Goal: Task Accomplishment & Management: Use online tool/utility

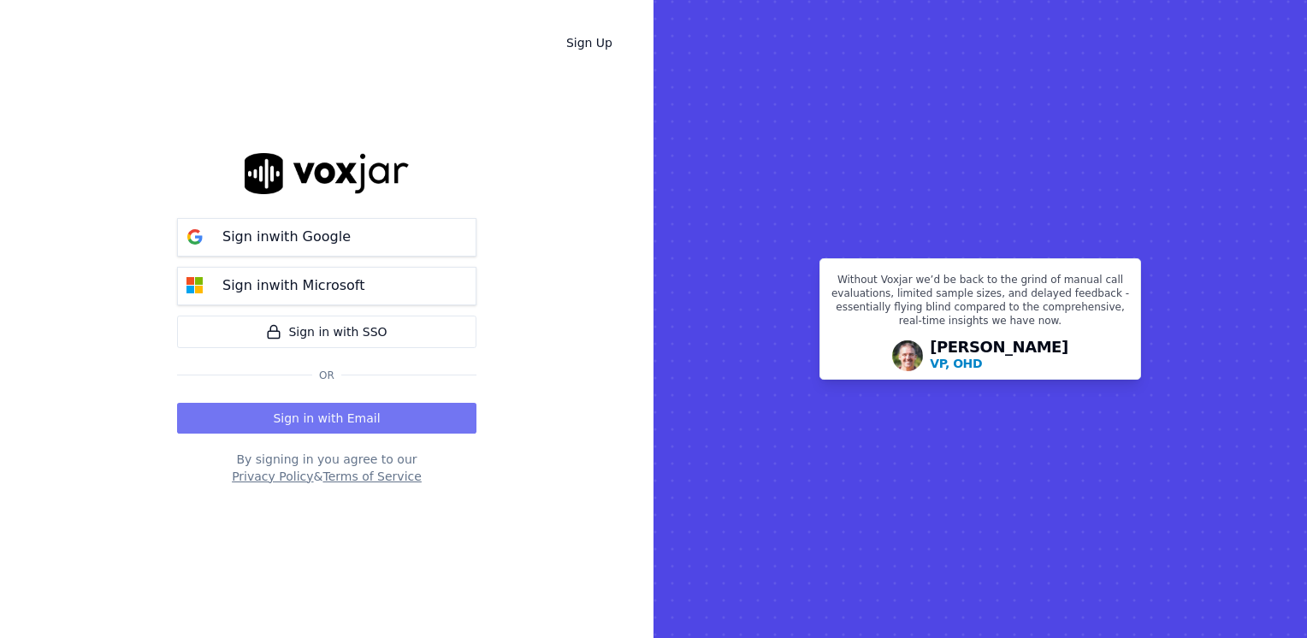
click at [363, 410] on button "Sign in with Email" at bounding box center [326, 418] width 299 height 31
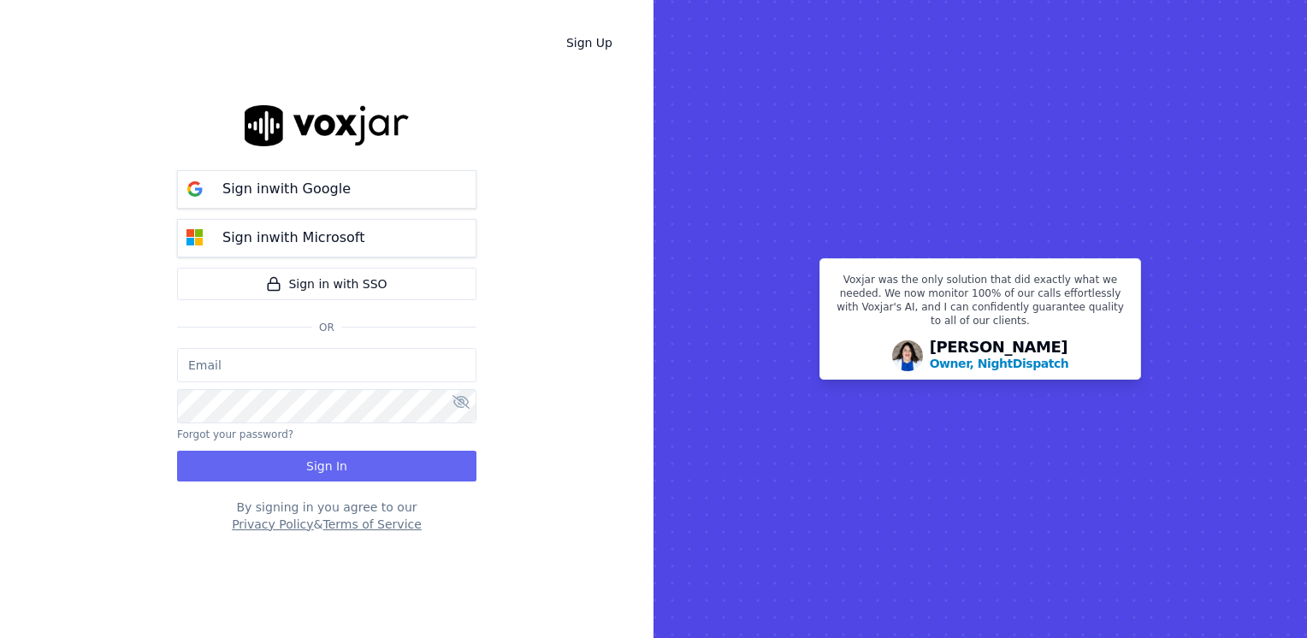
click at [311, 368] on input "email" at bounding box center [326, 365] width 299 height 34
paste input "maleman@newwavepower.net"
type input "maleman@newwavepower.net"
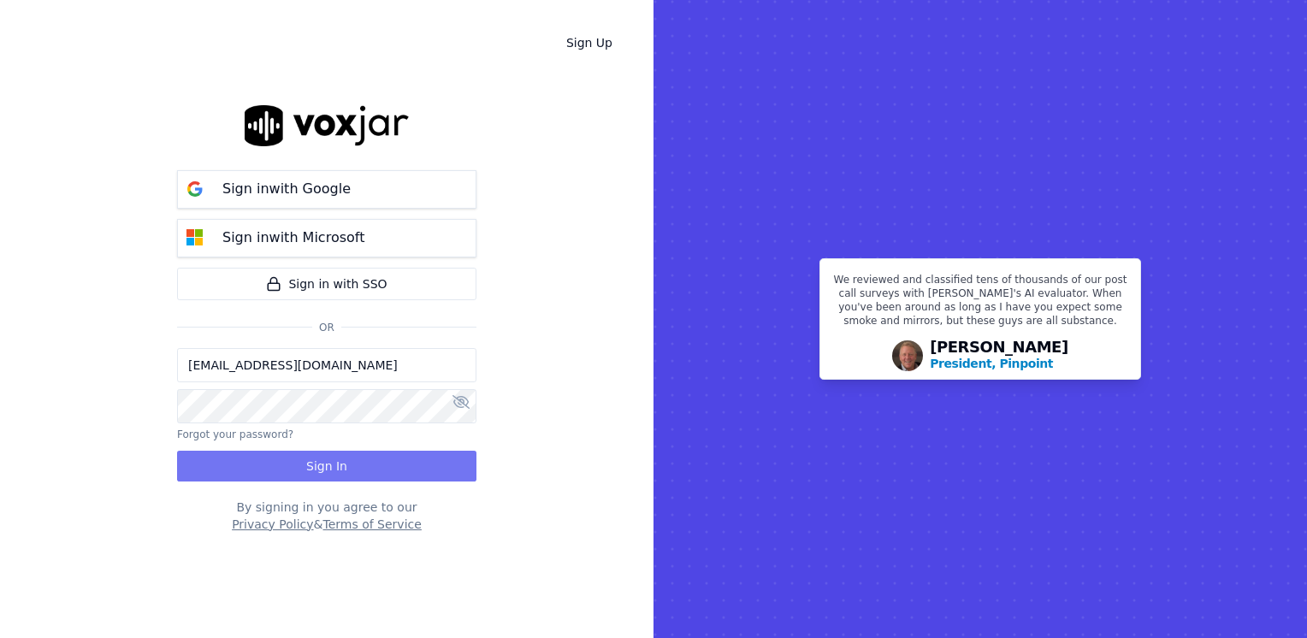
click at [321, 478] on button "Sign In" at bounding box center [326, 466] width 299 height 31
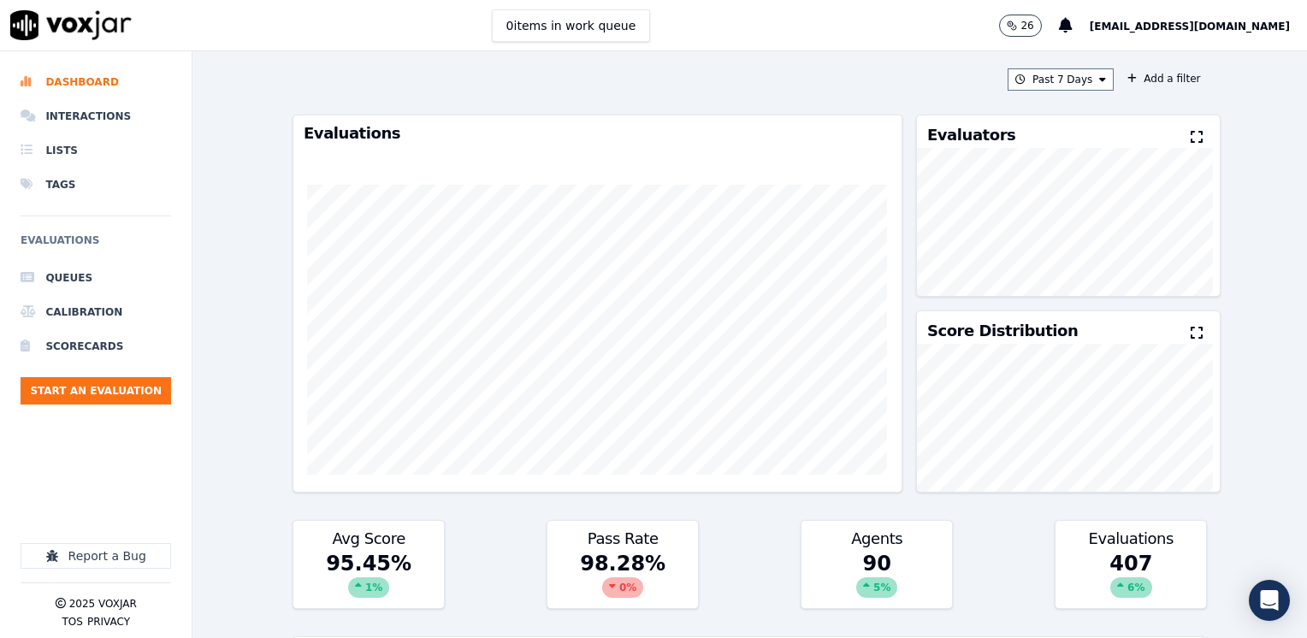
click at [742, 39] on div "0 items in work queue 26 [EMAIL_ADDRESS][DOMAIN_NAME]" at bounding box center [653, 25] width 1307 height 51
click at [97, 393] on button "Start an Evaluation" at bounding box center [96, 390] width 150 height 27
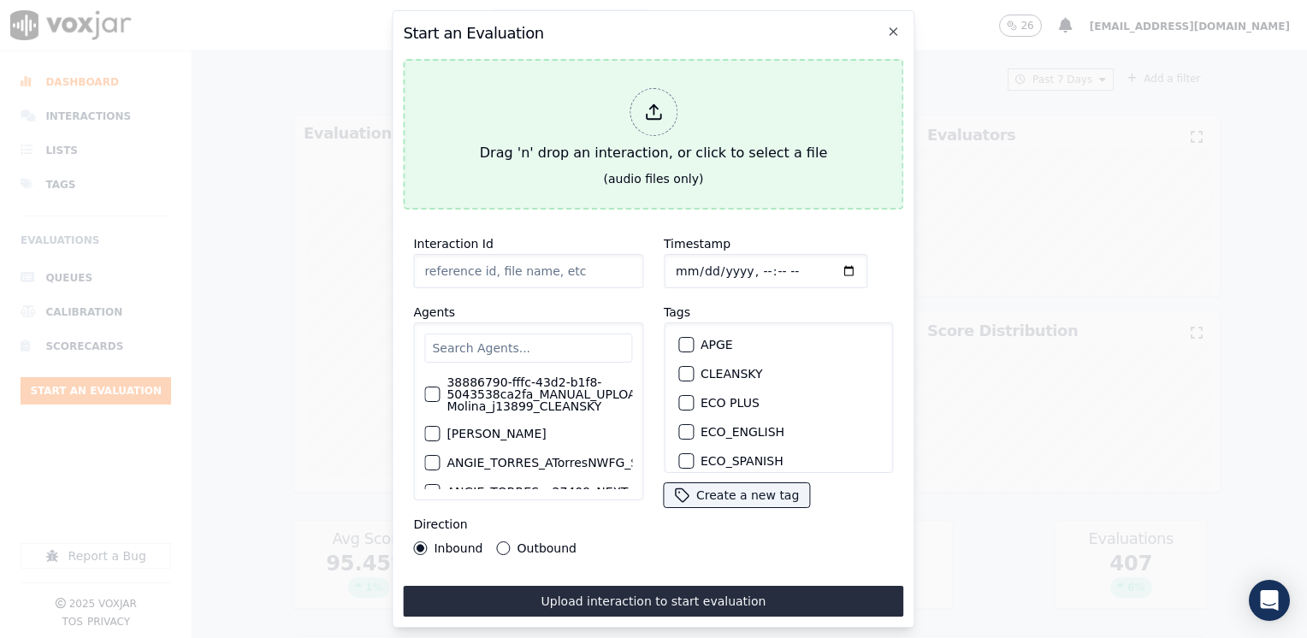
click at [641, 107] on div at bounding box center [653, 112] width 48 height 48
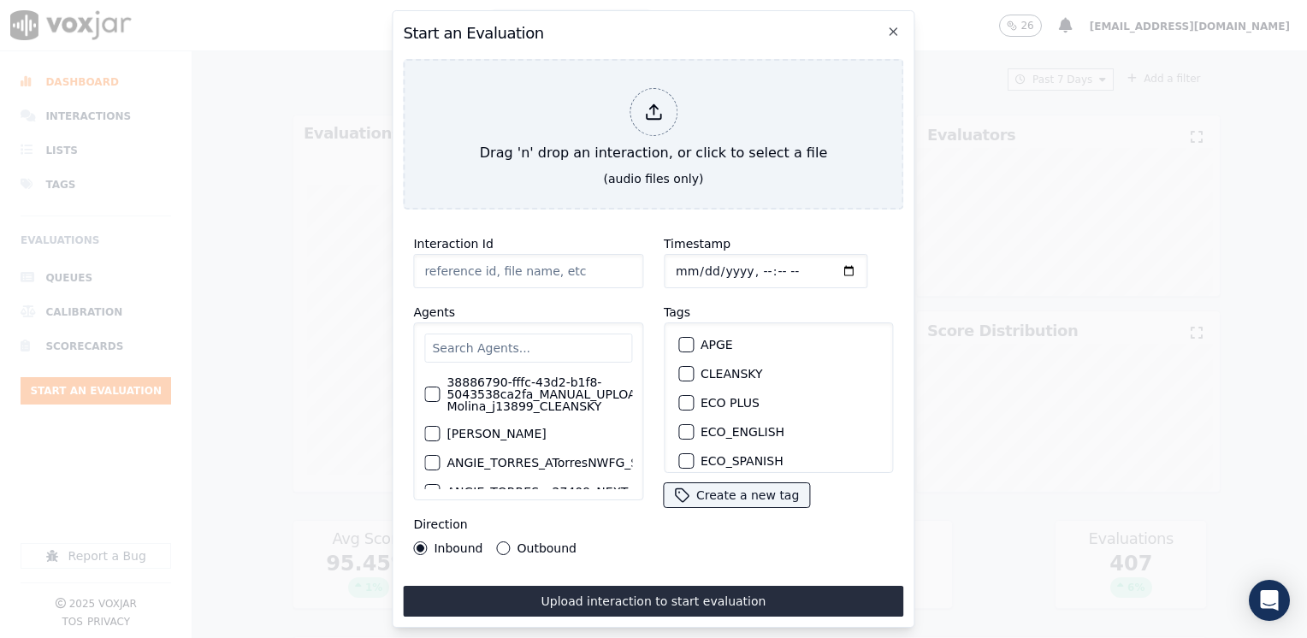
type input "20250812-094107_6092380791-JUAN SOTO all.mp3"
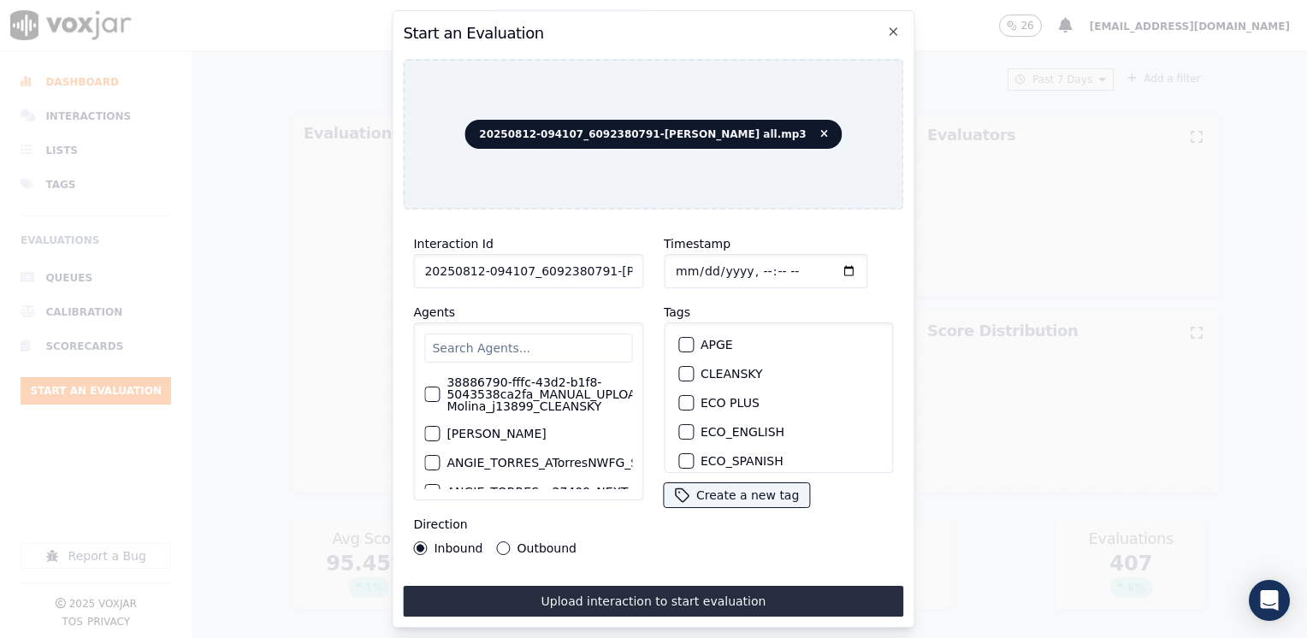
click at [513, 345] on input "text" at bounding box center [528, 347] width 208 height 29
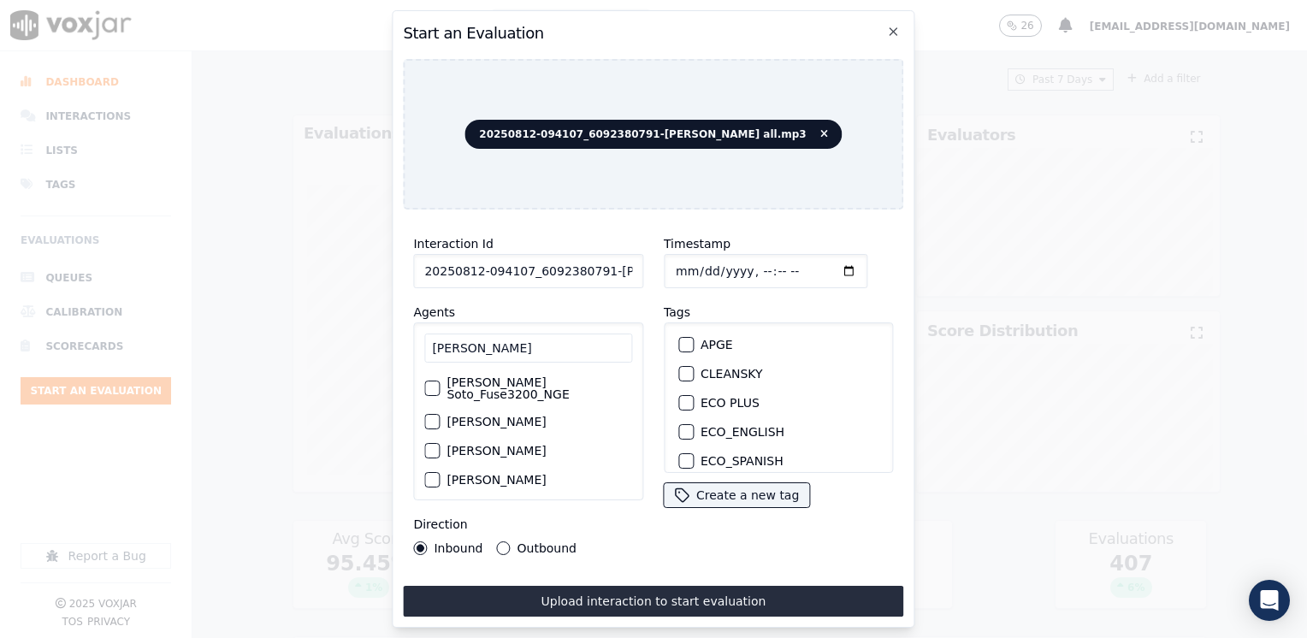
type input "[PERSON_NAME]"
click at [427, 382] on div "button" at bounding box center [431, 388] width 12 height 12
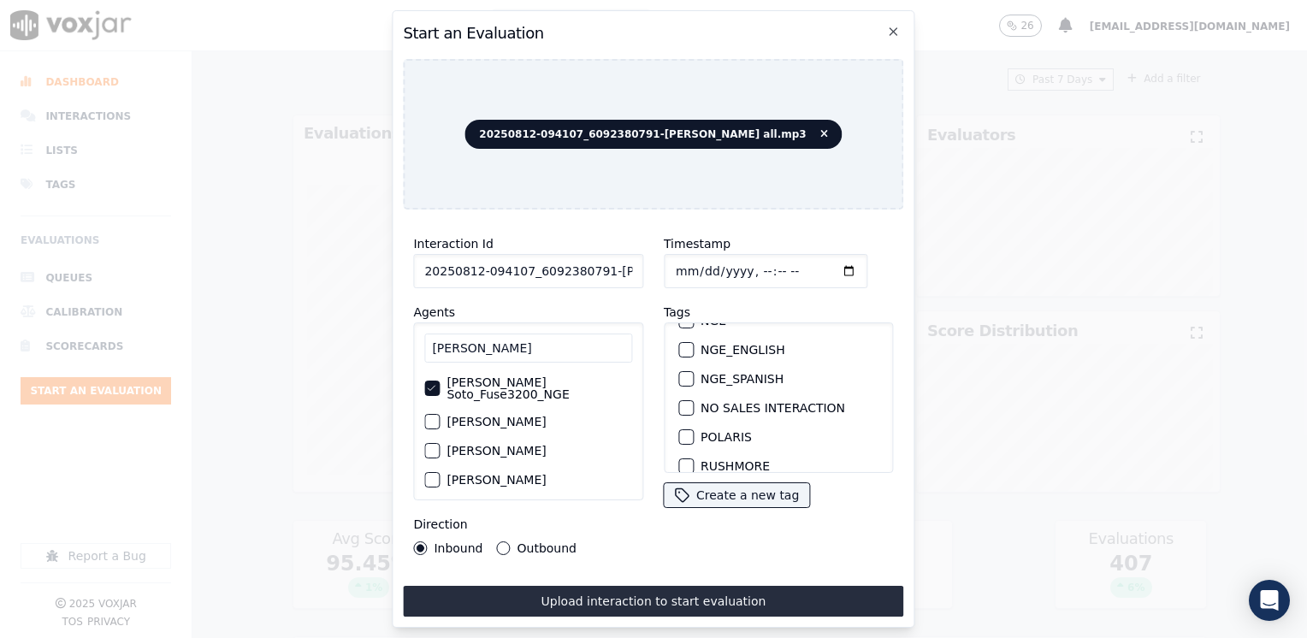
scroll to position [171, 0]
click at [679, 400] on div "button" at bounding box center [685, 406] width 12 height 12
click at [816, 263] on input "Timestamp" at bounding box center [766, 271] width 204 height 34
type input "2025-08-12T16:46"
click at [492, 541] on div "Inbound Outbound" at bounding box center [494, 548] width 163 height 14
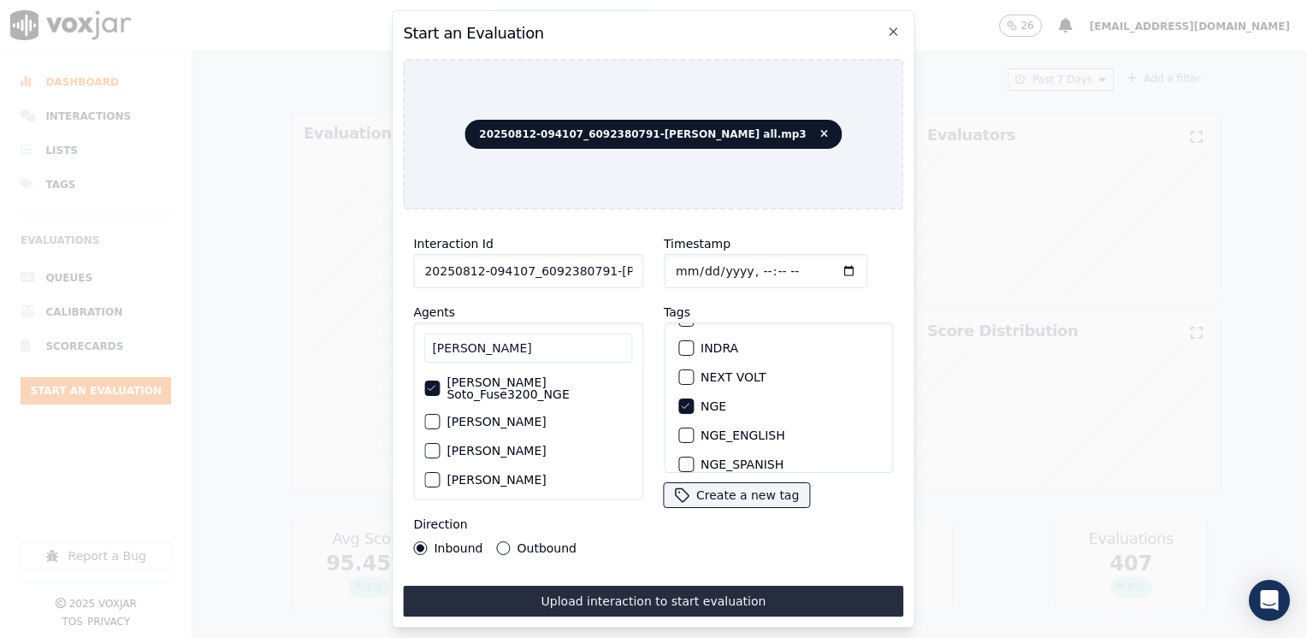
click at [501, 544] on button "Outbound" at bounding box center [504, 548] width 14 height 14
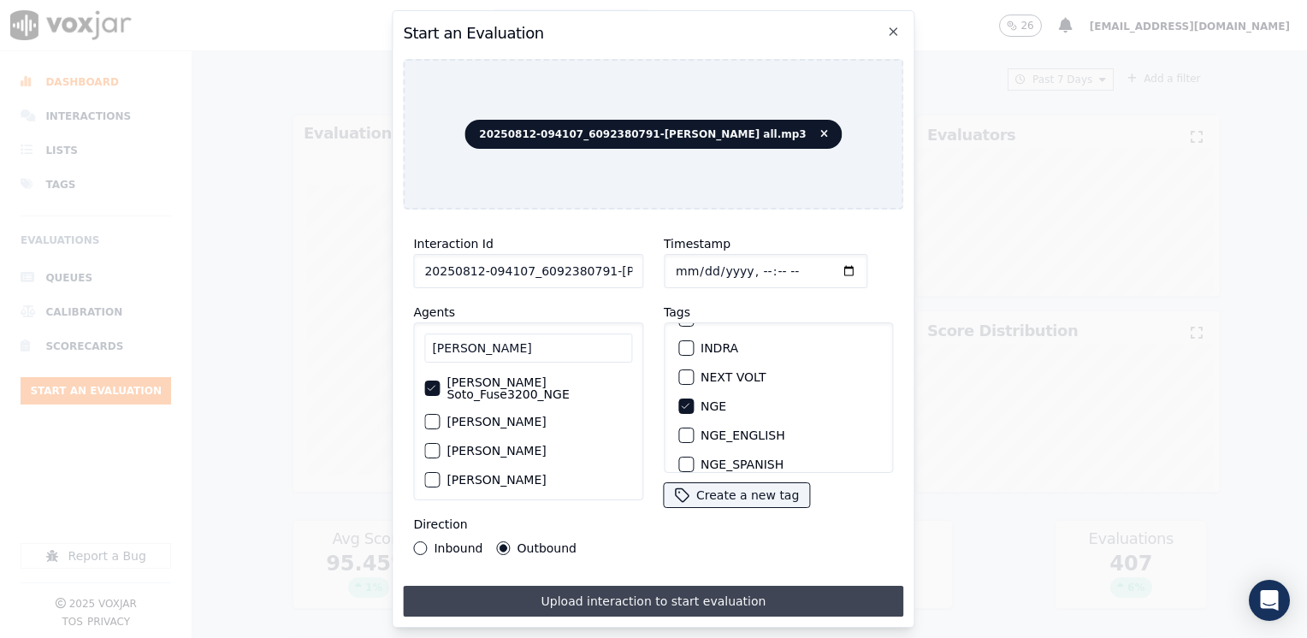
click at [629, 593] on button "Upload interaction to start evaluation" at bounding box center [653, 601] width 500 height 31
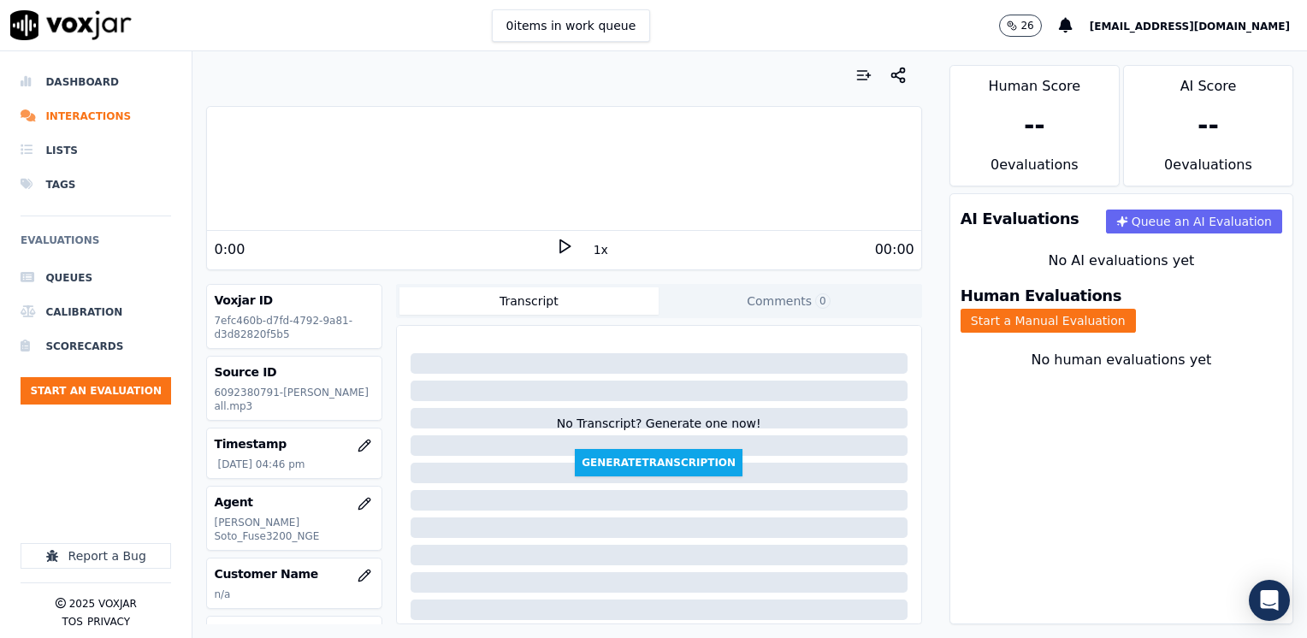
click at [556, 250] on icon at bounding box center [564, 246] width 17 height 17
click at [556, 249] on icon at bounding box center [564, 246] width 17 height 17
click at [561, 245] on icon at bounding box center [564, 246] width 17 height 17
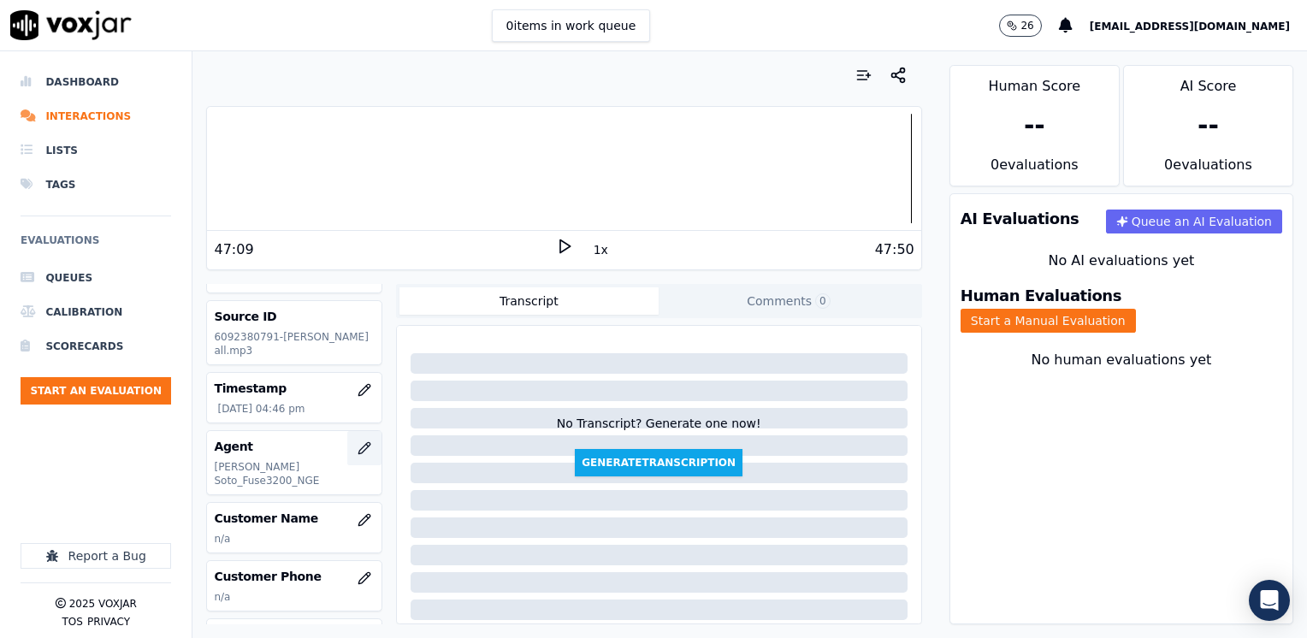
scroll to position [86, 0]
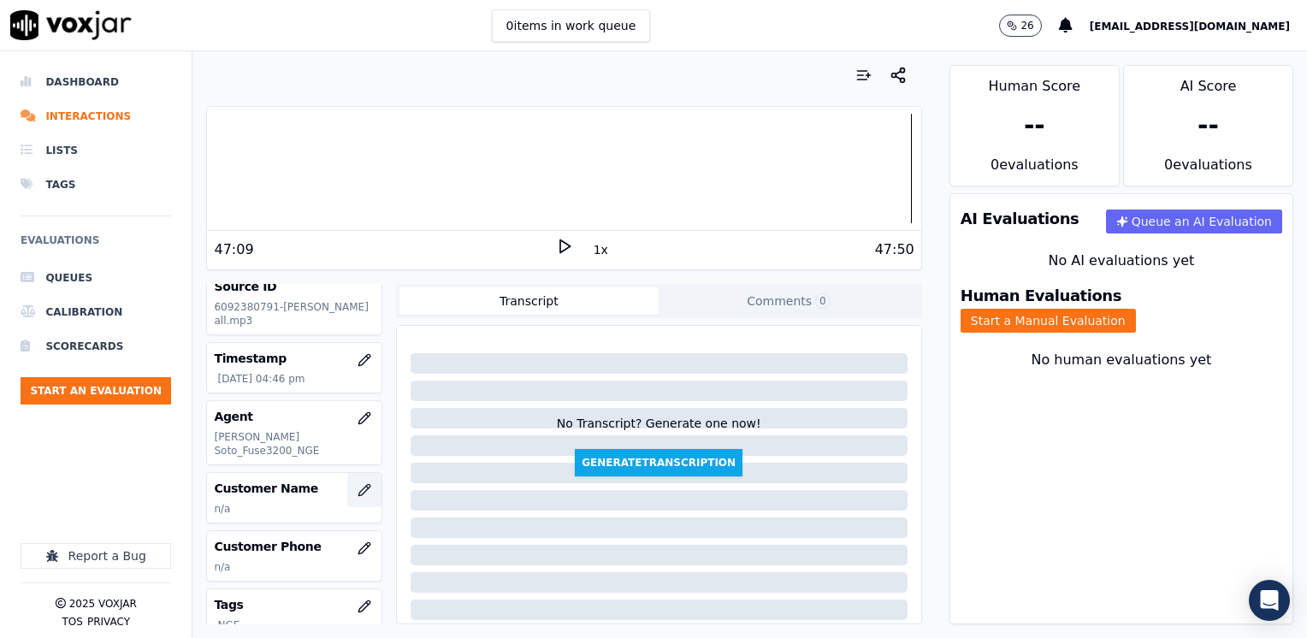
click at [357, 483] on icon "button" at bounding box center [364, 490] width 14 height 14
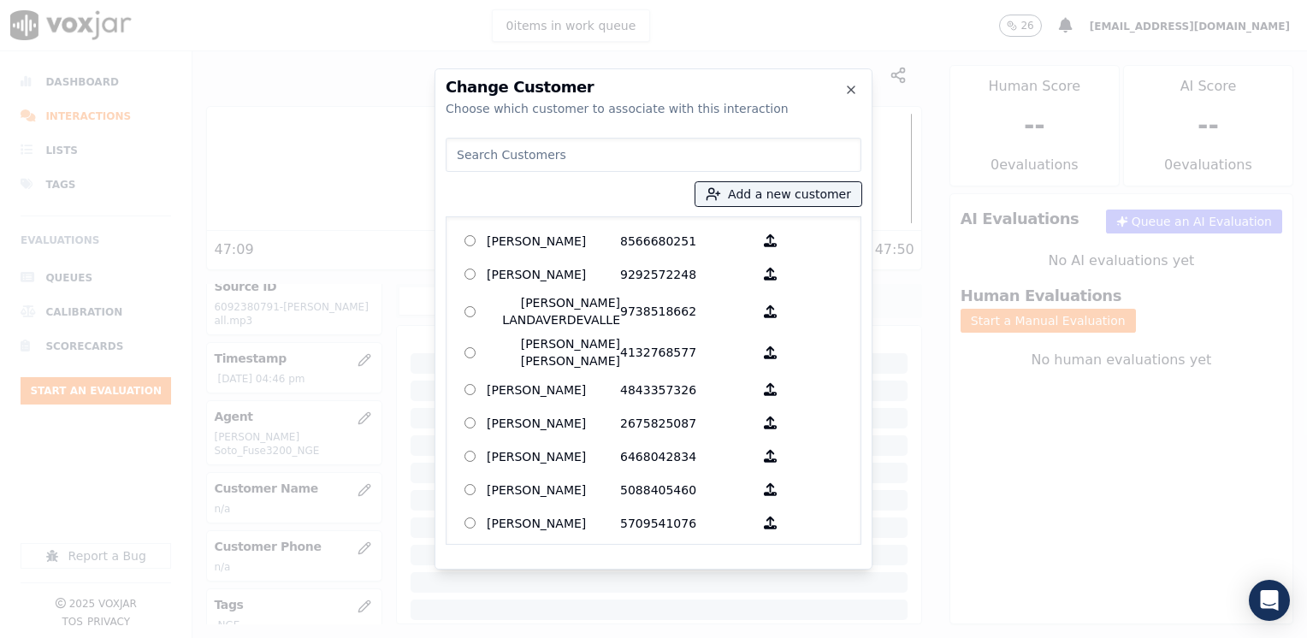
click at [619, 156] on input at bounding box center [653, 155] width 416 height 34
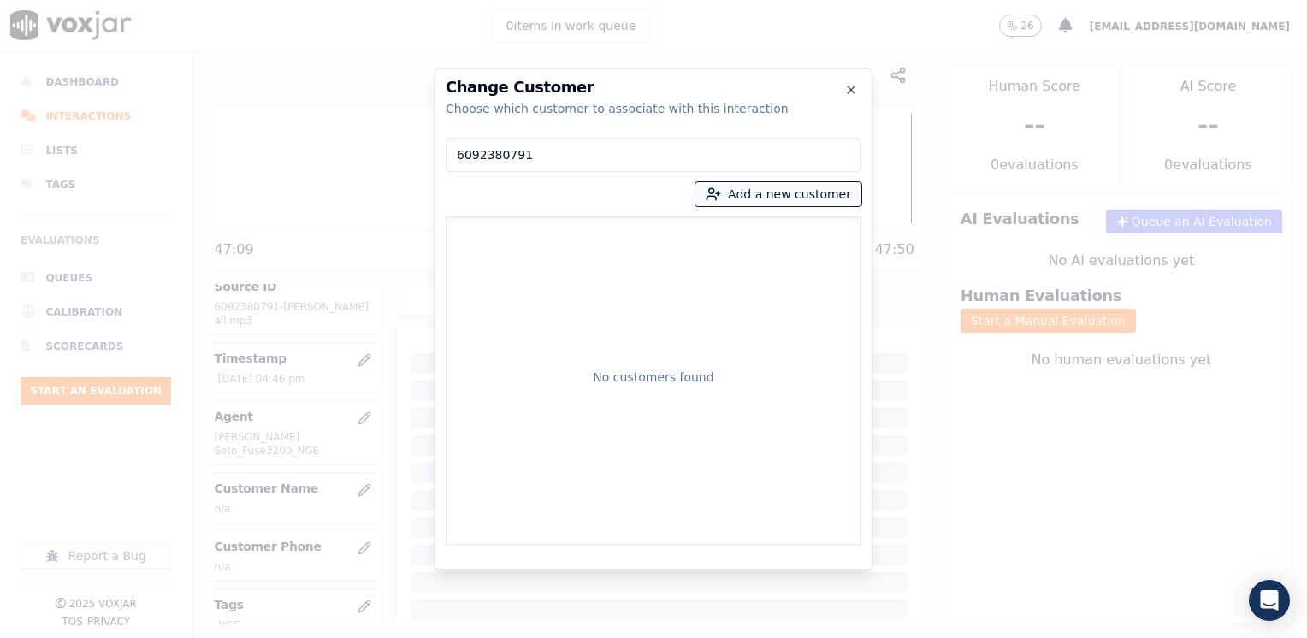
type input "6092380791"
click at [794, 190] on button "Add a new customer" at bounding box center [778, 194] width 166 height 24
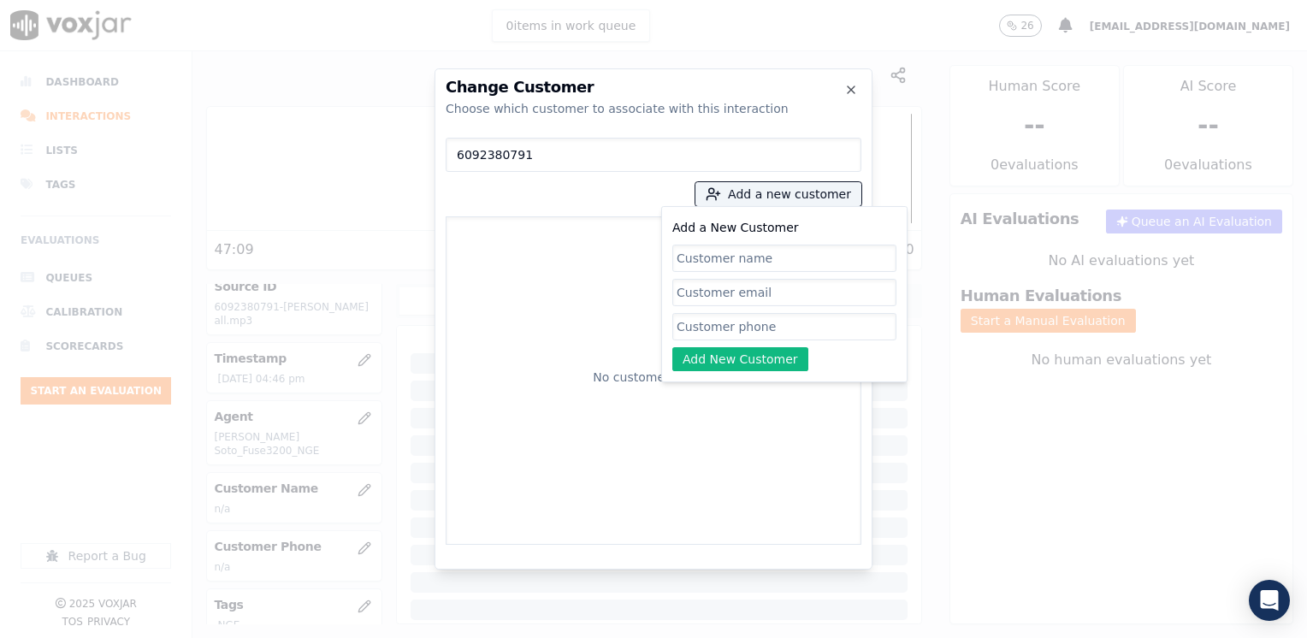
click at [705, 327] on input "Add a New Customer" at bounding box center [784, 326] width 224 height 27
paste input "6092380791"
type input "6092380791"
click at [759, 248] on input "Add a New Customer" at bounding box center [784, 258] width 224 height 27
paste input "Madeline Ettore"
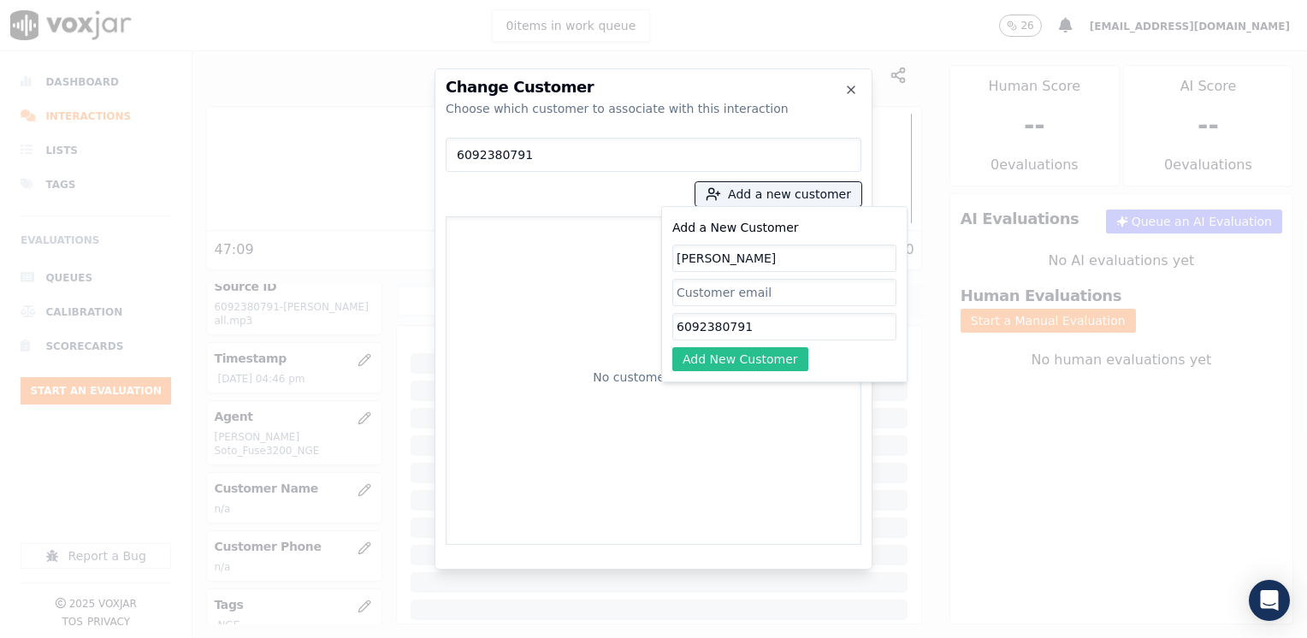
type input "Madeline Ettore"
click at [751, 361] on button "Add New Customer" at bounding box center [740, 359] width 136 height 24
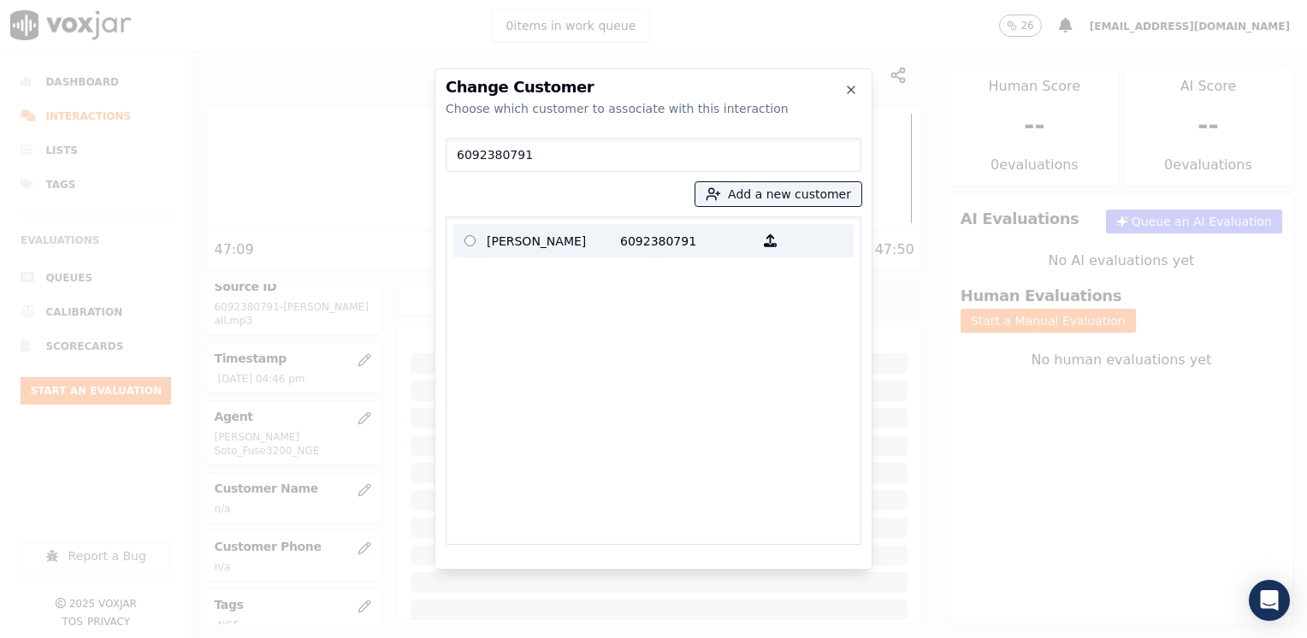
click at [596, 241] on p "Madeline Ettore" at bounding box center [553, 240] width 133 height 27
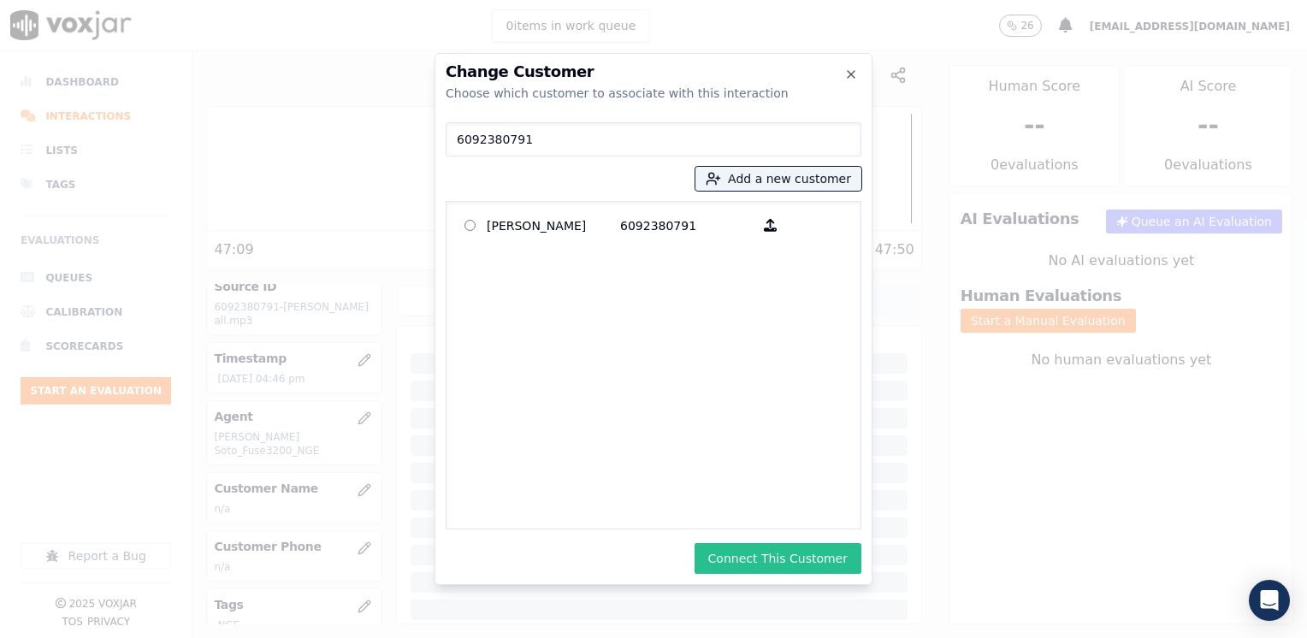
click at [790, 552] on button "Connect This Customer" at bounding box center [777, 558] width 167 height 31
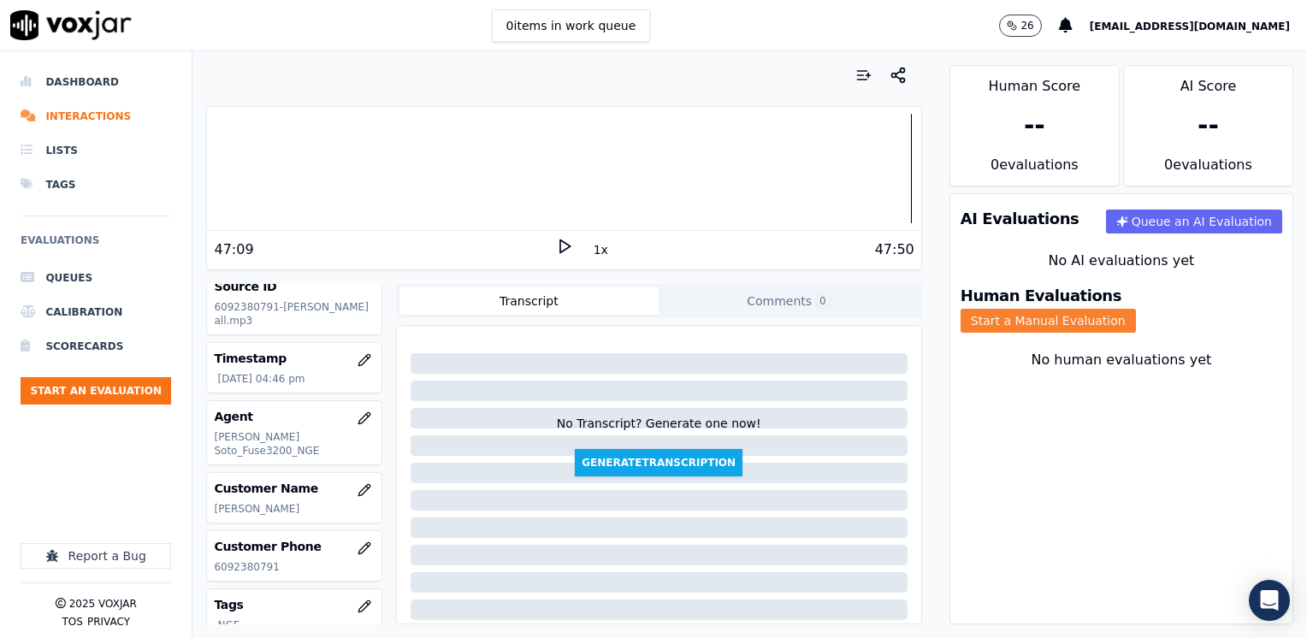
click at [1136, 310] on button "Start a Manual Evaluation" at bounding box center [1047, 321] width 175 height 24
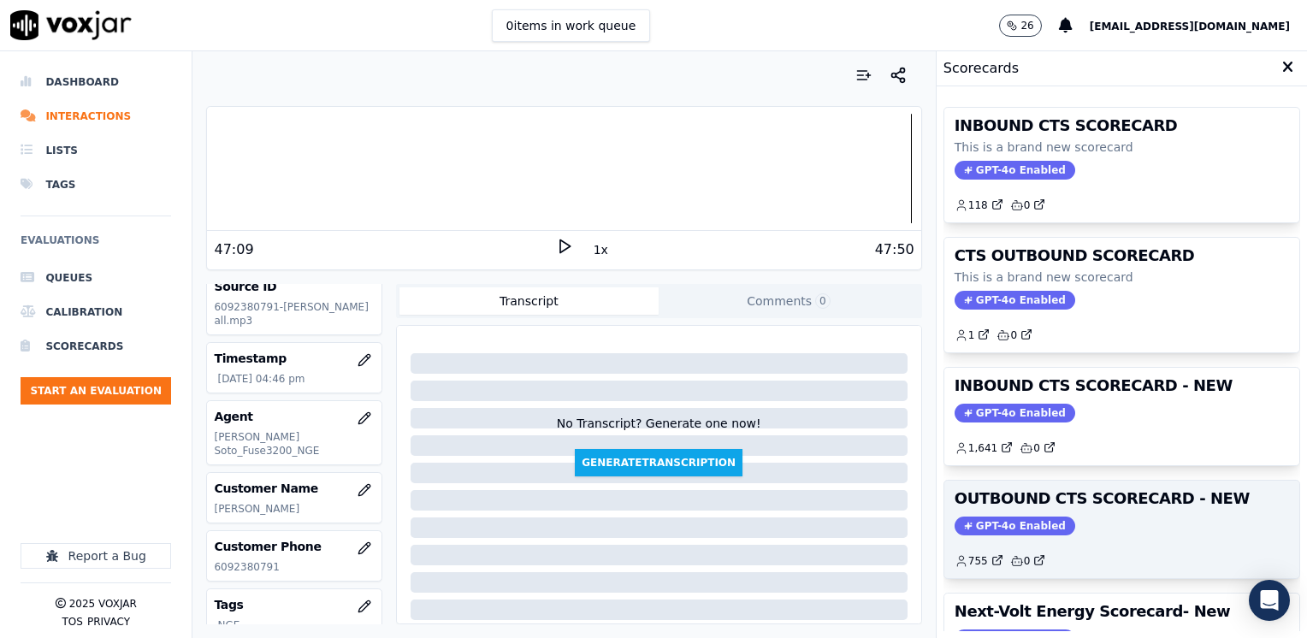
click at [1010, 507] on div "OUTBOUND CTS SCORECARD - NEW GPT-4o Enabled 755 0" at bounding box center [1121, 529] width 355 height 97
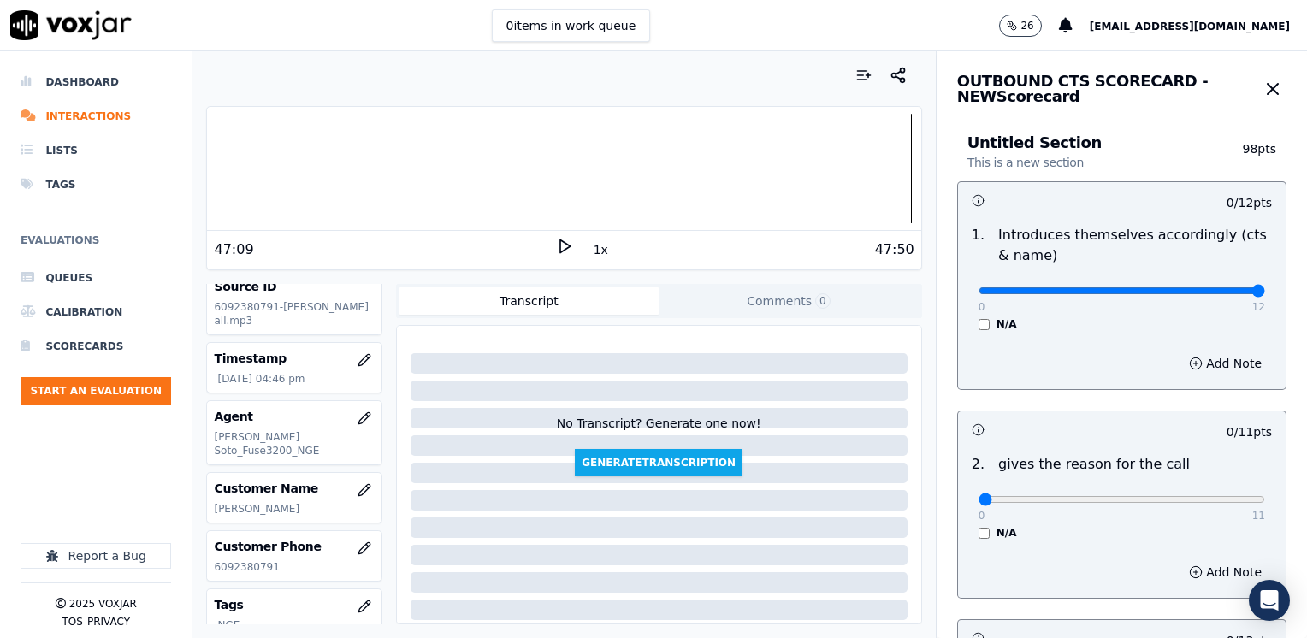
drag, startPoint x: 967, startPoint y: 292, endPoint x: 1306, endPoint y: 318, distance: 339.6
type input "12"
click at [1265, 294] on input "range" at bounding box center [1121, 290] width 286 height 7
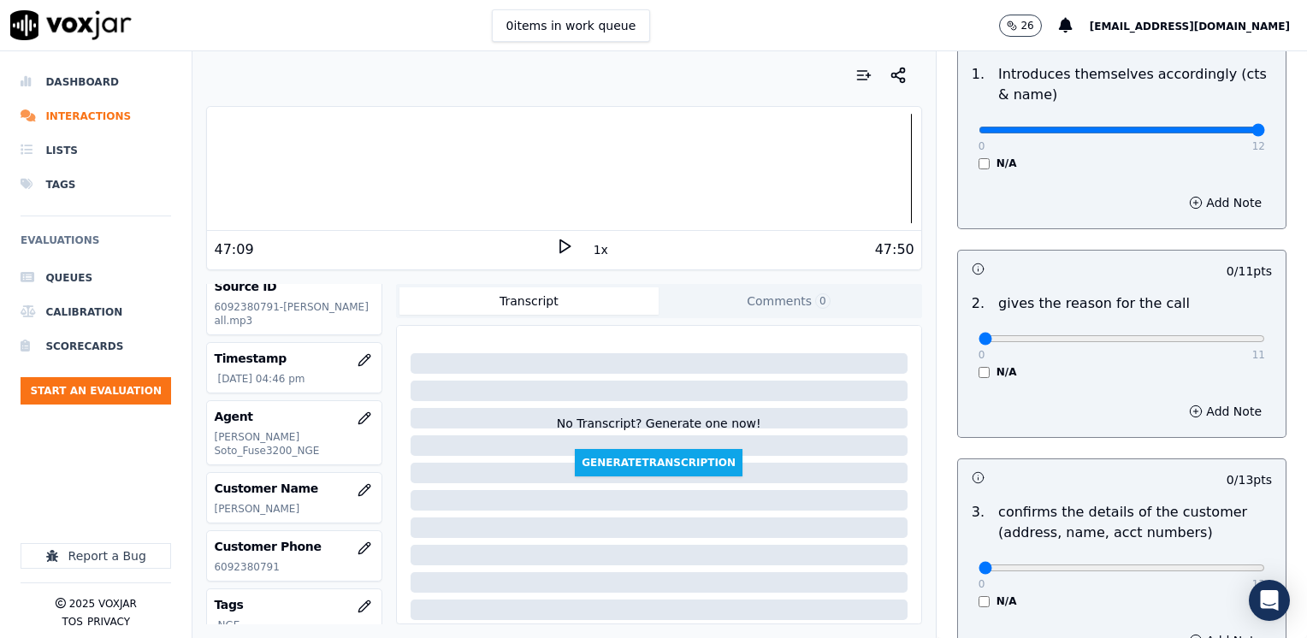
scroll to position [171, 0]
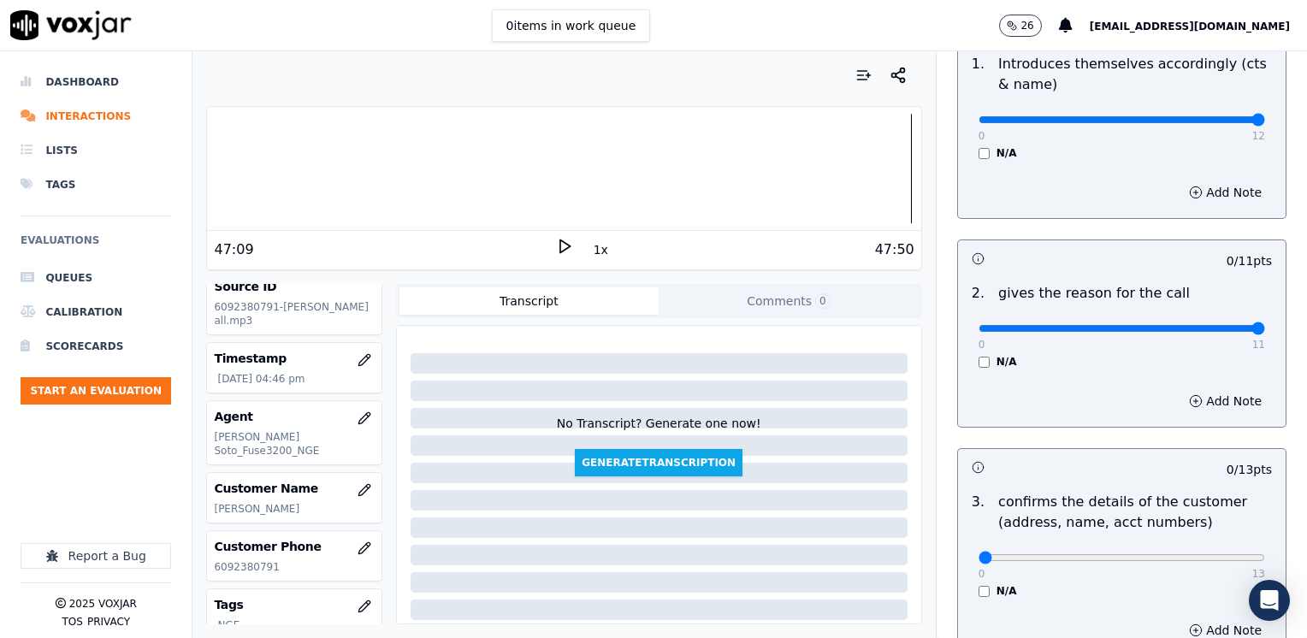
drag, startPoint x: 970, startPoint y: 328, endPoint x: 1306, endPoint y: 328, distance: 336.0
type input "11"
click at [1265, 123] on input "range" at bounding box center [1121, 119] width 286 height 7
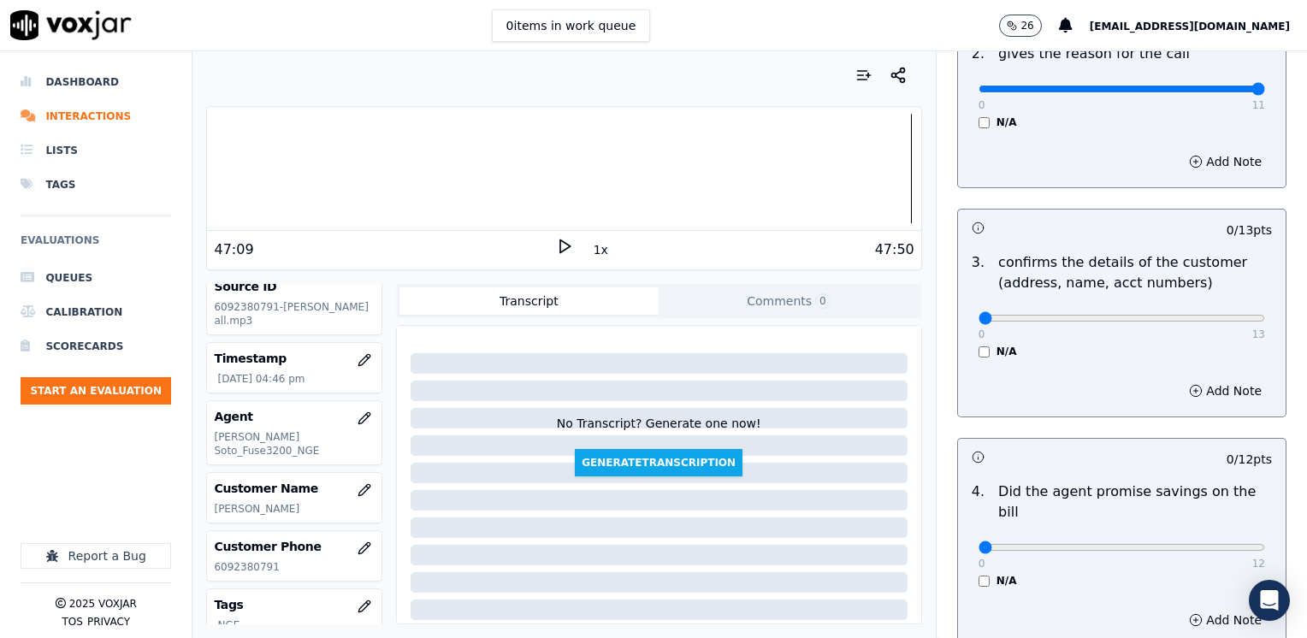
scroll to position [513, 0]
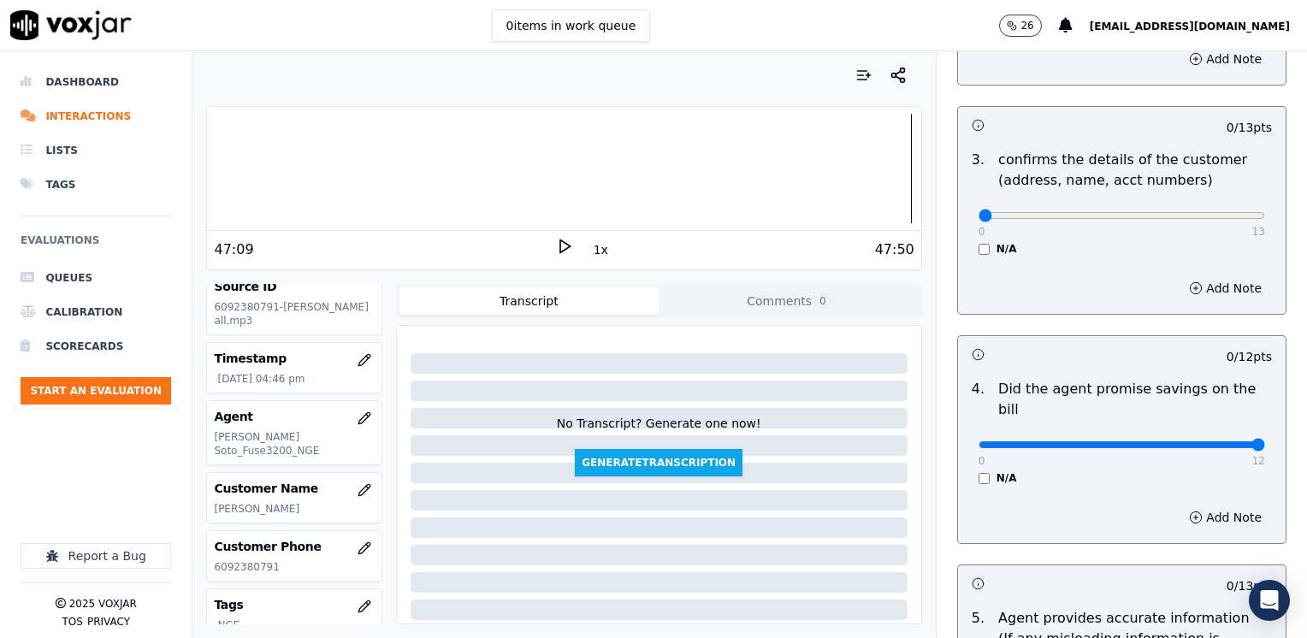
drag, startPoint x: 968, startPoint y: 426, endPoint x: 1306, endPoint y: 398, distance: 338.9
type input "12"
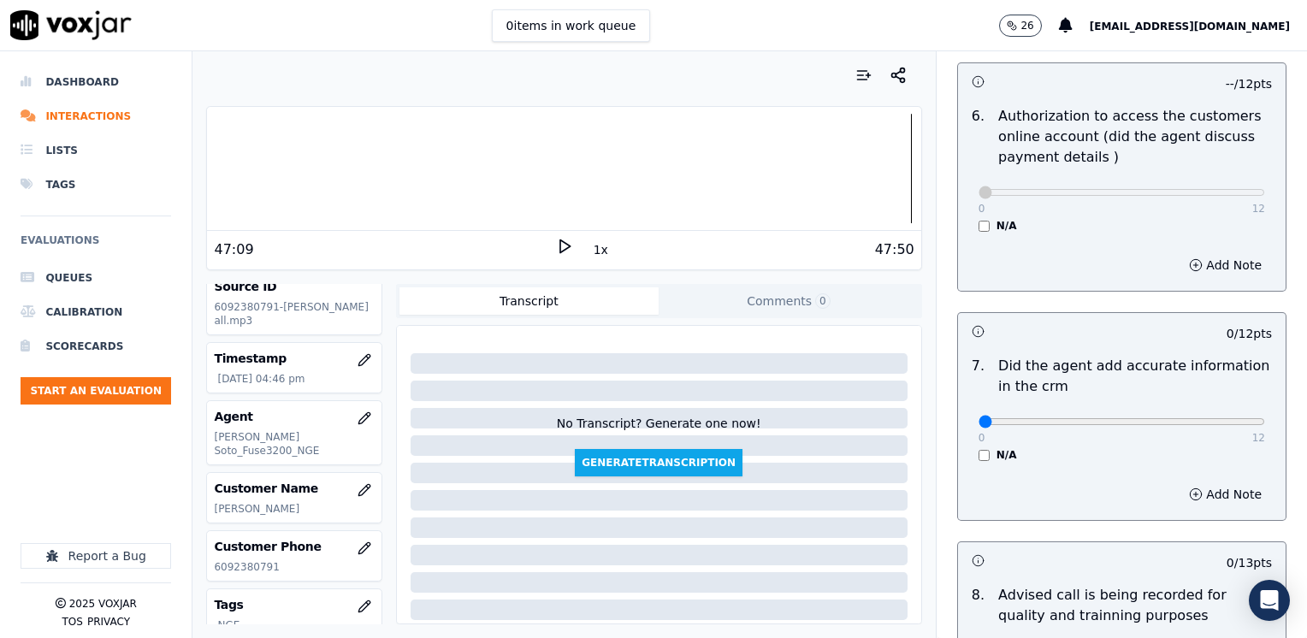
scroll to position [1283, 0]
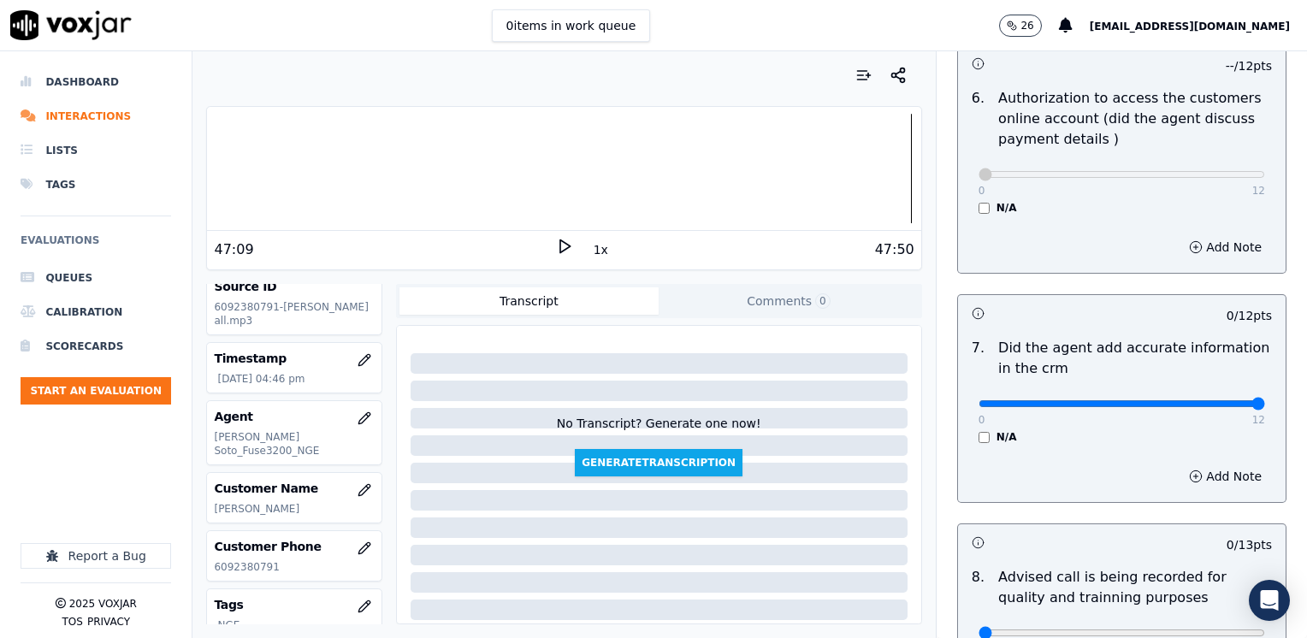
drag, startPoint x: 1259, startPoint y: 371, endPoint x: 1306, endPoint y: 386, distance: 49.2
type input "12"
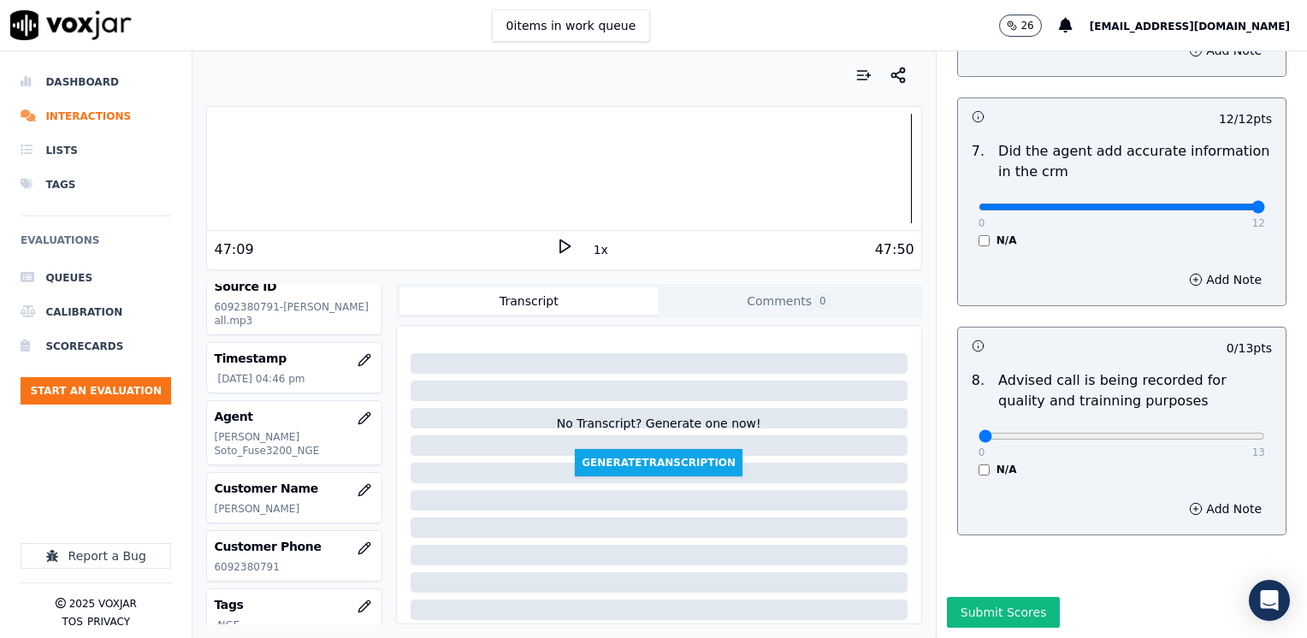
scroll to position [1495, 0]
type input "10"
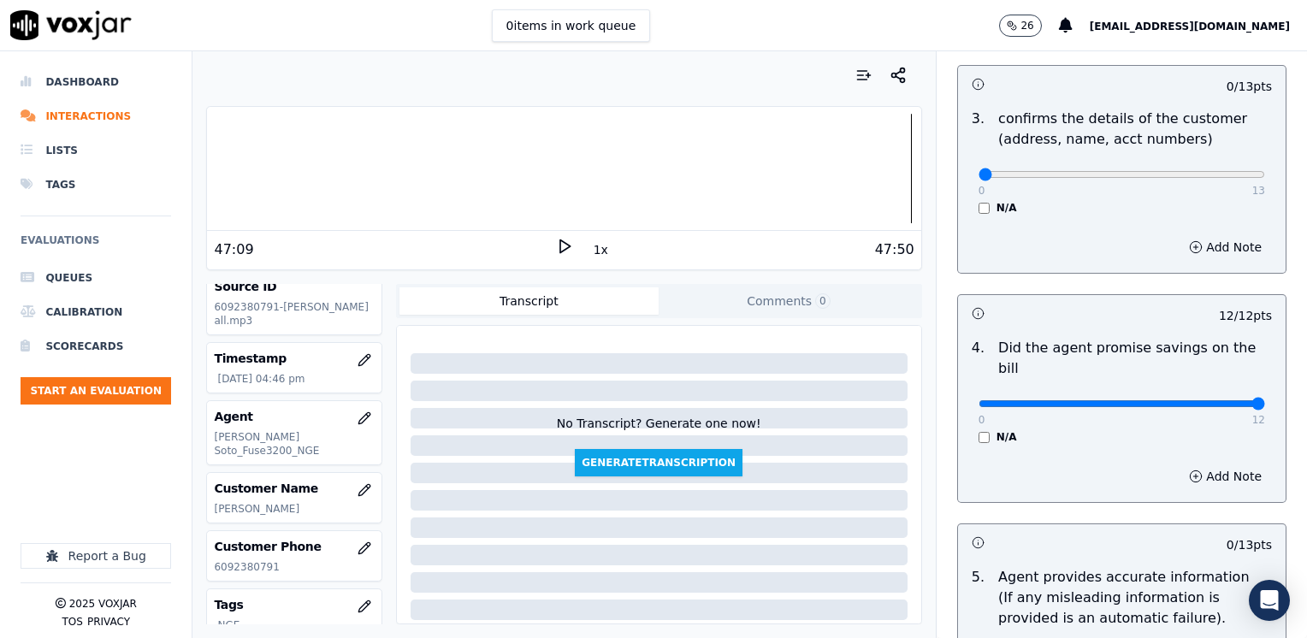
scroll to position [770, 0]
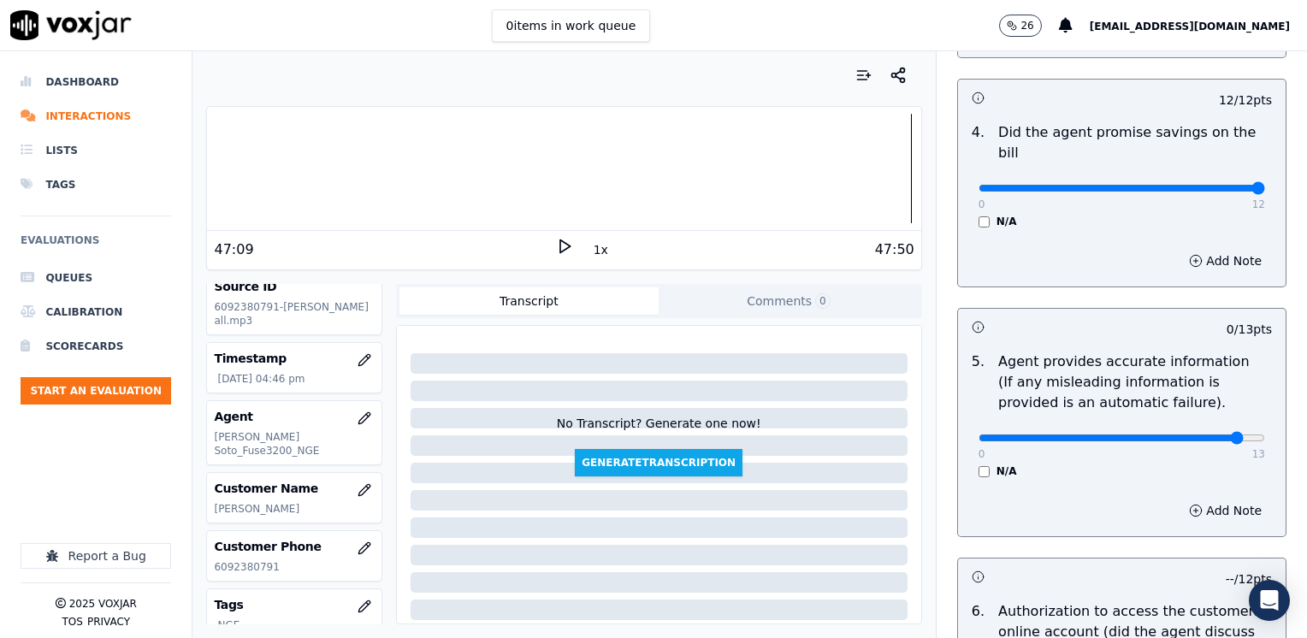
type input "12"
click at [1205, 498] on button "Add Note" at bounding box center [1224, 510] width 93 height 24
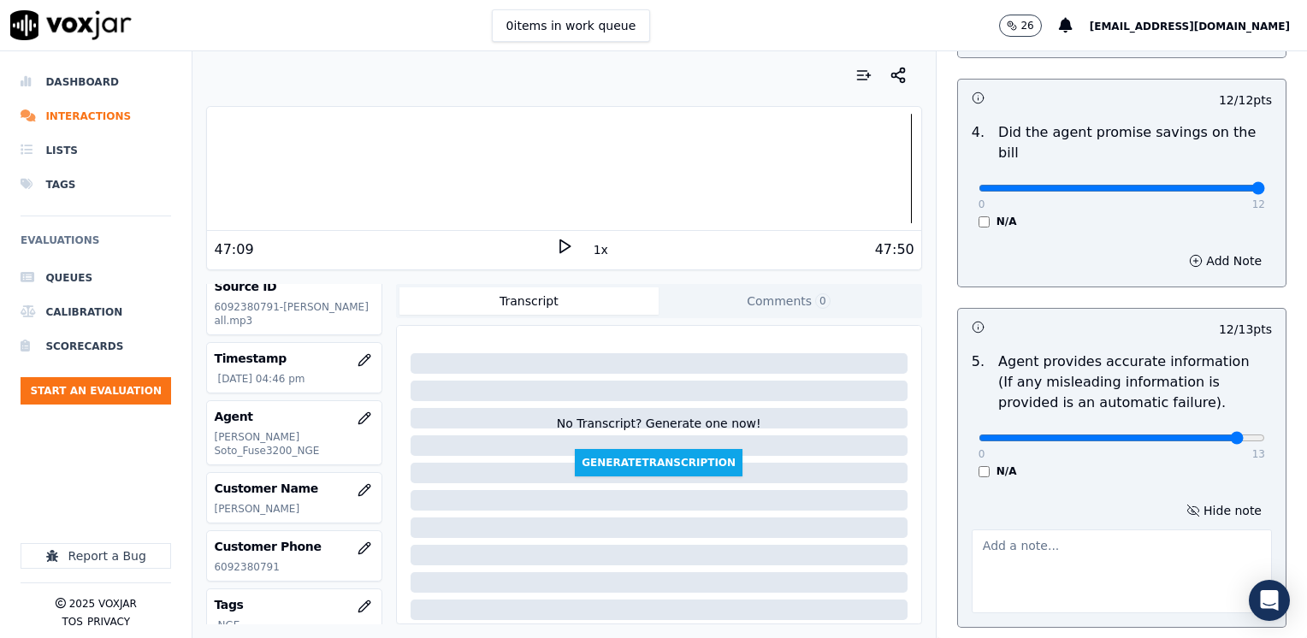
click at [1033, 529] on textarea at bounding box center [1121, 571] width 300 height 84
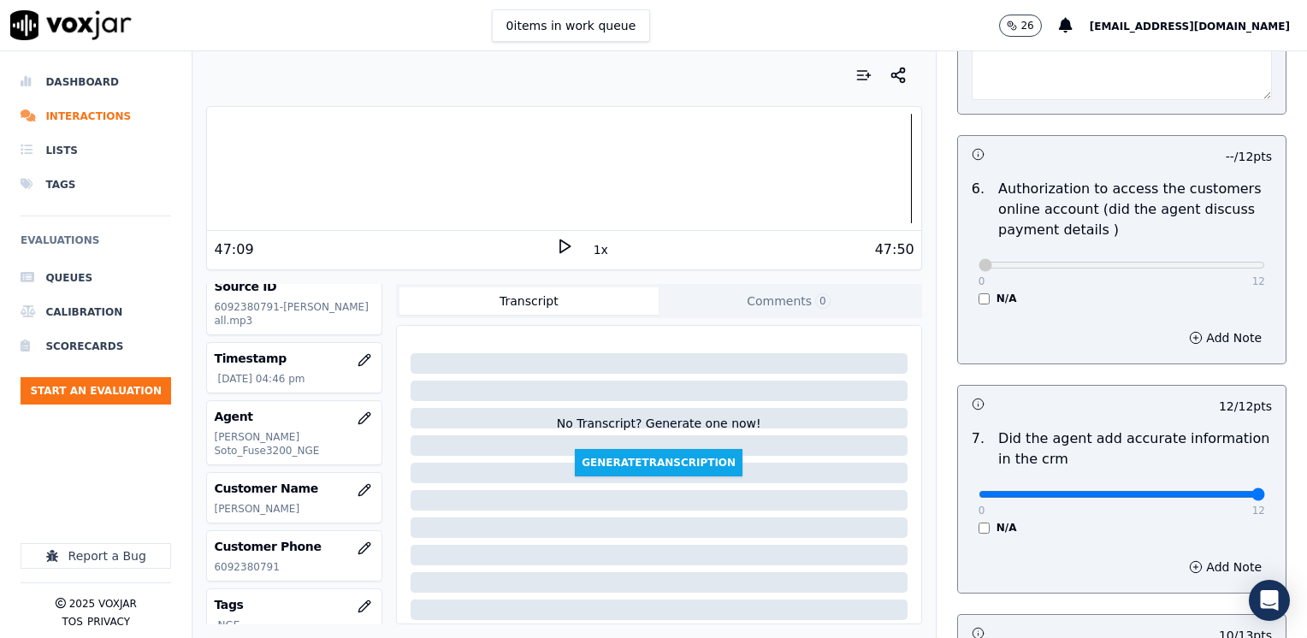
scroll to position [1539, 0]
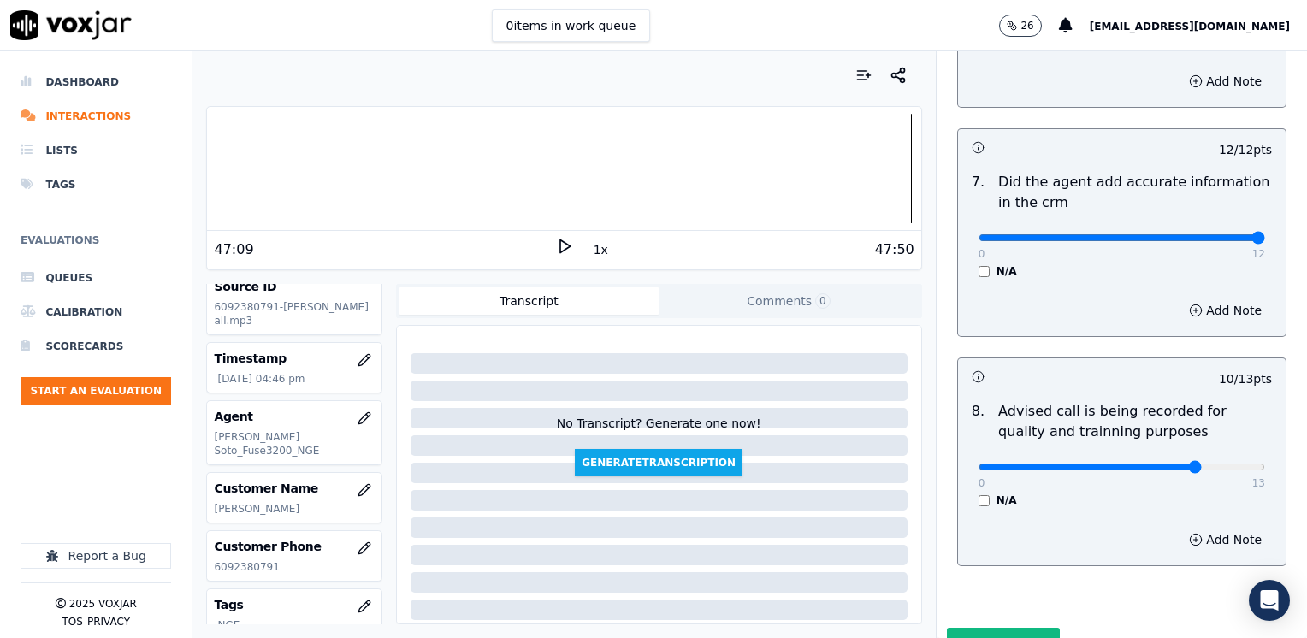
type textarea "Avoid suing phrases like "it's cheaper""
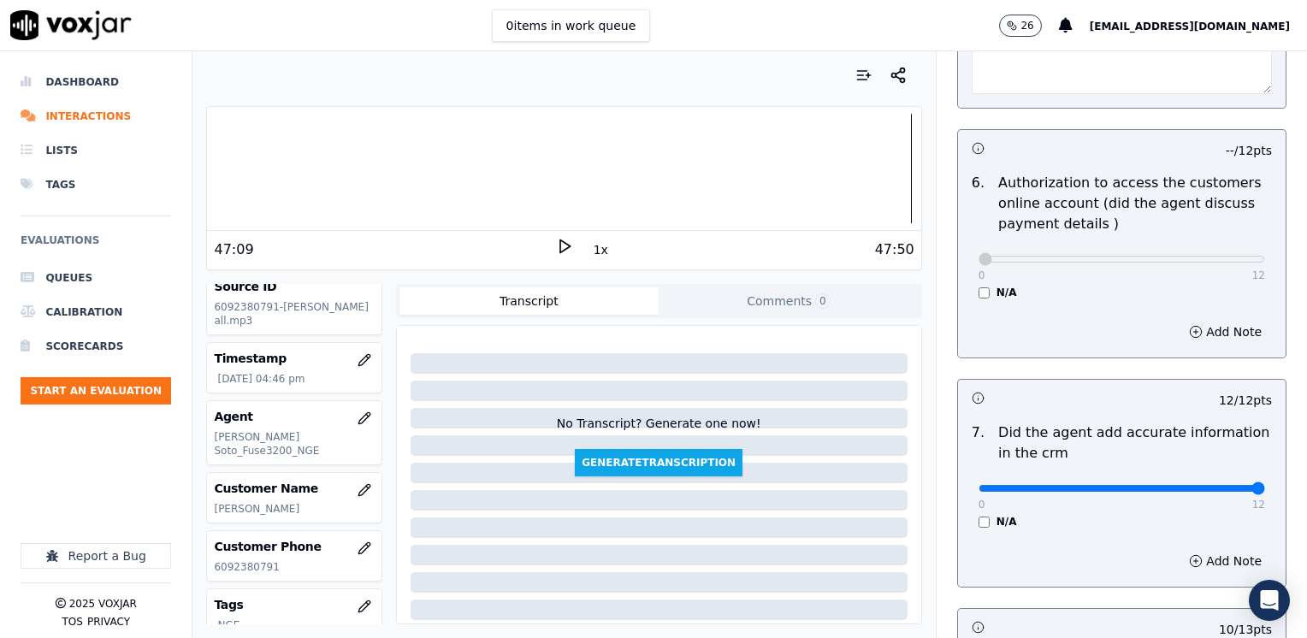
scroll to position [1112, 0]
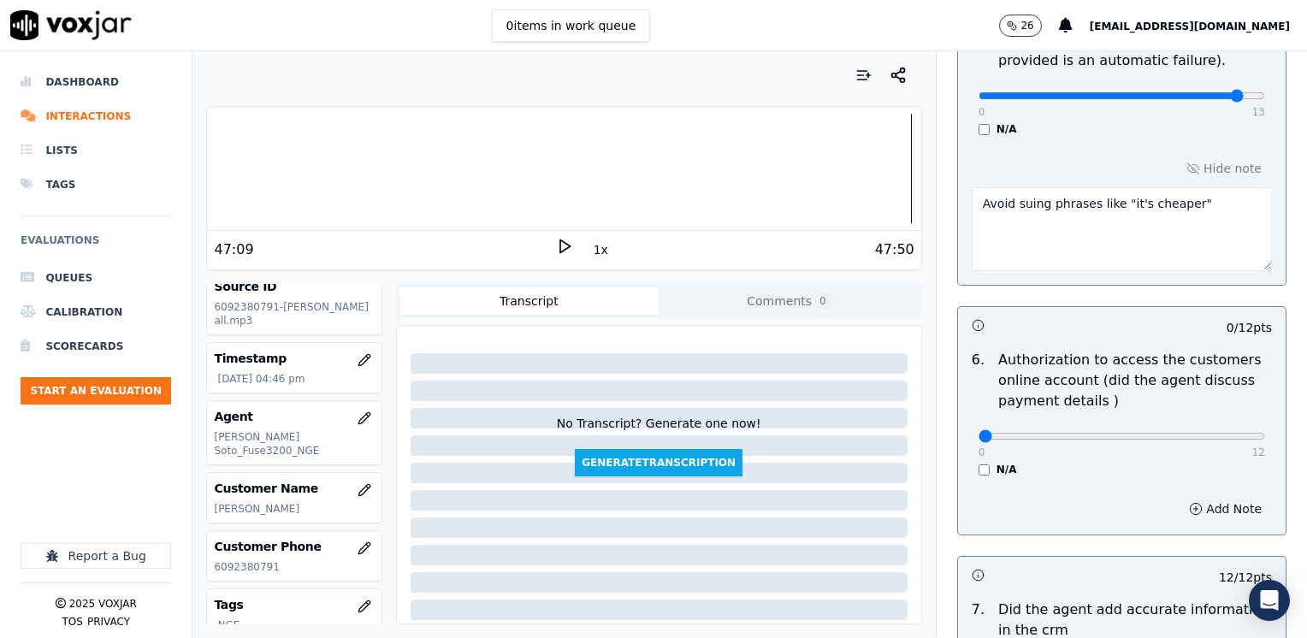
click at [1231, 497] on button "Add Note" at bounding box center [1224, 509] width 93 height 24
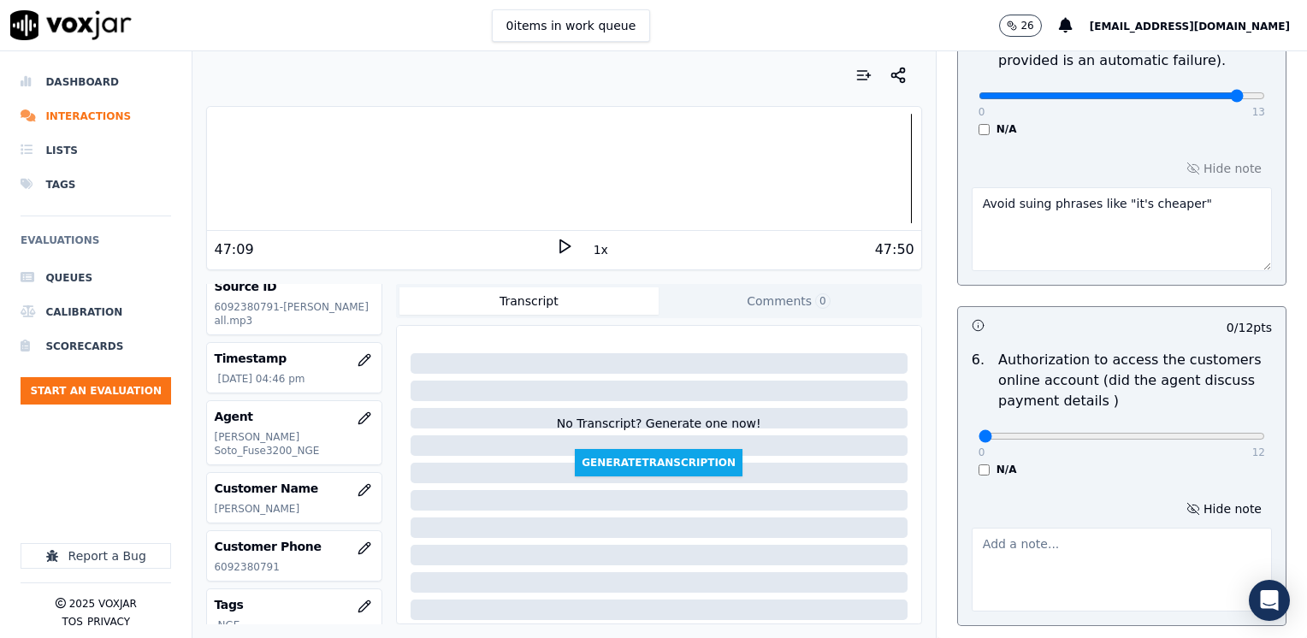
click at [1094, 568] on textarea at bounding box center [1121, 570] width 300 height 84
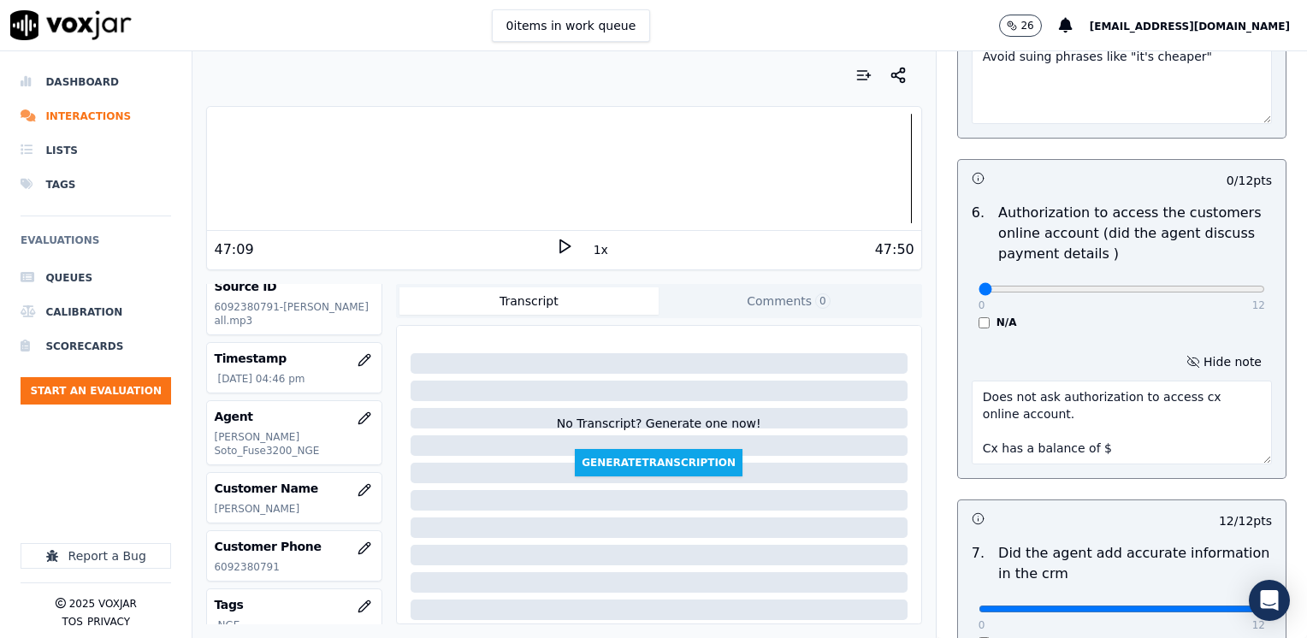
scroll to position [1248, 0]
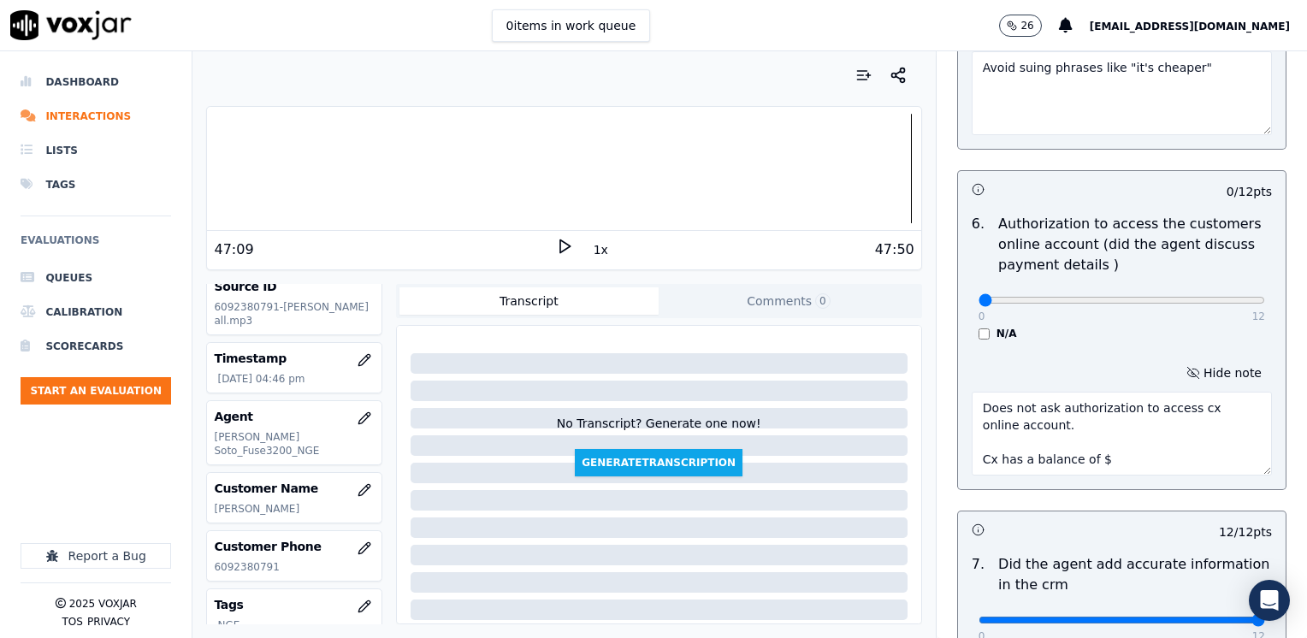
type textarea "Does not ask authorization to access cx online account. Cx has a balance of $"
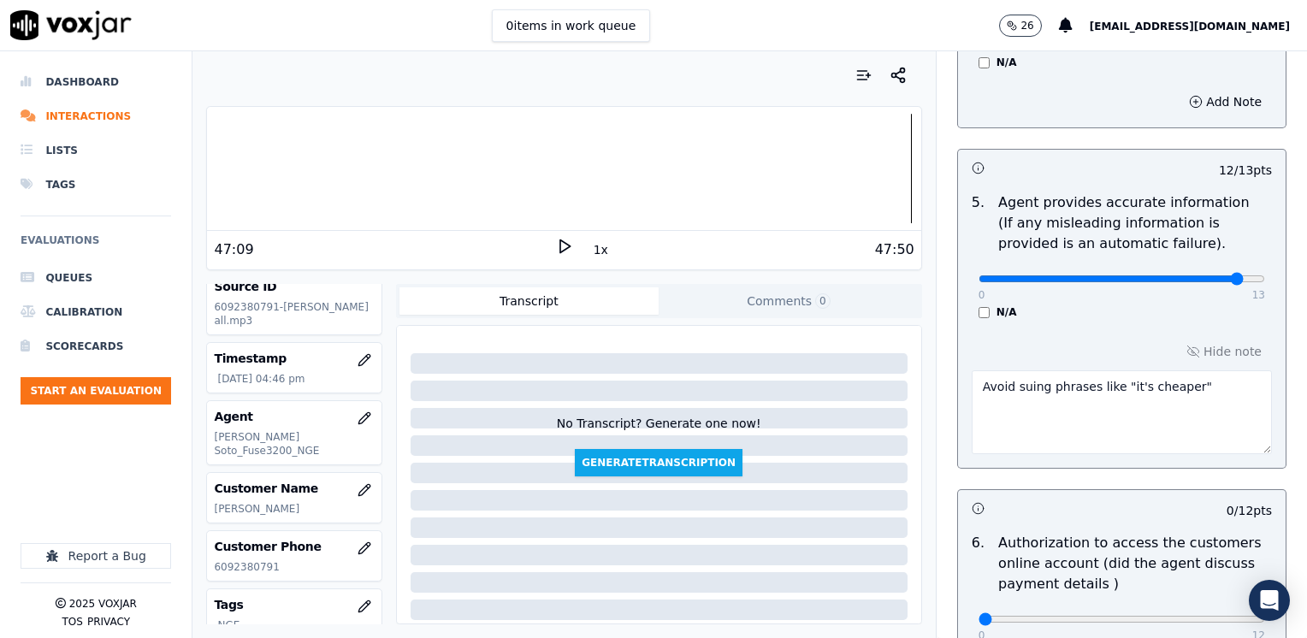
scroll to position [905, 0]
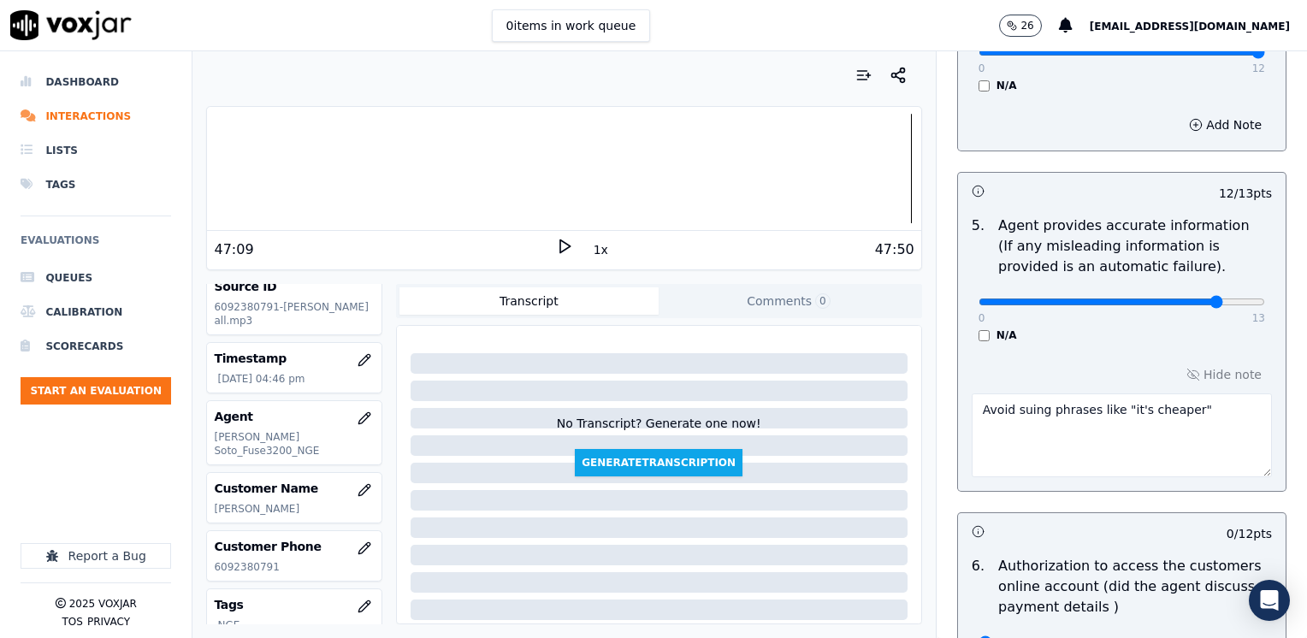
type input "11"
click at [1189, 393] on textarea "Avoid suing phrases like "it's cheaper"" at bounding box center [1121, 435] width 300 height 84
type textarea "Avoid suing phrases like "it's cheaper" Agent does not fully understand customer"
type input "9"
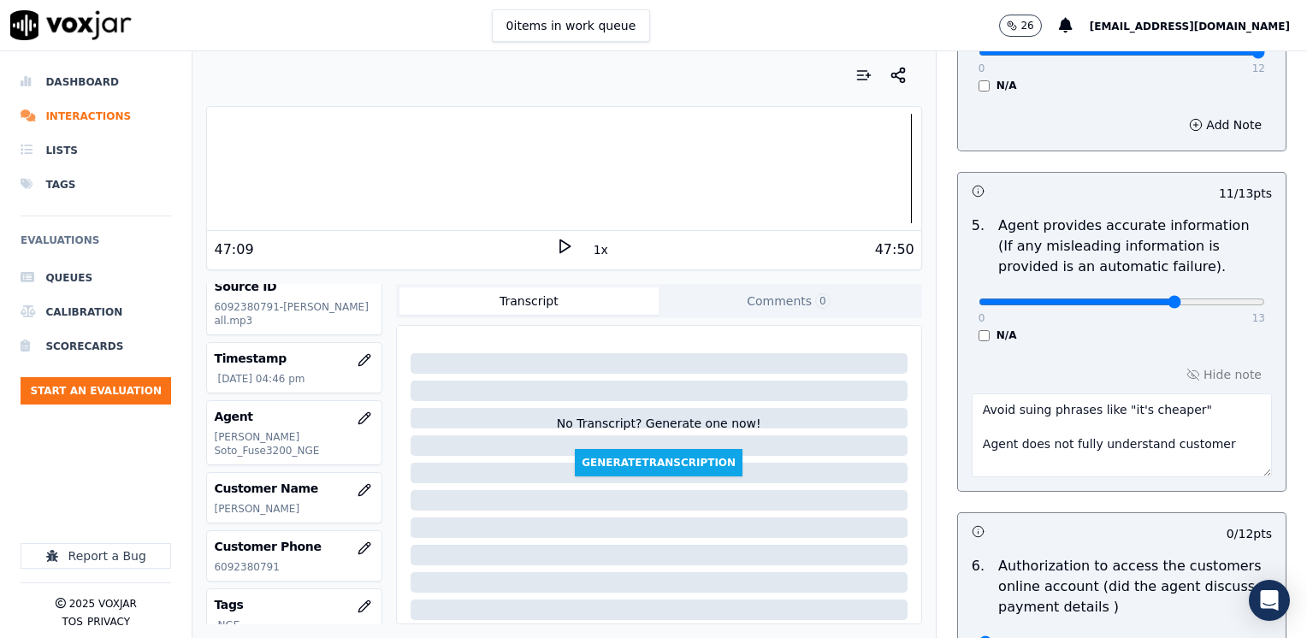
click at [1209, 425] on textarea "Avoid suing phrases like "it's cheaper" Agent does not fully understand customer" at bounding box center [1121, 435] width 300 height 84
click at [1129, 439] on textarea "Avoid suing phrases like "it's cheaper" Agent does not fully understand custome…" at bounding box center [1121, 435] width 300 height 84
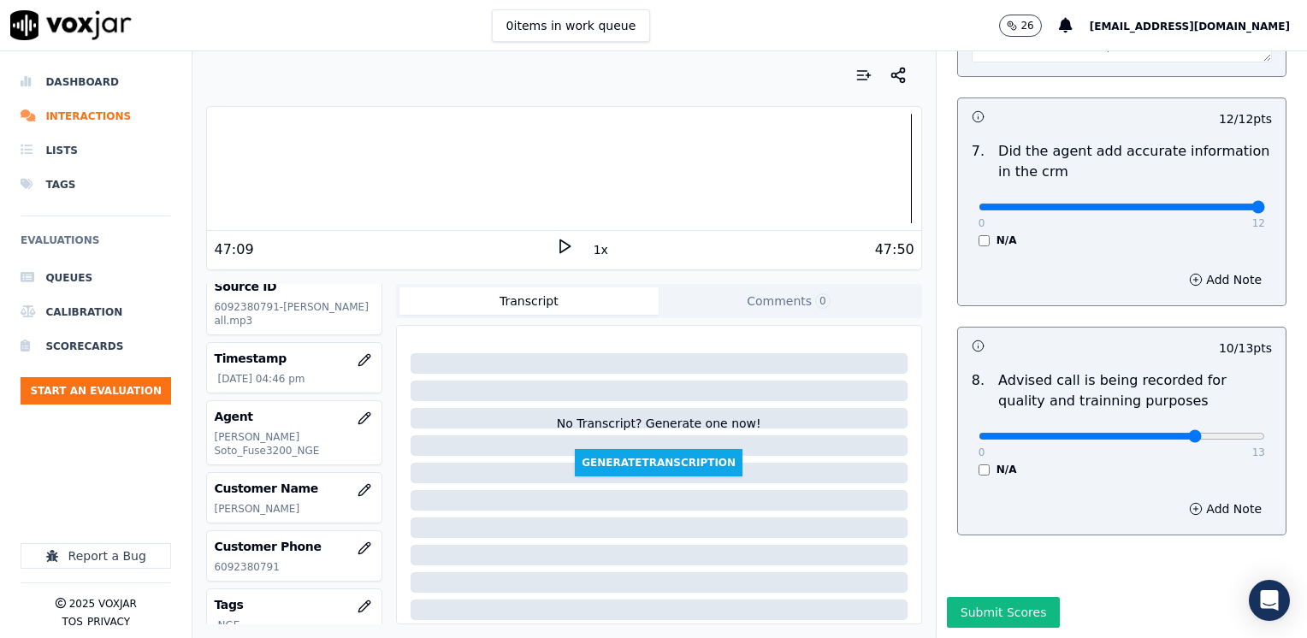
scroll to position [1675, 0]
type textarea "Avoid suing phrases like "it's cheaper" Agent does not fully understand custome…"
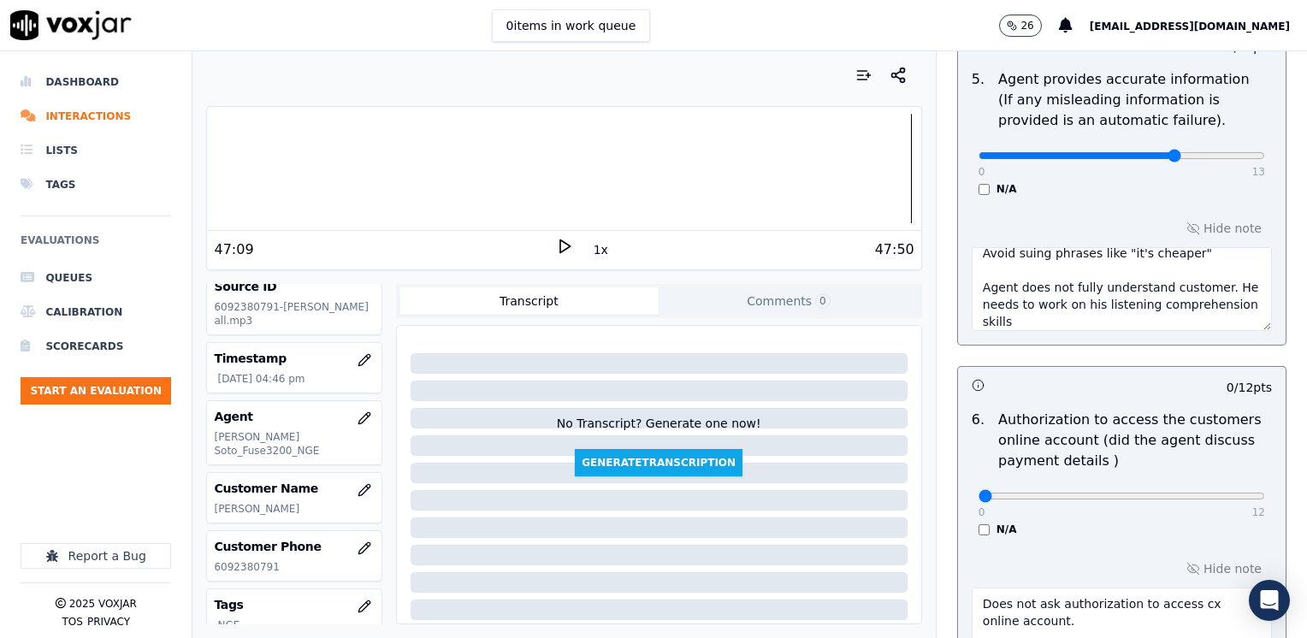
scroll to position [1162, 0]
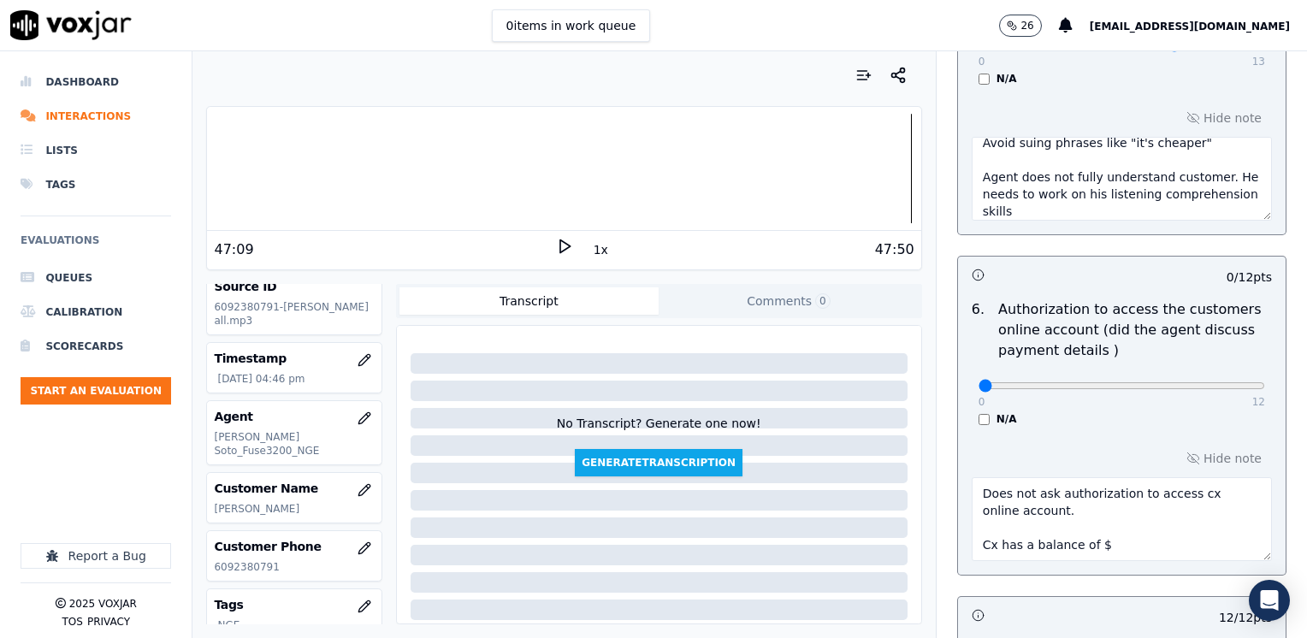
drag, startPoint x: 1104, startPoint y: 530, endPoint x: 935, endPoint y: 532, distance: 169.3
click at [943, 532] on div "Untitled Section This is a new section 98 pts 12 / 12 pts 1 . Introduces themse…" at bounding box center [1121, 8] width 357 height 2119
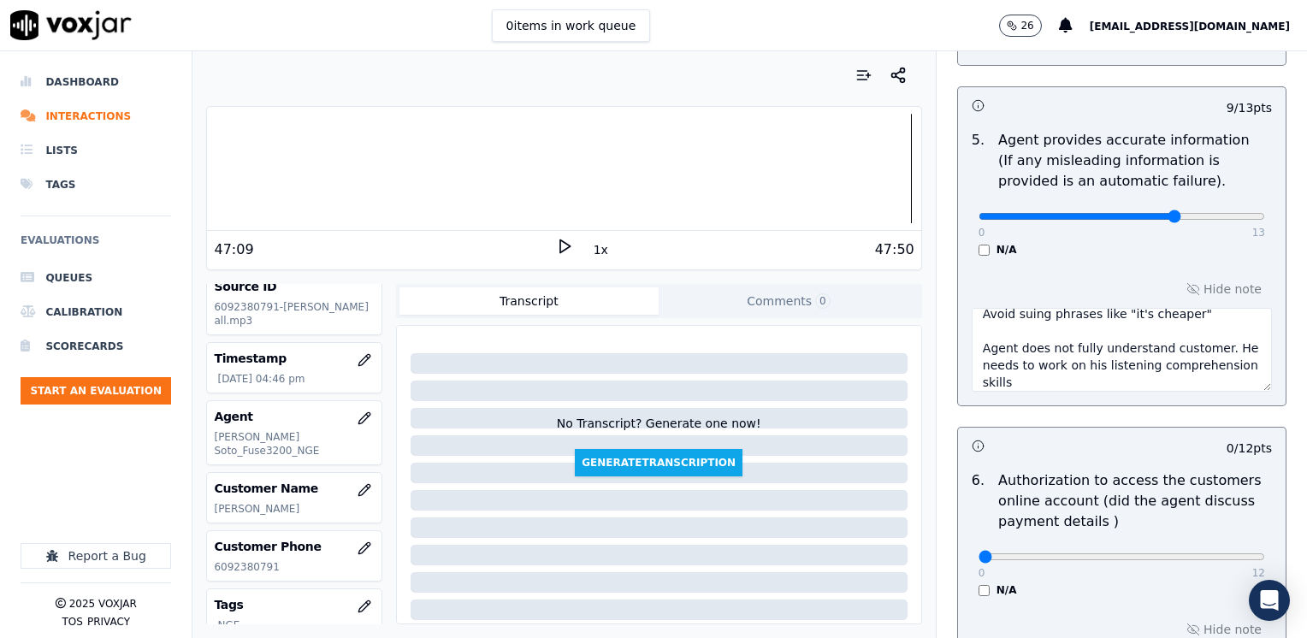
type textarea "Does not ask authorization to access cx online account."
click at [1166, 308] on textarea "Avoid suing phrases like "it's cheaper" Agent does not fully understand custome…" at bounding box center [1121, 350] width 300 height 84
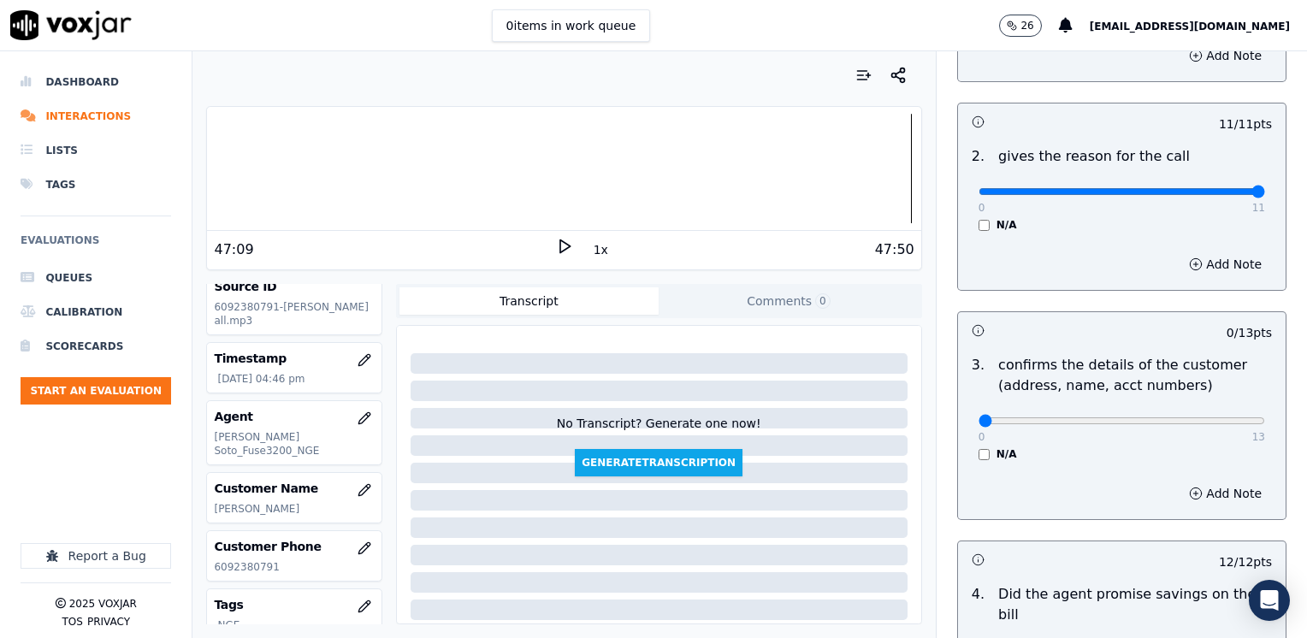
scroll to position [307, 0]
type textarea "Avoid suing phrases like "it's cheaper" "lower rate" Agent does not fully under…"
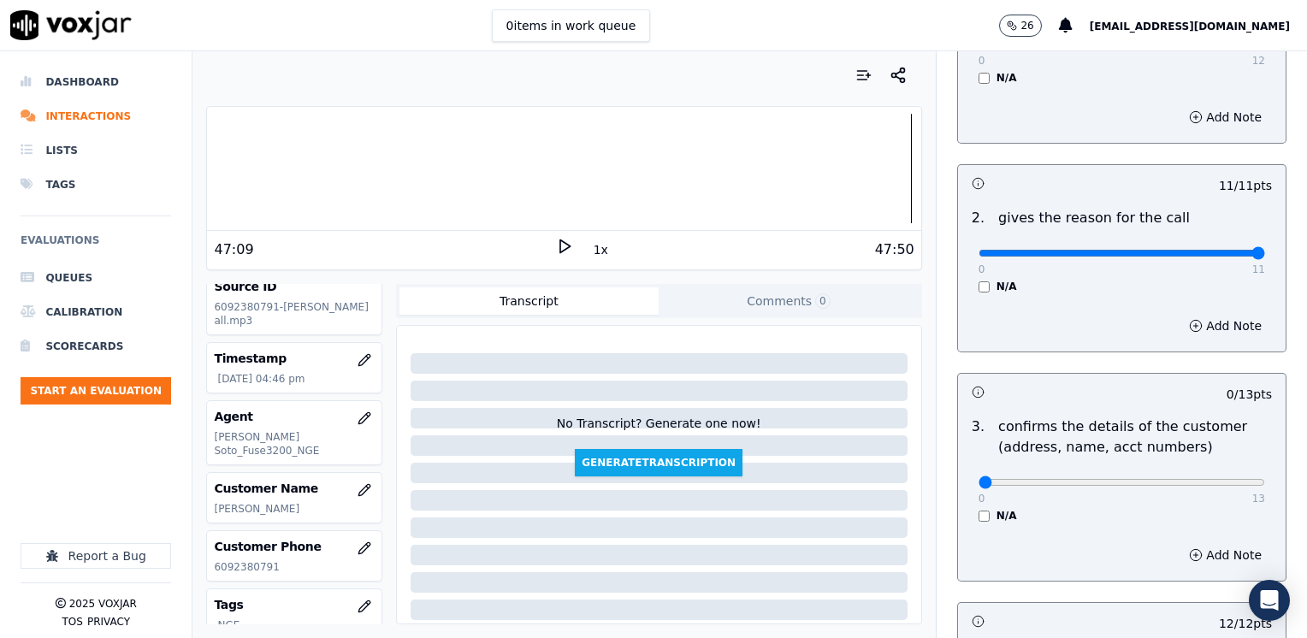
scroll to position [221, 0]
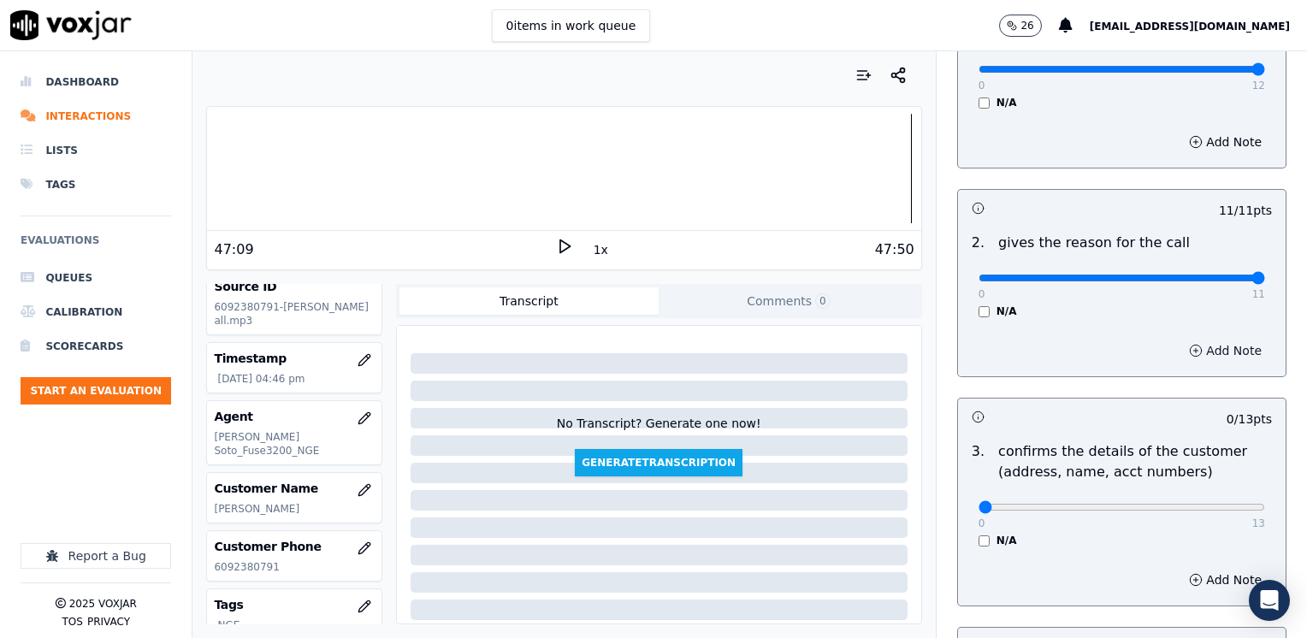
click at [1210, 350] on button "Add Note" at bounding box center [1224, 351] width 93 height 24
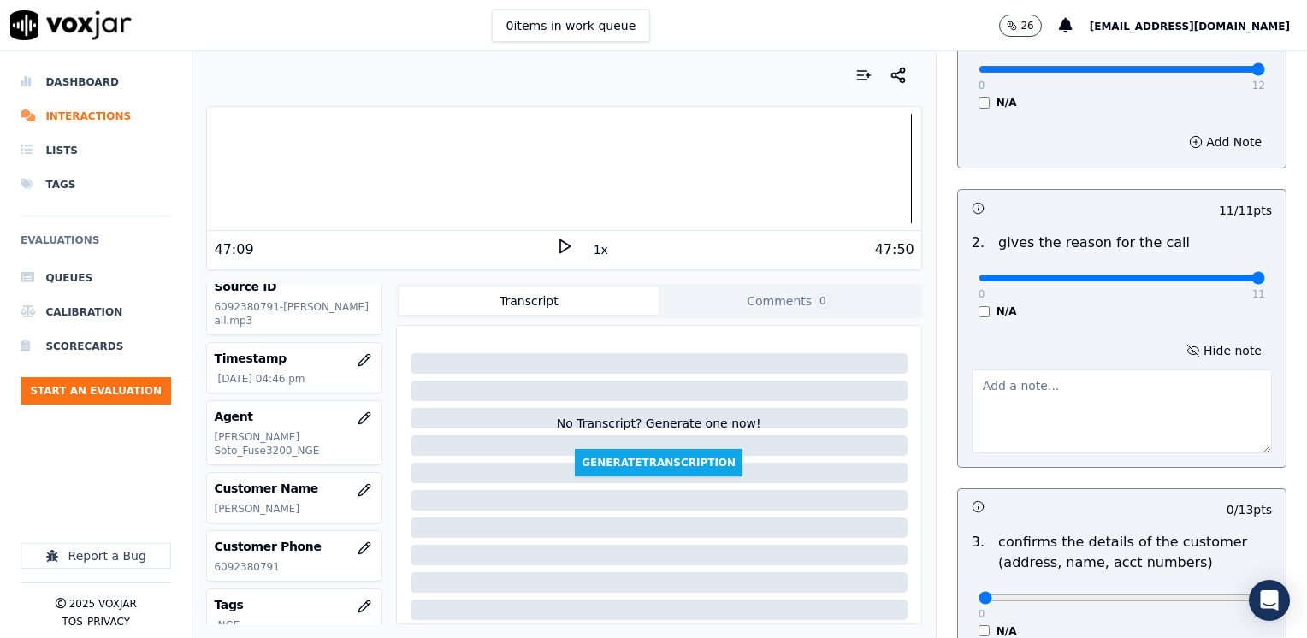
click at [1112, 386] on textarea at bounding box center [1121, 411] width 300 height 84
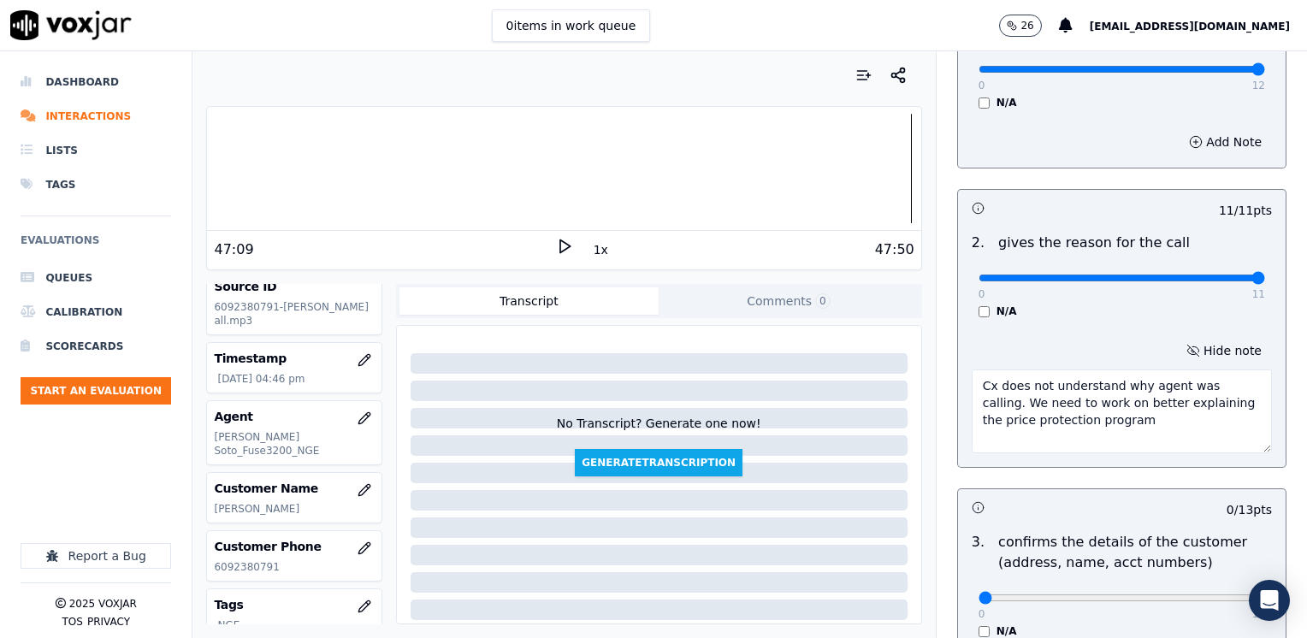
type textarea "Cx does not understand why agent was calling. We need to work on better explain…"
click at [1193, 270] on div "0 11" at bounding box center [1121, 277] width 286 height 21
type input "10"
click at [1184, 73] on input "range" at bounding box center [1121, 69] width 286 height 7
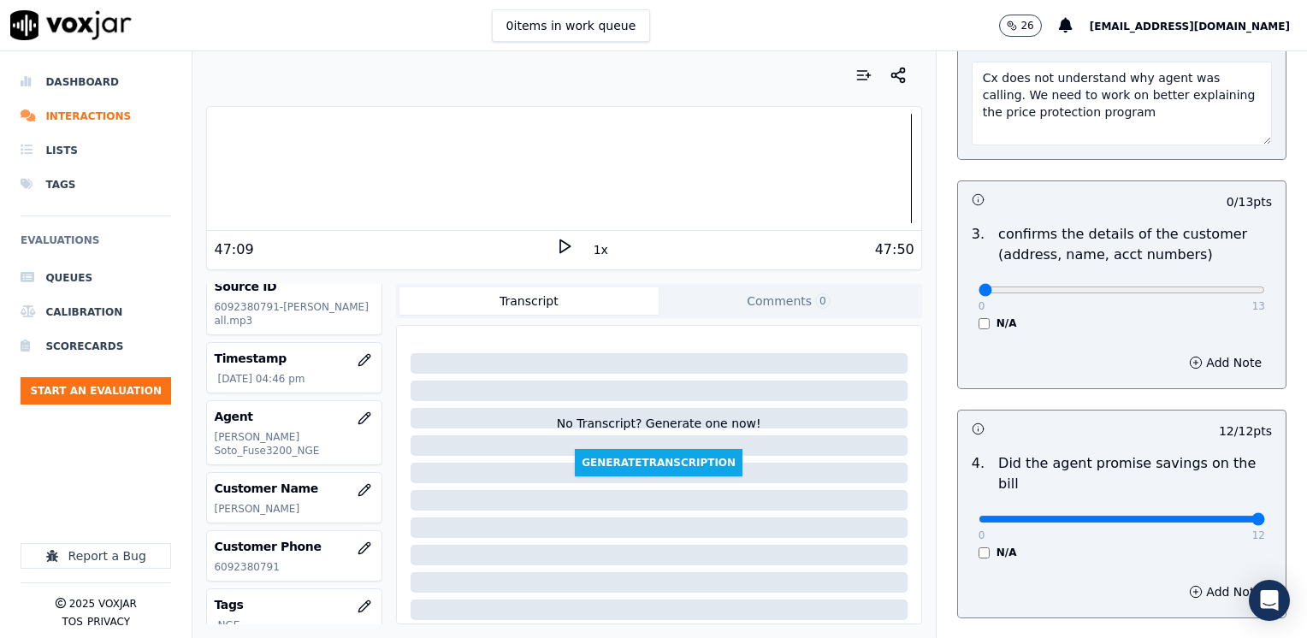
scroll to position [649, 0]
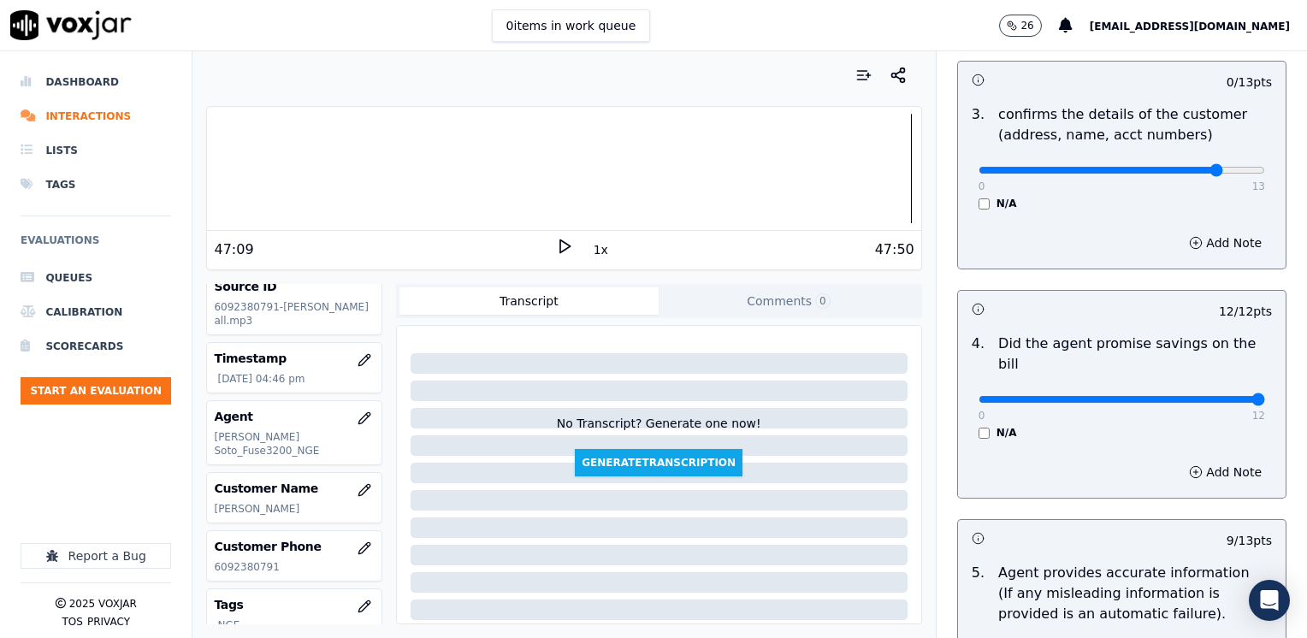
type input "11"
click at [1206, 243] on button "Add Note" at bounding box center [1224, 243] width 93 height 24
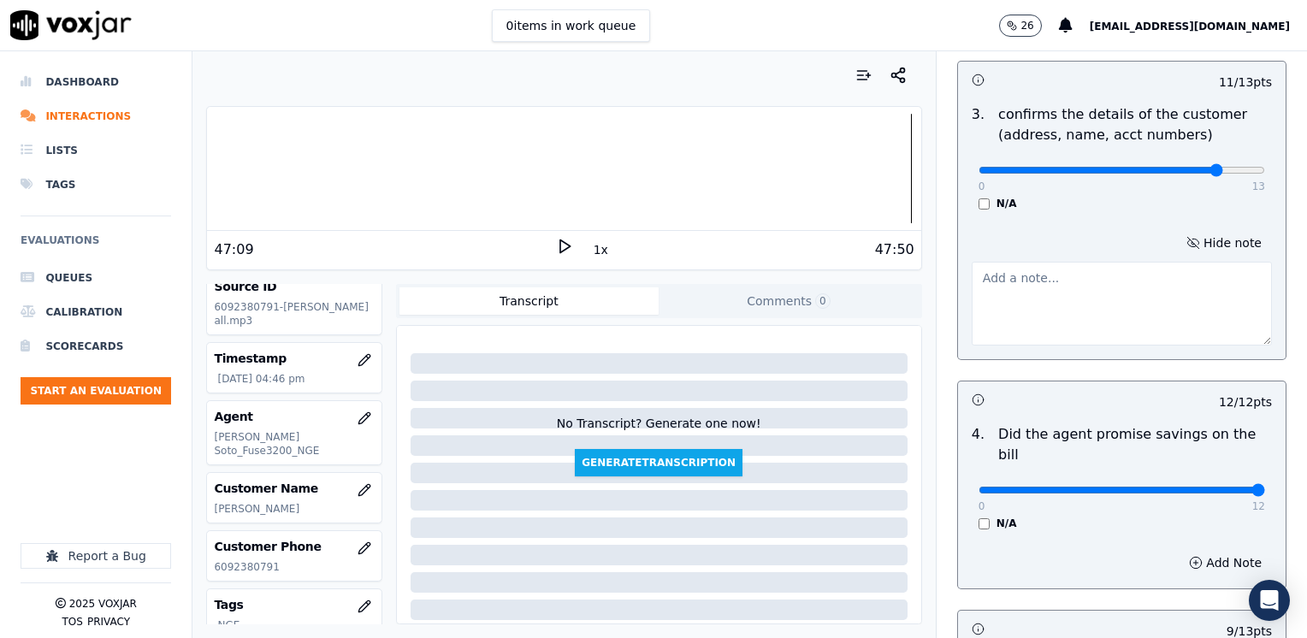
click at [1117, 320] on textarea at bounding box center [1121, 304] width 300 height 84
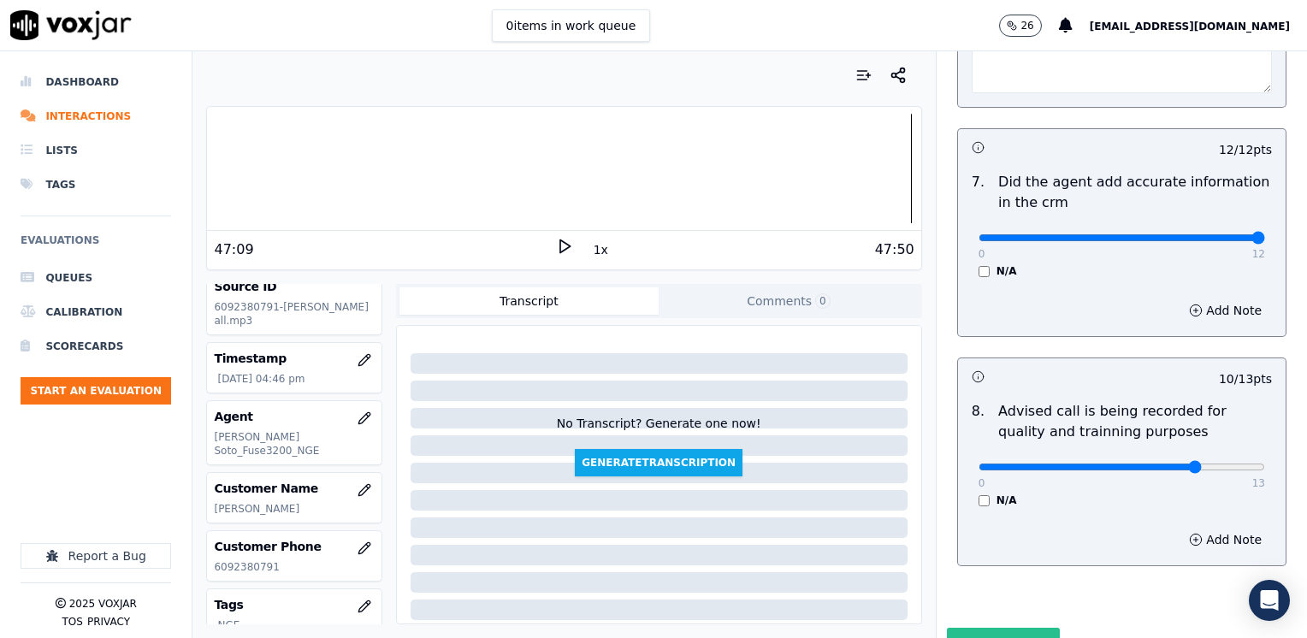
scroll to position [1855, 0]
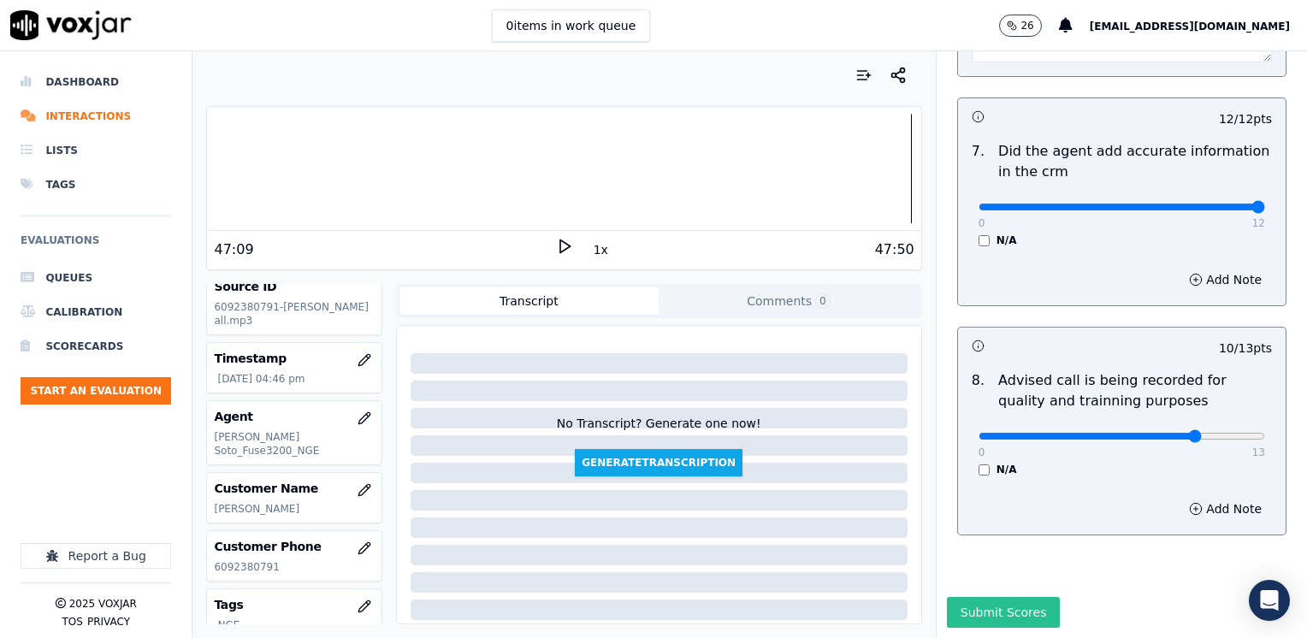
type textarea "Make sure to confirm full service address, the name as it appears on the bill a…"
click at [986, 597] on button "Submit Scores" at bounding box center [1004, 612] width 114 height 31
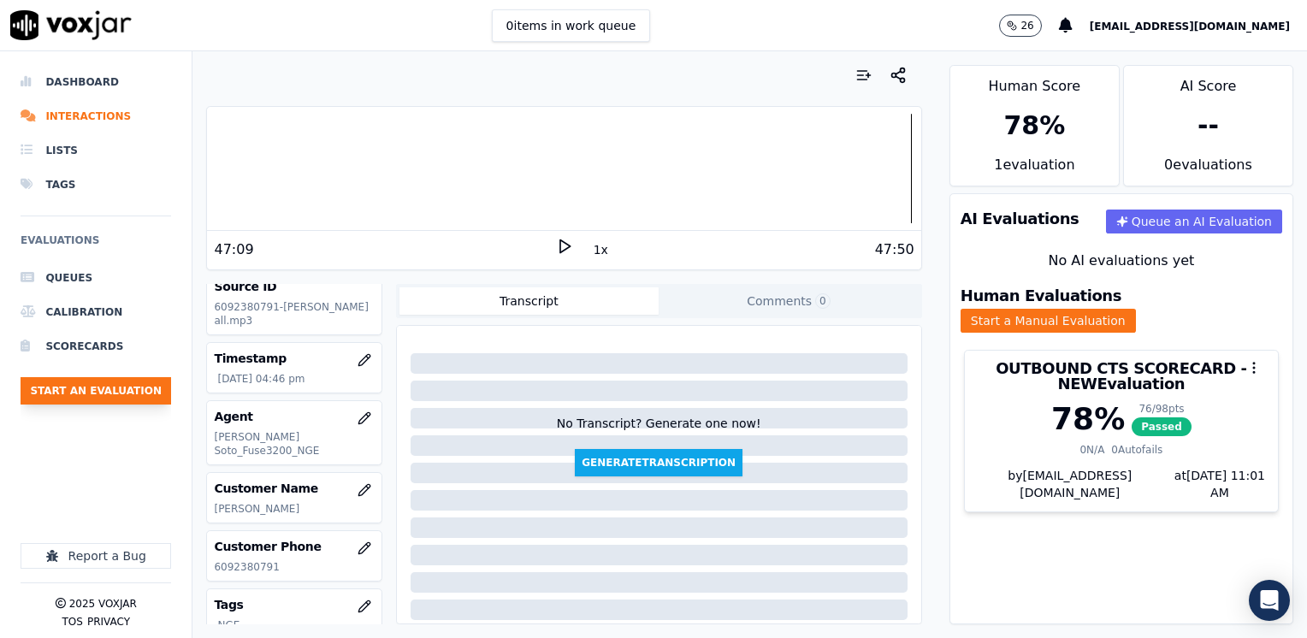
click at [91, 392] on button "Start an Evaluation" at bounding box center [96, 390] width 150 height 27
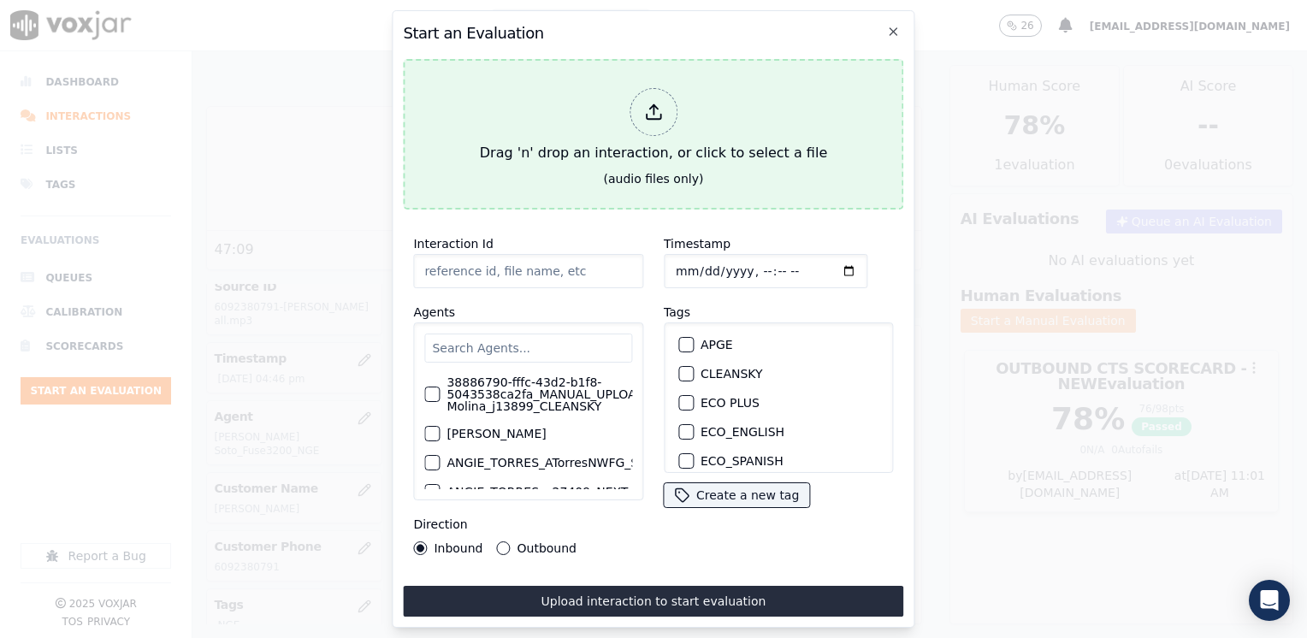
click at [650, 108] on icon at bounding box center [653, 112] width 19 height 19
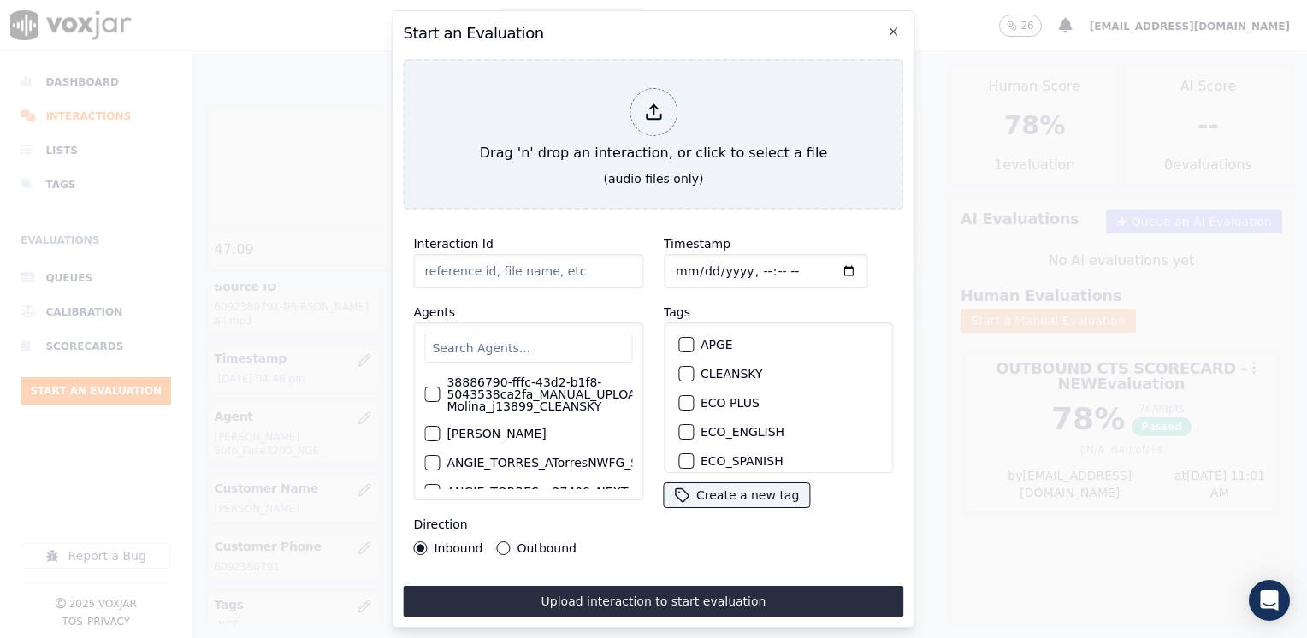
type input "20250812-130443_8572374741-HERNANDO OSORIO all.mp3"
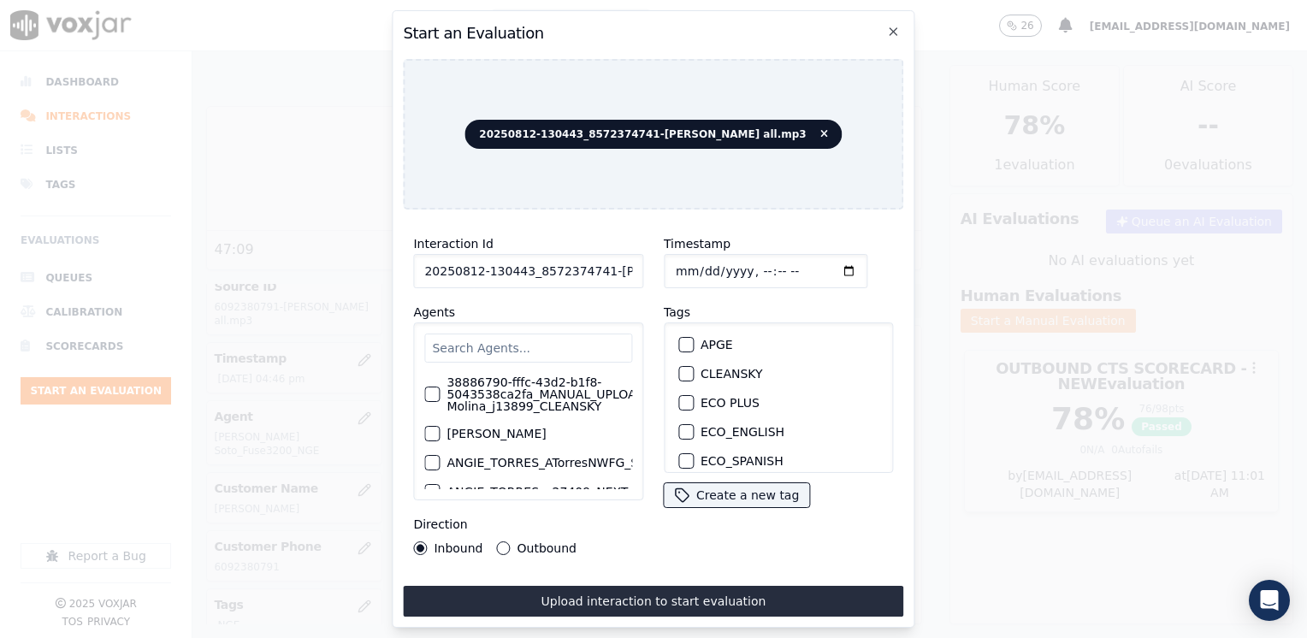
click at [535, 335] on input "text" at bounding box center [528, 347] width 208 height 29
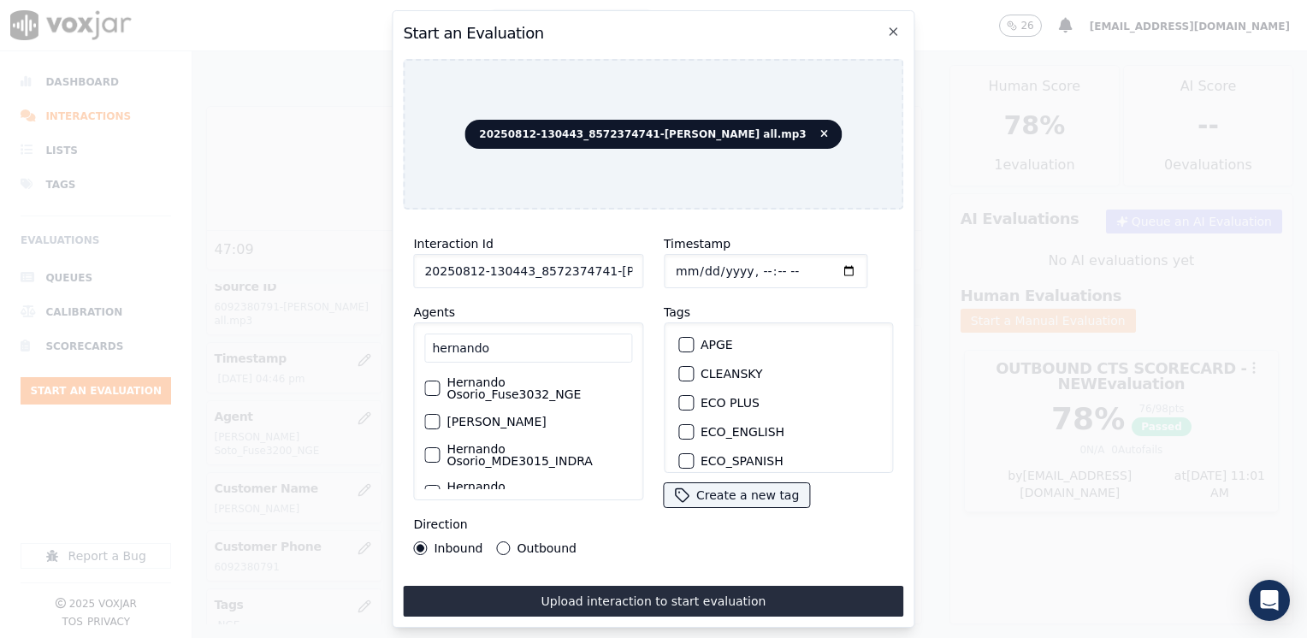
type input "hernando"
click at [431, 382] on div "button" at bounding box center [431, 388] width 12 height 12
click at [684, 398] on button "NGE" at bounding box center [685, 405] width 15 height 15
click at [823, 262] on input "Timestamp" at bounding box center [766, 271] width 204 height 34
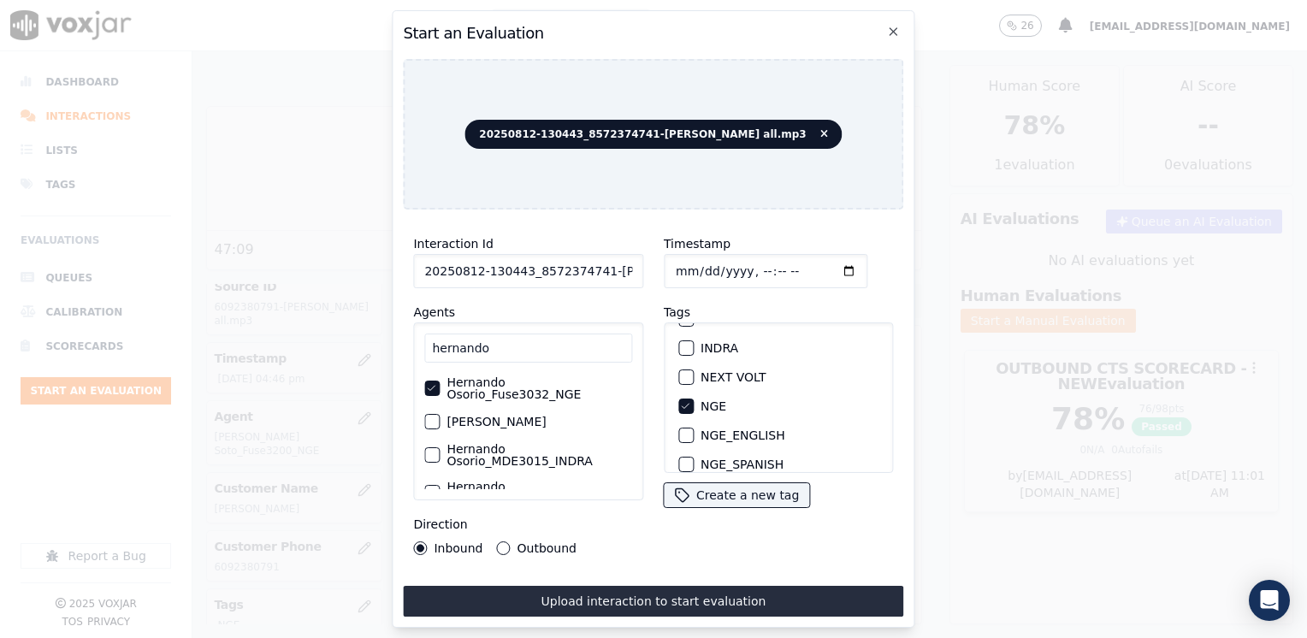
type input "2025-08-12T17:01"
click at [497, 541] on button "Outbound" at bounding box center [504, 548] width 14 height 14
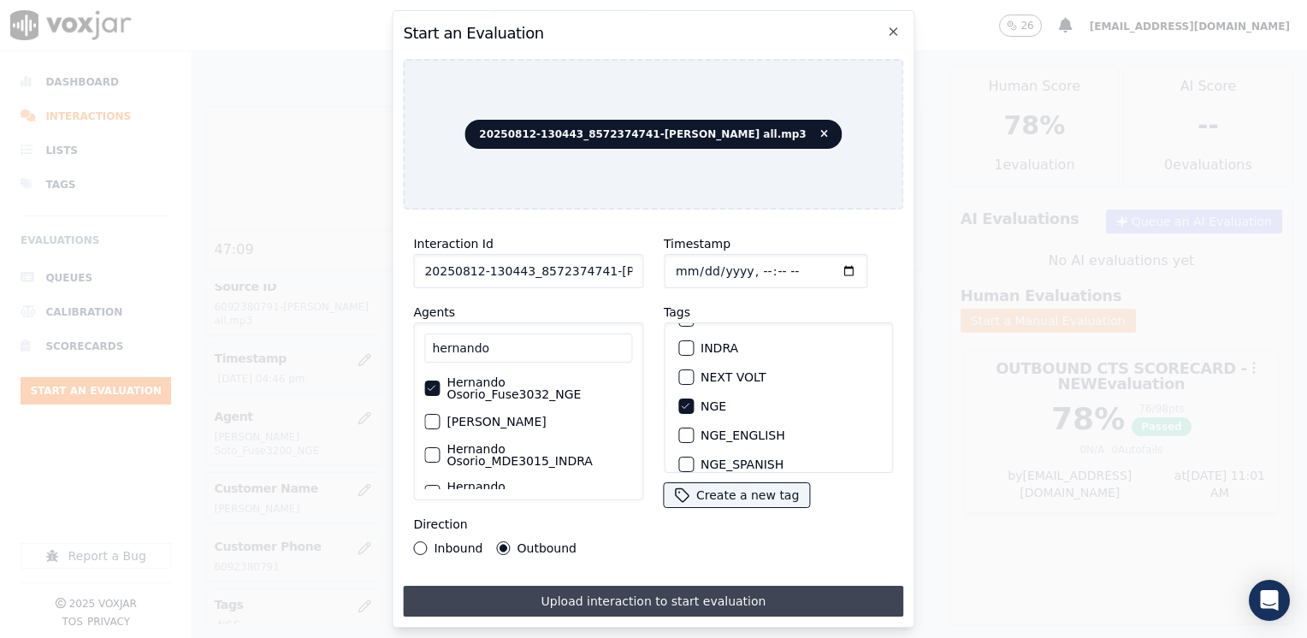
click at [612, 593] on button "Upload interaction to start evaluation" at bounding box center [653, 601] width 500 height 31
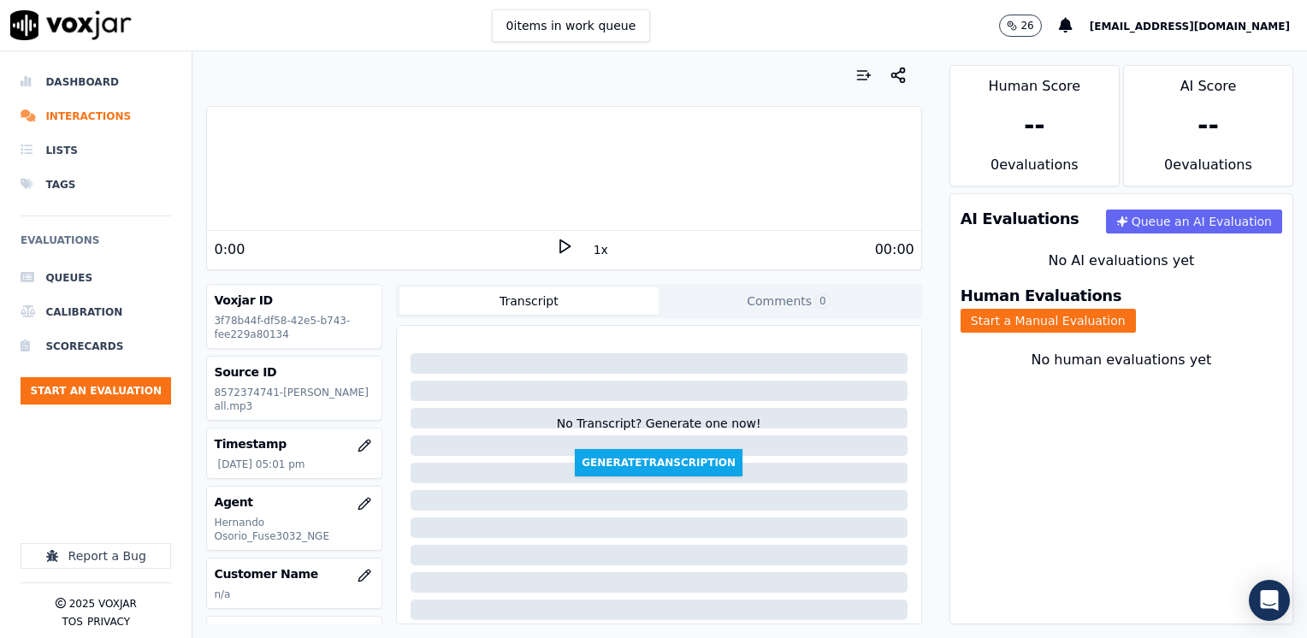
click at [556, 247] on icon at bounding box center [564, 246] width 17 height 17
click at [560, 247] on rect at bounding box center [561, 245] width 3 height 11
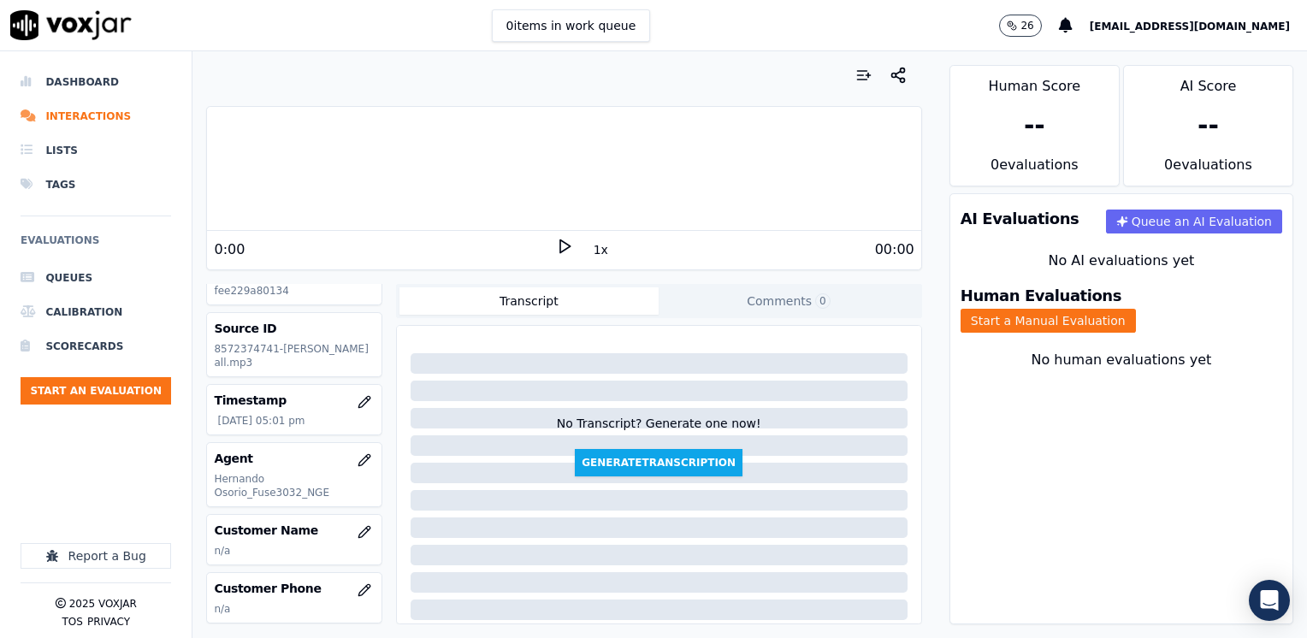
scroll to position [86, 0]
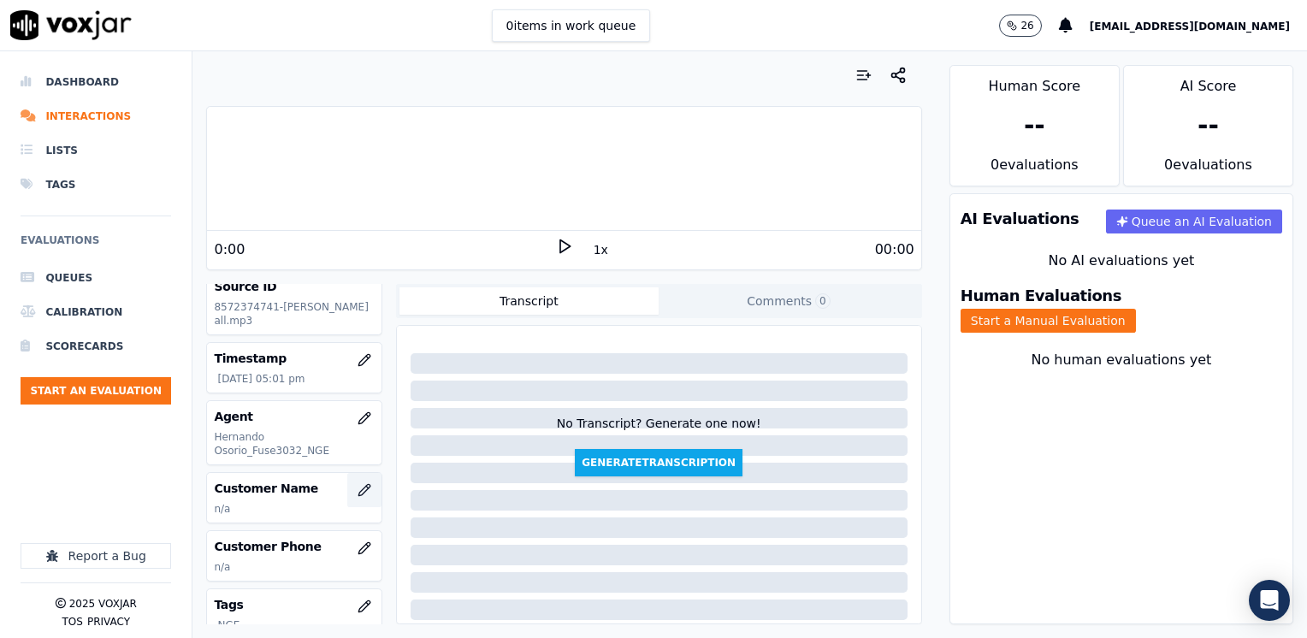
click at [347, 495] on button "button" at bounding box center [364, 490] width 34 height 34
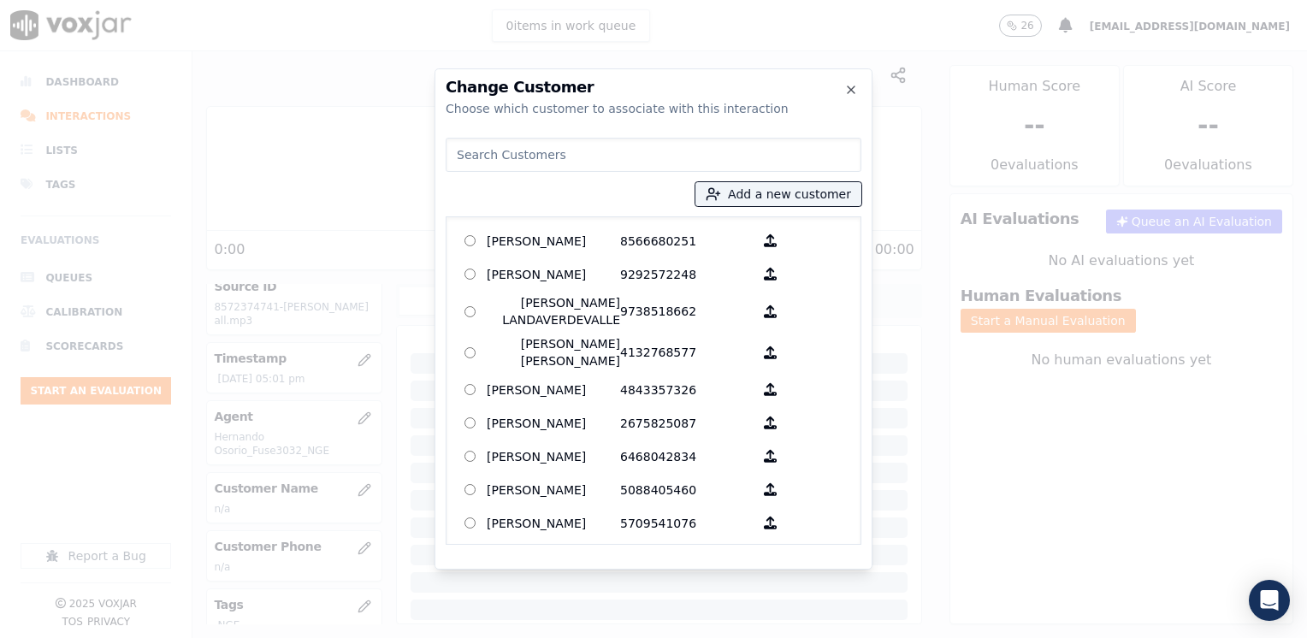
click at [603, 156] on input at bounding box center [653, 155] width 416 height 34
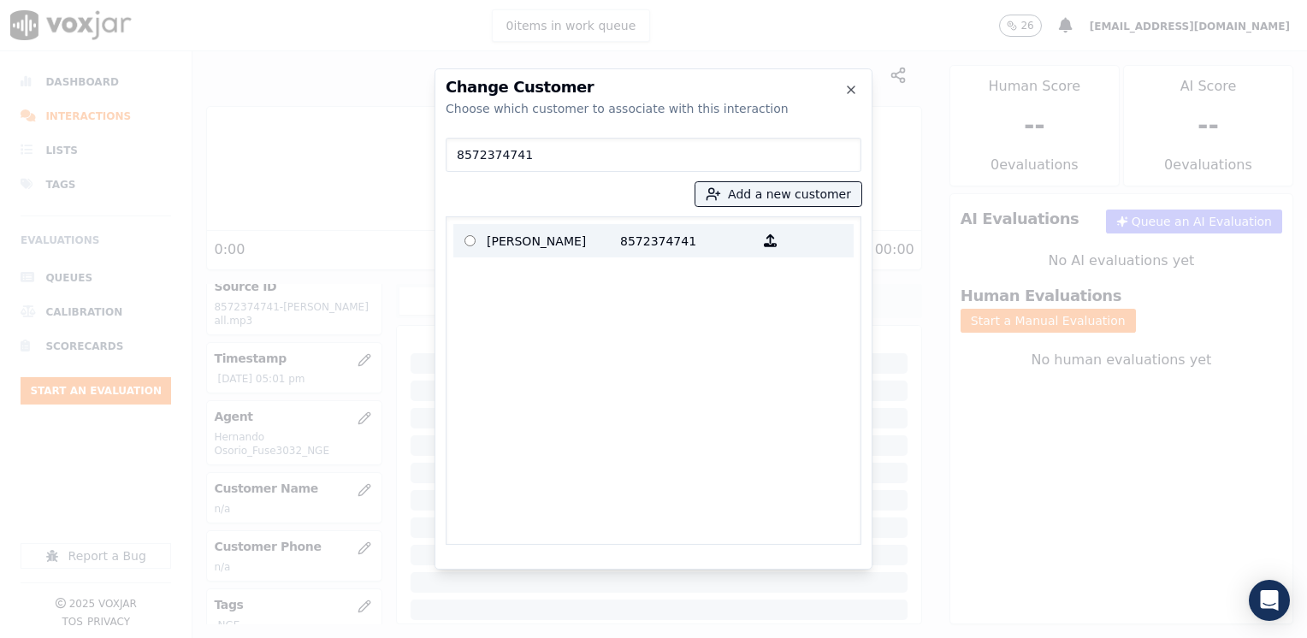
type input "8572374741"
click at [620, 239] on p "8572374741" at bounding box center [686, 240] width 133 height 27
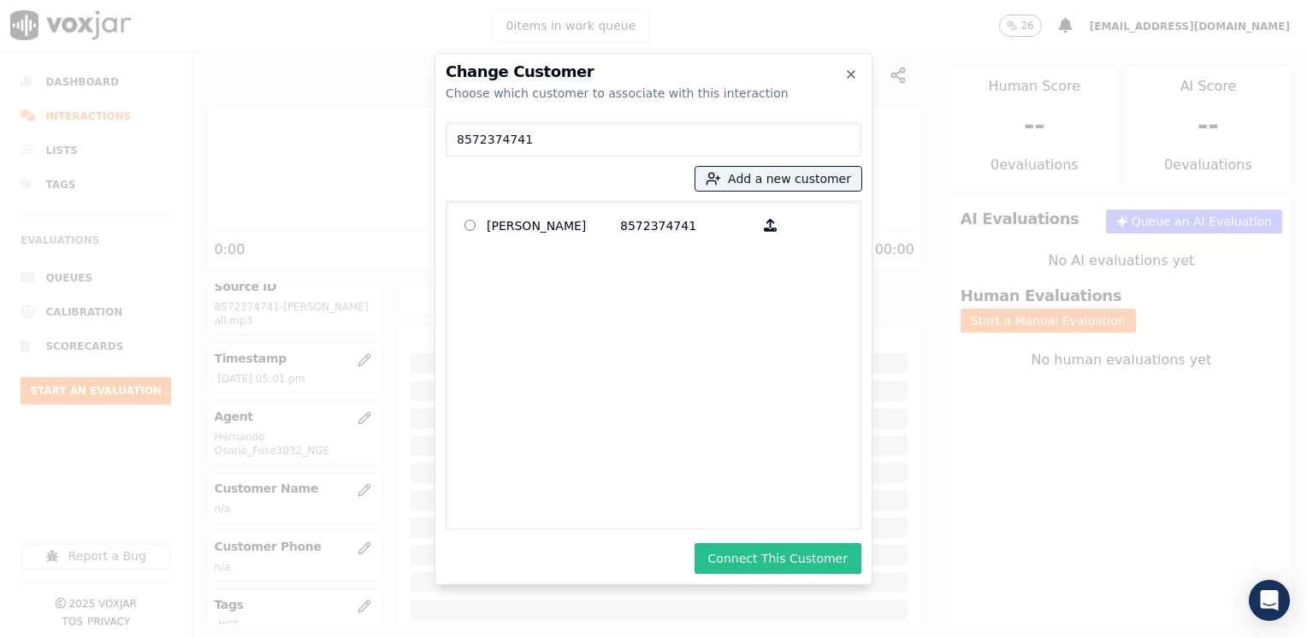
click at [794, 550] on button "Connect This Customer" at bounding box center [777, 558] width 167 height 31
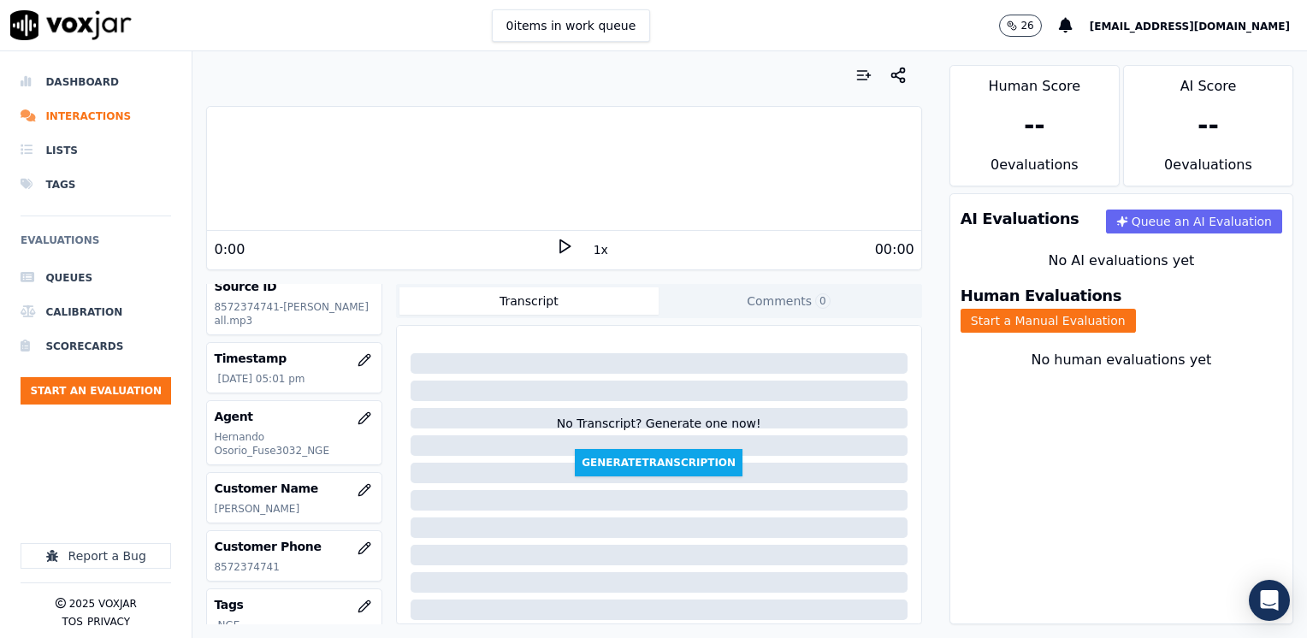
click at [556, 243] on icon at bounding box center [564, 246] width 17 height 17
click at [560, 243] on rect at bounding box center [561, 245] width 3 height 11
click at [1136, 309] on button "Start a Manual Evaluation" at bounding box center [1047, 321] width 175 height 24
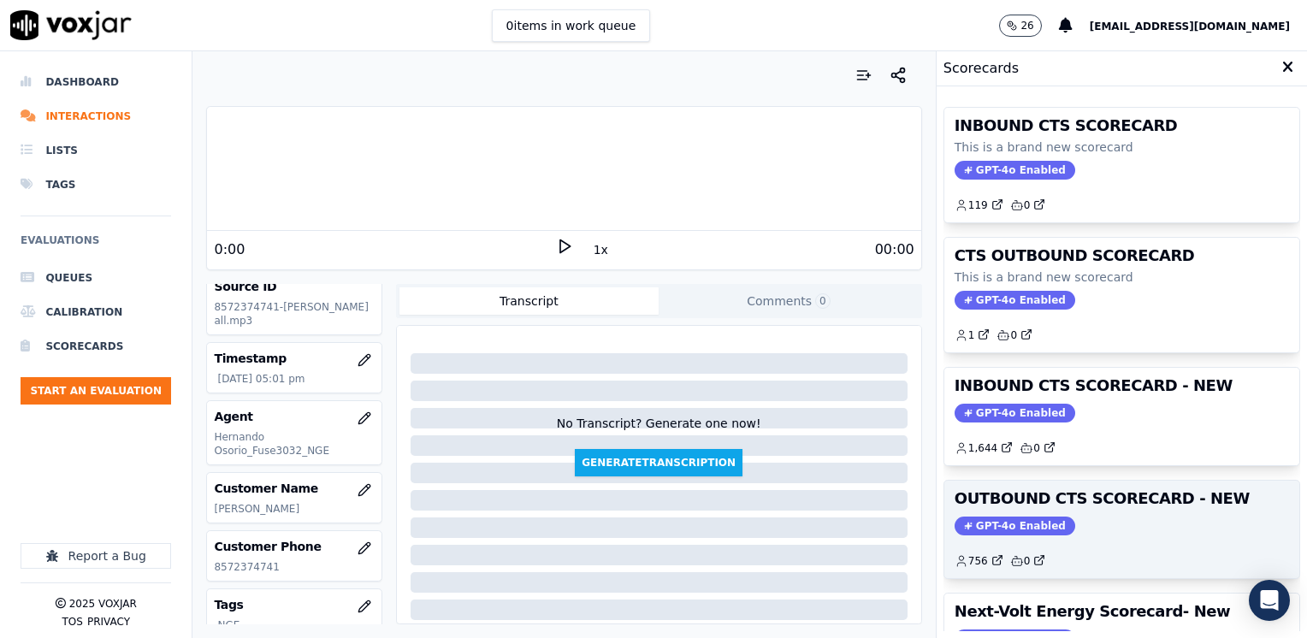
click at [992, 516] on span "GPT-4o Enabled" at bounding box center [1014, 525] width 121 height 19
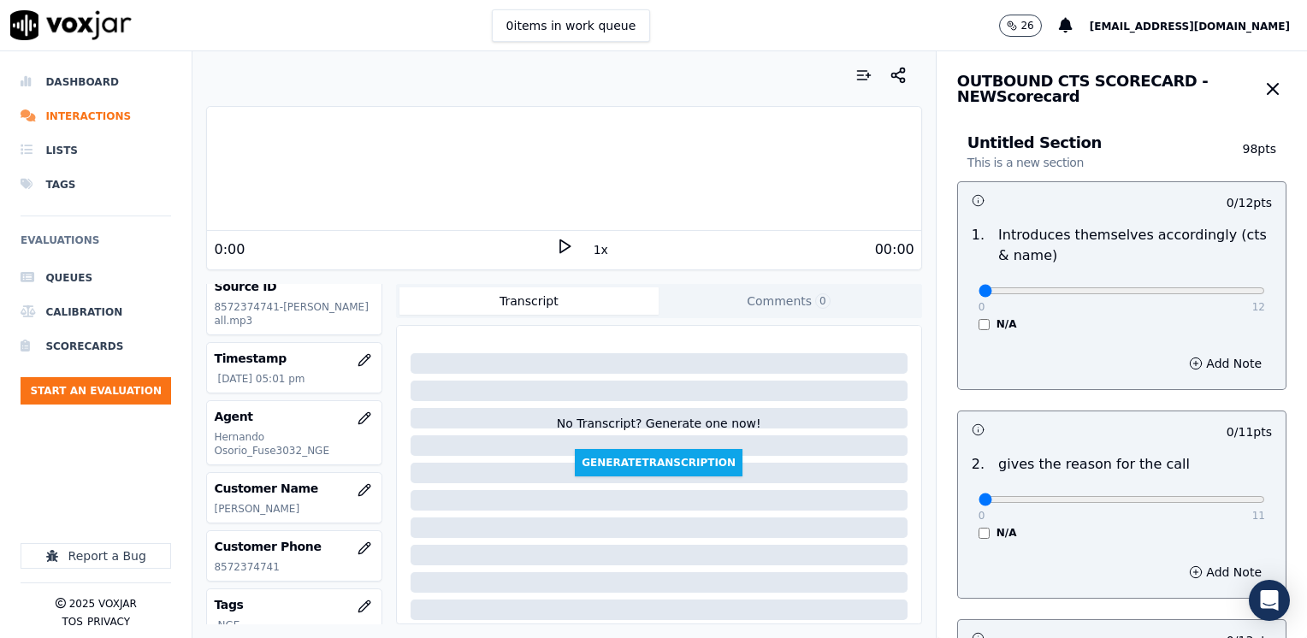
type input "12"
click at [1265, 294] on input "range" at bounding box center [1121, 290] width 286 height 7
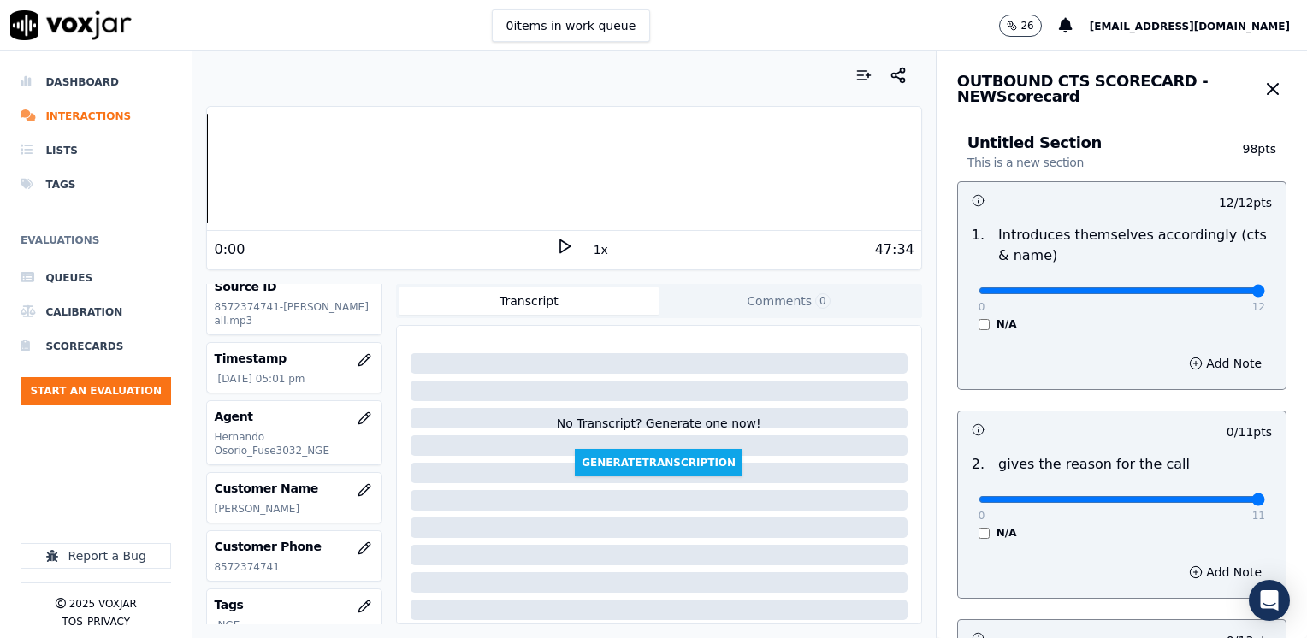
drag, startPoint x: 965, startPoint y: 498, endPoint x: 1309, endPoint y: 498, distance: 343.7
type input "11"
click at [1265, 294] on input "range" at bounding box center [1121, 290] width 286 height 7
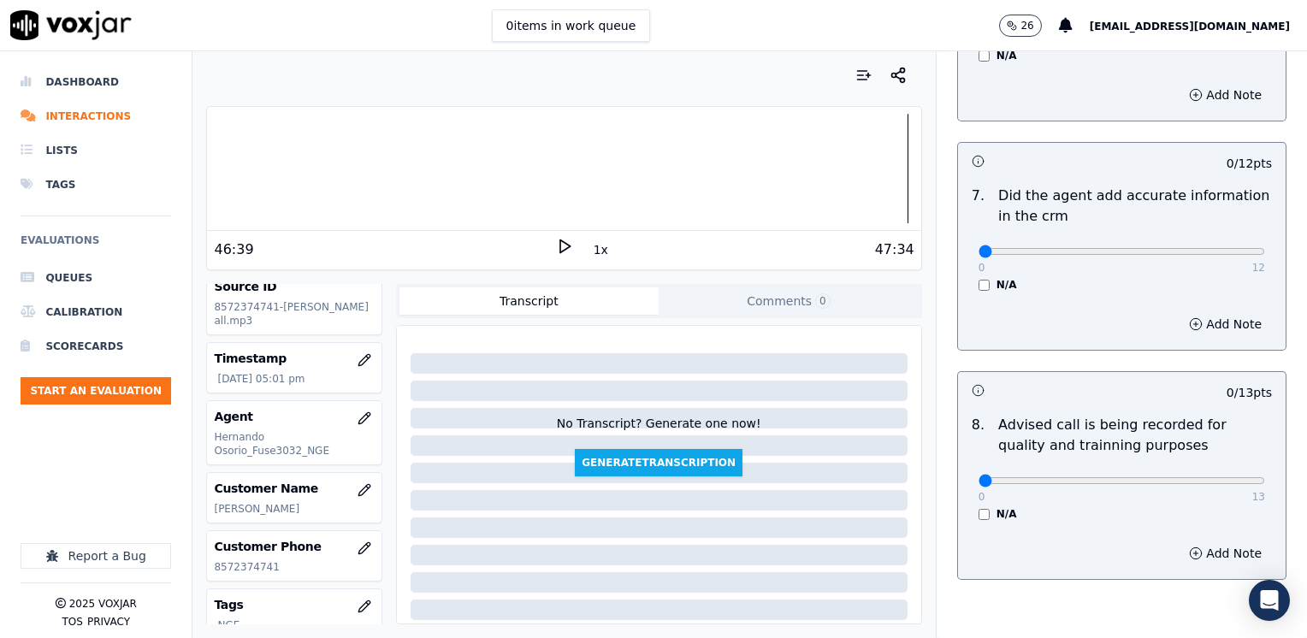
scroll to position [1495, 0]
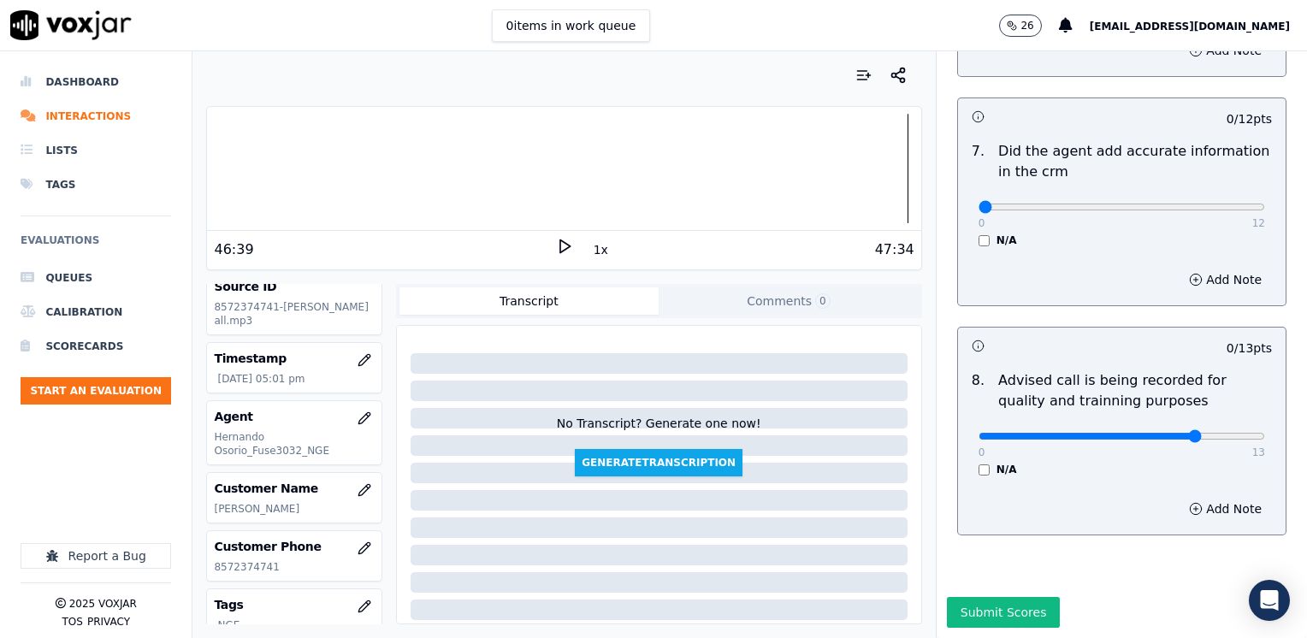
type input "10"
drag, startPoint x: 973, startPoint y: 168, endPoint x: 1306, endPoint y: 210, distance: 335.2
type input "12"
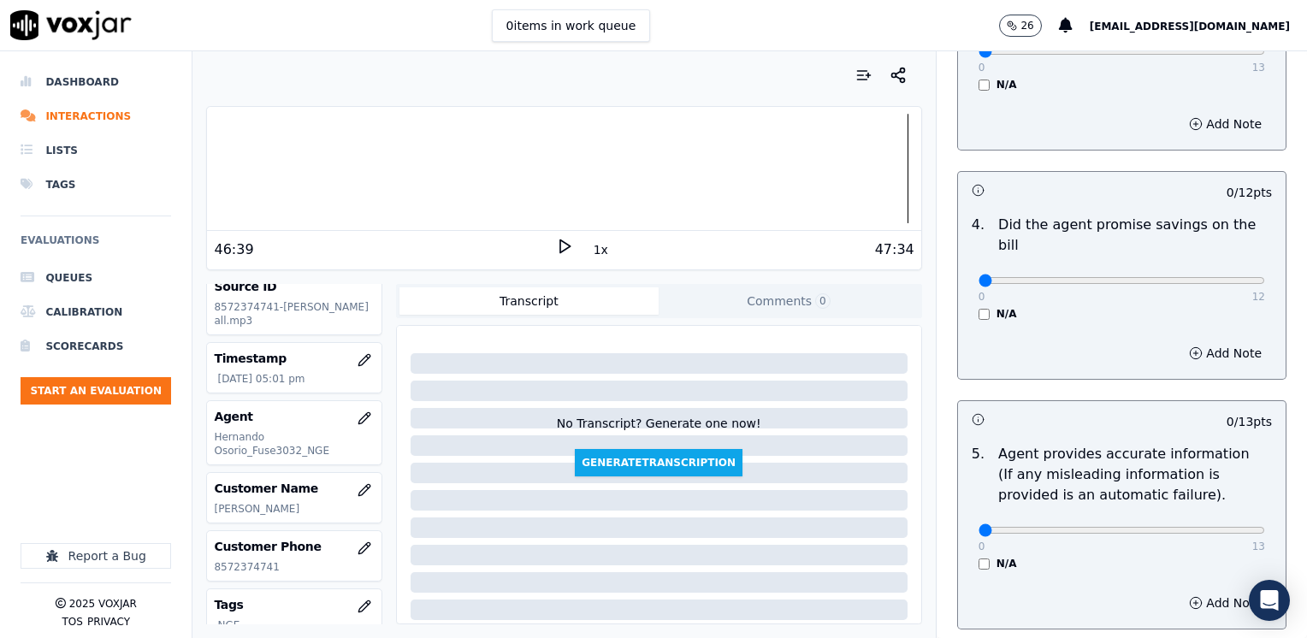
scroll to position [640, 0]
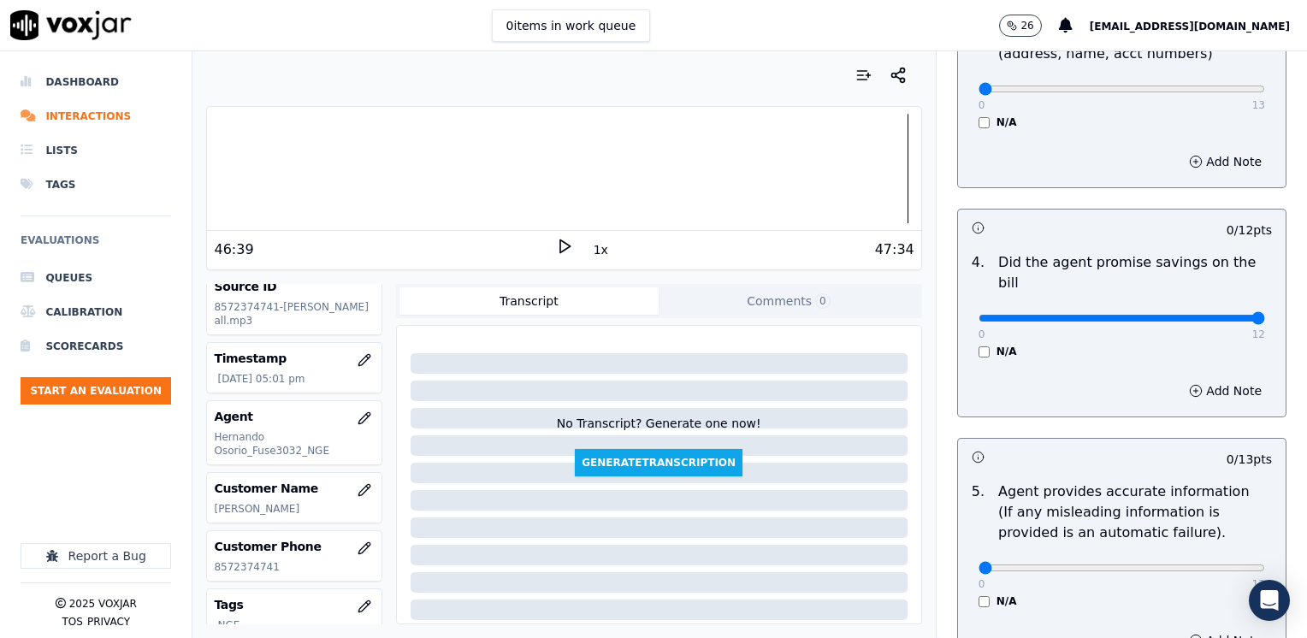
drag, startPoint x: 964, startPoint y: 297, endPoint x: 1309, endPoint y: 364, distance: 351.1
type input "12"
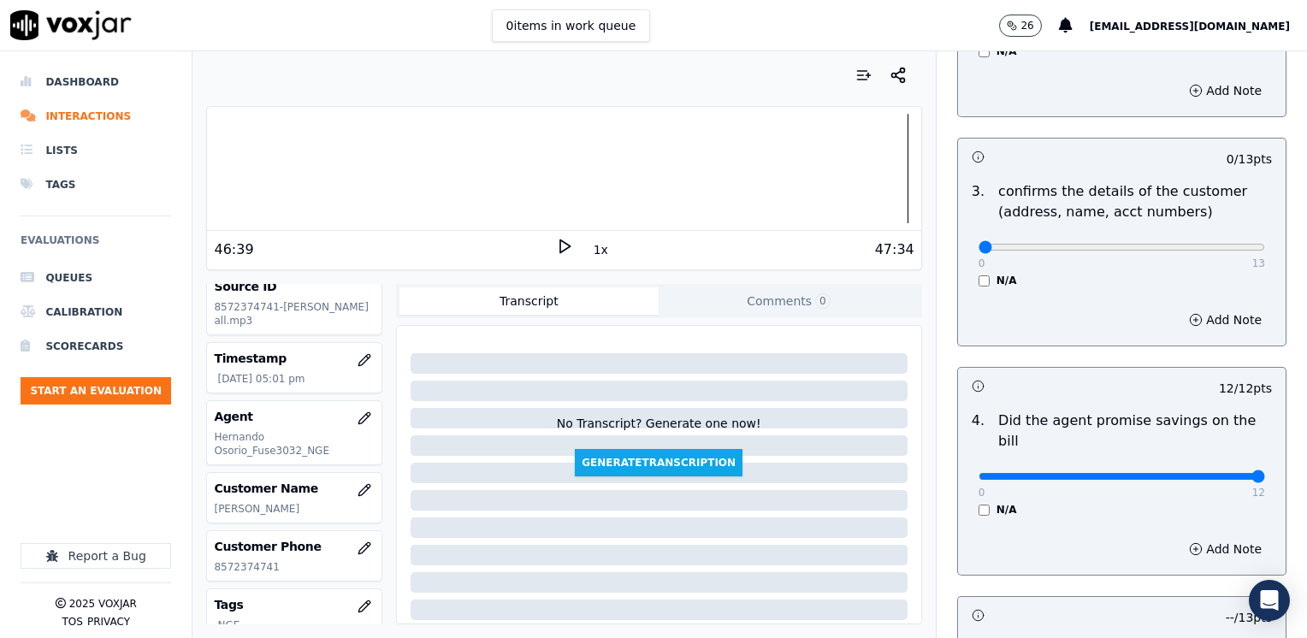
scroll to position [383, 0]
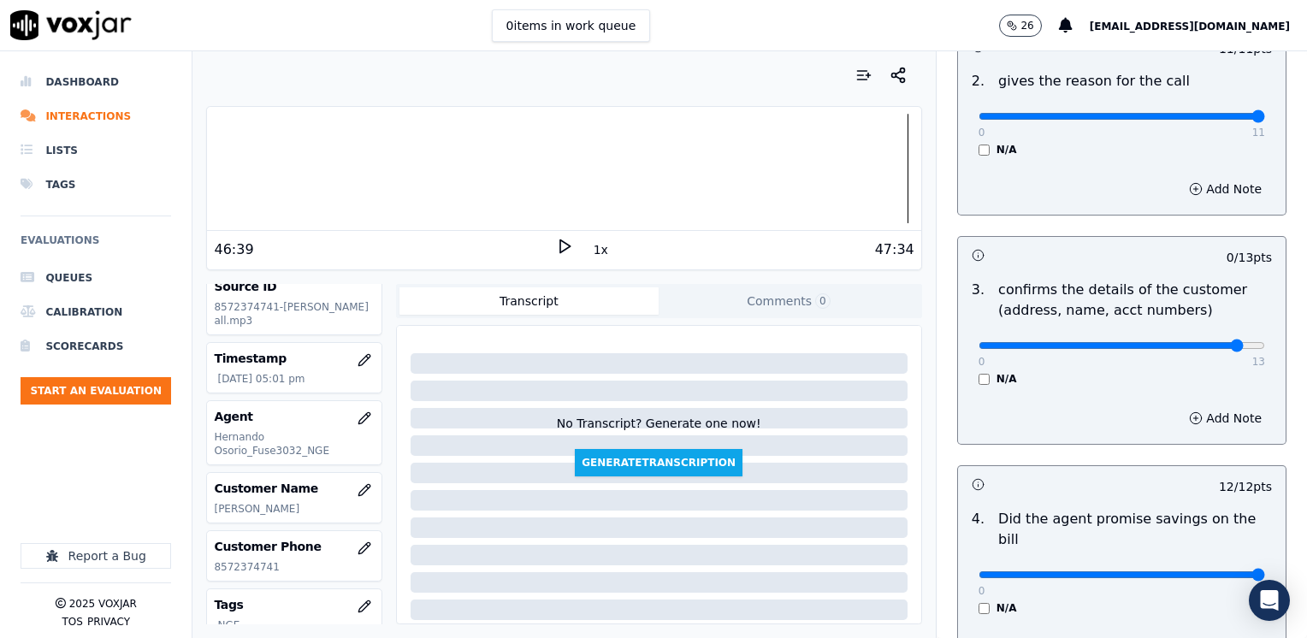
type input "12"
click at [1201, 426] on button "Add Note" at bounding box center [1224, 418] width 93 height 24
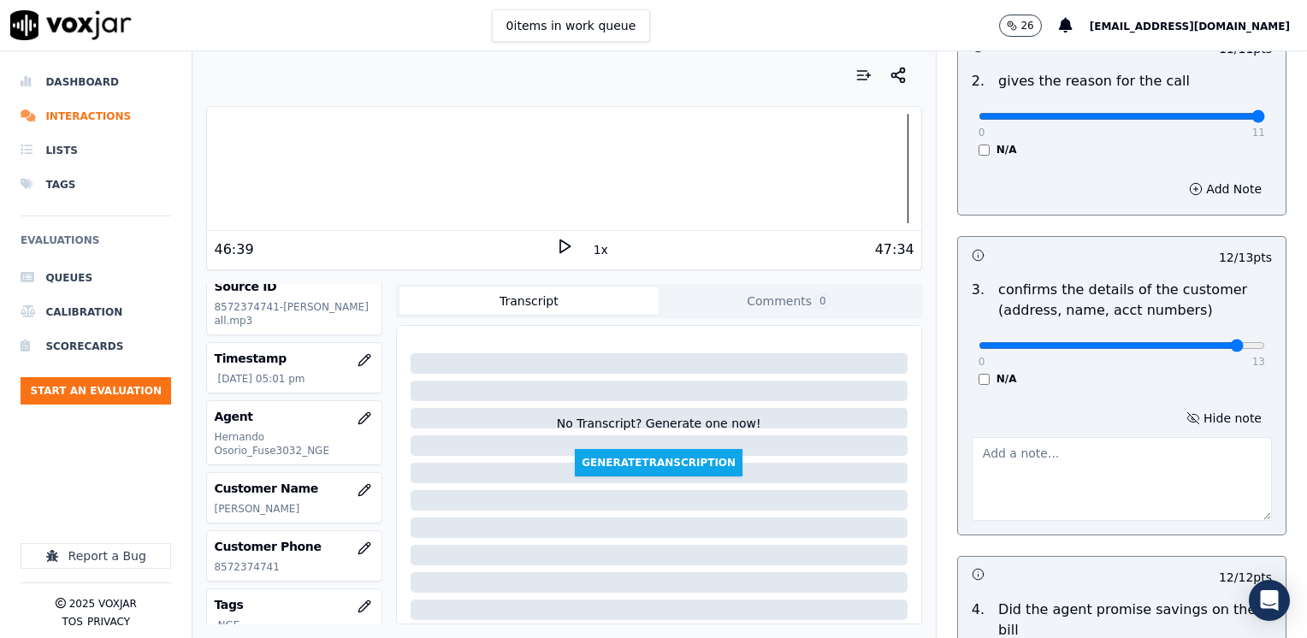
click at [1098, 456] on textarea at bounding box center [1121, 479] width 300 height 84
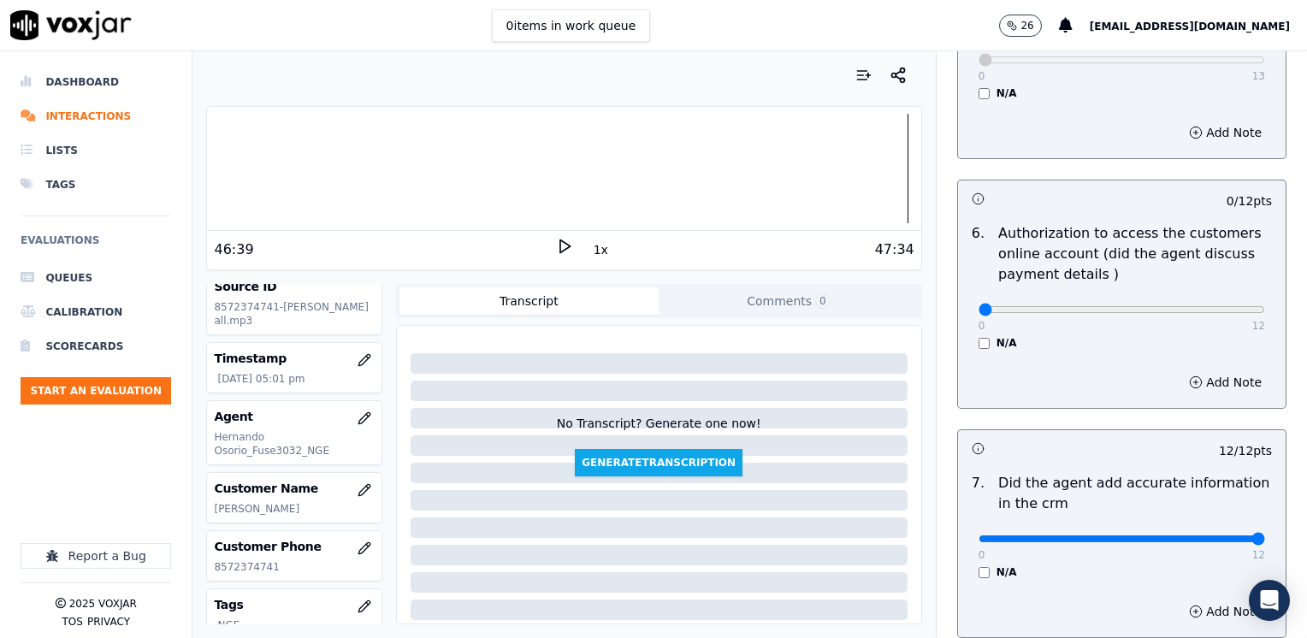
scroll to position [1495, 0]
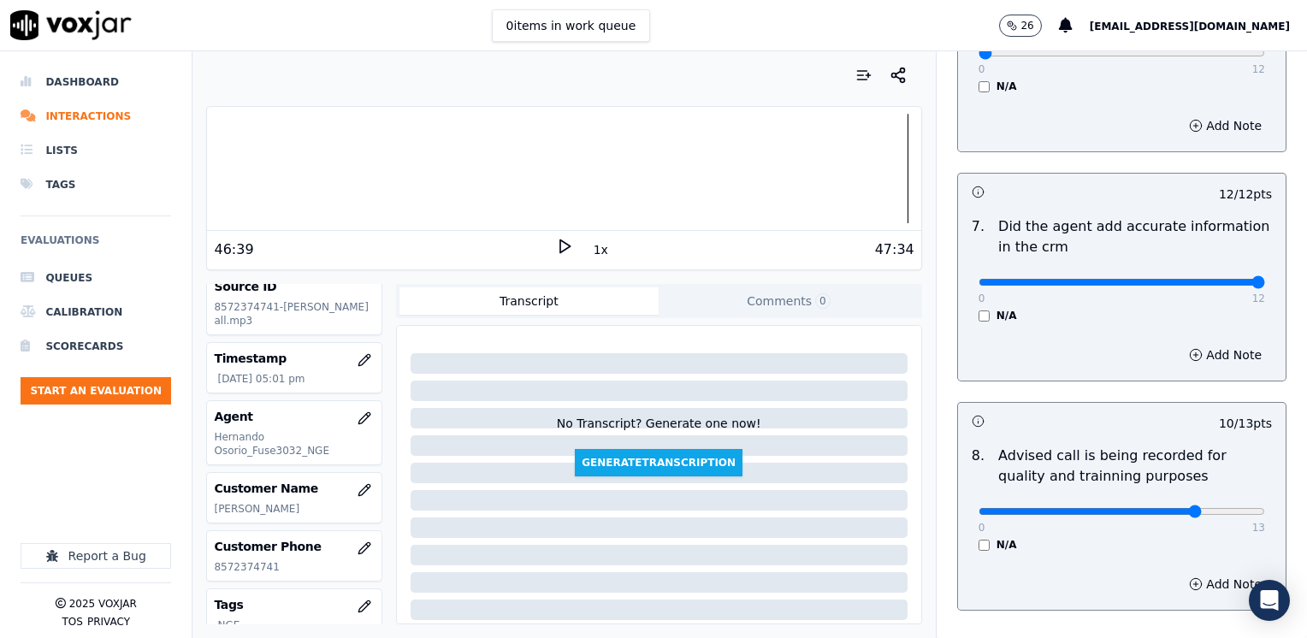
type textarea "Make sure to confirm full service address, the name as it appears on the bill a…"
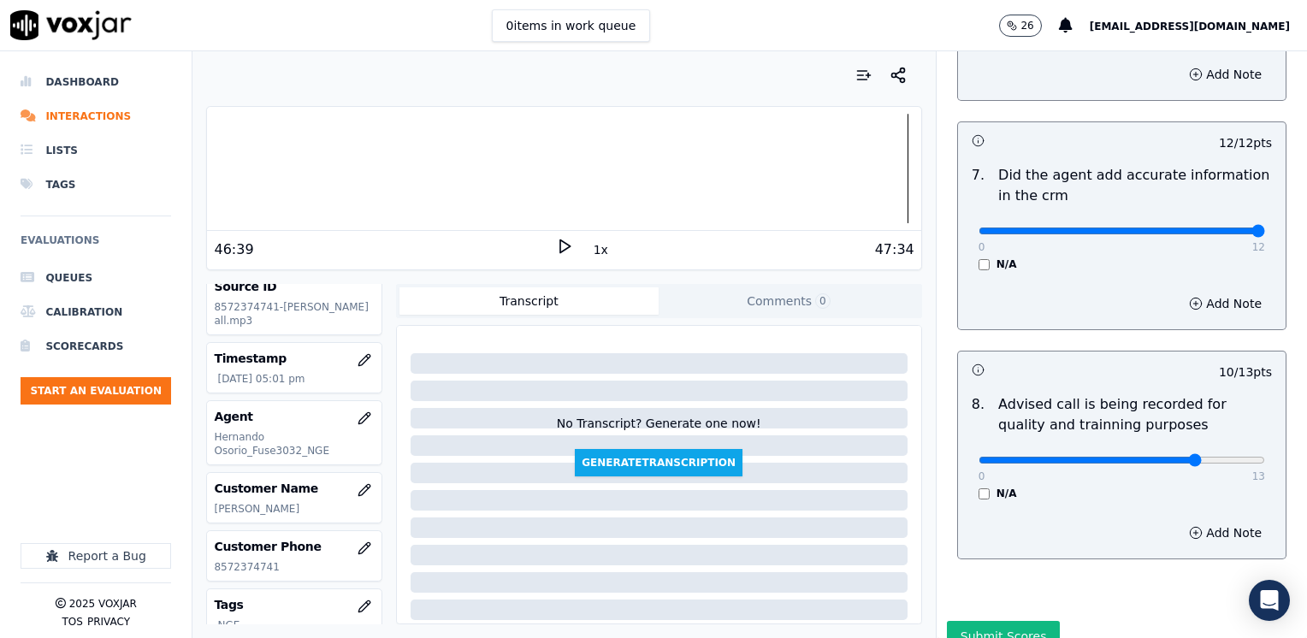
scroll to position [1584, 0]
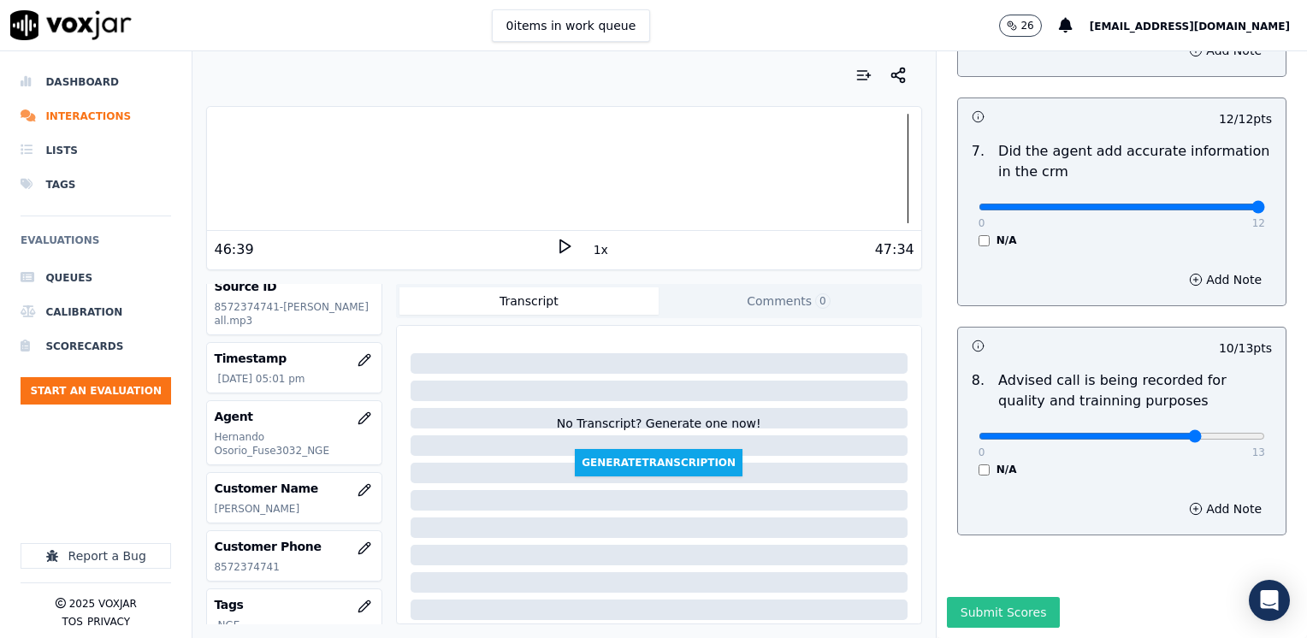
click at [994, 597] on button "Submit Scores" at bounding box center [1004, 612] width 114 height 31
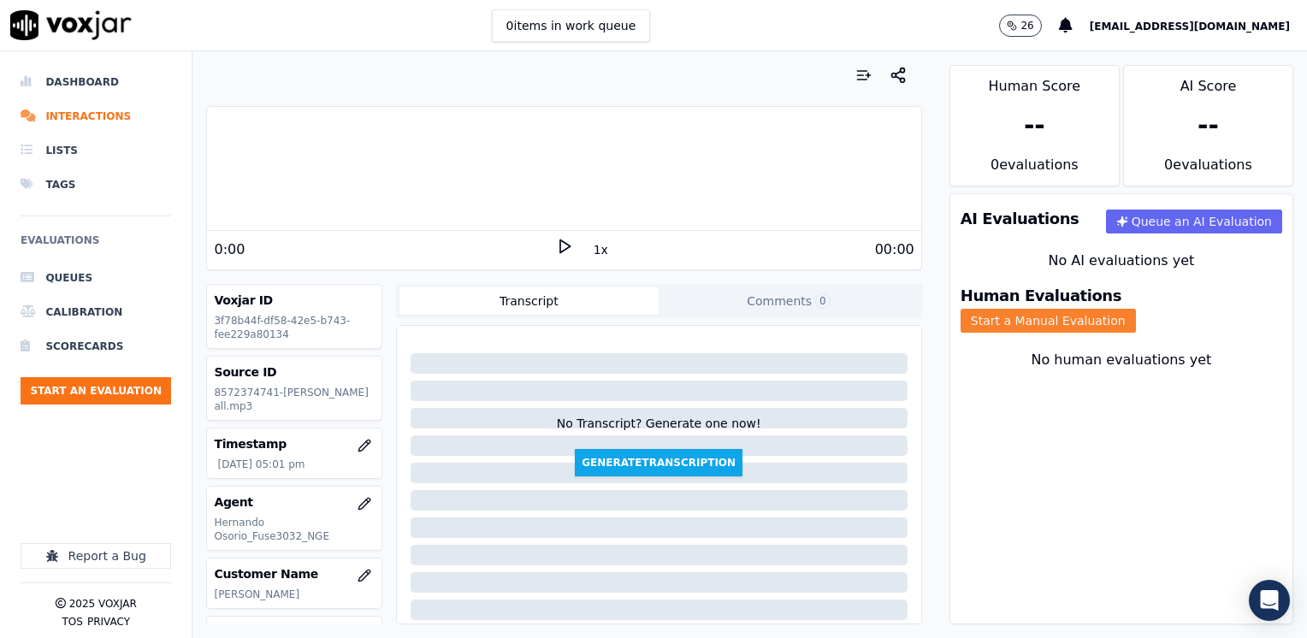
click at [1134, 310] on button "Start a Manual Evaluation" at bounding box center [1047, 321] width 175 height 24
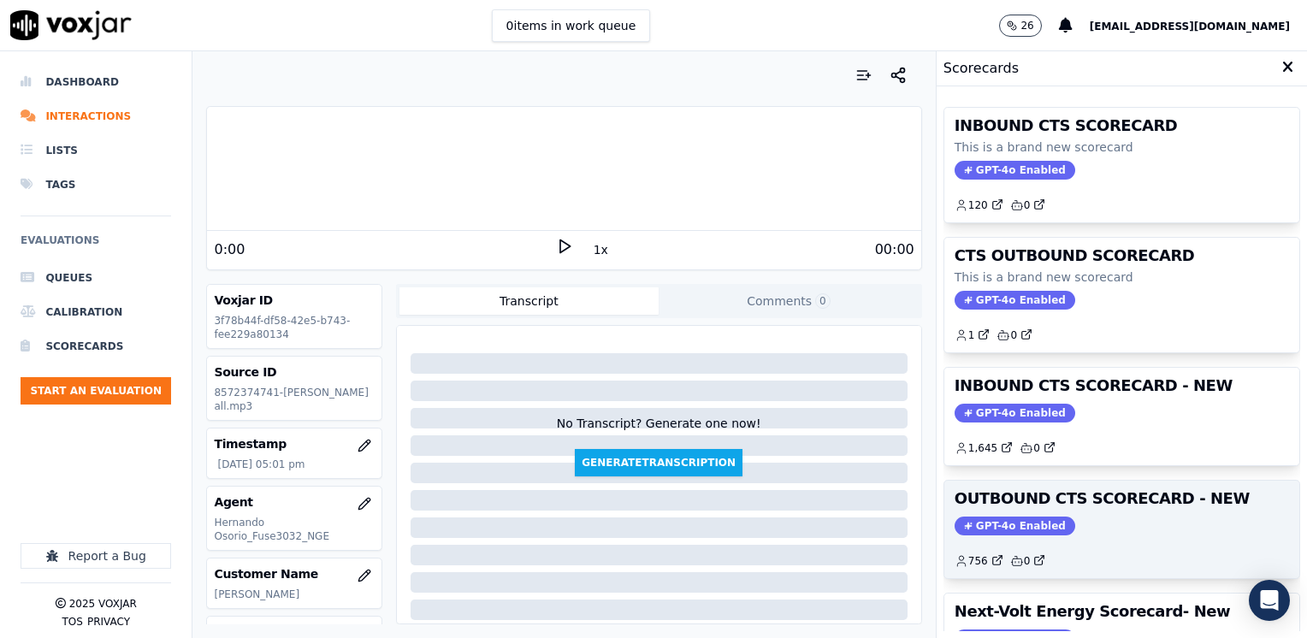
click at [1006, 533] on div "OUTBOUND CTS SCORECARD - NEW GPT-4o Enabled 756 0" at bounding box center [1121, 529] width 355 height 97
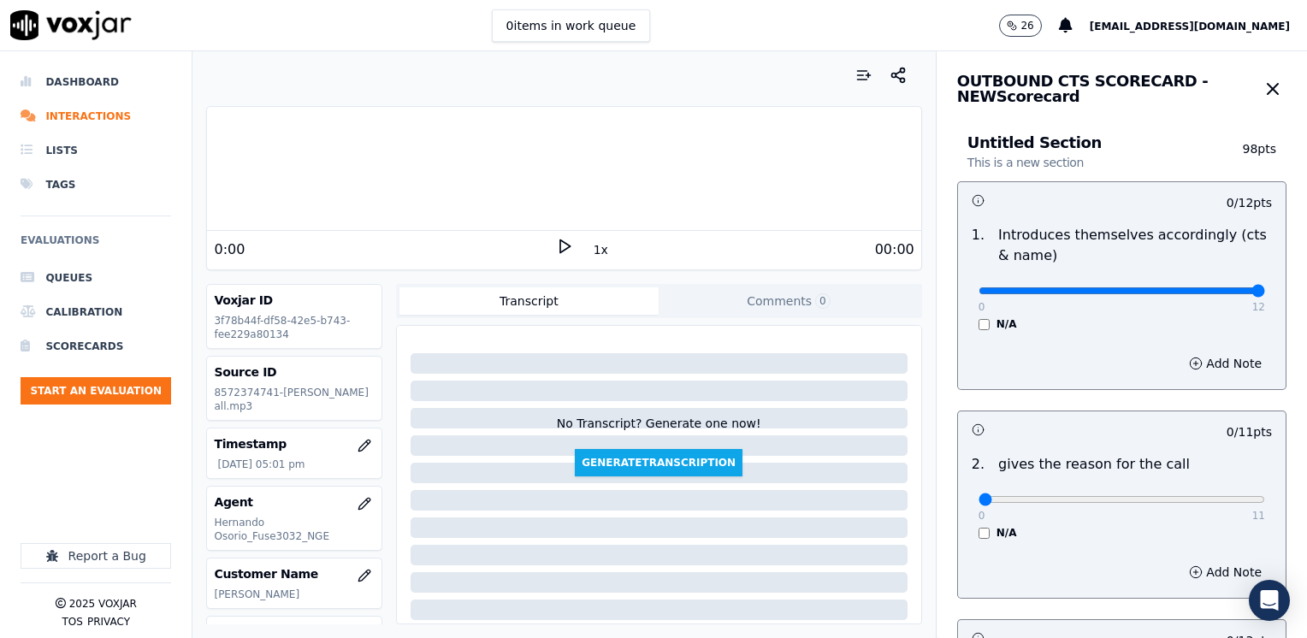
drag, startPoint x: 964, startPoint y: 292, endPoint x: 1309, endPoint y: 267, distance: 346.4
type input "12"
click at [1265, 287] on input "range" at bounding box center [1121, 290] width 286 height 7
drag, startPoint x: 972, startPoint y: 501, endPoint x: 1309, endPoint y: 480, distance: 337.6
type input "11"
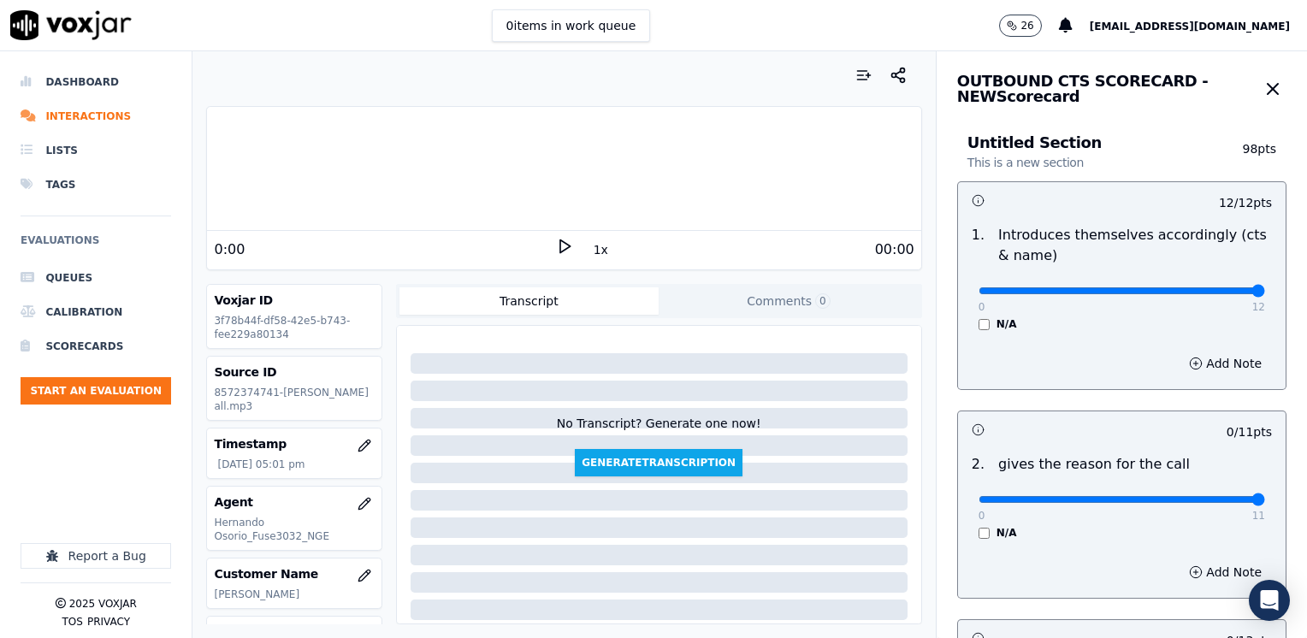
click at [1265, 294] on input "range" at bounding box center [1121, 290] width 286 height 7
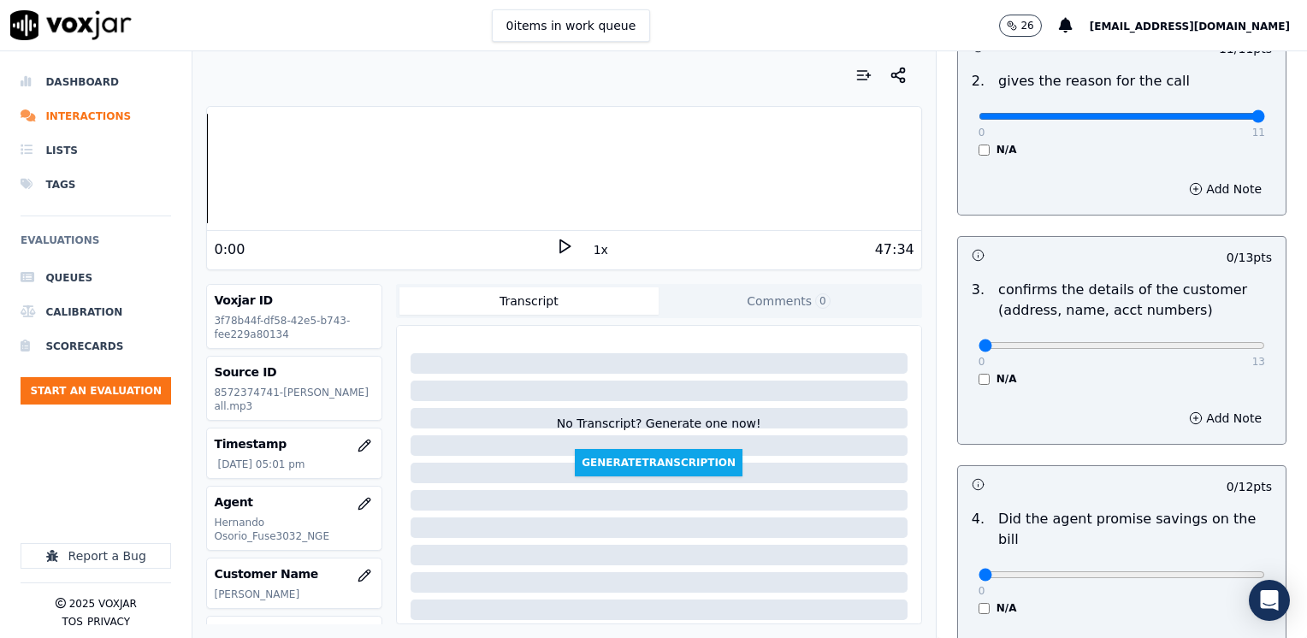
scroll to position [342, 0]
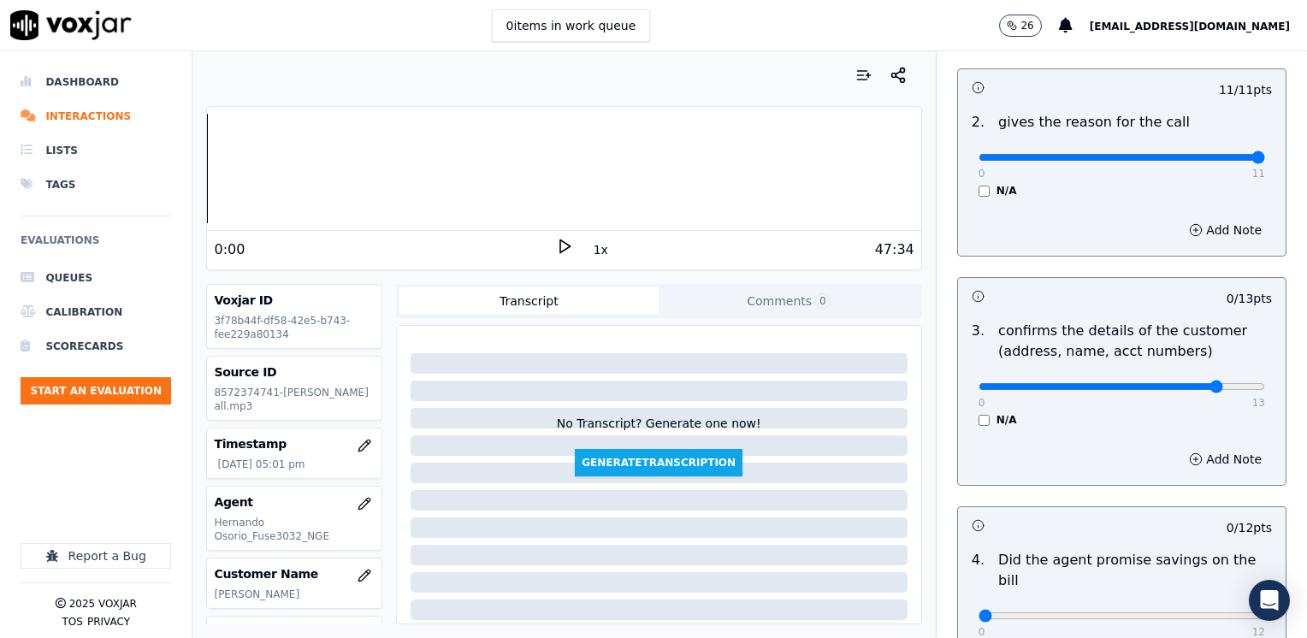
type input "11"
click at [1192, 447] on button "Add Note" at bounding box center [1224, 459] width 93 height 24
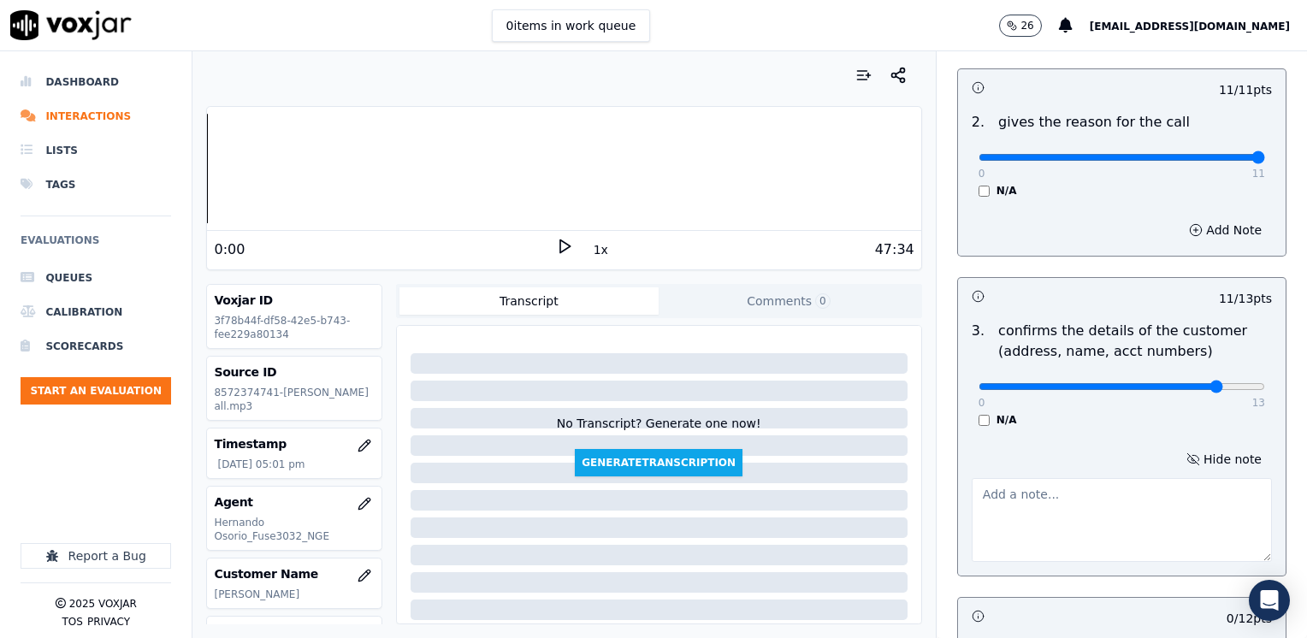
click at [1149, 511] on textarea at bounding box center [1121, 520] width 300 height 84
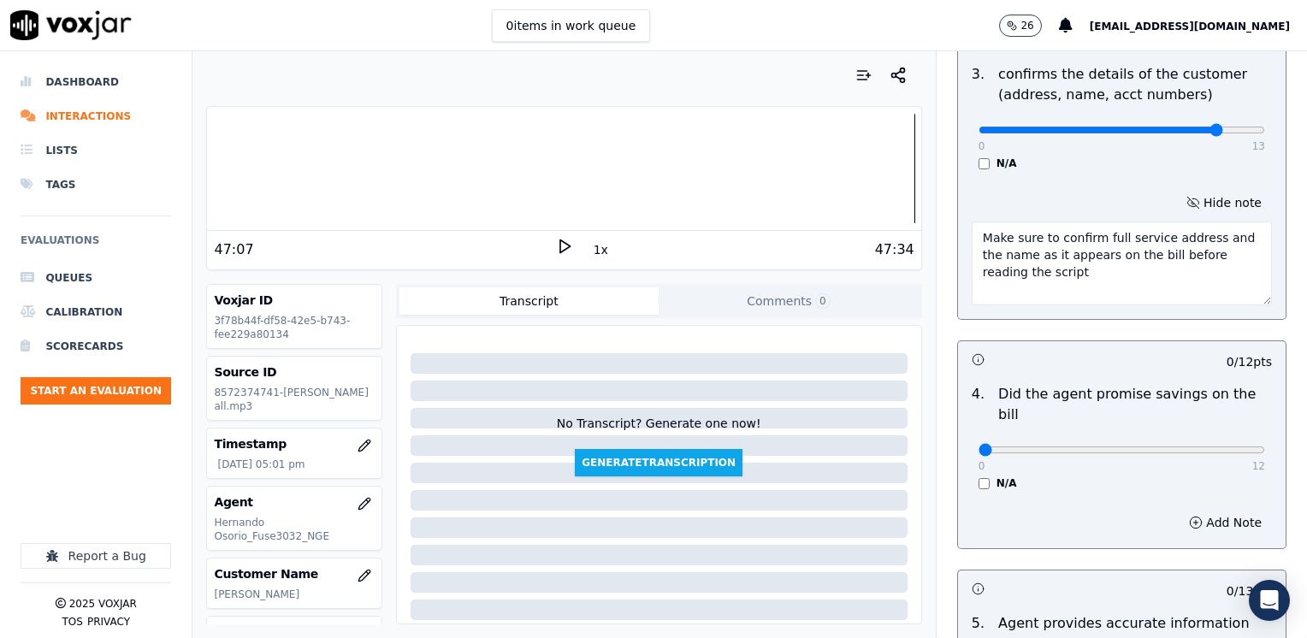
scroll to position [684, 0]
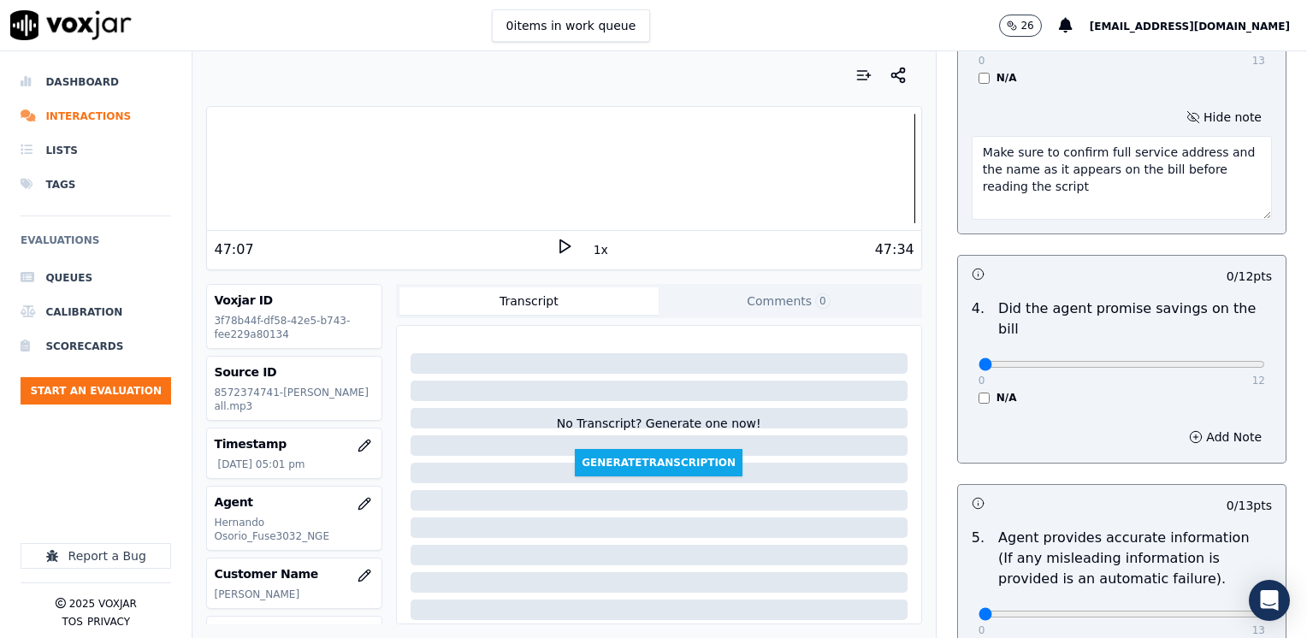
type textarea "Make sure to confirm full service address and the name as it appears on the bil…"
drag, startPoint x: 997, startPoint y: 345, endPoint x: 1309, endPoint y: 346, distance: 312.1
type input "12"
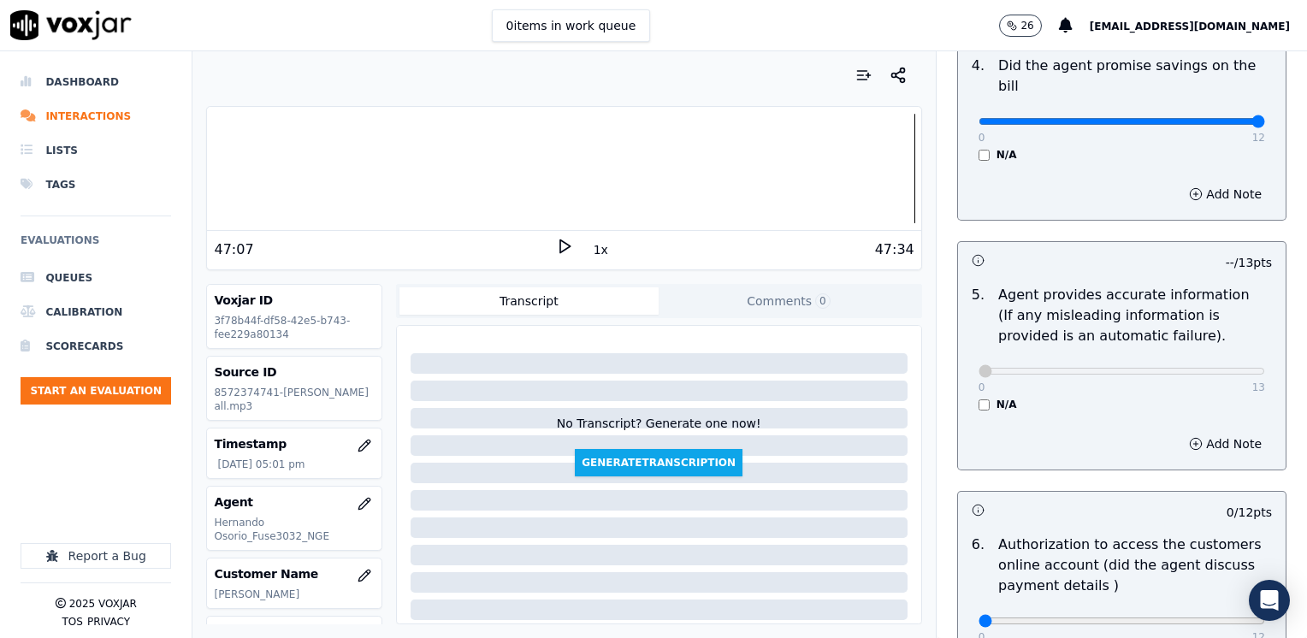
scroll to position [1026, 0]
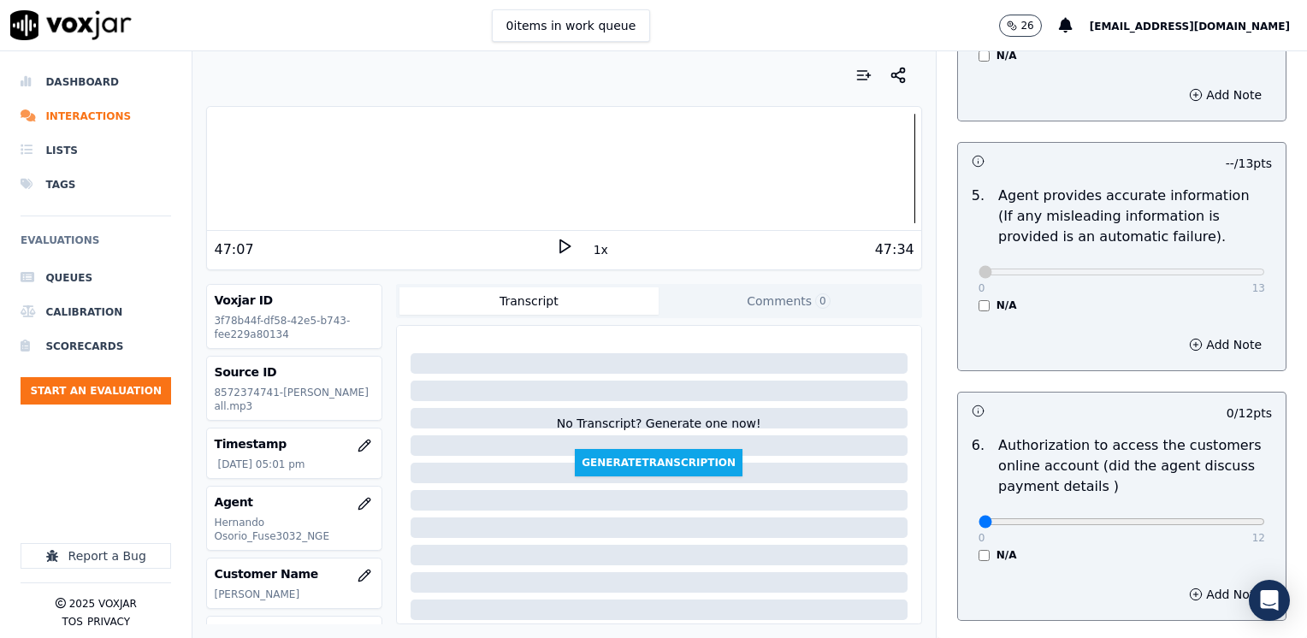
click at [966, 272] on div "0 13 N/A" at bounding box center [1121, 279] width 314 height 65
drag, startPoint x: 965, startPoint y: 252, endPoint x: 1309, endPoint y: 247, distance: 343.8
type input "13"
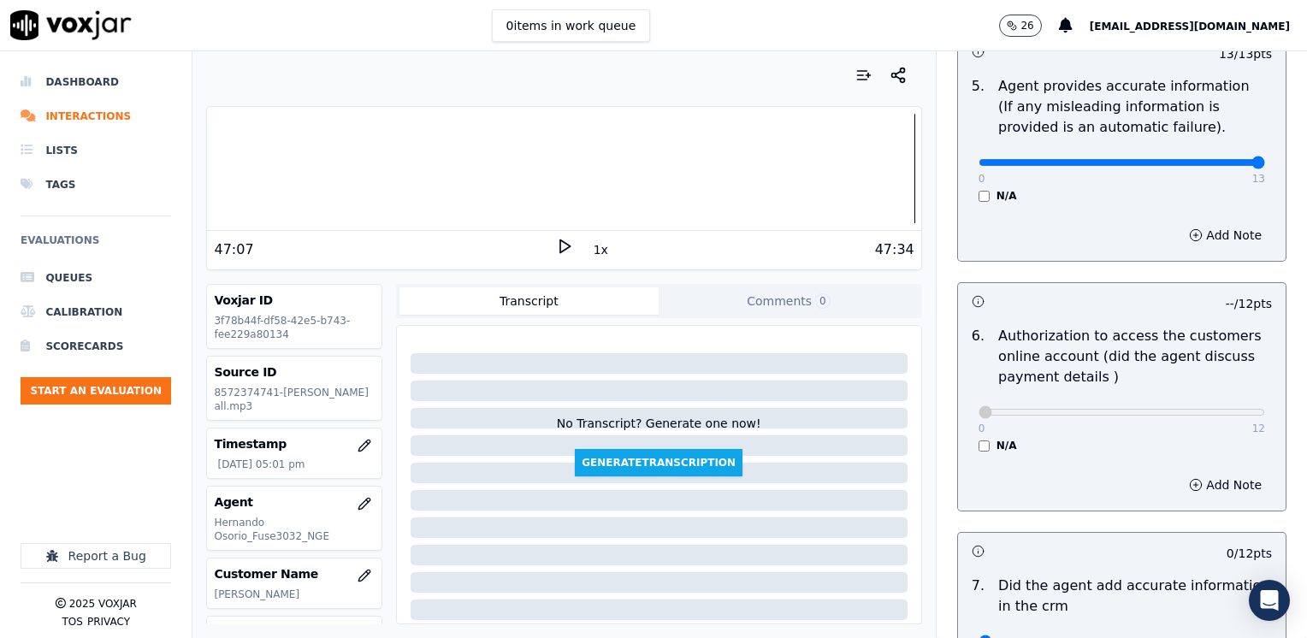
scroll to position [1283, 0]
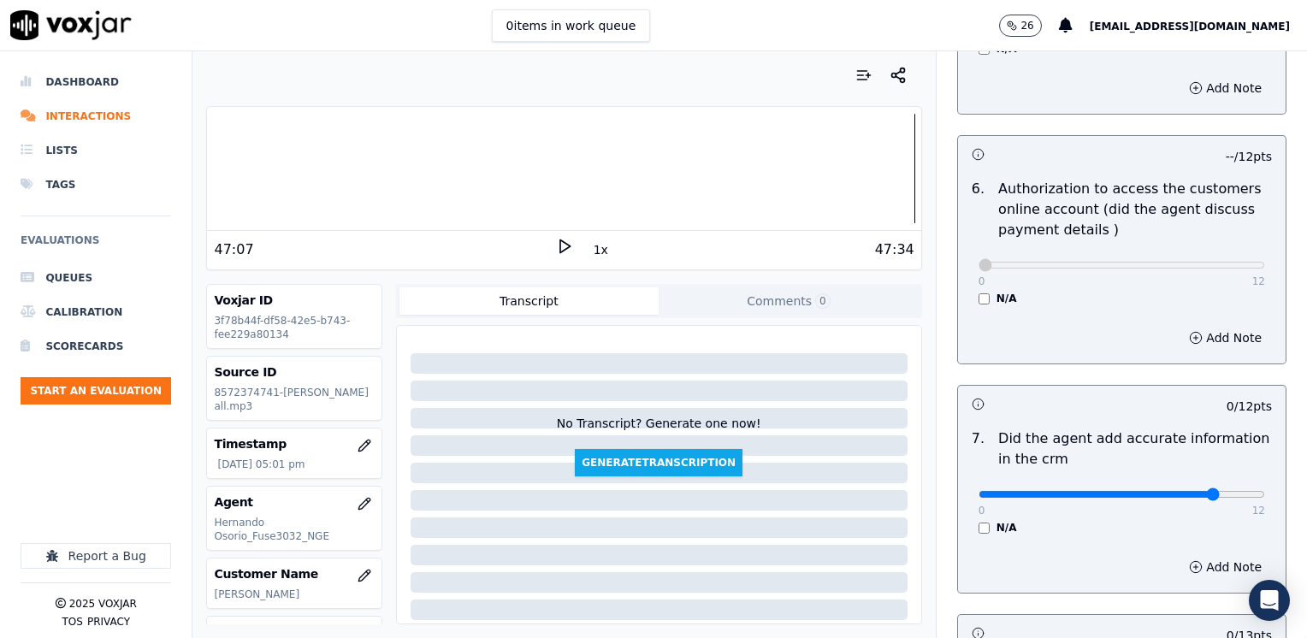
type input "10"
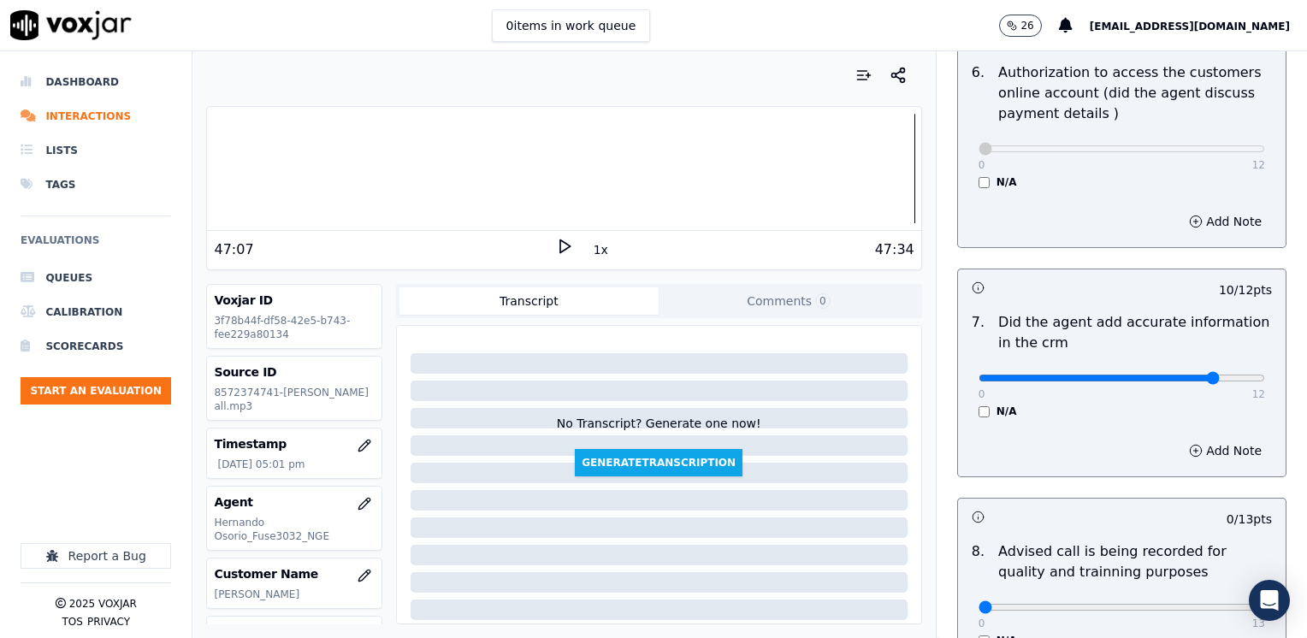
scroll to position [1584, 0]
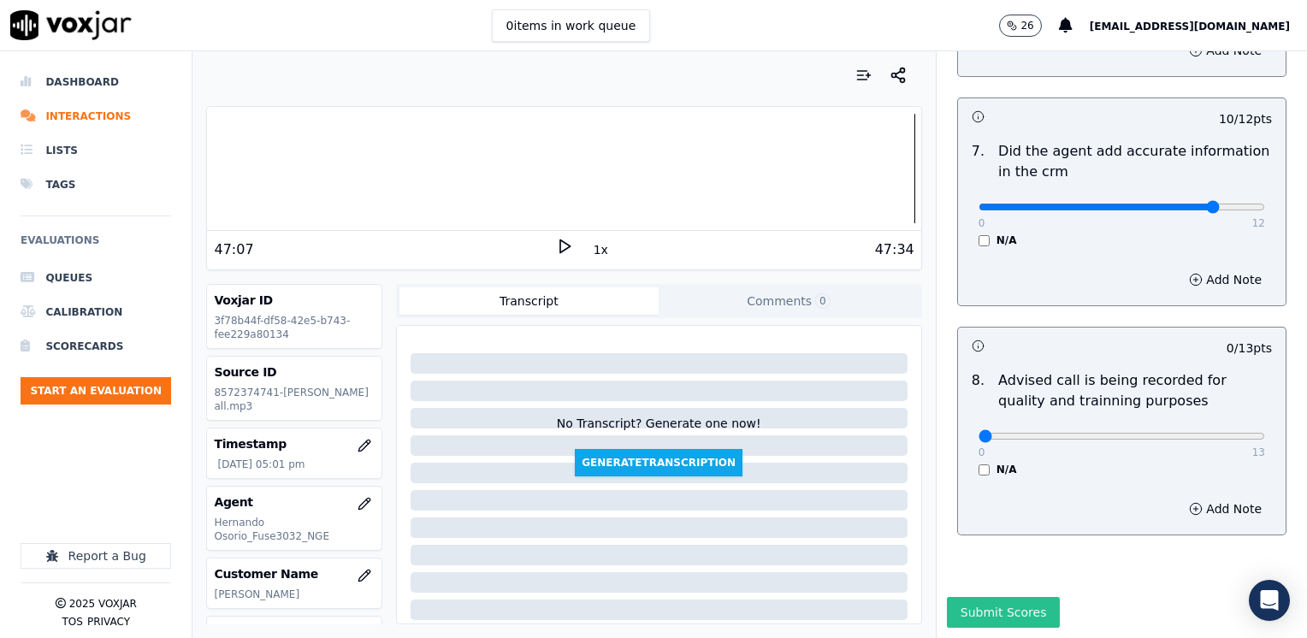
click at [969, 597] on button "Submit Scores" at bounding box center [1004, 612] width 114 height 31
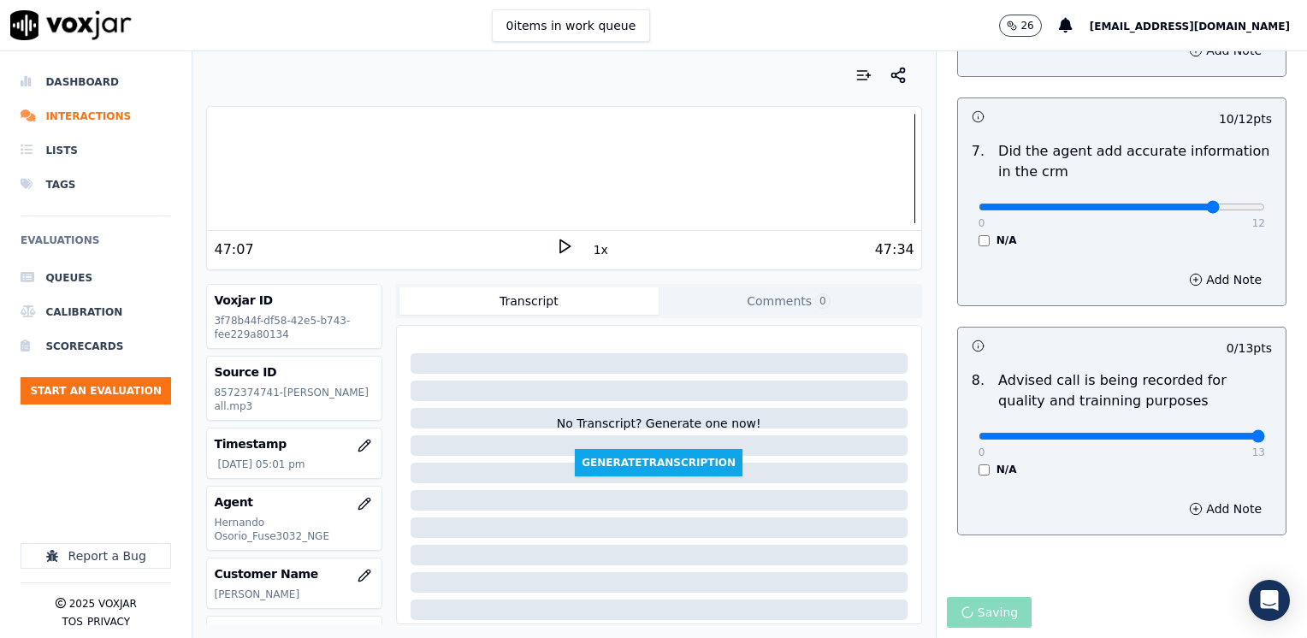
drag, startPoint x: 971, startPoint y: 398, endPoint x: 1309, endPoint y: 398, distance: 337.7
type input "13"
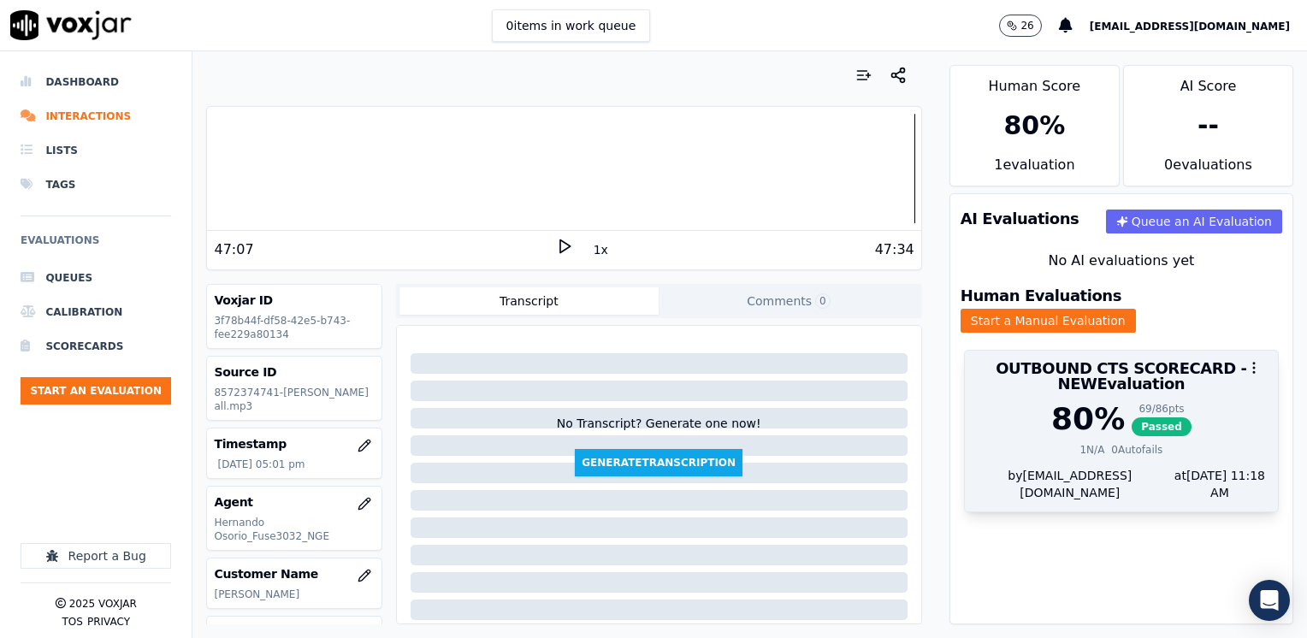
click at [1146, 402] on div "69 / 86 pts" at bounding box center [1161, 409] width 60 height 14
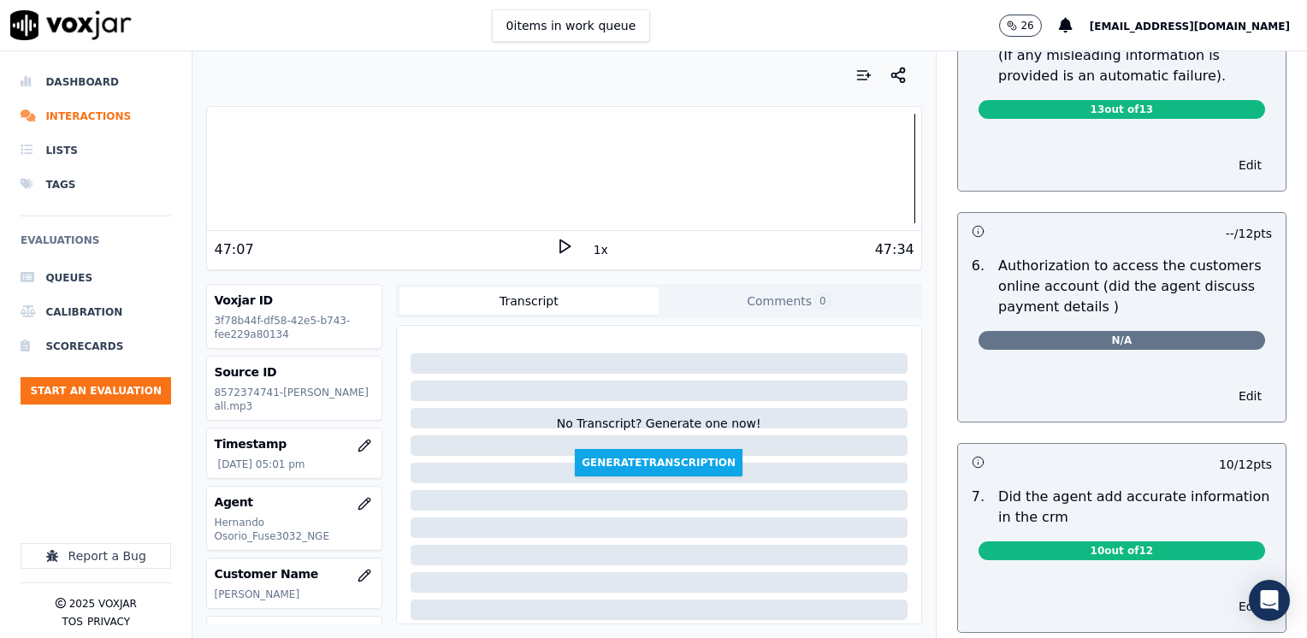
scroll to position [1390, 0]
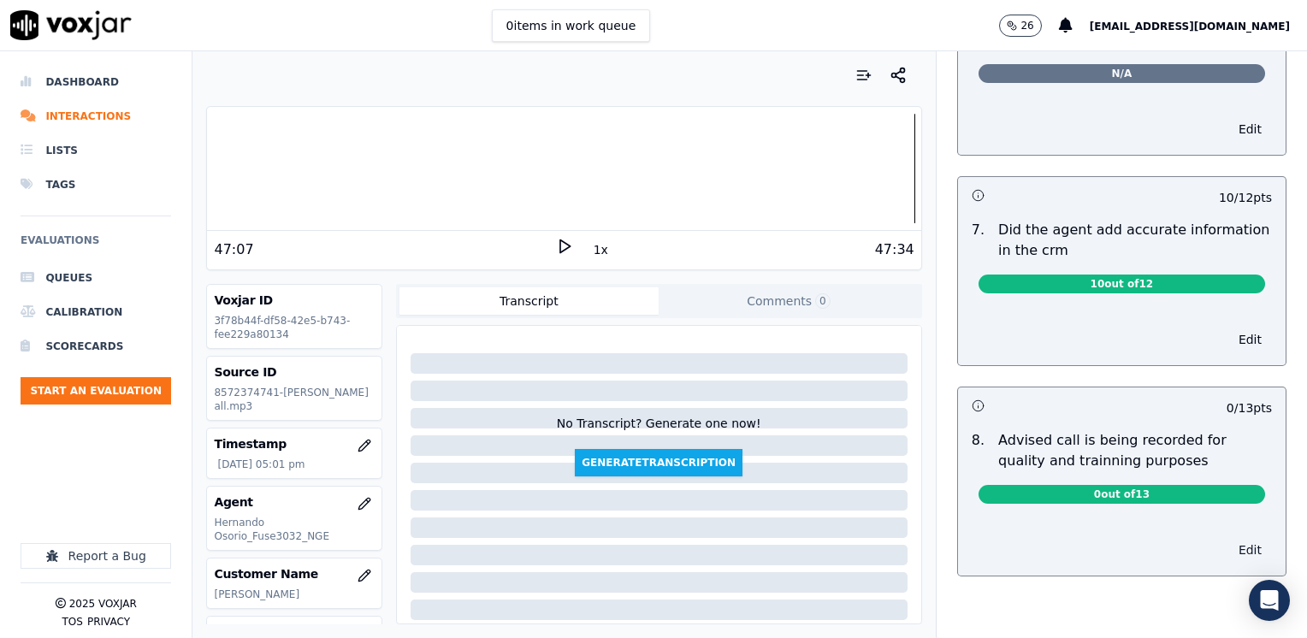
click at [1228, 538] on button "Edit" at bounding box center [1250, 550] width 44 height 24
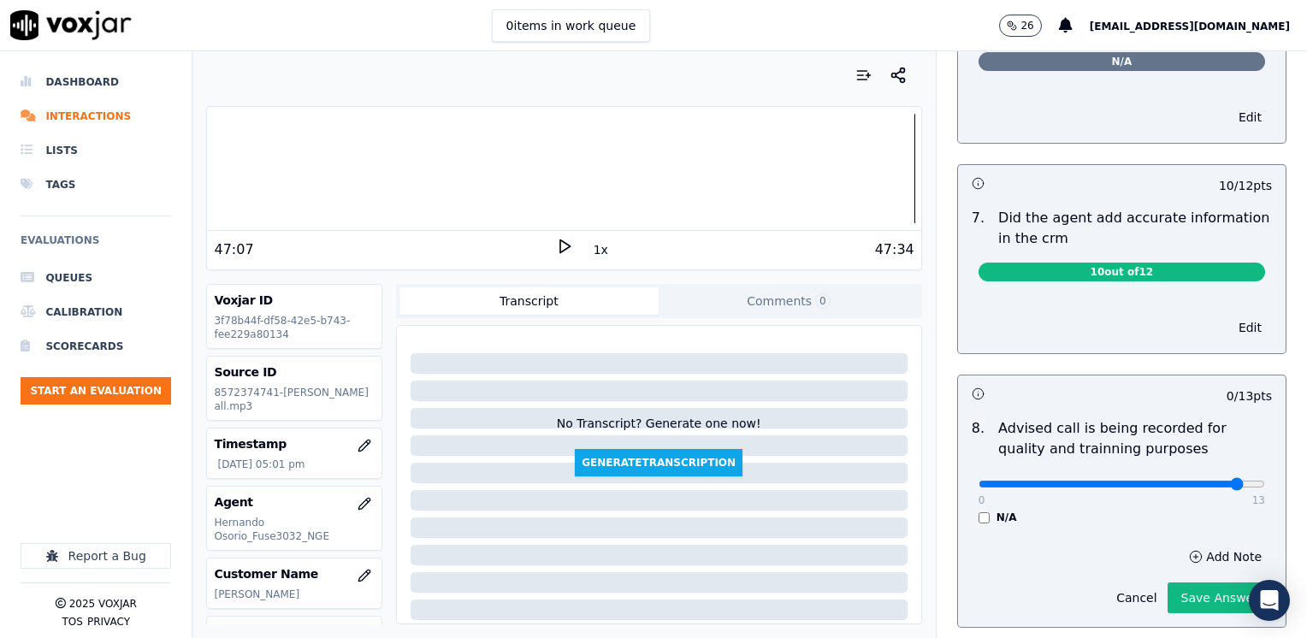
click at [1190, 481] on input "range" at bounding box center [1121, 484] width 286 height 7
type input "10"
click at [1170, 481] on input "range" at bounding box center [1121, 484] width 286 height 7
click at [1200, 582] on button "Save Answer" at bounding box center [1219, 597] width 104 height 31
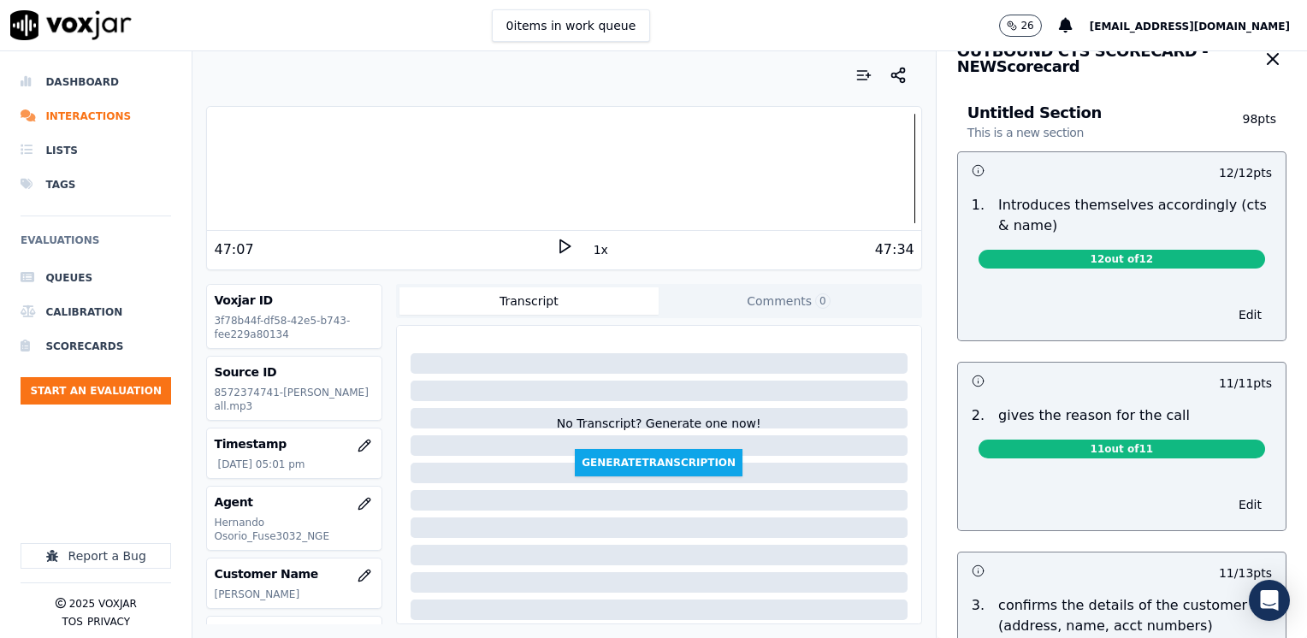
scroll to position [22, 0]
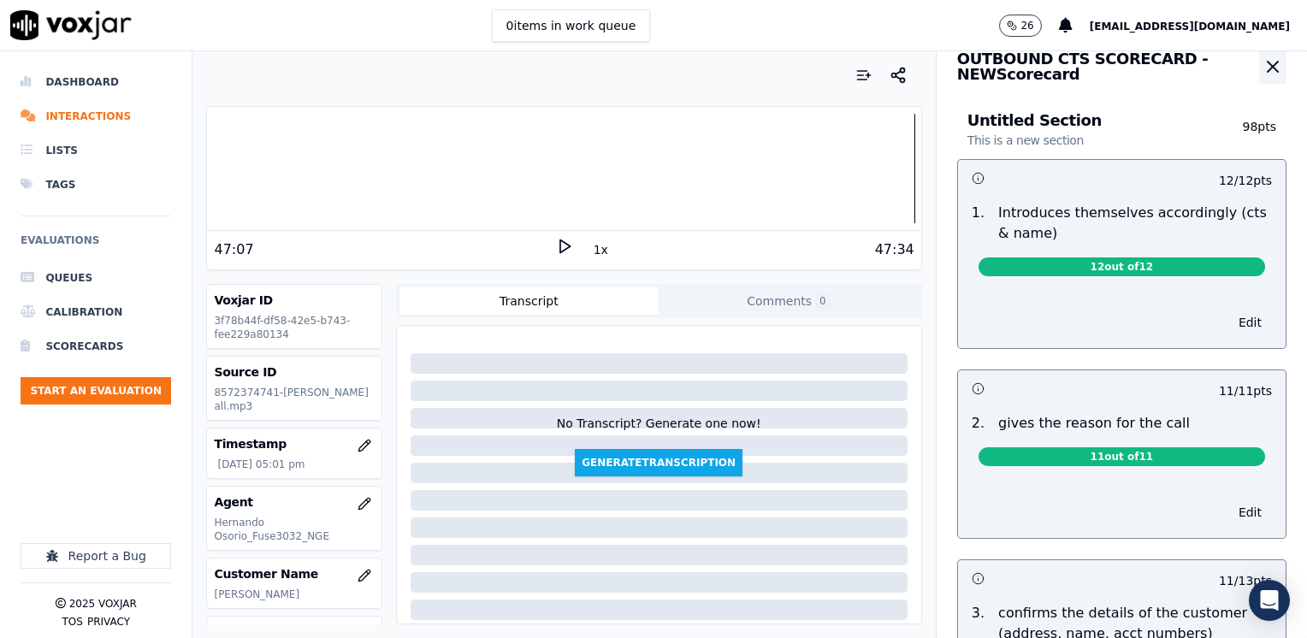
click at [1262, 75] on icon "button" at bounding box center [1272, 66] width 21 height 21
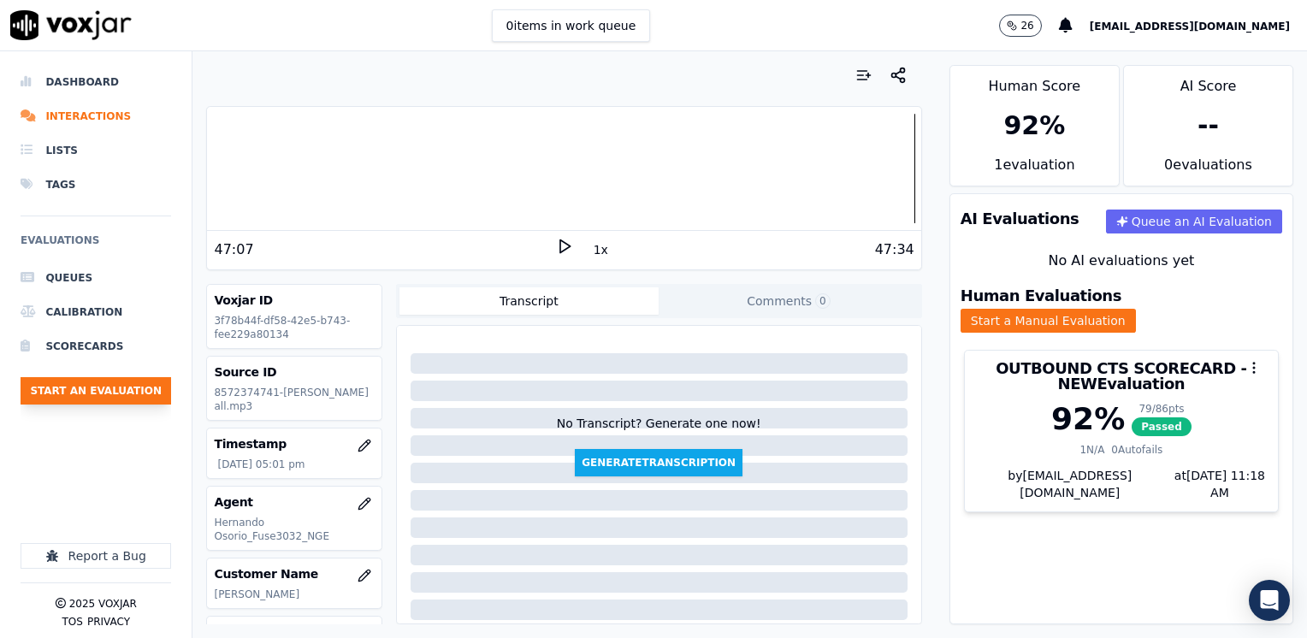
click at [115, 392] on button "Start an Evaluation" at bounding box center [96, 390] width 150 height 27
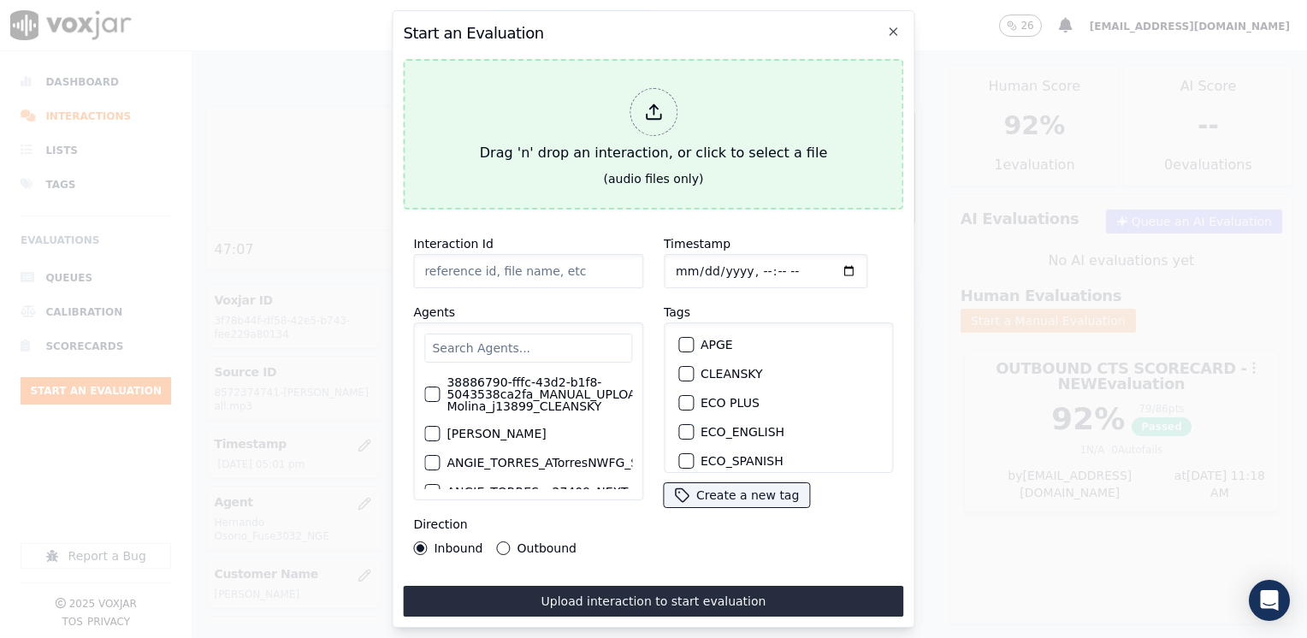
click at [661, 103] on icon at bounding box center [653, 112] width 19 height 19
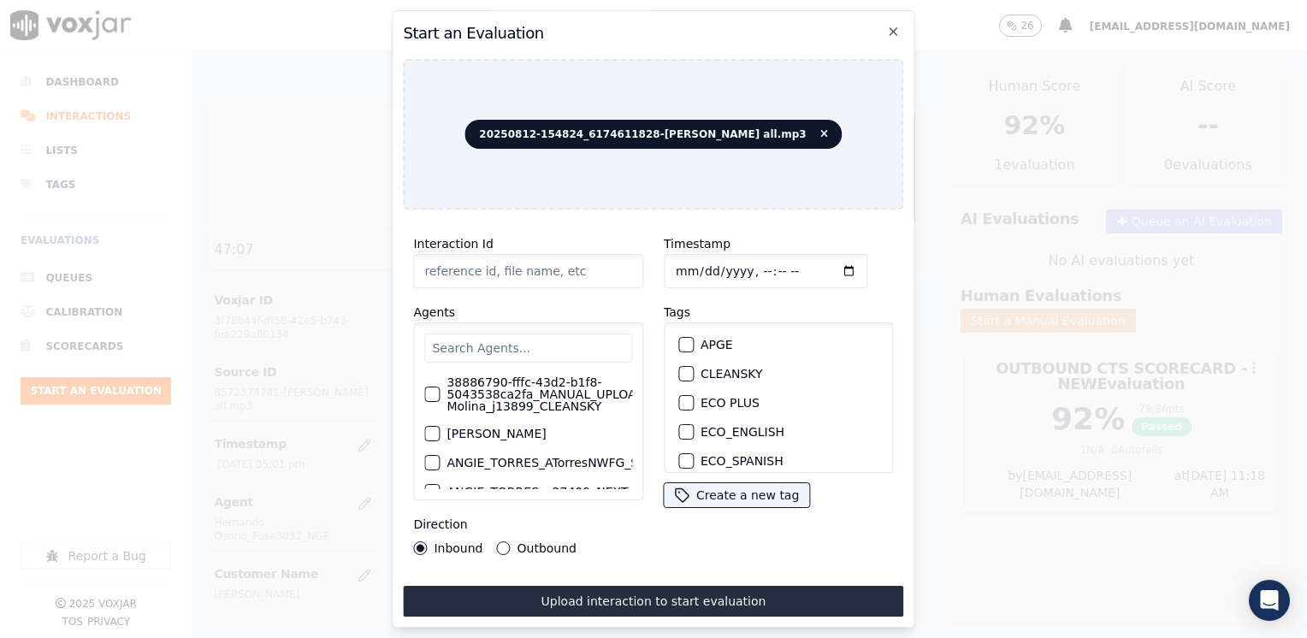
type input "20250812-154824_6174611828-JULIANA MOLINA all.mp3"
click at [534, 333] on input "text" at bounding box center [528, 347] width 208 height 29
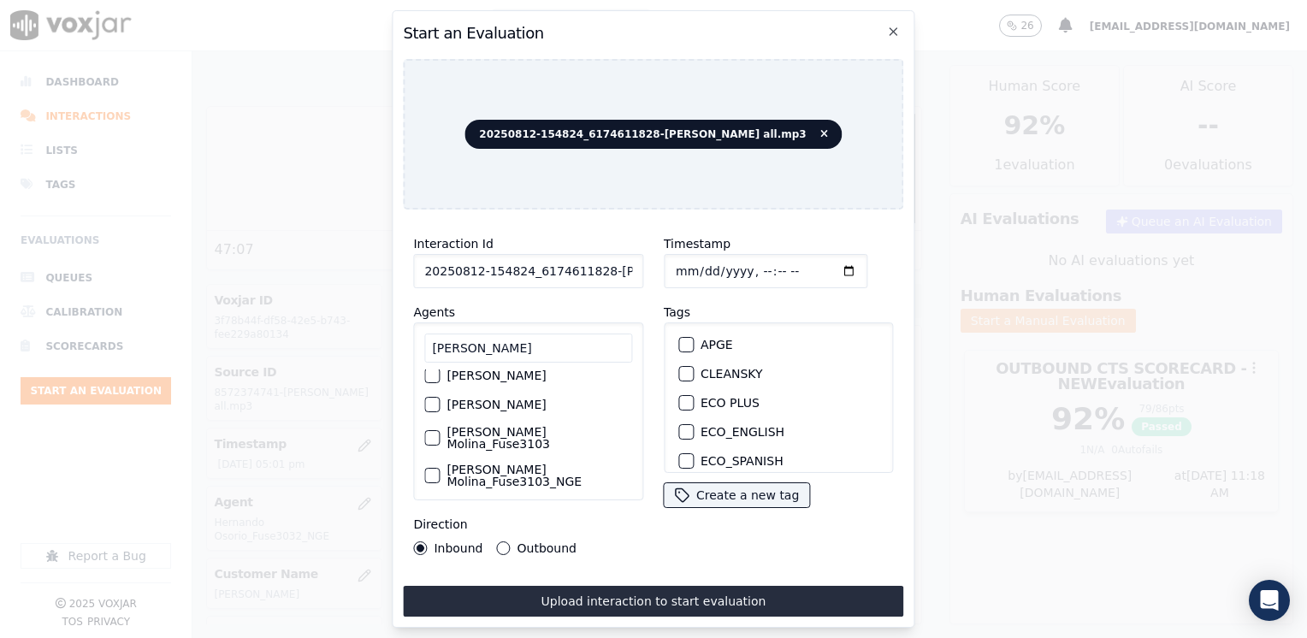
scroll to position [86, 0]
type input "juliana"
click at [428, 442] on div "button" at bounding box center [431, 448] width 12 height 12
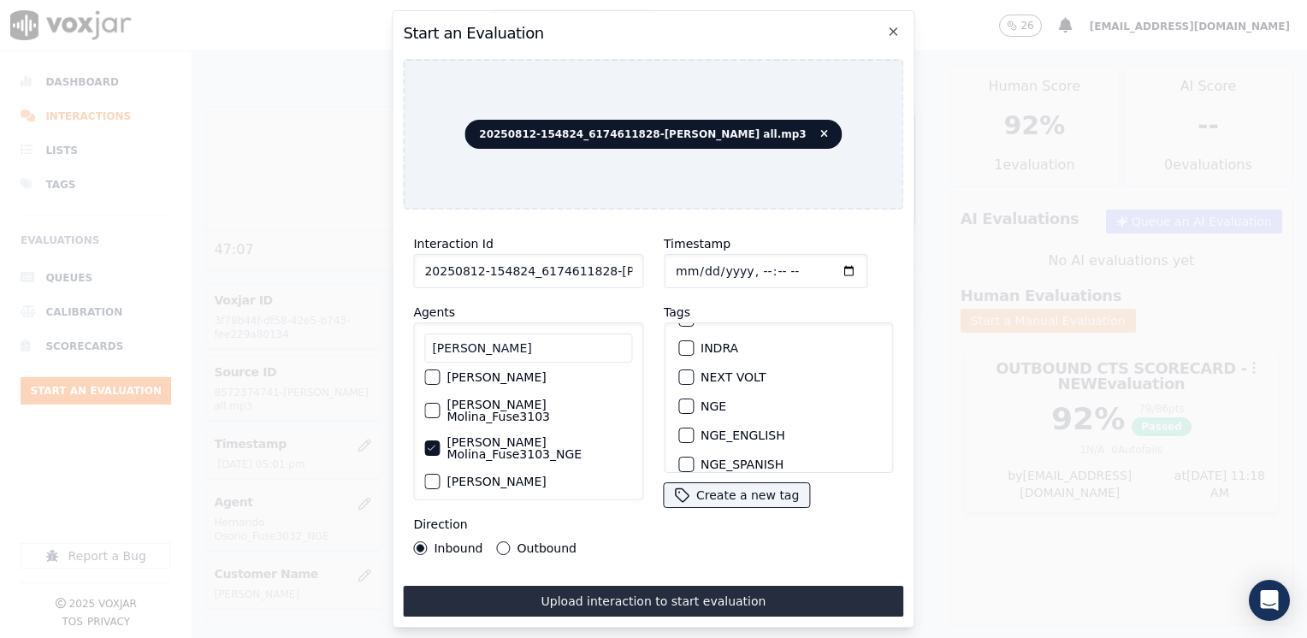
click at [682, 400] on div "button" at bounding box center [685, 406] width 12 height 12
click at [828, 260] on input "Timestamp" at bounding box center [766, 271] width 204 height 34
type input "2025-08-12T17:19"
drag, startPoint x: 496, startPoint y: 539, endPoint x: 530, endPoint y: 552, distance: 36.5
click at [497, 541] on button "Outbound" at bounding box center [504, 548] width 14 height 14
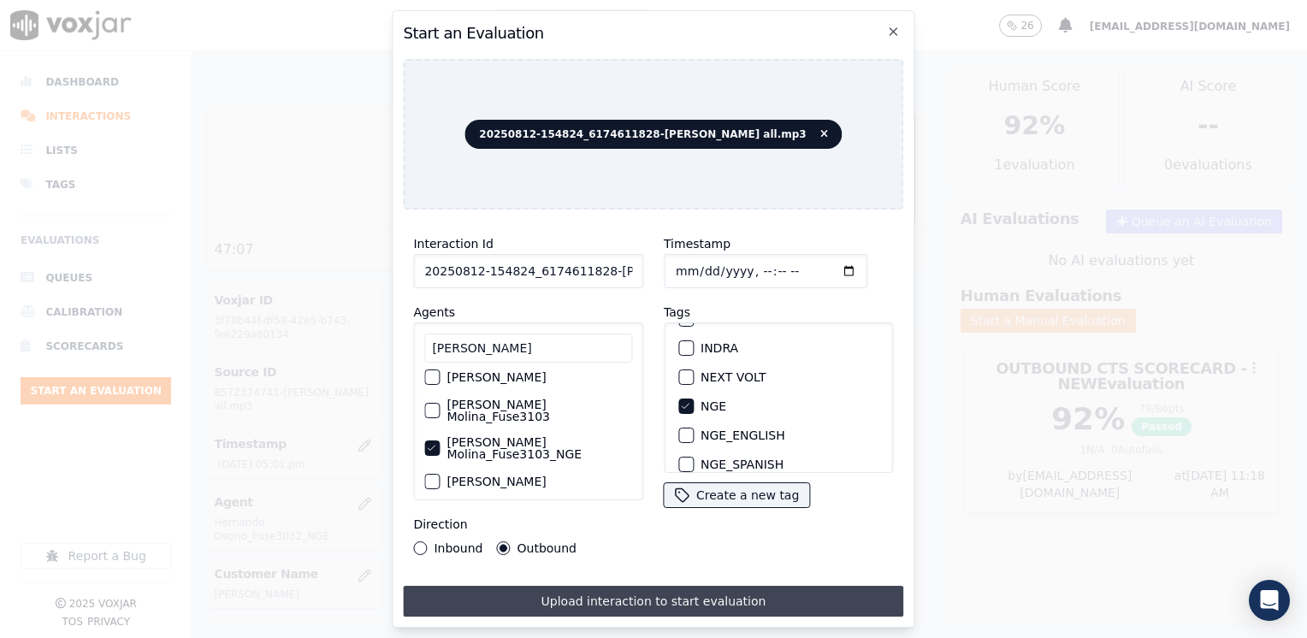
click at [629, 586] on button "Upload interaction to start evaluation" at bounding box center [653, 601] width 500 height 31
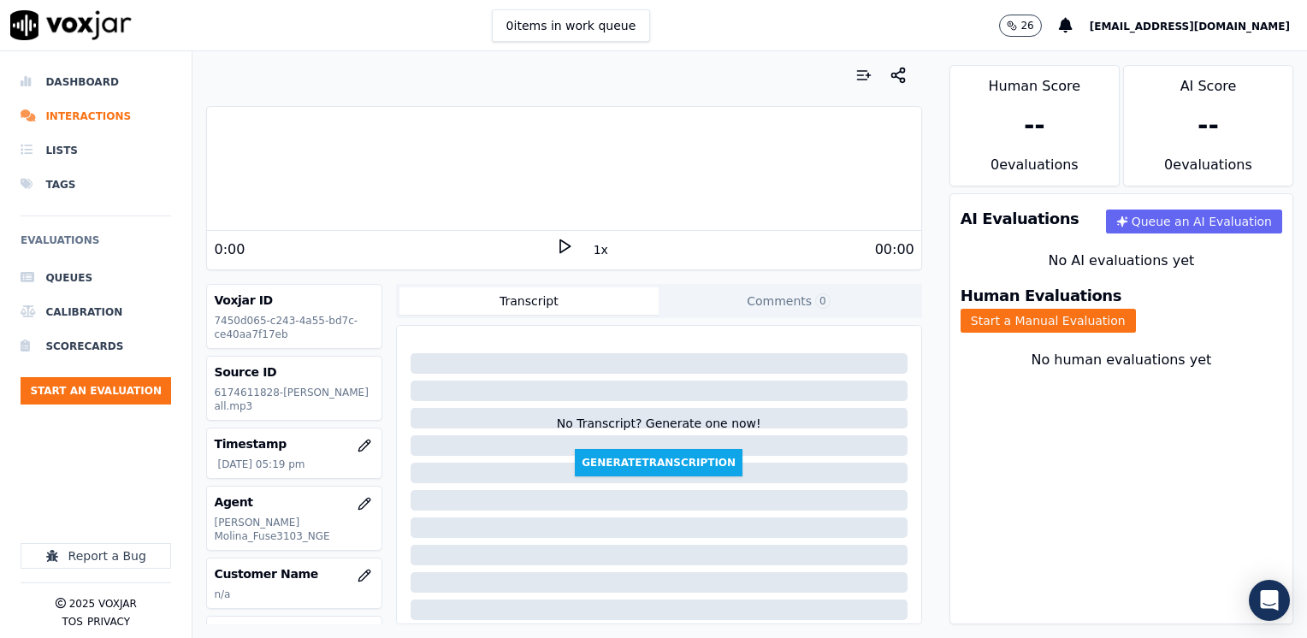
click at [556, 255] on div "1x" at bounding box center [564, 249] width 17 height 23
click at [560, 242] on polygon at bounding box center [565, 246] width 10 height 13
click at [557, 253] on icon at bounding box center [564, 246] width 17 height 17
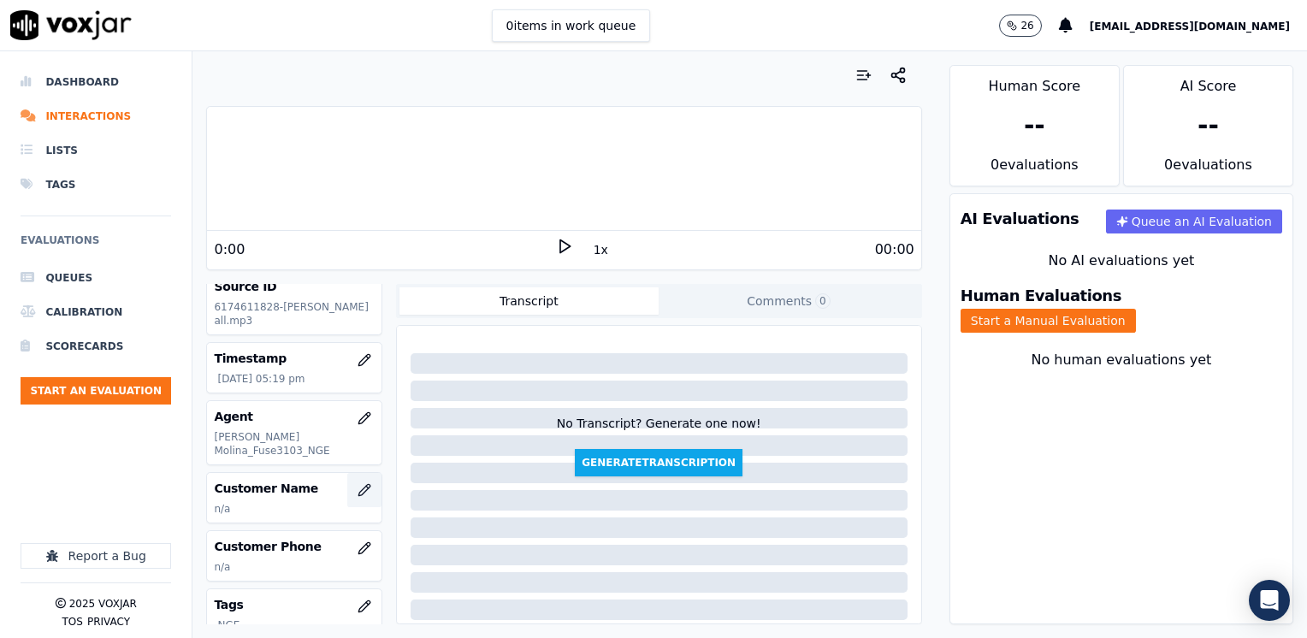
click at [357, 483] on icon "button" at bounding box center [364, 490] width 14 height 14
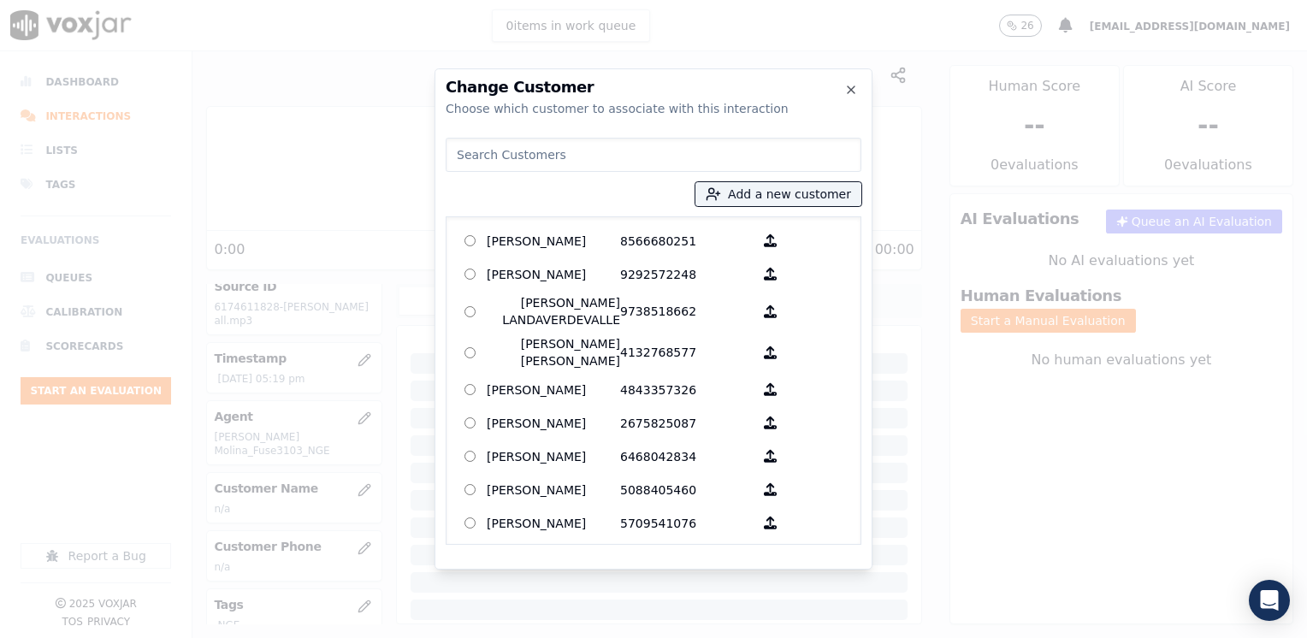
click at [667, 158] on input at bounding box center [653, 155] width 416 height 34
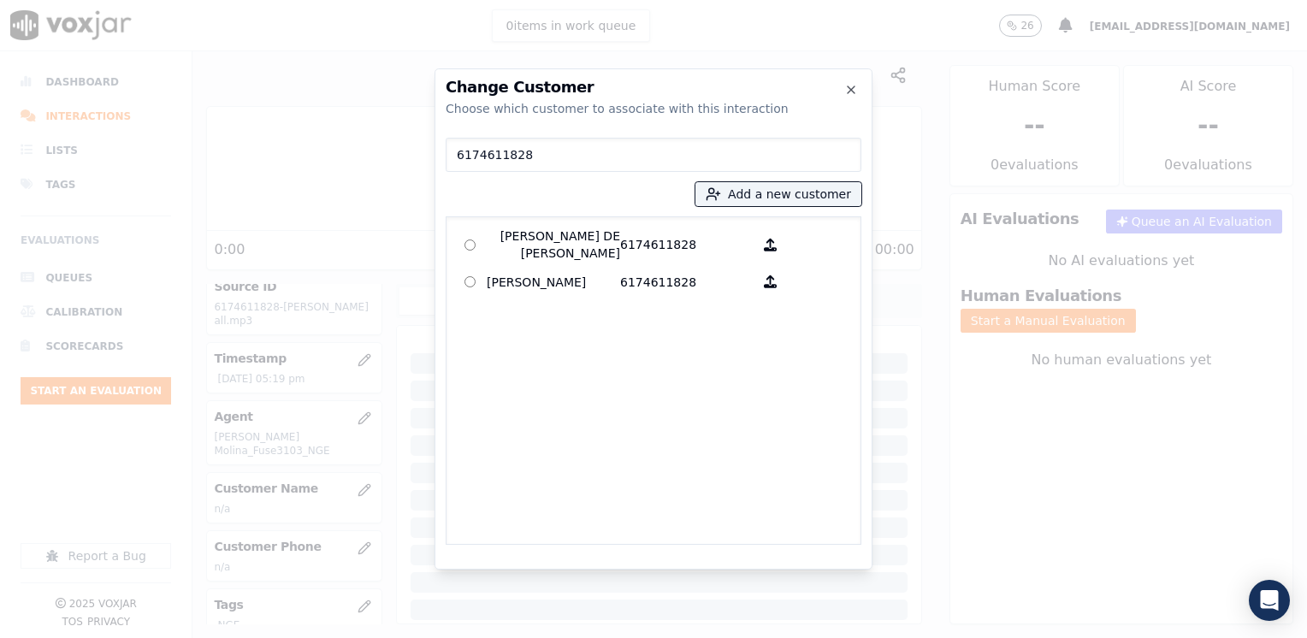
type input "6174611828"
click at [653, 288] on p "6174611828" at bounding box center [686, 281] width 133 height 27
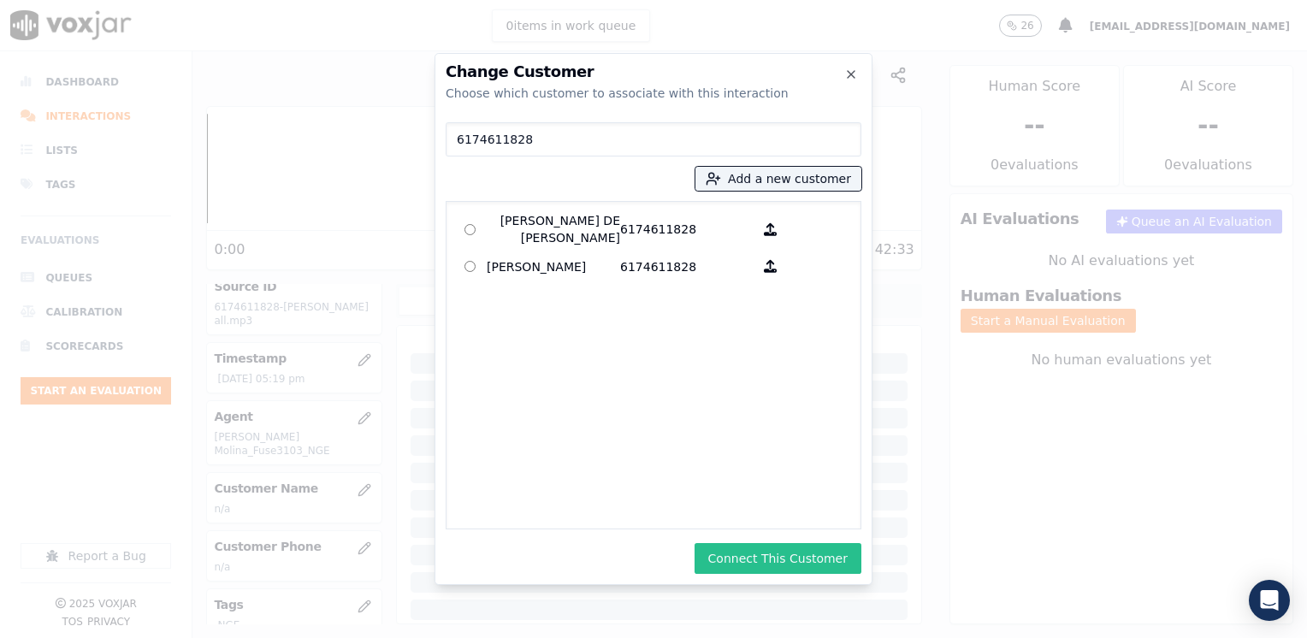
click at [808, 563] on button "Connect This Customer" at bounding box center [777, 558] width 167 height 31
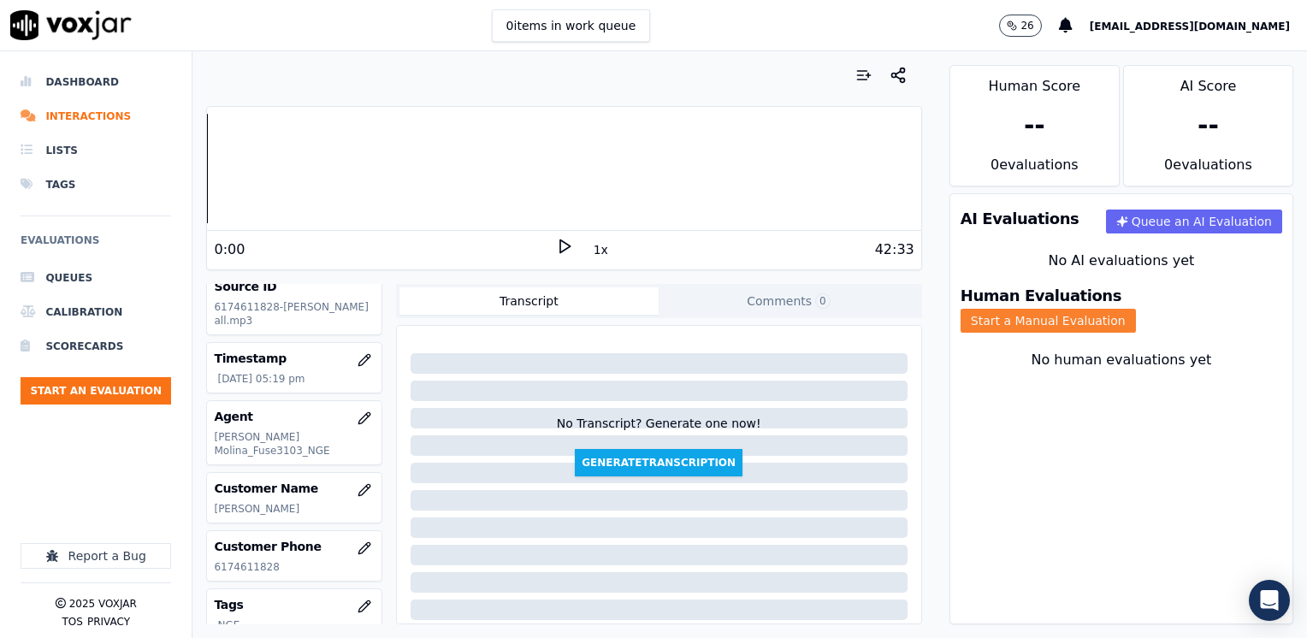
click at [1136, 309] on button "Start a Manual Evaluation" at bounding box center [1047, 321] width 175 height 24
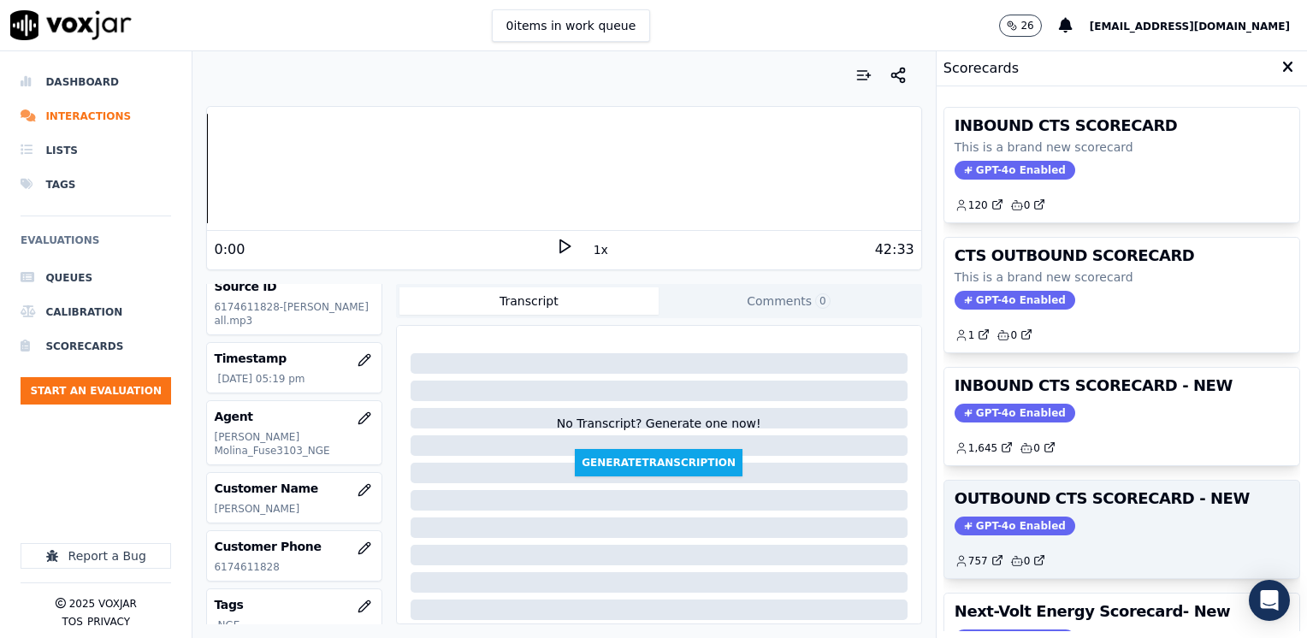
click at [1003, 524] on span "GPT-4o Enabled" at bounding box center [1014, 525] width 121 height 19
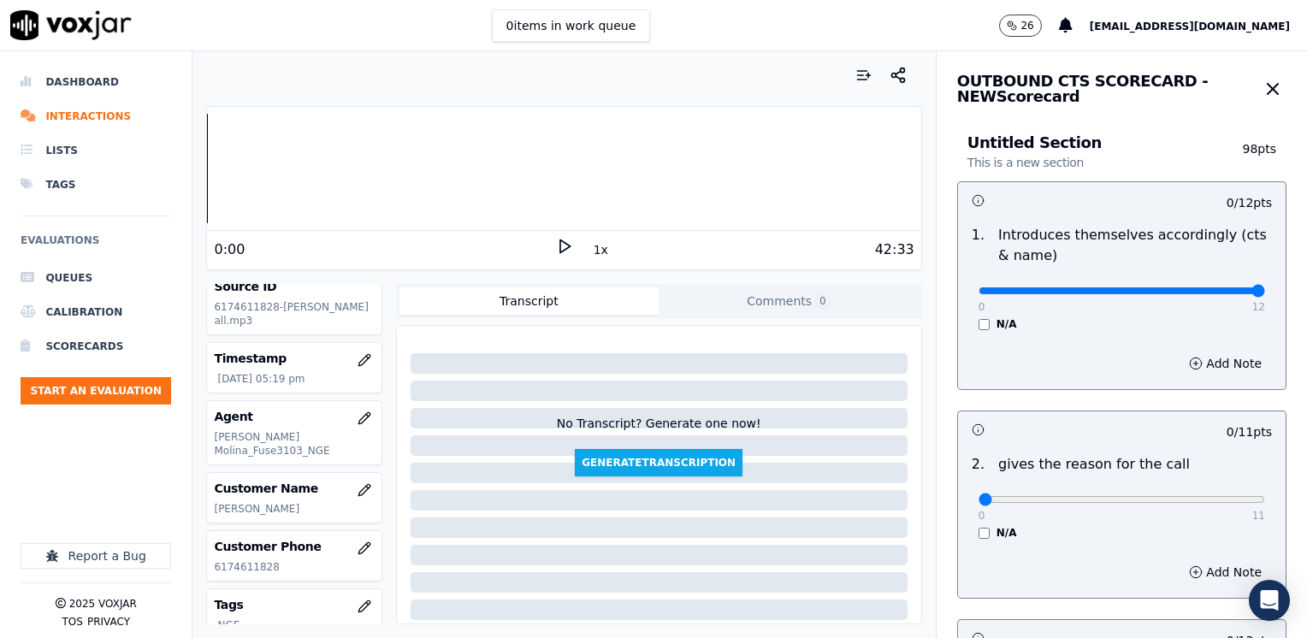
drag, startPoint x: 959, startPoint y: 287, endPoint x: 1200, endPoint y: 390, distance: 262.0
type input "12"
click at [1265, 294] on input "range" at bounding box center [1121, 290] width 286 height 7
drag, startPoint x: 968, startPoint y: 494, endPoint x: 1309, endPoint y: 494, distance: 341.2
type input "11"
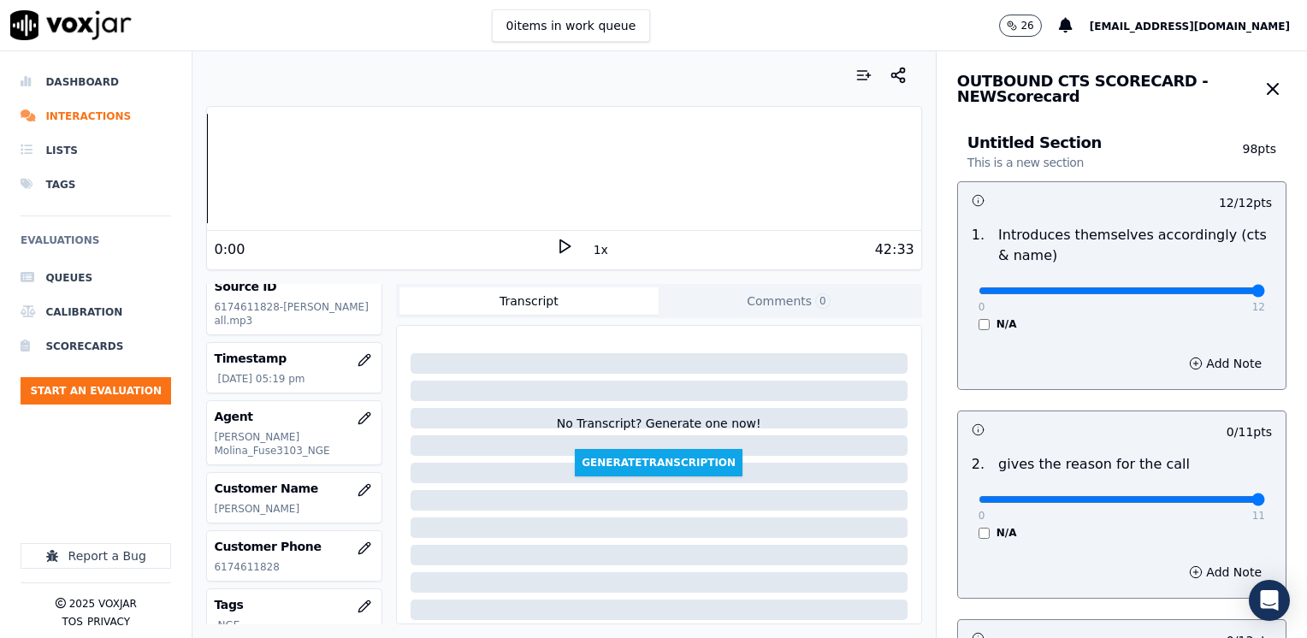
click at [1265, 294] on input "range" at bounding box center [1121, 290] width 286 height 7
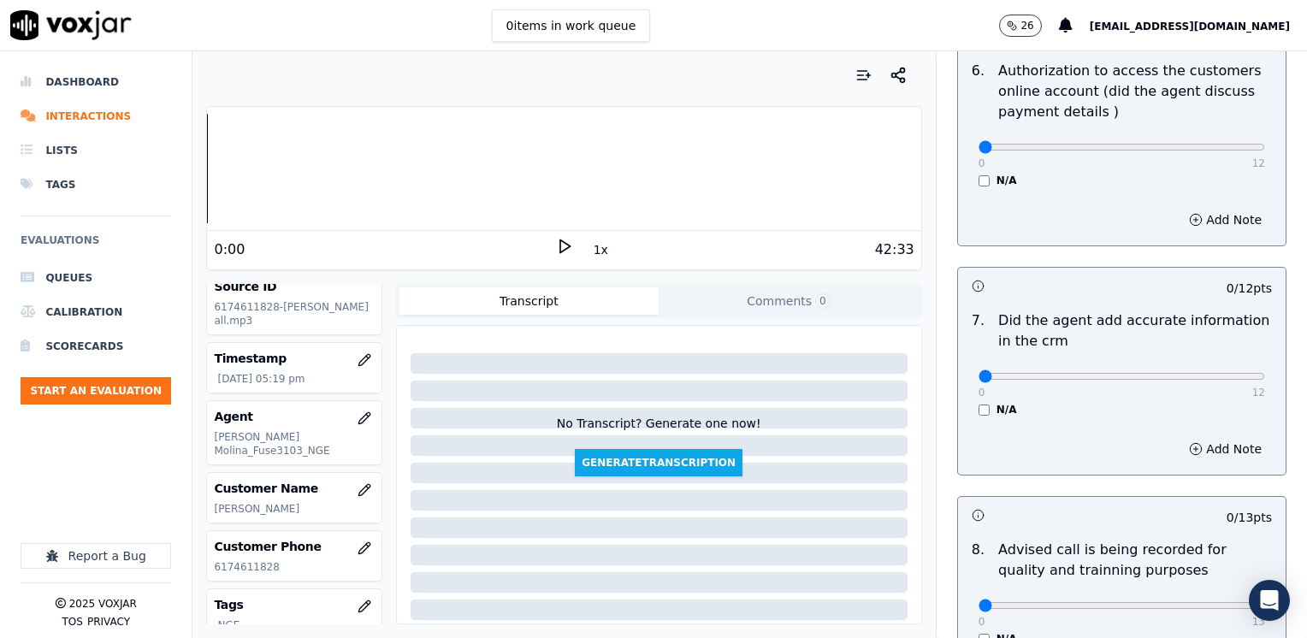
scroll to position [1454, 0]
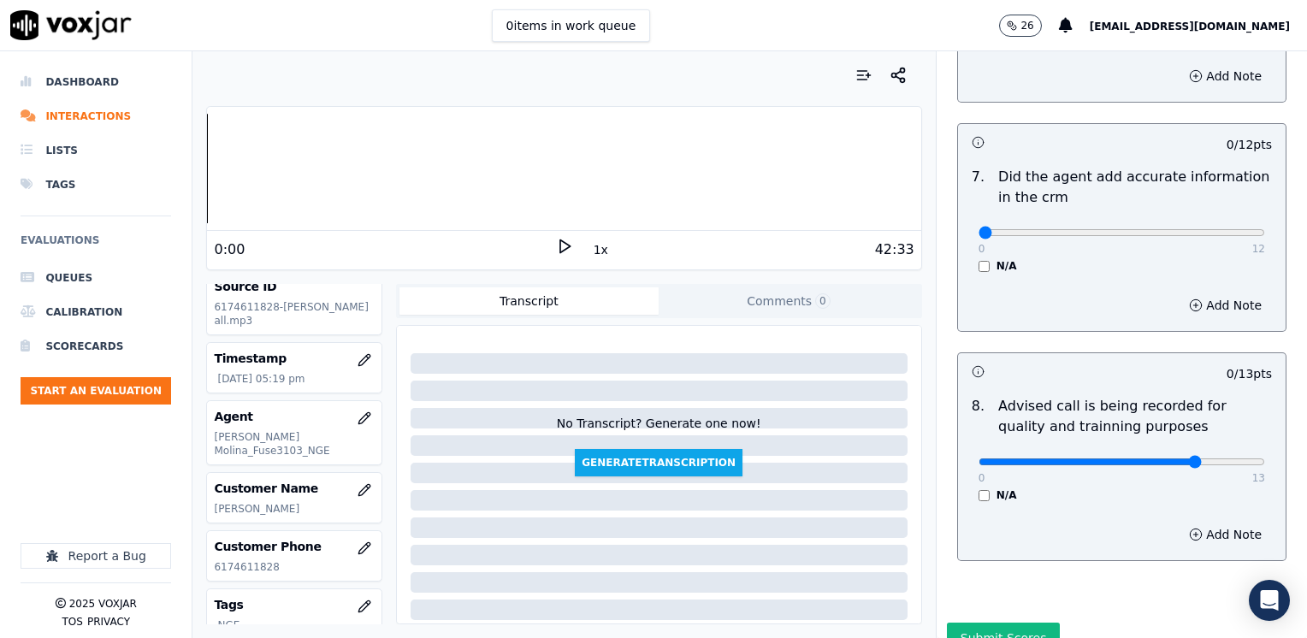
type input "10"
drag, startPoint x: 968, startPoint y: 204, endPoint x: 1309, endPoint y: 243, distance: 343.4
type input "12"
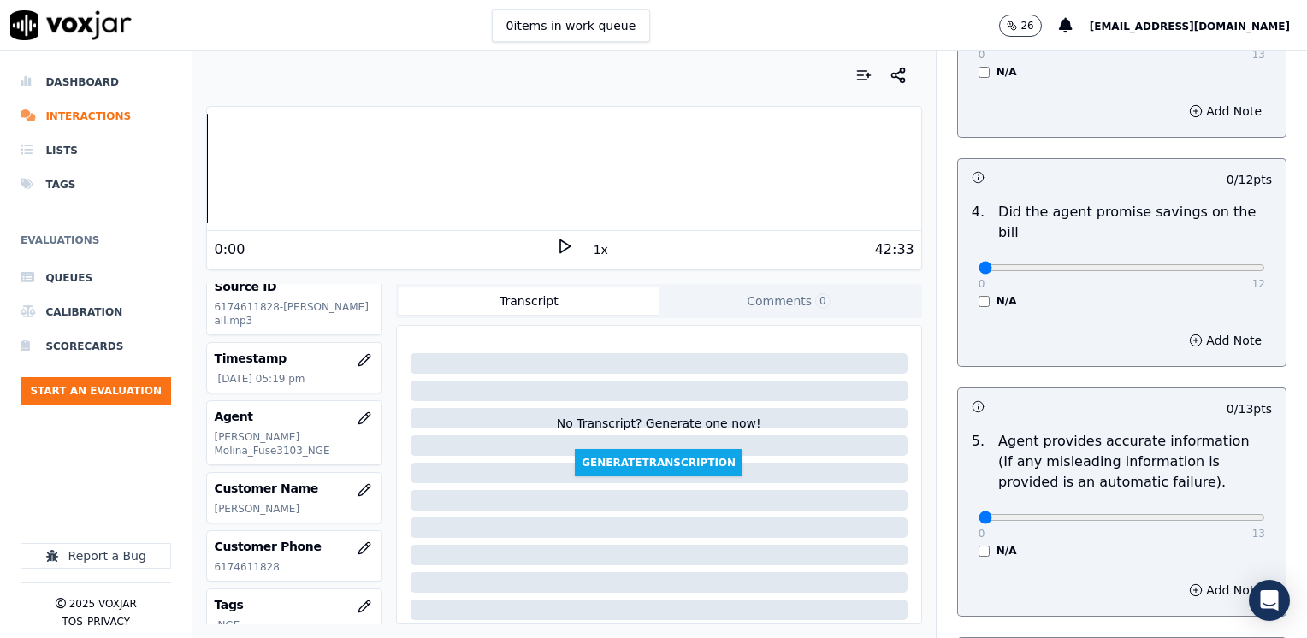
scroll to position [684, 0]
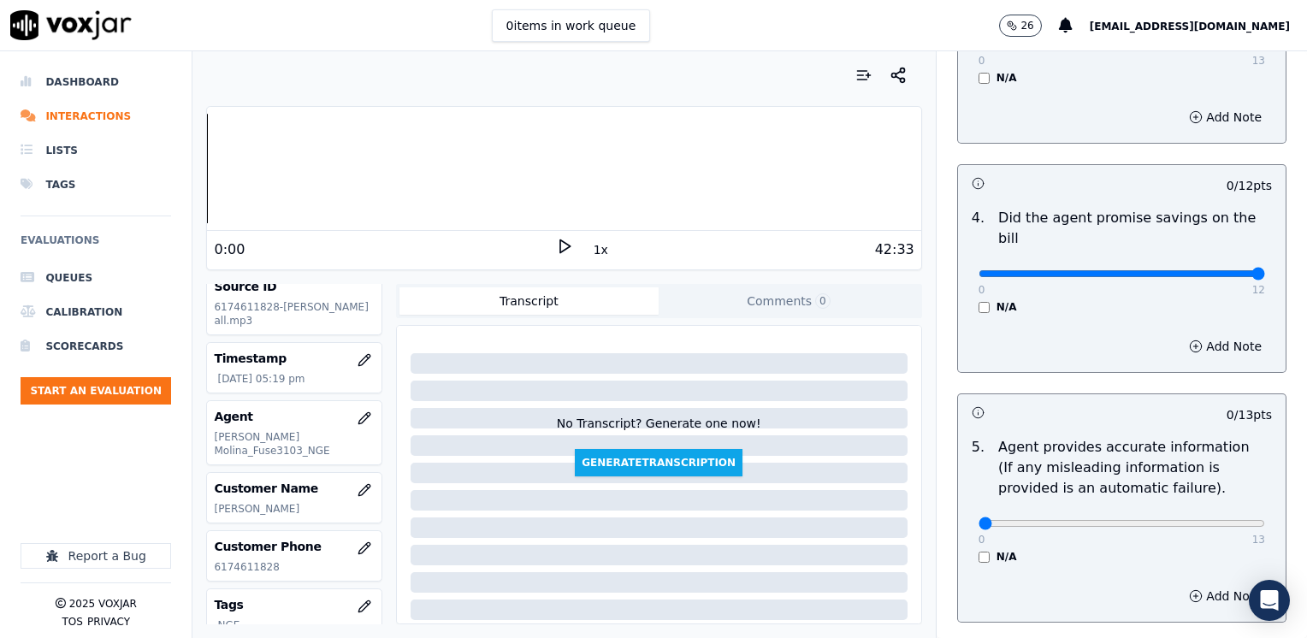
drag, startPoint x: 964, startPoint y: 251, endPoint x: 1309, endPoint y: 250, distance: 344.6
type input "12"
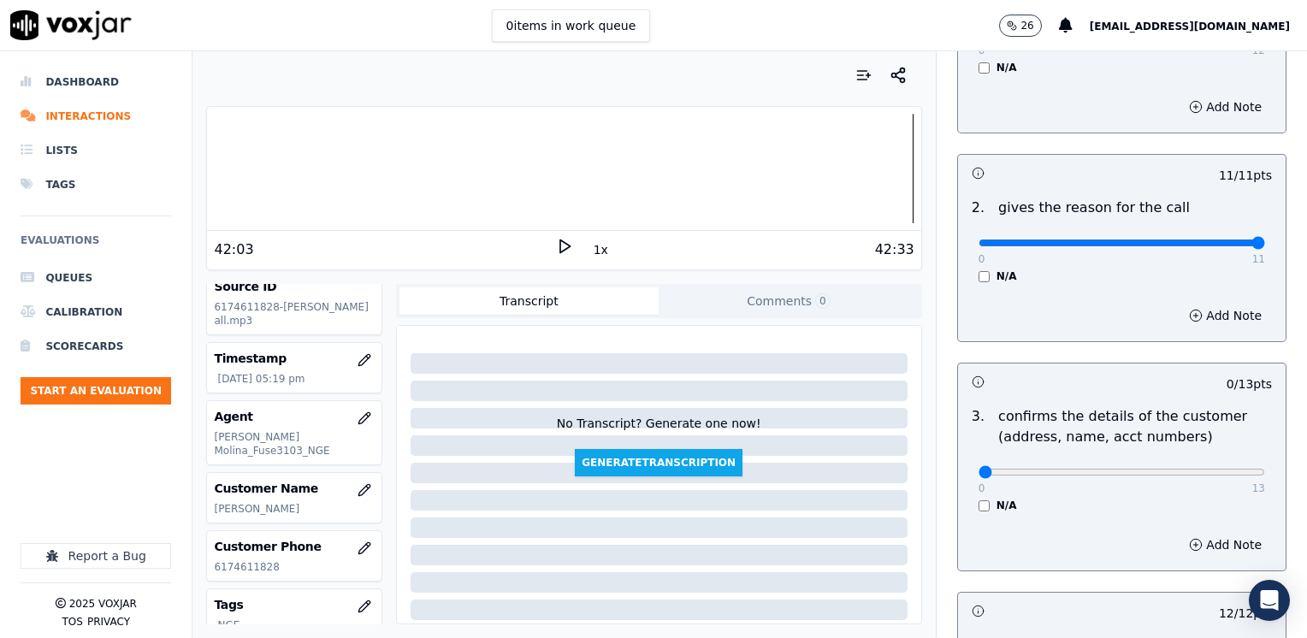
scroll to position [428, 0]
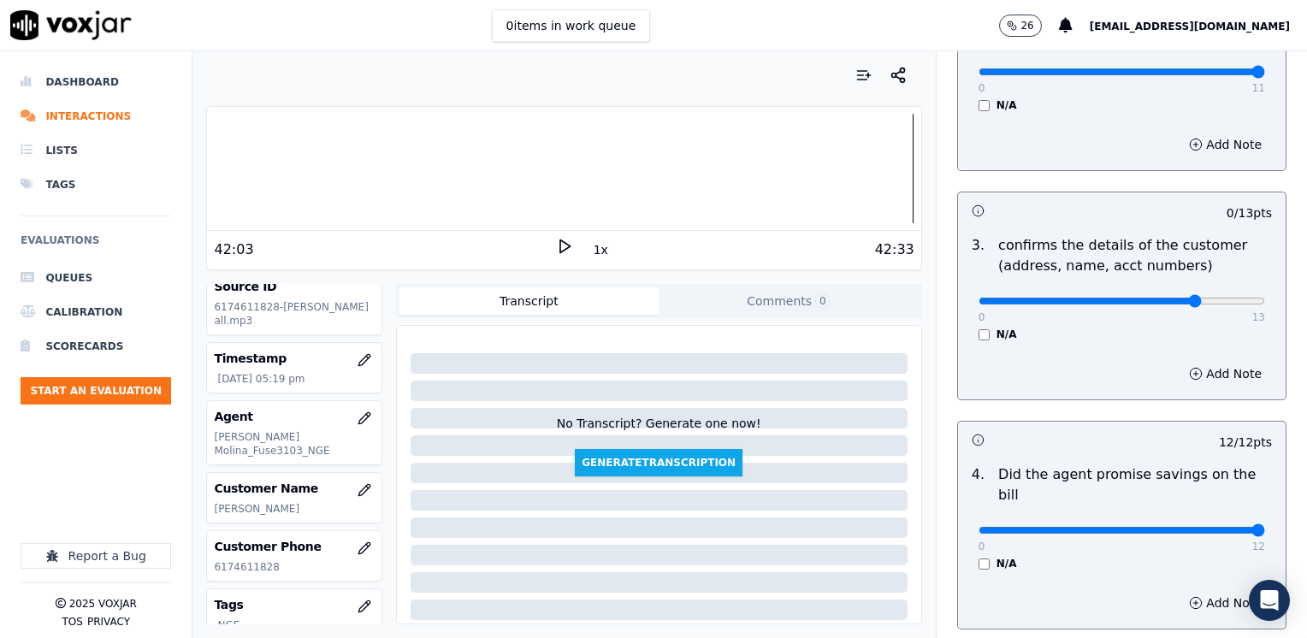
type input "10"
click at [1181, 355] on div "Add Note" at bounding box center [1121, 373] width 327 height 51
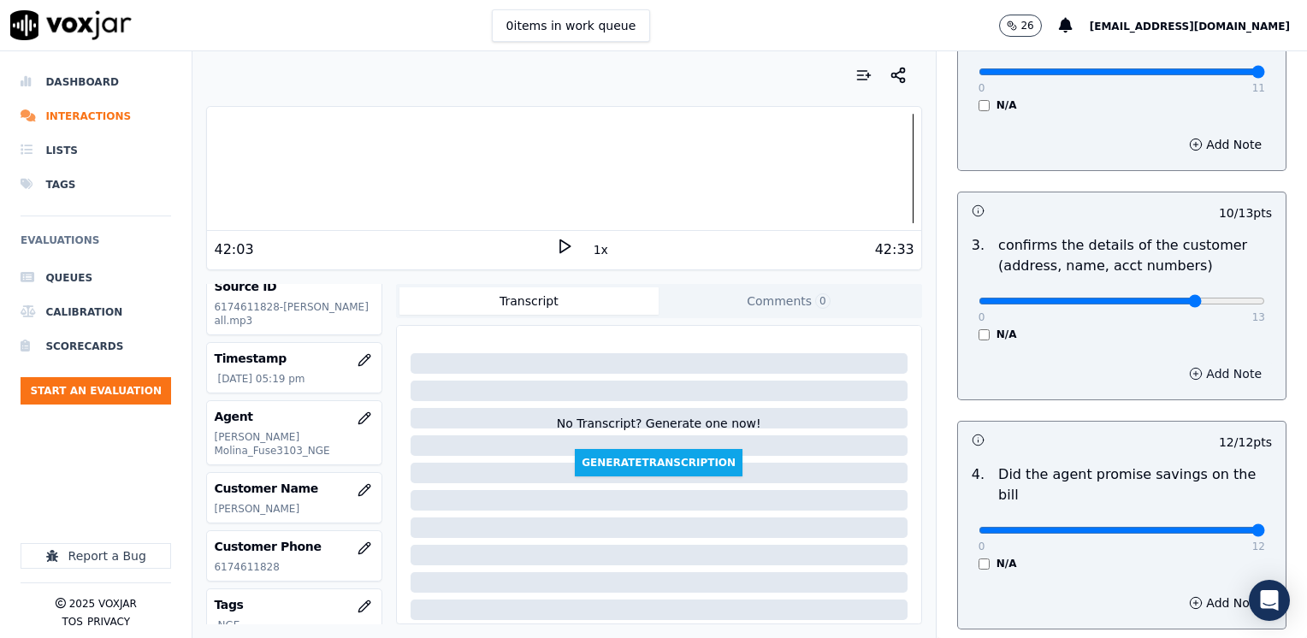
click at [1189, 379] on button "Add Note" at bounding box center [1224, 374] width 93 height 24
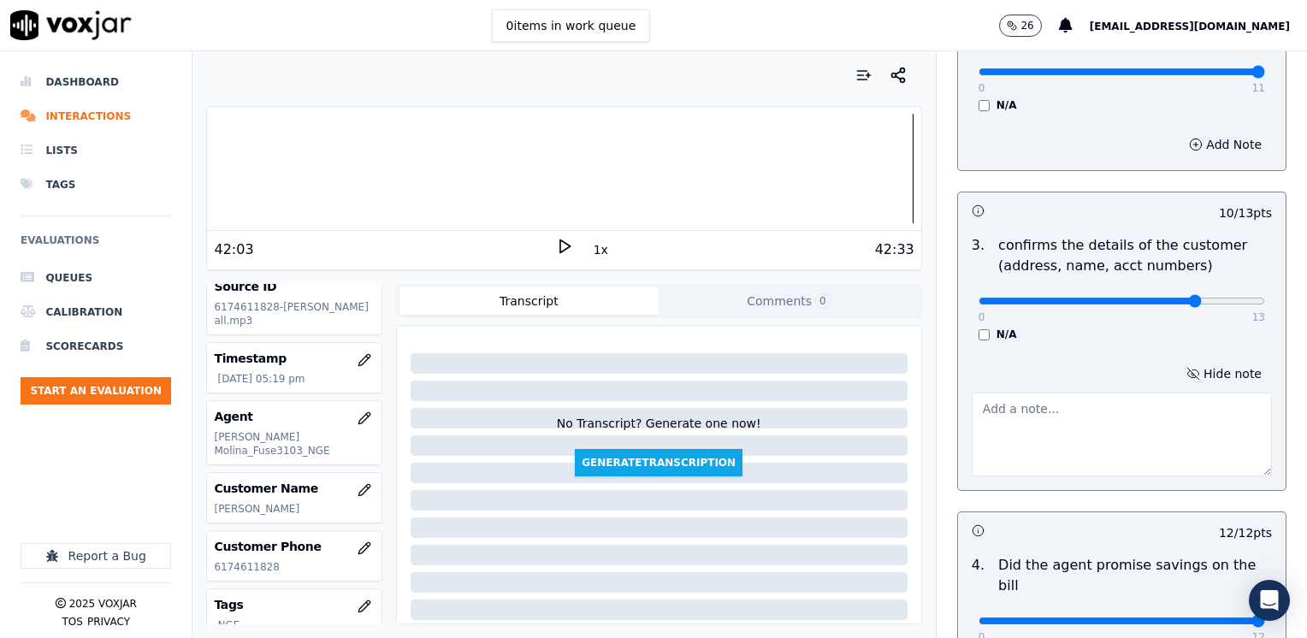
click at [1035, 424] on textarea at bounding box center [1121, 434] width 300 height 84
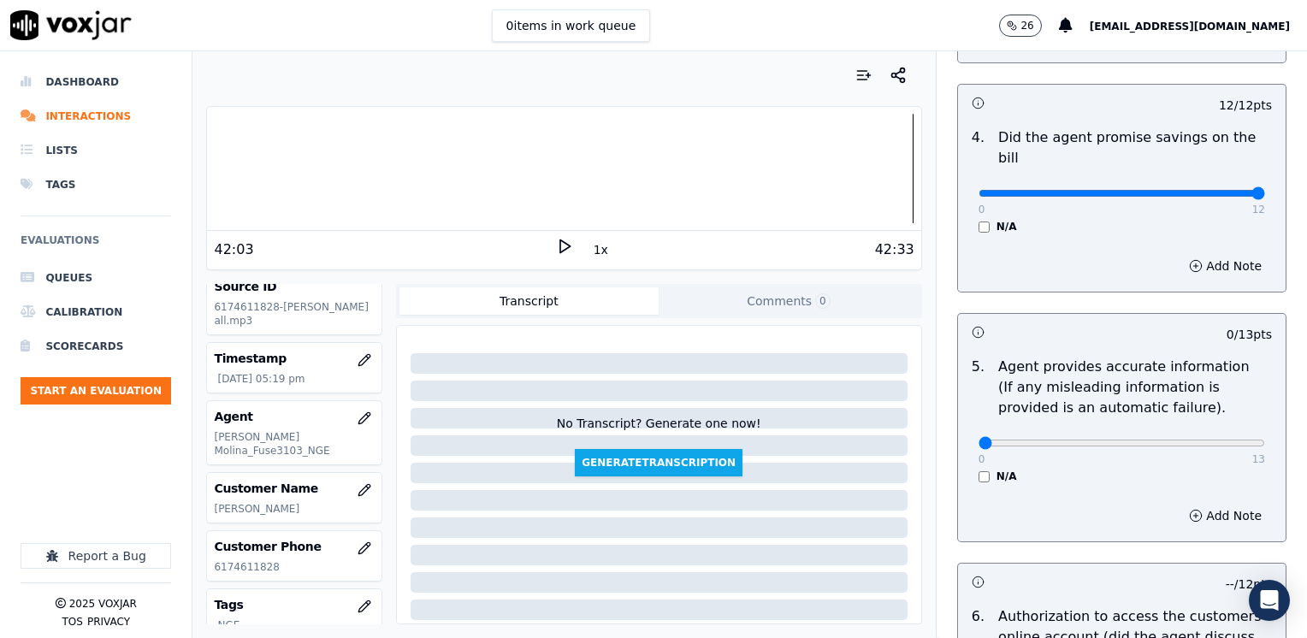
scroll to position [941, 0]
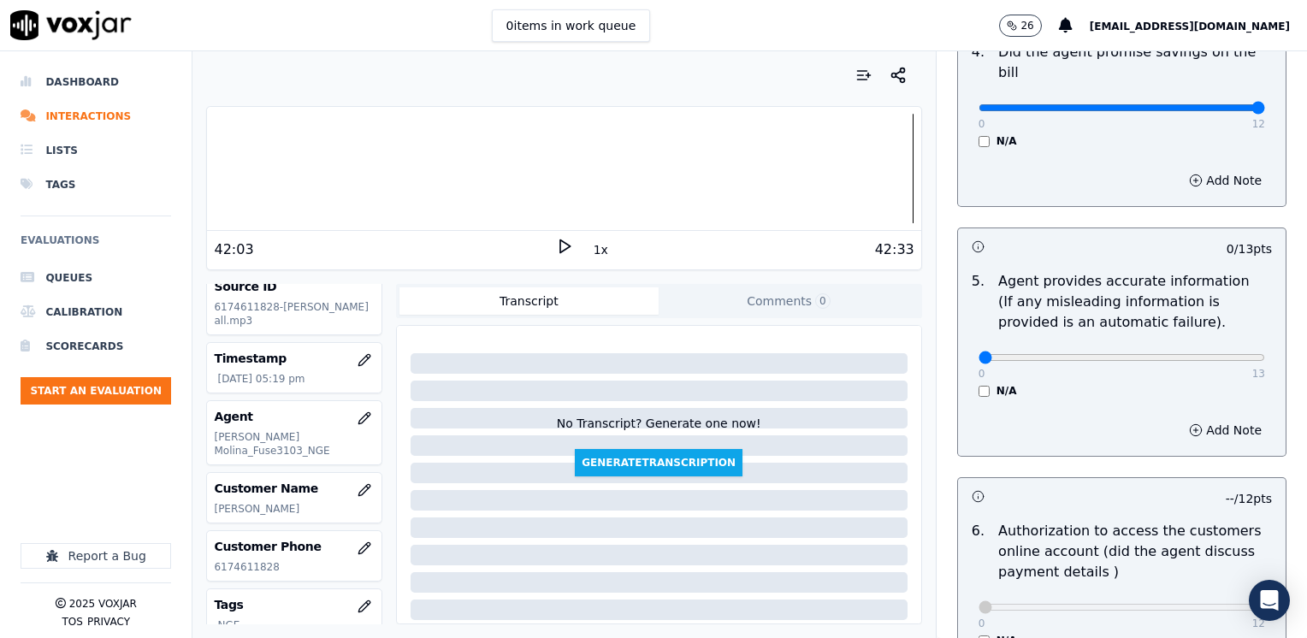
type textarea "Make sure to confirm full service address and the name as it appears on the bil…"
drag, startPoint x: 994, startPoint y: 327, endPoint x: 1183, endPoint y: 395, distance: 200.2
type input "13"
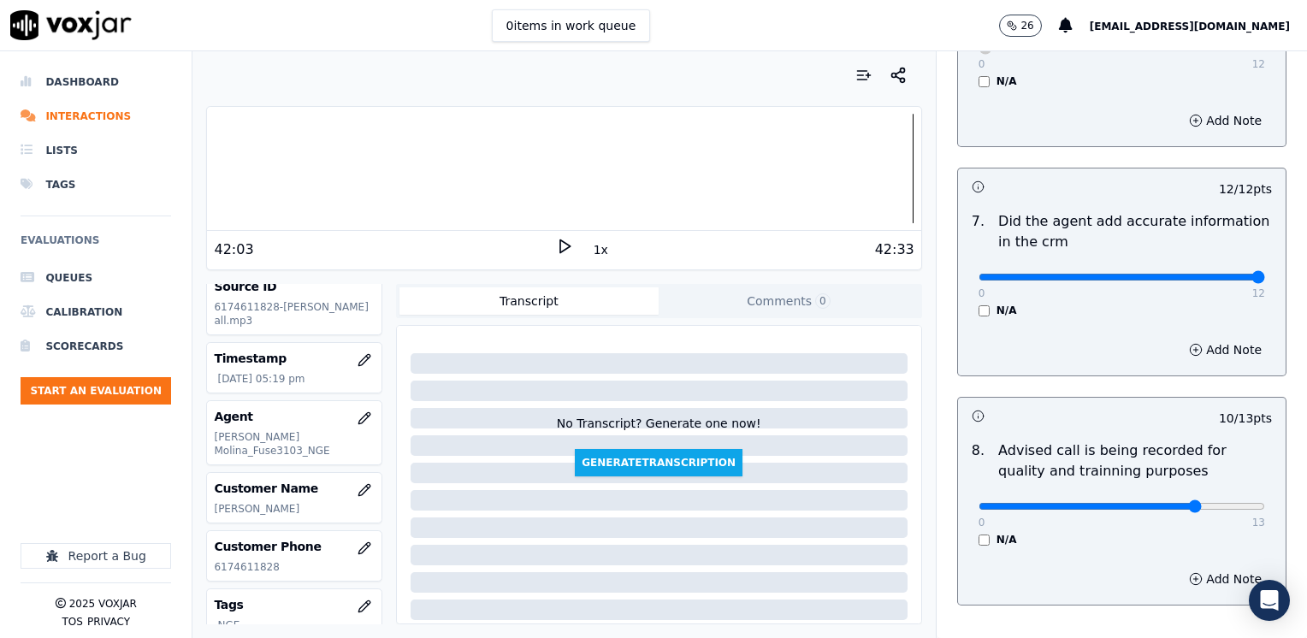
scroll to position [1584, 0]
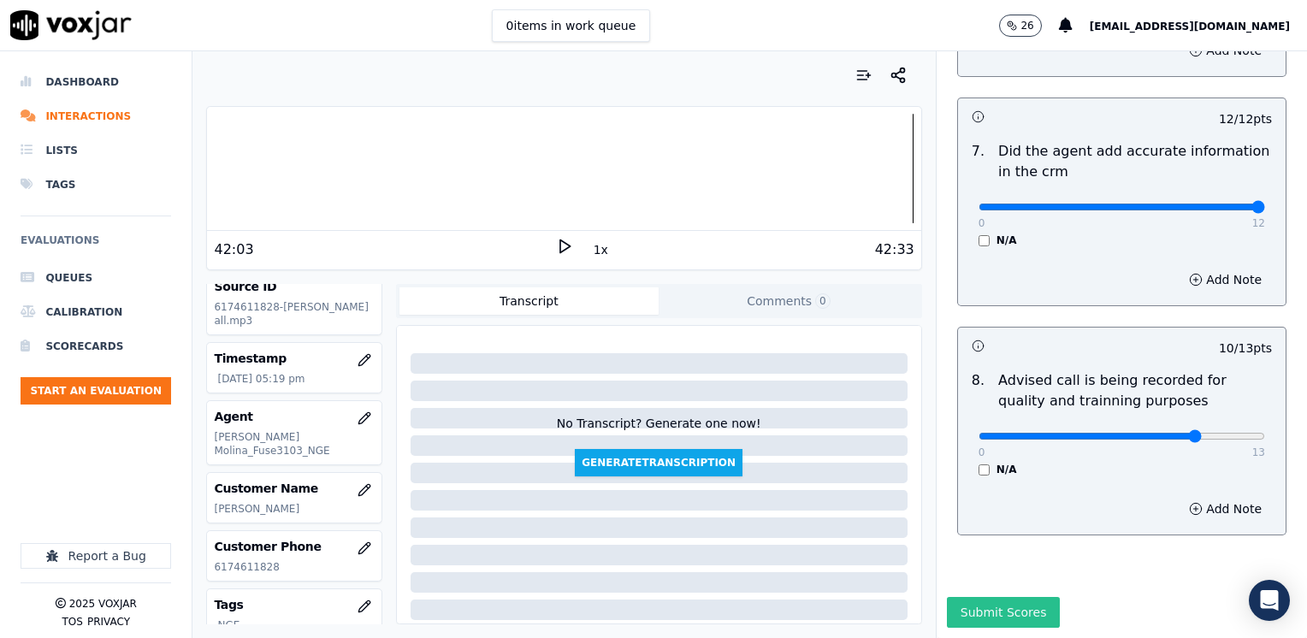
click at [990, 597] on button "Submit Scores" at bounding box center [1004, 612] width 114 height 31
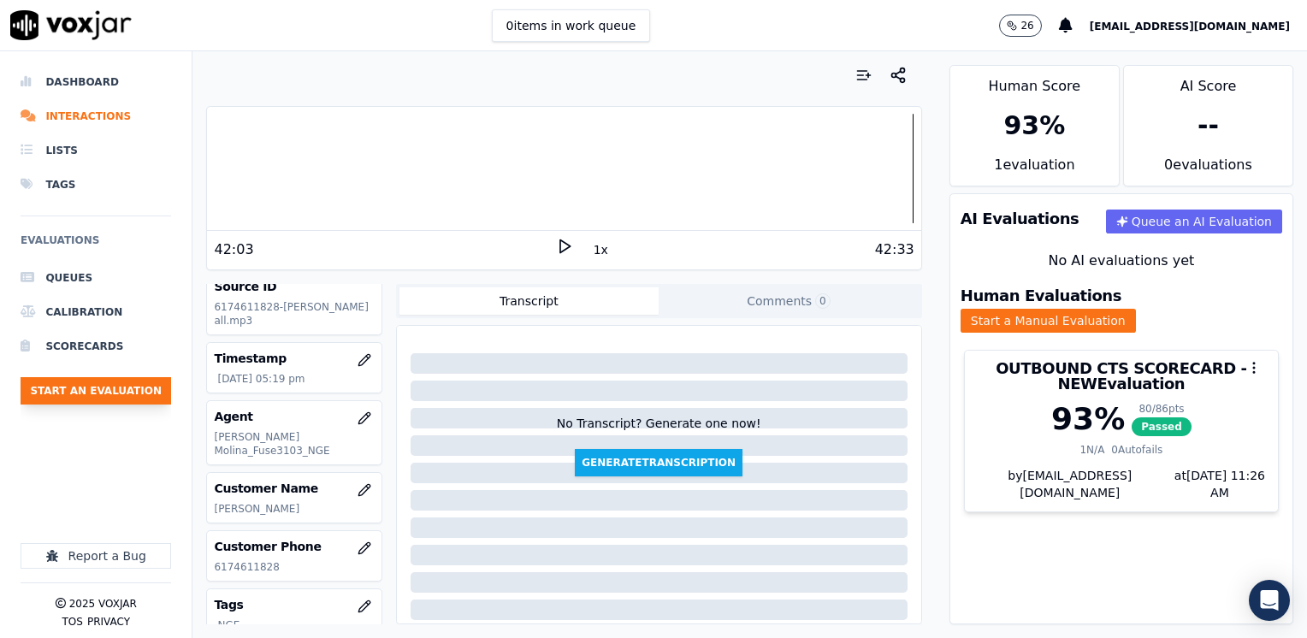
click at [122, 393] on button "Start an Evaluation" at bounding box center [96, 390] width 150 height 27
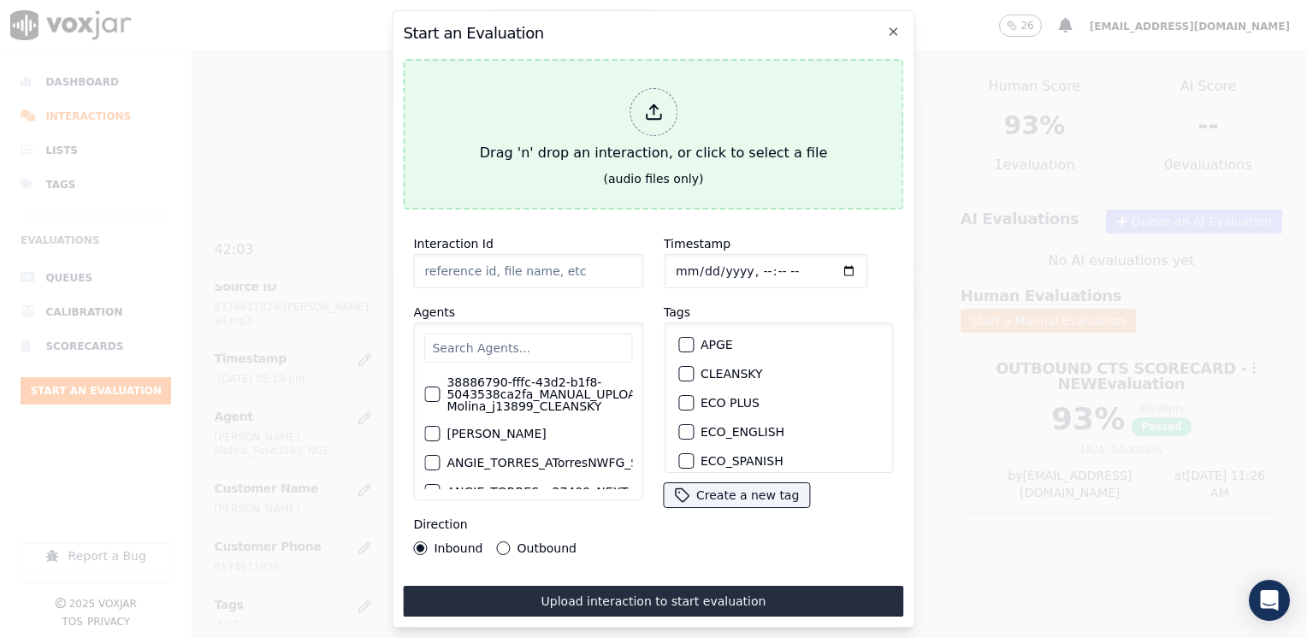
click at [650, 103] on icon at bounding box center [653, 112] width 19 height 19
type input "20250812-172106_5512472437-FABIOLA RENDON all.mp3"
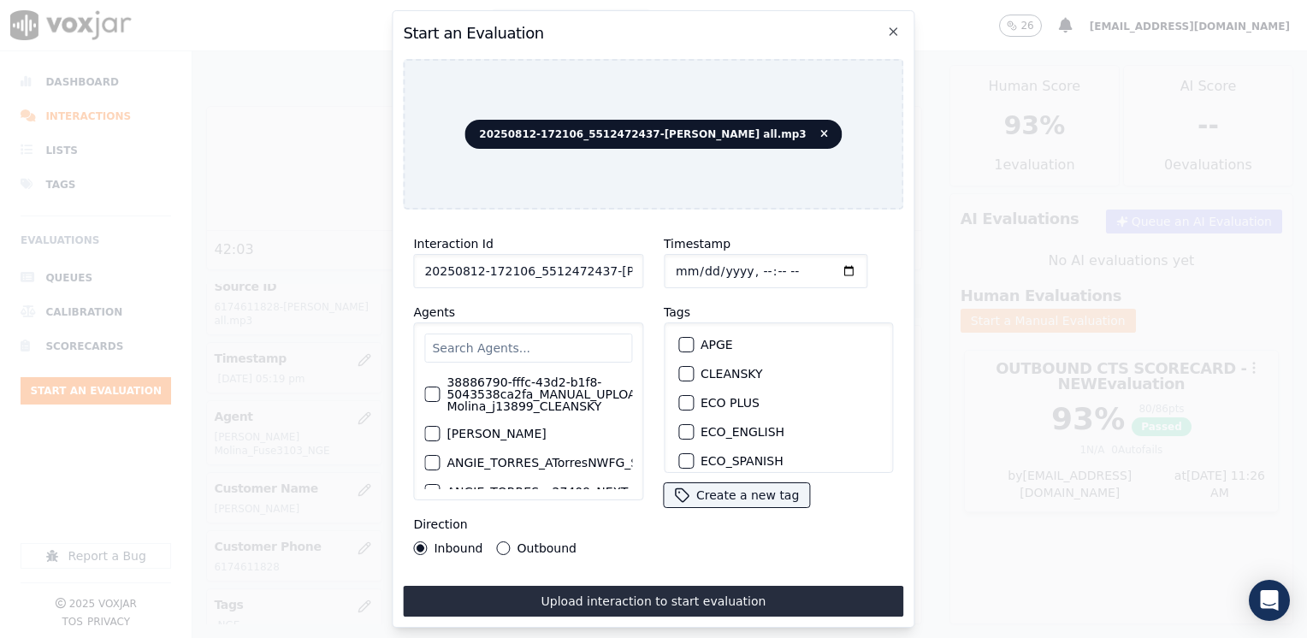
click at [528, 333] on input "text" at bounding box center [528, 347] width 208 height 29
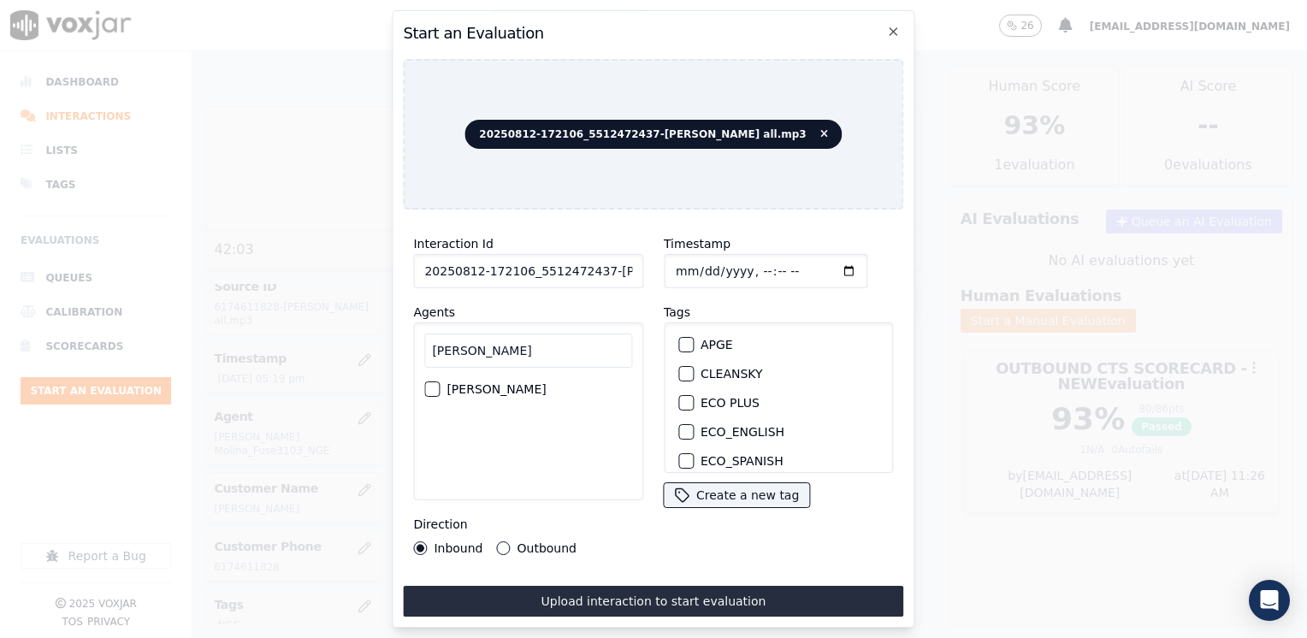
drag, startPoint x: 502, startPoint y: 345, endPoint x: 220, endPoint y: 340, distance: 282.2
click at [220, 637] on div "Start an Evaluation 20250812-172106_5512472437-FABIOLA RENDON all.mp3 Interacti…" at bounding box center [653, 638] width 1307 height 0
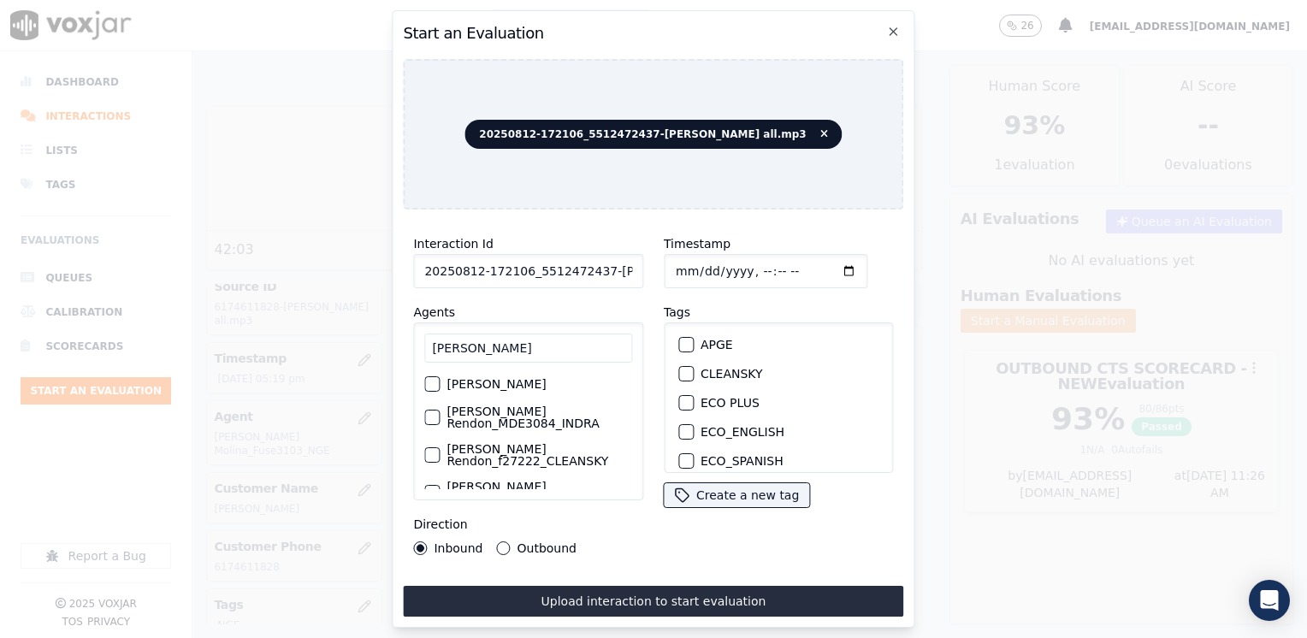
scroll to position [74, 0]
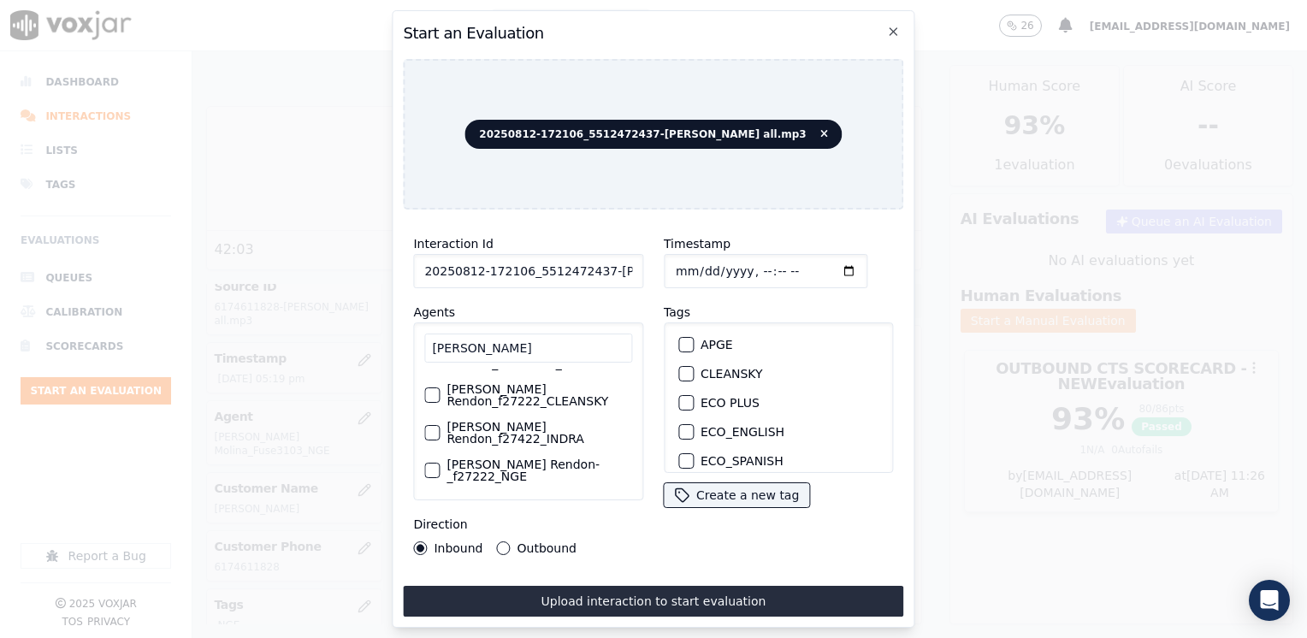
type input "fabiola"
click at [433, 464] on div "button" at bounding box center [431, 470] width 12 height 12
click at [679, 400] on div "button" at bounding box center [685, 406] width 12 height 12
click at [819, 263] on input "Timestamp" at bounding box center [766, 271] width 204 height 34
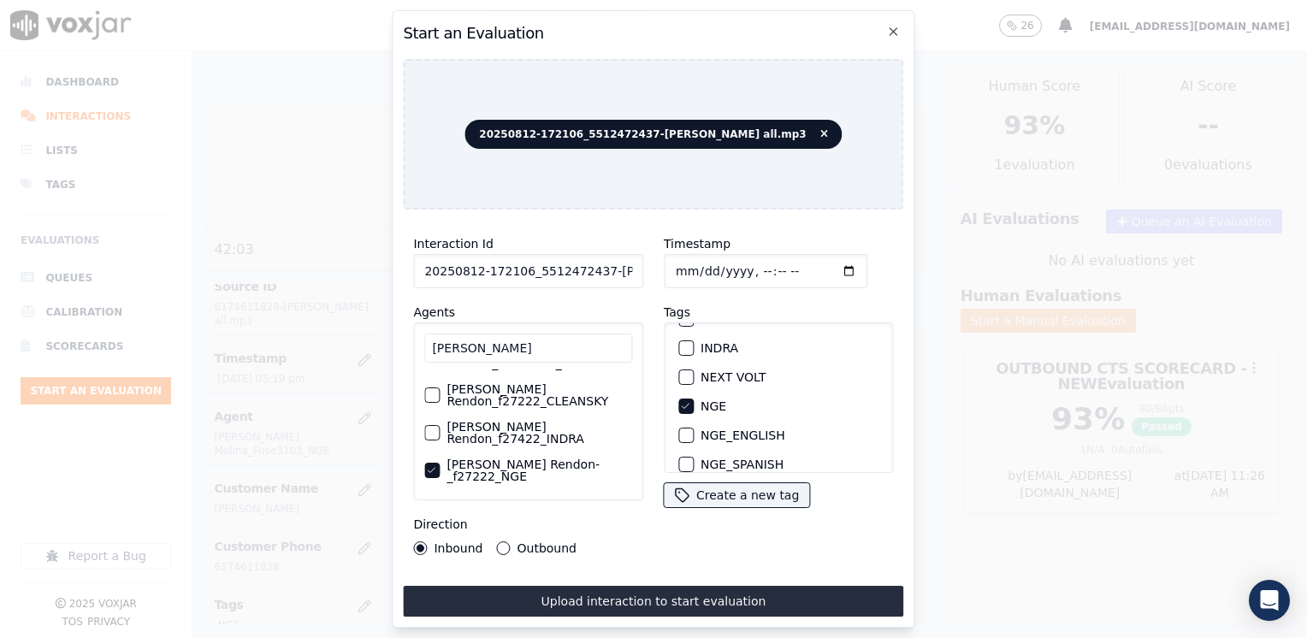
type input "2025-08-12T17:26"
drag, startPoint x: 497, startPoint y: 540, endPoint x: 523, endPoint y: 556, distance: 30.7
click at [497, 541] on button "Outbound" at bounding box center [504, 548] width 14 height 14
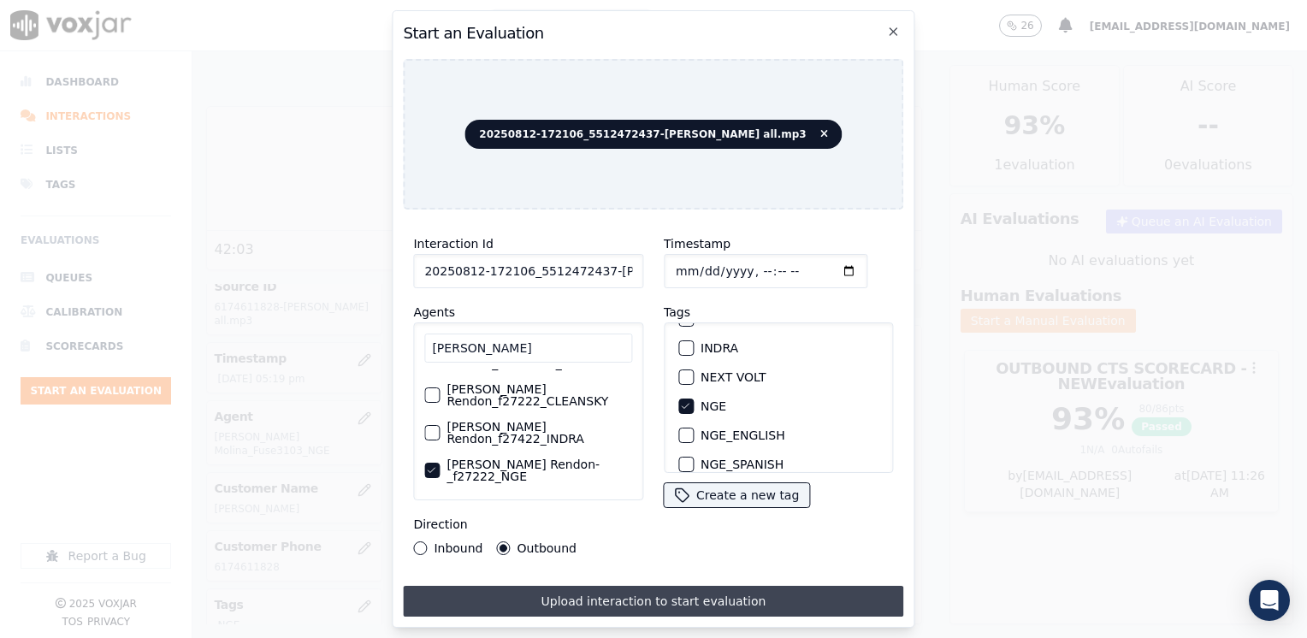
click at [619, 593] on button "Upload interaction to start evaluation" at bounding box center [653, 601] width 500 height 31
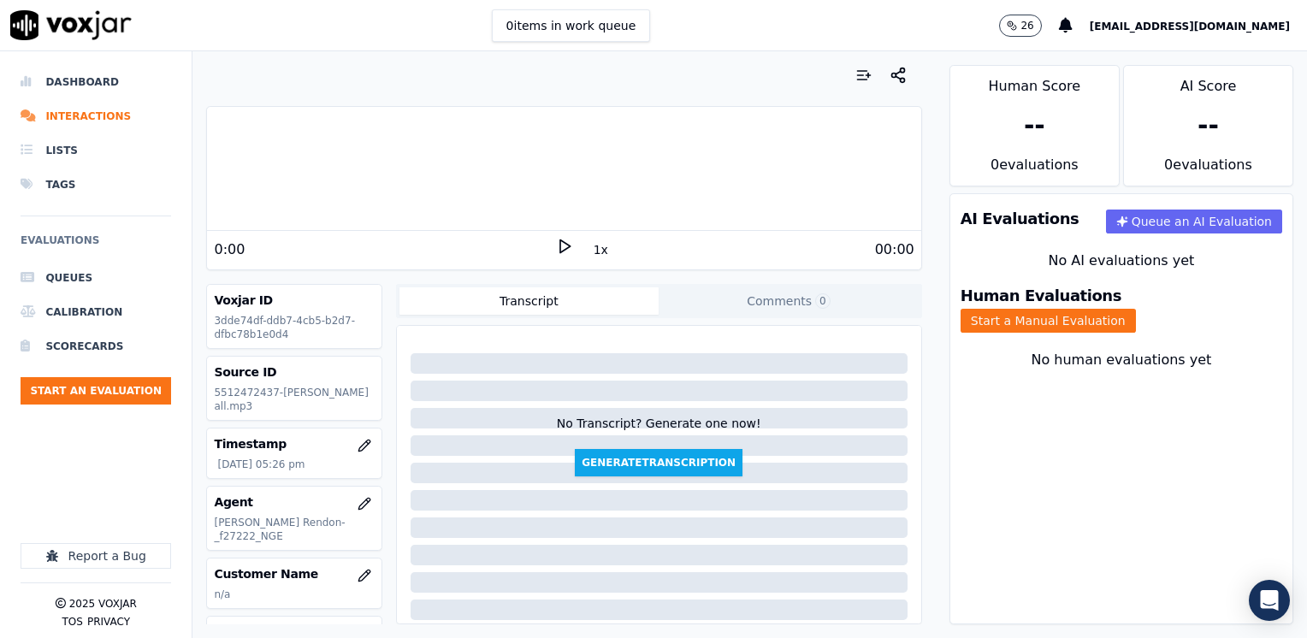
click at [558, 238] on icon at bounding box center [564, 246] width 17 height 17
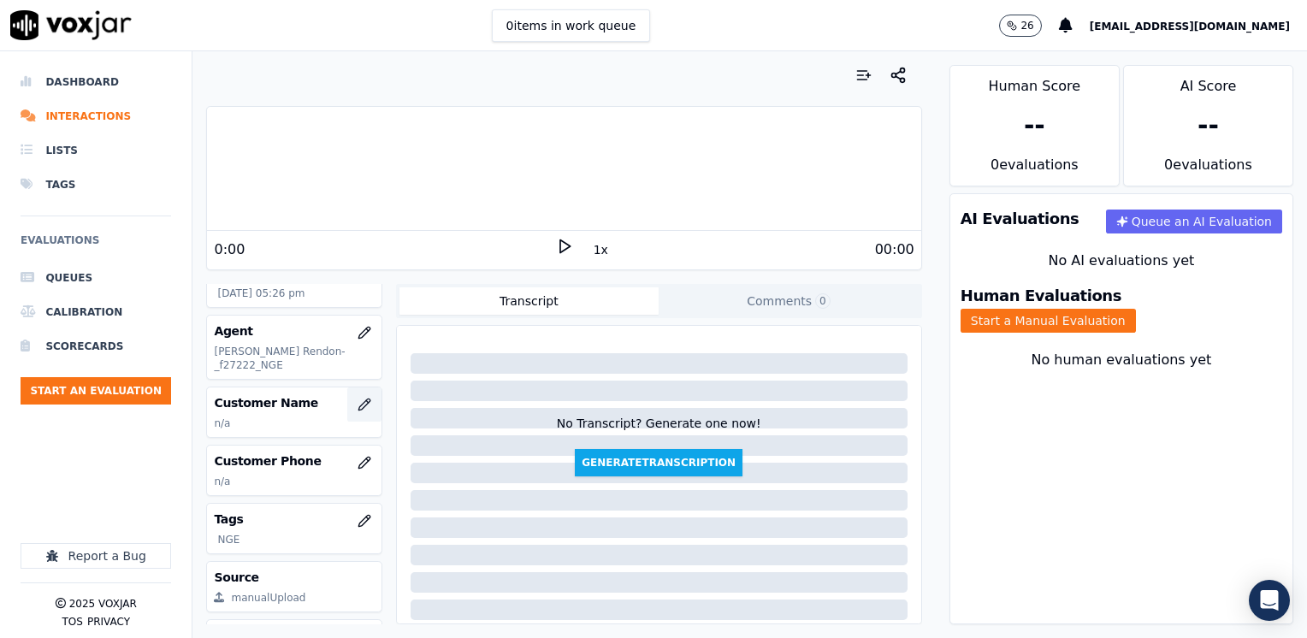
click at [357, 398] on icon "button" at bounding box center [364, 405] width 14 height 14
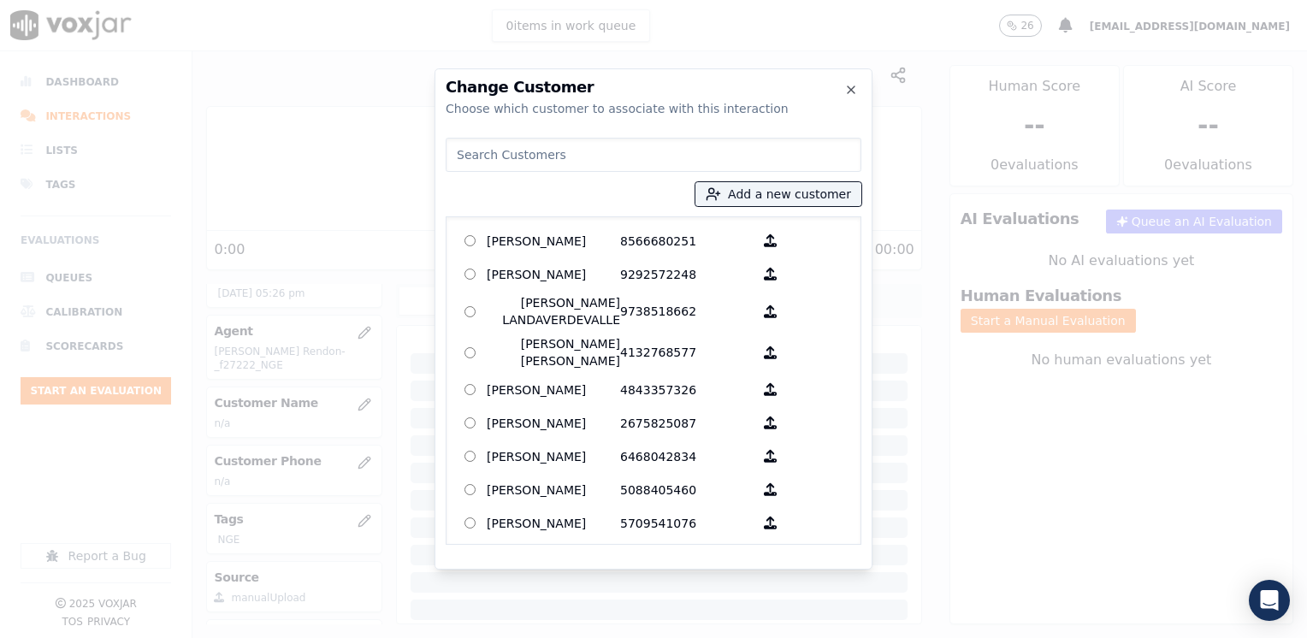
click at [705, 152] on input at bounding box center [653, 155] width 416 height 34
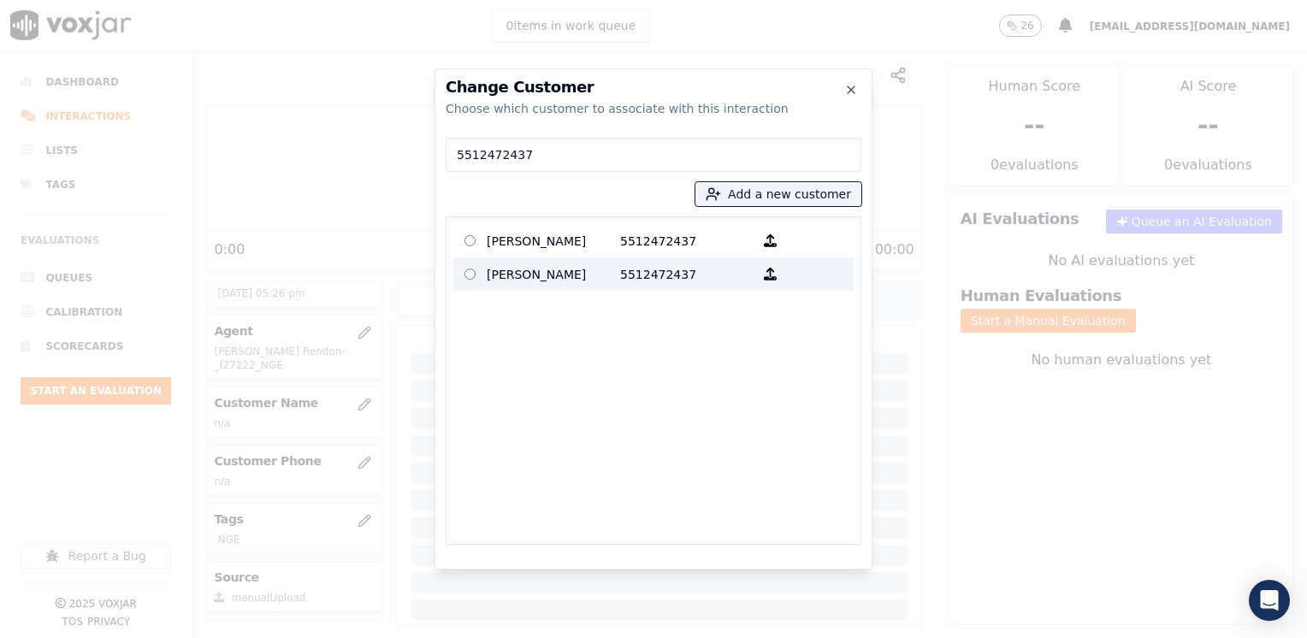
type input "5512472437"
click at [670, 286] on p "5512472437" at bounding box center [686, 274] width 133 height 27
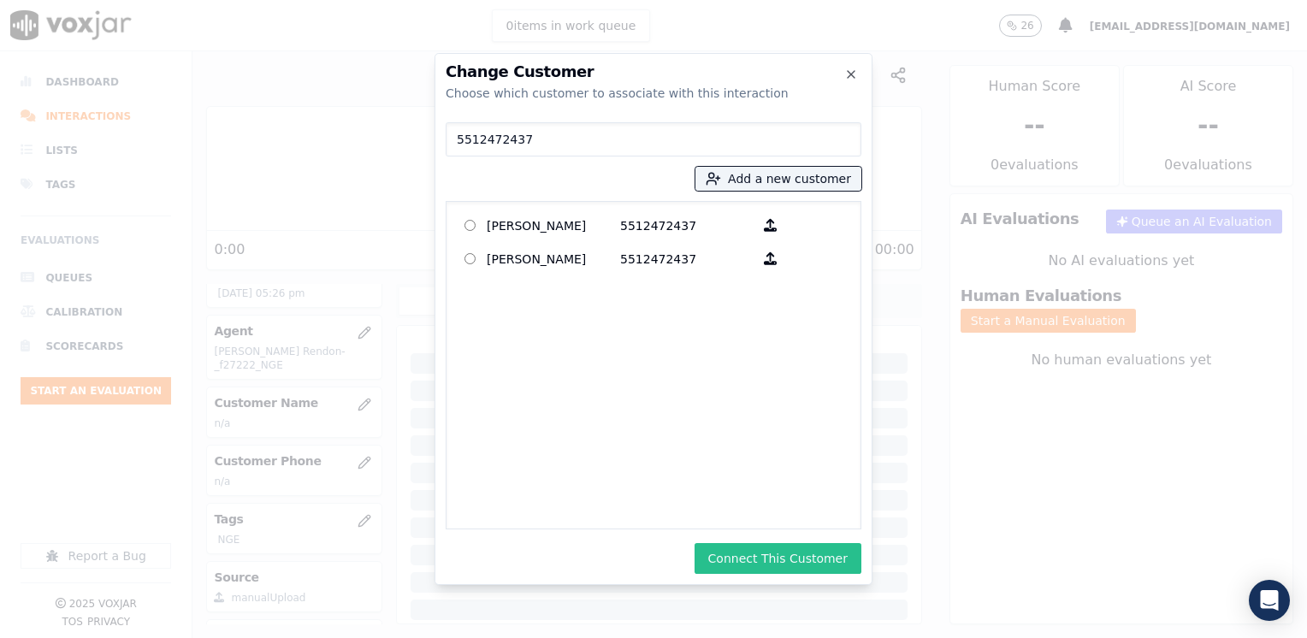
click at [806, 563] on button "Connect This Customer" at bounding box center [777, 558] width 167 height 31
click at [1136, 309] on button "Start a Manual Evaluation" at bounding box center [1047, 321] width 175 height 24
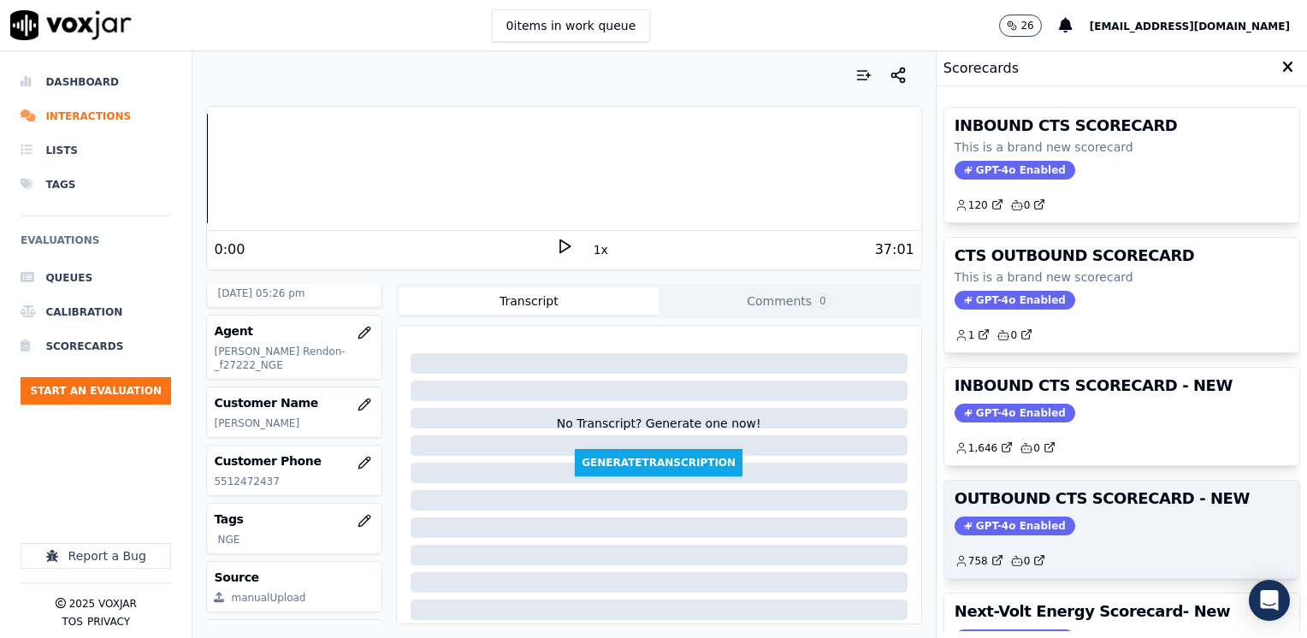
click at [1006, 516] on span "GPT-4o Enabled" at bounding box center [1014, 525] width 121 height 19
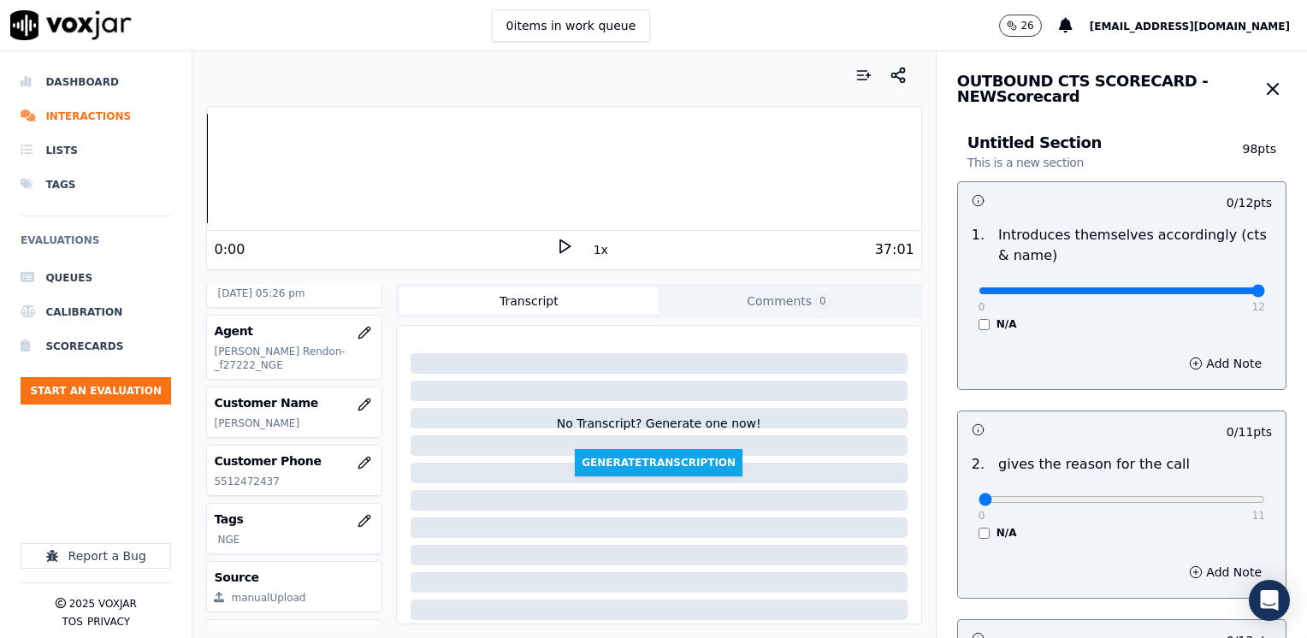
drag, startPoint x: 965, startPoint y: 286, endPoint x: 1309, endPoint y: 302, distance: 344.1
type input "12"
click at [1265, 294] on input "range" at bounding box center [1121, 290] width 286 height 7
drag, startPoint x: 994, startPoint y: 491, endPoint x: 1286, endPoint y: 463, distance: 293.7
type input "11"
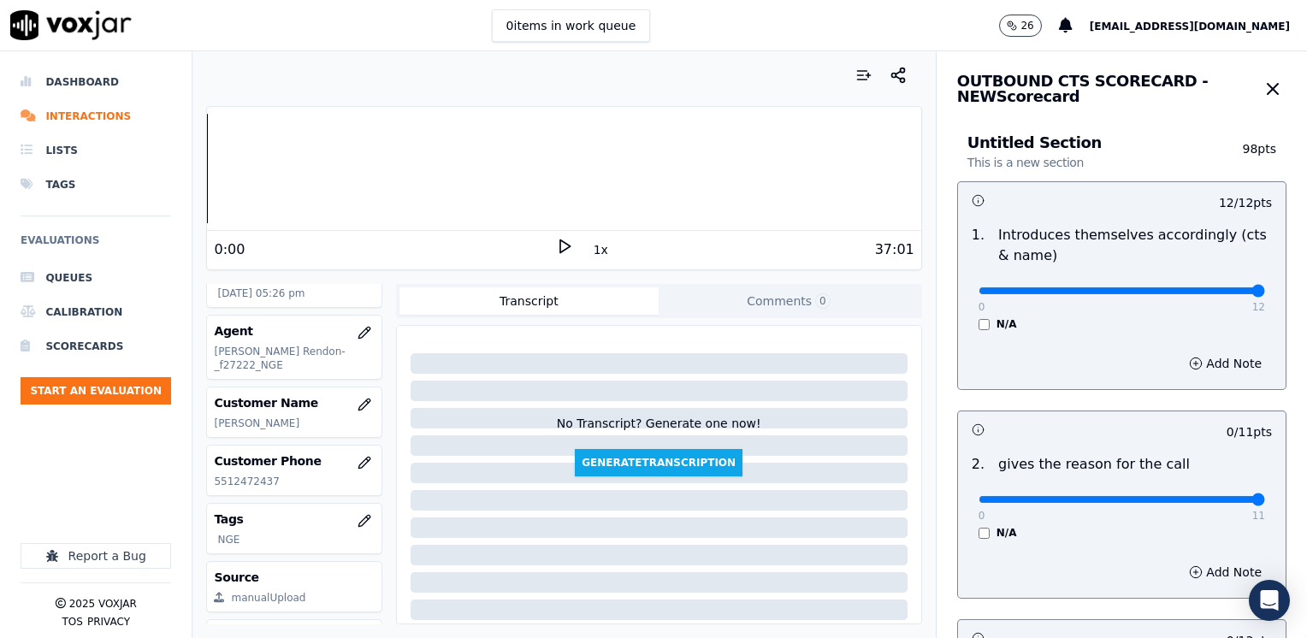
click at [1265, 294] on input "range" at bounding box center [1121, 290] width 286 height 7
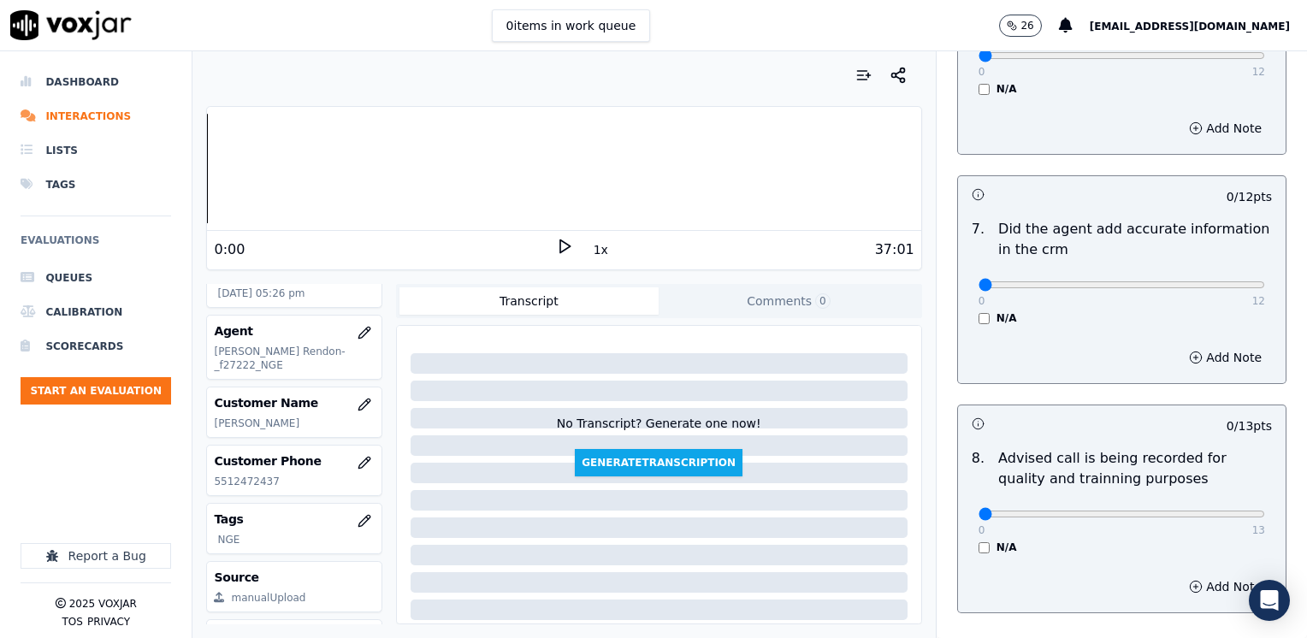
scroll to position [1495, 0]
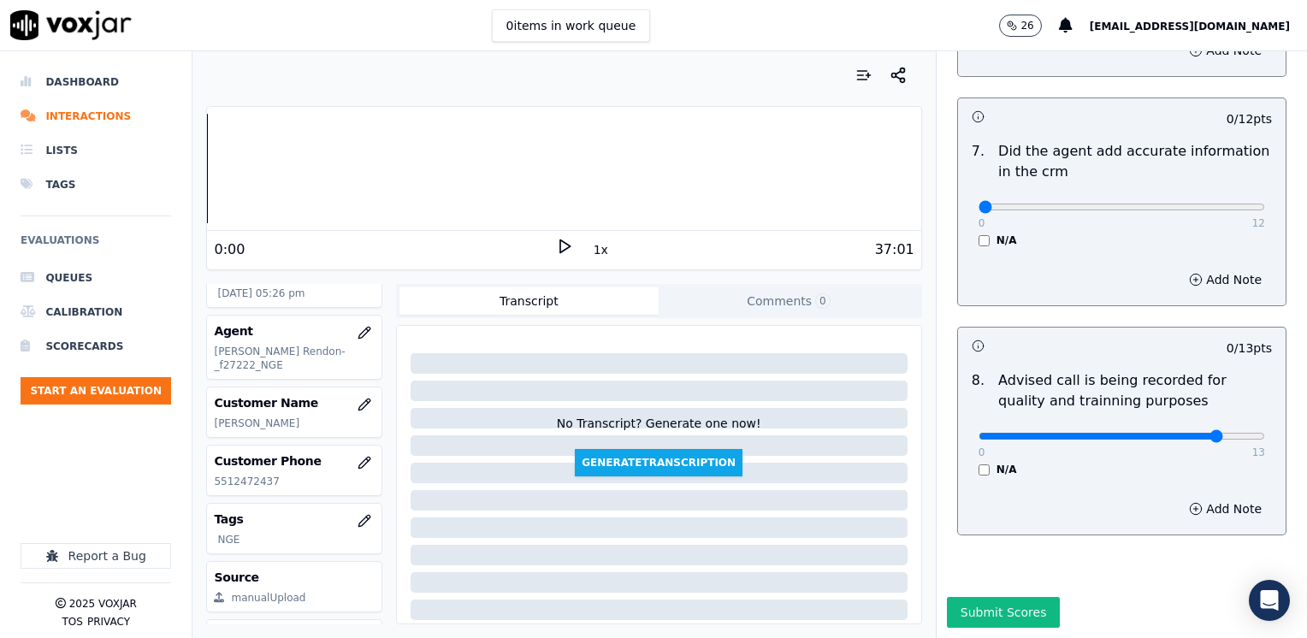
type input "10"
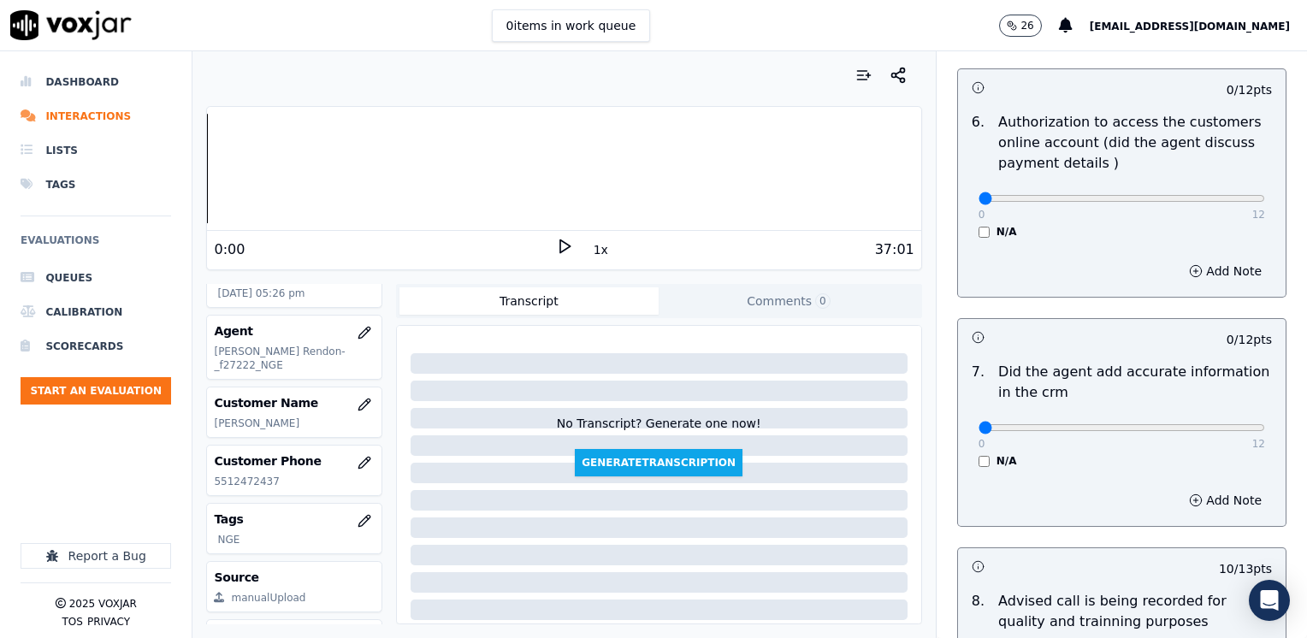
scroll to position [1238, 0]
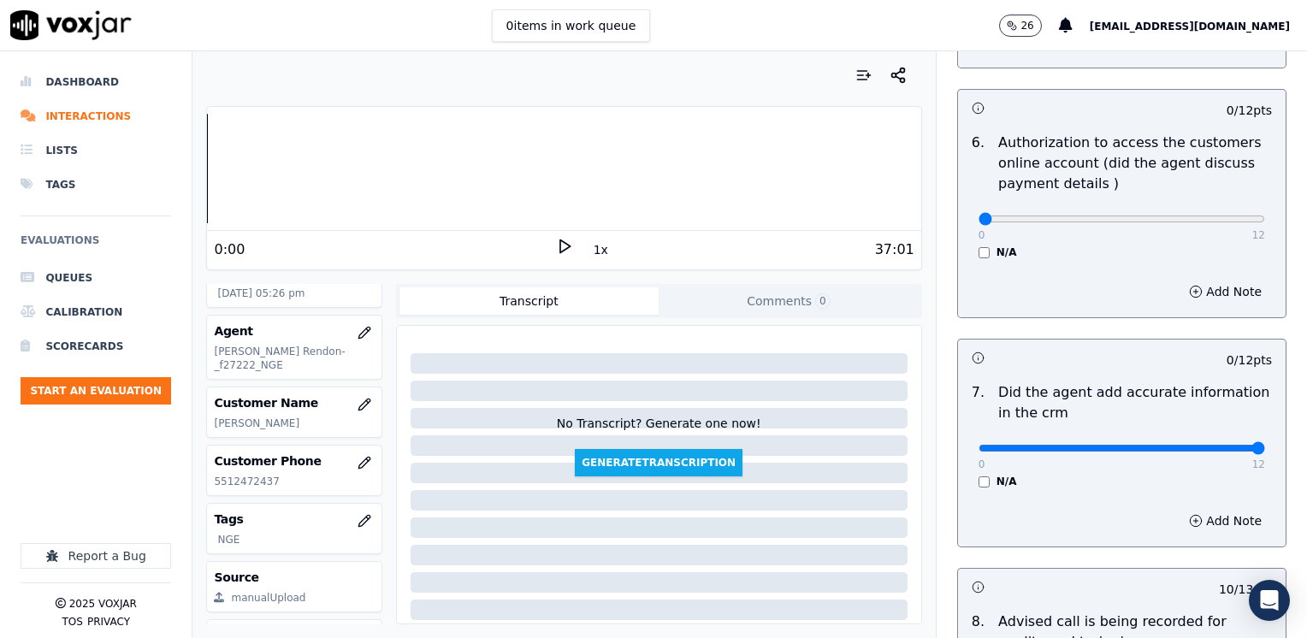
drag, startPoint x: 970, startPoint y: 431, endPoint x: 1306, endPoint y: 416, distance: 336.4
type input "12"
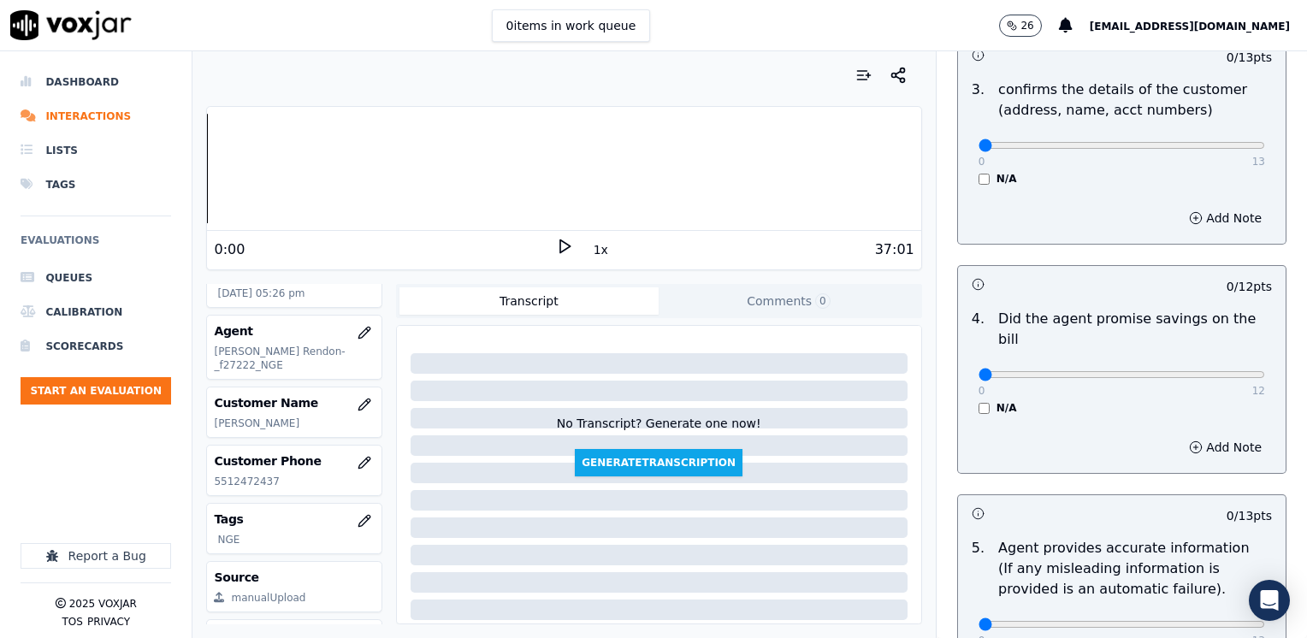
scroll to position [554, 0]
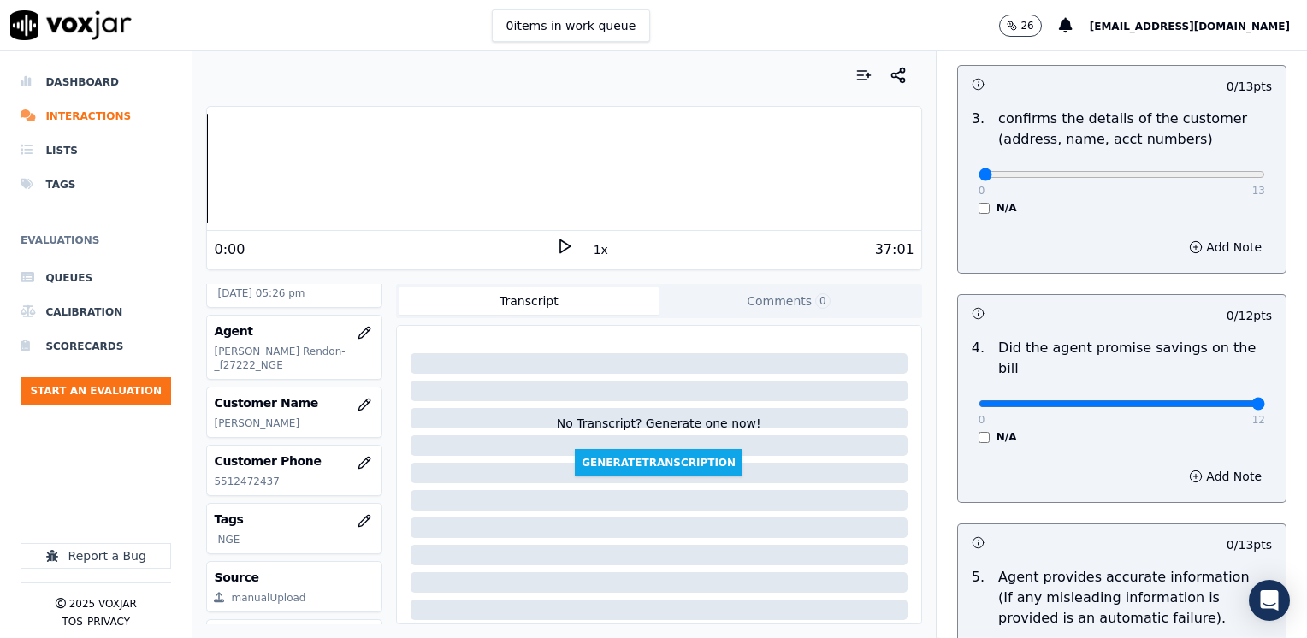
drag, startPoint x: 968, startPoint y: 385, endPoint x: 1306, endPoint y: 381, distance: 337.8
type input "12"
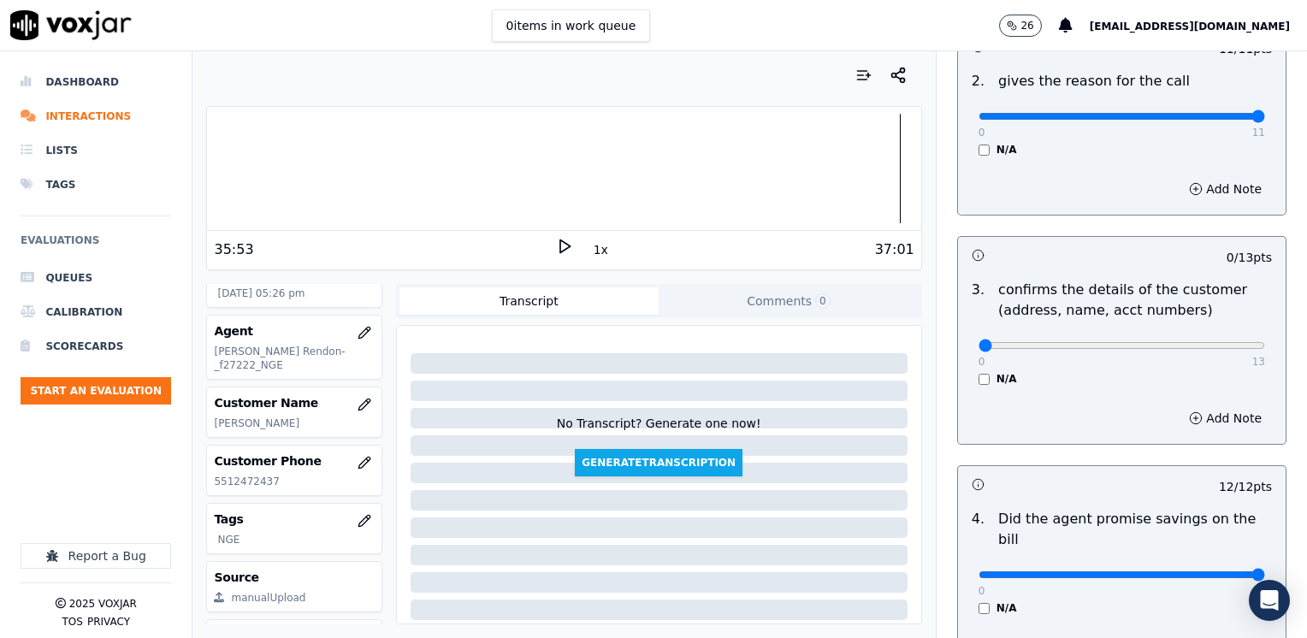
scroll to position [469, 0]
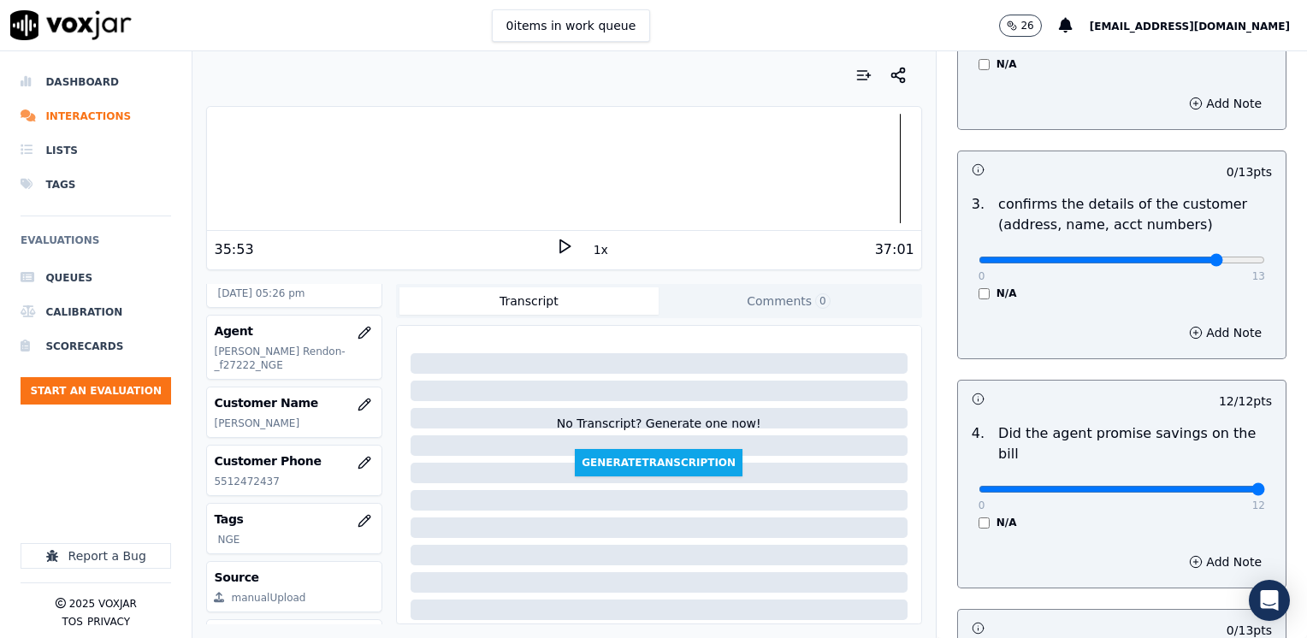
drag, startPoint x: 1180, startPoint y: 257, endPoint x: 1309, endPoint y: 283, distance: 131.6
type input "13"
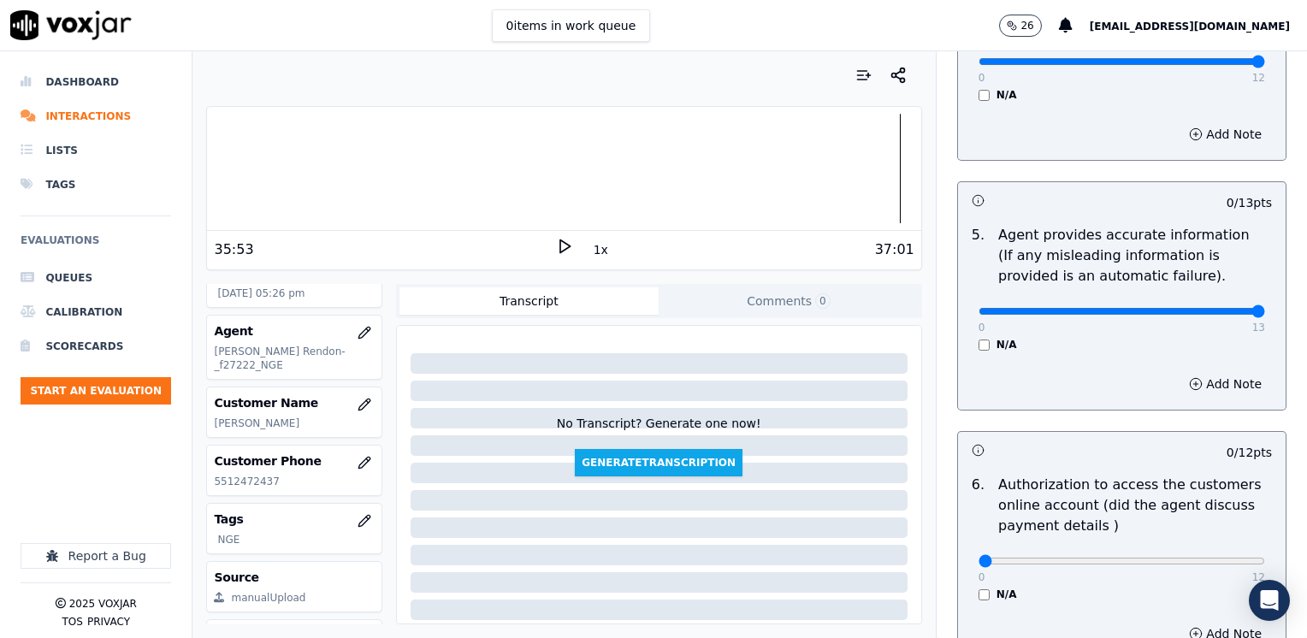
drag, startPoint x: 972, startPoint y: 290, endPoint x: 1309, endPoint y: 349, distance: 342.0
type input "13"
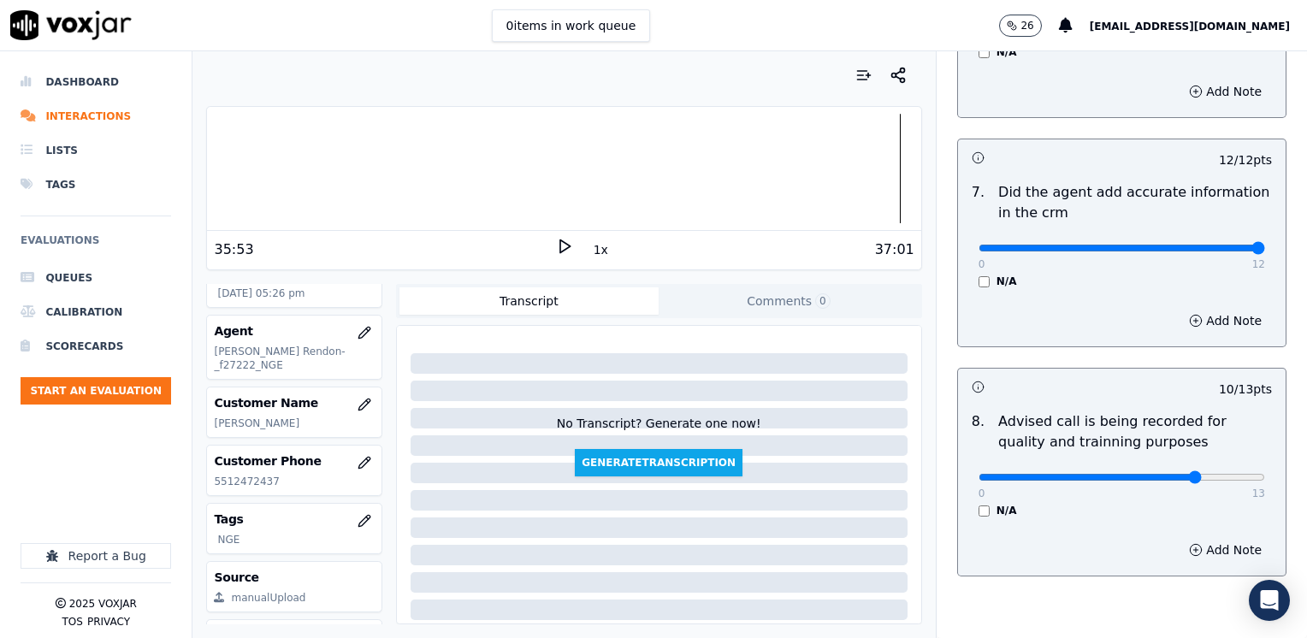
scroll to position [1495, 0]
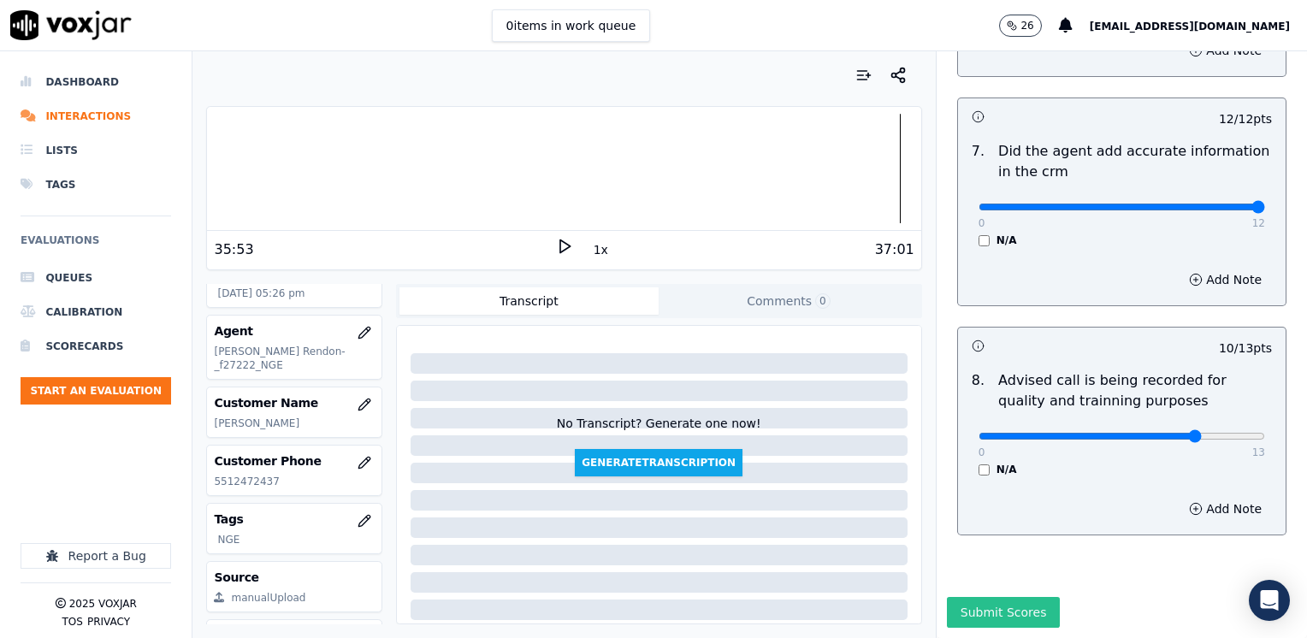
click at [959, 597] on button "Submit Scores" at bounding box center [1004, 612] width 114 height 31
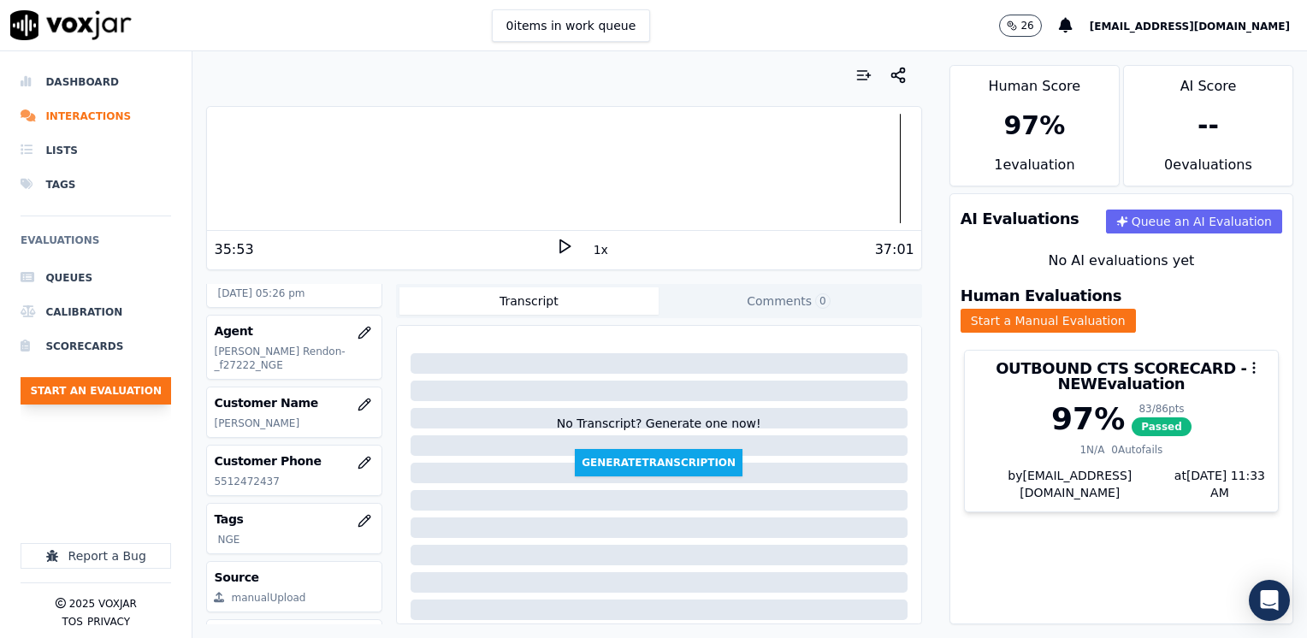
click at [92, 403] on button "Start an Evaluation" at bounding box center [96, 390] width 150 height 27
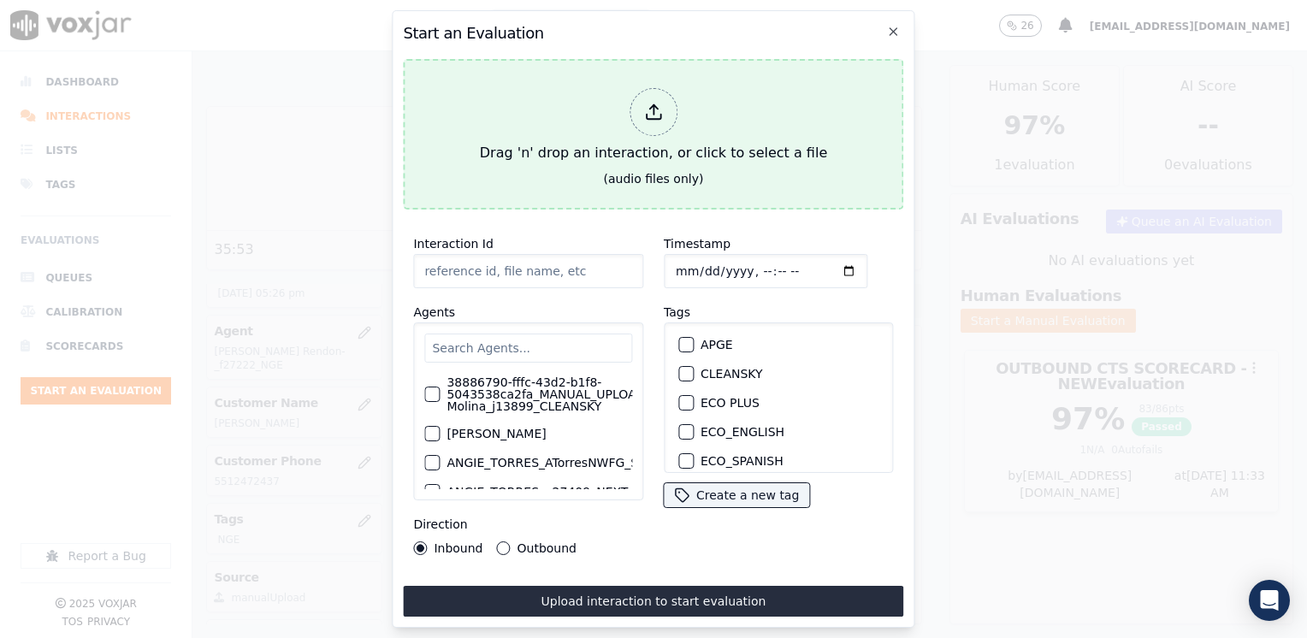
click at [647, 104] on icon at bounding box center [653, 112] width 19 height 19
type input "20250812-102731_2164675206-ISABELLA ANGULO all.mp3"
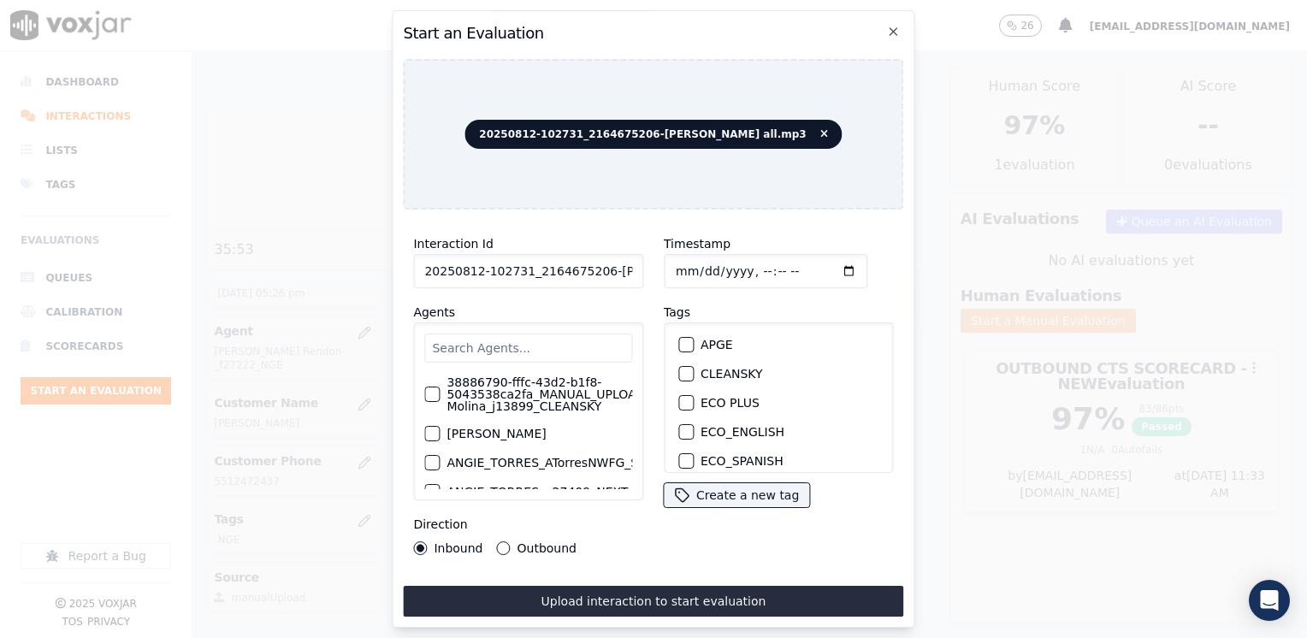
click at [498, 344] on input "text" at bounding box center [528, 347] width 208 height 29
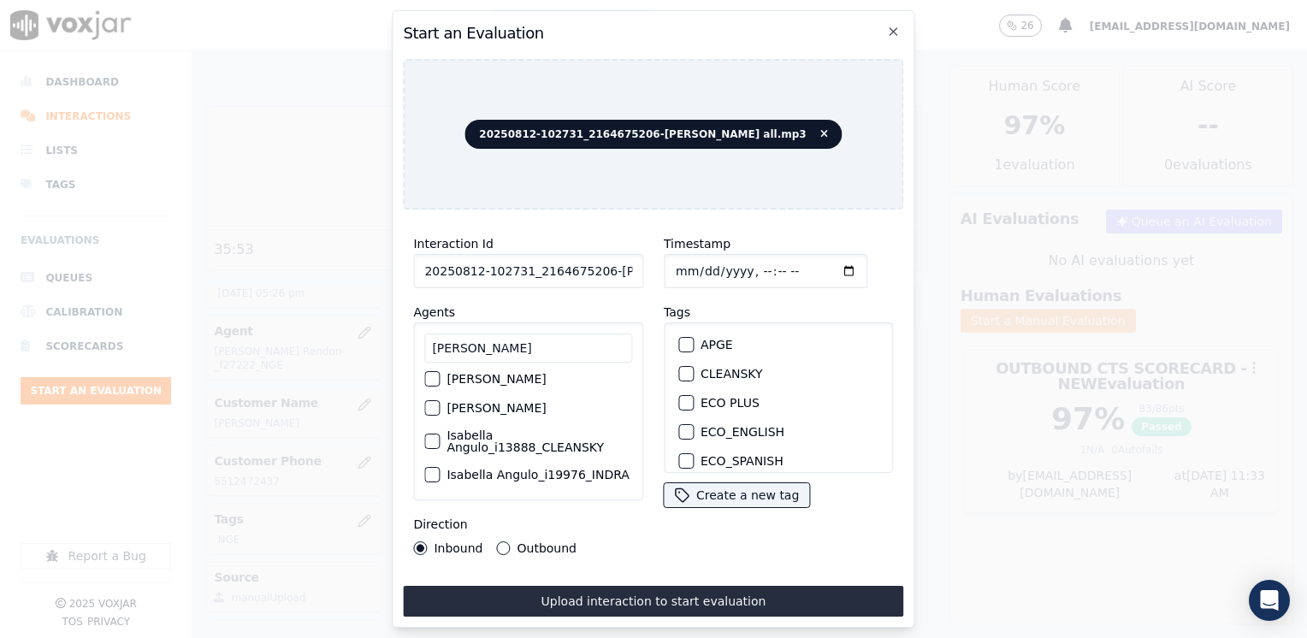
type input "ISABELLA"
click at [425, 435] on div "button" at bounding box center [431, 441] width 12 height 12
click at [678, 374] on button "CLEANSKY" at bounding box center [685, 373] width 15 height 15
click at [814, 265] on input "Timestamp" at bounding box center [766, 271] width 204 height 34
click at [822, 265] on input "Timestamp" at bounding box center [766, 271] width 204 height 34
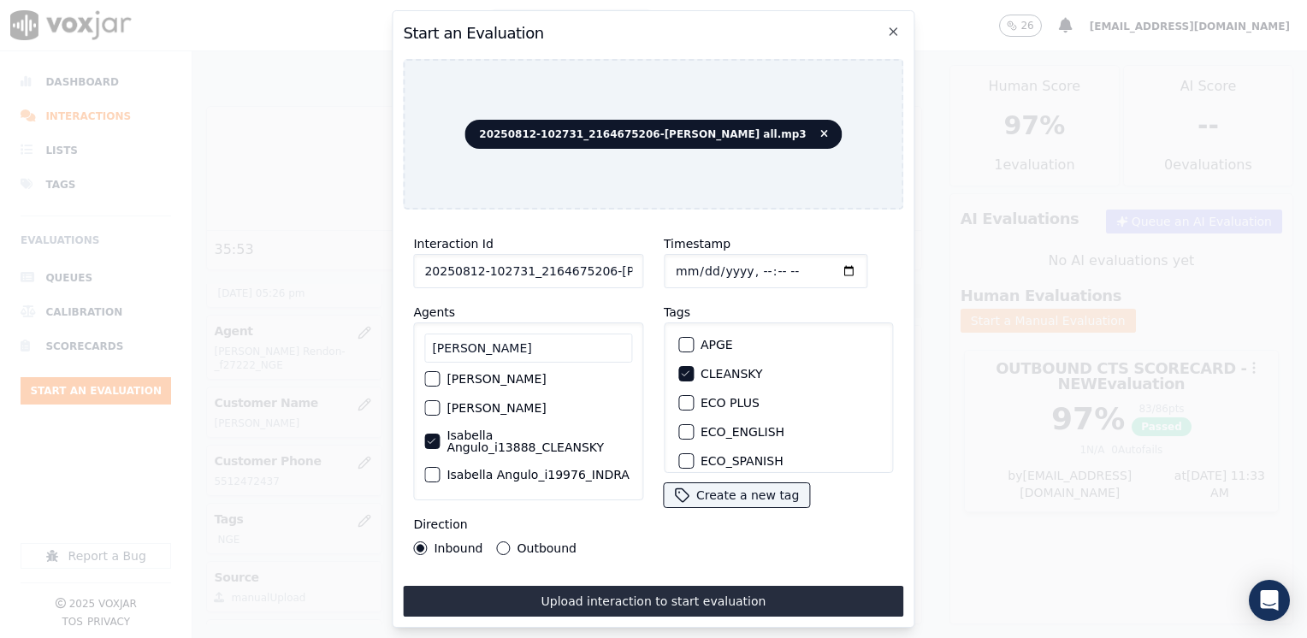
type input "2025-08-12T17:52"
click at [500, 541] on button "Outbound" at bounding box center [504, 548] width 14 height 14
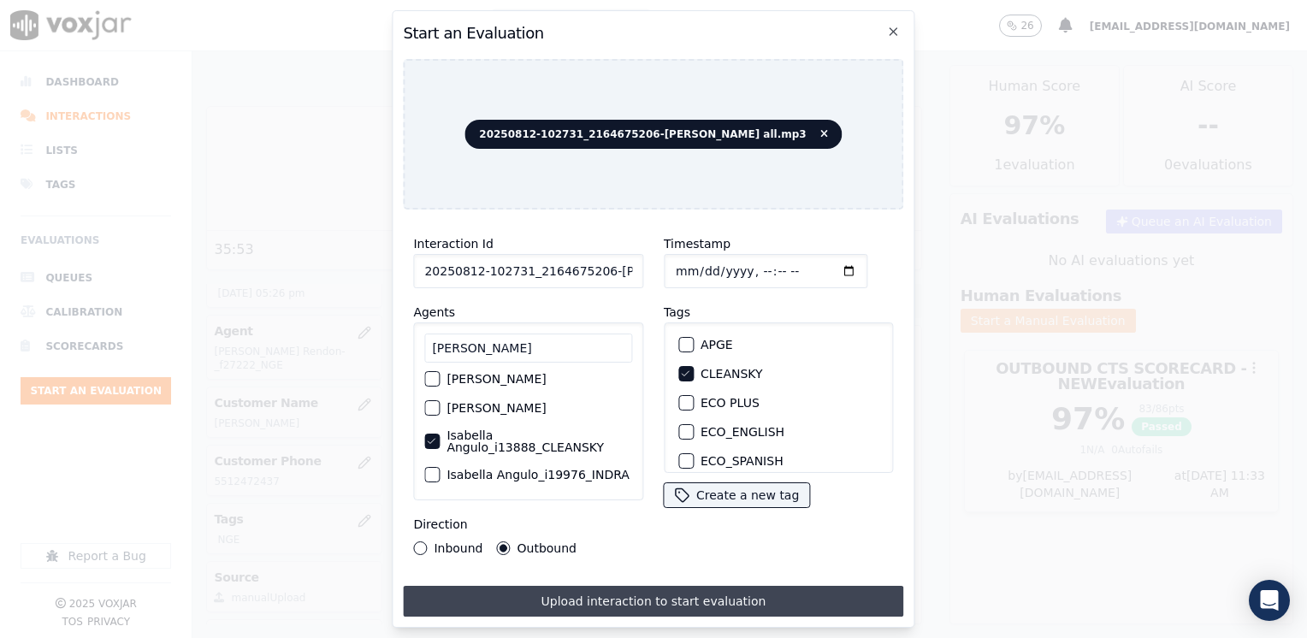
click at [632, 591] on button "Upload interaction to start evaluation" at bounding box center [653, 601] width 500 height 31
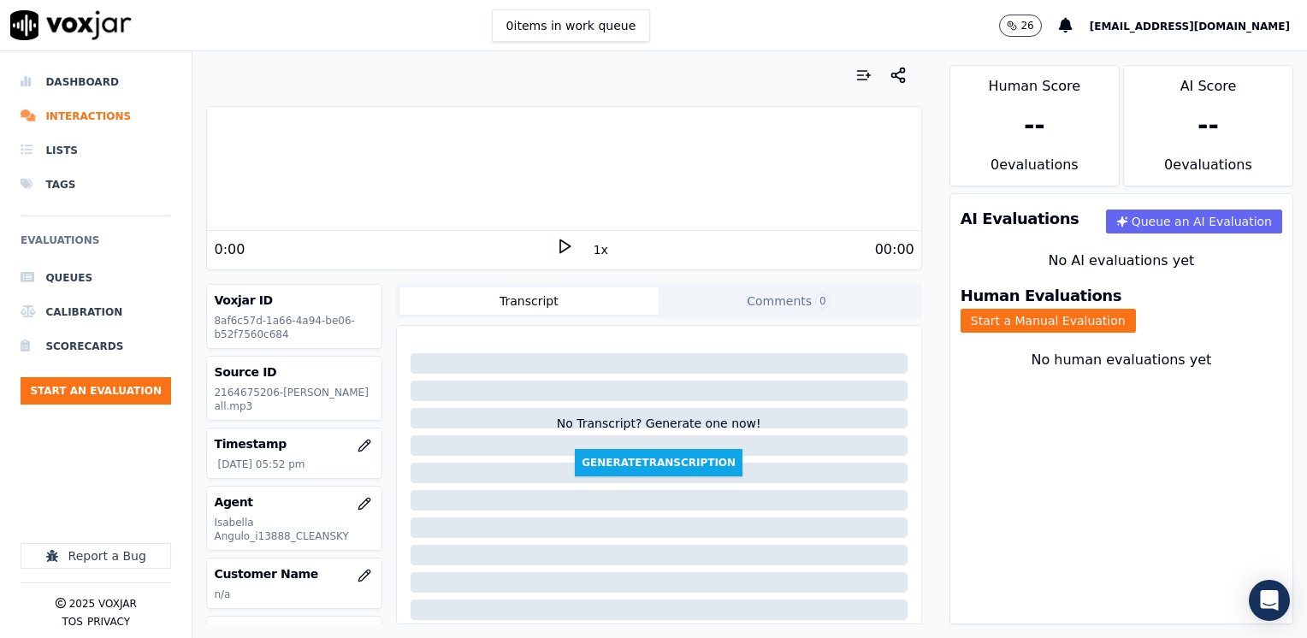
click at [556, 245] on icon at bounding box center [564, 246] width 17 height 17
click at [560, 245] on rect at bounding box center [561, 245] width 3 height 11
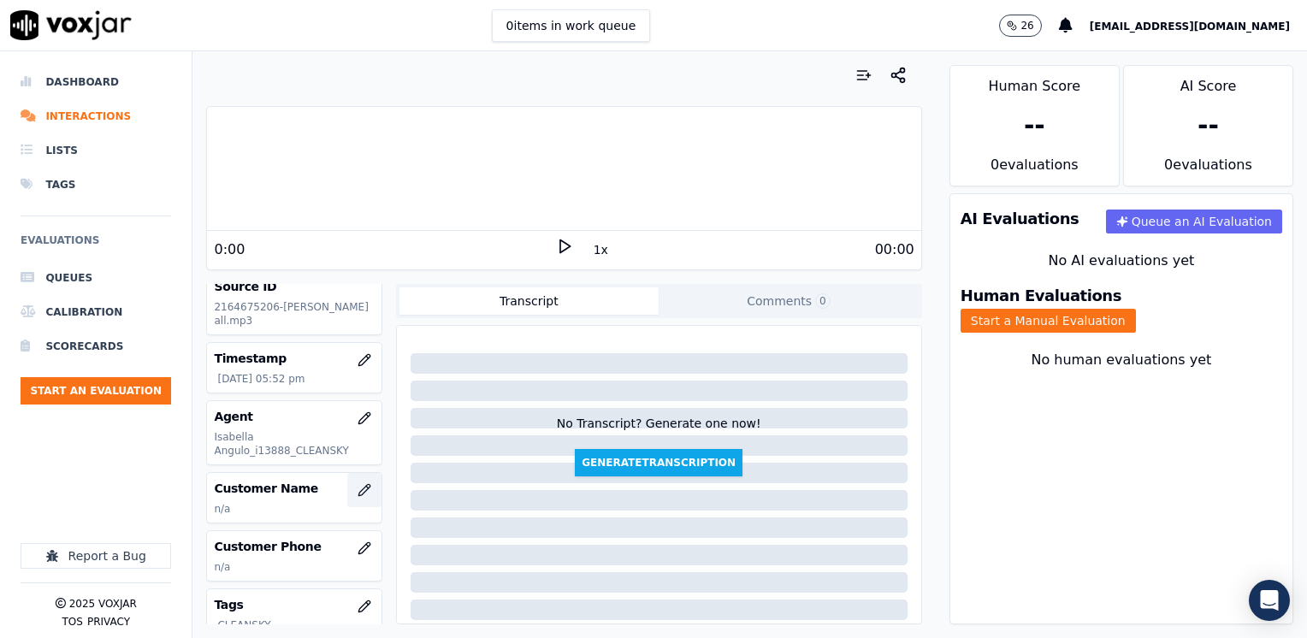
click at [358, 490] on icon "button" at bounding box center [363, 489] width 11 height 11
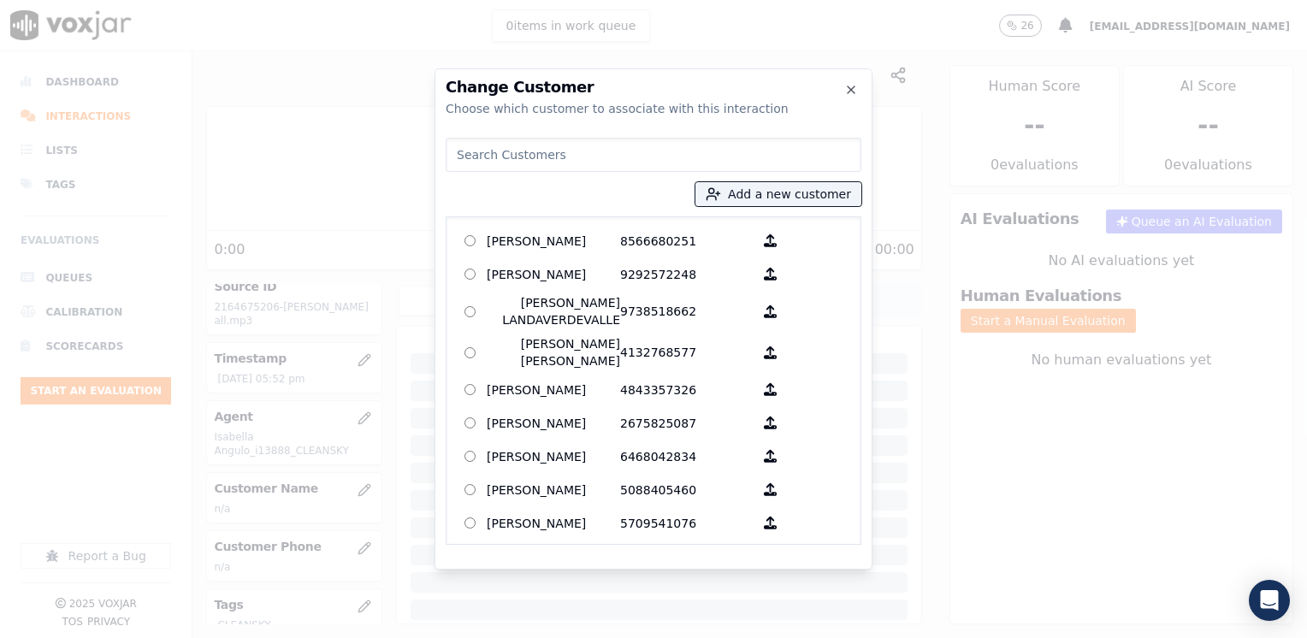
click at [694, 152] on input at bounding box center [653, 155] width 416 height 34
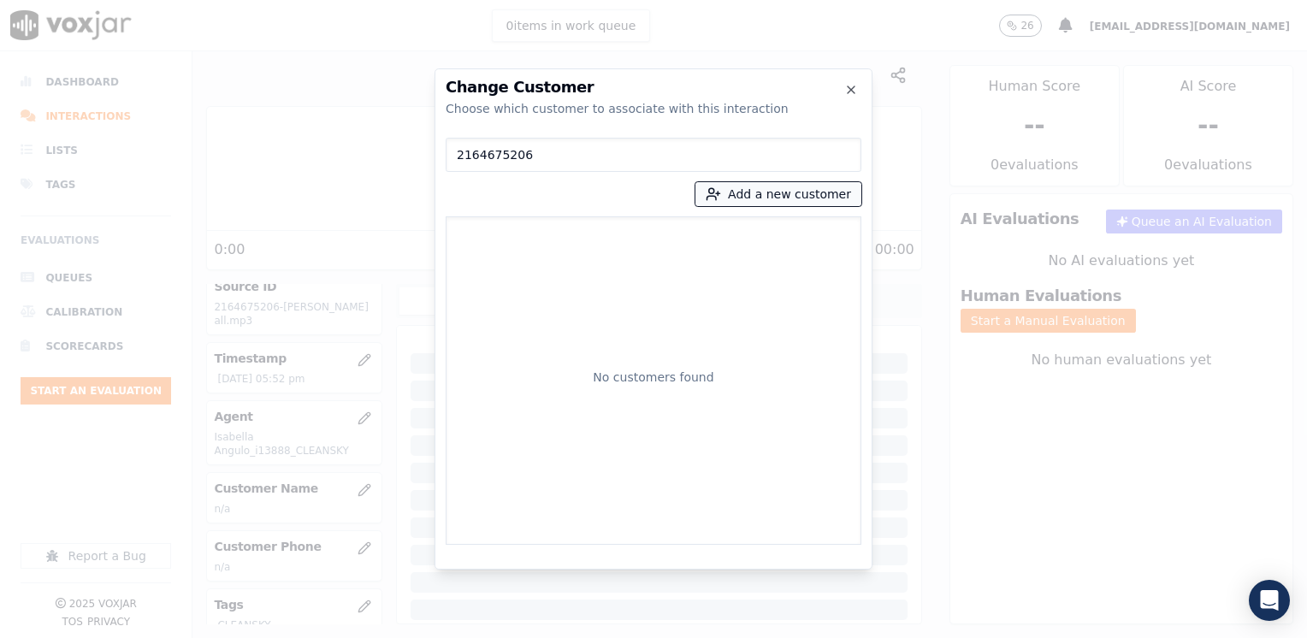
type input "2164675206"
click at [811, 193] on button "Add a new customer" at bounding box center [778, 194] width 166 height 24
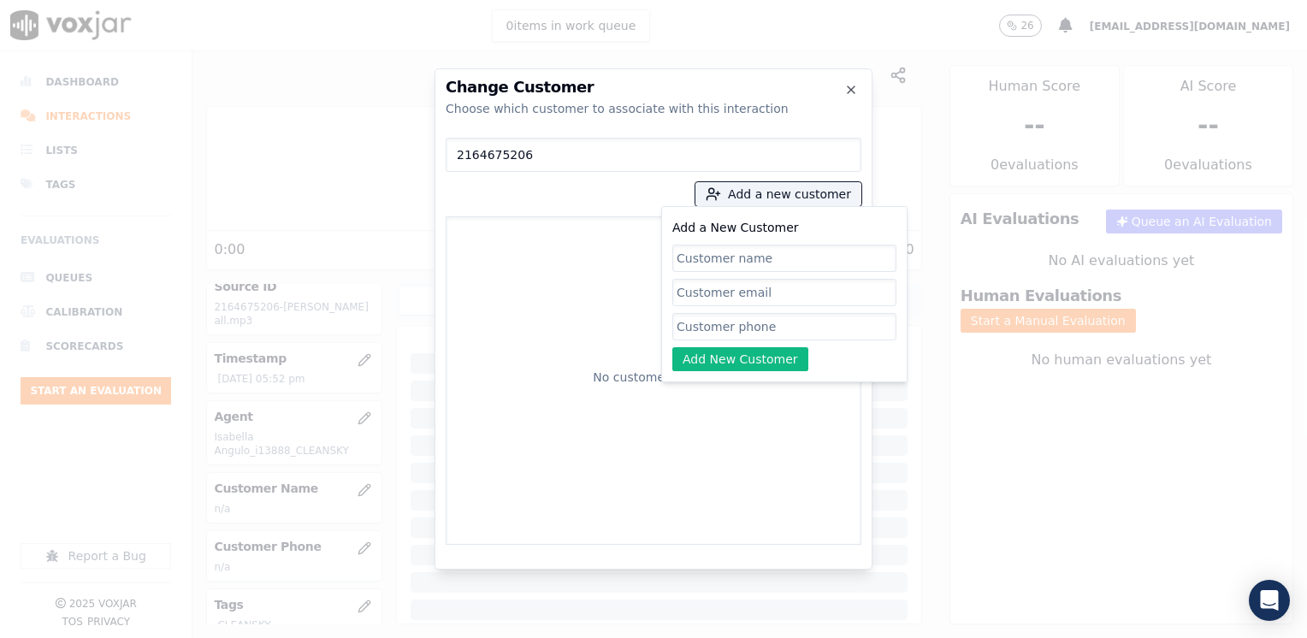
click at [770, 323] on input "Add a New Customer" at bounding box center [784, 326] width 224 height 27
paste input "2164675206"
type input "2164675206"
click at [808, 249] on input "Add a New Customer" at bounding box center [784, 258] width 224 height 27
click at [723, 258] on input "Add a New Customer" at bounding box center [784, 258] width 224 height 27
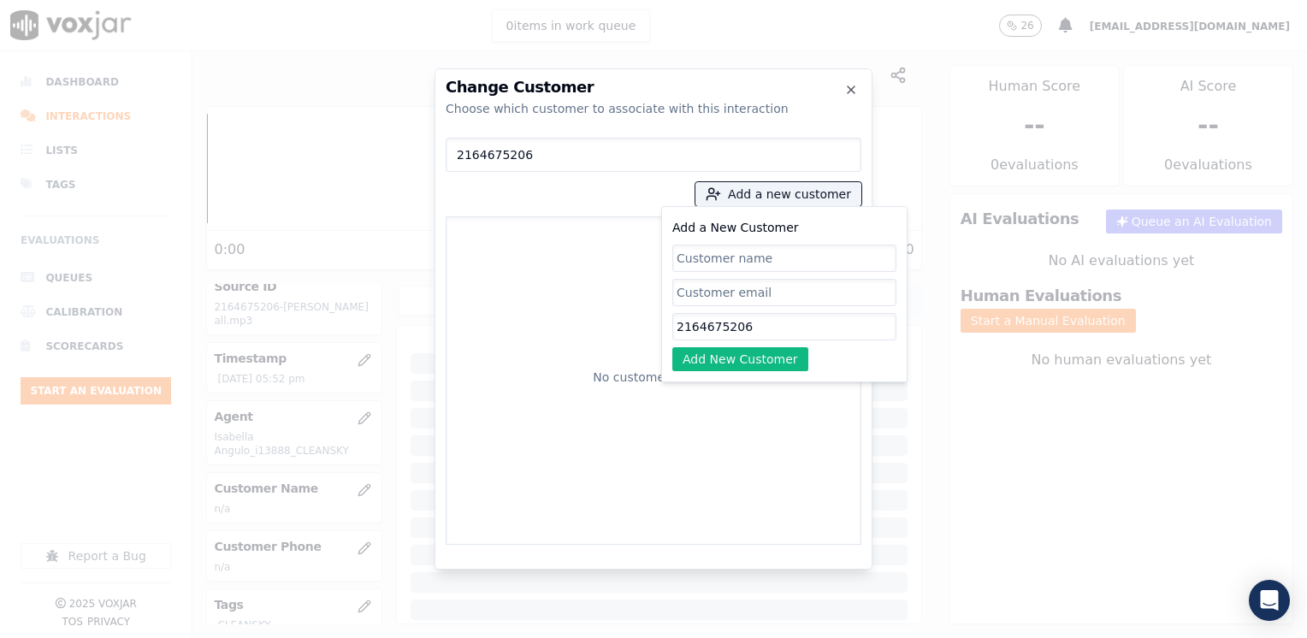
paste input "Wilson Mendez Ramirez"
type input "Wilson Mendez Ramirez"
click at [756, 359] on button "Add New Customer" at bounding box center [740, 359] width 136 height 24
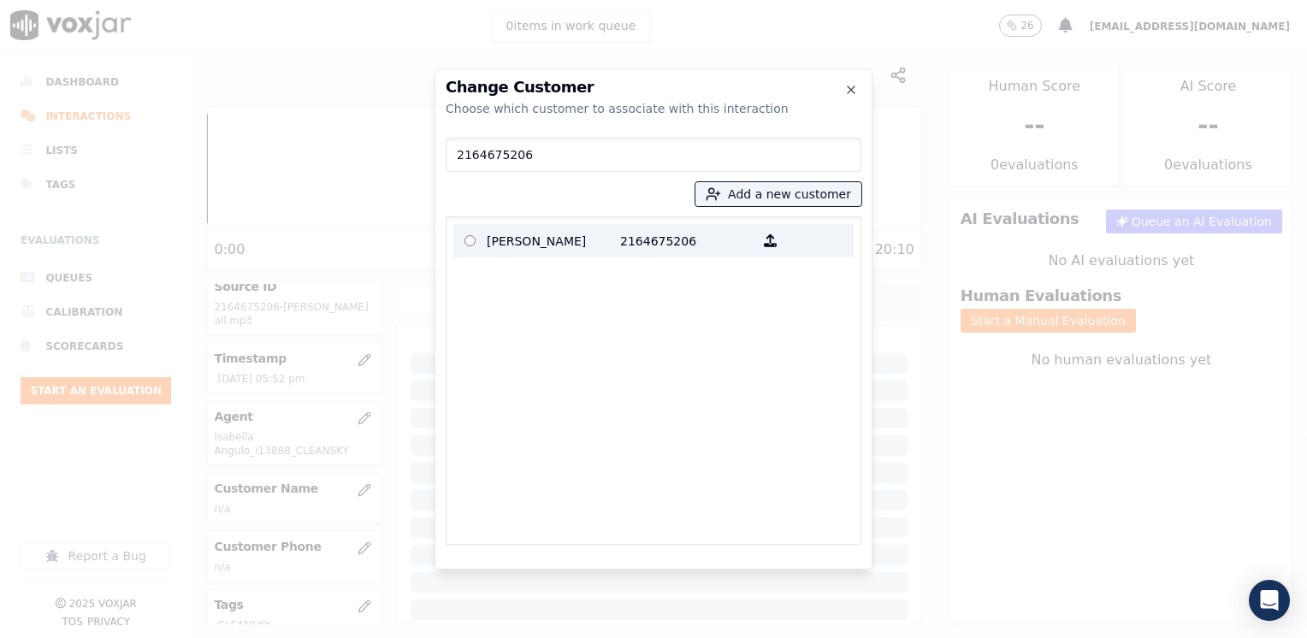
click at [664, 242] on p "2164675206" at bounding box center [686, 240] width 133 height 27
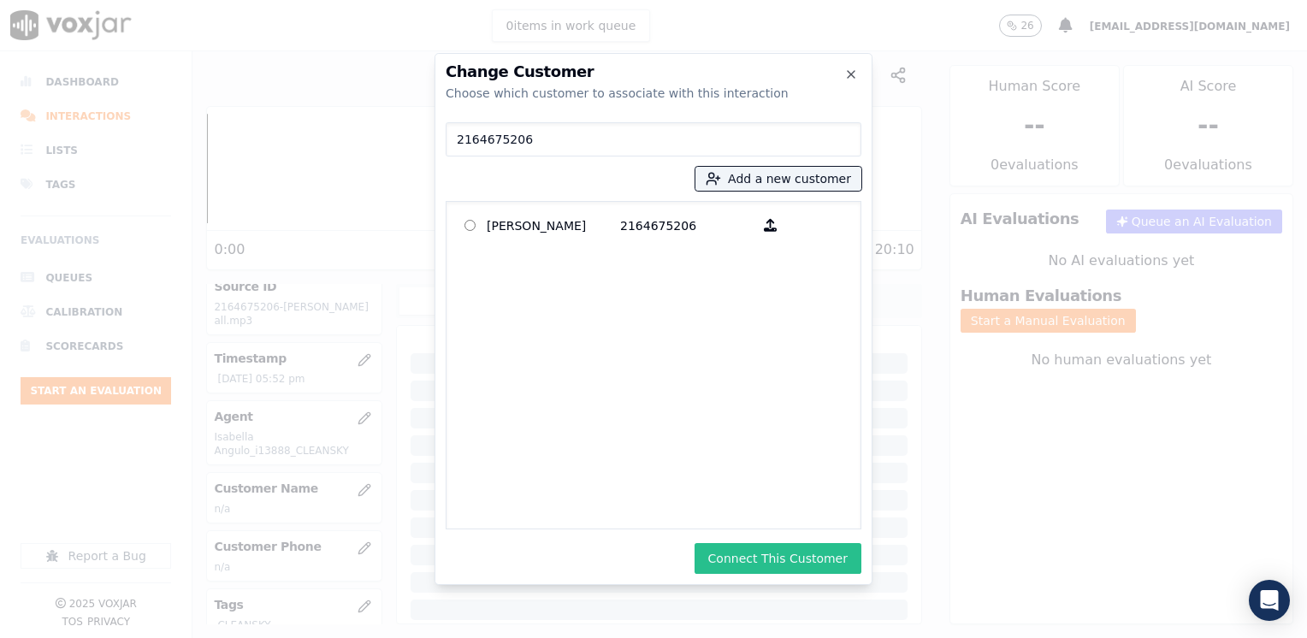
click at [818, 552] on button "Connect This Customer" at bounding box center [777, 558] width 167 height 31
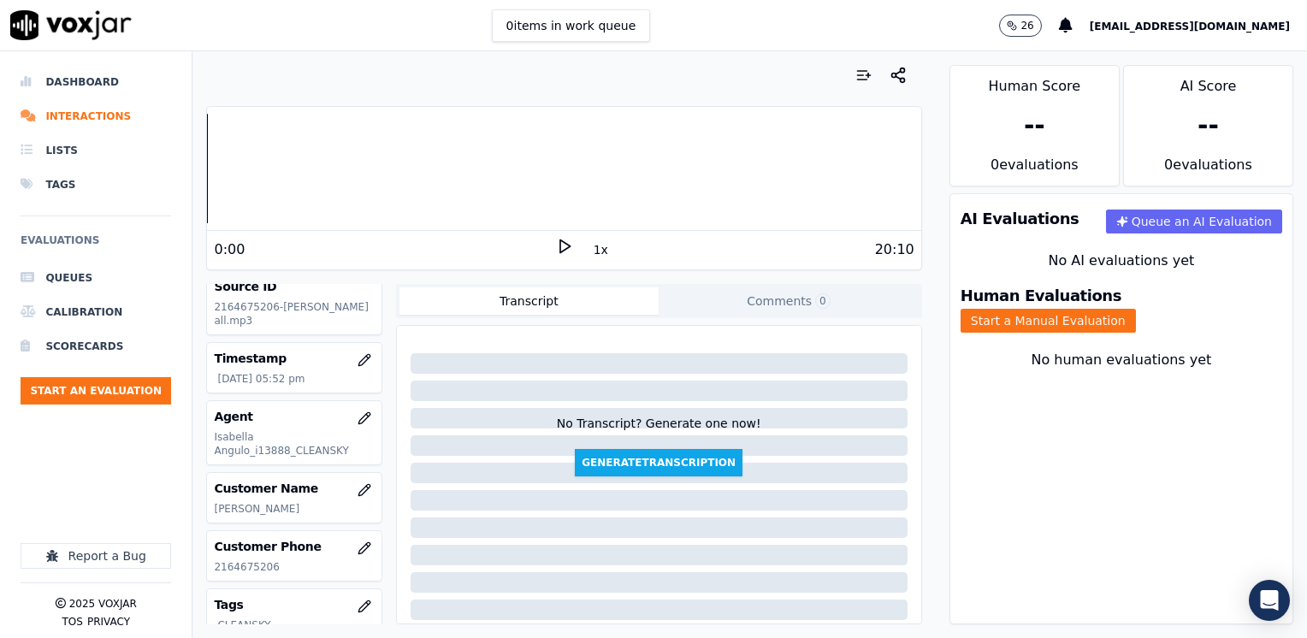
click at [906, 163] on div "Your browser does not support the audio element. 0:00 1x 20:10 Voxjar ID 8af6c5…" at bounding box center [563, 344] width 742 height 587
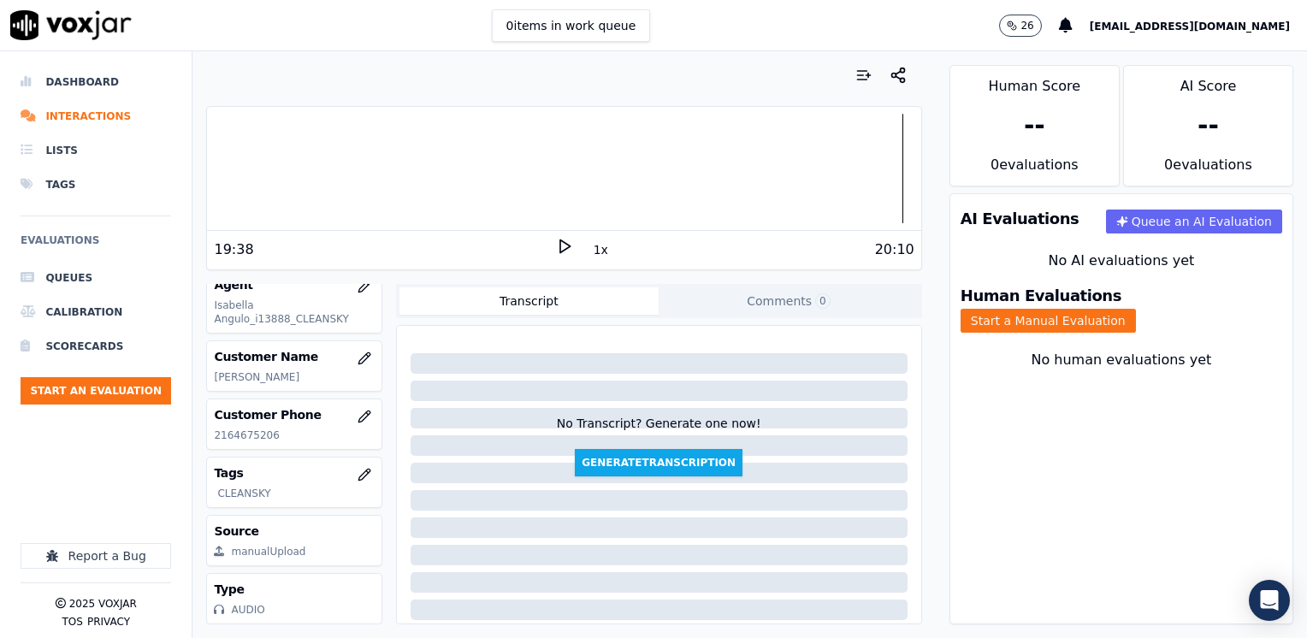
scroll to position [252, 0]
click at [1134, 310] on button "Start a Manual Evaluation" at bounding box center [1047, 321] width 175 height 24
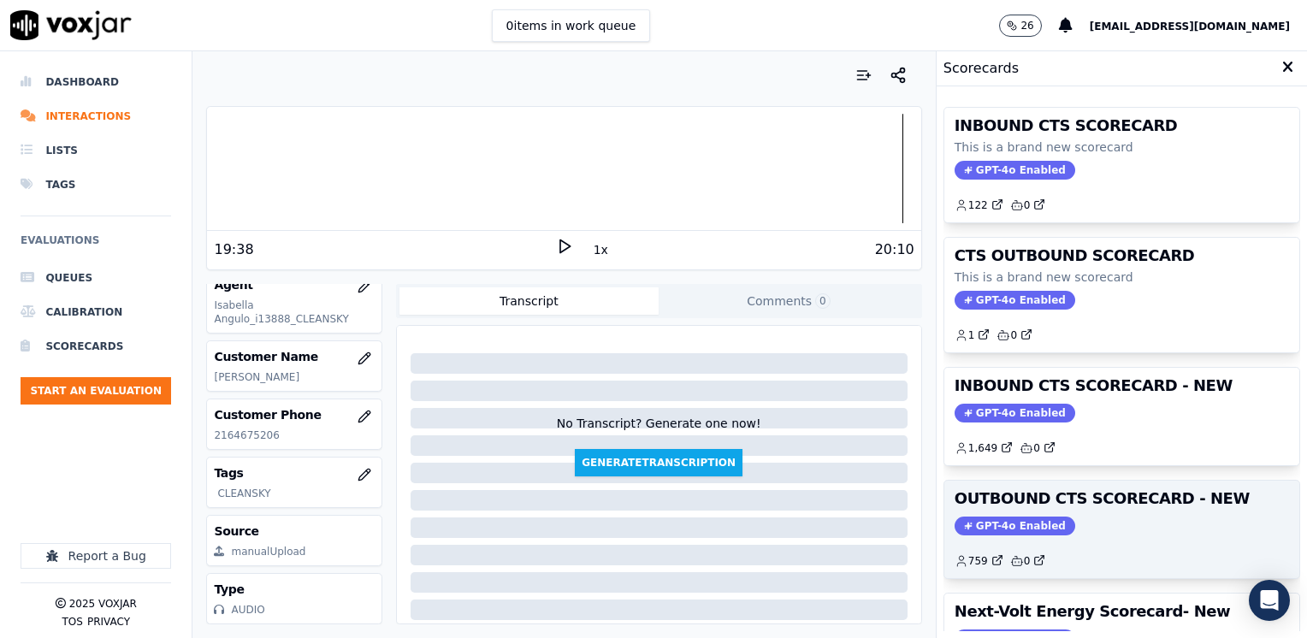
click at [1006, 524] on span "GPT-4o Enabled" at bounding box center [1014, 525] width 121 height 19
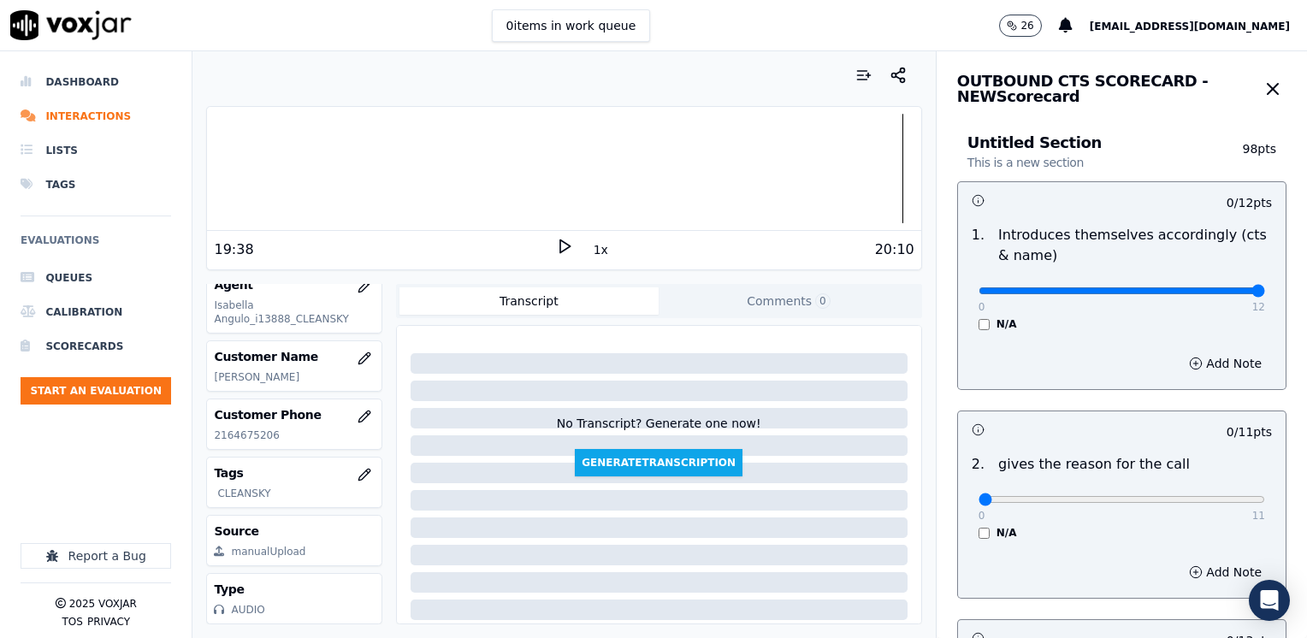
drag, startPoint x: 965, startPoint y: 289, endPoint x: 1309, endPoint y: 310, distance: 344.3
type input "12"
click at [1265, 294] on input "range" at bounding box center [1121, 290] width 286 height 7
drag, startPoint x: 964, startPoint y: 493, endPoint x: 1309, endPoint y: 498, distance: 345.5
type input "11"
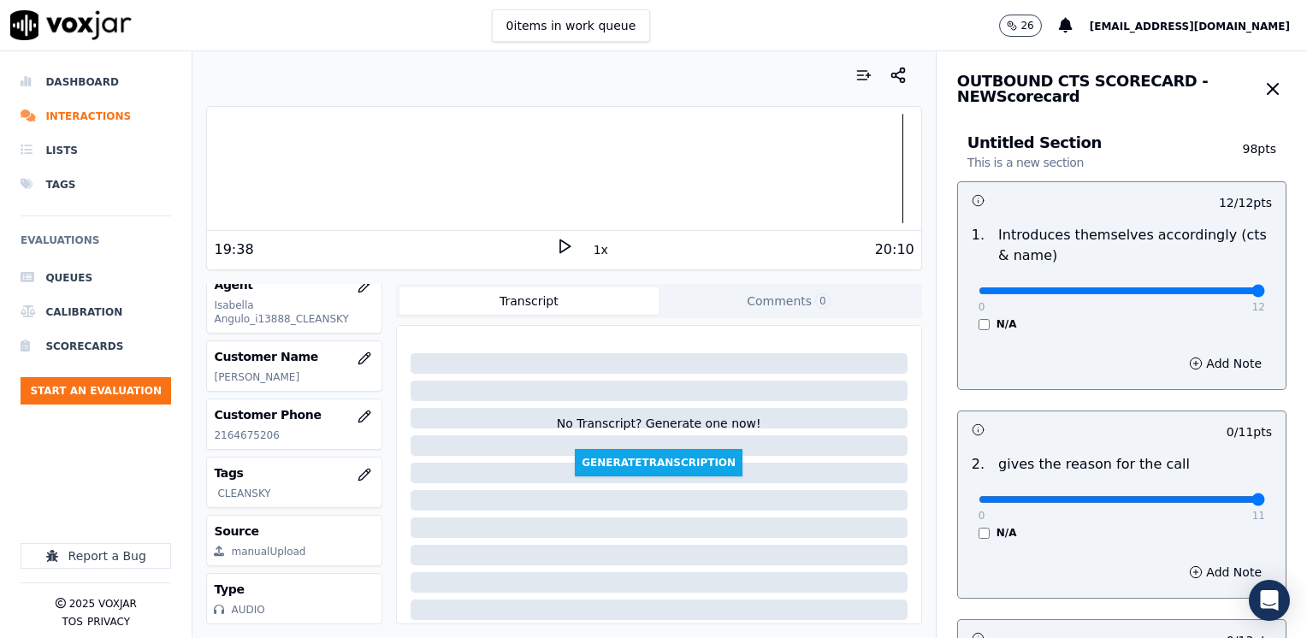
click at [1265, 294] on input "range" at bounding box center [1121, 290] width 286 height 7
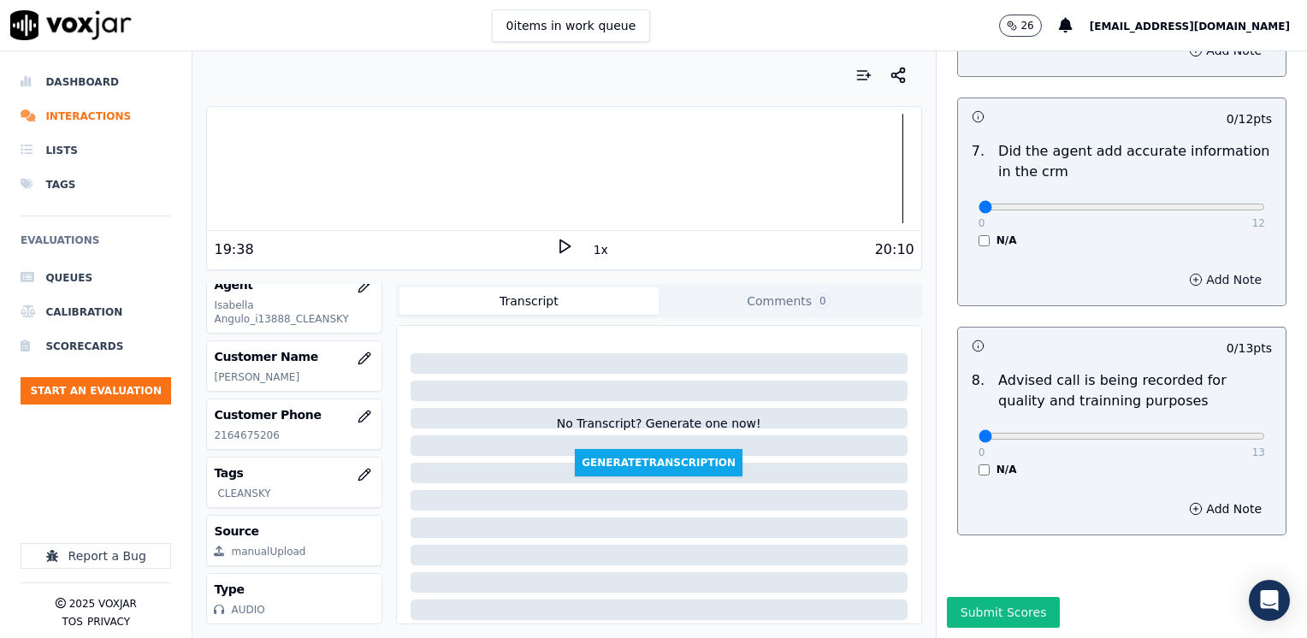
scroll to position [1495, 0]
type input "10"
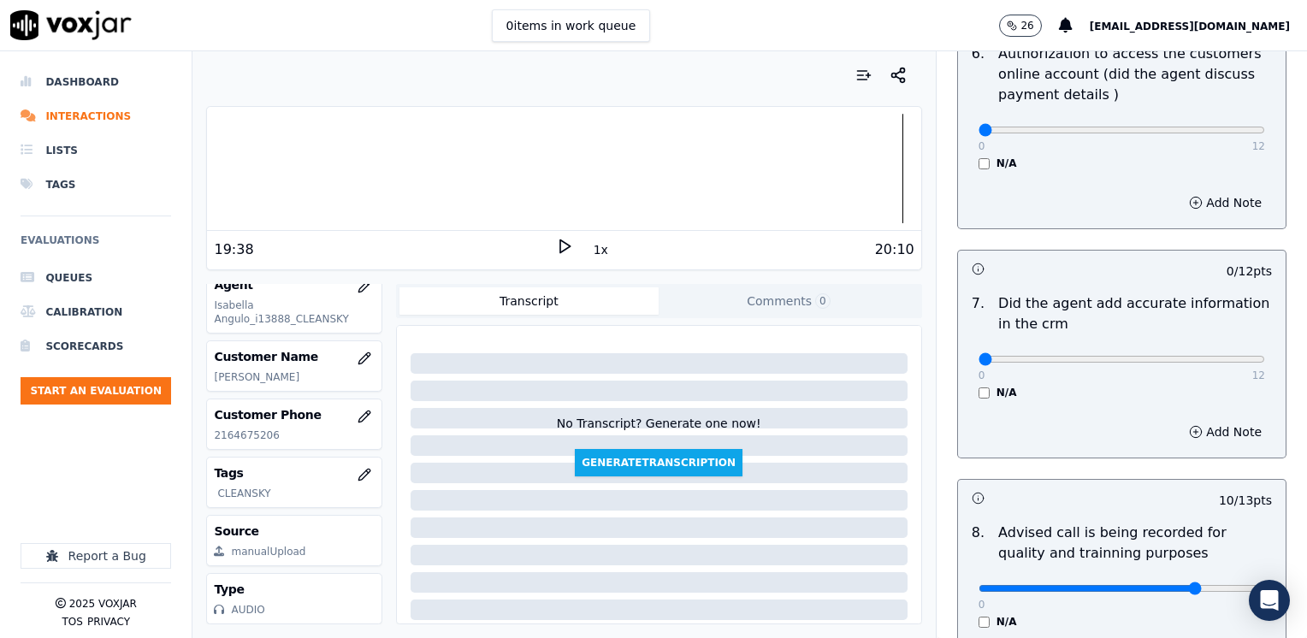
scroll to position [1324, 0]
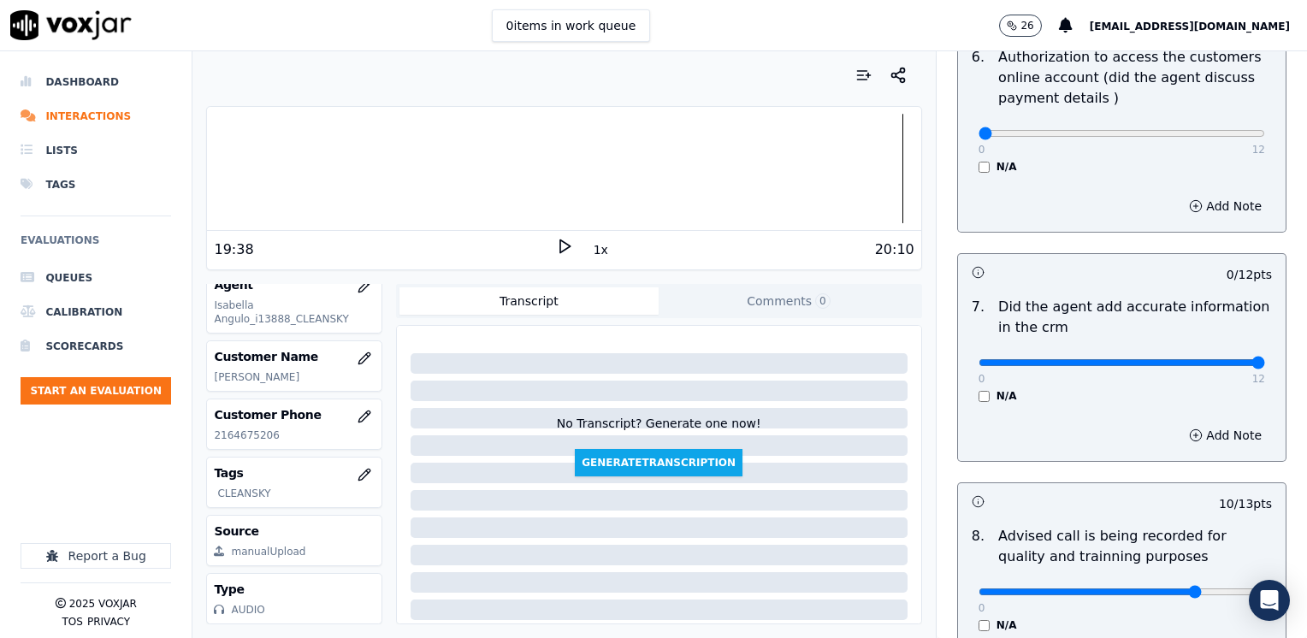
drag, startPoint x: 968, startPoint y: 337, endPoint x: 1309, endPoint y: 327, distance: 341.3
type input "12"
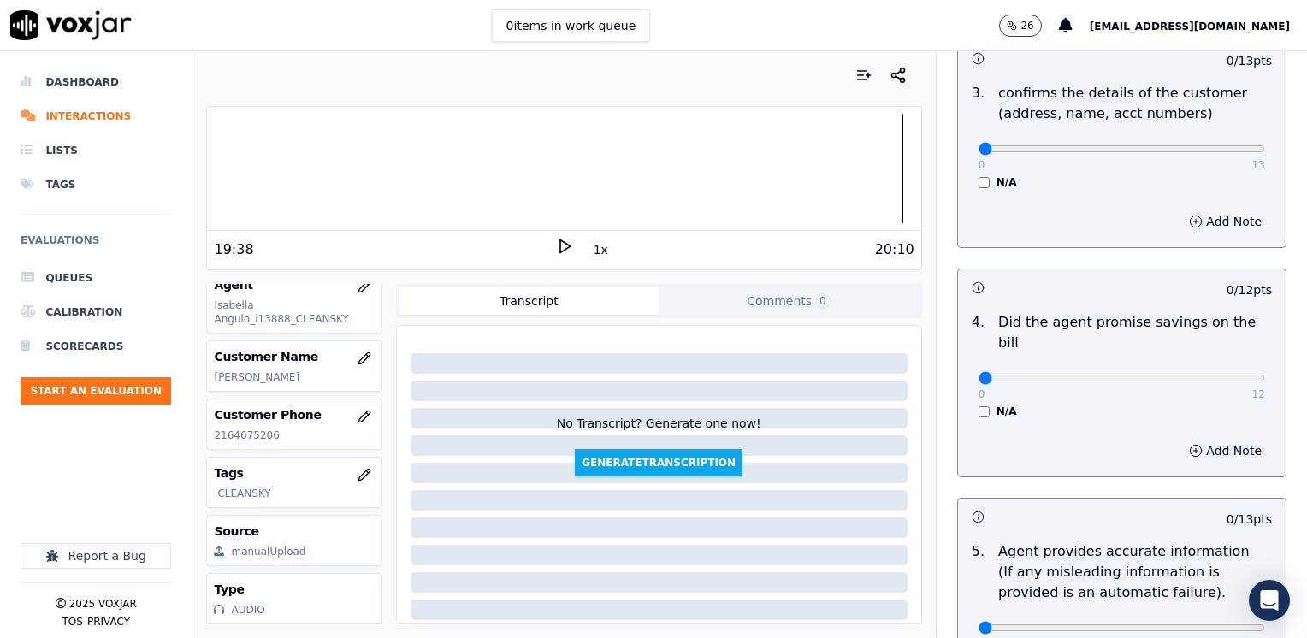
scroll to position [554, 0]
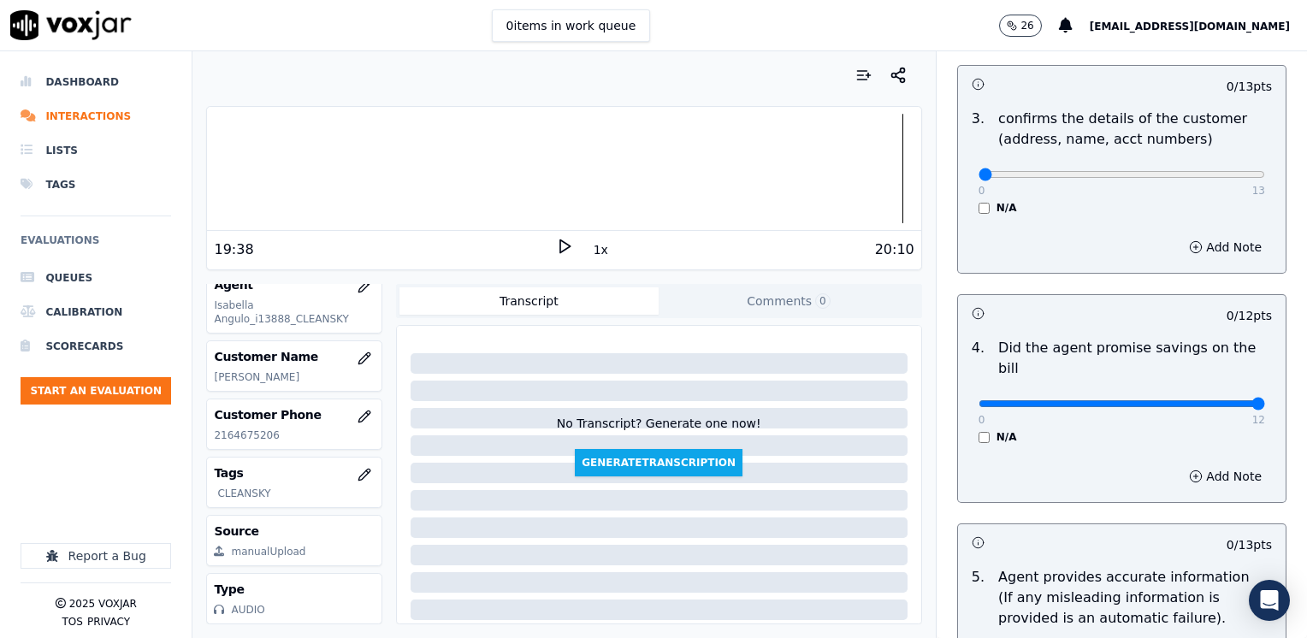
drag, startPoint x: 972, startPoint y: 381, endPoint x: 1309, endPoint y: 369, distance: 337.1
type input "12"
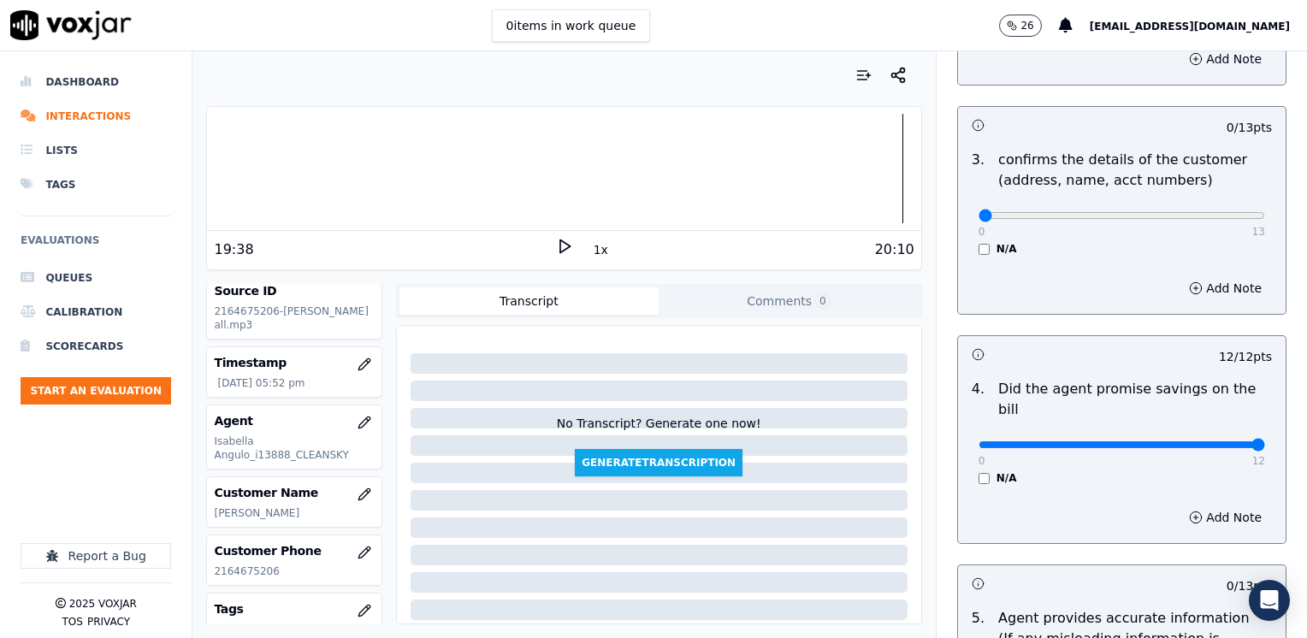
scroll to position [428, 0]
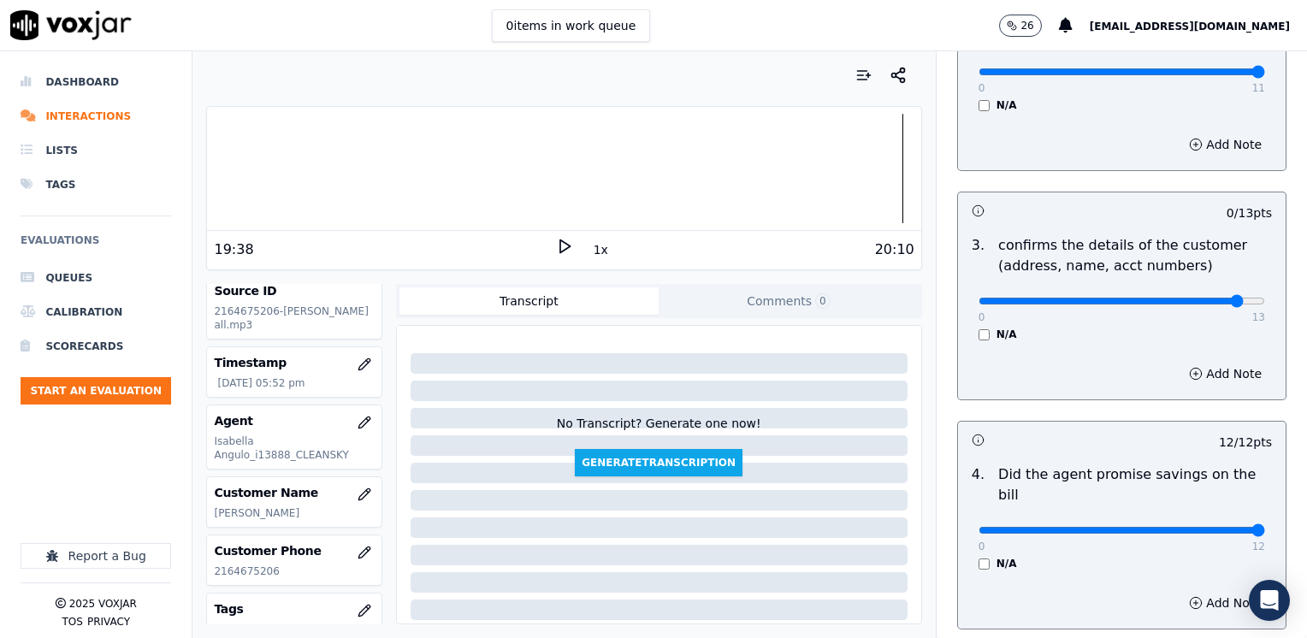
type input "12"
click at [1188, 367] on button "Add Note" at bounding box center [1224, 374] width 93 height 24
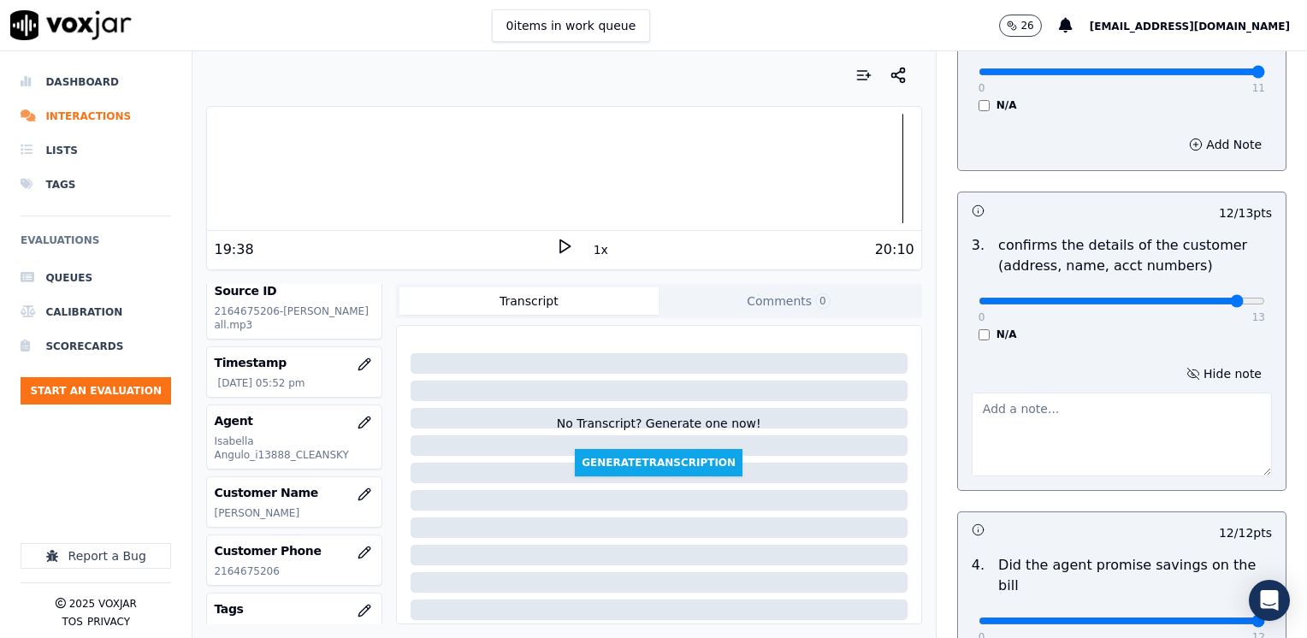
click at [1116, 454] on textarea at bounding box center [1121, 434] width 300 height 84
type textarea "n"
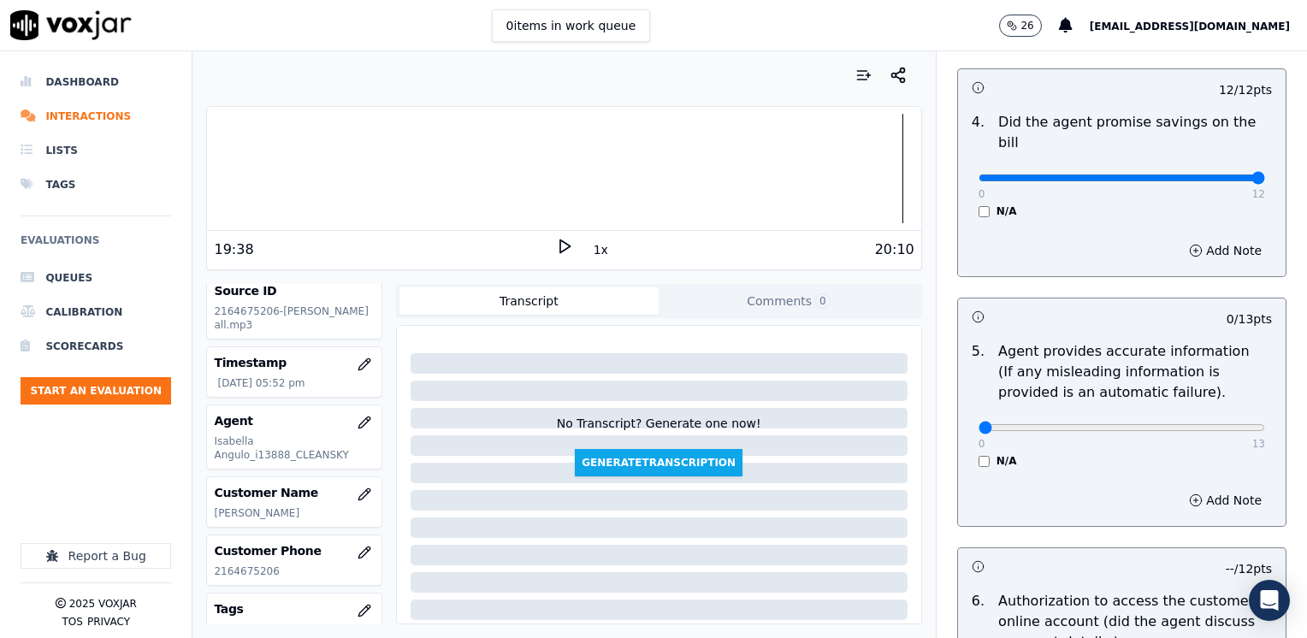
scroll to position [1026, 0]
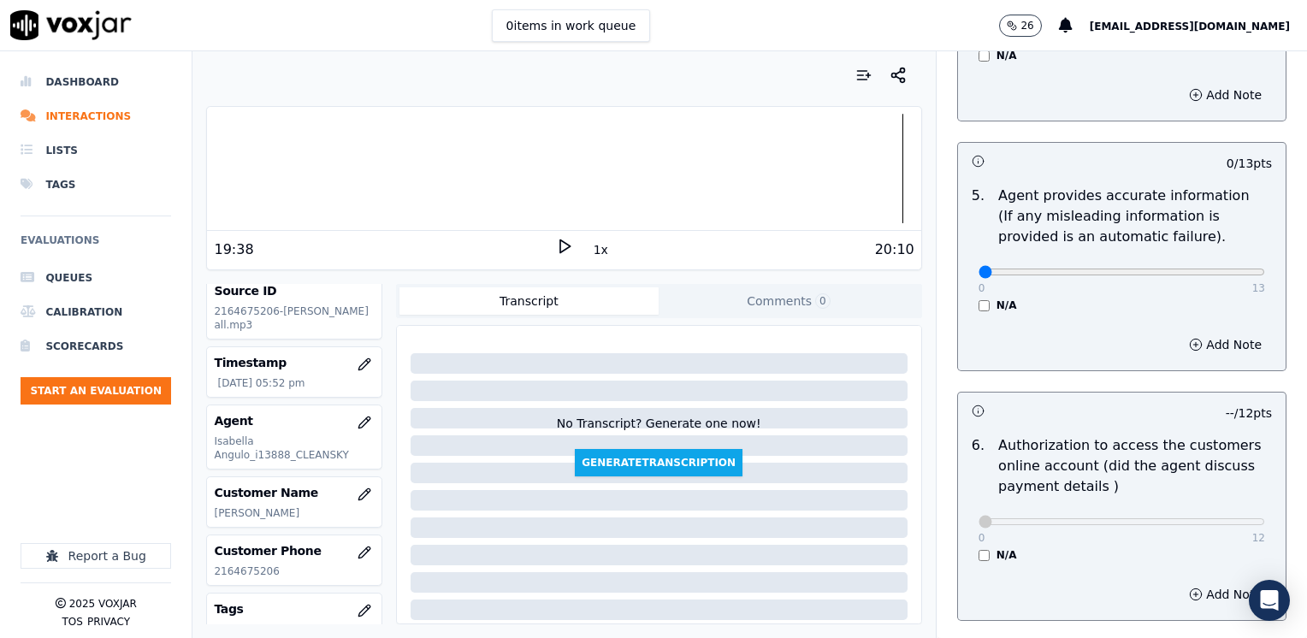
type textarea "Make sure to confirm full service address and the name as it appears on the bil…"
drag, startPoint x: 967, startPoint y: 251, endPoint x: 1309, endPoint y: 314, distance: 347.8
drag, startPoint x: 1216, startPoint y: 248, endPoint x: 611, endPoint y: 255, distance: 605.4
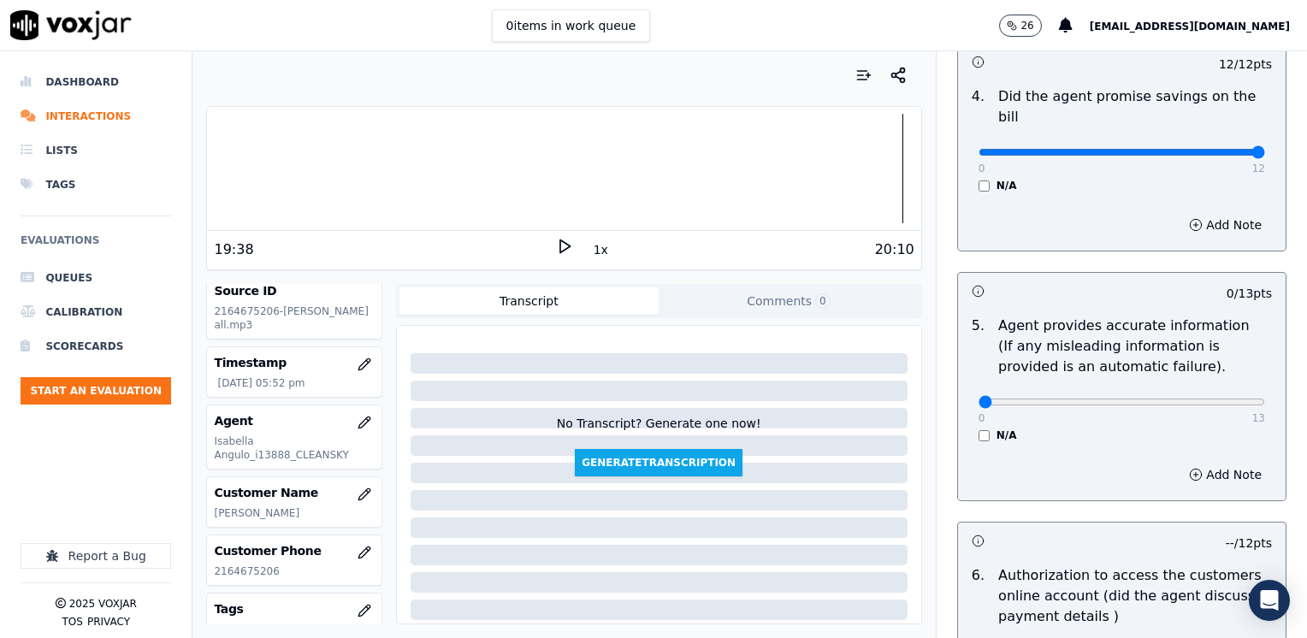
scroll to position [900, 0]
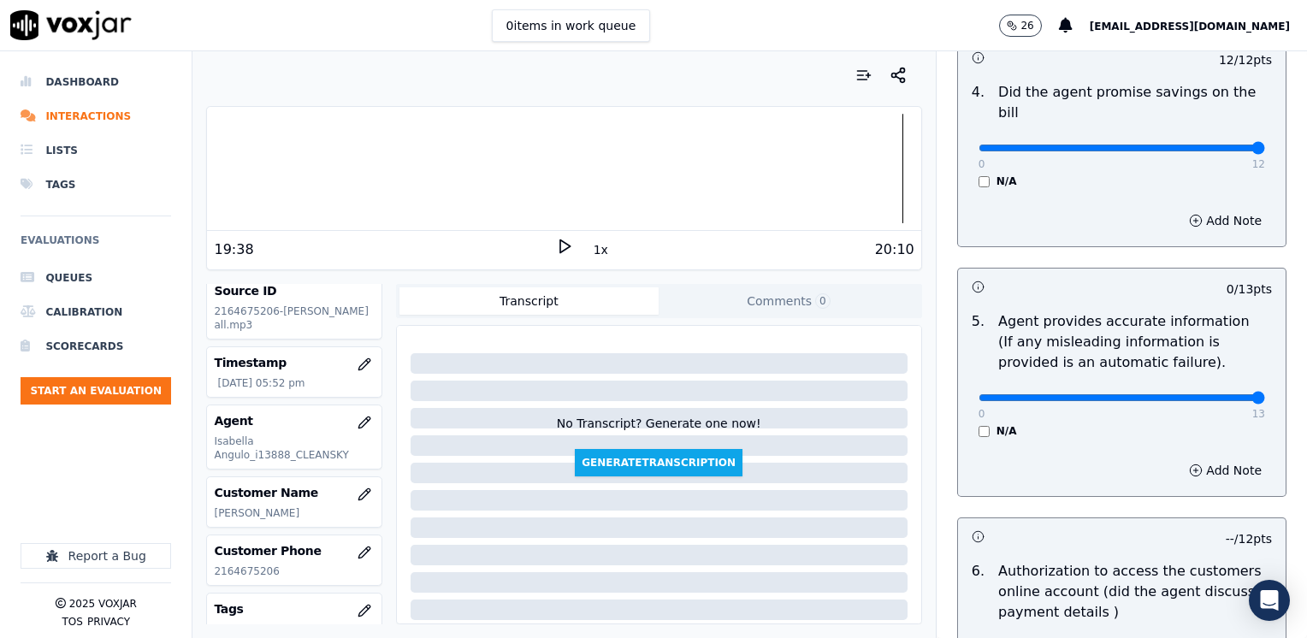
drag, startPoint x: 965, startPoint y: 371, endPoint x: 1309, endPoint y: 439, distance: 350.3
click at [1108, 386] on div "0 13" at bounding box center [1121, 396] width 286 height 21
type input "8"
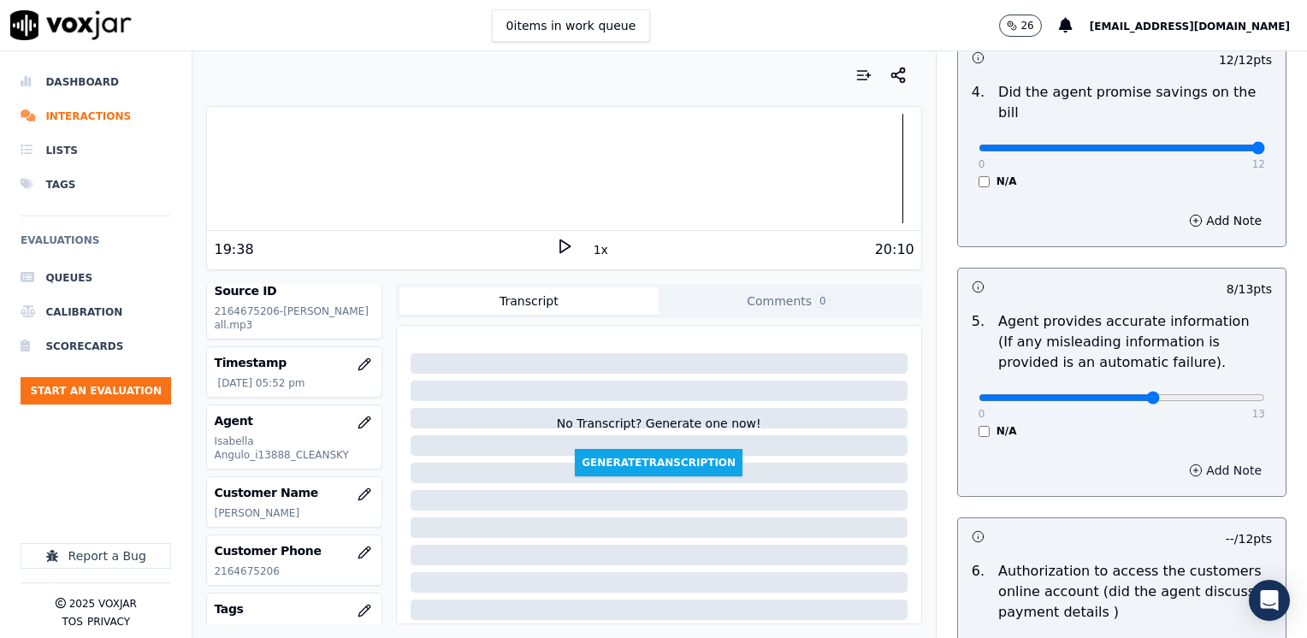
click at [1218, 458] on button "Add Note" at bounding box center [1224, 470] width 93 height 24
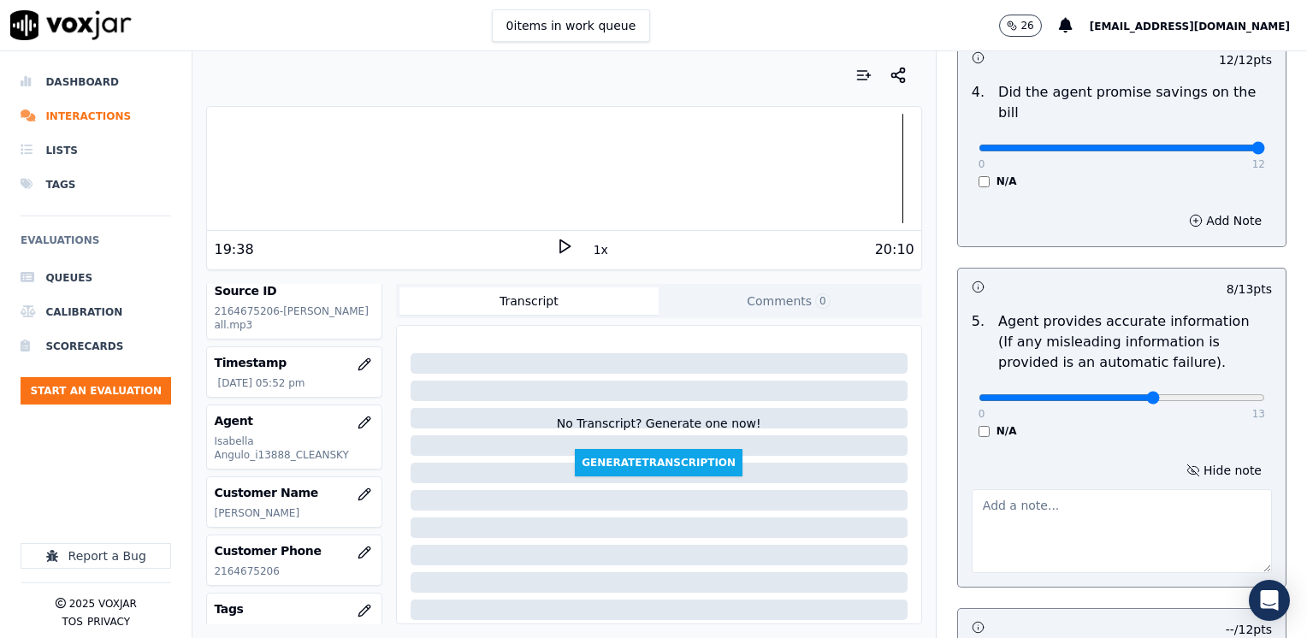
click at [1136, 489] on textarea at bounding box center [1121, 531] width 300 height 84
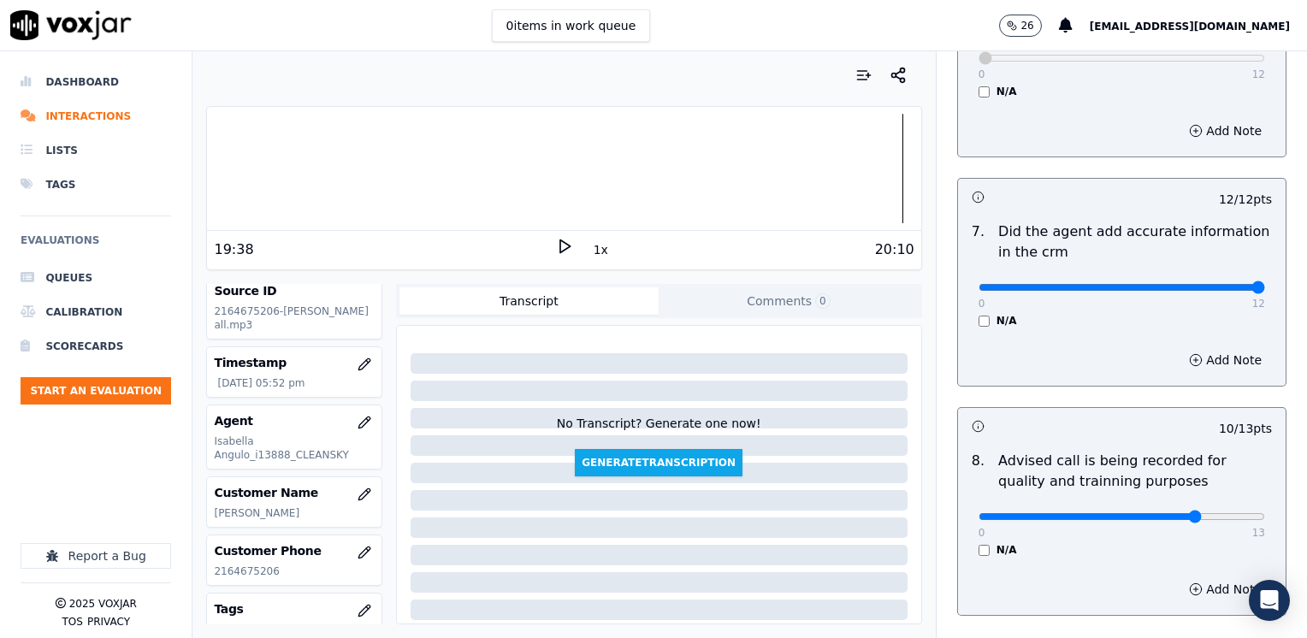
scroll to position [1675, 0]
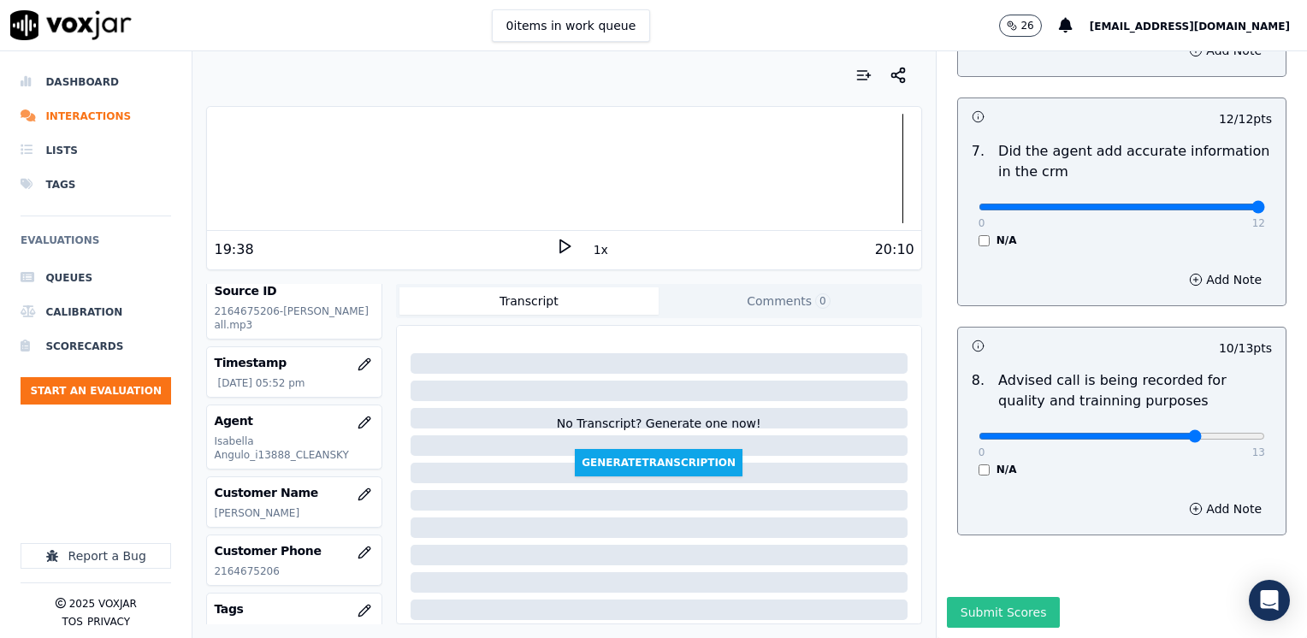
type textarea "Avoid saying "esto no lo tiene que pagar" referring to the ETF"
click at [990, 597] on button "Submit Scores" at bounding box center [1004, 612] width 114 height 31
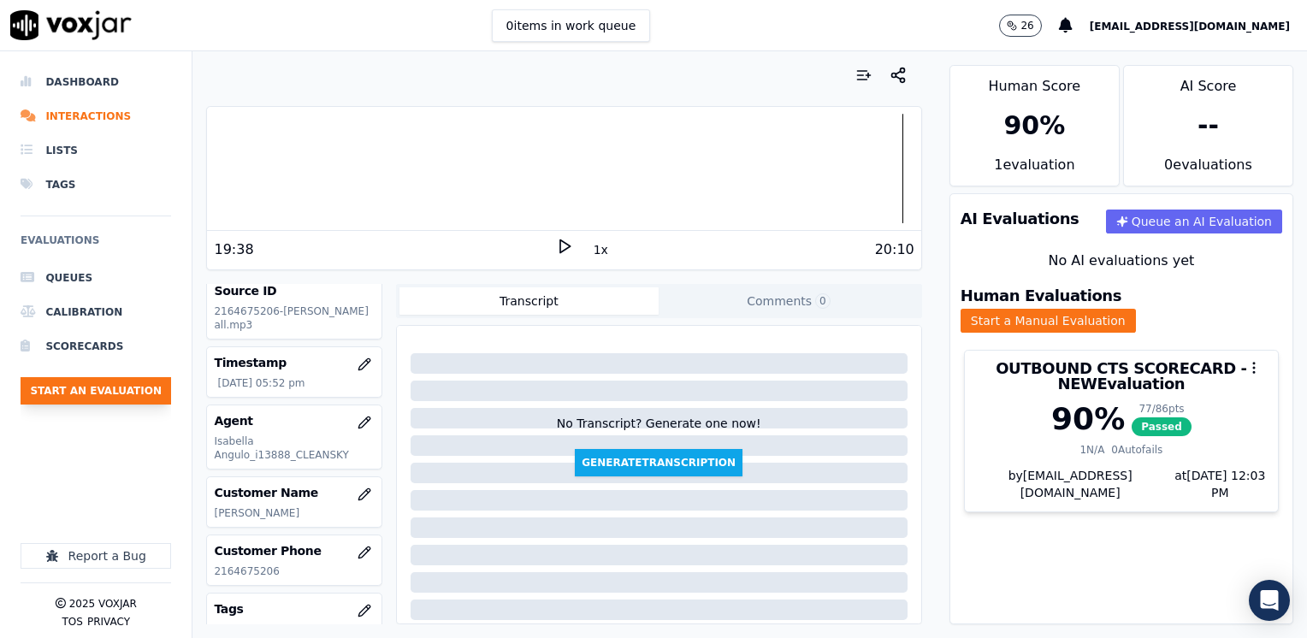
click at [120, 394] on button "Start an Evaluation" at bounding box center [96, 390] width 150 height 27
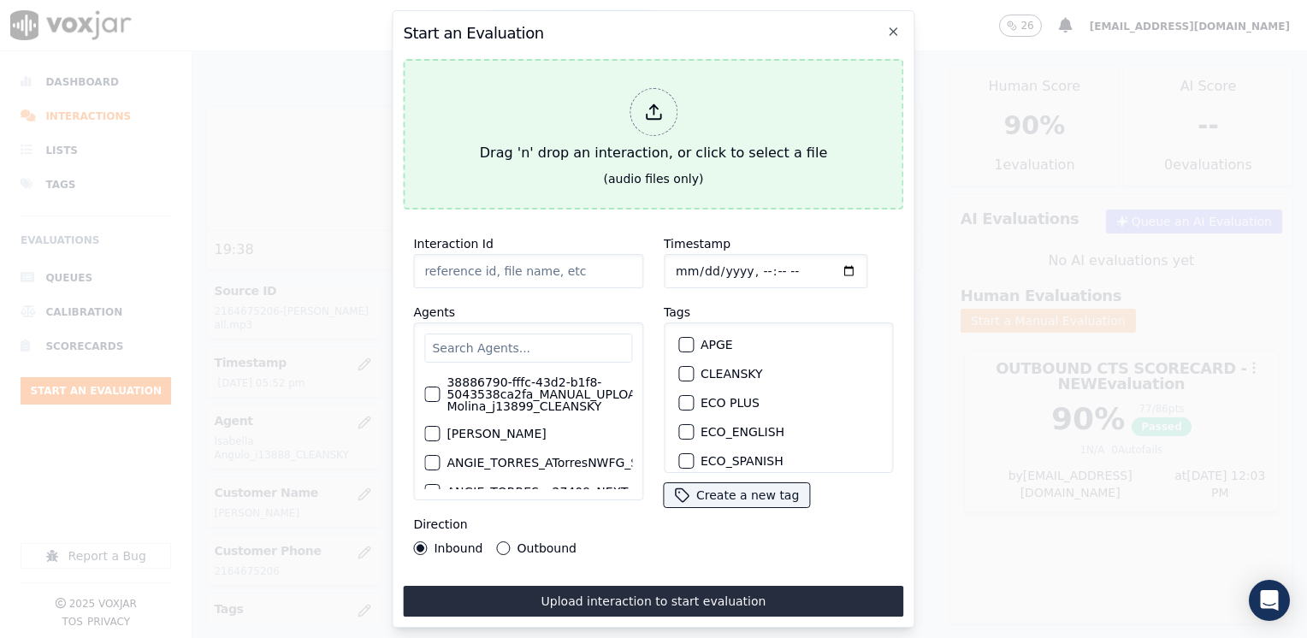
click at [653, 105] on line at bounding box center [653, 109] width 0 height 9
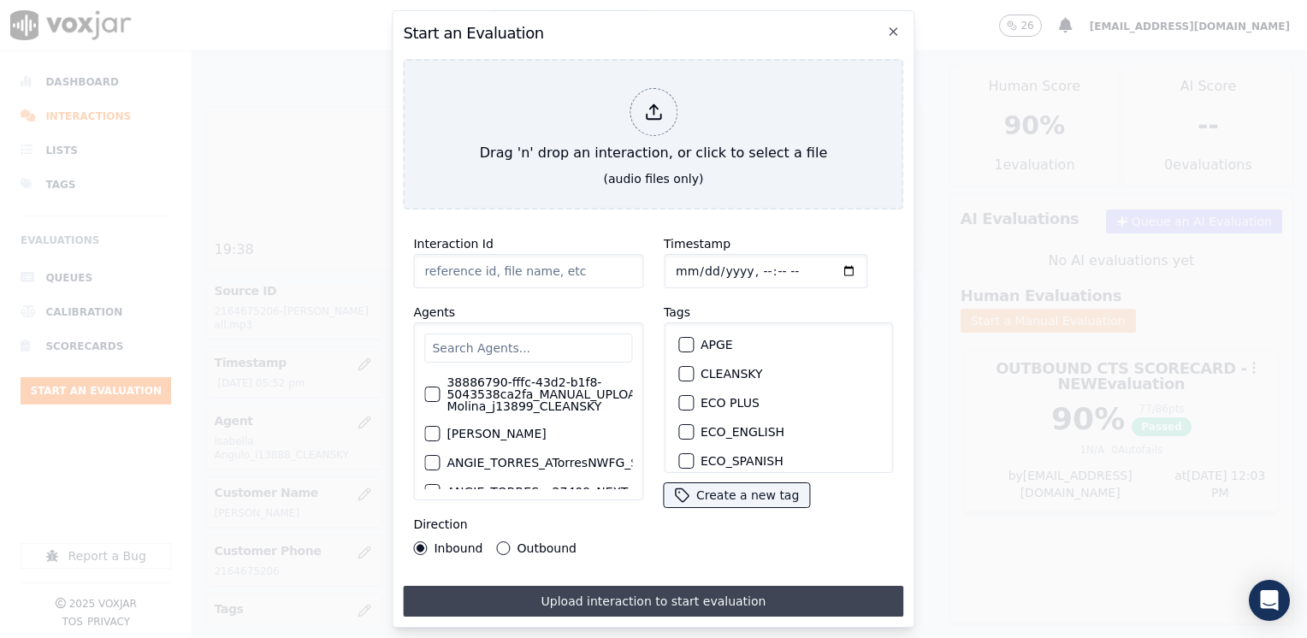
type input "20250812-105710_4193205386-JULIANA MOLINA 1 all.mp3"
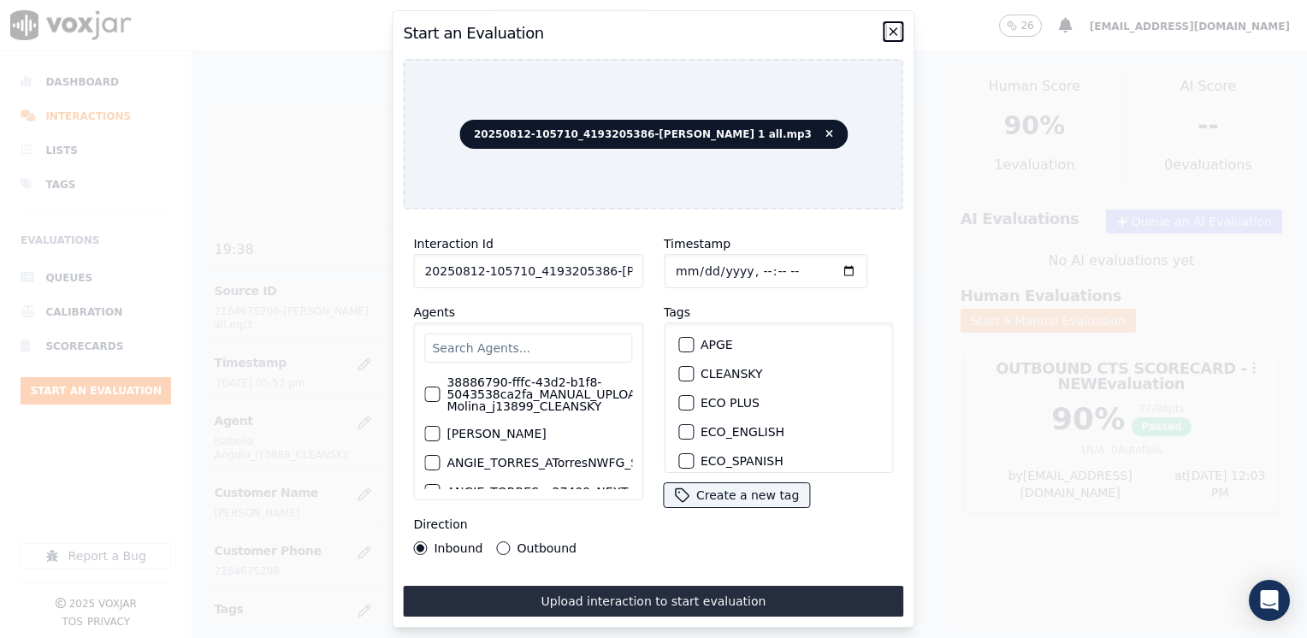
click at [888, 25] on icon "button" at bounding box center [894, 32] width 14 height 14
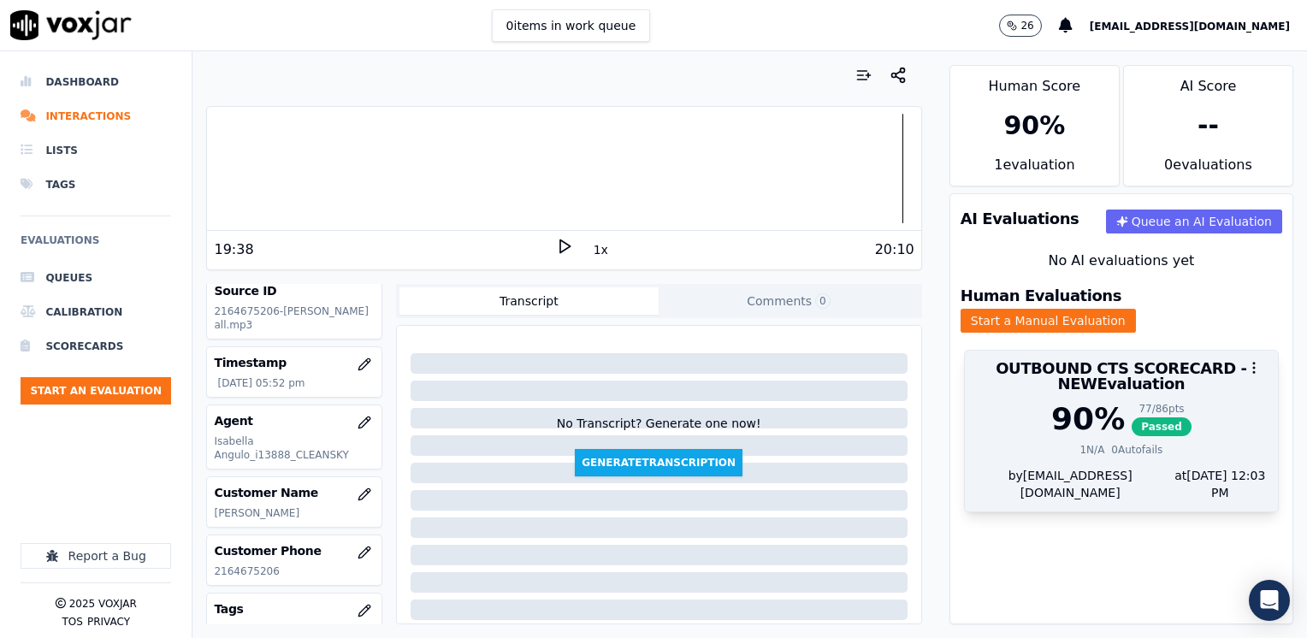
click at [1119, 375] on h3 "OUTBOUND CTS SCORECARD - NEW Evaluation" at bounding box center [1121, 376] width 292 height 31
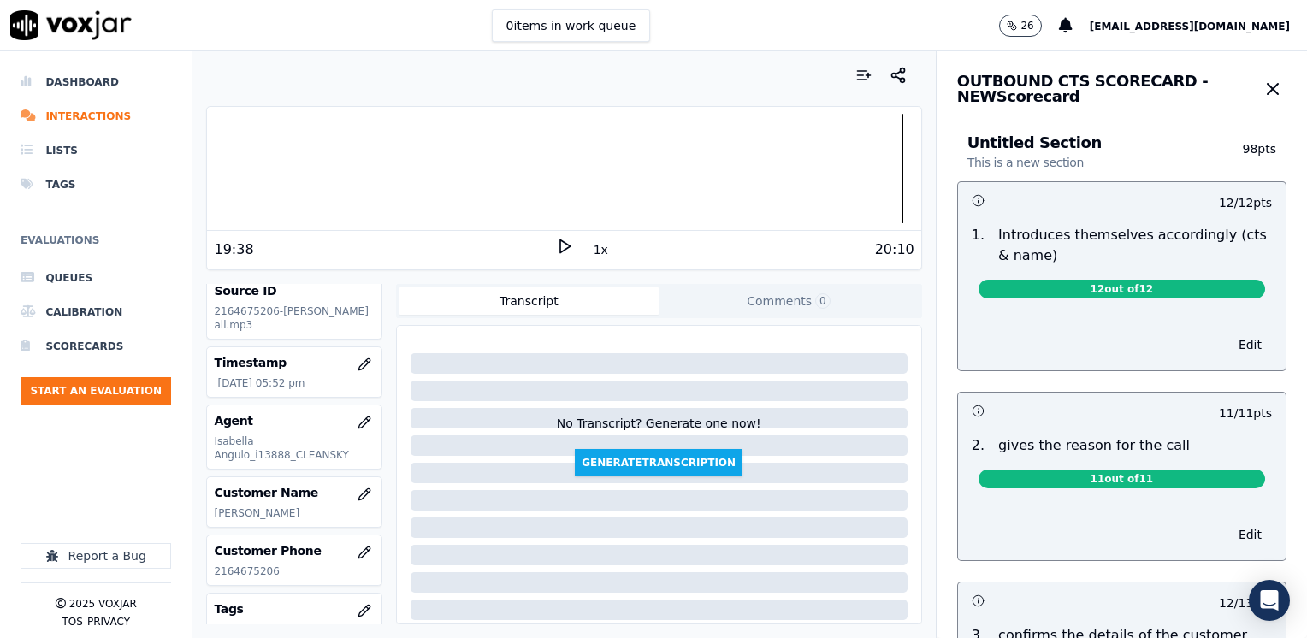
scroll to position [86, 0]
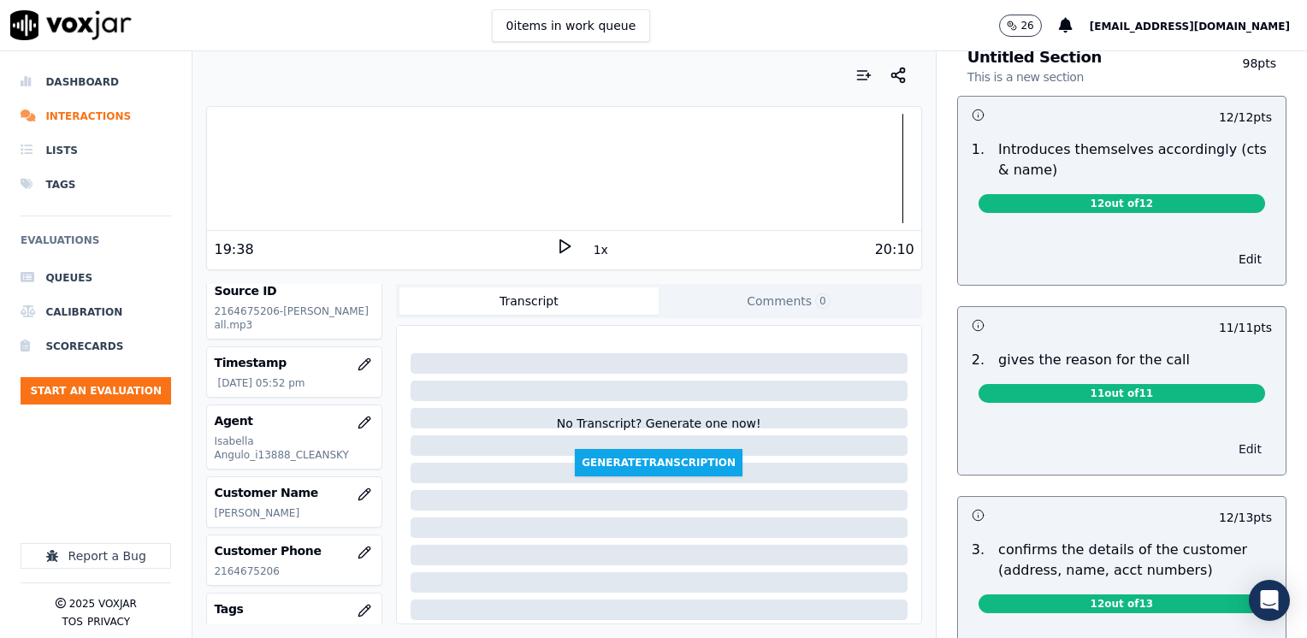
click at [1228, 442] on button "Edit" at bounding box center [1250, 449] width 44 height 24
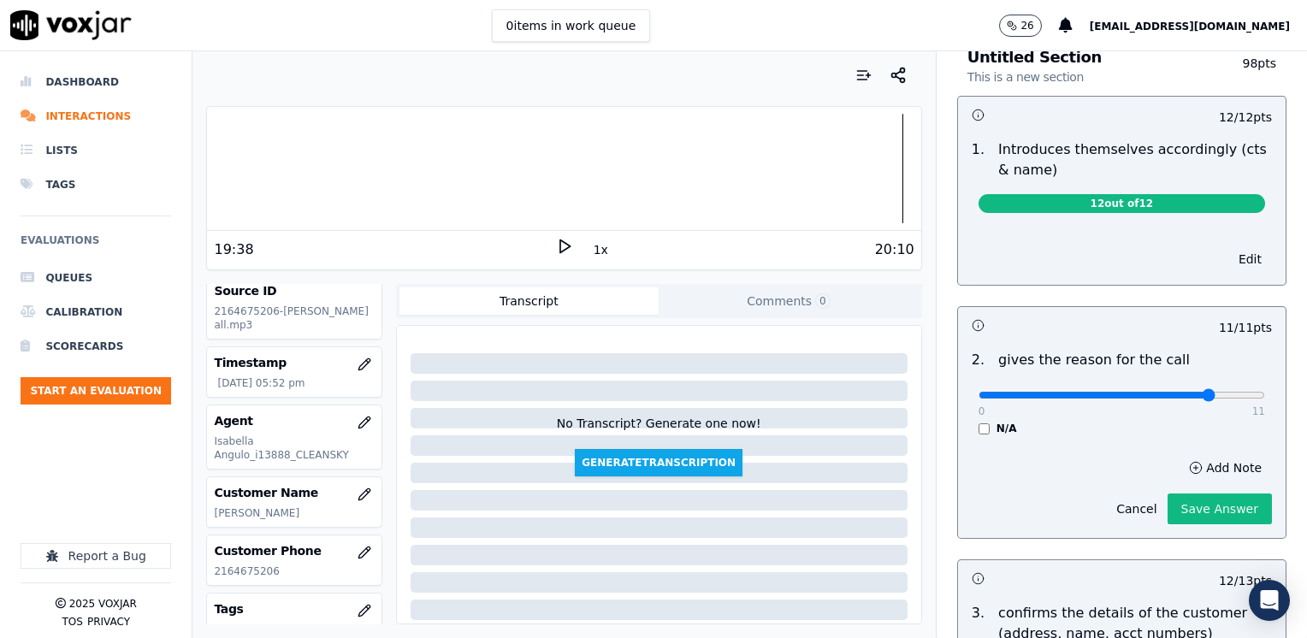
click at [1183, 392] on input "range" at bounding box center [1121, 395] width 286 height 7
type input "10"
click at [1201, 392] on input "range" at bounding box center [1121, 395] width 286 height 7
click at [1212, 467] on button "Add Note" at bounding box center [1224, 468] width 93 height 24
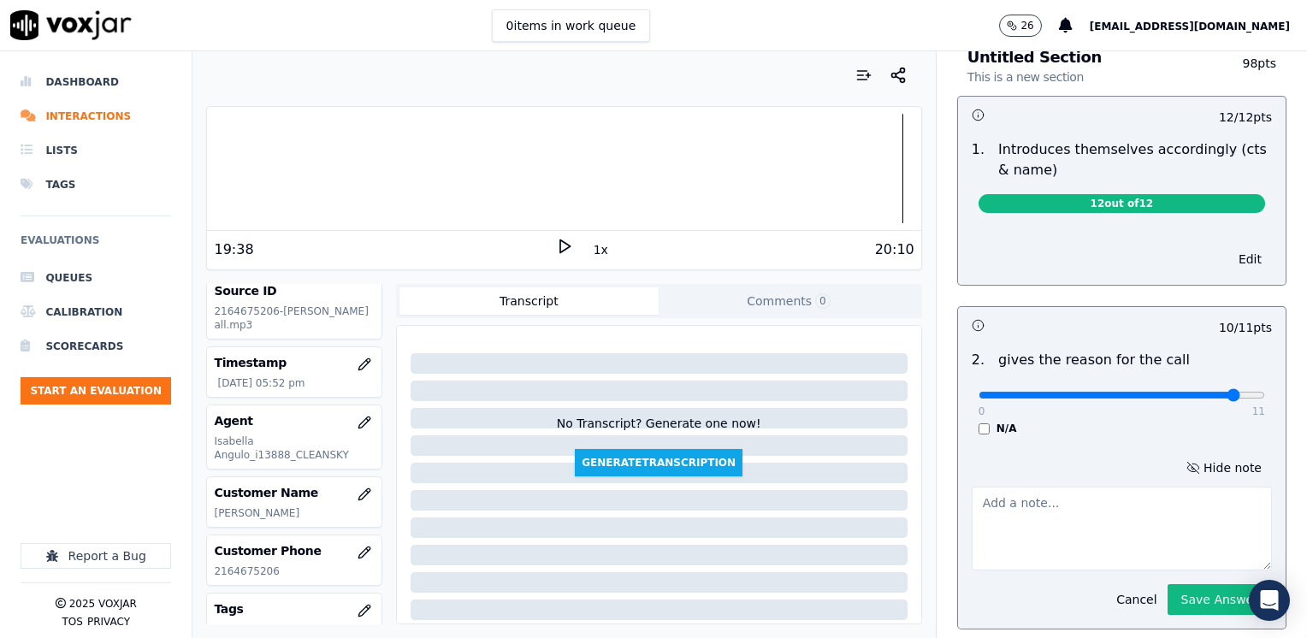
click at [1088, 535] on textarea at bounding box center [1121, 529] width 300 height 84
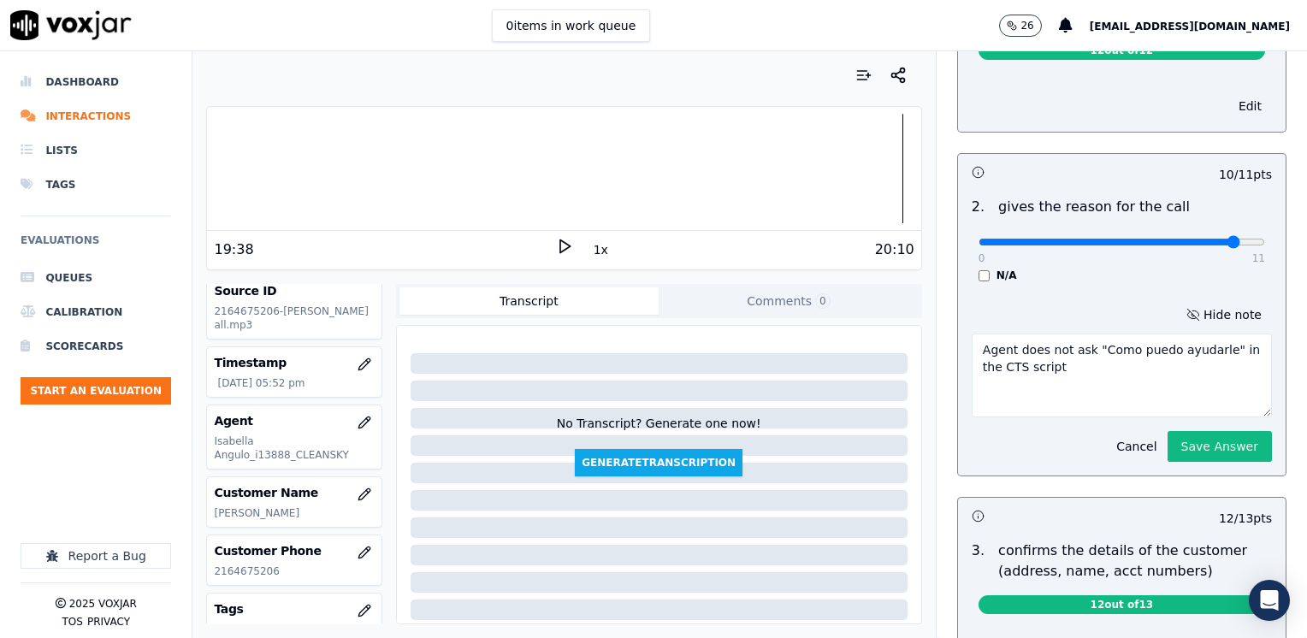
scroll to position [428, 0]
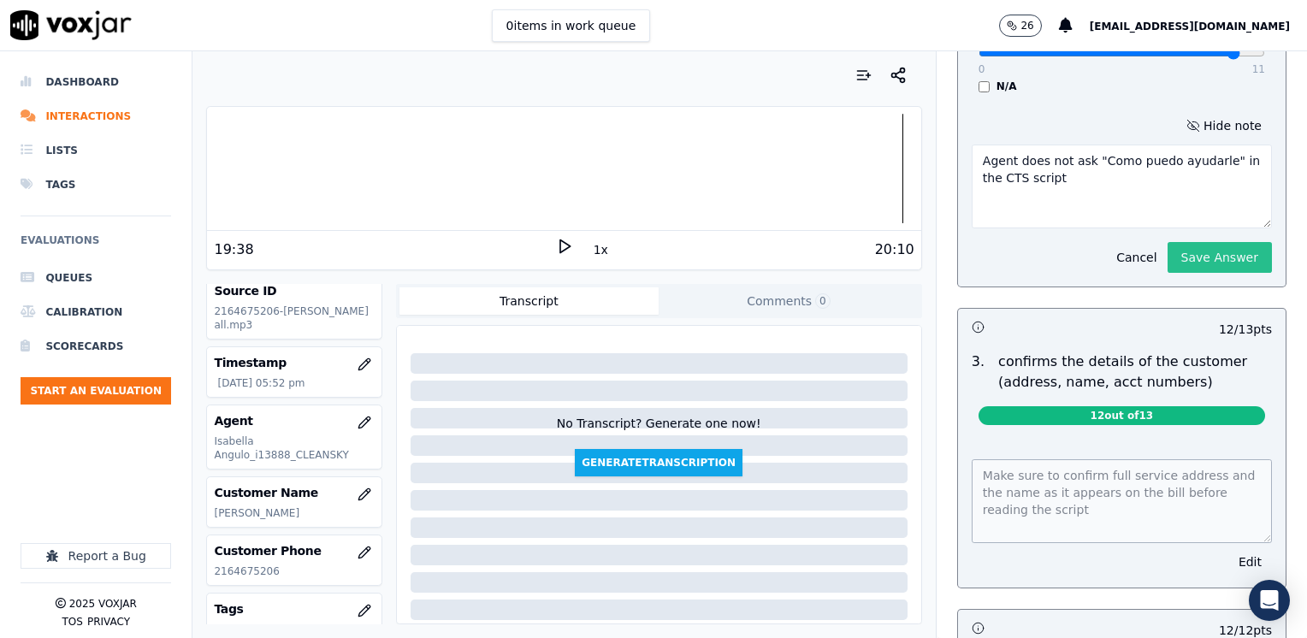
type textarea "Agent does not ask "Como puedo ayudarle" in the CTS script"
click at [1214, 242] on button "Save Answer" at bounding box center [1219, 257] width 104 height 31
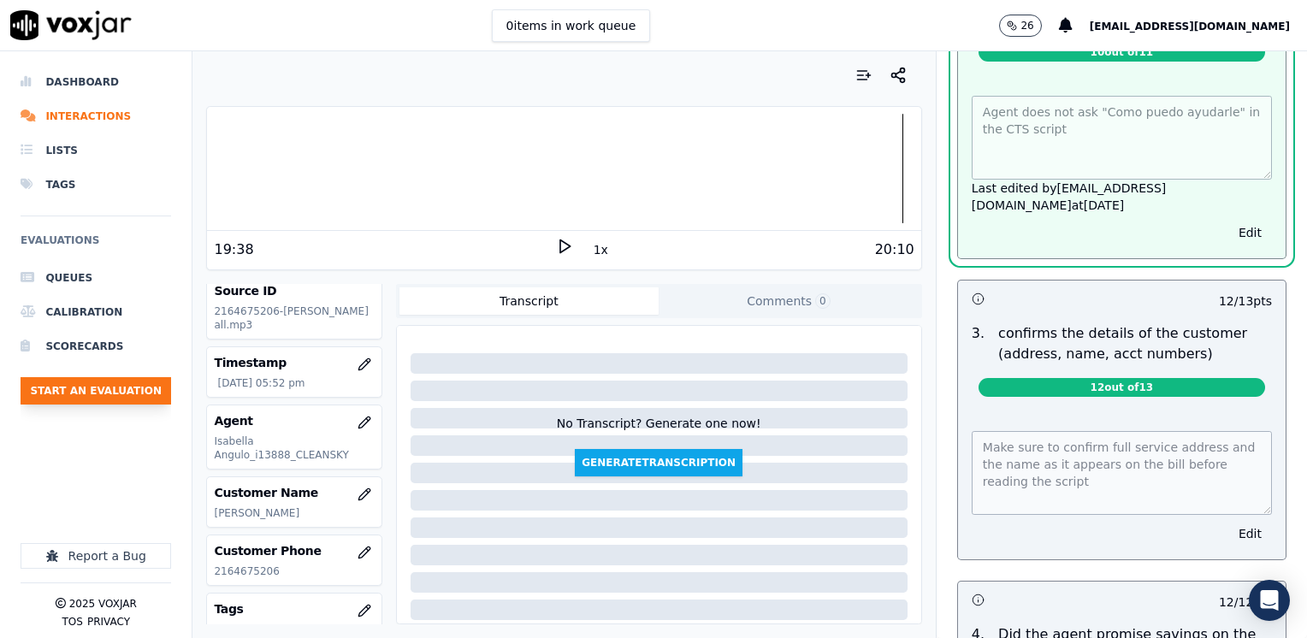
click at [120, 382] on button "Start an Evaluation" at bounding box center [96, 390] width 150 height 27
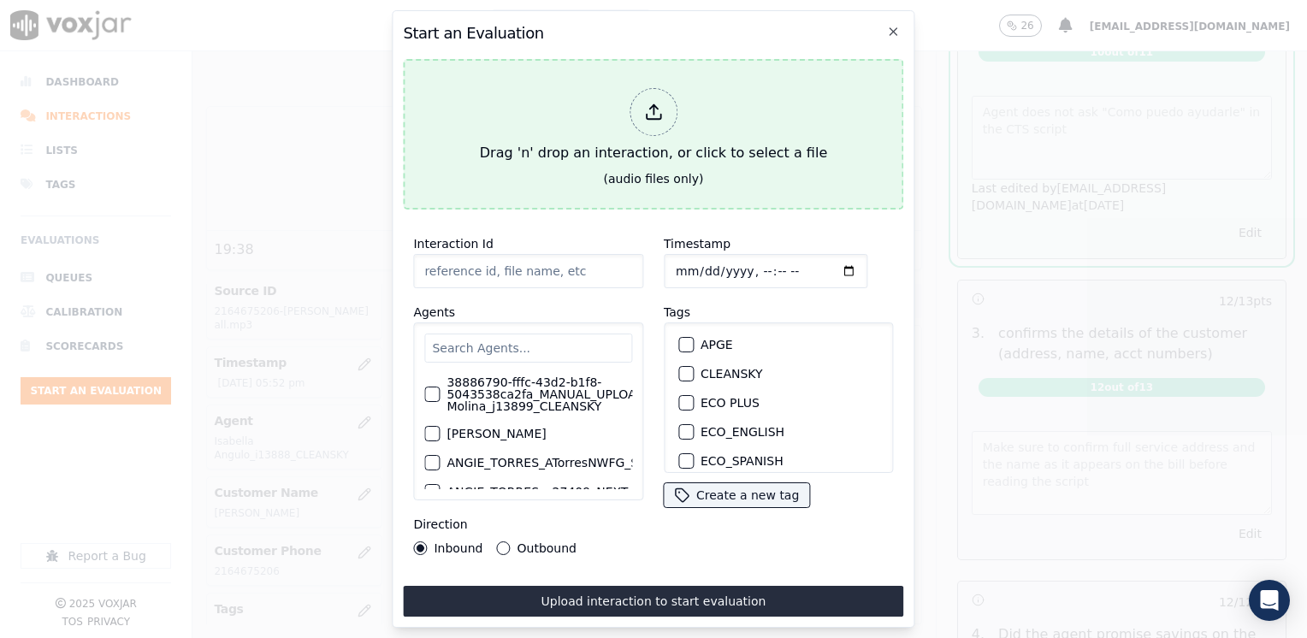
click at [664, 116] on div at bounding box center [653, 112] width 48 height 48
type input "20250812-105710_4193205386-JULIANA MOLINA 1 all.mp3"
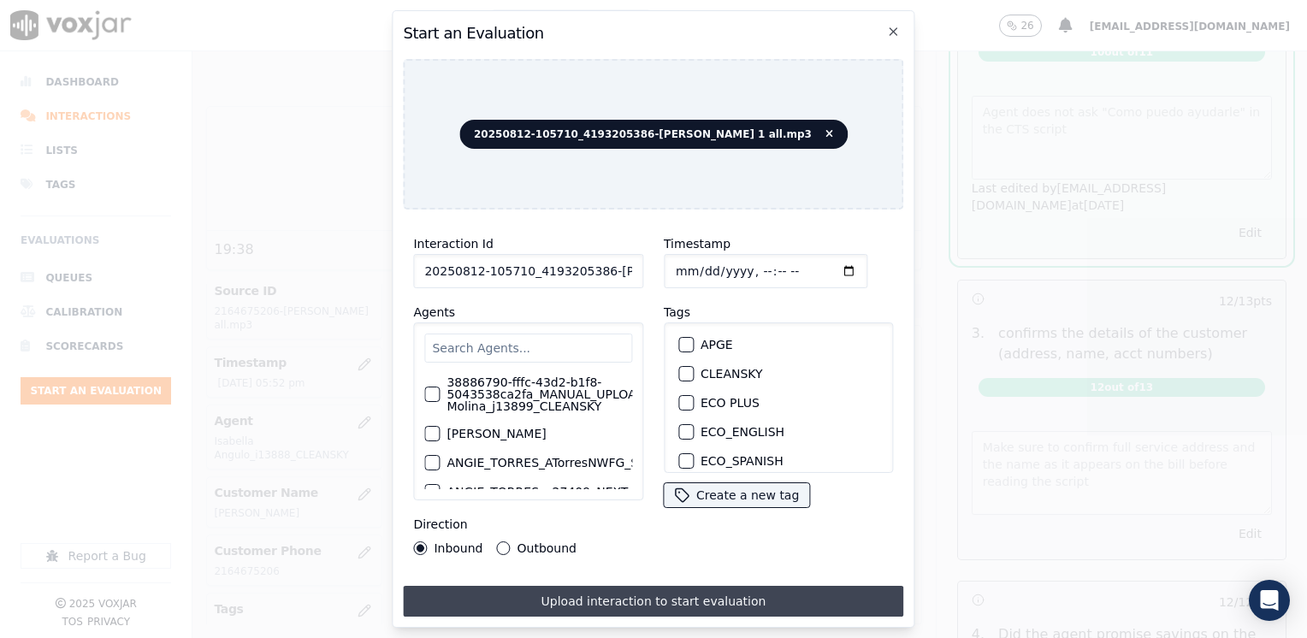
scroll to position [428, 0]
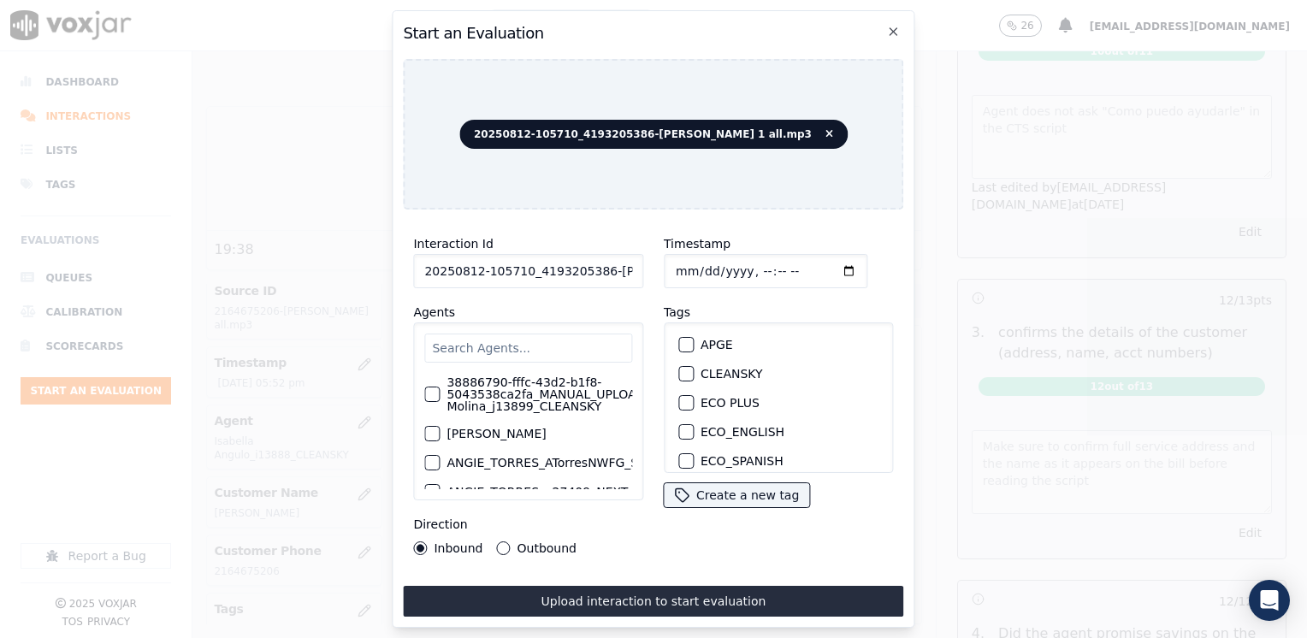
click at [566, 340] on input "text" at bounding box center [528, 347] width 208 height 29
type input "juliana"
click at [455, 386] on label "38886790-fffc-43d2-b1f8-5043538ca2fa_MANUAL_UPLOAD_Juliana Molina_j13899_CLEANS…" at bounding box center [568, 394] width 245 height 36
click at [684, 369] on button "CLEANSKY" at bounding box center [685, 373] width 15 height 15
click at [817, 268] on input "Timestamp" at bounding box center [766, 271] width 204 height 34
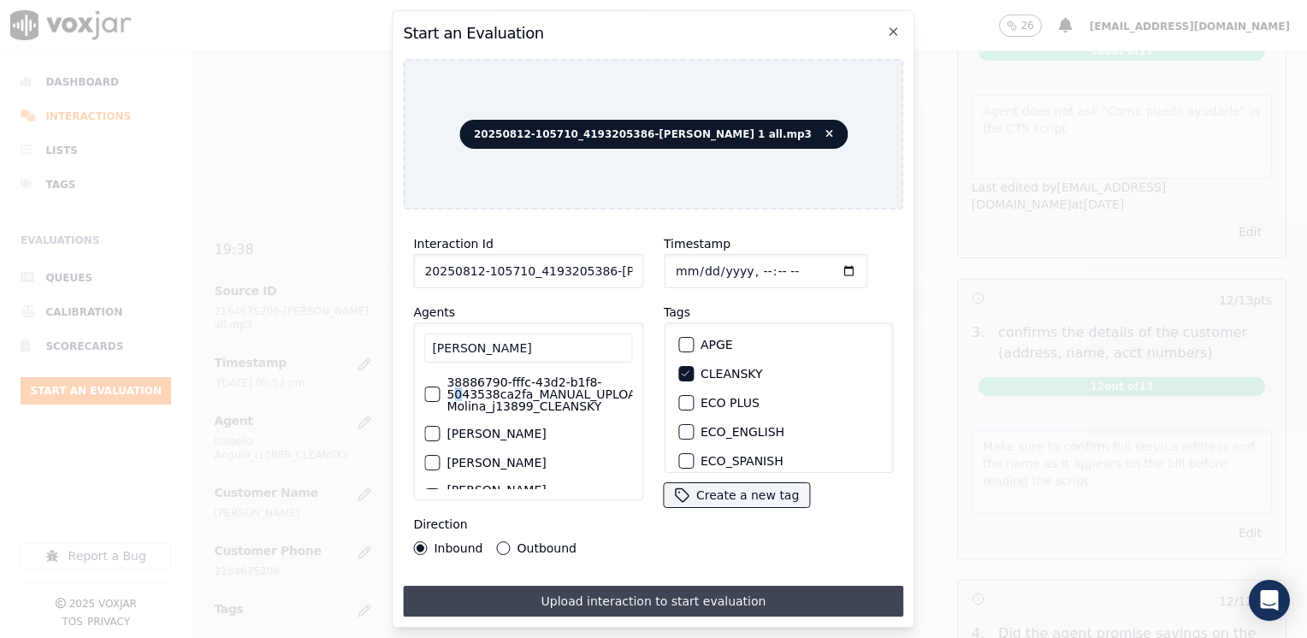
type input "2025-08-12T18:04"
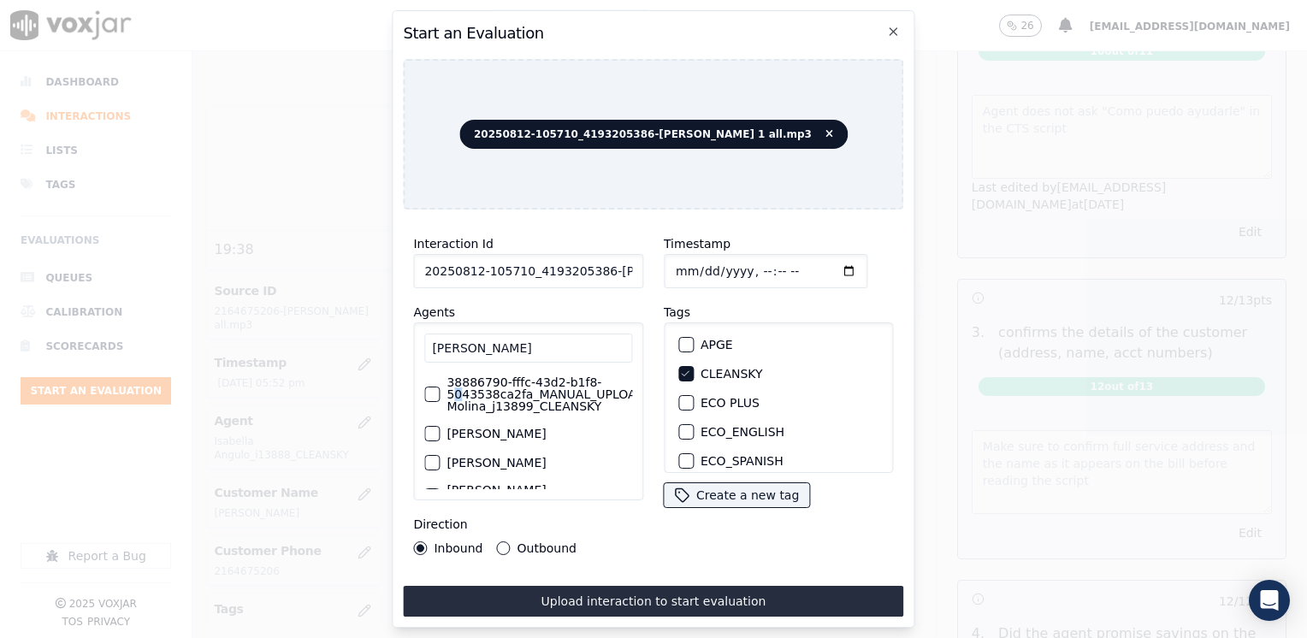
click at [647, 594] on button "Upload interaction to start evaluation" at bounding box center [653, 601] width 500 height 31
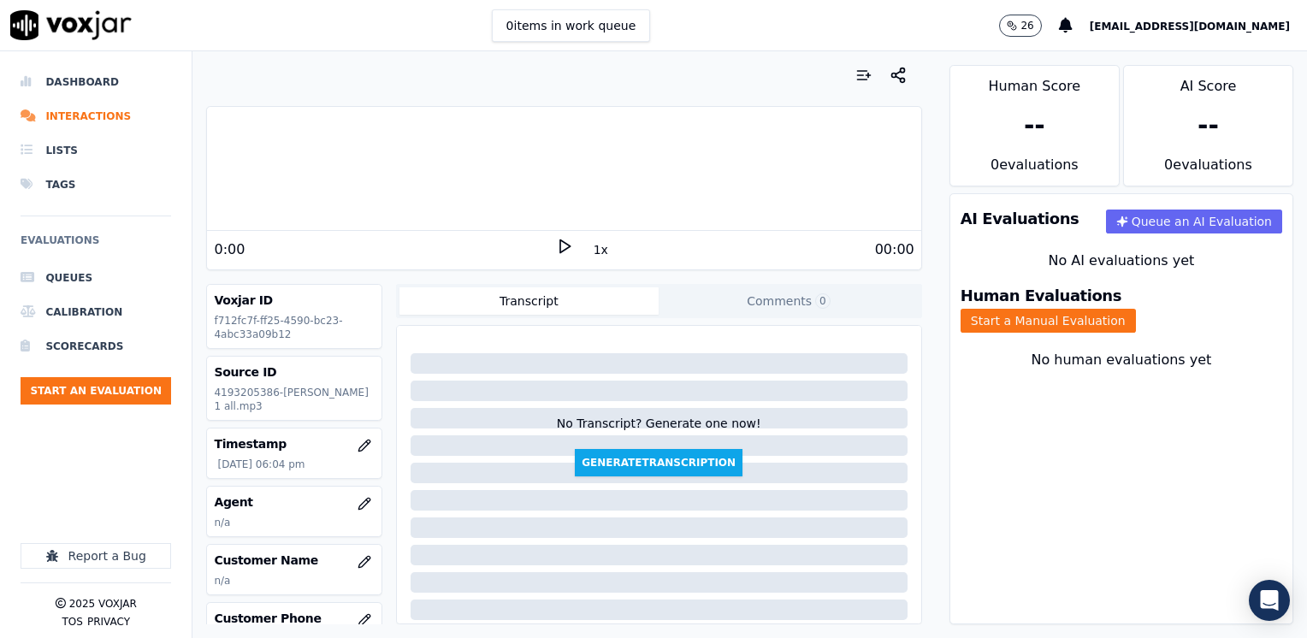
click at [556, 250] on icon at bounding box center [564, 246] width 17 height 17
click at [560, 250] on rect at bounding box center [561, 245] width 3 height 11
click at [347, 492] on button "button" at bounding box center [364, 504] width 34 height 34
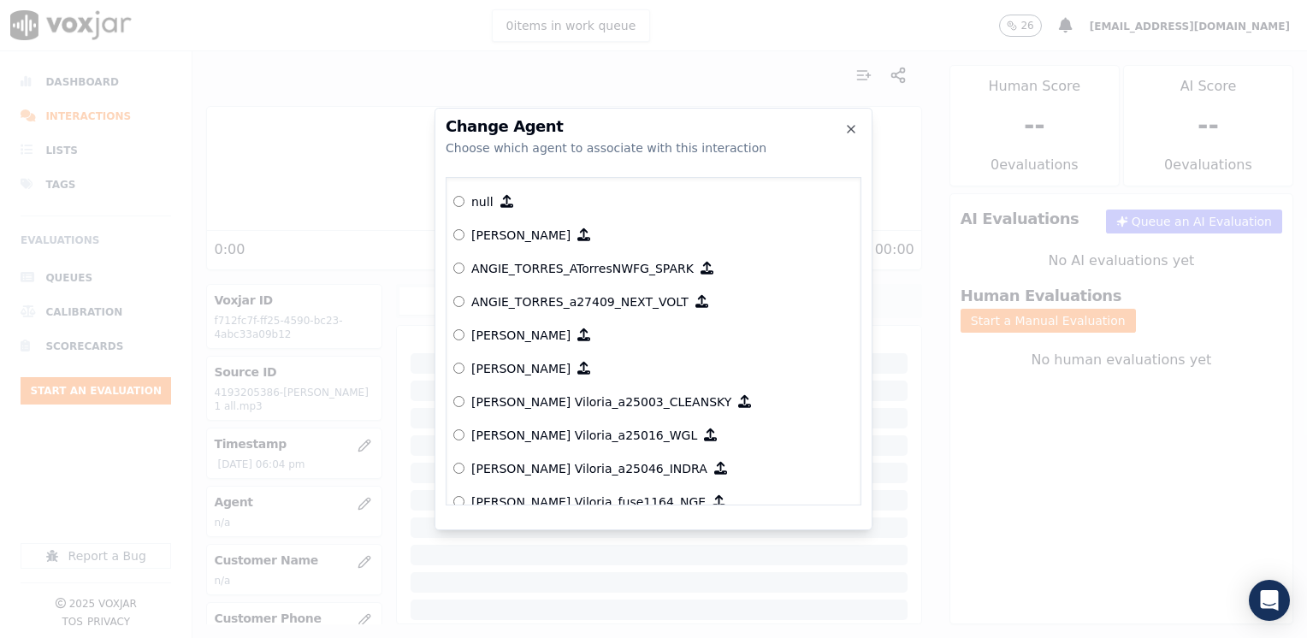
click at [841, 128] on h2 "Change Agent" at bounding box center [653, 126] width 416 height 15
click at [850, 129] on icon "button" at bounding box center [850, 129] width 7 height 7
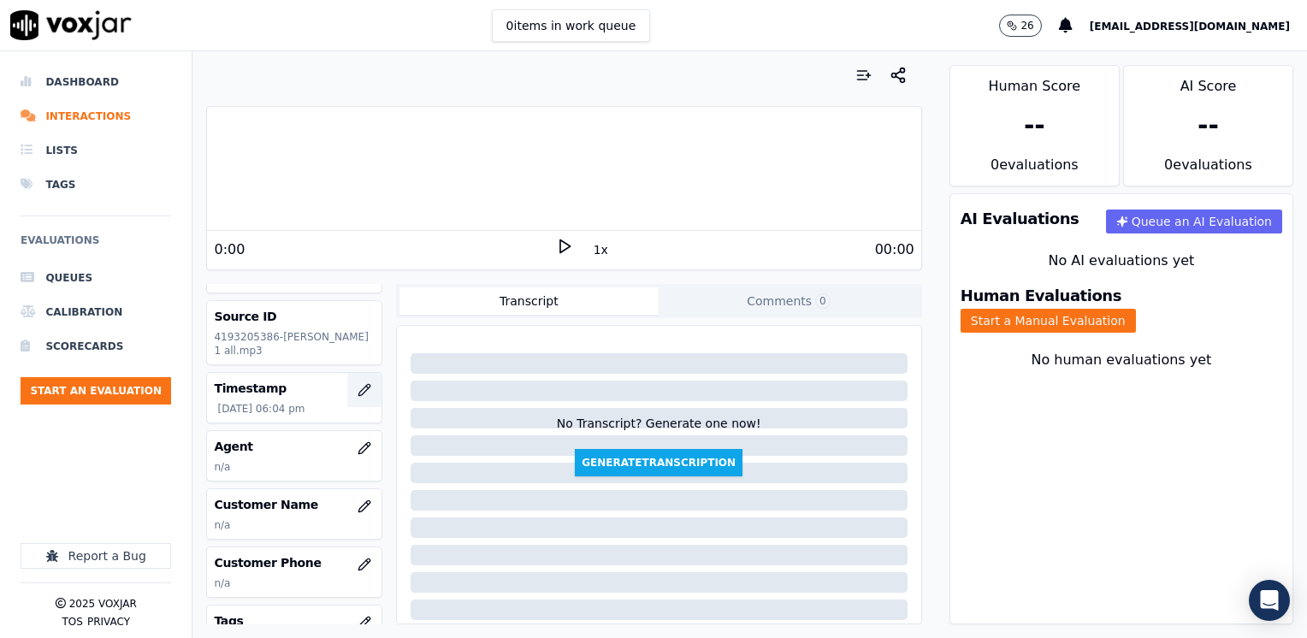
scroll to position [86, 0]
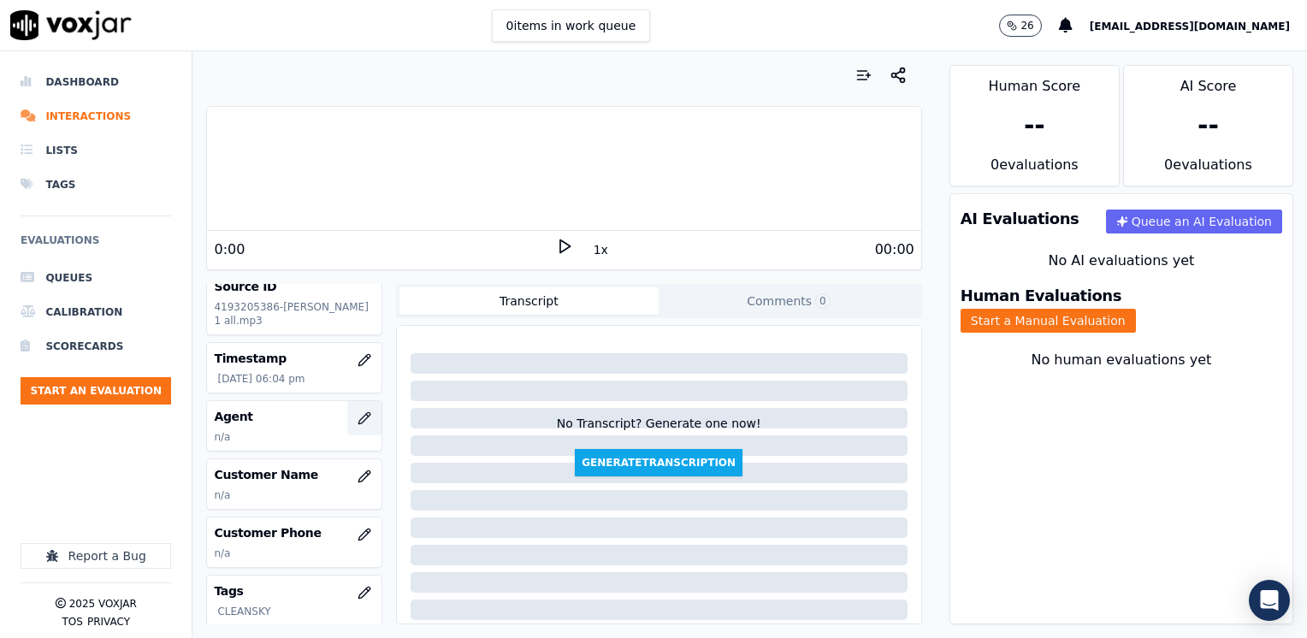
click at [357, 417] on icon "button" at bounding box center [364, 418] width 14 height 14
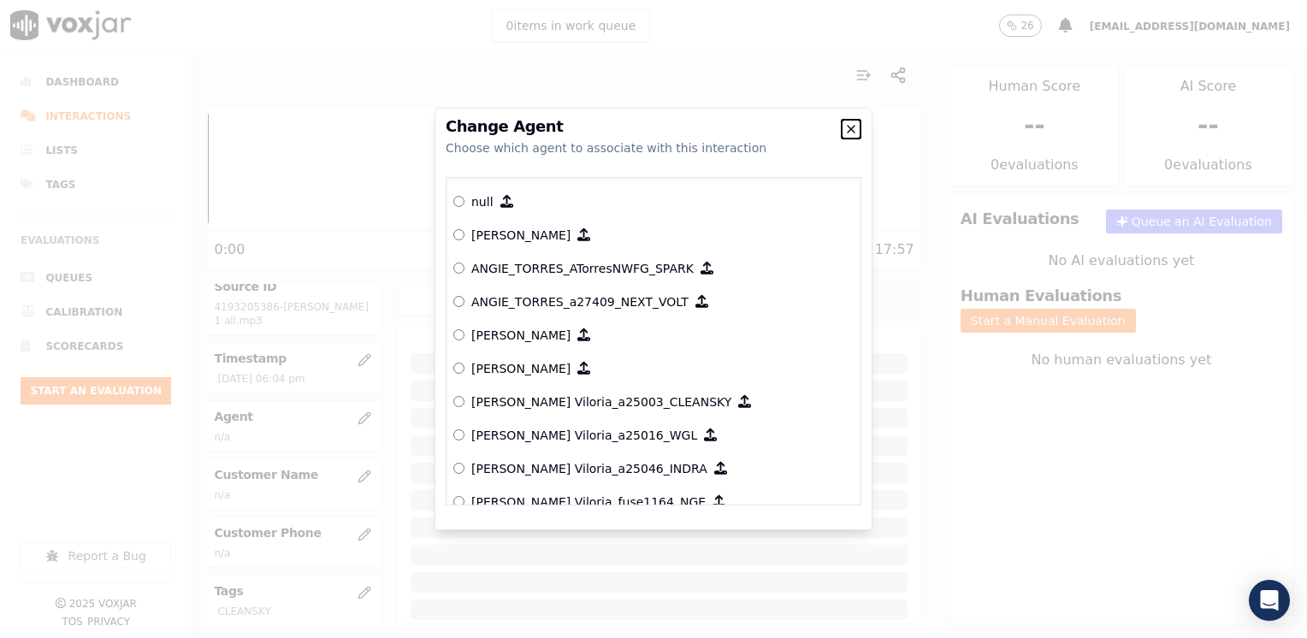
click at [848, 125] on icon "button" at bounding box center [851, 129] width 14 height 14
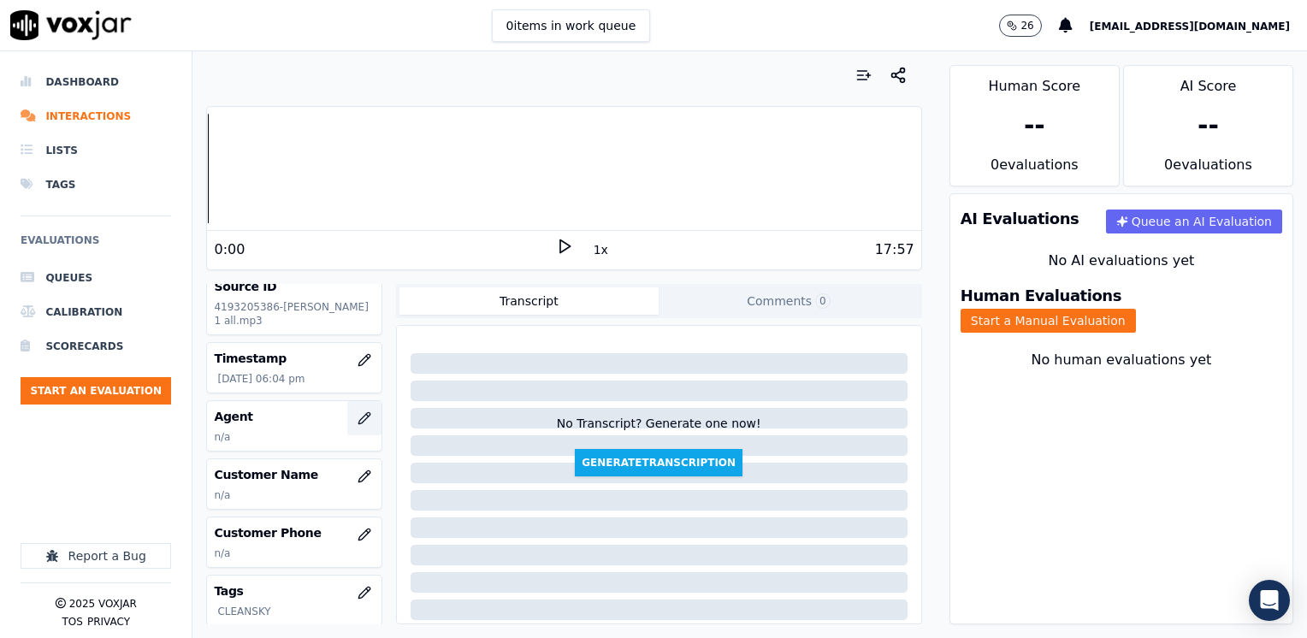
click at [348, 407] on button "button" at bounding box center [364, 418] width 34 height 34
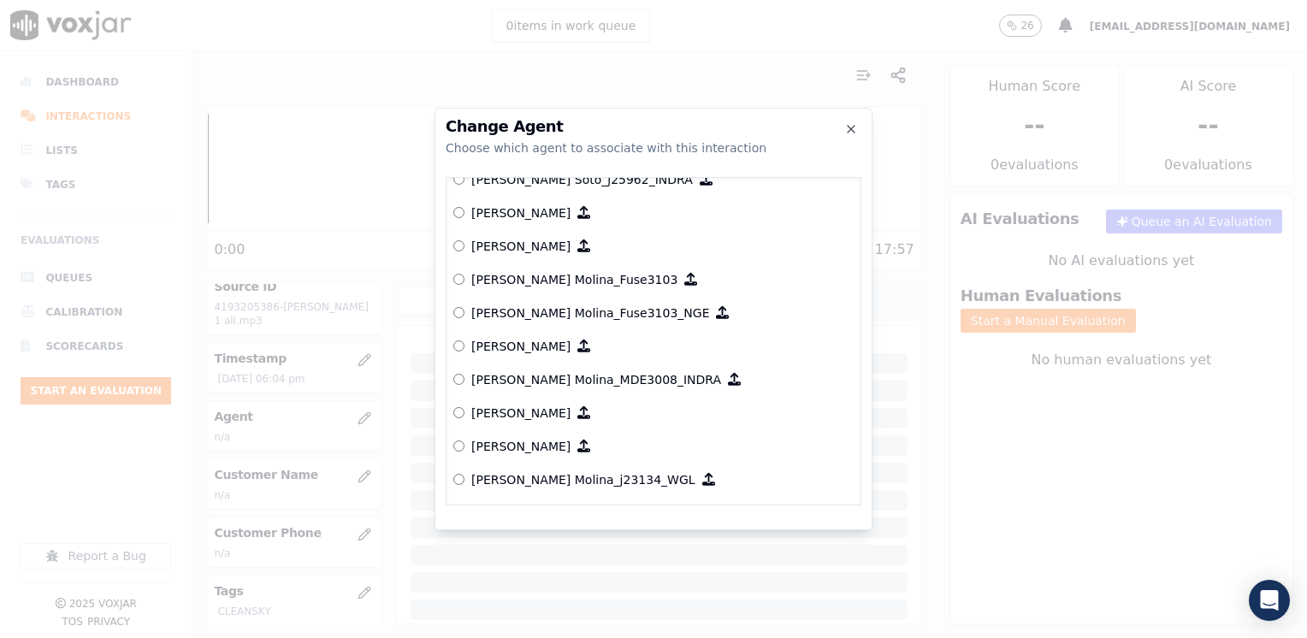
scroll to position [5129, 0]
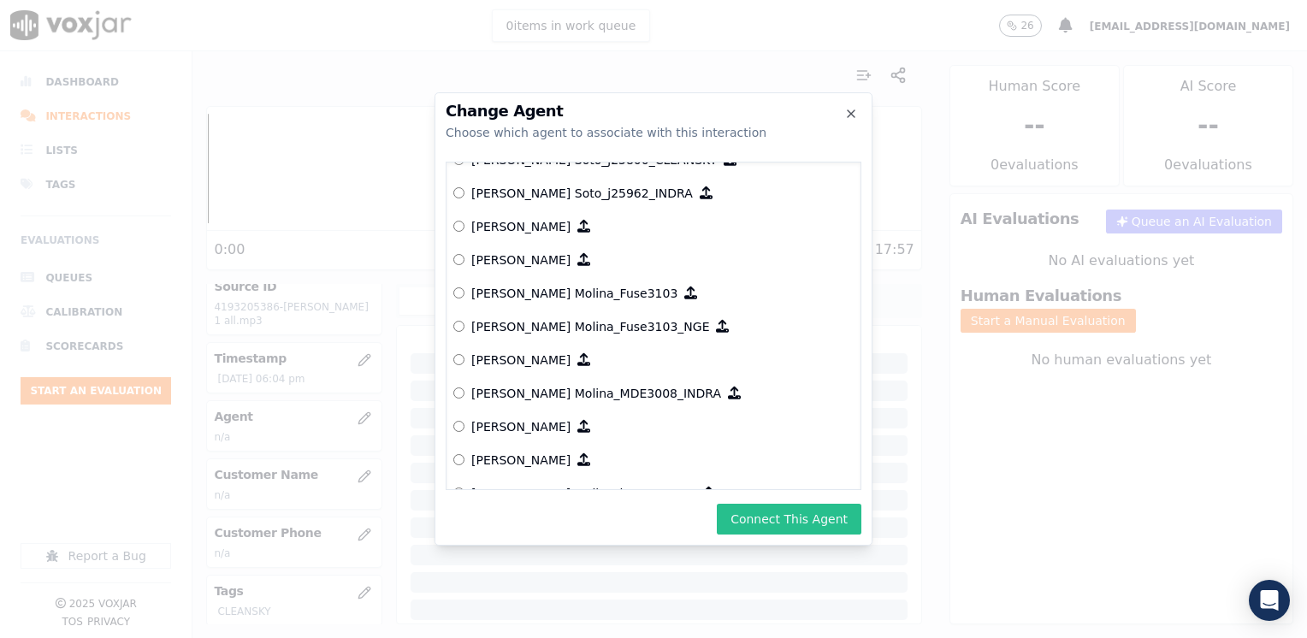
click at [822, 517] on button "Connect This Agent" at bounding box center [789, 519] width 145 height 31
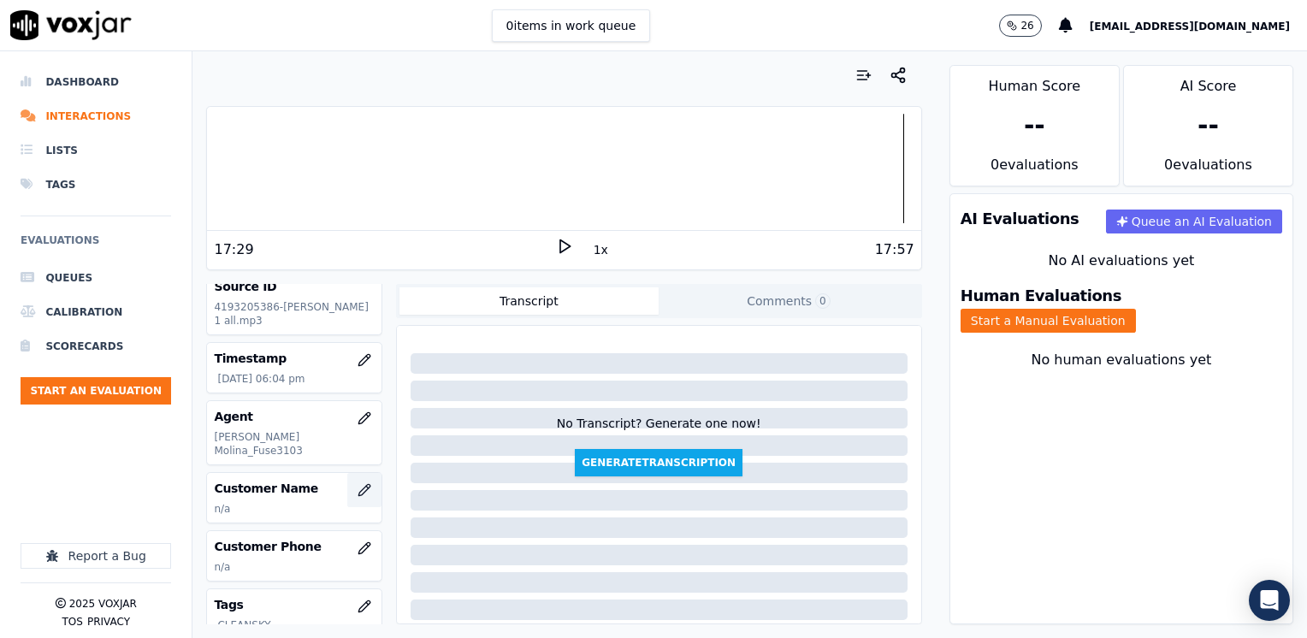
click at [357, 483] on icon "button" at bounding box center [364, 490] width 14 height 14
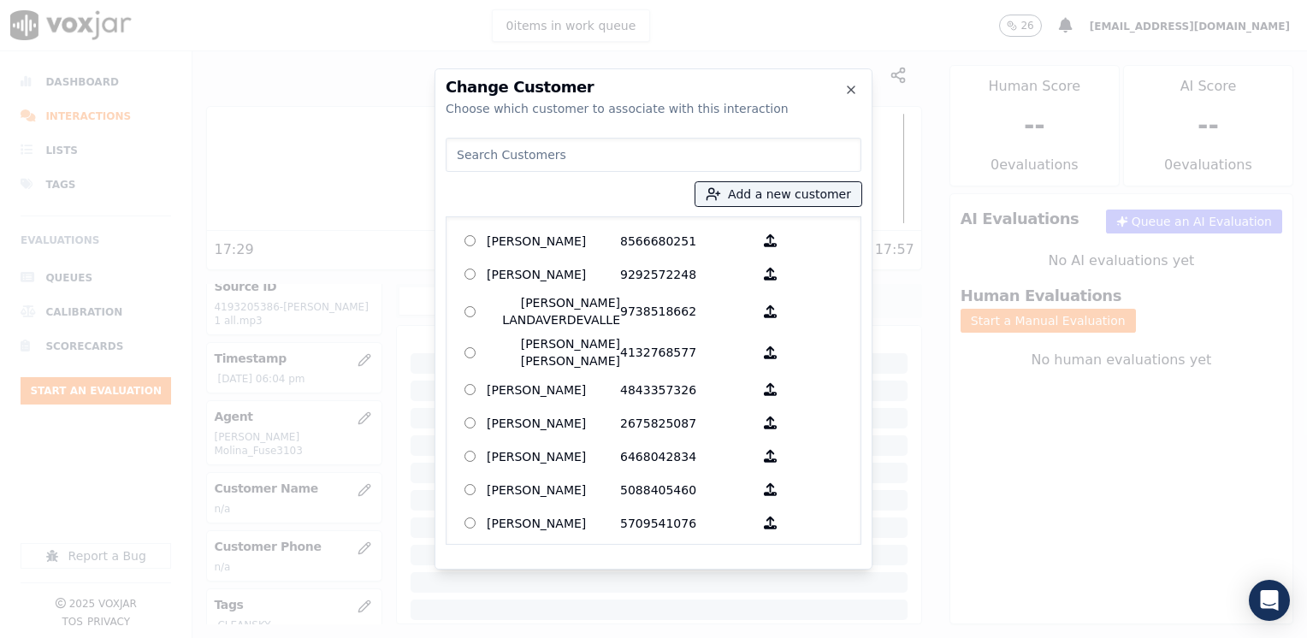
click at [626, 162] on input at bounding box center [653, 155] width 416 height 34
paste input "4193205386"
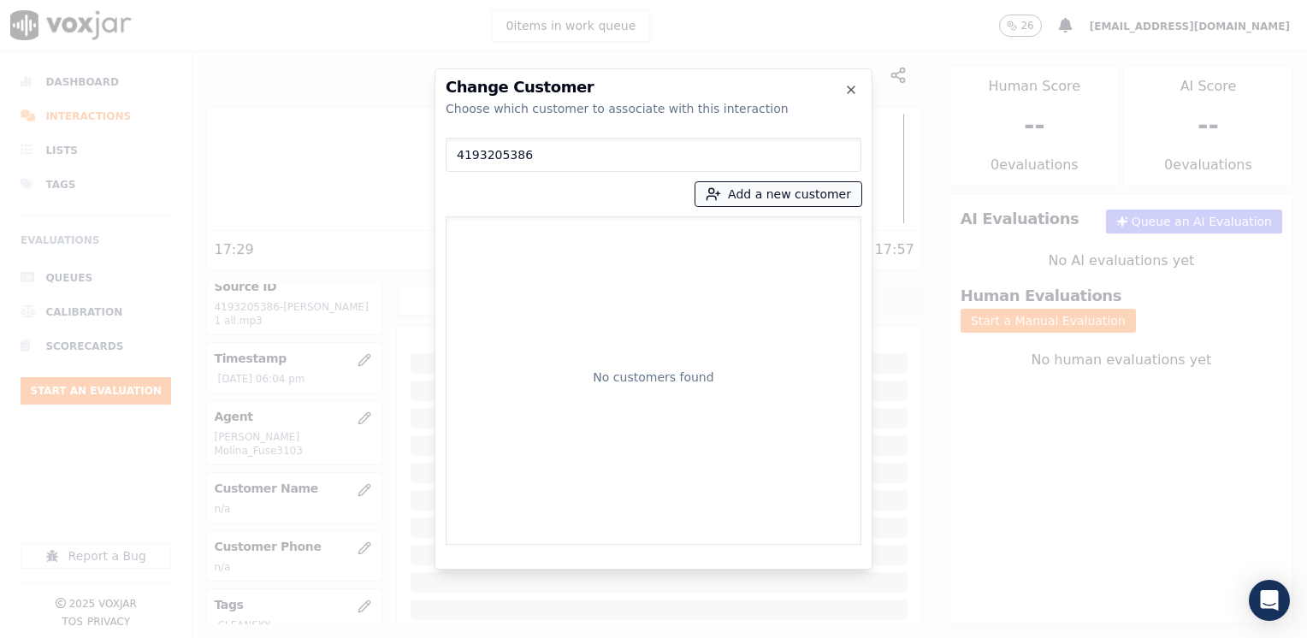
type input "4193205386"
click at [789, 193] on button "Add a new customer" at bounding box center [778, 194] width 166 height 24
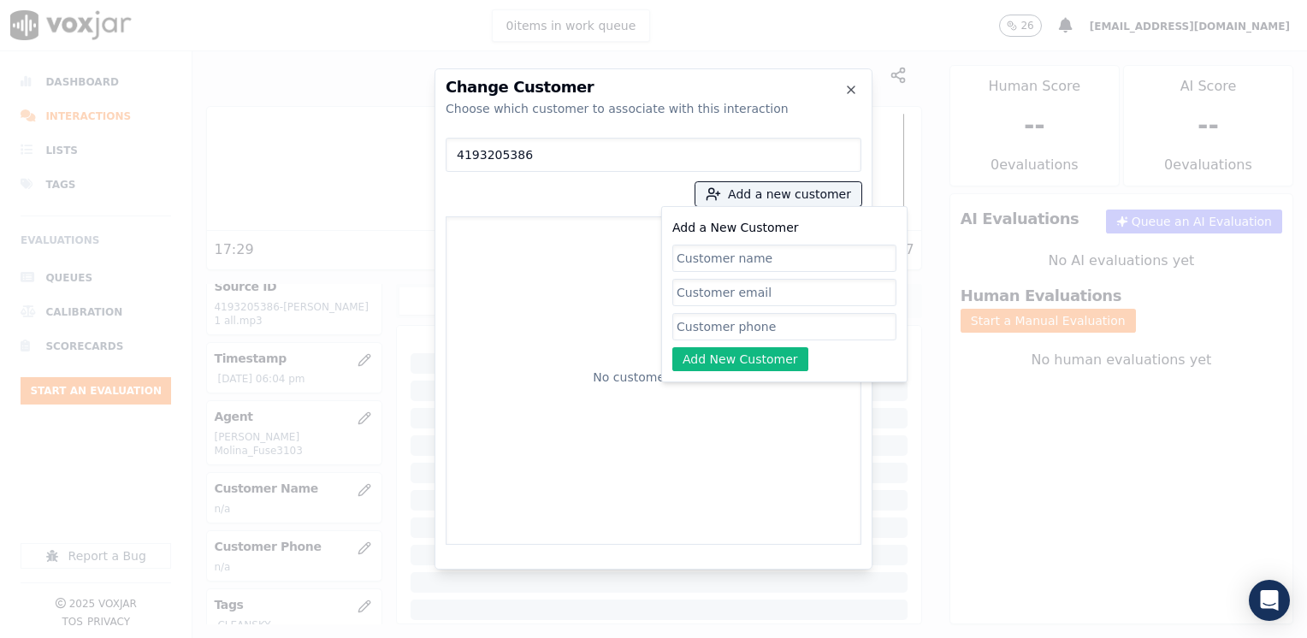
click at [788, 339] on input "Add a New Customer" at bounding box center [784, 326] width 224 height 27
paste input "4193205386"
type input "4193205386"
click at [757, 252] on input "Add a New Customer" at bounding box center [784, 258] width 224 height 27
paste input "Mischelle Montgomery"
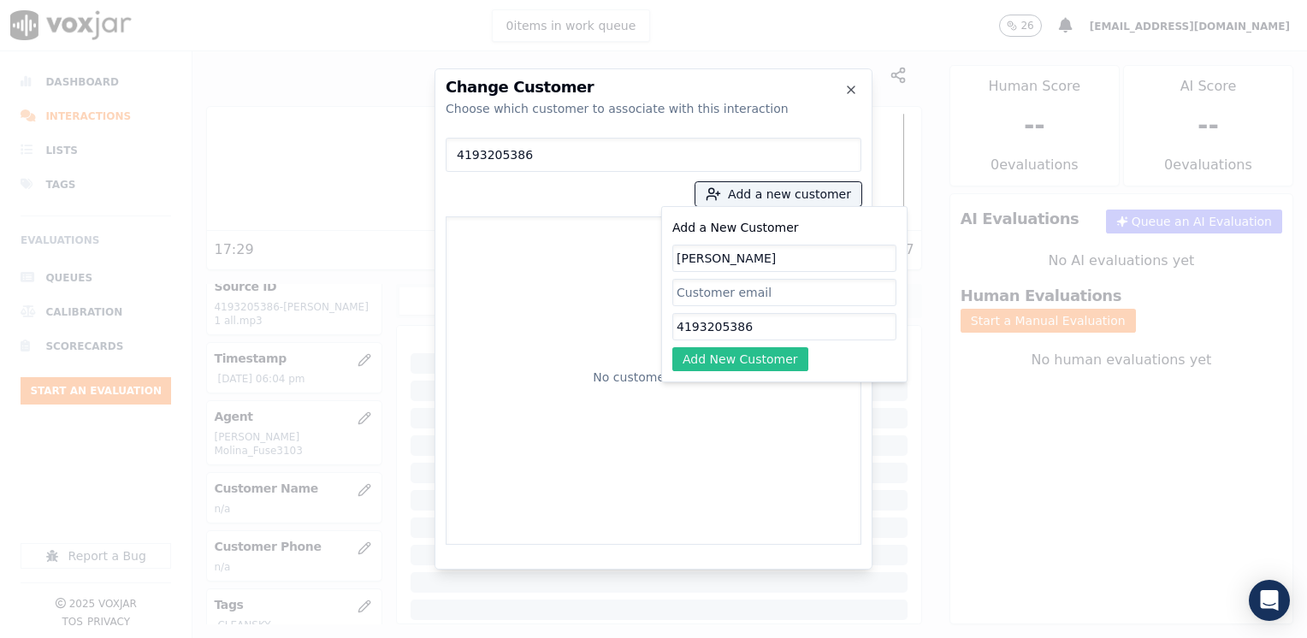
type input "Mischelle Montgomery"
click at [770, 357] on button "Add New Customer" at bounding box center [740, 359] width 136 height 24
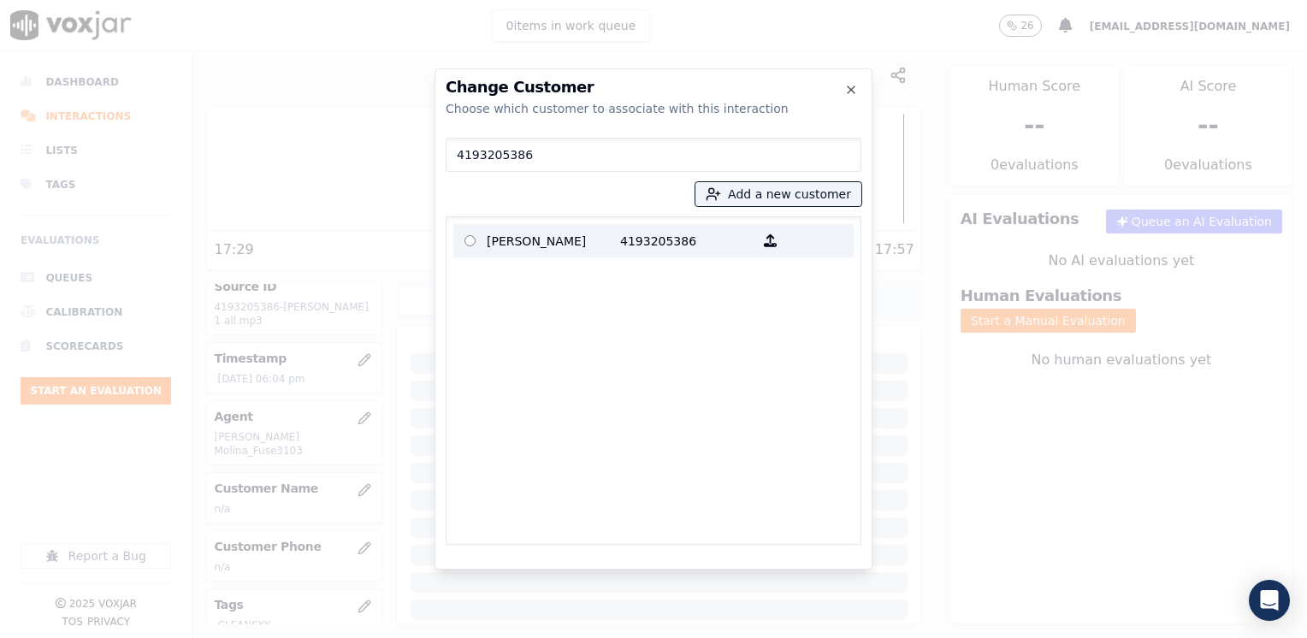
click at [595, 227] on p "Mischelle Montgomery" at bounding box center [553, 240] width 133 height 27
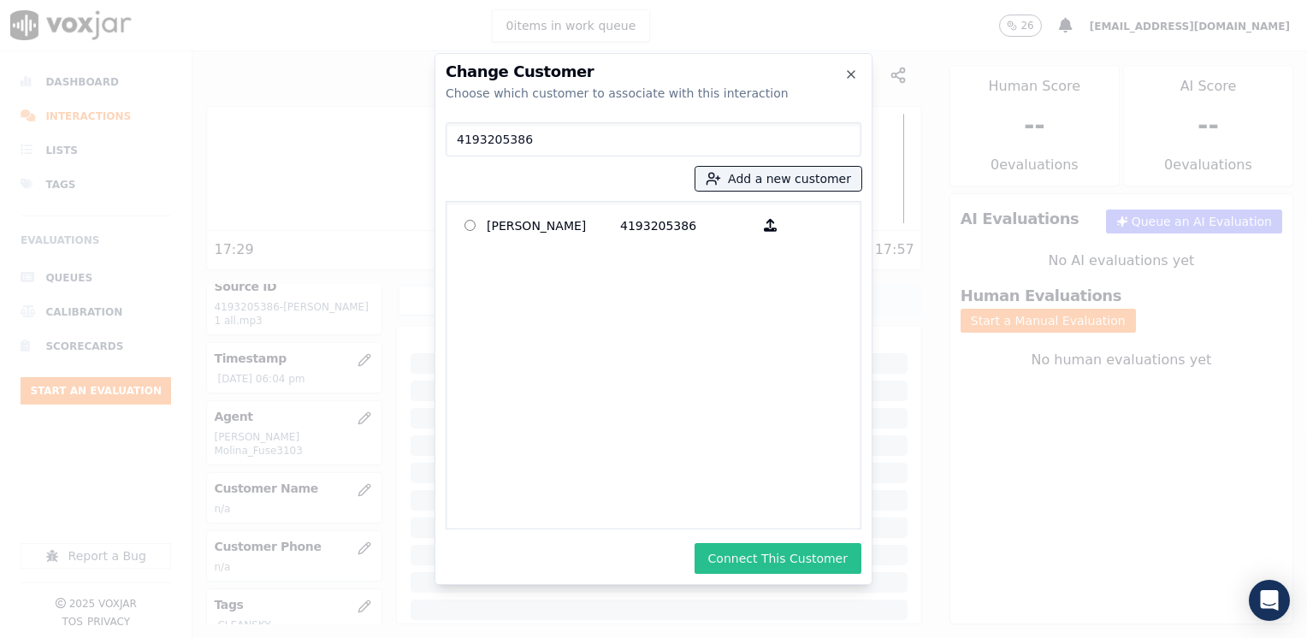
click at [779, 562] on button "Connect This Customer" at bounding box center [777, 558] width 167 height 31
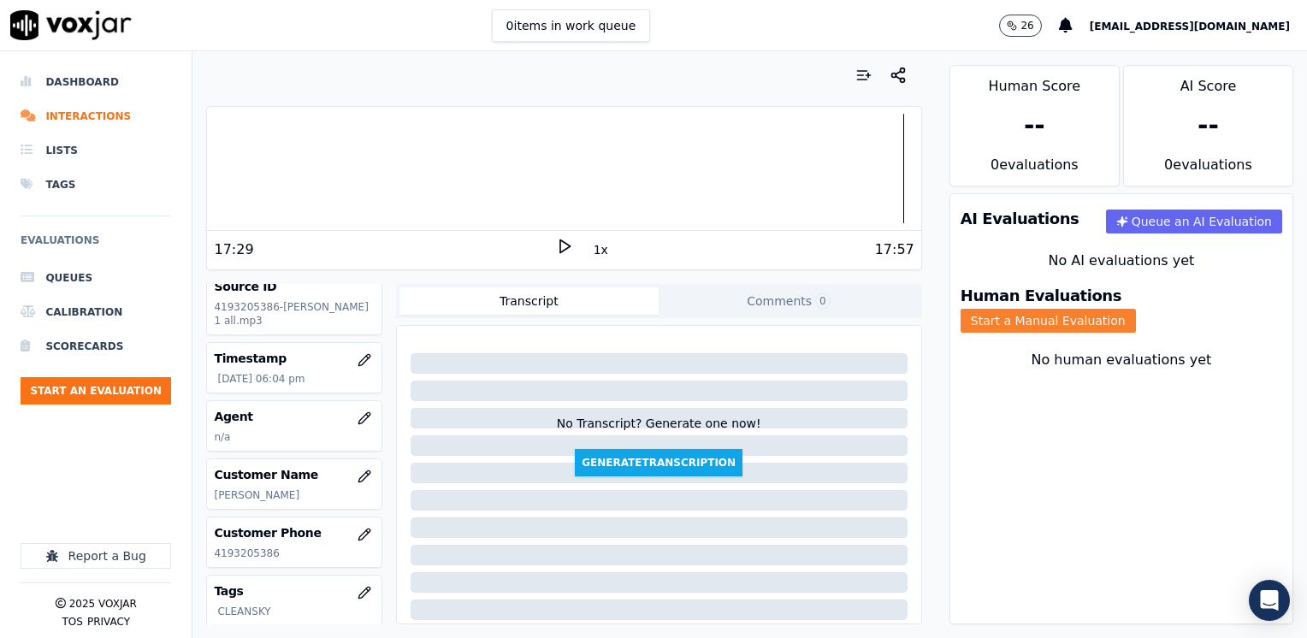
click at [1136, 309] on button "Start a Manual Evaluation" at bounding box center [1047, 321] width 175 height 24
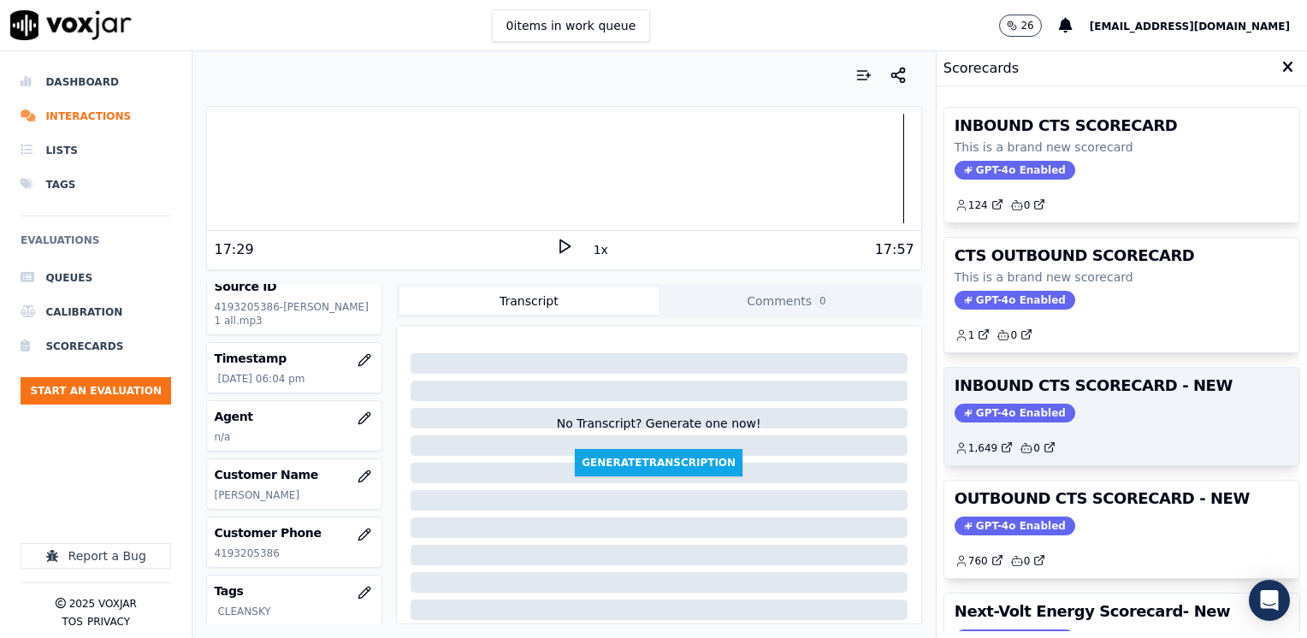
click at [992, 399] on div "INBOUND CTS SCORECARD - NEW GPT-4o Enabled 1,649 0" at bounding box center [1121, 416] width 355 height 97
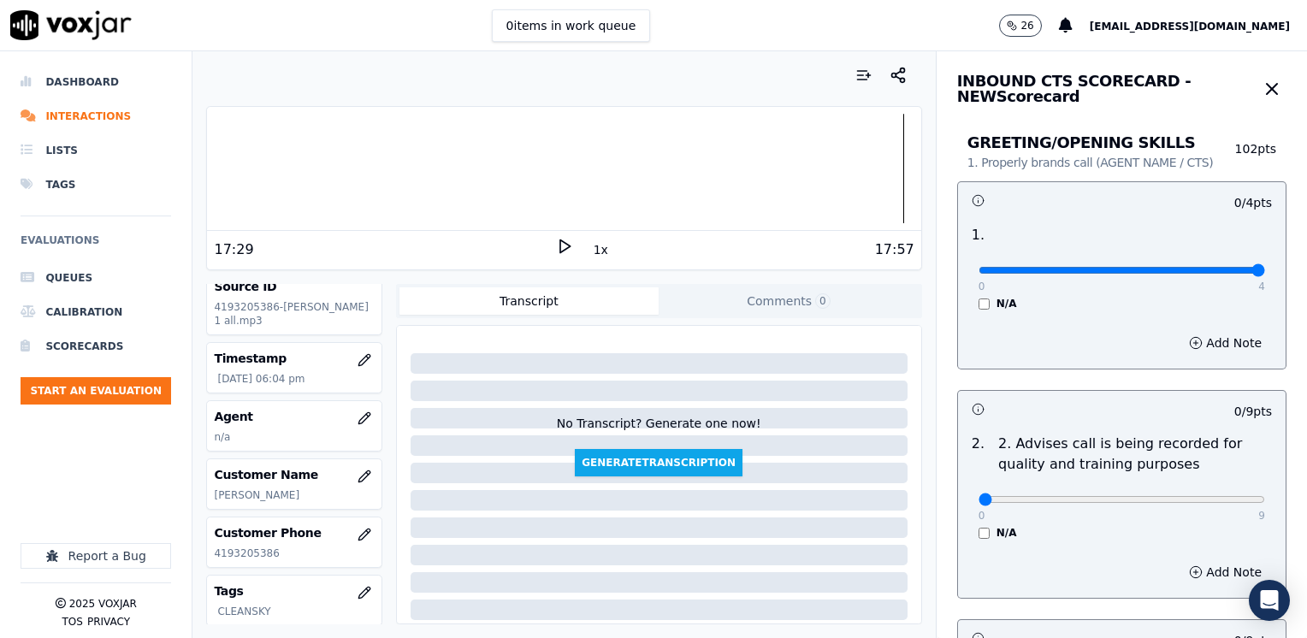
drag, startPoint x: 967, startPoint y: 264, endPoint x: 1309, endPoint y: 273, distance: 342.1
type input "4"
click at [1265, 273] on input "range" at bounding box center [1121, 270] width 286 height 7
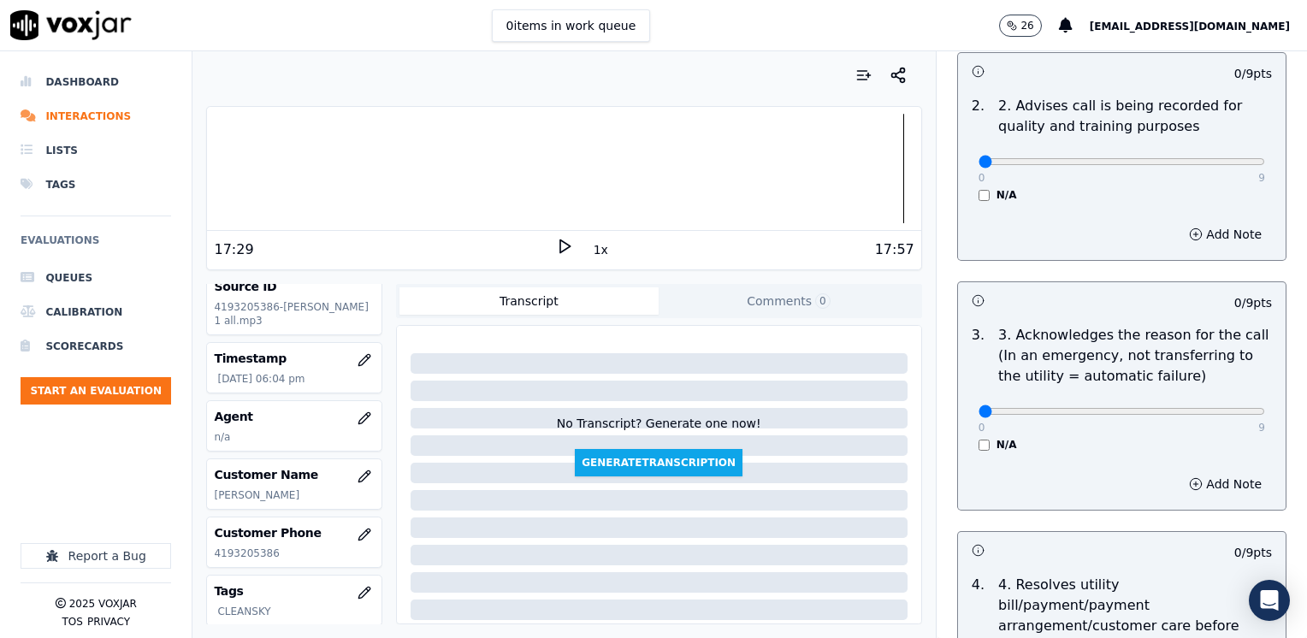
scroll to position [342, 0]
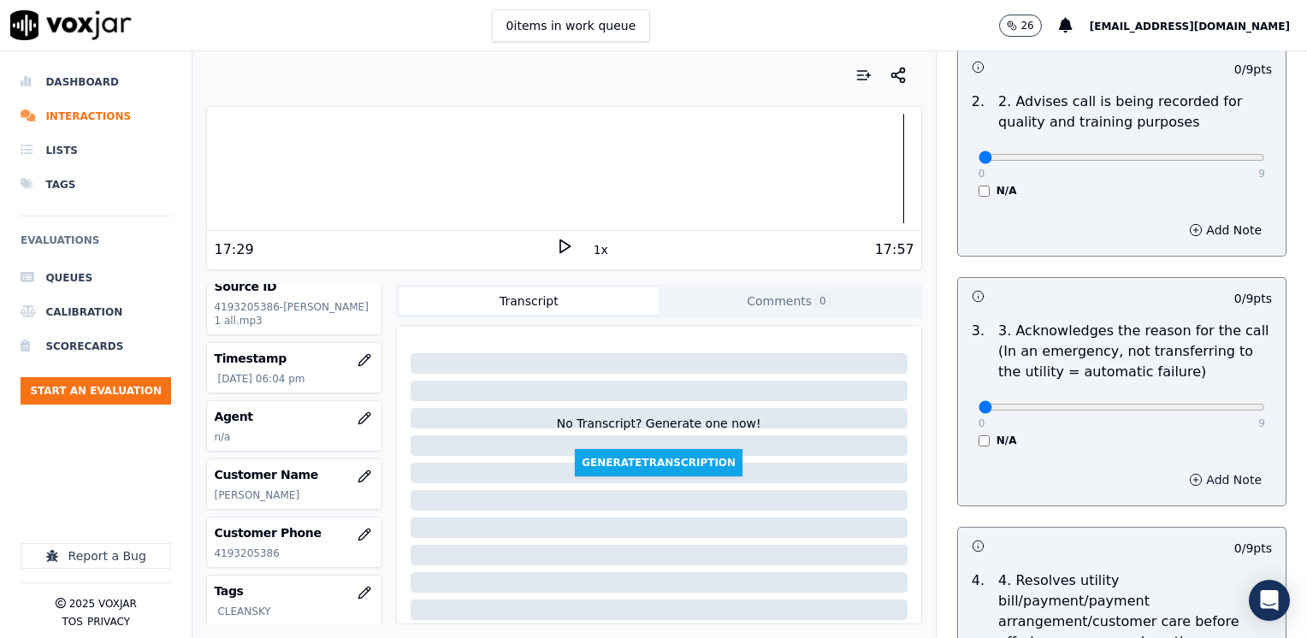
click at [1193, 474] on button "Add Note" at bounding box center [1224, 480] width 93 height 24
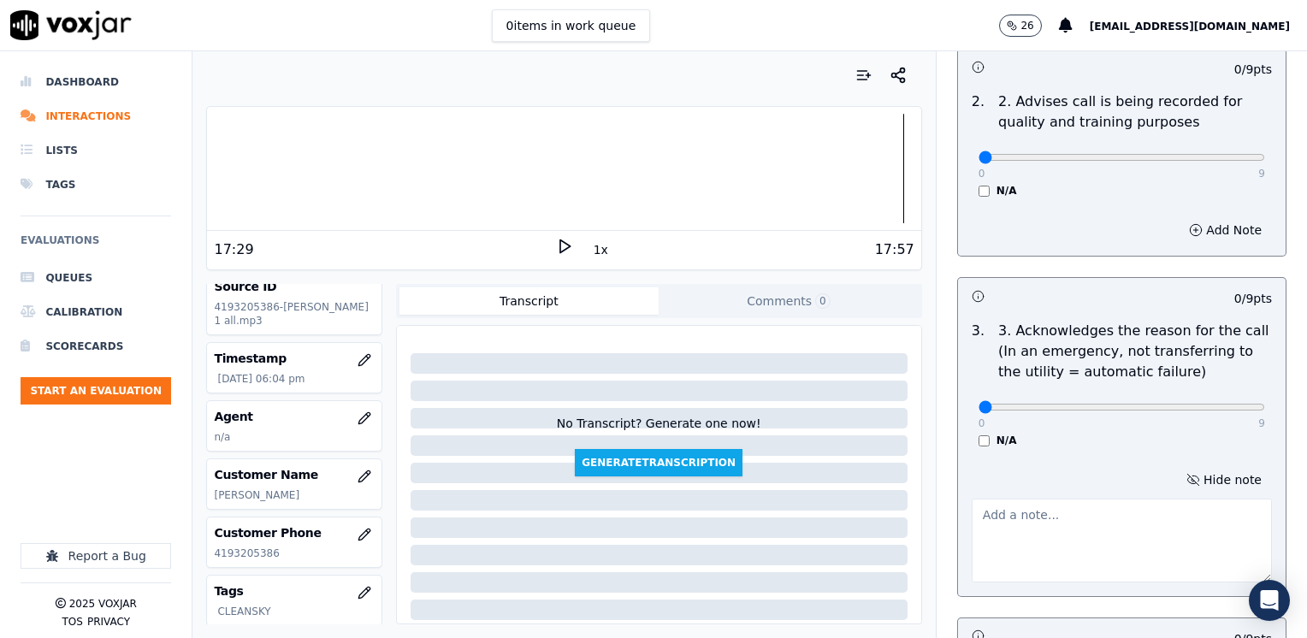
click at [1067, 511] on textarea at bounding box center [1121, 540] width 300 height 84
type textarea "Cx wants to get assistance for applying for the gov assistance, PIPP"
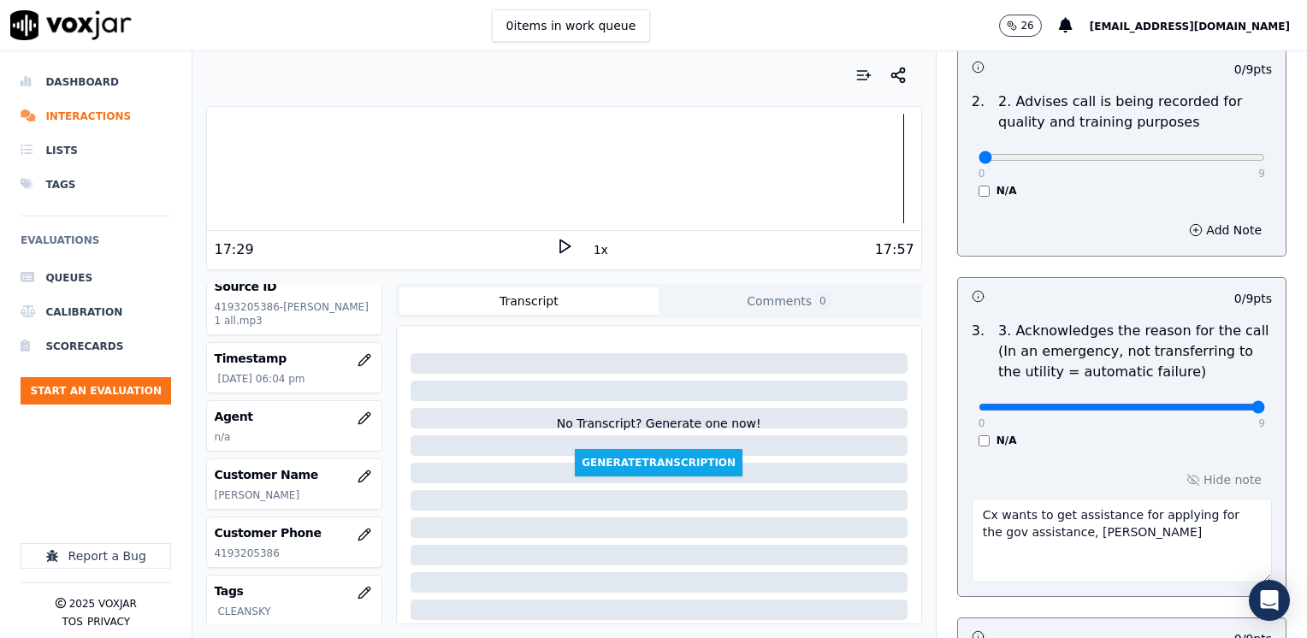
drag, startPoint x: 964, startPoint y: 407, endPoint x: 1309, endPoint y: 408, distance: 344.6
type input "9"
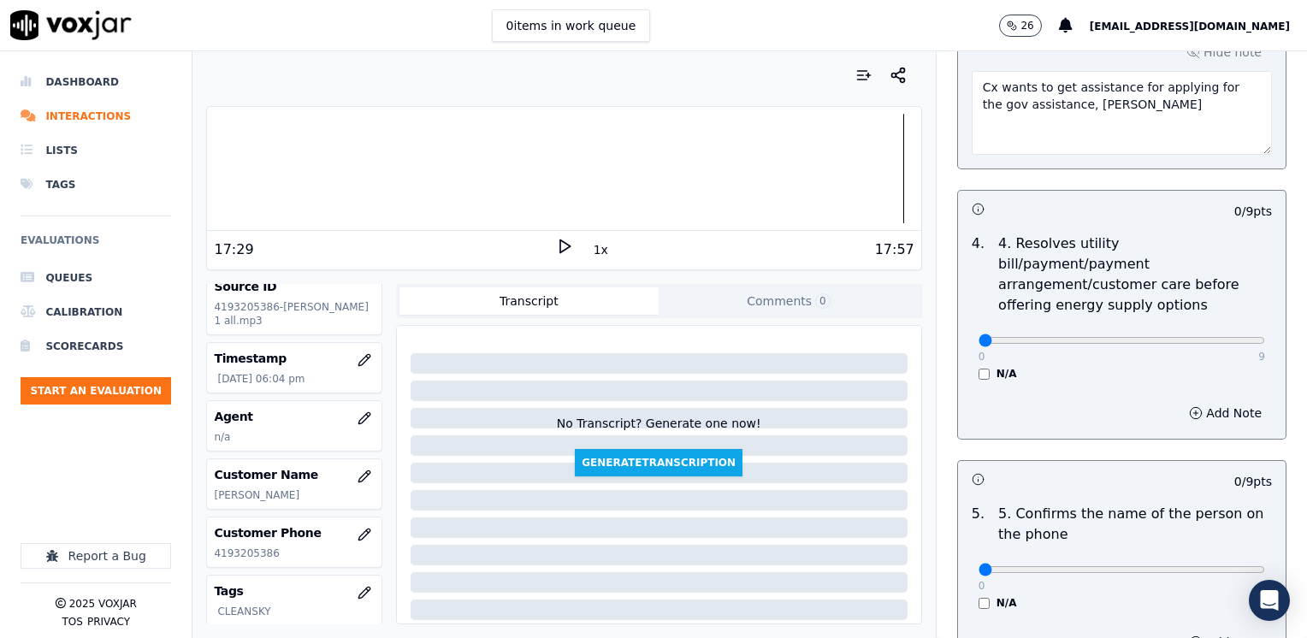
scroll to position [855, 0]
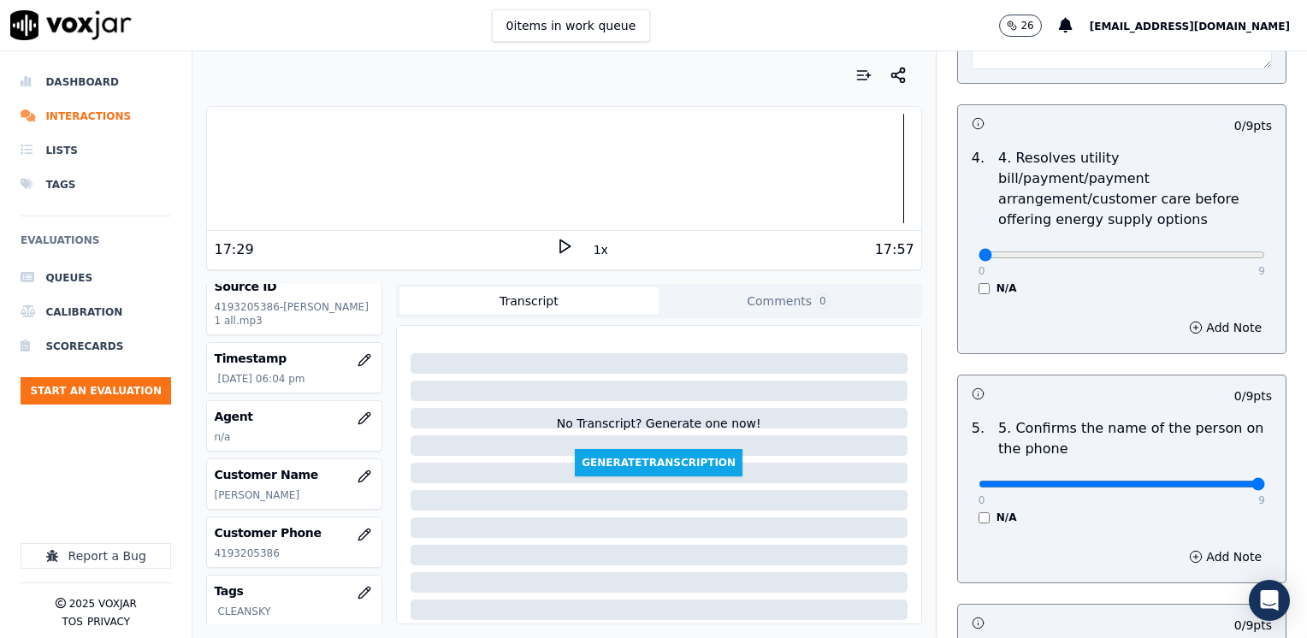
drag, startPoint x: 970, startPoint y: 466, endPoint x: 1309, endPoint y: 487, distance: 340.1
type input "9"
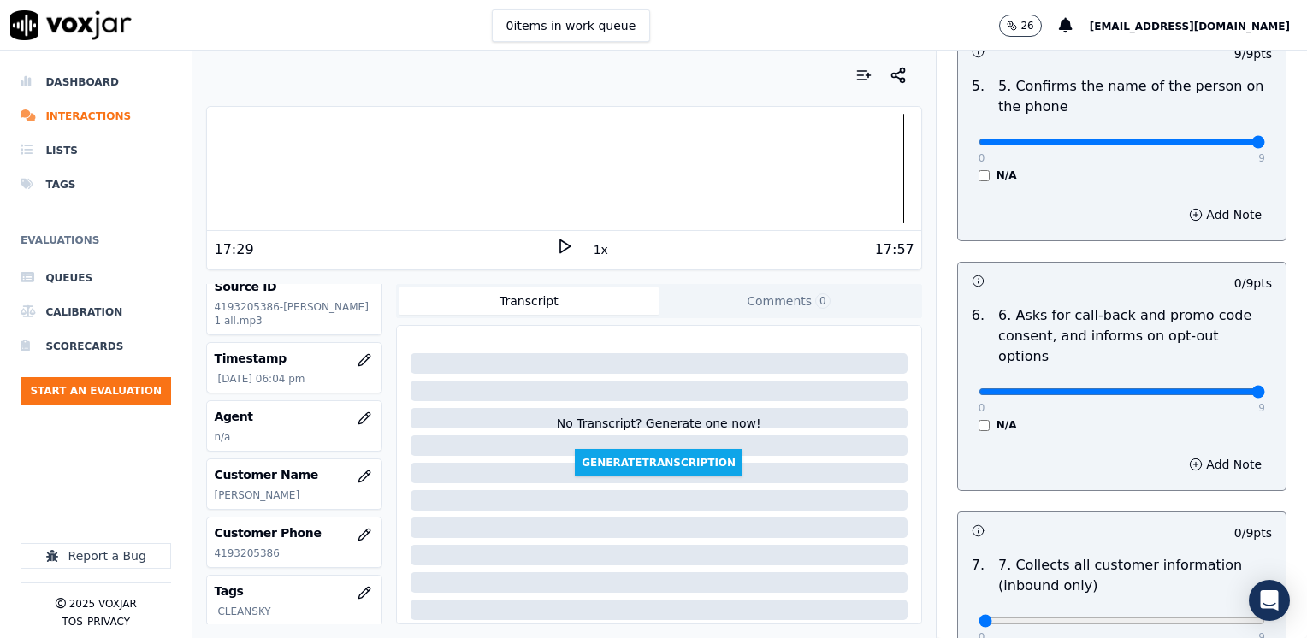
drag, startPoint x: 967, startPoint y: 352, endPoint x: 1309, endPoint y: 376, distance: 342.9
type input "9"
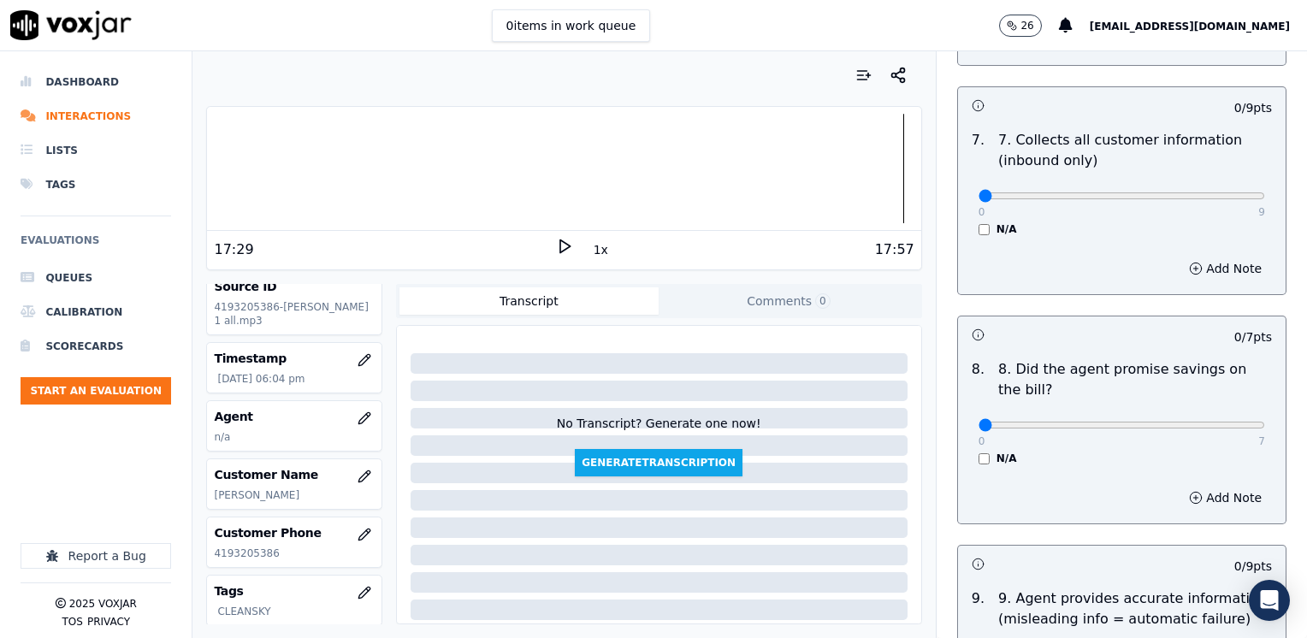
scroll to position [1625, 0]
drag, startPoint x: 960, startPoint y: 380, endPoint x: 975, endPoint y: 379, distance: 14.6
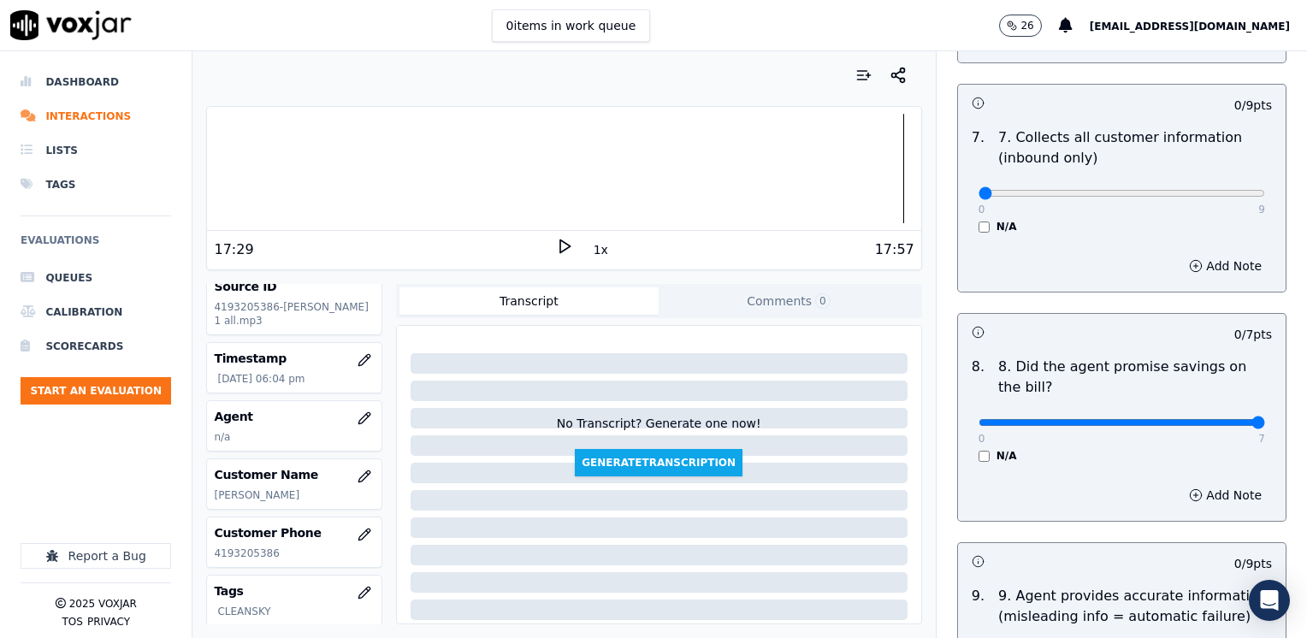
drag, startPoint x: 973, startPoint y: 379, endPoint x: 1309, endPoint y: 378, distance: 336.0
type input "7"
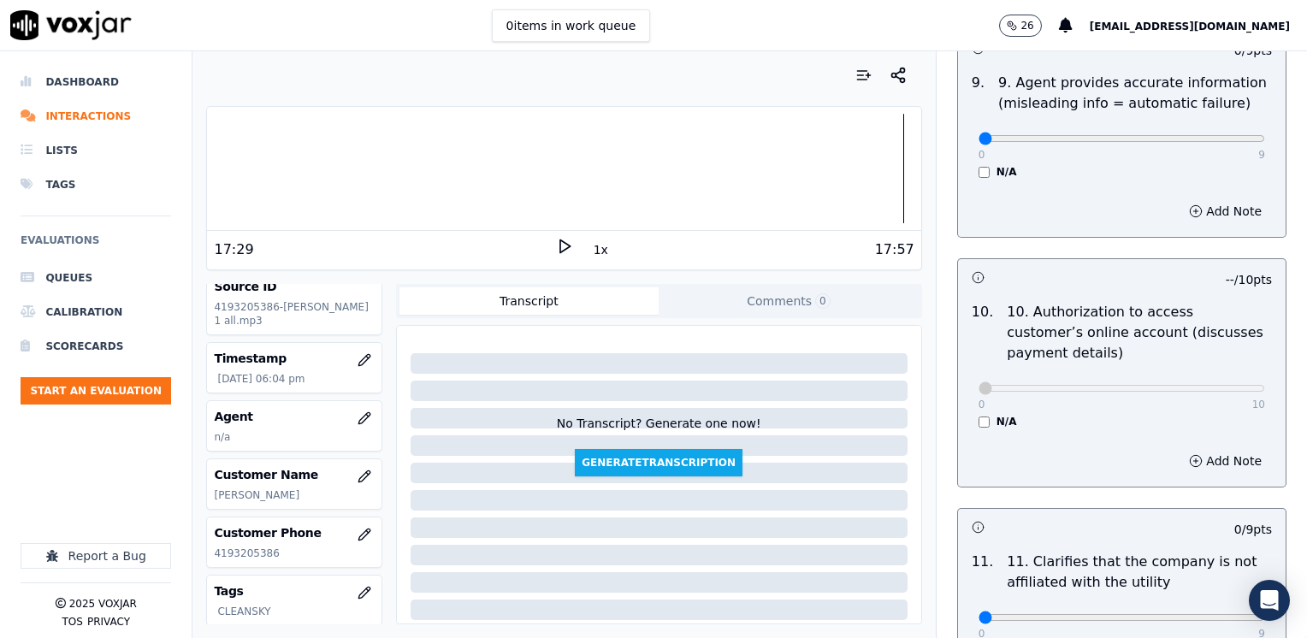
scroll to position [2394, 0]
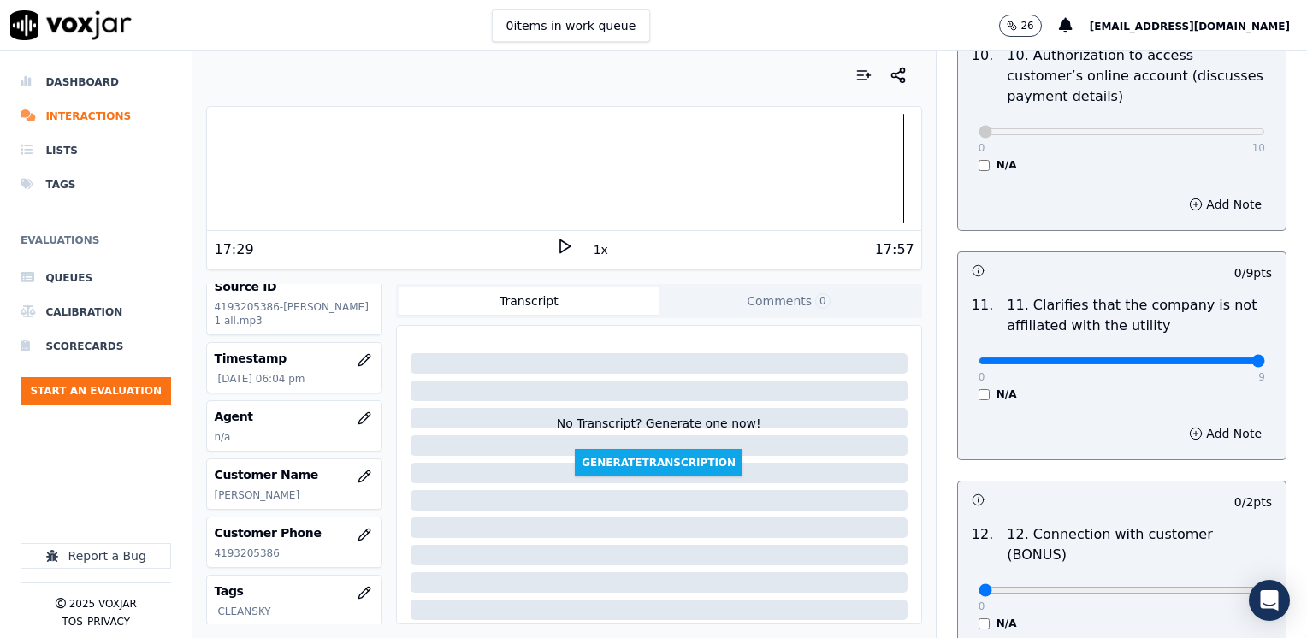
drag, startPoint x: 969, startPoint y: 316, endPoint x: 1306, endPoint y: 314, distance: 336.9
type input "9"
drag, startPoint x: 967, startPoint y: 523, endPoint x: 1230, endPoint y: 513, distance: 262.7
type input "2"
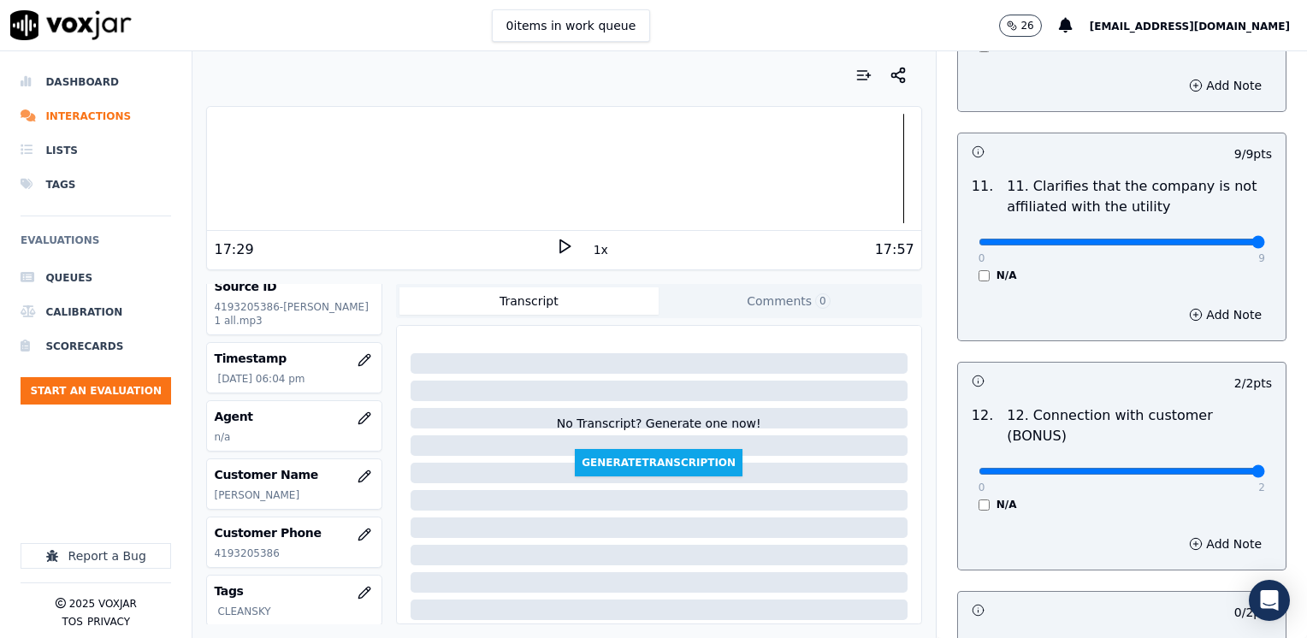
scroll to position [2651, 0]
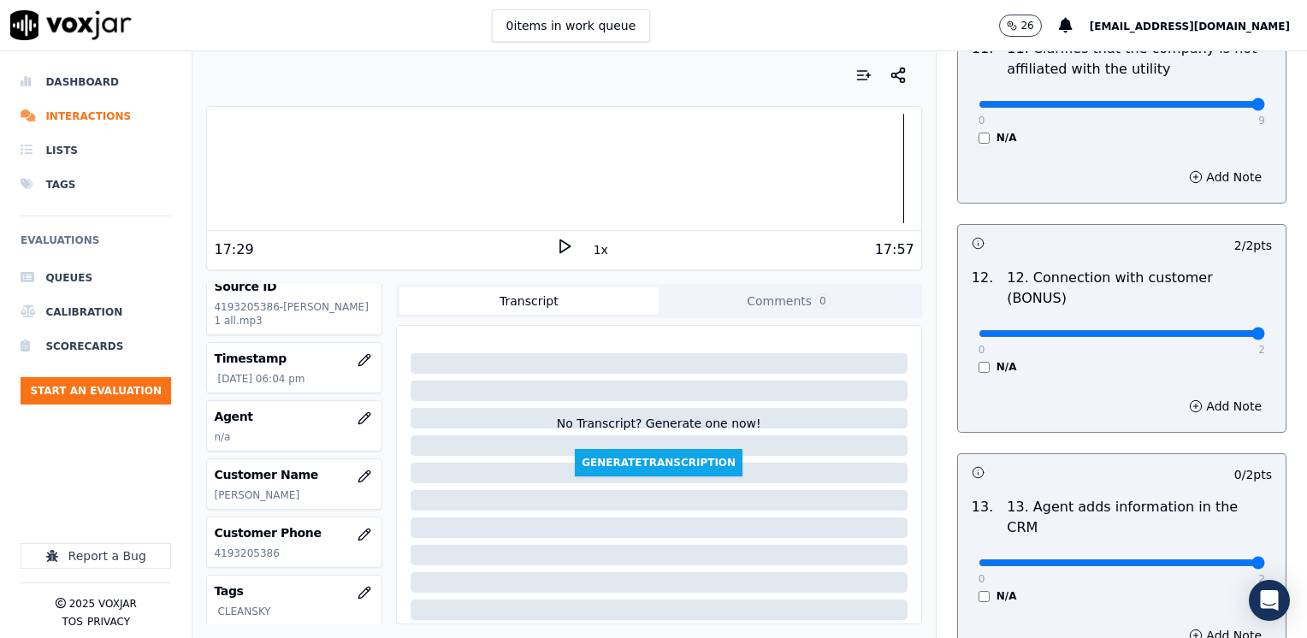
drag, startPoint x: 964, startPoint y: 481, endPoint x: 1309, endPoint y: 421, distance: 349.7
type input "2"
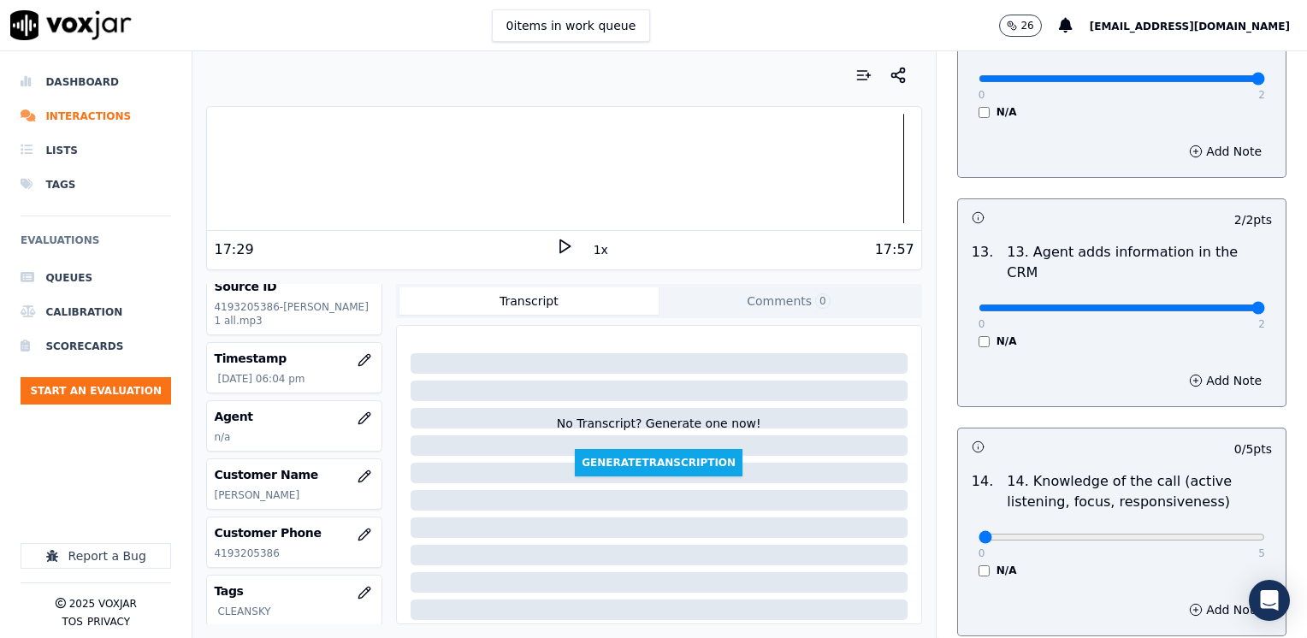
scroll to position [2907, 0]
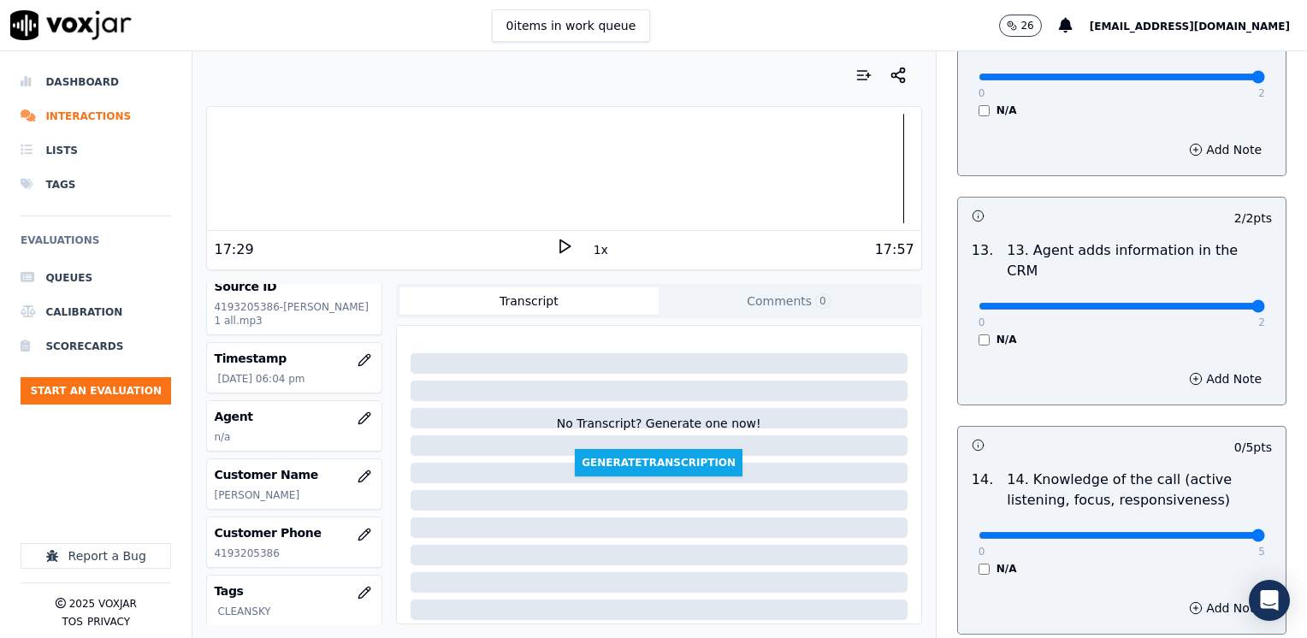
drag, startPoint x: 961, startPoint y: 450, endPoint x: 1306, endPoint y: 422, distance: 345.7
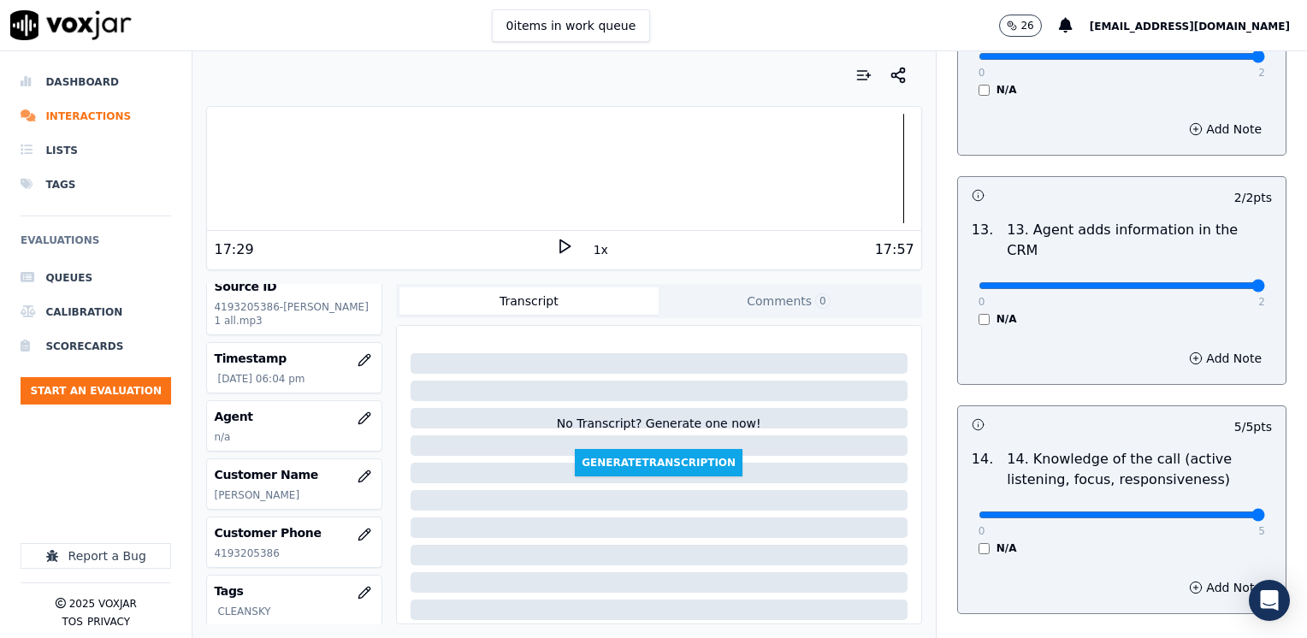
scroll to position [2958, 0]
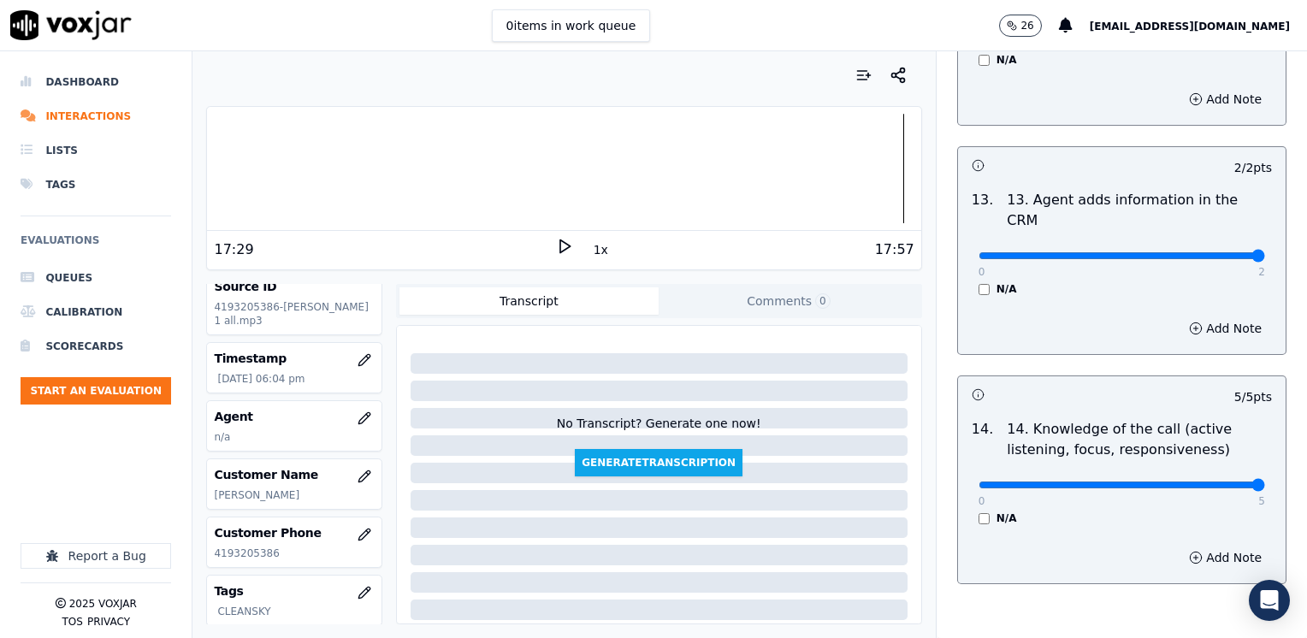
click at [1108, 511] on div "N/A" at bounding box center [1121, 518] width 286 height 14
type input "2"
click at [1207, 546] on button "Add Note" at bounding box center [1224, 558] width 93 height 24
click at [1117, 576] on textarea at bounding box center [1121, 618] width 300 height 84
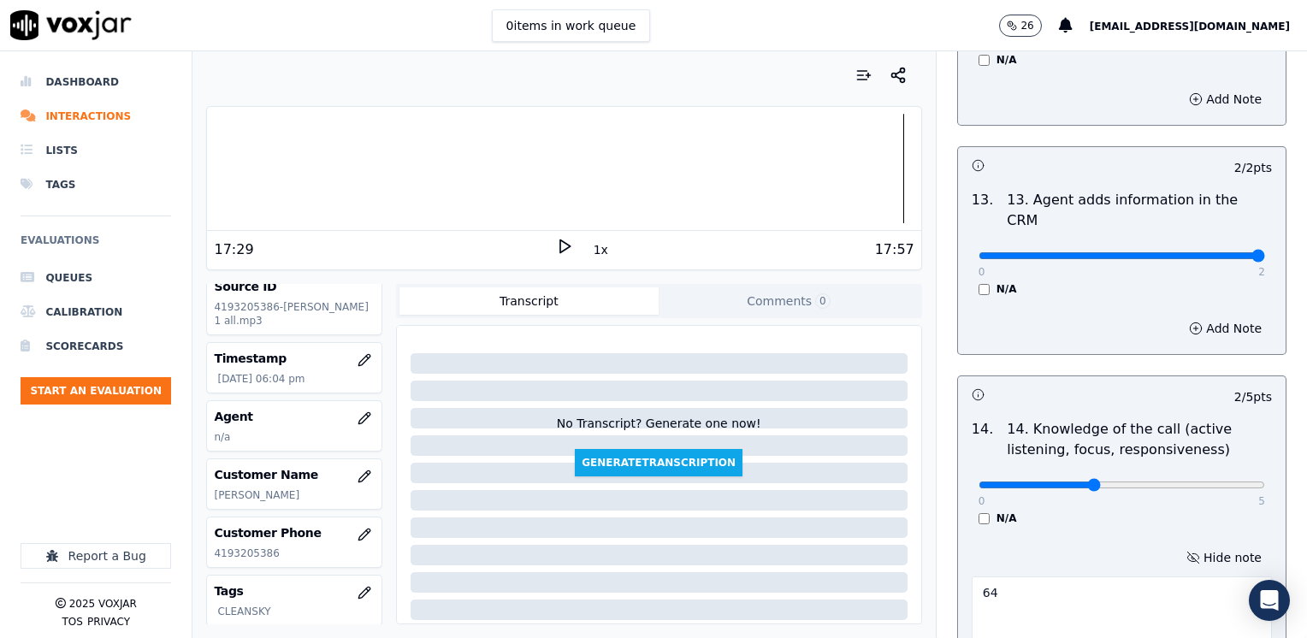
type textarea "6"
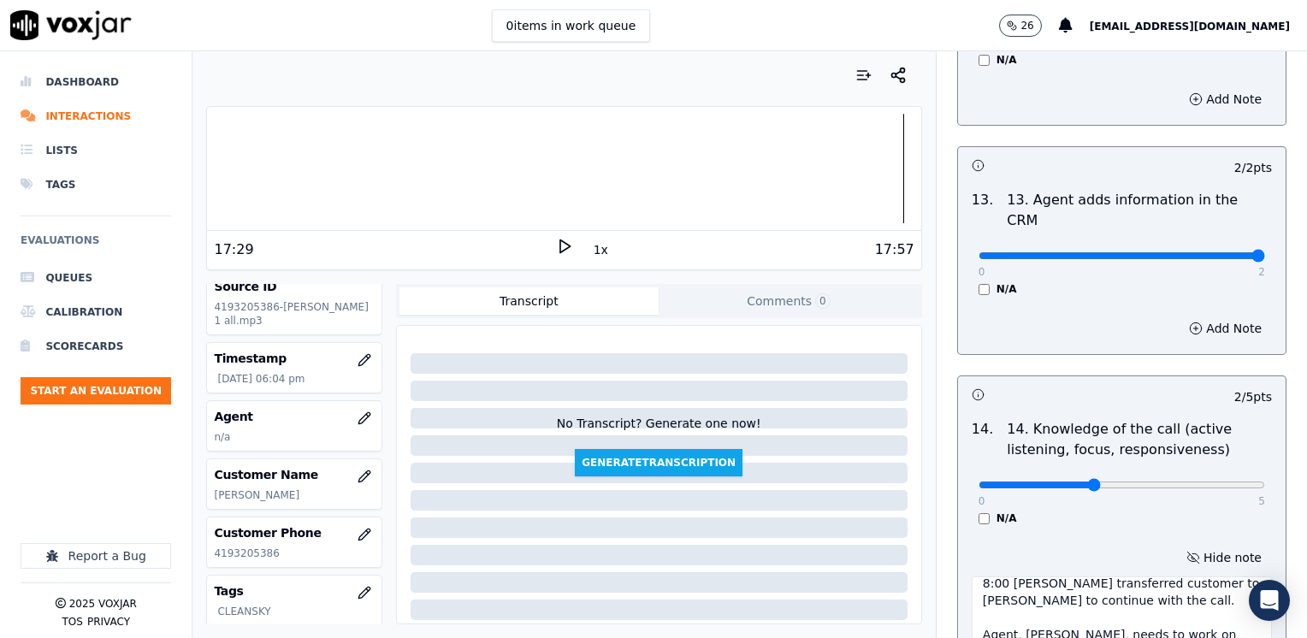
type textarea "8:00 Juliana transferred customer to Veronica Campos to continue with the call.…"
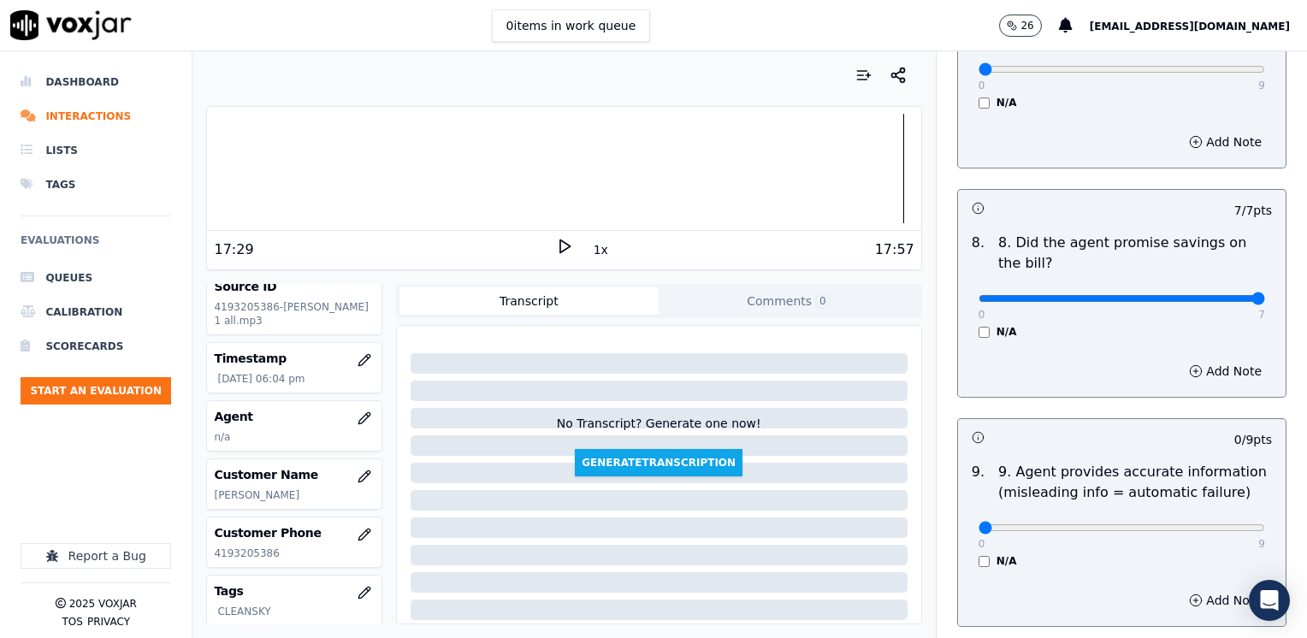
scroll to position [1846, 0]
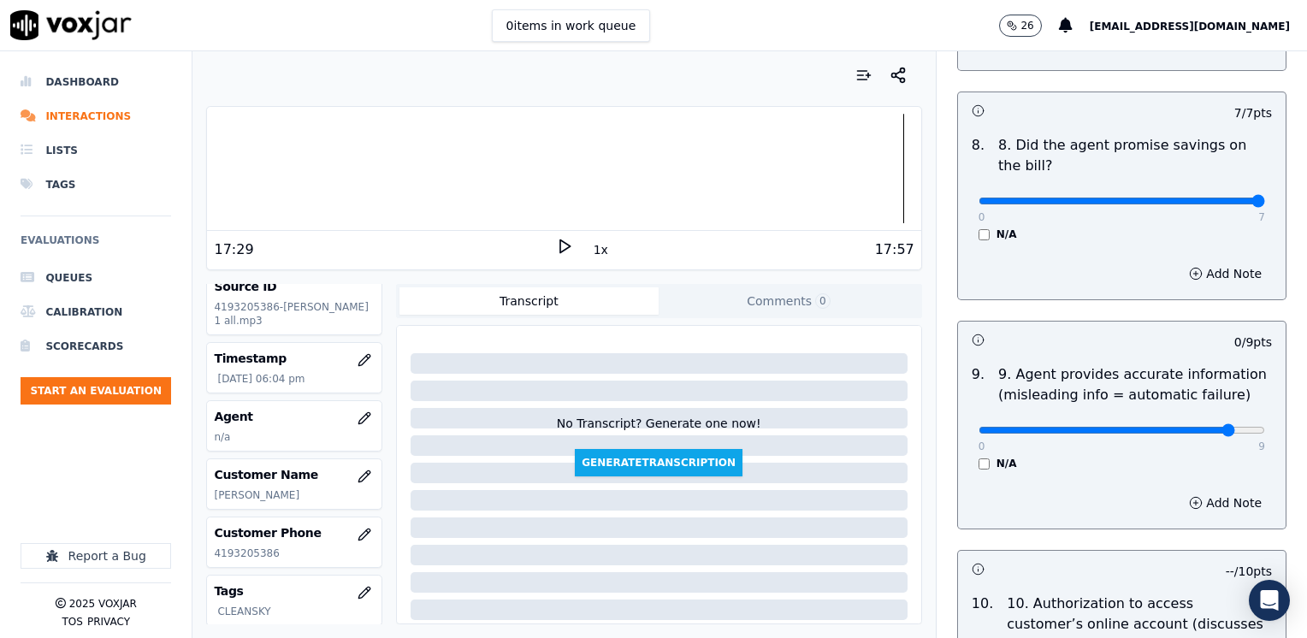
type input "8"
click at [1211, 491] on button "Add Note" at bounding box center [1224, 503] width 93 height 24
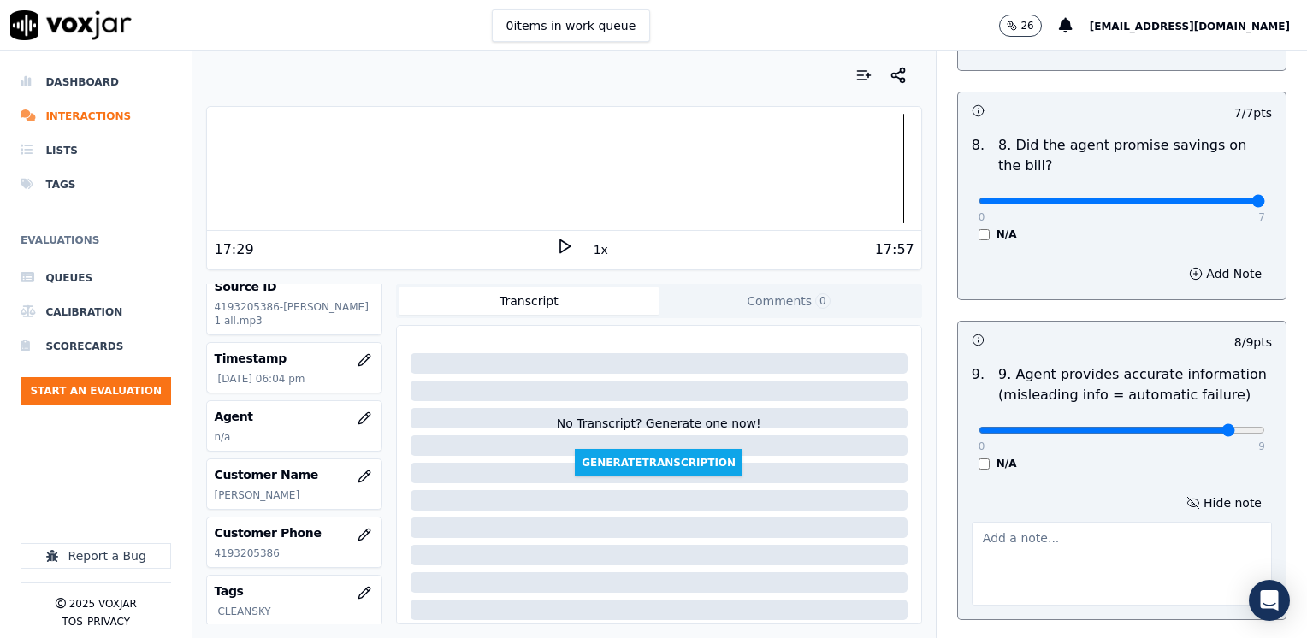
click at [1094, 522] on textarea at bounding box center [1121, 564] width 300 height 84
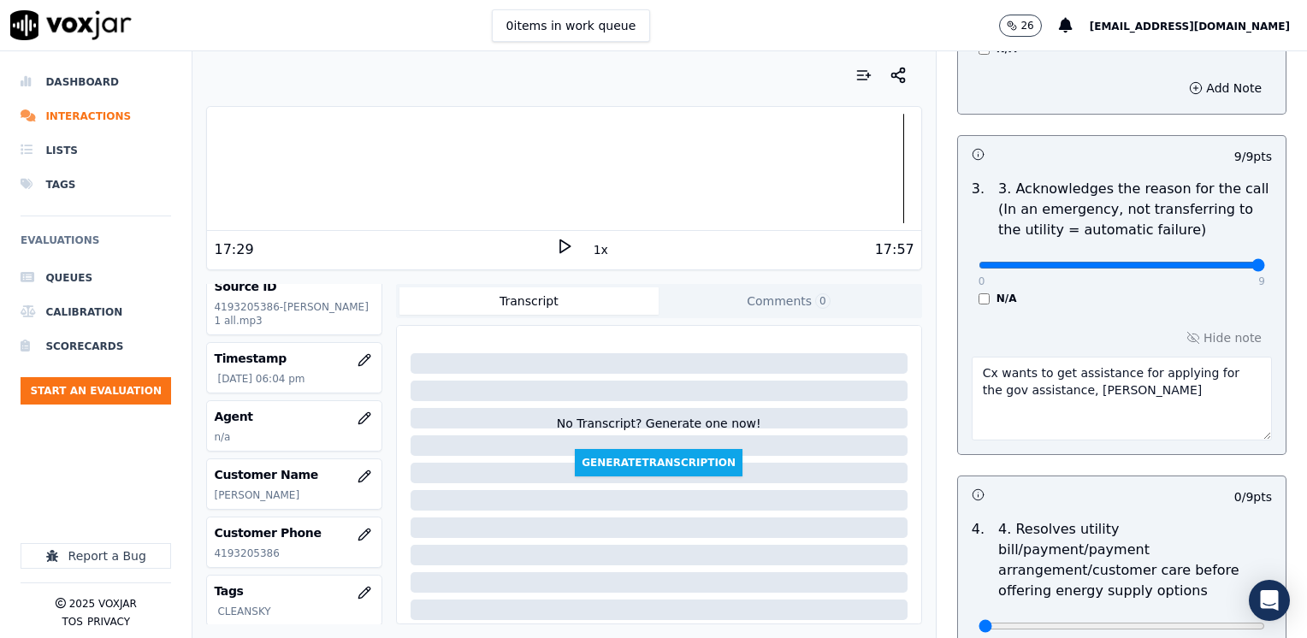
scroll to position [658, 0]
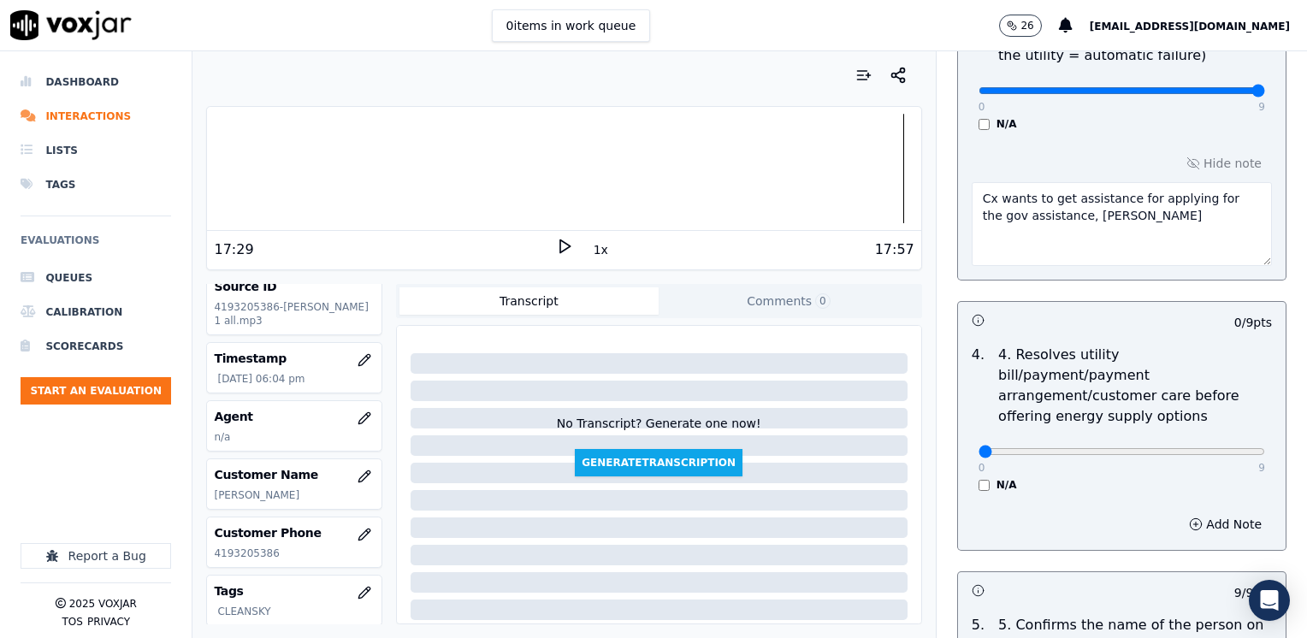
type textarea "Avoid using phrases like "we're gonna lower you rae""
drag, startPoint x: 963, startPoint y: 431, endPoint x: 1306, endPoint y: 390, distance: 345.3
type input "9"
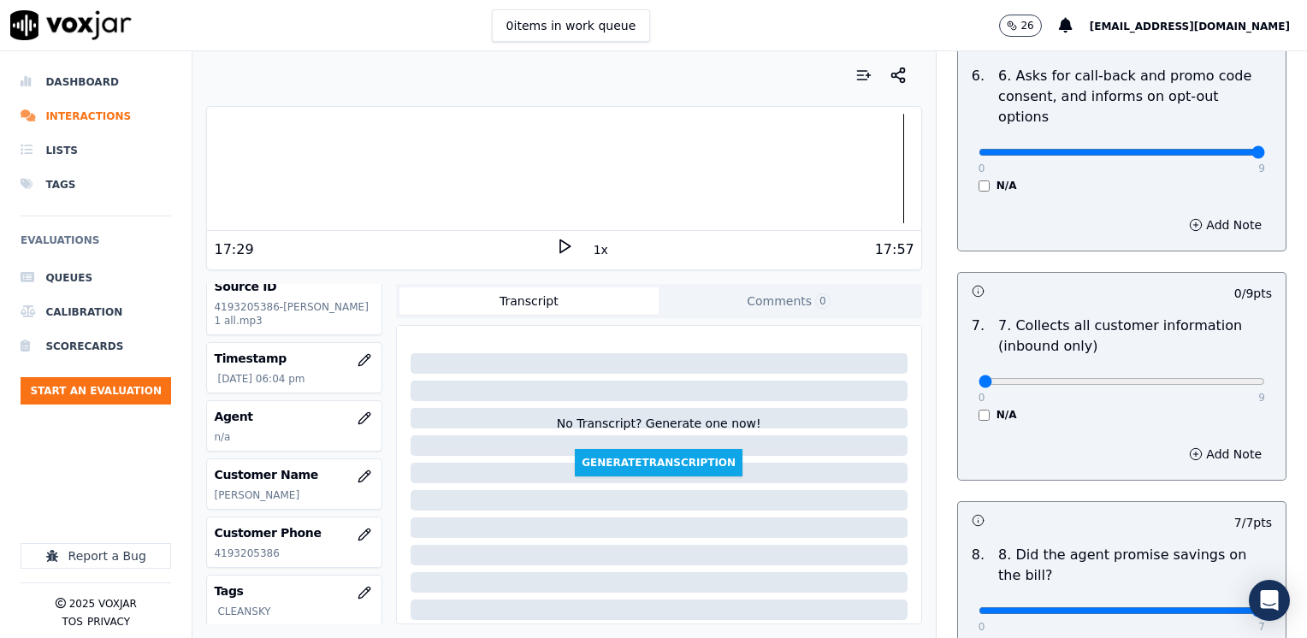
scroll to position [1428, 0]
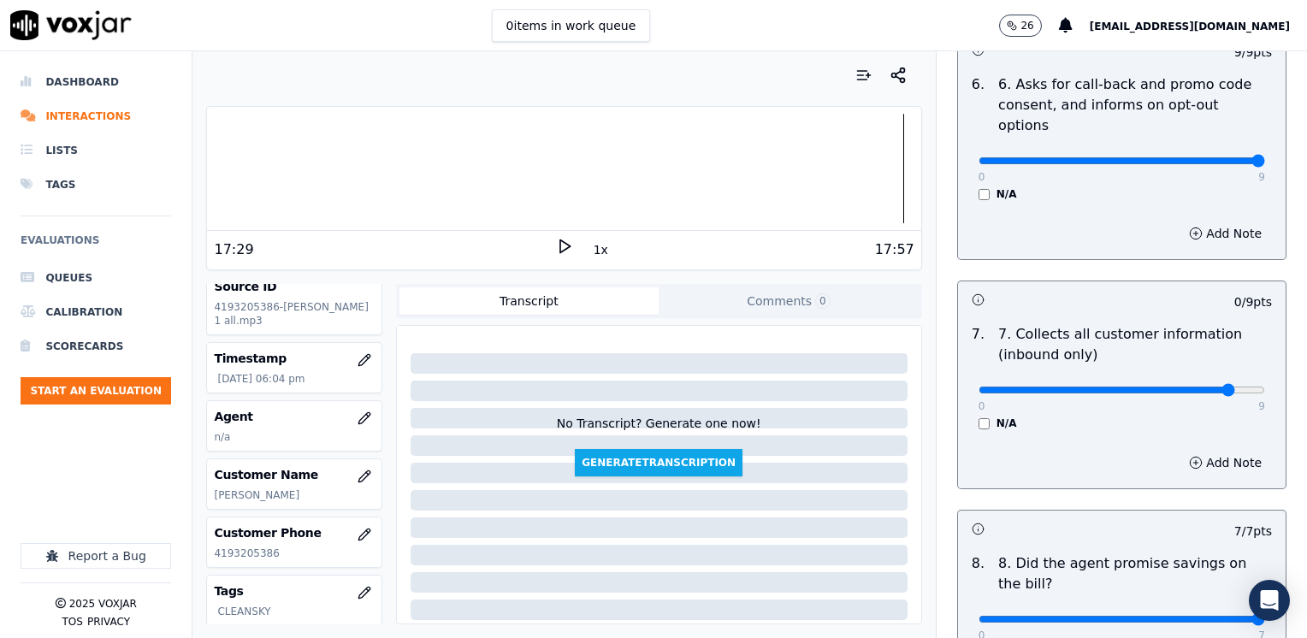
type input "8"
click at [1190, 451] on button "Add Note" at bounding box center [1224, 463] width 93 height 24
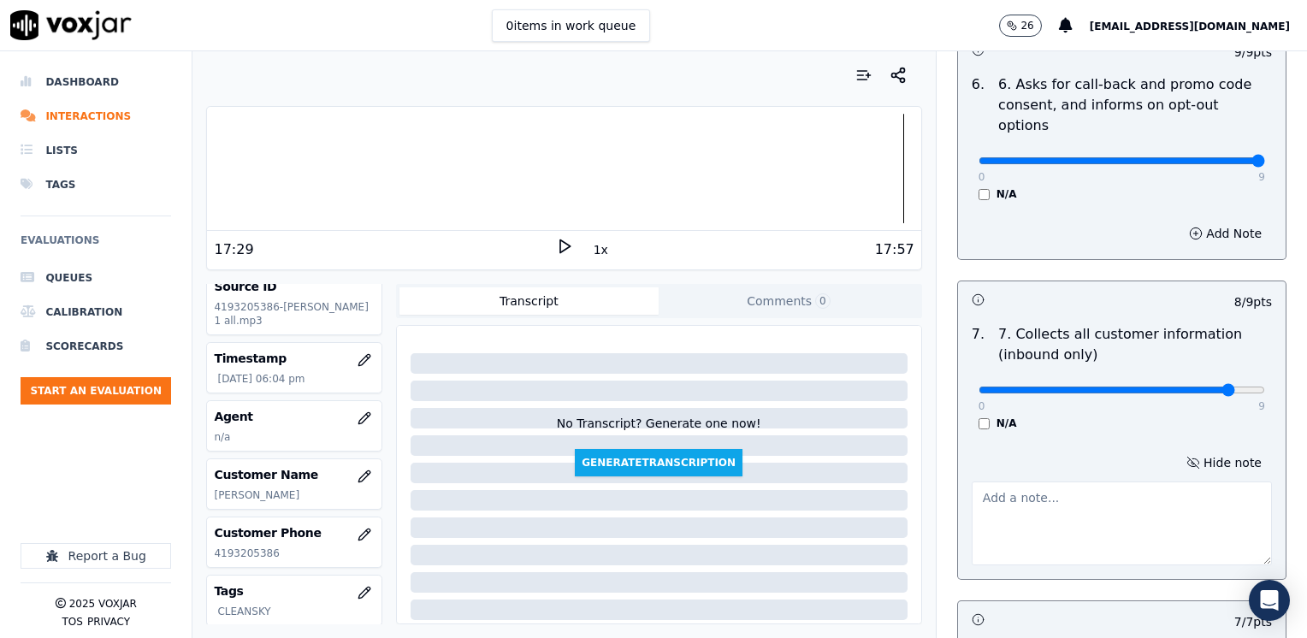
click at [1083, 486] on textarea at bounding box center [1121, 523] width 300 height 84
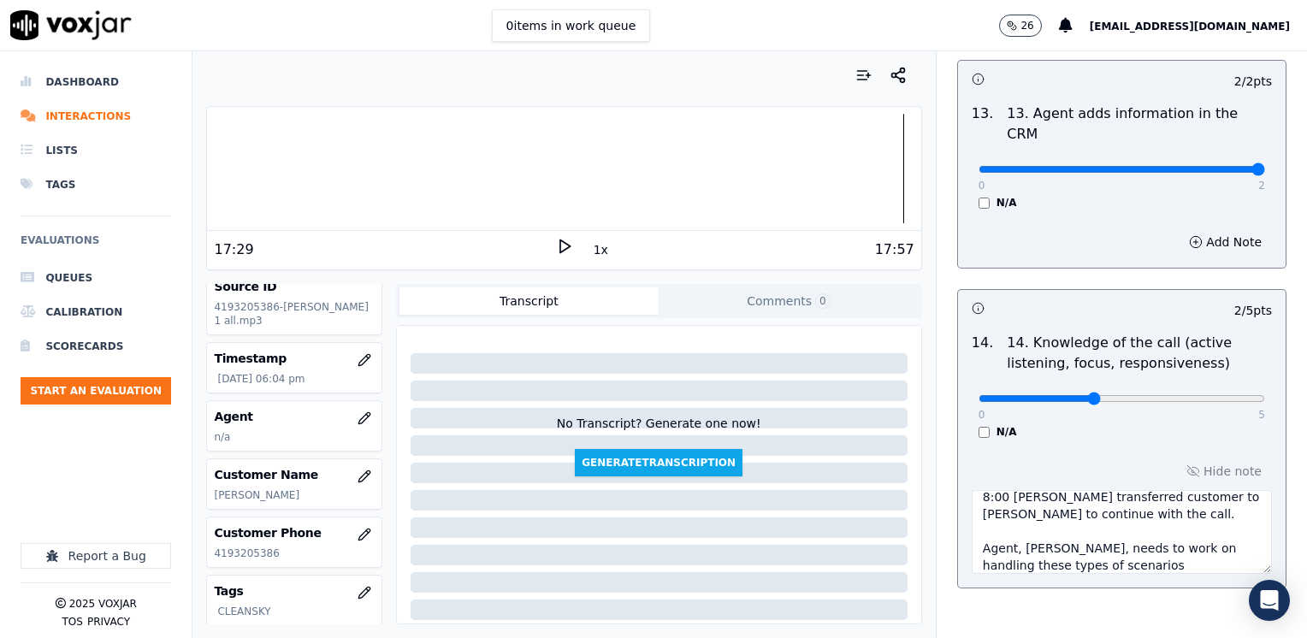
scroll to position [3229, 0]
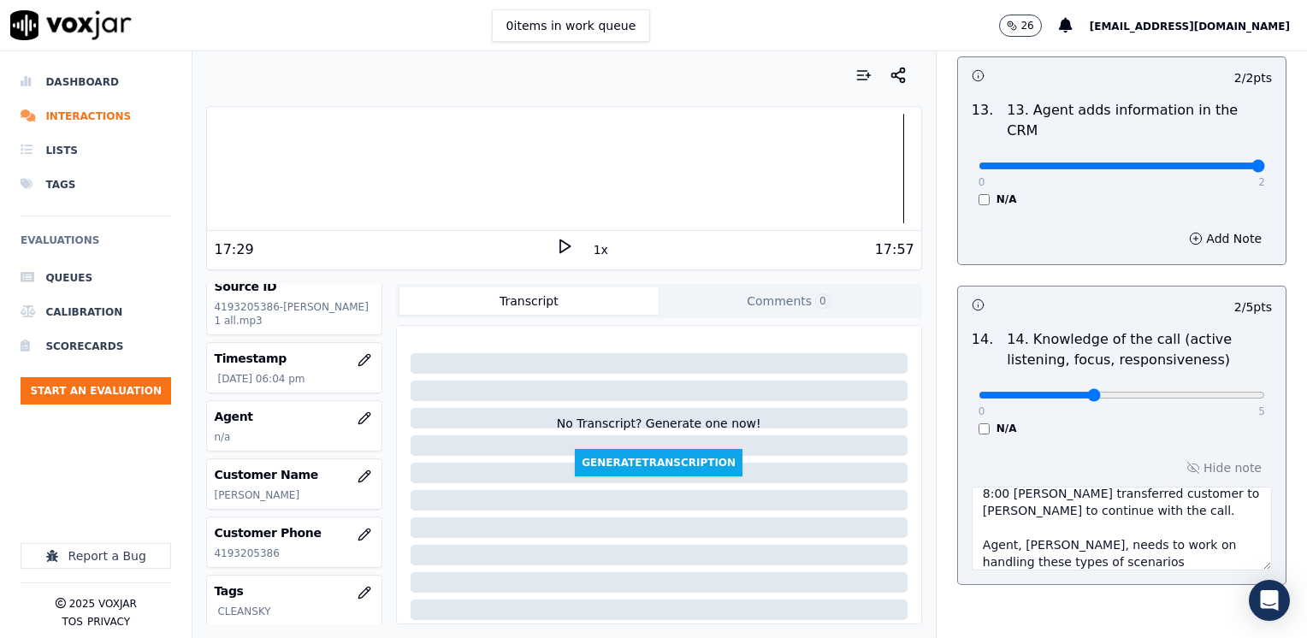
type textarea "Make sure to confirm full service address and the name as it appears on the bil…"
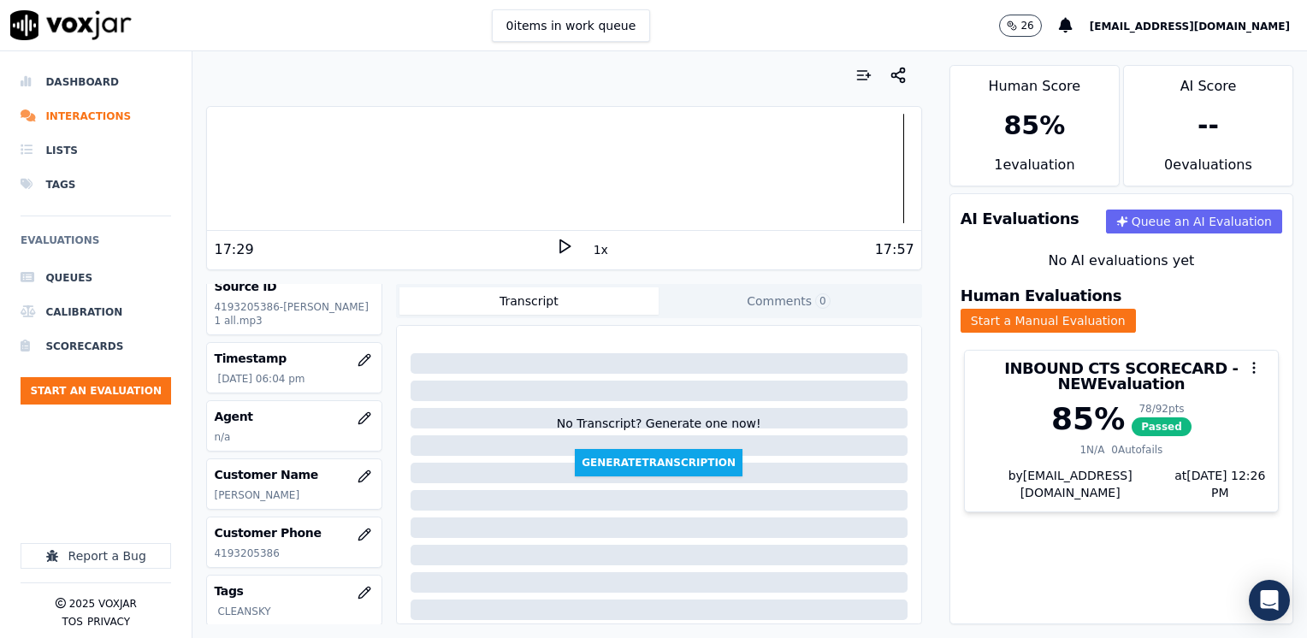
click at [121, 404] on ul "Queues Calibration Scorecards Start an Evaluation" at bounding box center [96, 339] width 150 height 157
click at [121, 381] on button "Start an Evaluation" at bounding box center [96, 390] width 150 height 27
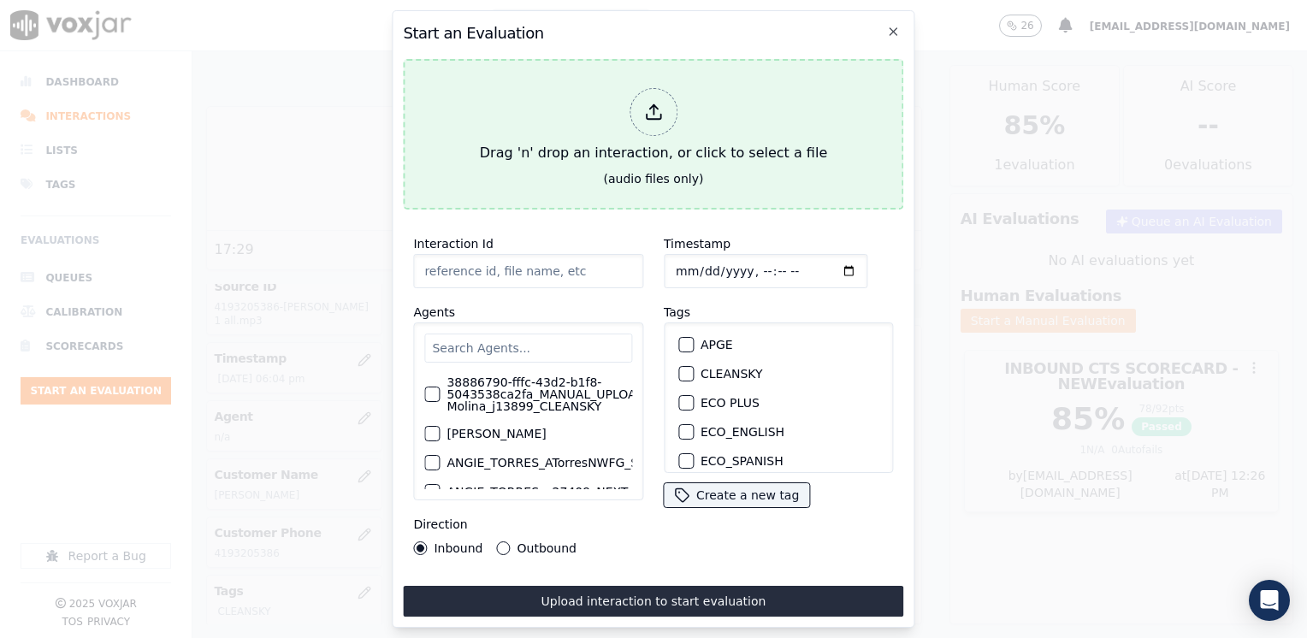
click at [647, 103] on icon at bounding box center [653, 112] width 19 height 19
type input "20250812-115324_4196569514-VERONICA PRADA all.mp3"
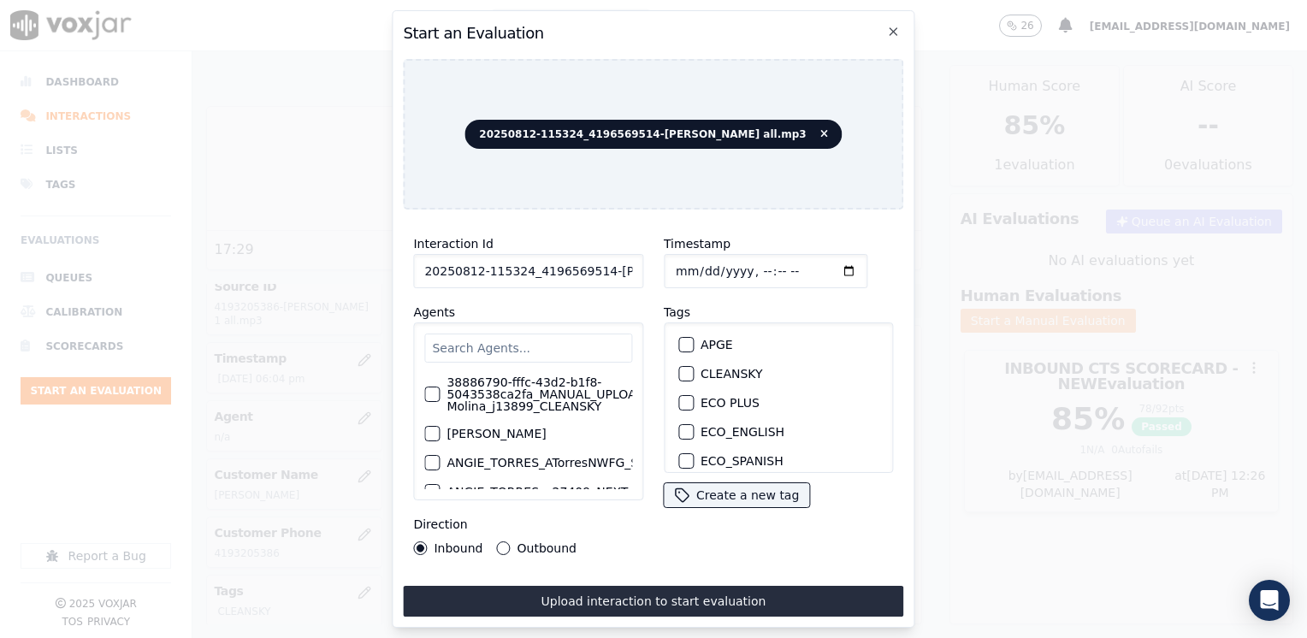
click at [478, 337] on input "text" at bounding box center [528, 347] width 208 height 29
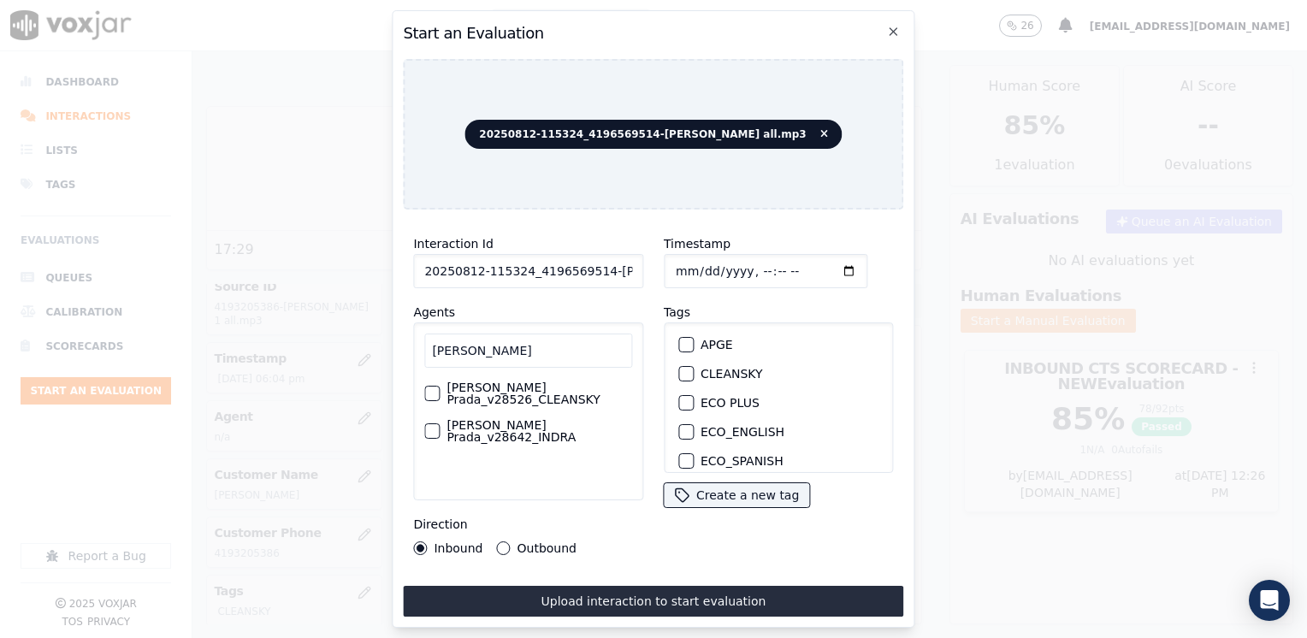
type input "veronica"
click at [434, 387] on div "button" at bounding box center [431, 393] width 12 height 12
click at [682, 368] on div "button" at bounding box center [685, 374] width 12 height 12
click at [829, 261] on input "Timestamp" at bounding box center [766, 271] width 204 height 34
type input "2025-08-12T18:26"
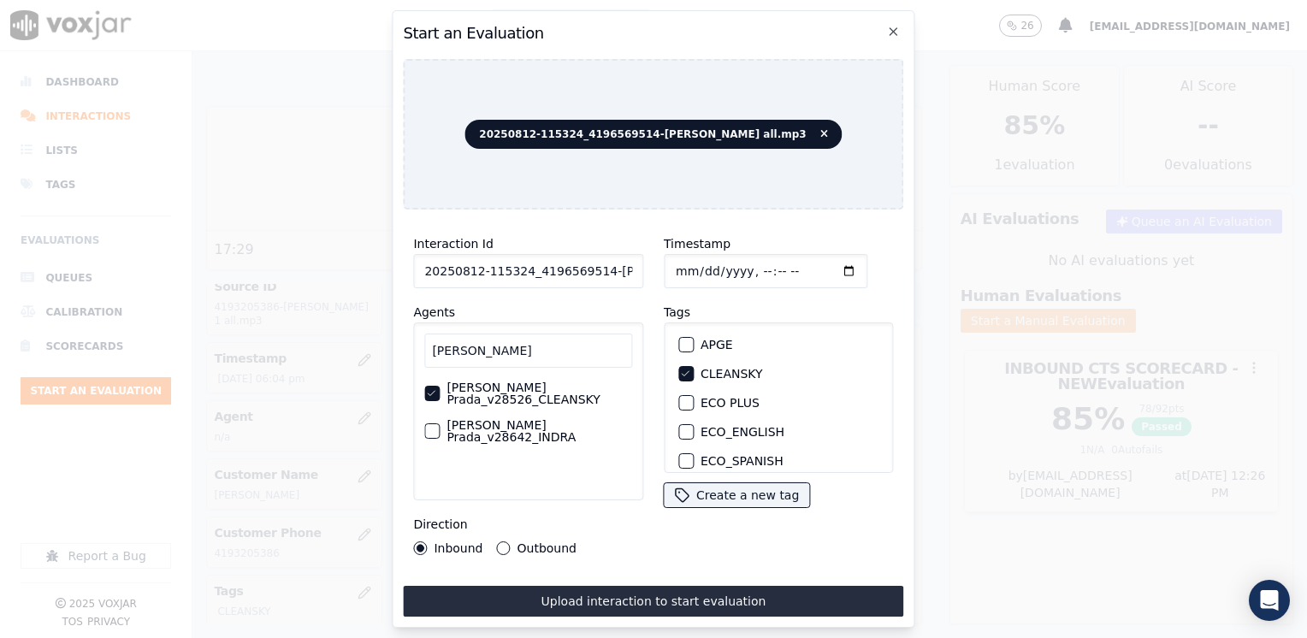
click at [506, 546] on div "Outbound" at bounding box center [537, 548] width 80 height 14
click at [506, 541] on div "Outbound" at bounding box center [537, 548] width 80 height 14
click at [503, 543] on button "Outbound" at bounding box center [504, 548] width 14 height 14
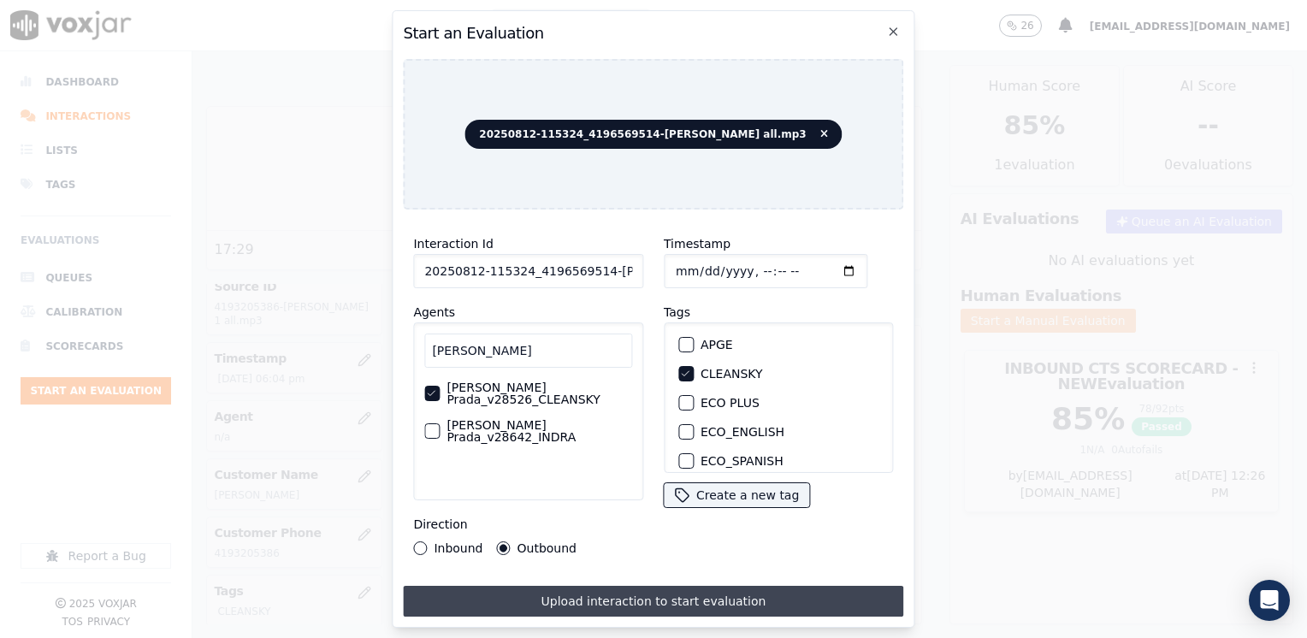
click at [649, 589] on button "Upload interaction to start evaluation" at bounding box center [653, 601] width 500 height 31
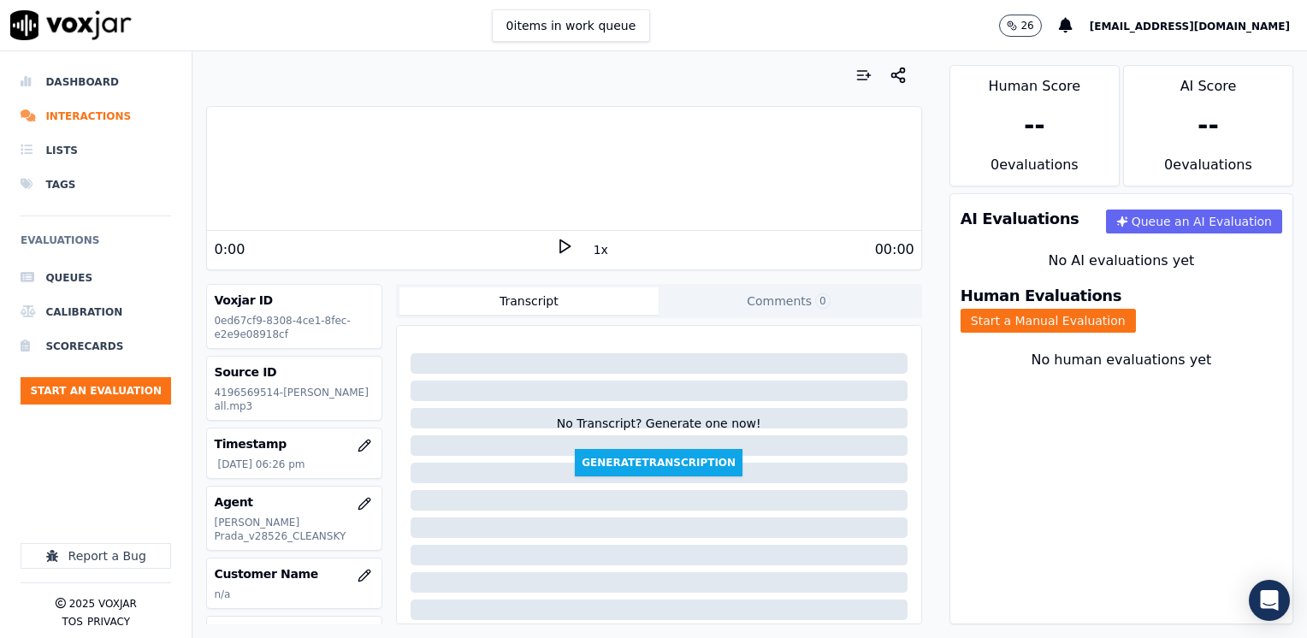
click at [563, 245] on icon at bounding box center [564, 246] width 17 height 17
click at [556, 251] on icon at bounding box center [564, 246] width 17 height 17
click at [848, 156] on div at bounding box center [563, 168] width 713 height 109
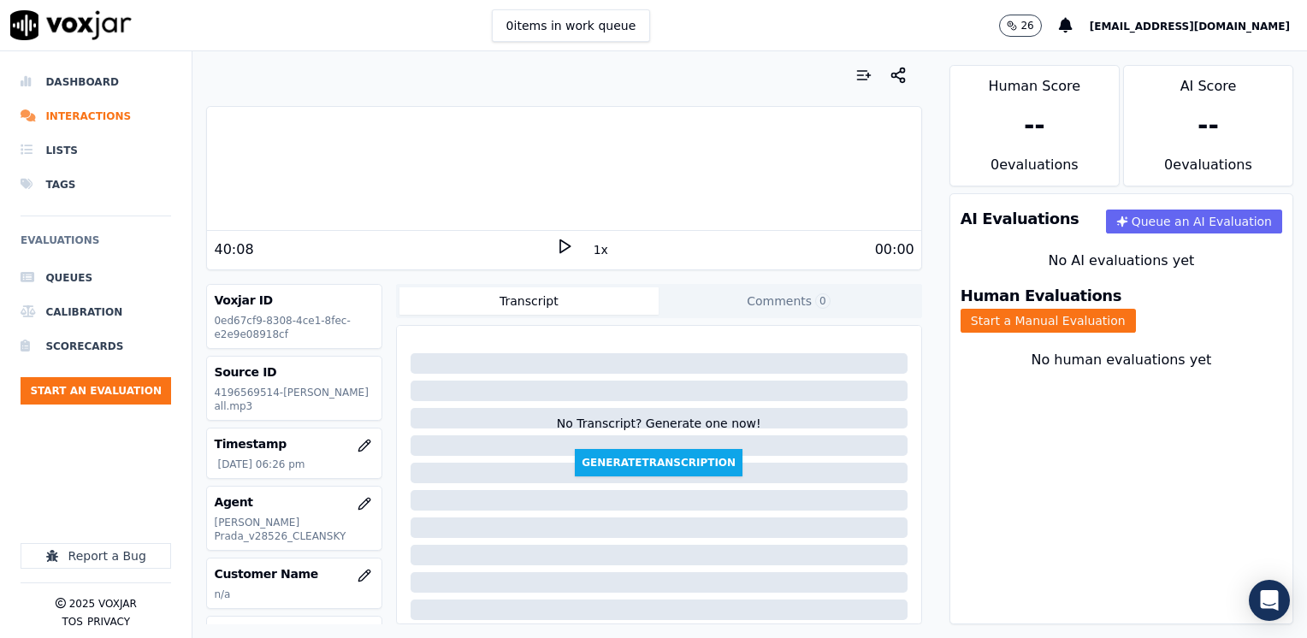
scroll to position [86, 0]
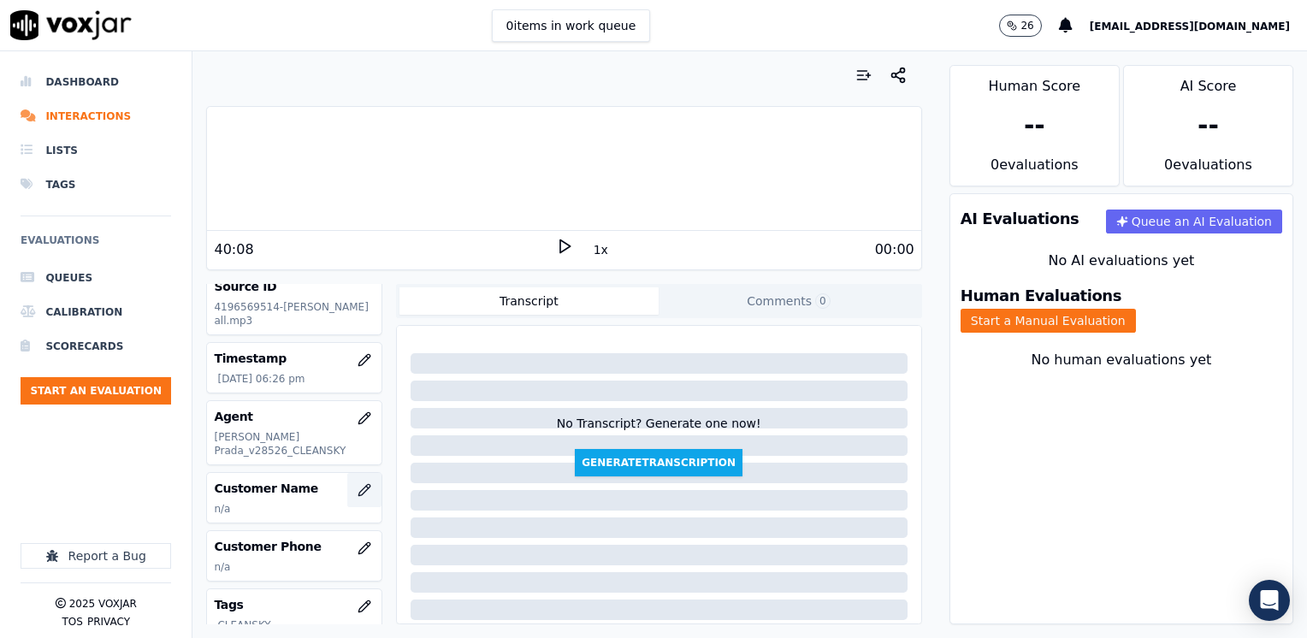
click at [357, 485] on icon "button" at bounding box center [364, 490] width 14 height 14
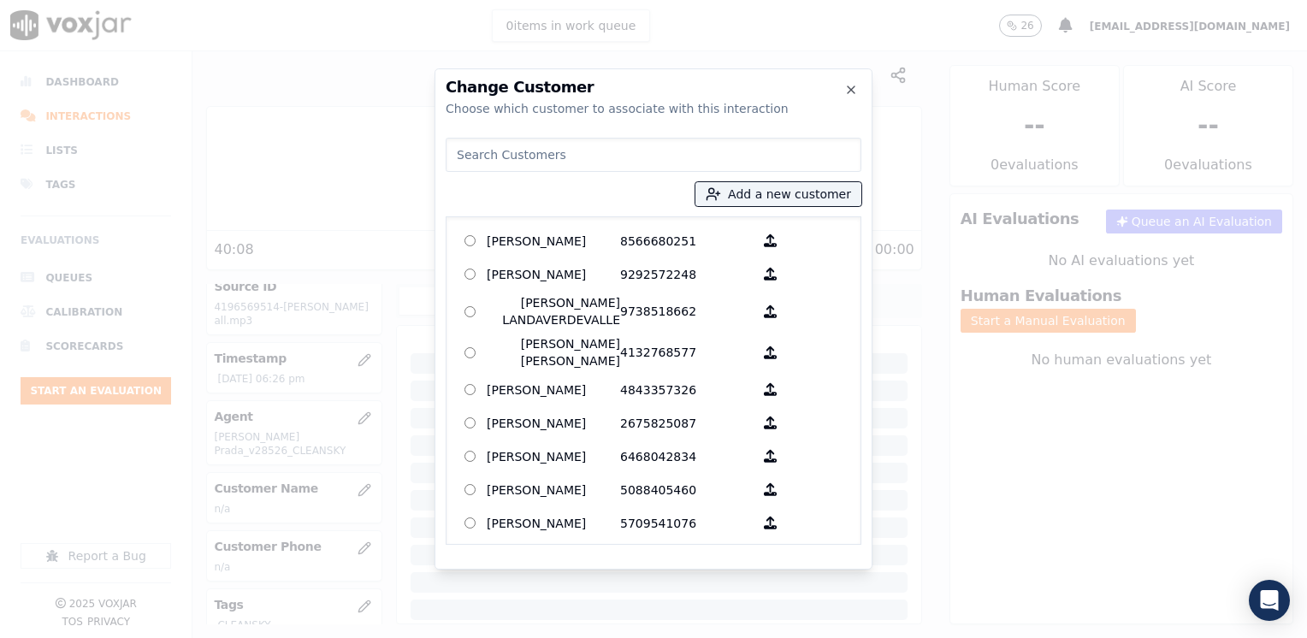
click at [605, 156] on input at bounding box center [653, 155] width 416 height 34
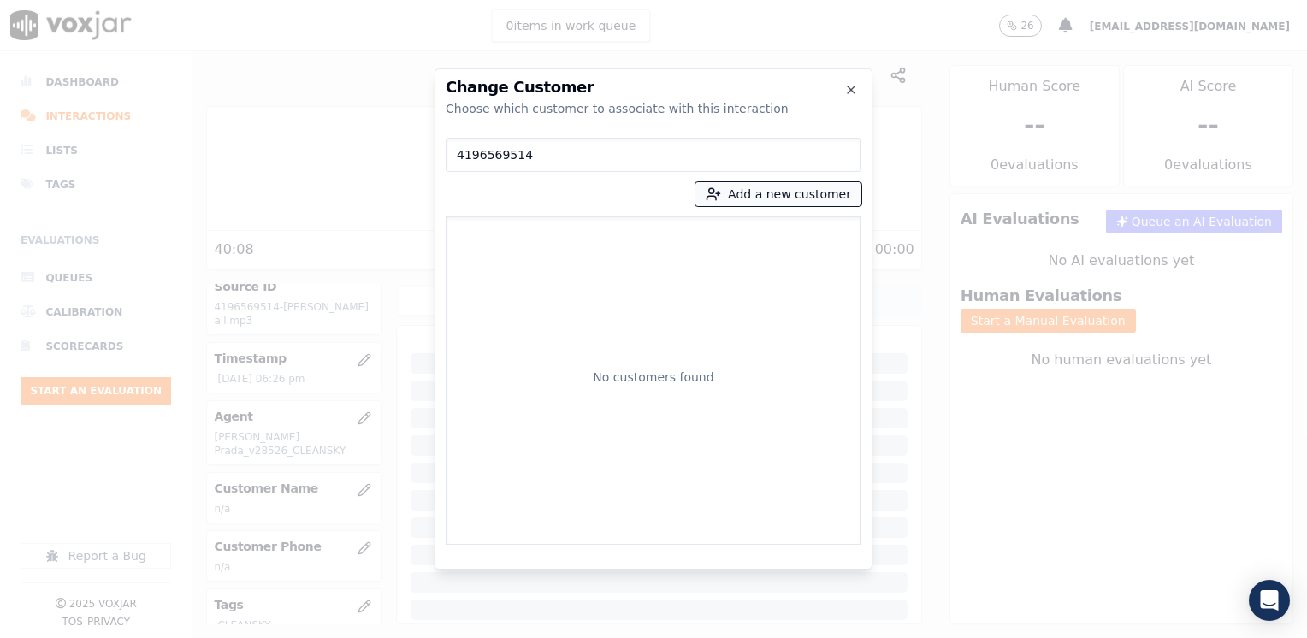
type input "4196569514"
click at [845, 200] on button "Add a new customer" at bounding box center [778, 194] width 166 height 24
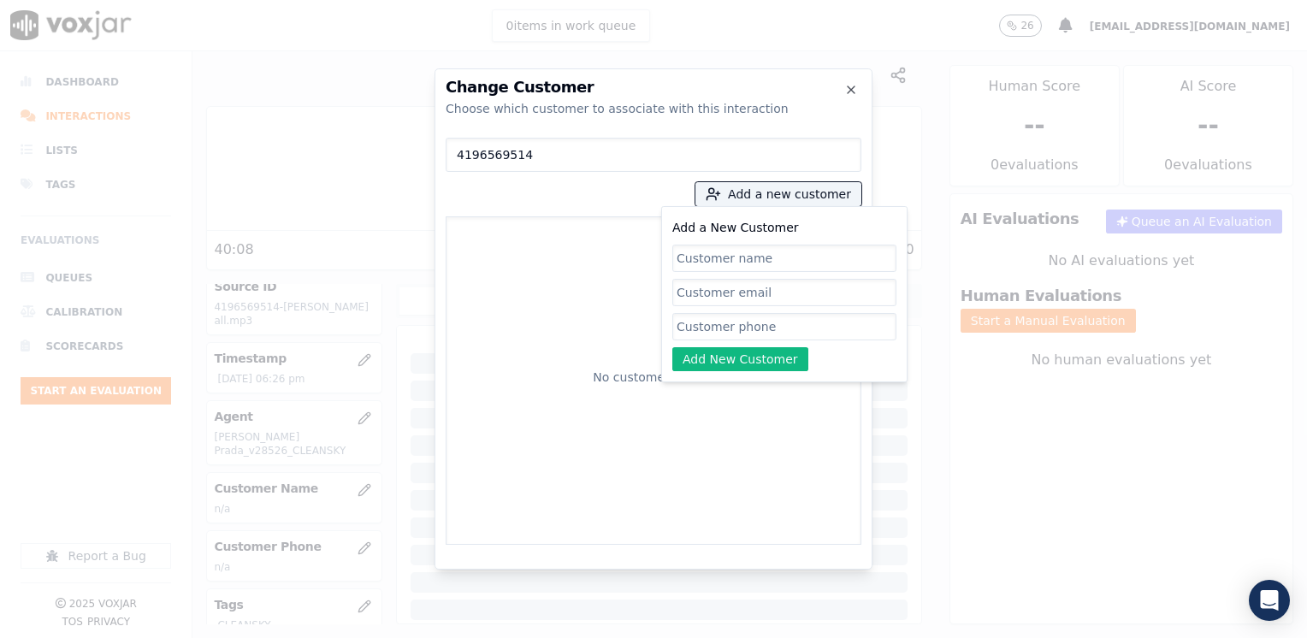
click at [744, 333] on input "Add a New Customer" at bounding box center [784, 326] width 224 height 27
paste input "4196569514"
type input "4196569514"
click at [735, 264] on input "Add a New Customer" at bounding box center [784, 258] width 224 height 27
paste input "Edward Smialowki Jr"
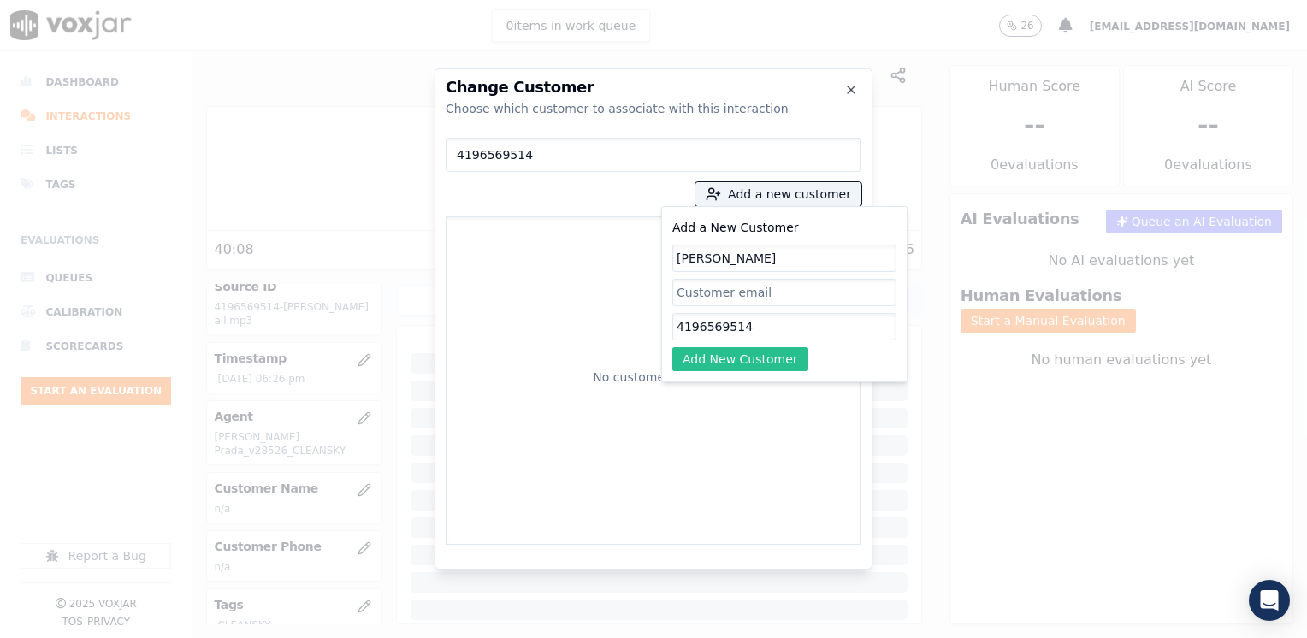
type input "Edward Smialowki Jr"
click at [771, 365] on button "Add New Customer" at bounding box center [740, 359] width 136 height 24
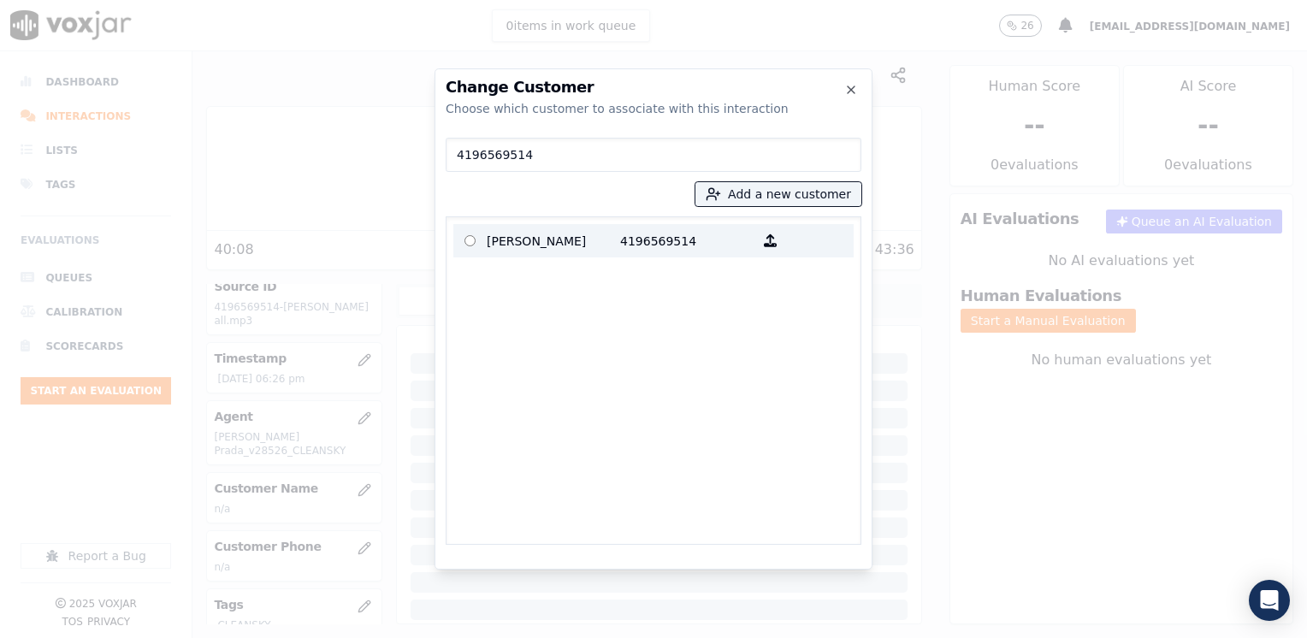
click at [629, 248] on p "4196569514" at bounding box center [686, 240] width 133 height 27
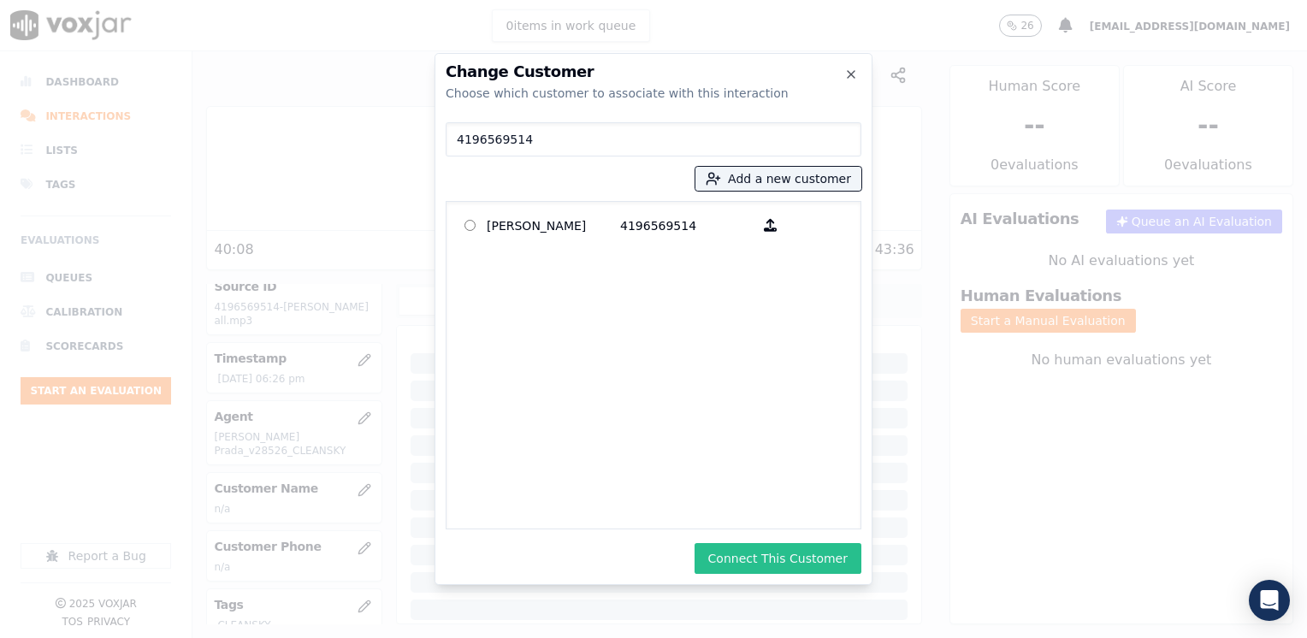
click at [805, 557] on button "Connect This Customer" at bounding box center [777, 558] width 167 height 31
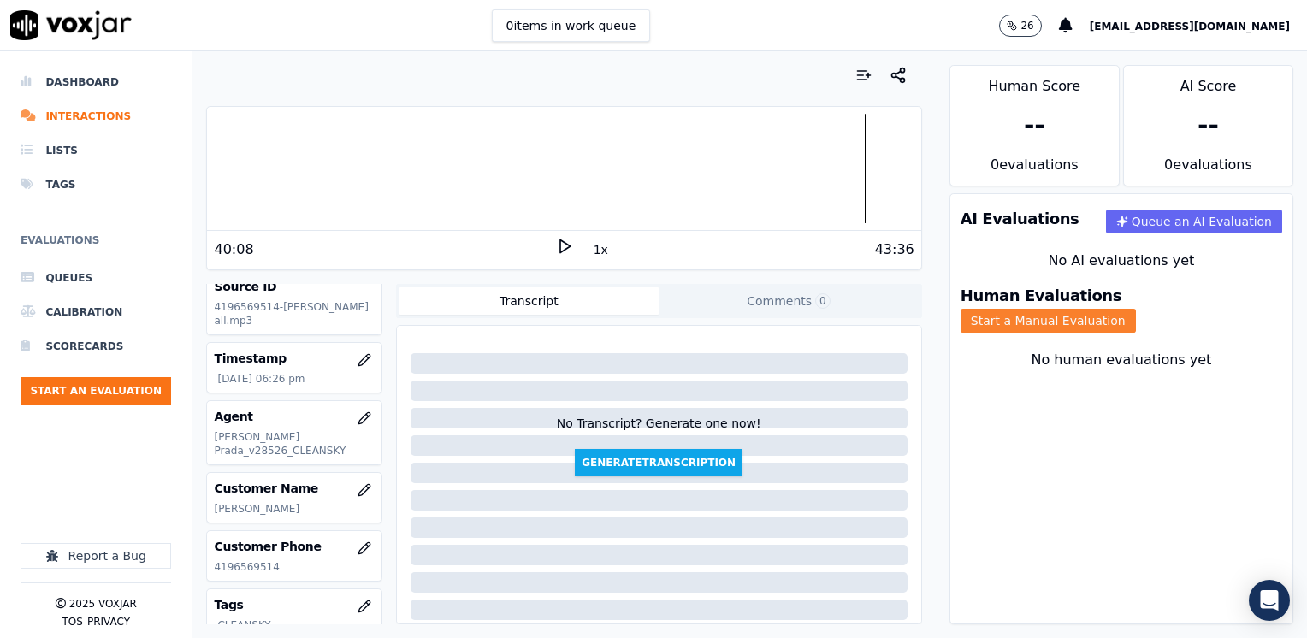
click at [1134, 311] on button "Start a Manual Evaluation" at bounding box center [1047, 321] width 175 height 24
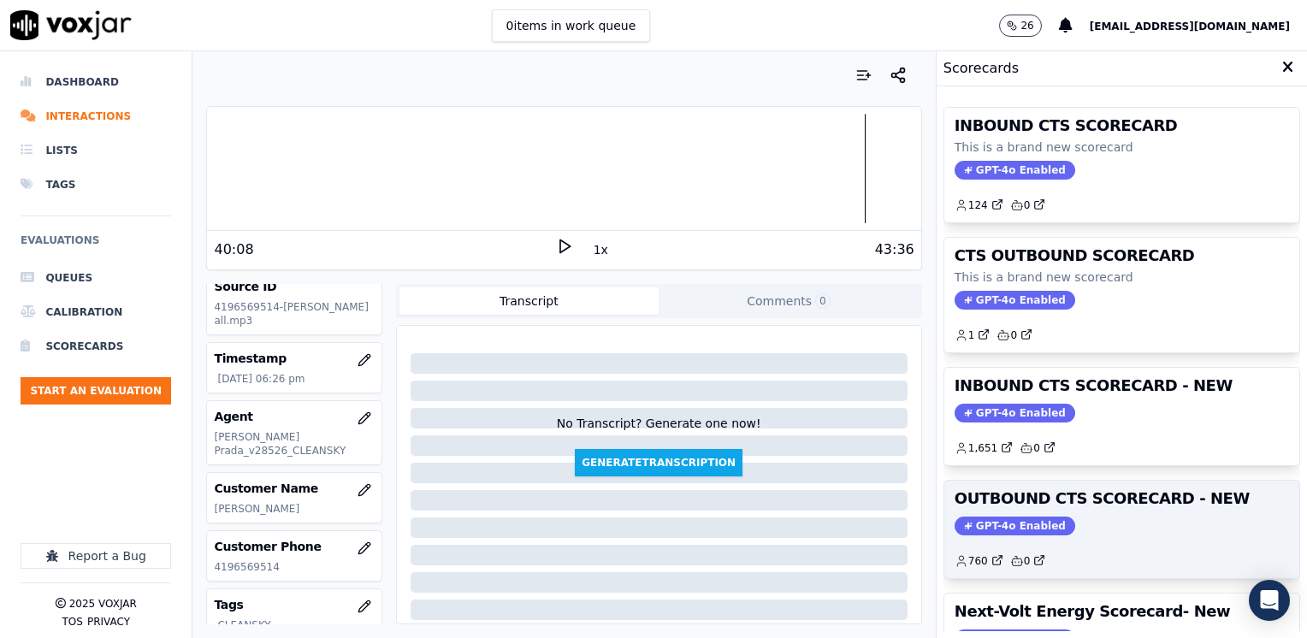
click at [985, 509] on div "OUTBOUND CTS SCORECARD - NEW GPT-4o Enabled 760 0" at bounding box center [1121, 529] width 355 height 97
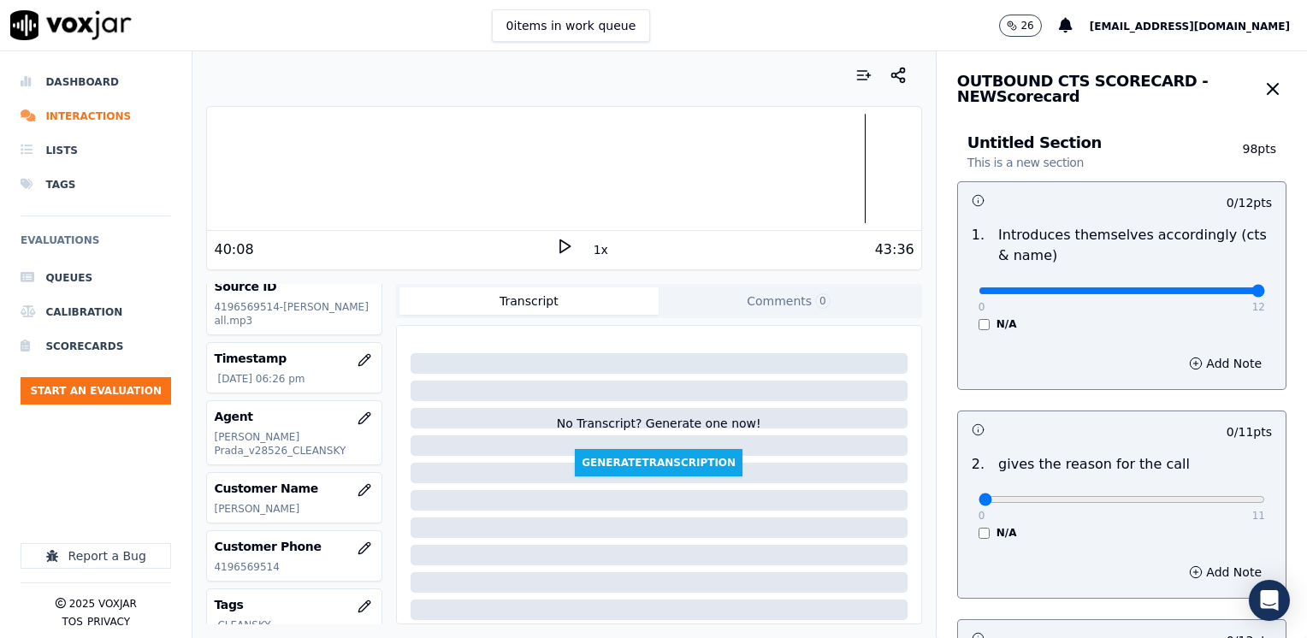
drag, startPoint x: 962, startPoint y: 292, endPoint x: 1286, endPoint y: 384, distance: 336.7
type input "12"
click at [1265, 294] on input "range" at bounding box center [1121, 290] width 286 height 7
drag, startPoint x: 970, startPoint y: 494, endPoint x: 1309, endPoint y: 481, distance: 338.8
type input "11"
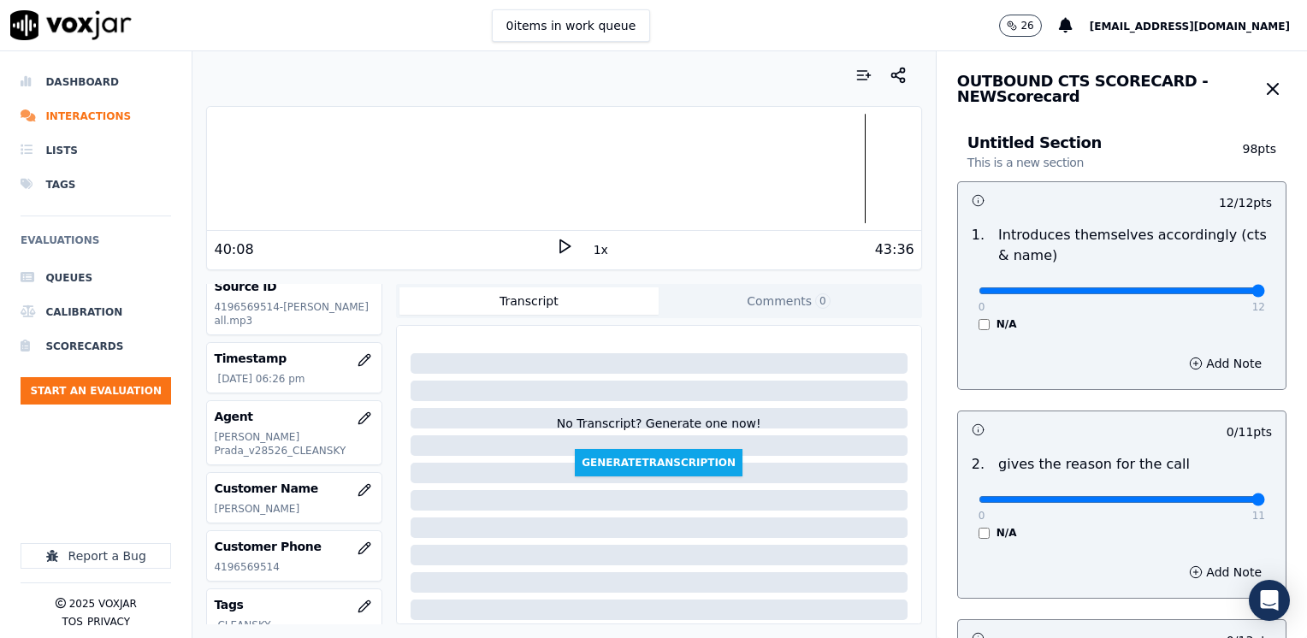
click at [1265, 294] on input "range" at bounding box center [1121, 290] width 286 height 7
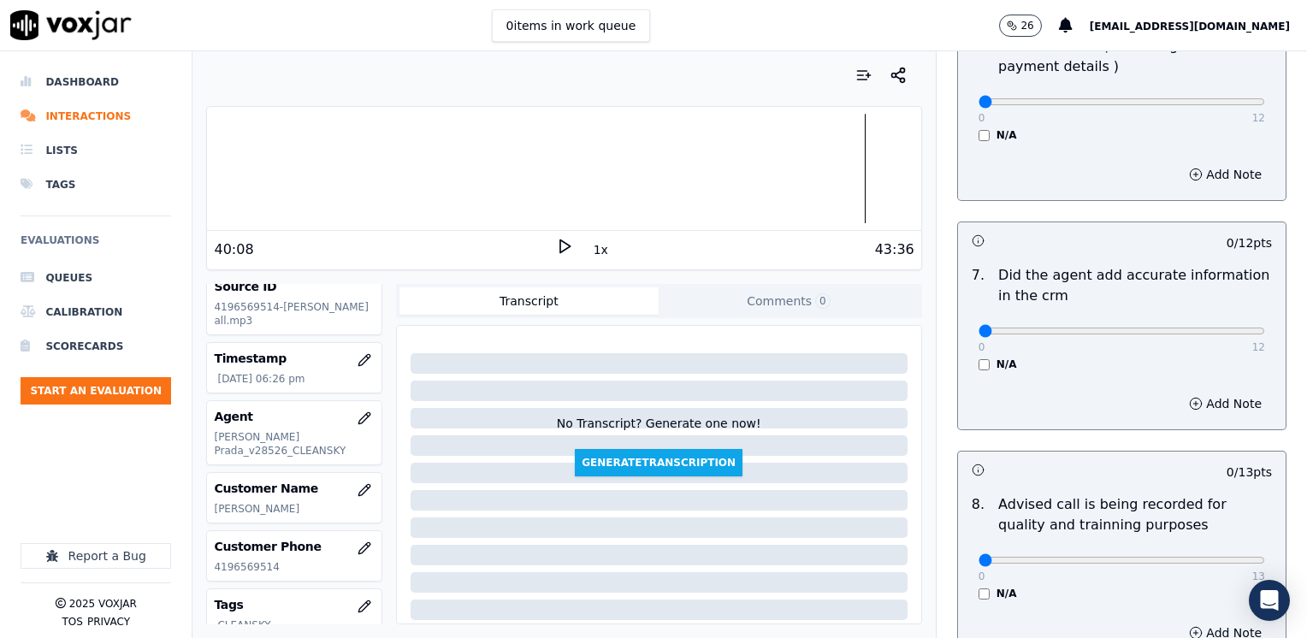
scroll to position [1454, 0]
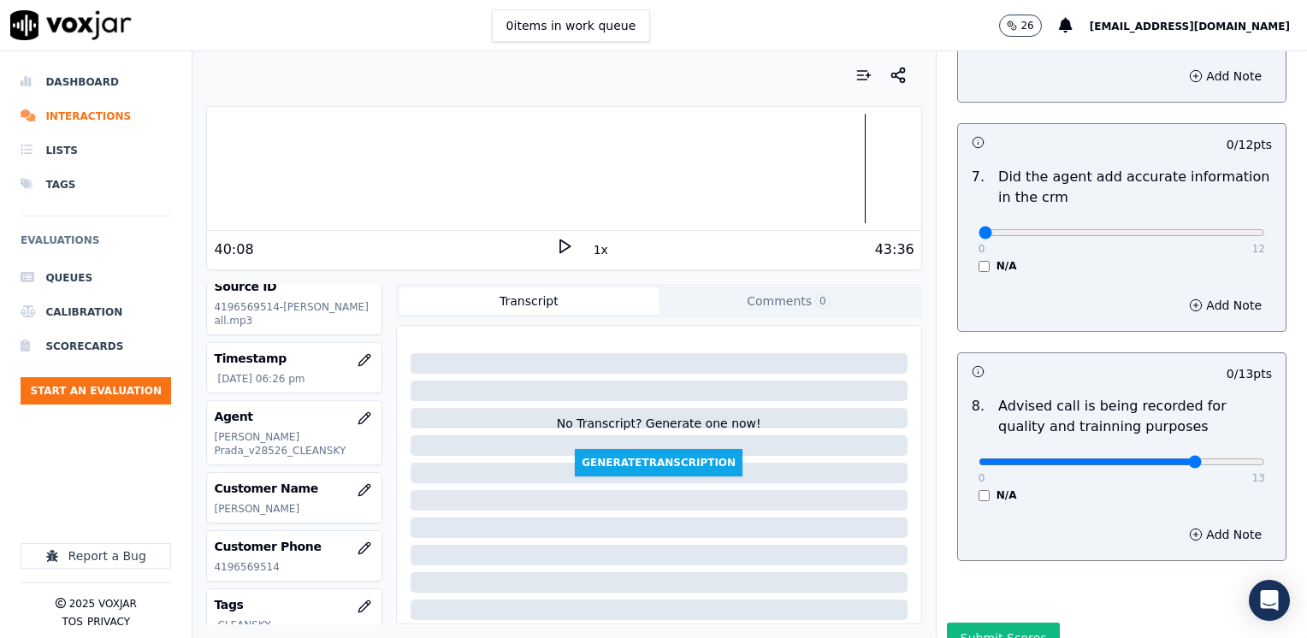
type input "10"
drag, startPoint x: 988, startPoint y: 213, endPoint x: 1309, endPoint y: 296, distance: 332.0
type input "12"
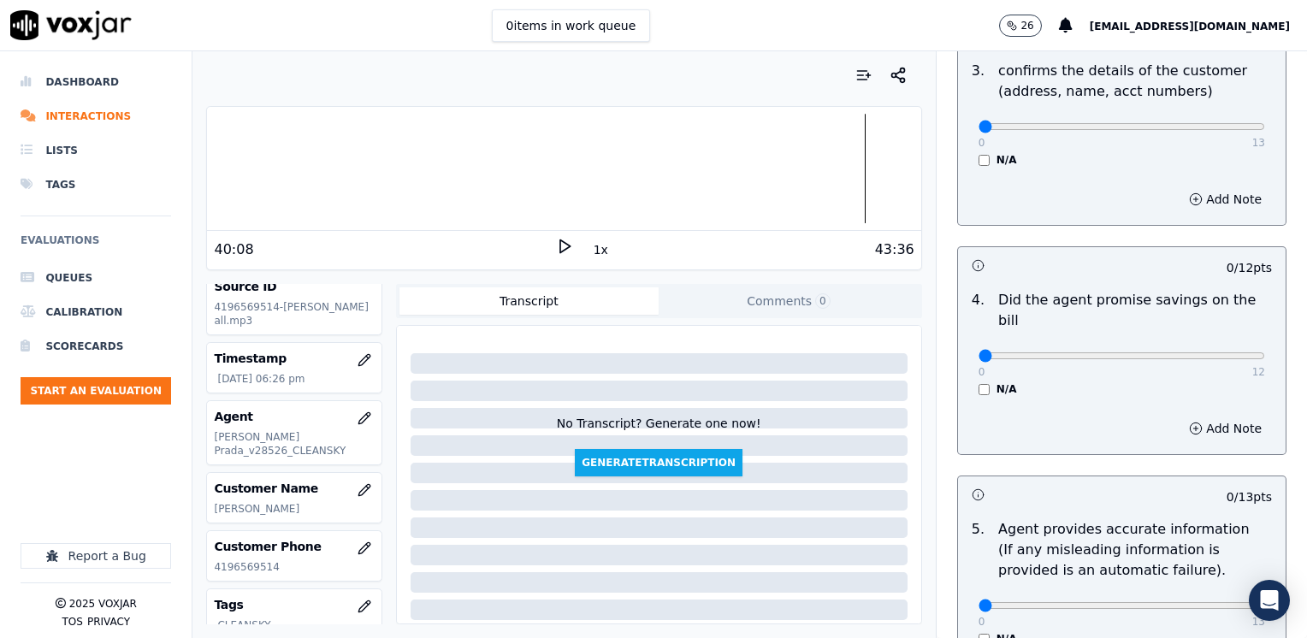
scroll to position [599, 0]
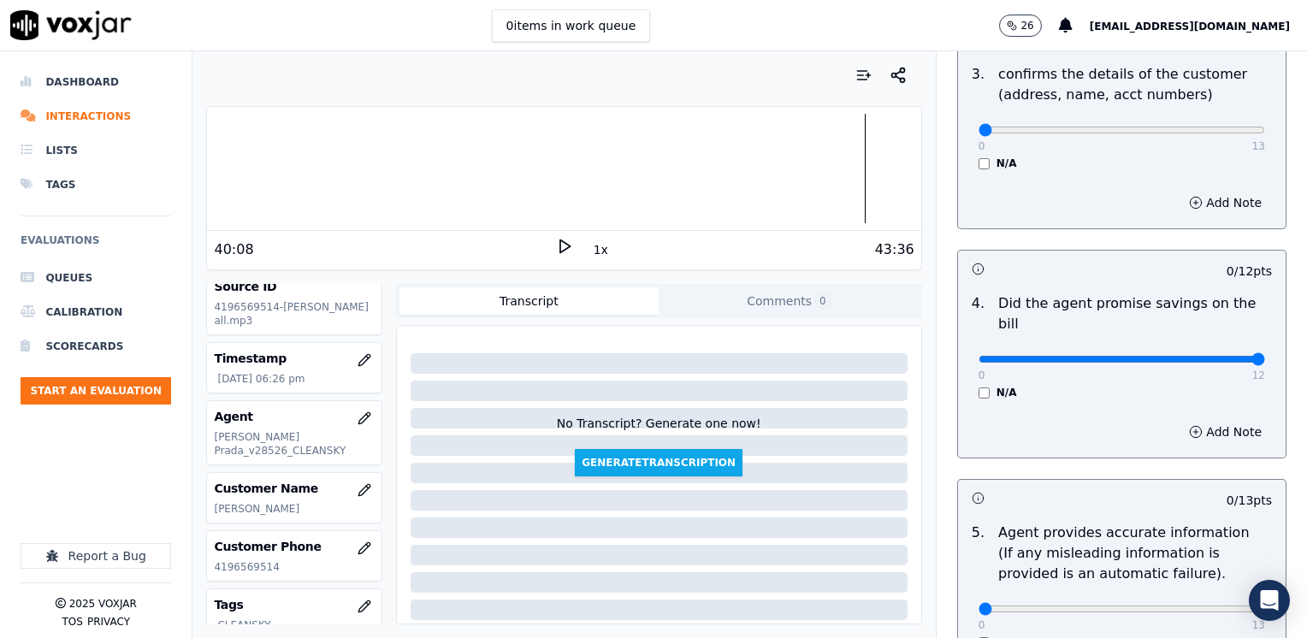
drag, startPoint x: 970, startPoint y: 336, endPoint x: 1309, endPoint y: 308, distance: 339.8
type input "12"
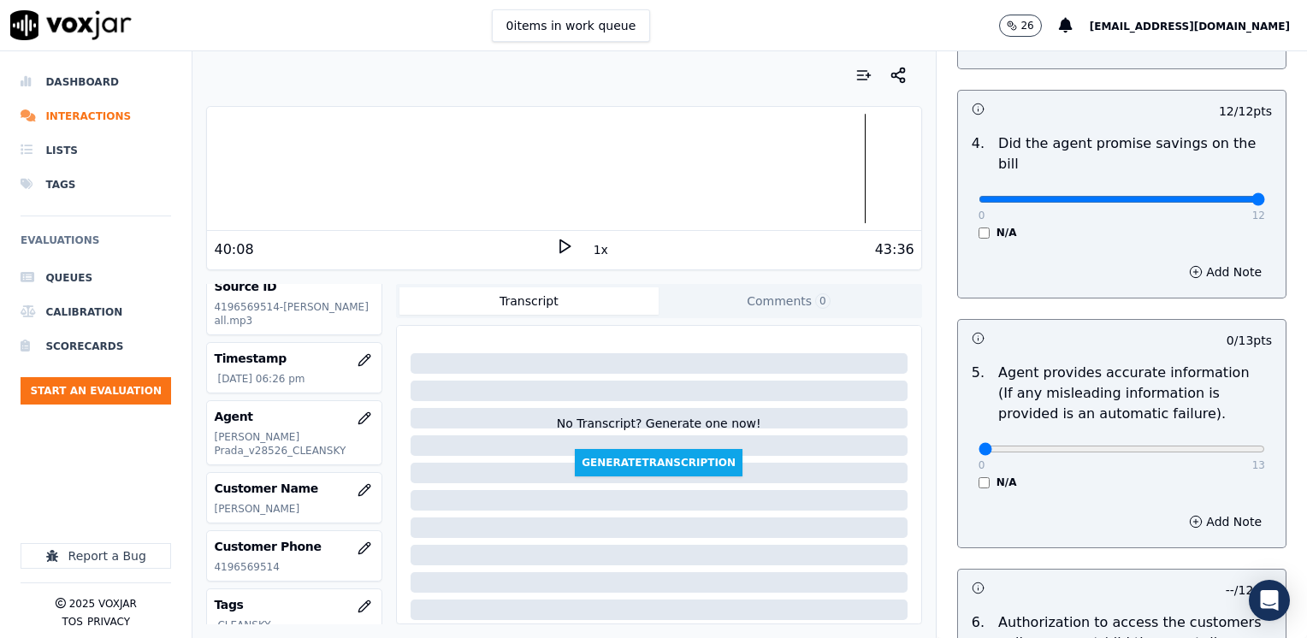
scroll to position [770, 0]
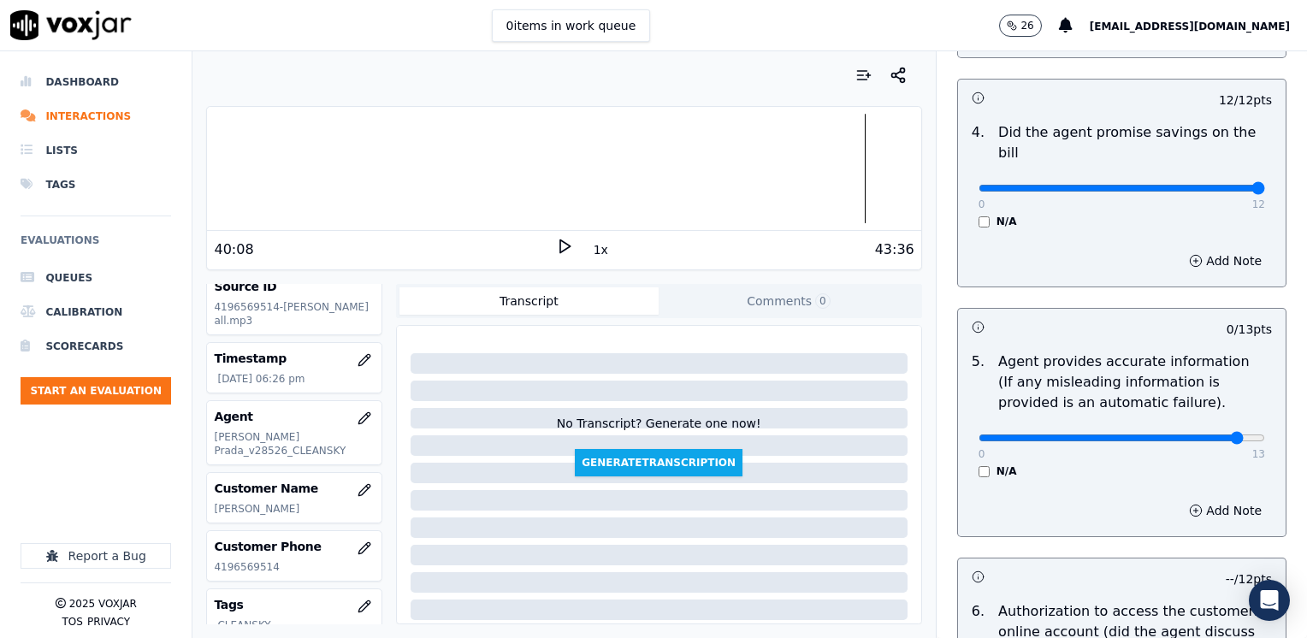
type input "12"
click at [1194, 500] on div "Add Note" at bounding box center [1121, 510] width 327 height 51
click at [1194, 498] on button "Add Note" at bounding box center [1224, 510] width 93 height 24
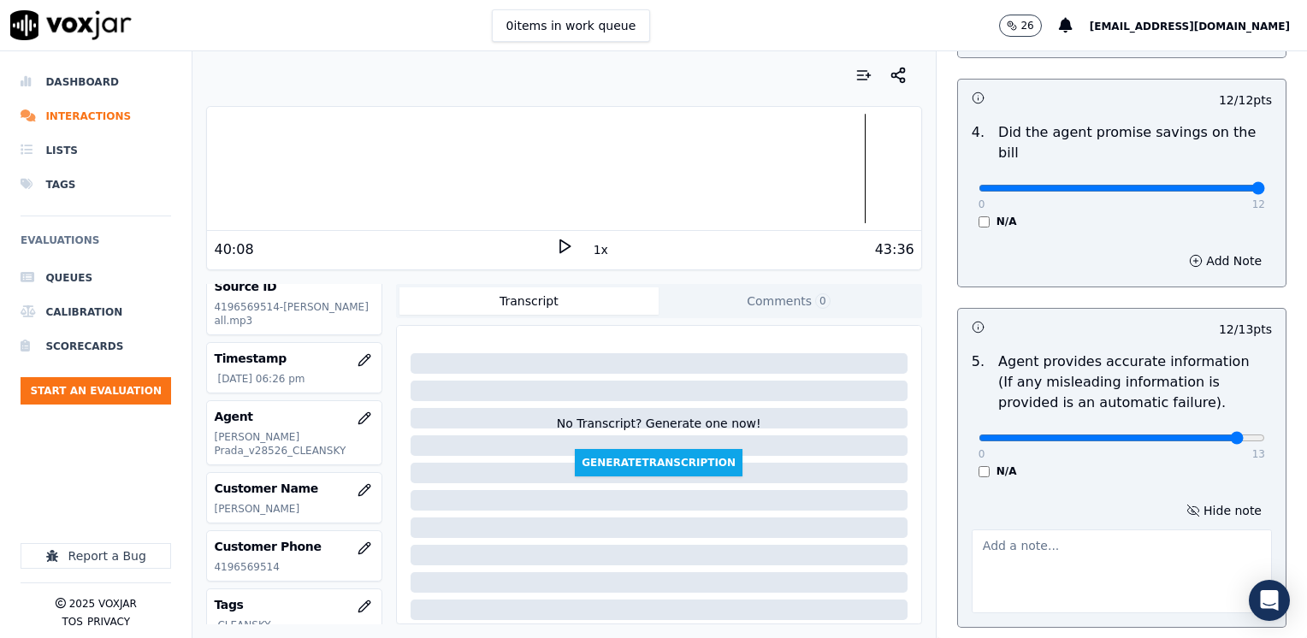
click at [1070, 529] on textarea at bounding box center [1121, 571] width 300 height 84
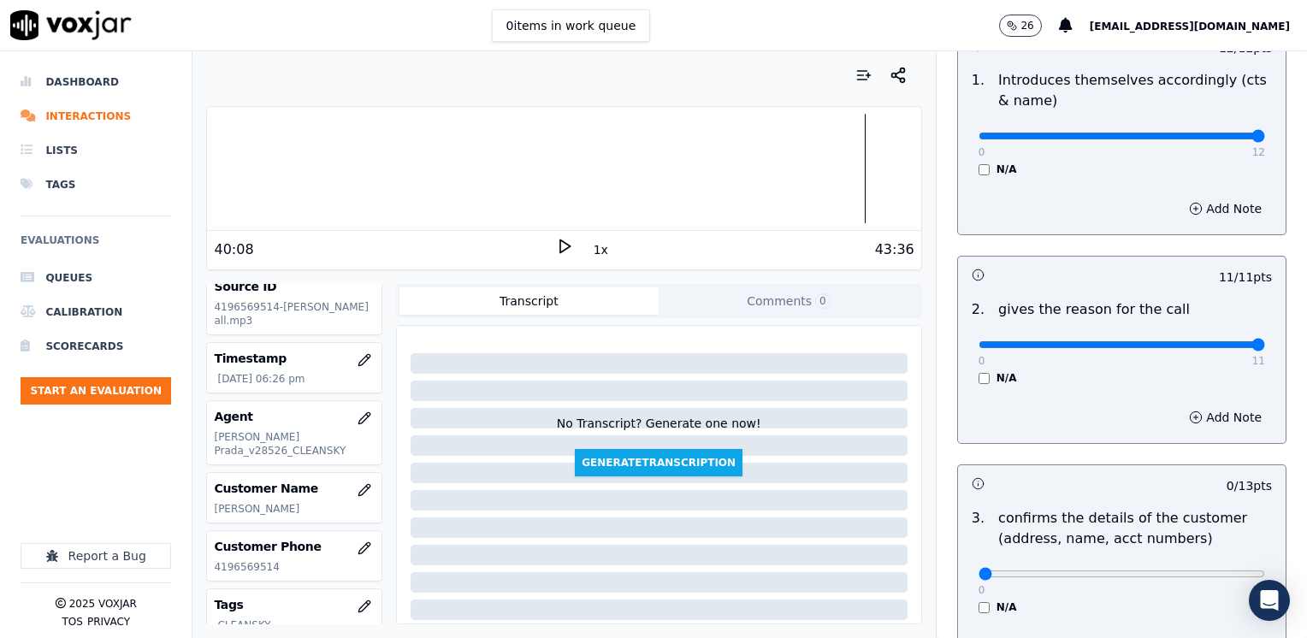
scroll to position [342, 0]
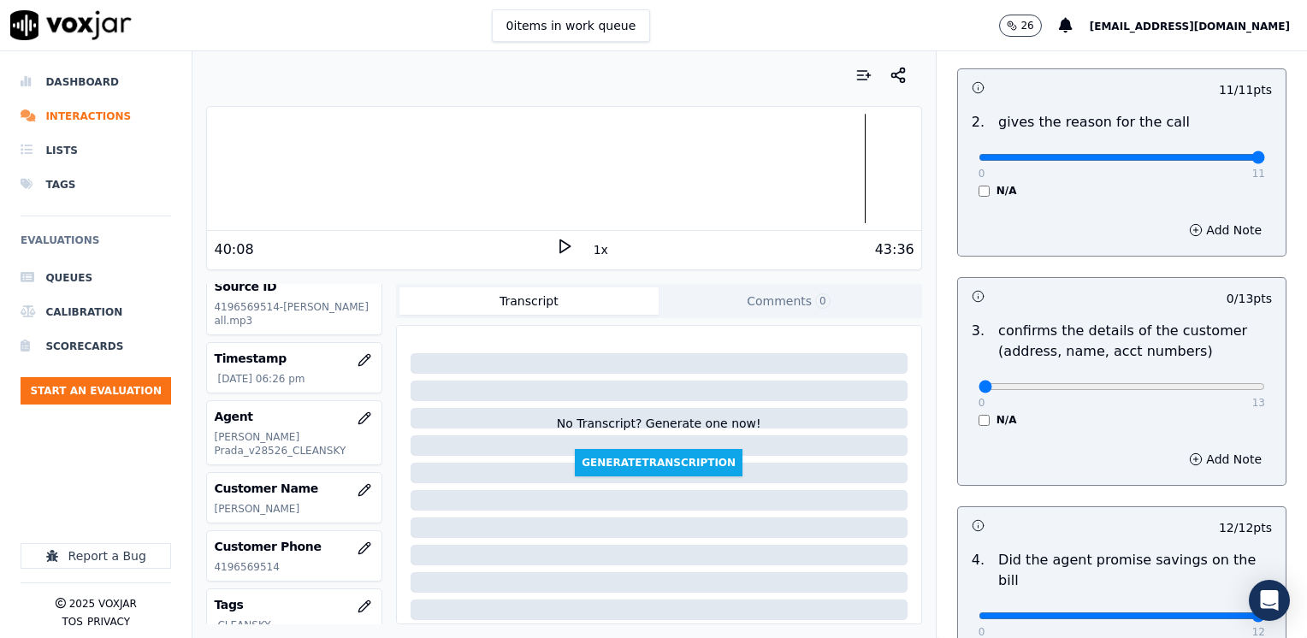
type textarea "Avoid using phrases like "the lowest rate|"
drag, startPoint x: 964, startPoint y: 388, endPoint x: 1053, endPoint y: 23, distance: 375.8
type input "13"
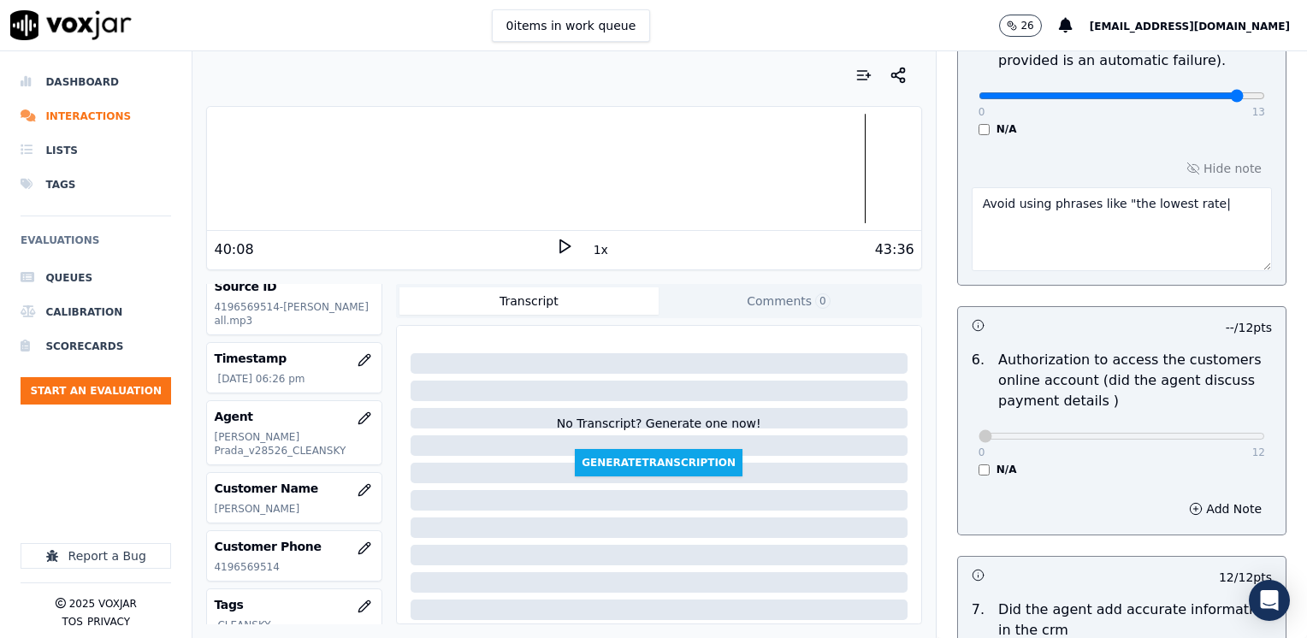
scroll to position [1584, 0]
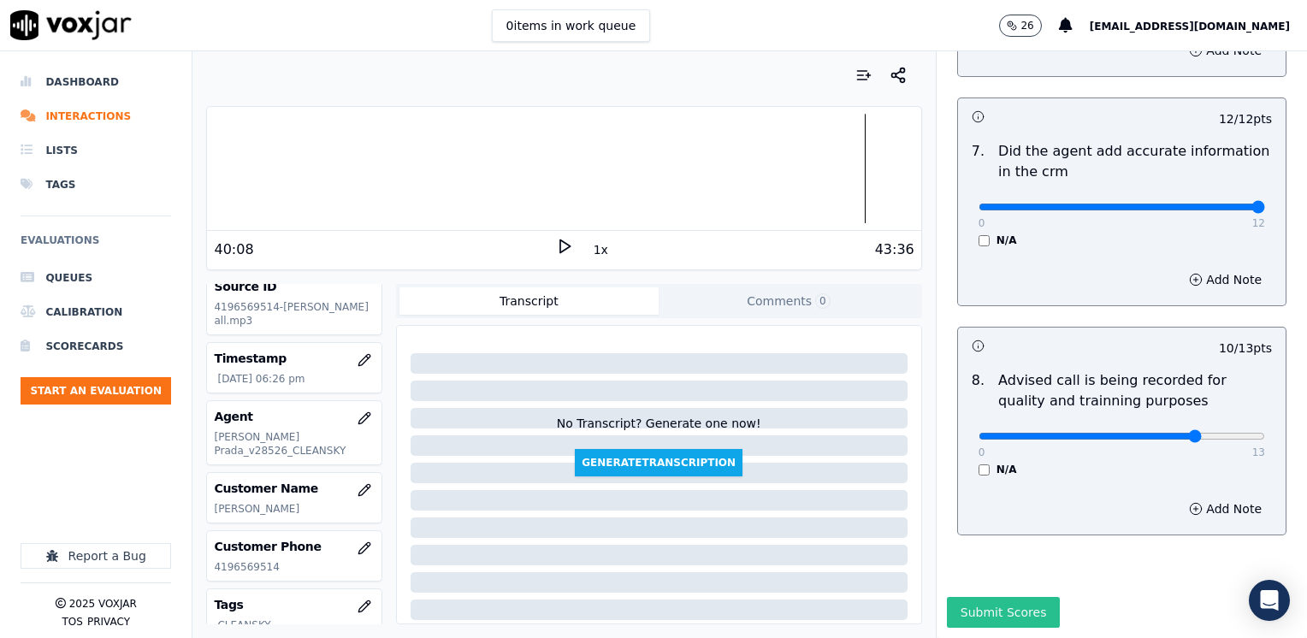
click at [1002, 597] on button "Submit Scores" at bounding box center [1004, 612] width 114 height 31
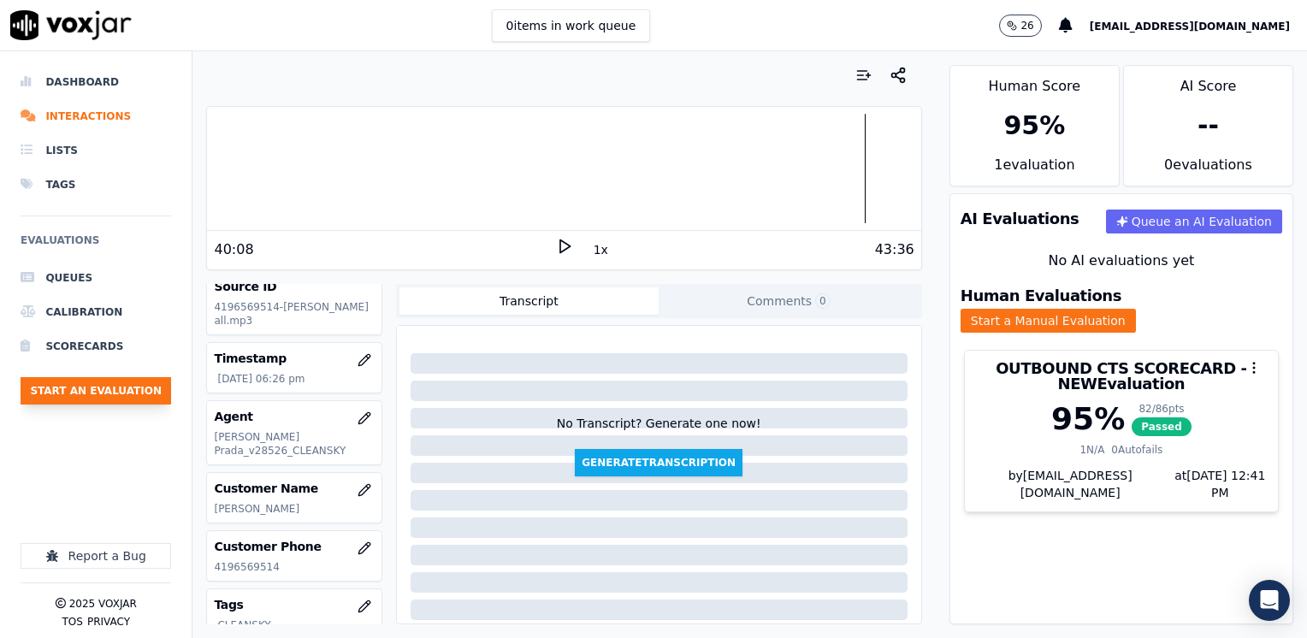
click at [80, 388] on button "Start an Evaluation" at bounding box center [96, 390] width 150 height 27
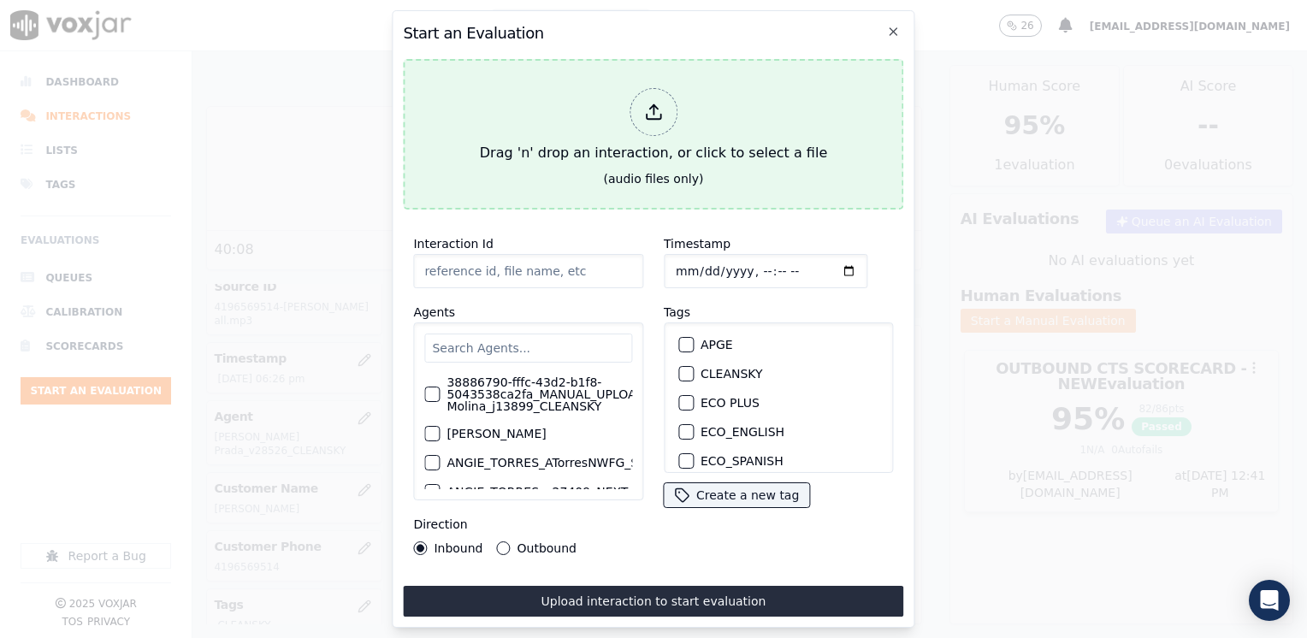
click at [652, 104] on icon at bounding box center [653, 112] width 19 height 19
type input "20250812-124208_5704367130-LUIS GUTIERRES all.mp3"
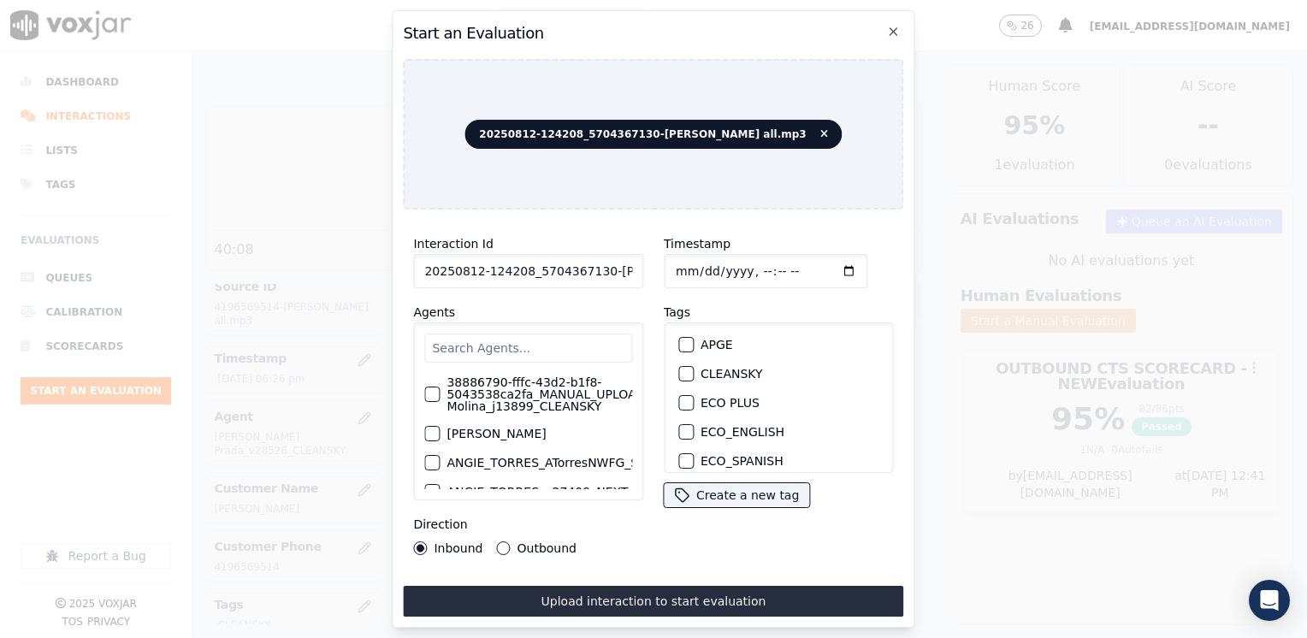
click at [681, 368] on div "button" at bounding box center [685, 374] width 12 height 12
click at [824, 262] on input "Timestamp" at bounding box center [766, 271] width 204 height 34
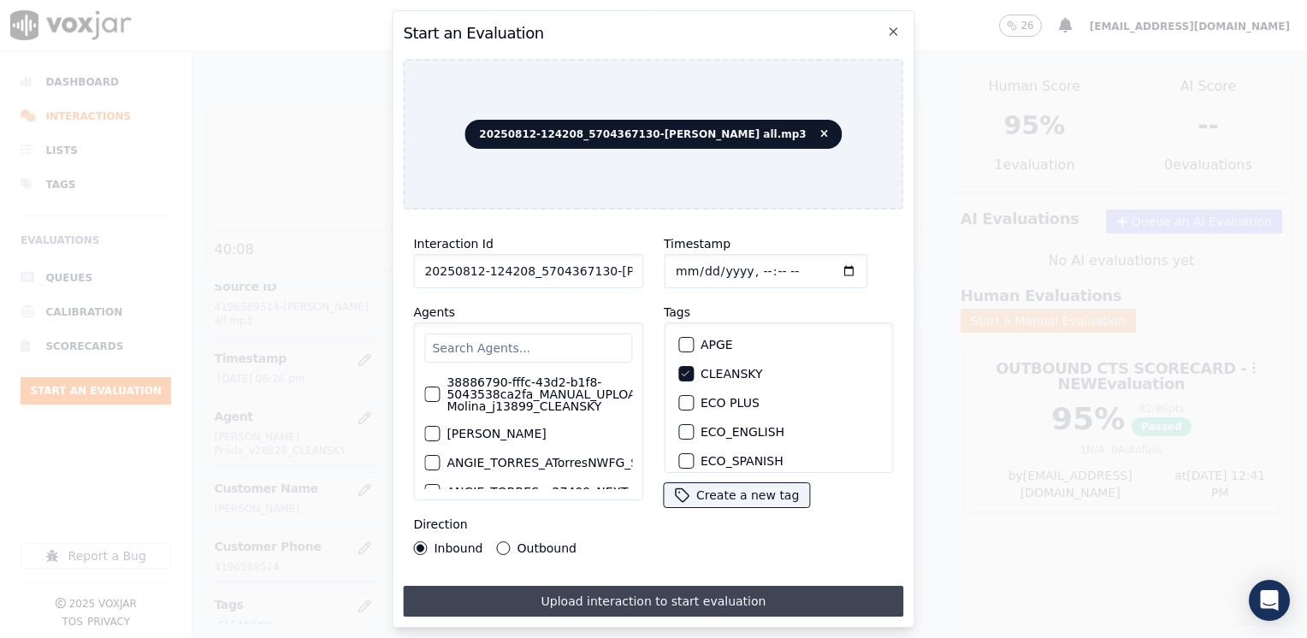
type input "2025-08-12T18:41"
click at [605, 598] on button "Upload interaction to start evaluation" at bounding box center [653, 601] width 500 height 31
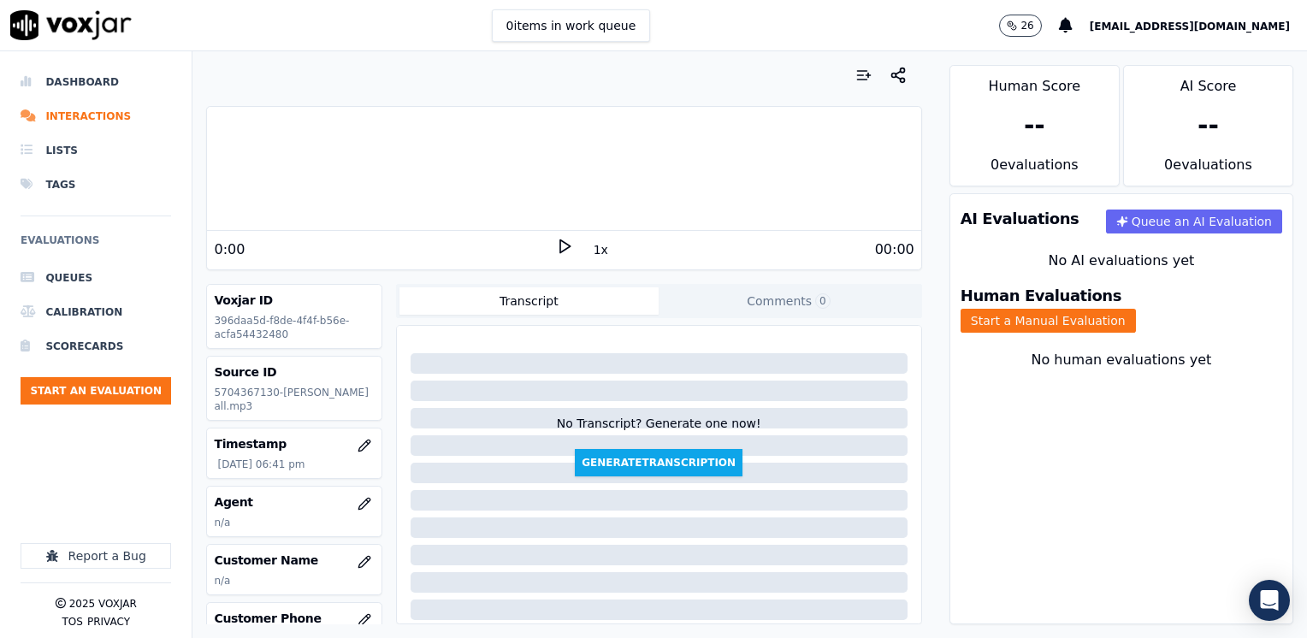
click at [556, 240] on icon at bounding box center [564, 246] width 17 height 17
click at [347, 501] on button "button" at bounding box center [364, 504] width 34 height 34
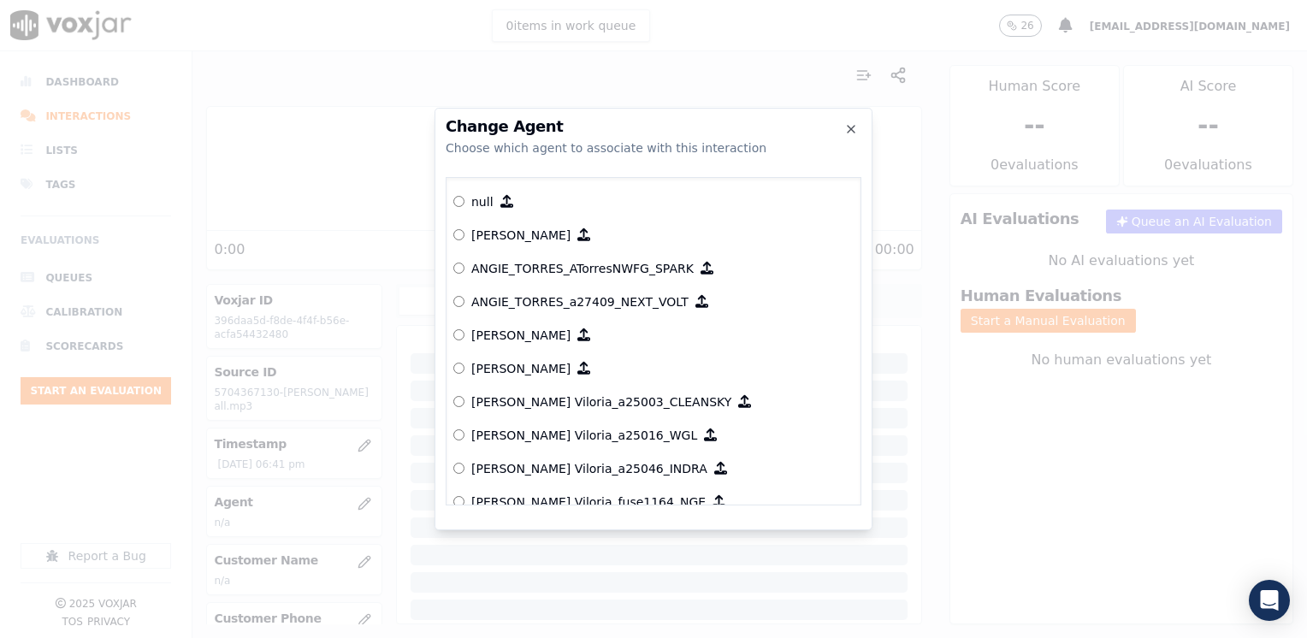
click at [516, 166] on div "Change Agent Choose which agent to associate with this interaction null Yeraldi…" at bounding box center [653, 319] width 438 height 422
click at [630, 152] on div "Choose which agent to associate with this interaction" at bounding box center [653, 147] width 416 height 17
click at [854, 129] on icon "button" at bounding box center [851, 129] width 14 height 14
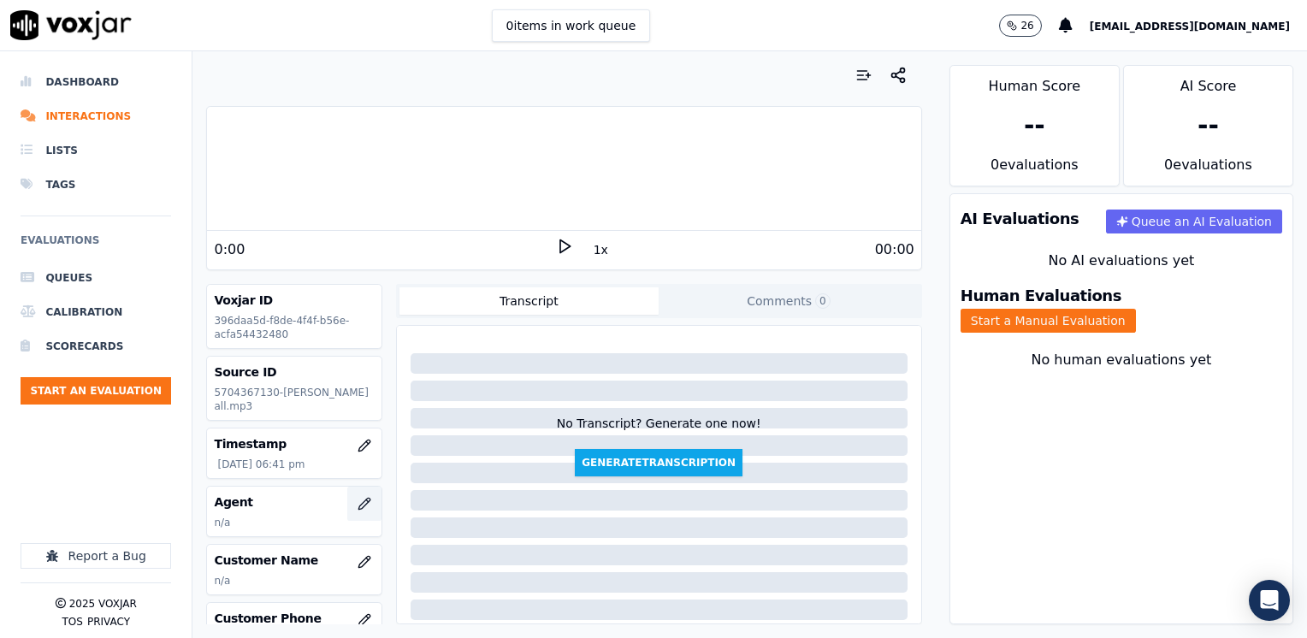
click at [357, 502] on icon "button" at bounding box center [364, 504] width 14 height 14
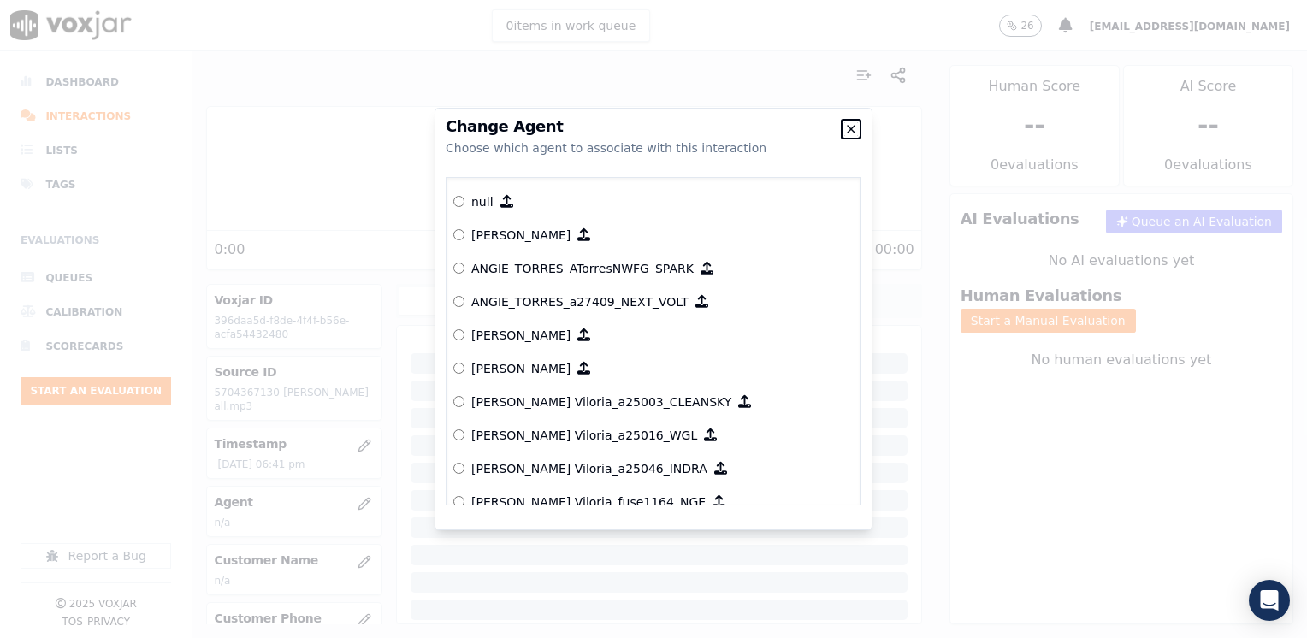
click at [852, 125] on icon "button" at bounding box center [851, 129] width 14 height 14
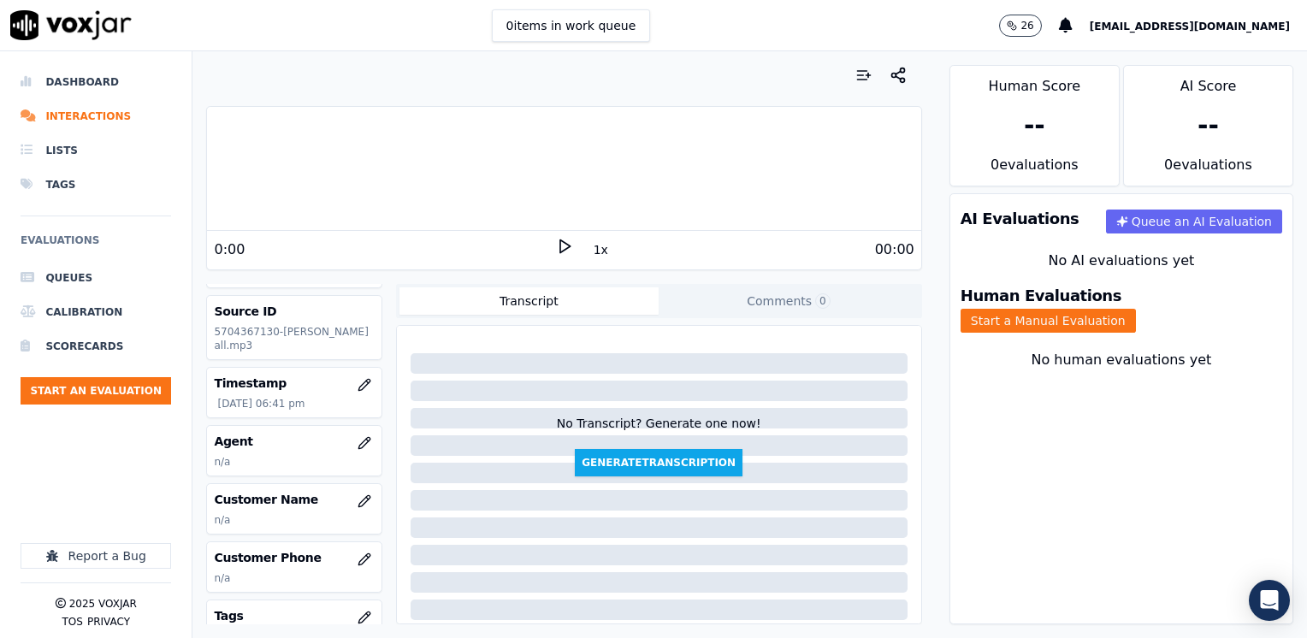
scroll to position [86, 0]
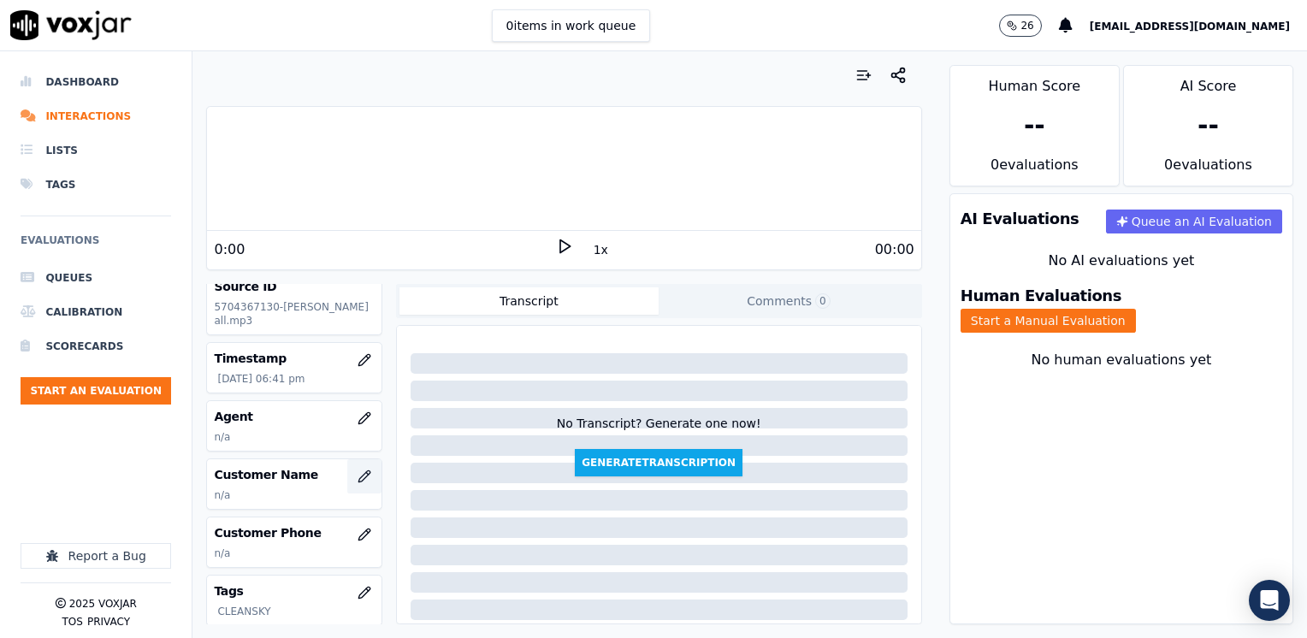
click at [357, 479] on icon "button" at bounding box center [364, 476] width 14 height 14
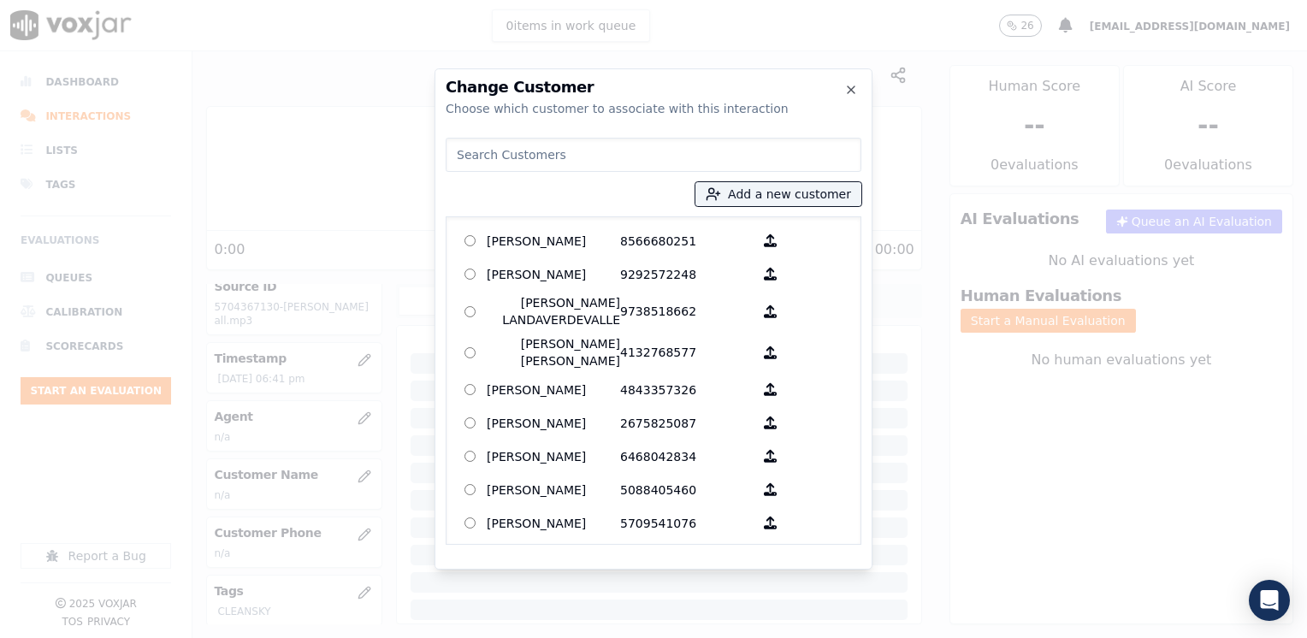
click at [635, 150] on input at bounding box center [653, 155] width 416 height 34
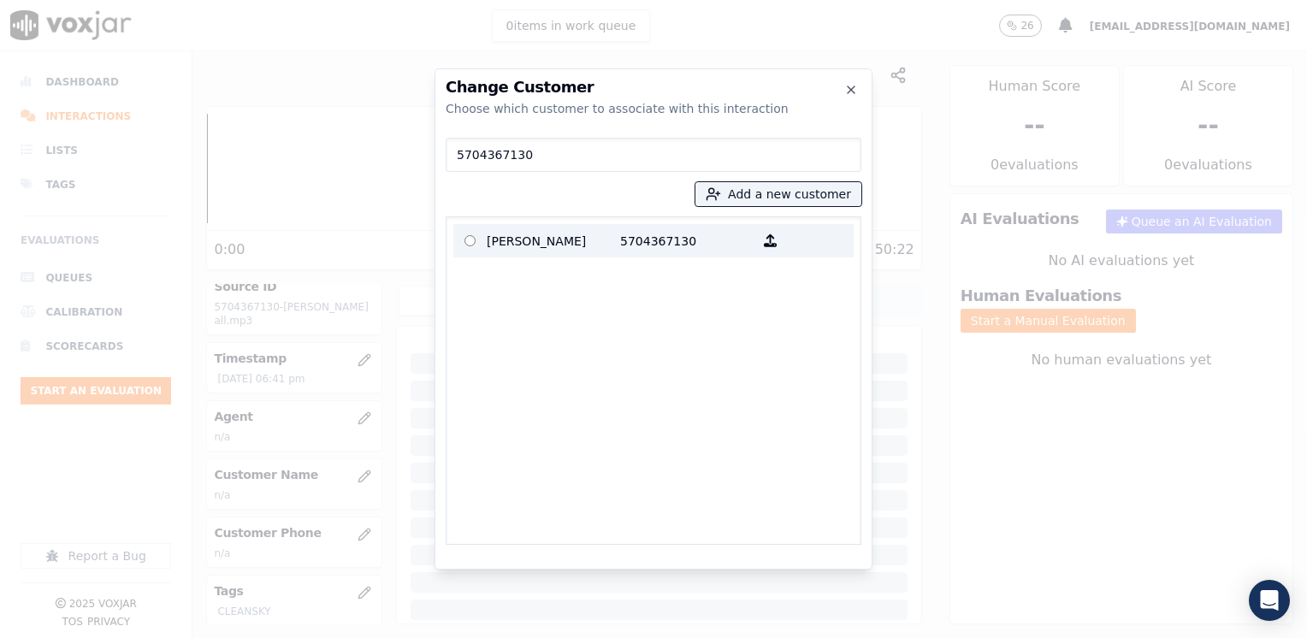
type input "5704367130"
click at [556, 238] on p "NESTOR FELIX JIMENEZ" at bounding box center [553, 240] width 133 height 27
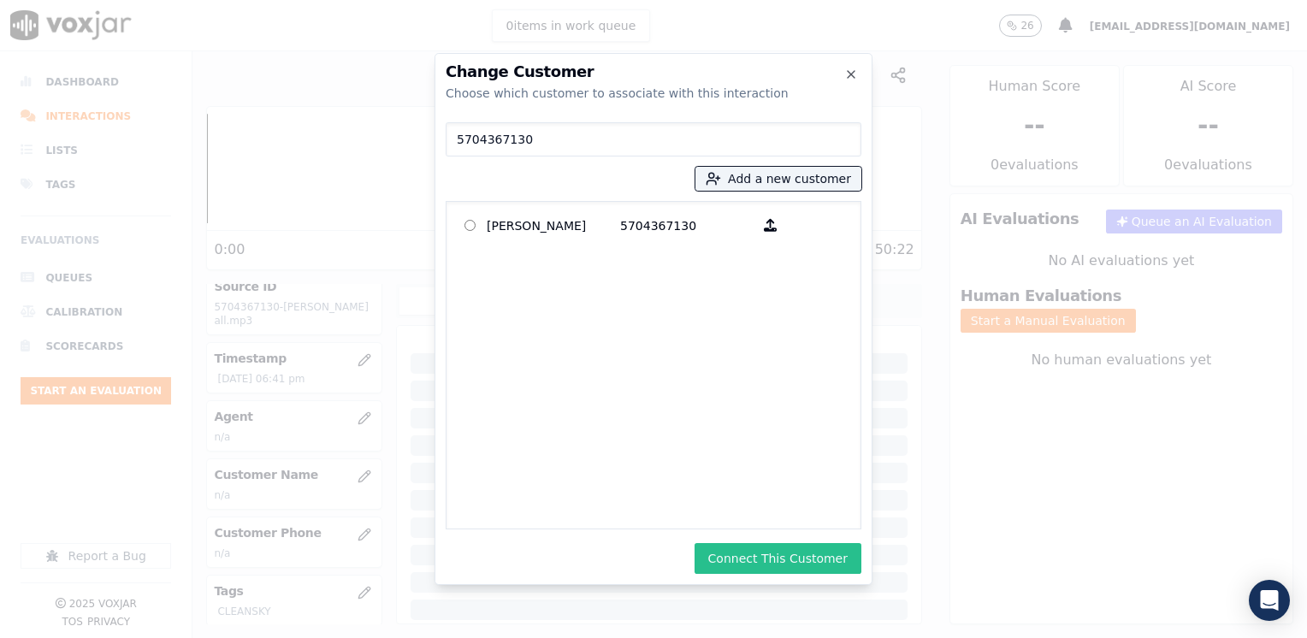
click at [805, 554] on button "Connect This Customer" at bounding box center [777, 558] width 167 height 31
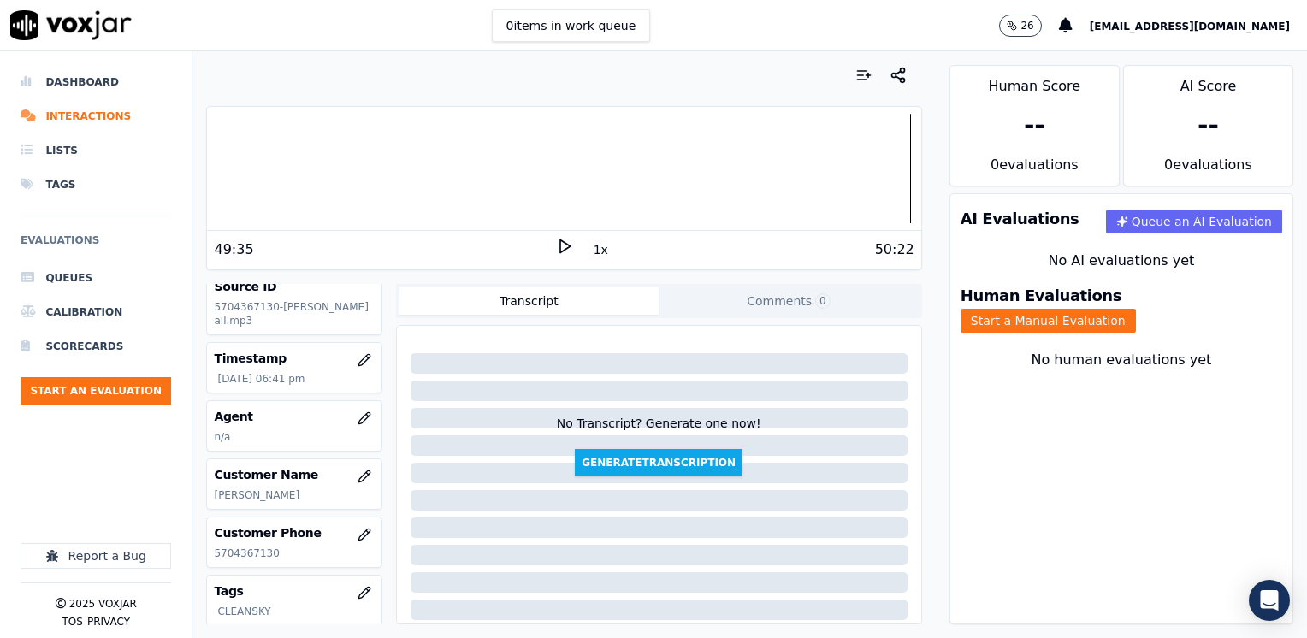
click at [1105, 290] on div "Human Evaluations Start a Manual Evaluation" at bounding box center [1121, 310] width 342 height 65
click at [1135, 309] on button "Start a Manual Evaluation" at bounding box center [1047, 321] width 175 height 24
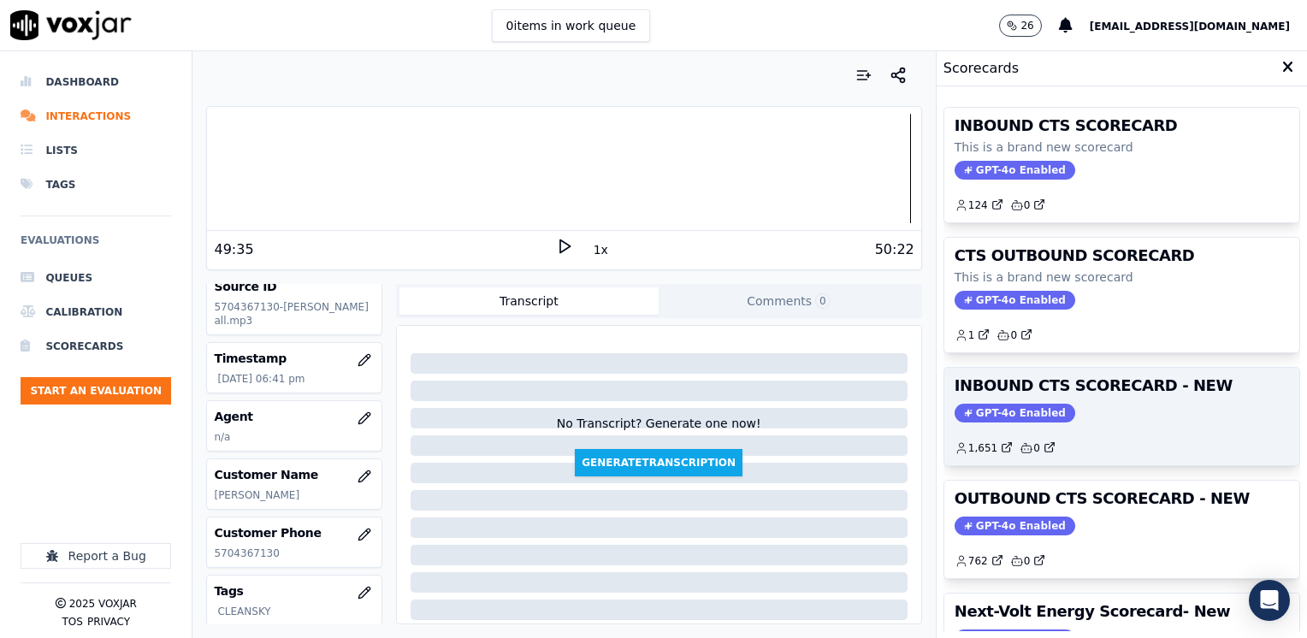
click at [995, 419] on span "GPT-4o Enabled" at bounding box center [1014, 413] width 121 height 19
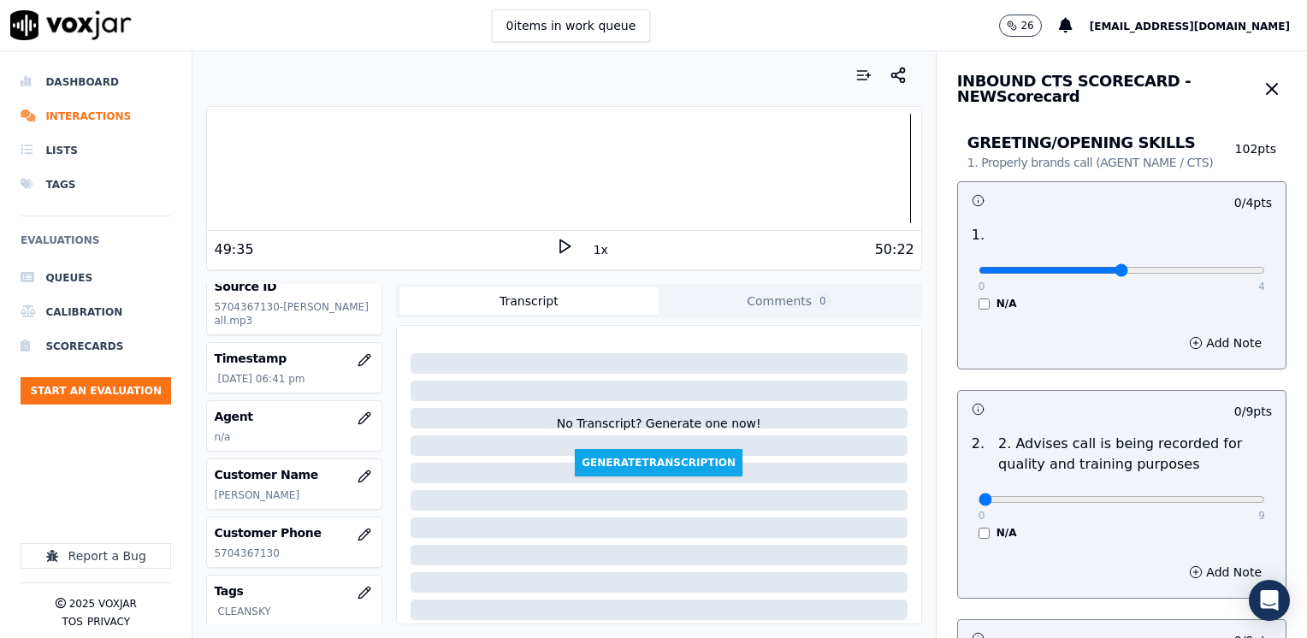
type input "2"
click at [1098, 271] on input "range" at bounding box center [1121, 270] width 286 height 7
click at [1190, 339] on button "Add Note" at bounding box center [1224, 343] width 93 height 24
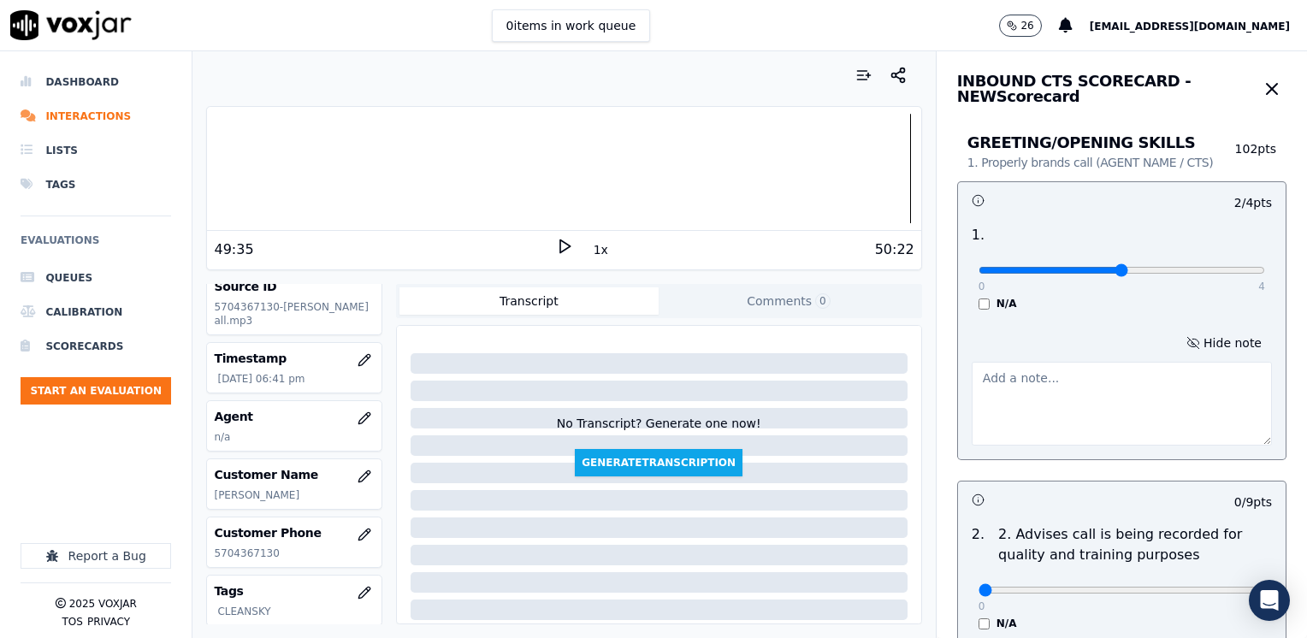
click at [1078, 407] on textarea at bounding box center [1121, 404] width 300 height 84
type textarea "C"
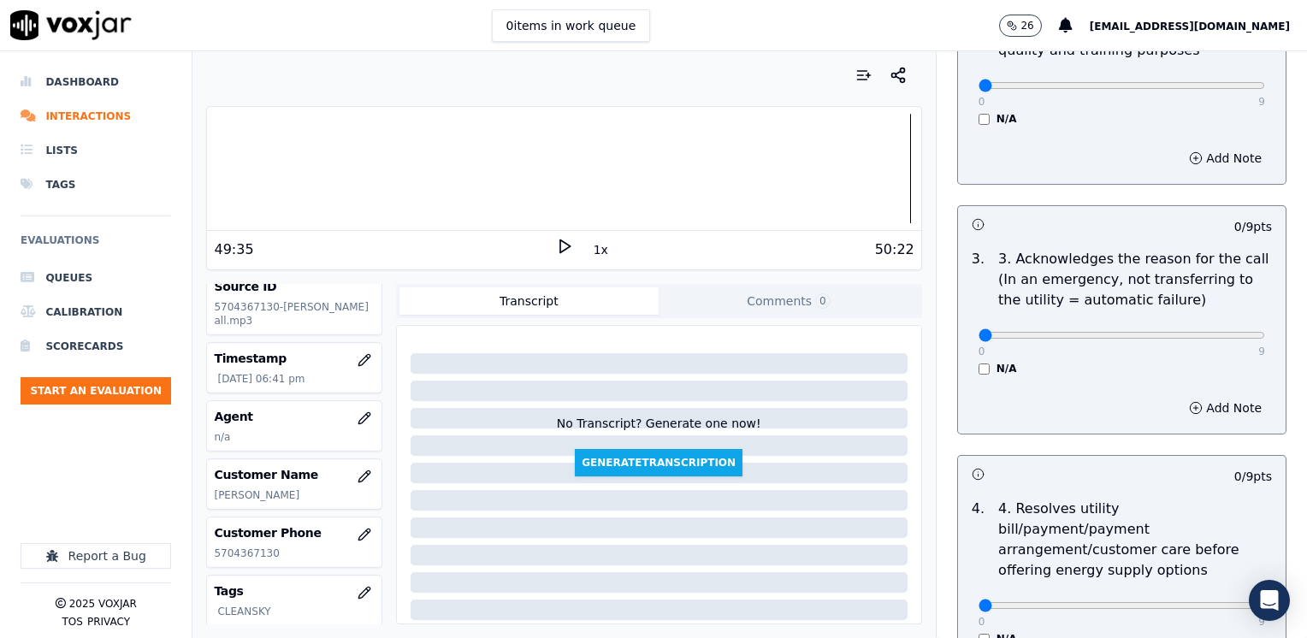
scroll to position [513, 0]
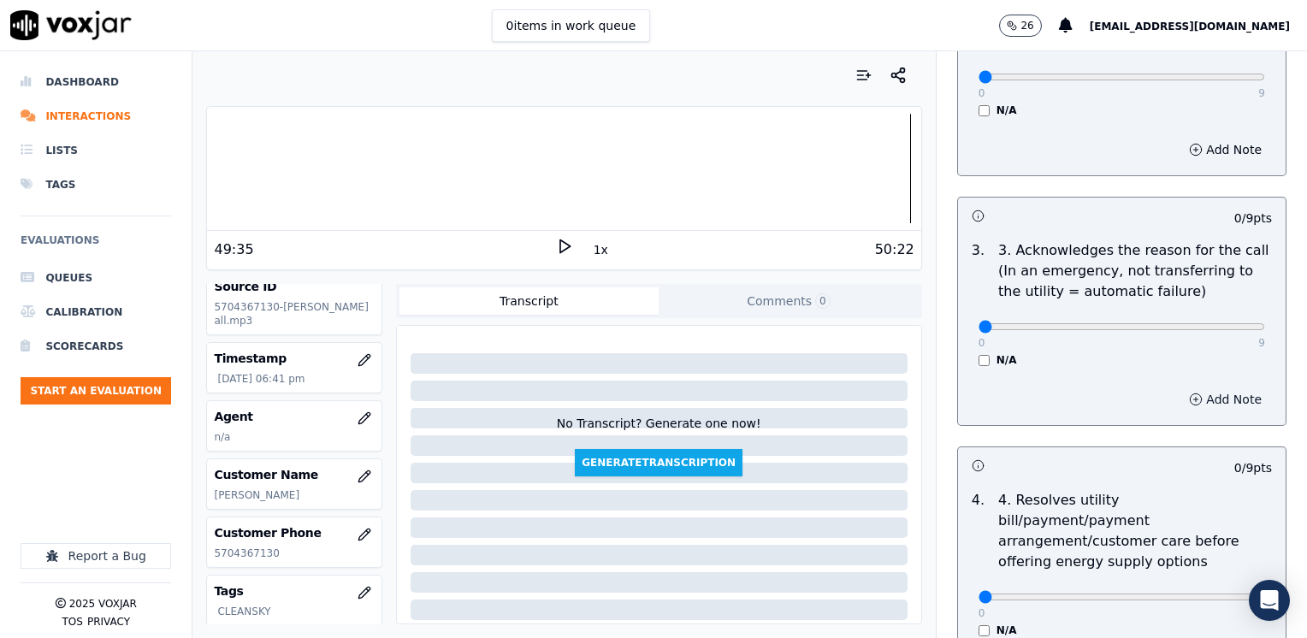
type textarea "Agent does not introduce herself, It is a lady, and not Luis Gutierres"
click at [1218, 398] on button "Add Note" at bounding box center [1224, 399] width 93 height 24
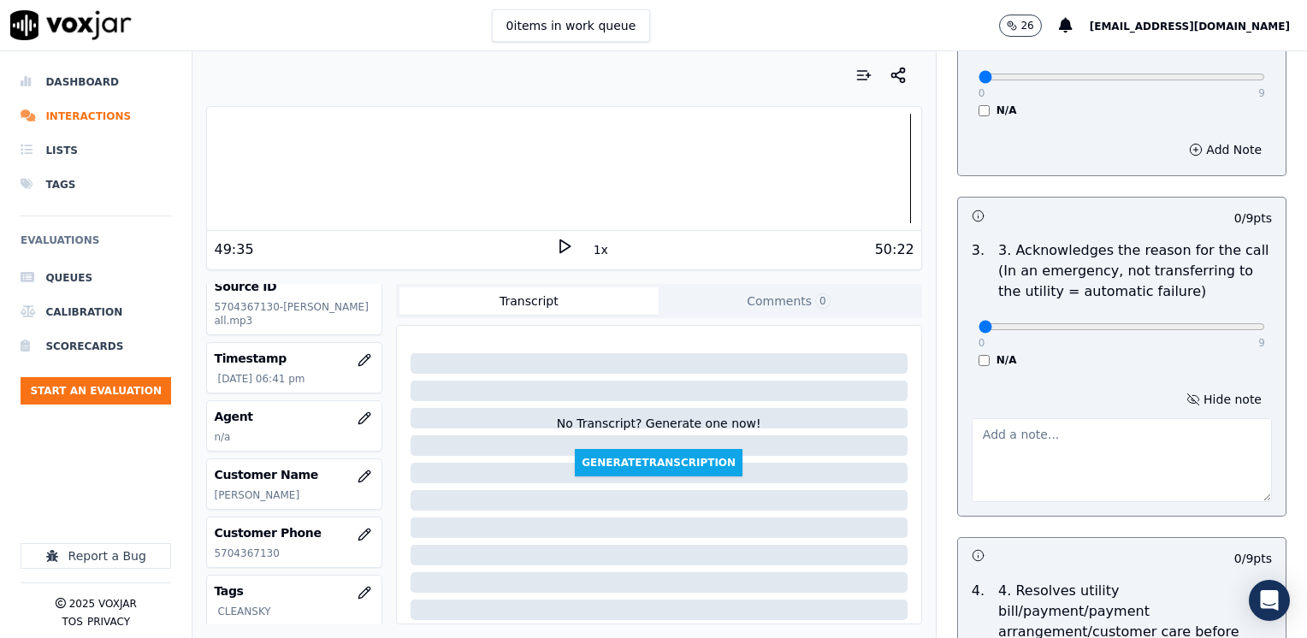
click at [1051, 482] on textarea at bounding box center [1121, 460] width 300 height 84
type textarea "Cx calls because her lights were suspended and wants to know how much he owes o…"
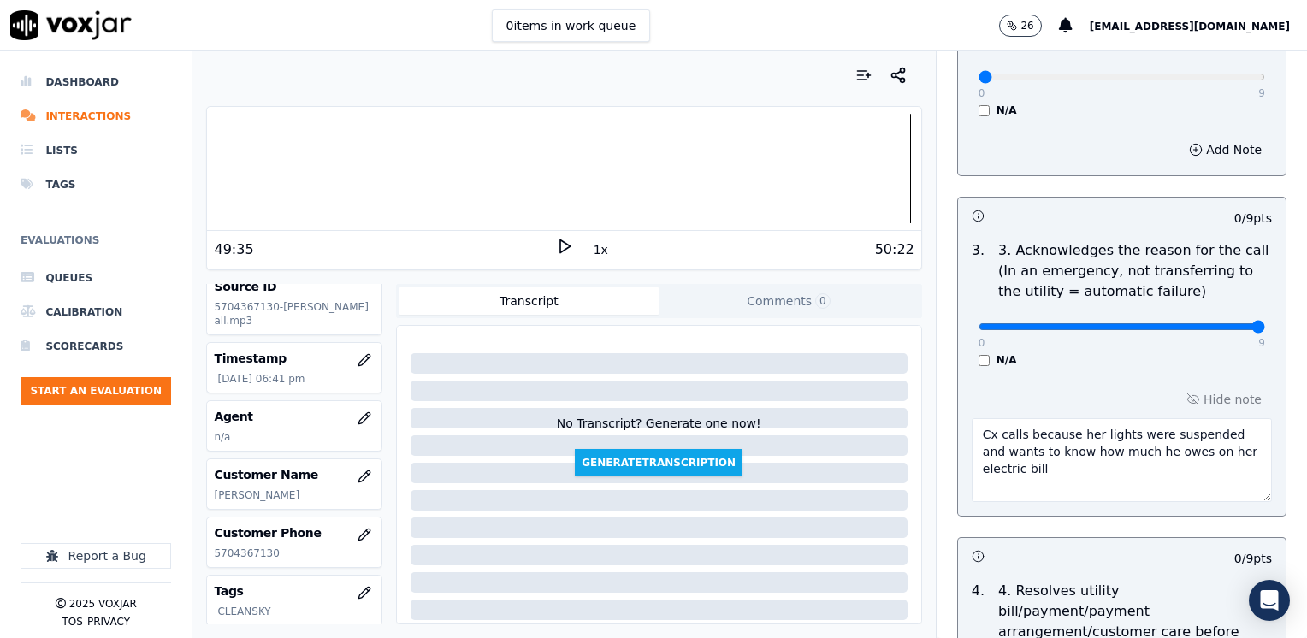
drag, startPoint x: 964, startPoint y: 319, endPoint x: 1285, endPoint y: 308, distance: 320.8
type input "9"
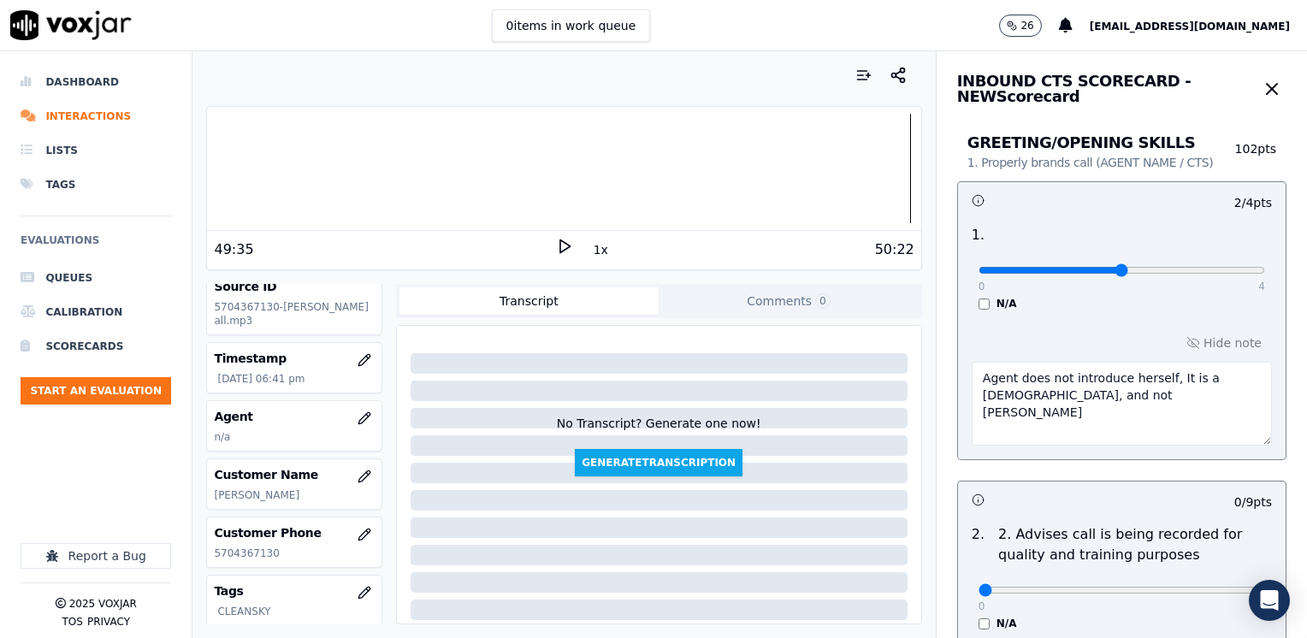
click at [1136, 406] on textarea "Agent does not introduce herself, It is a lady, and not Luis Gutierres" at bounding box center [1121, 404] width 300 height 84
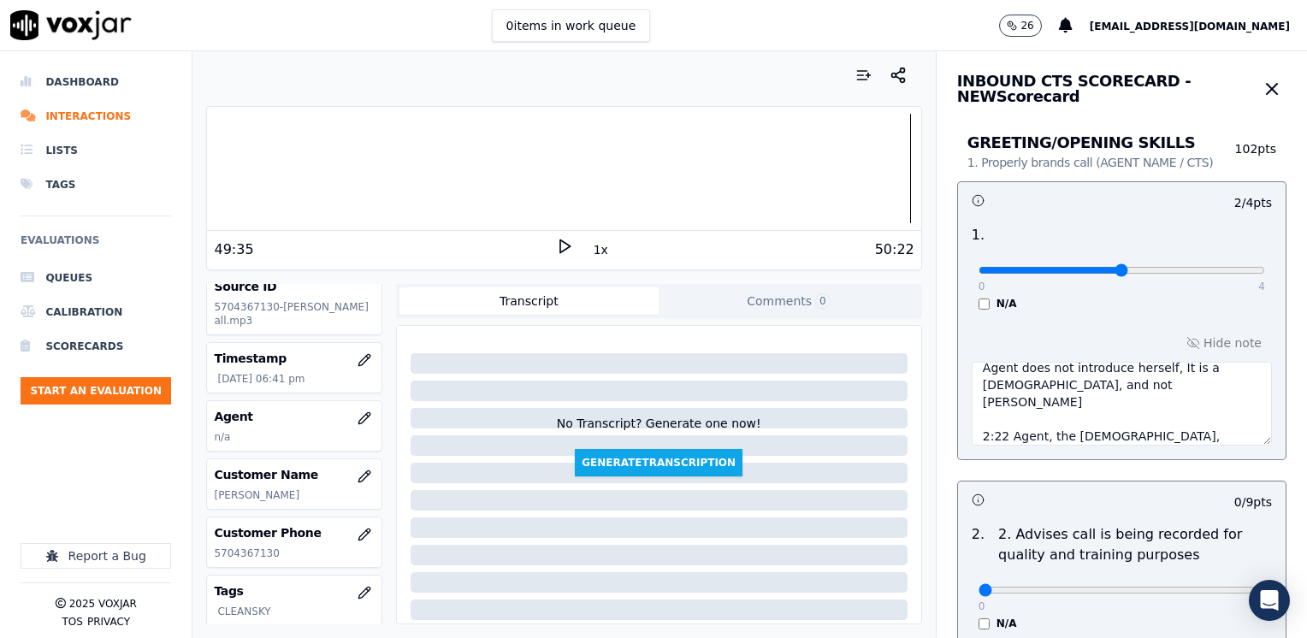
type textarea "Agent does not introduce herself, It is a lady, and not Luis Gutierres 2:22 Age…"
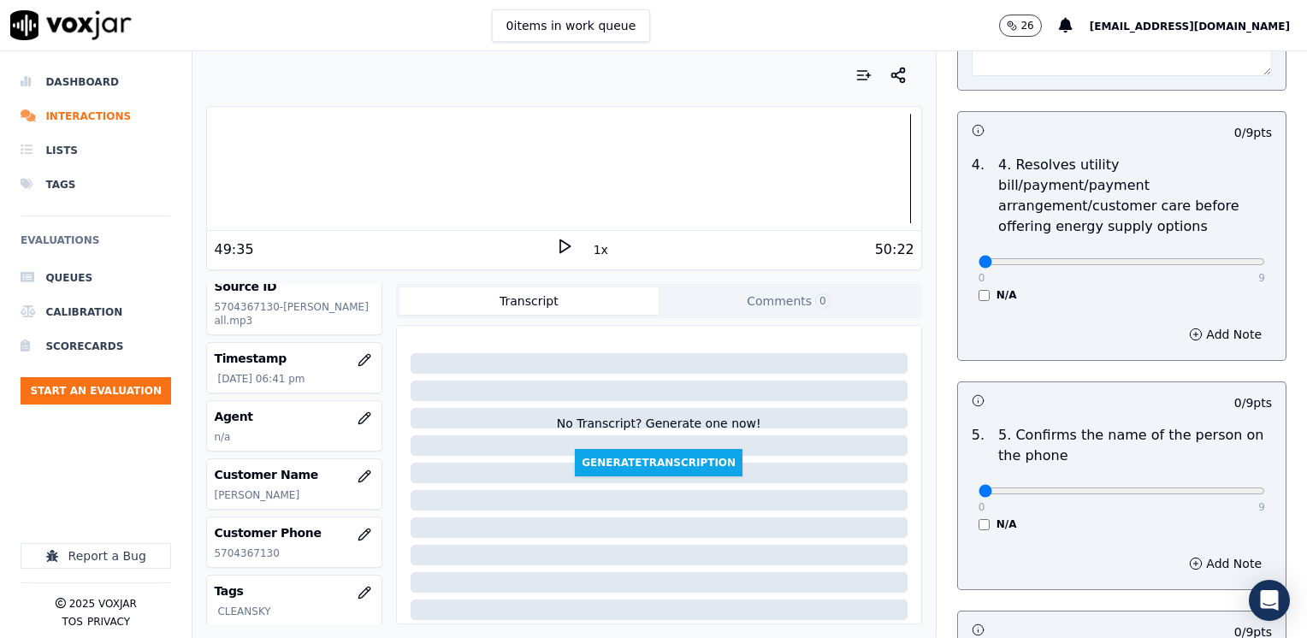
scroll to position [941, 0]
drag, startPoint x: 970, startPoint y: 467, endPoint x: 1309, endPoint y: 437, distance: 340.8
type input "9"
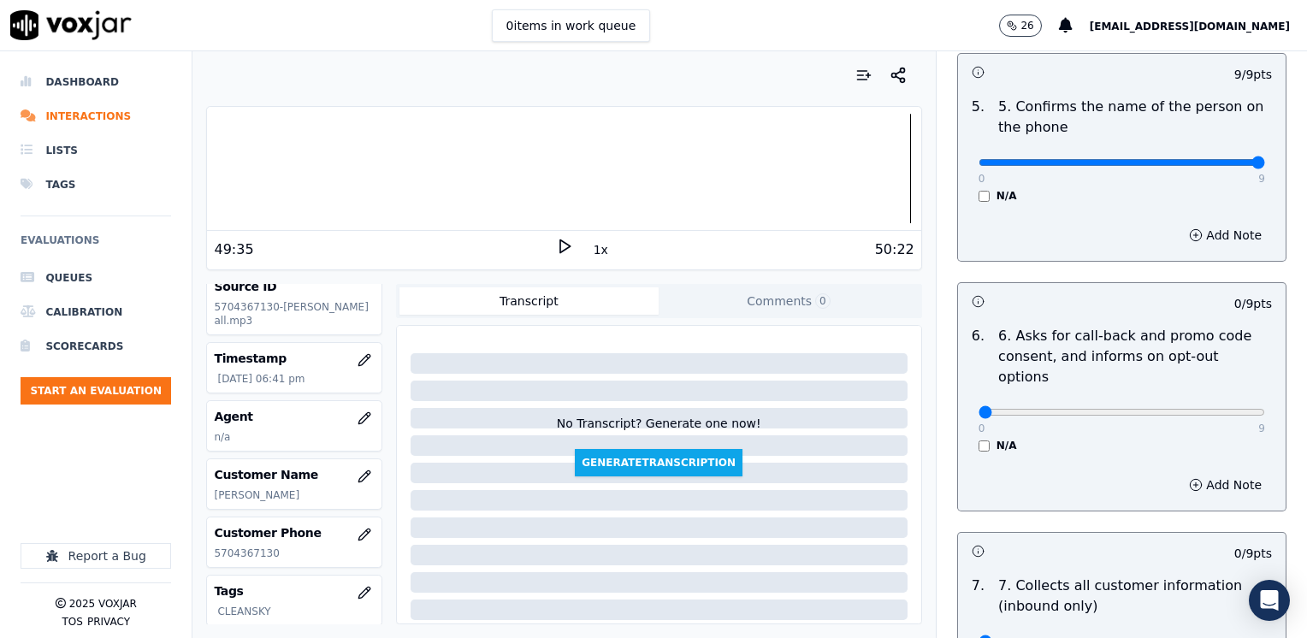
scroll to position [1283, 0]
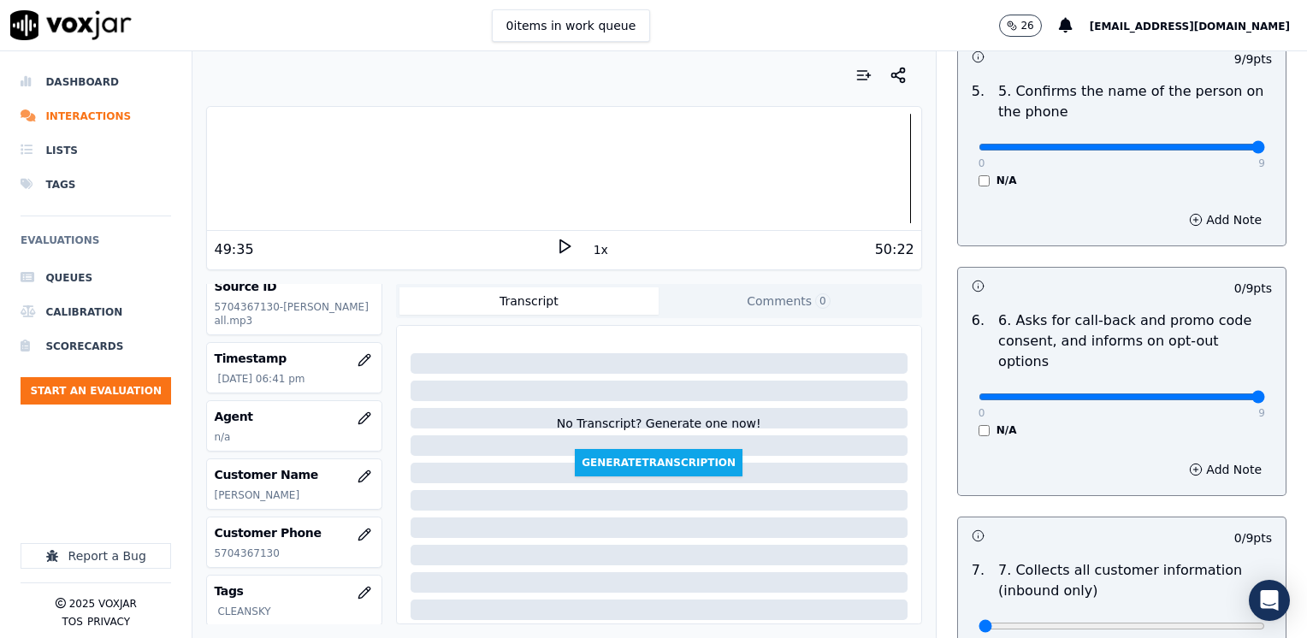
drag, startPoint x: 965, startPoint y: 349, endPoint x: 1309, endPoint y: 349, distance: 343.7
type input "9"
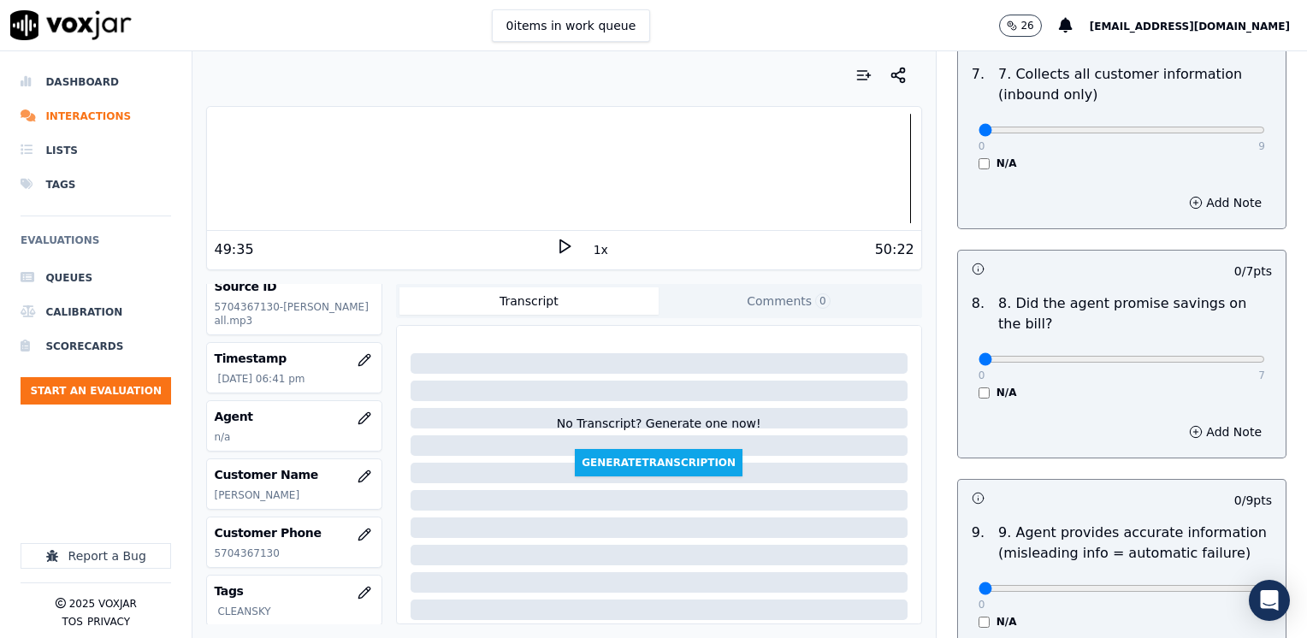
scroll to position [1796, 0]
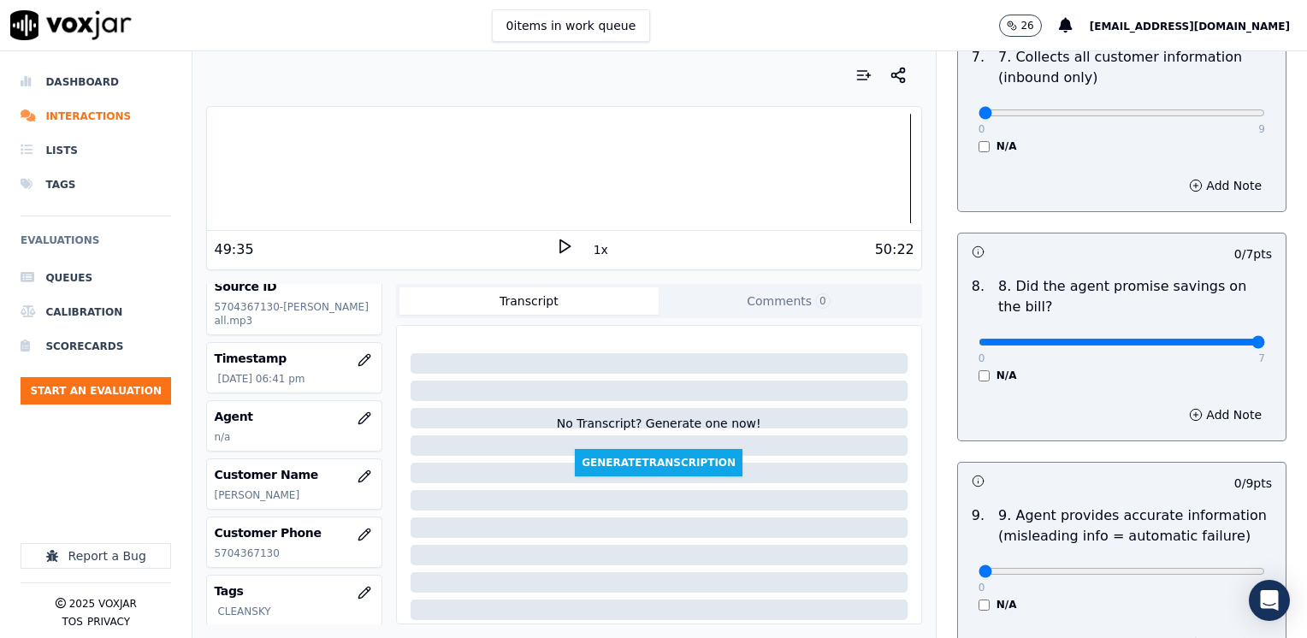
drag, startPoint x: 972, startPoint y: 300, endPoint x: 1309, endPoint y: 409, distance: 354.0
type input "7"
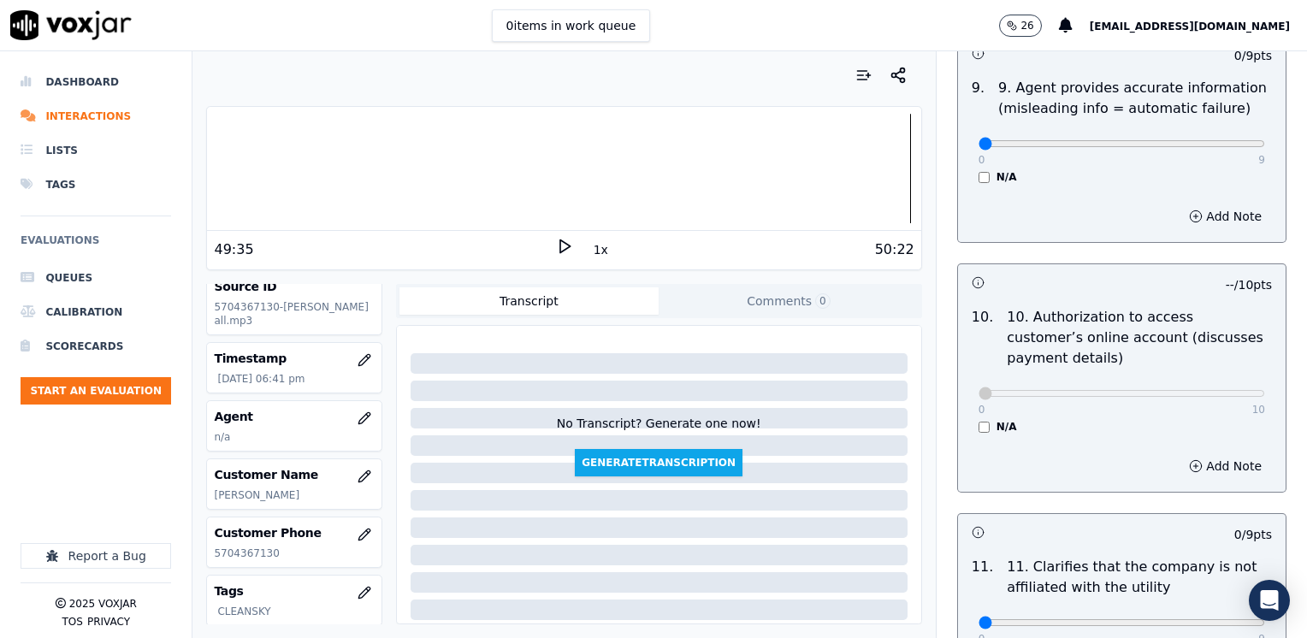
scroll to position [2394, 0]
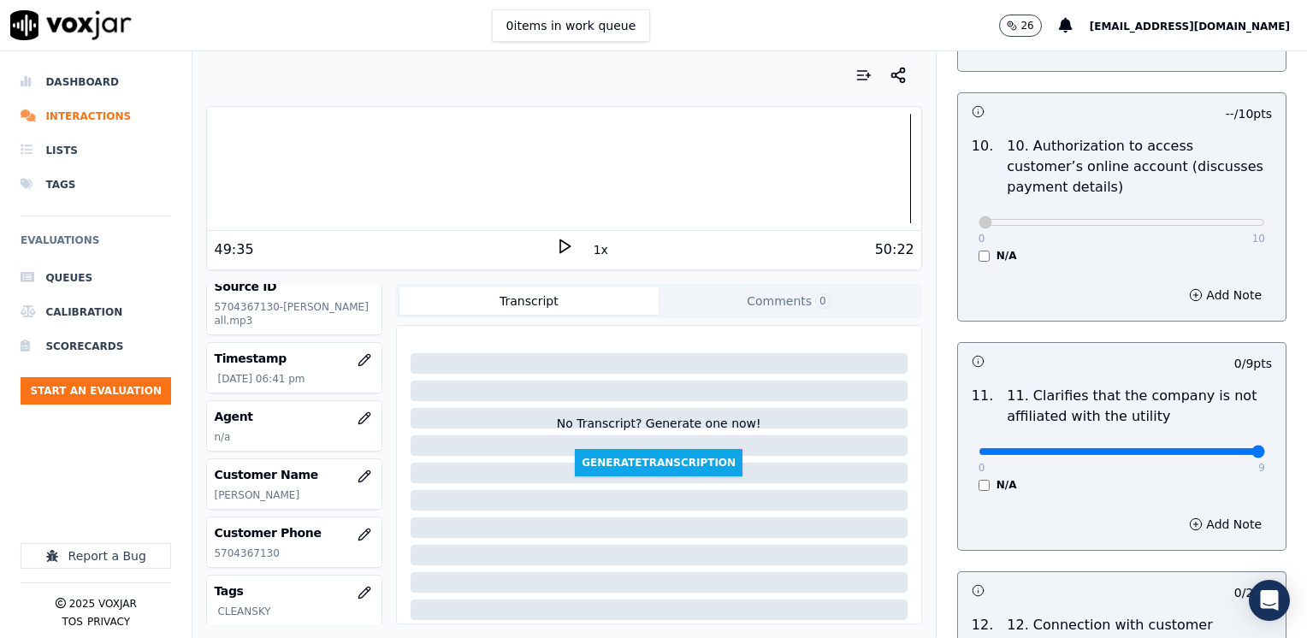
drag, startPoint x: 964, startPoint y: 409, endPoint x: 1309, endPoint y: 405, distance: 344.6
type input "9"
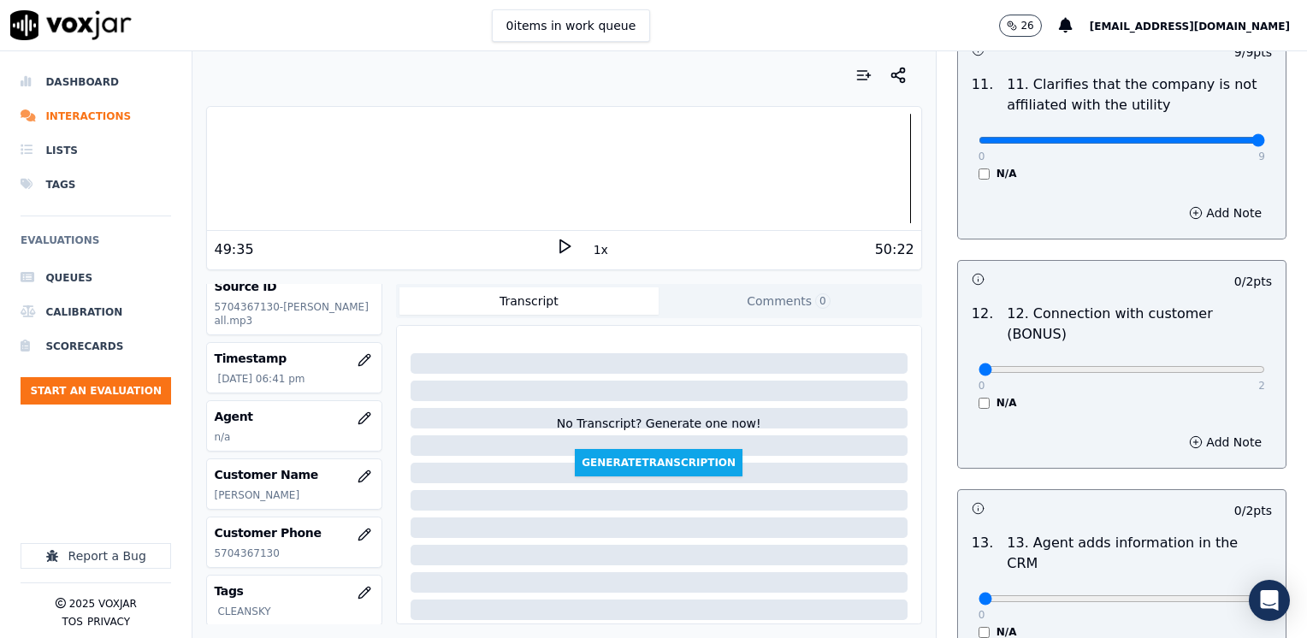
scroll to position [2736, 0]
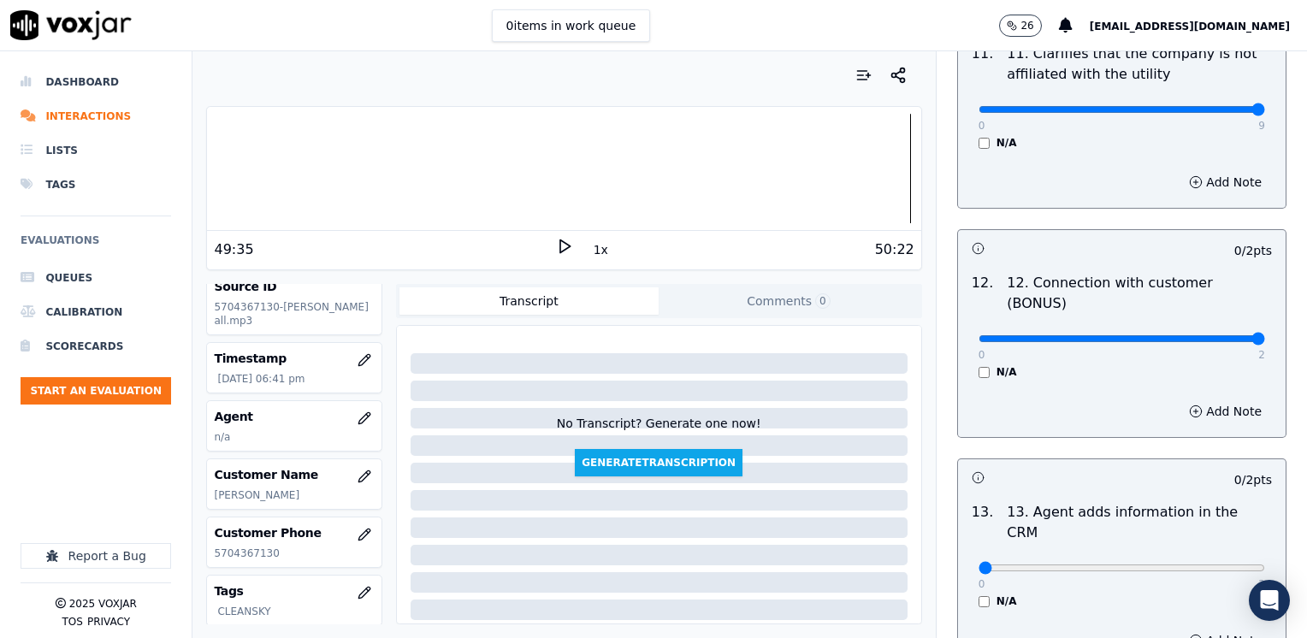
drag, startPoint x: 965, startPoint y: 274, endPoint x: 1309, endPoint y: 278, distance: 343.8
type input "2"
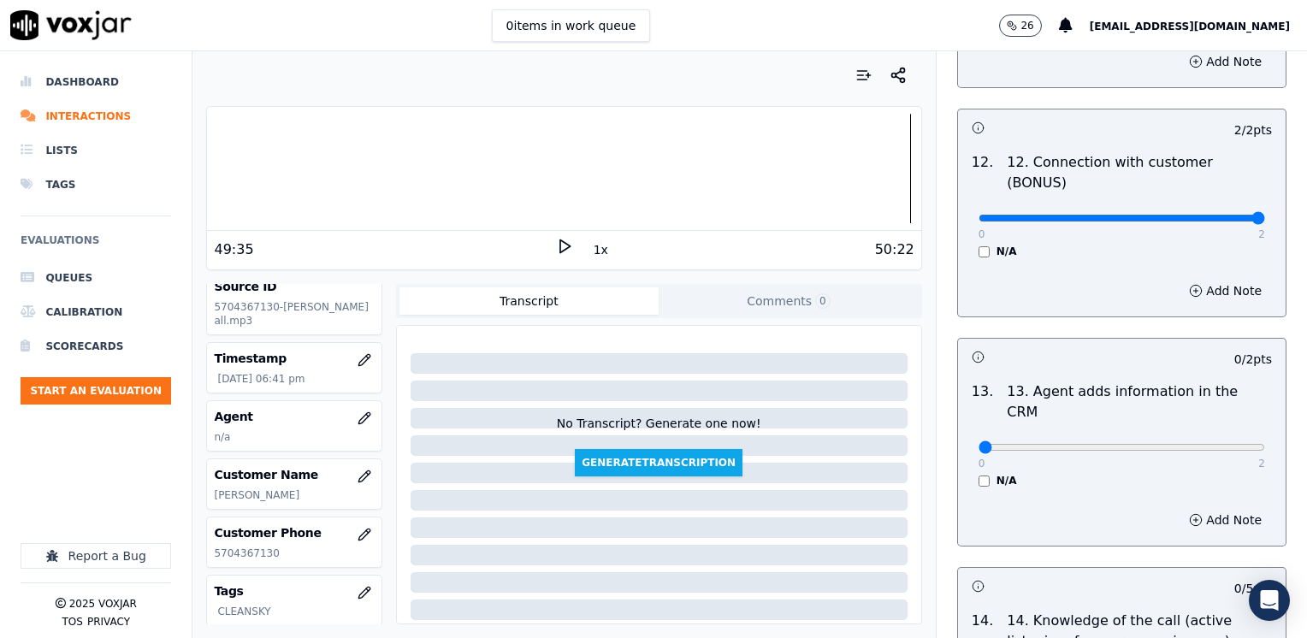
scroll to position [2993, 0]
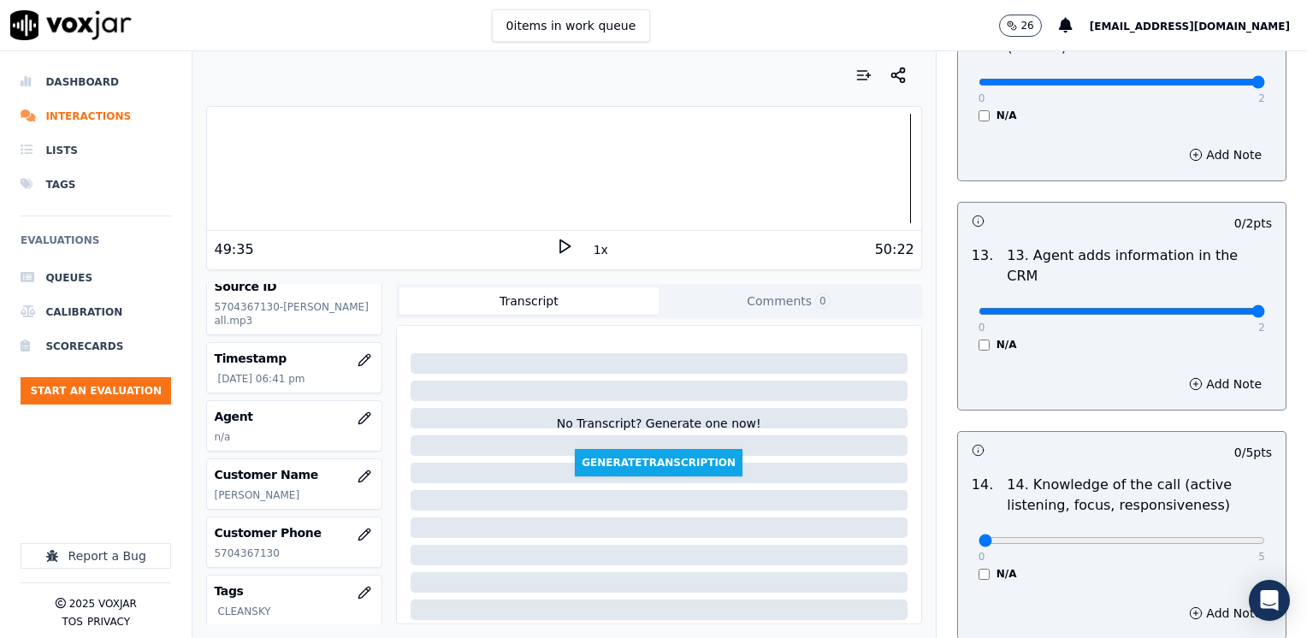
drag, startPoint x: 963, startPoint y: 226, endPoint x: 1309, endPoint y: 218, distance: 346.4
type input "2"
drag, startPoint x: 970, startPoint y: 456, endPoint x: 1309, endPoint y: 466, distance: 339.6
type input "5"
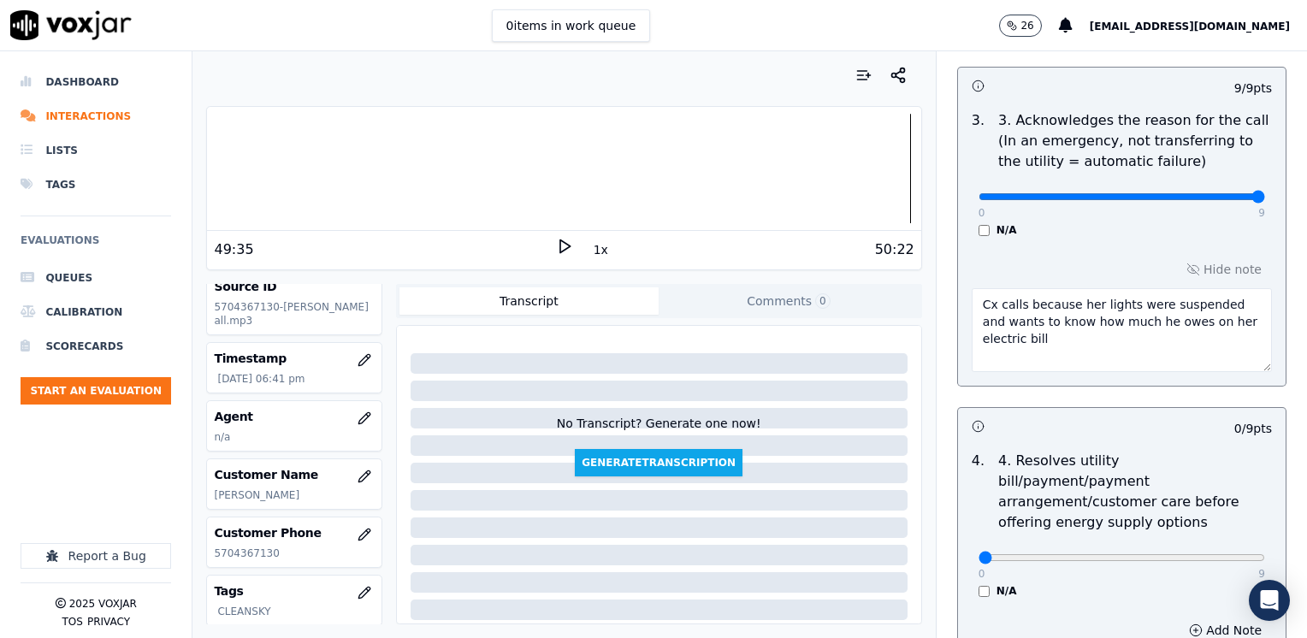
scroll to position [684, 0]
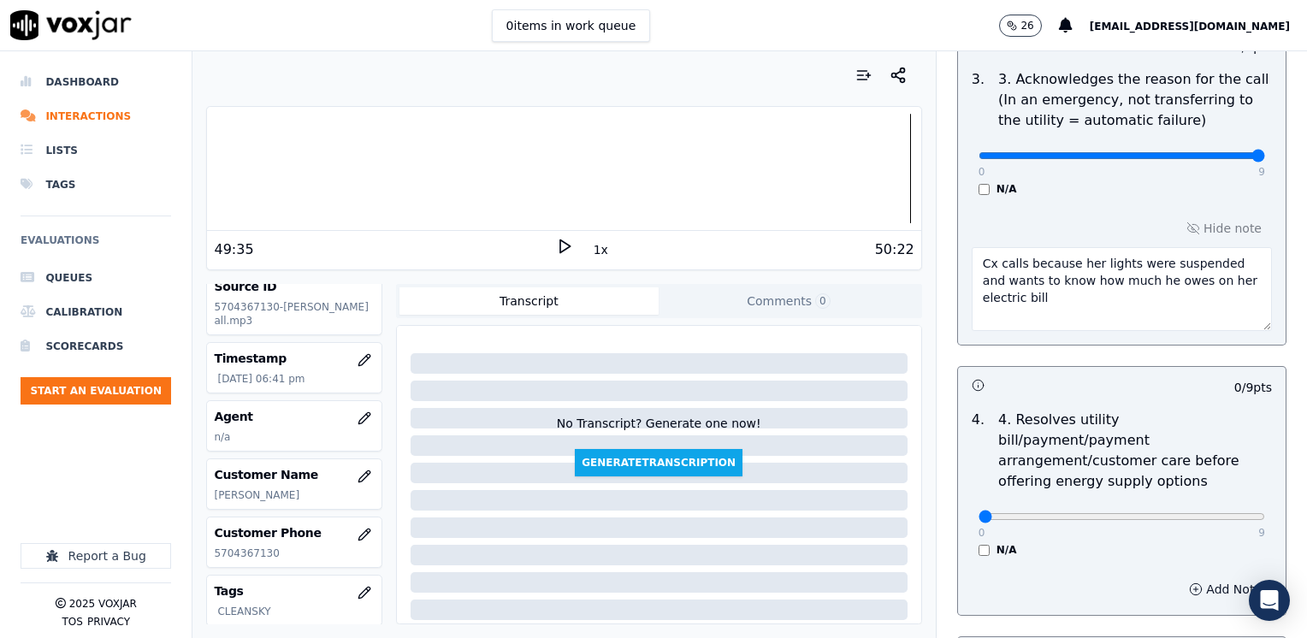
click at [1223, 577] on button "Add Note" at bounding box center [1224, 589] width 93 height 24
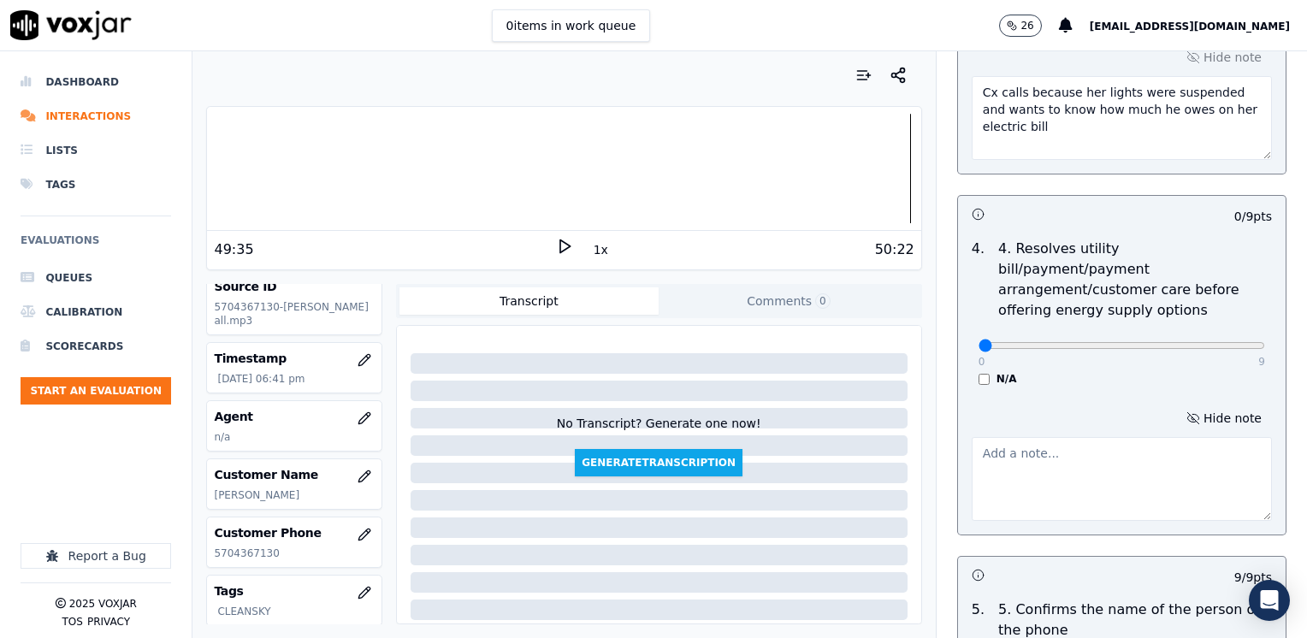
click at [1064, 463] on textarea at bounding box center [1121, 479] width 300 height 84
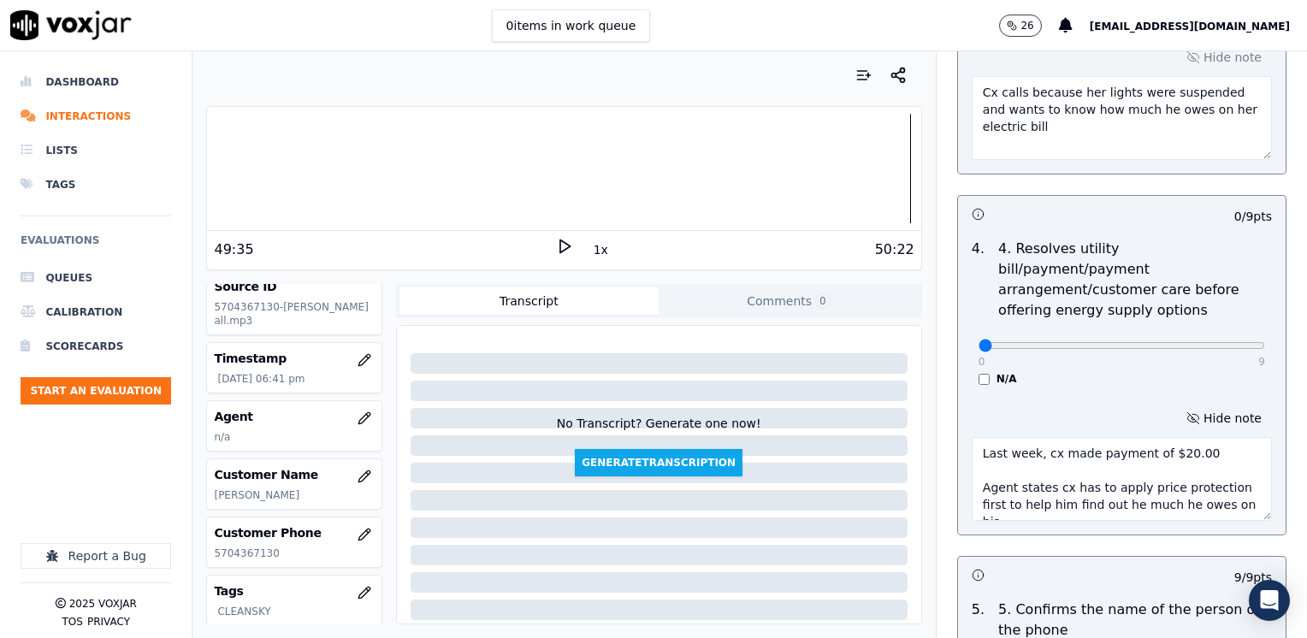
scroll to position [9, 0]
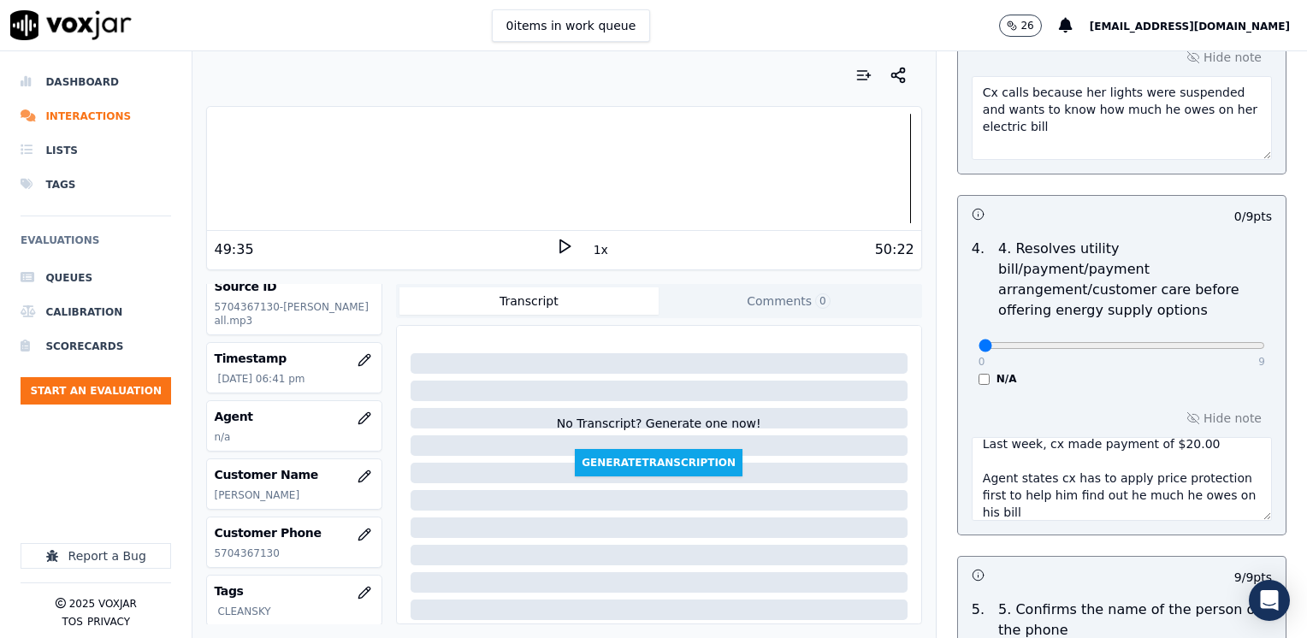
drag, startPoint x: 1018, startPoint y: 504, endPoint x: 993, endPoint y: 487, distance: 30.4
click at [992, 488] on div "Hide note Last week, cx made payment of $20.00 Agent states cx has to apply pri…" at bounding box center [1121, 463] width 327 height 142
drag, startPoint x: 1011, startPoint y: 482, endPoint x: 906, endPoint y: 437, distance: 113.7
click at [906, 437] on div "Your browser does not support the audio element. 49:35 1x 50:22 Voxjar ID 396da…" at bounding box center [749, 344] width 1114 height 587
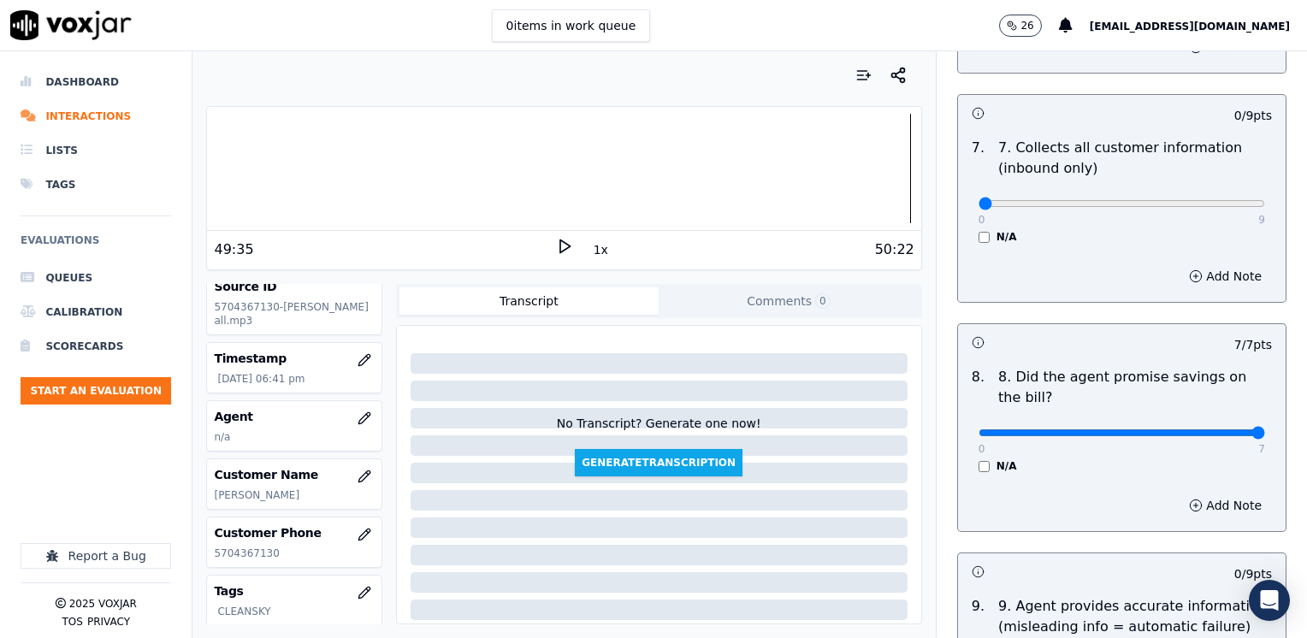
scroll to position [1967, 0]
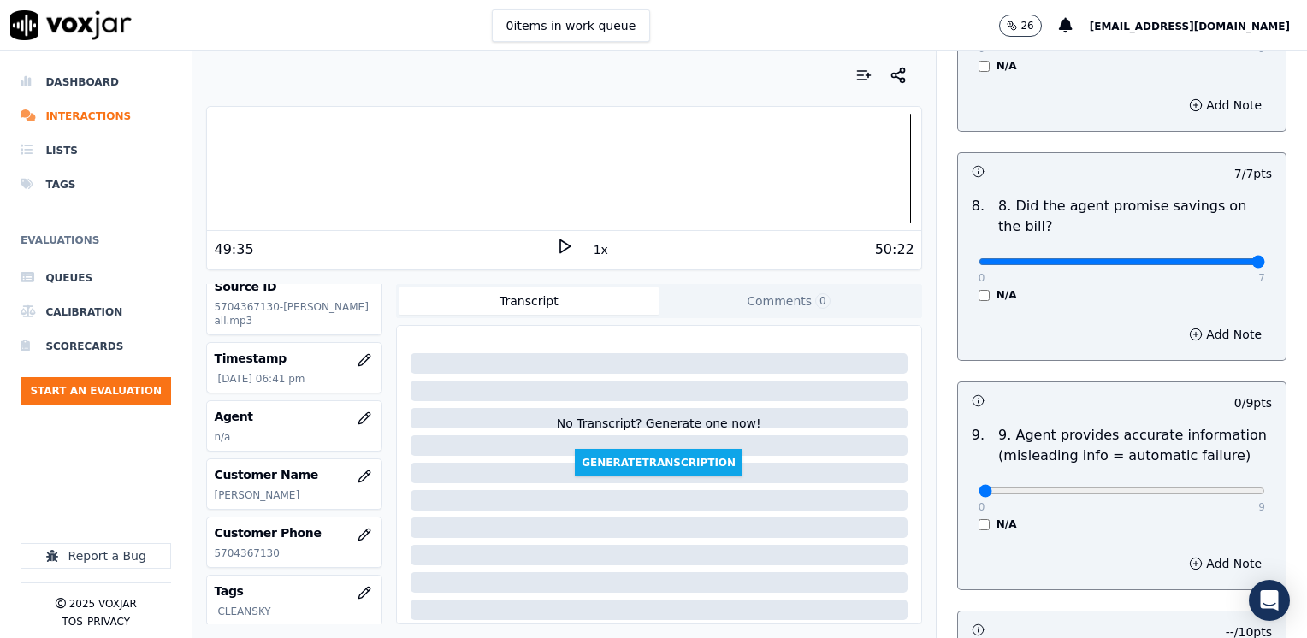
type textarea "Last week, cx made payment of $20.00"
type input "8"
click at [1198, 552] on button "Add Note" at bounding box center [1224, 564] width 93 height 24
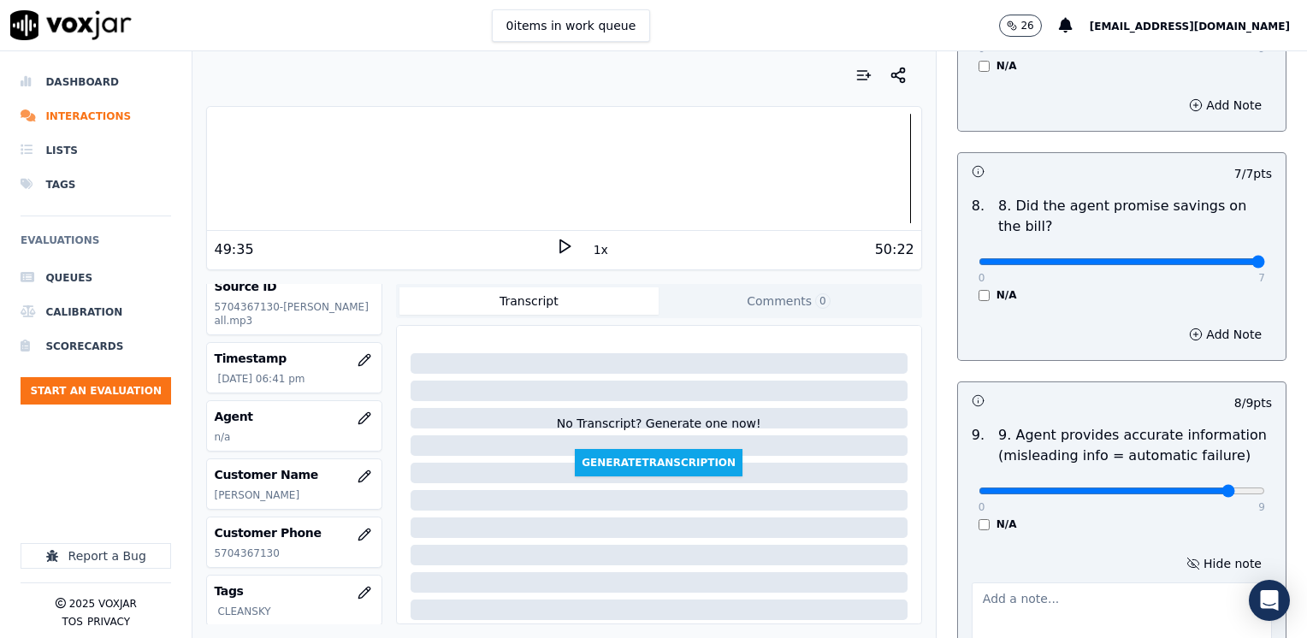
click at [1111, 582] on textarea at bounding box center [1121, 624] width 300 height 84
paste textarea "Agent states cx has to apply price protection first to help him find out he muc…"
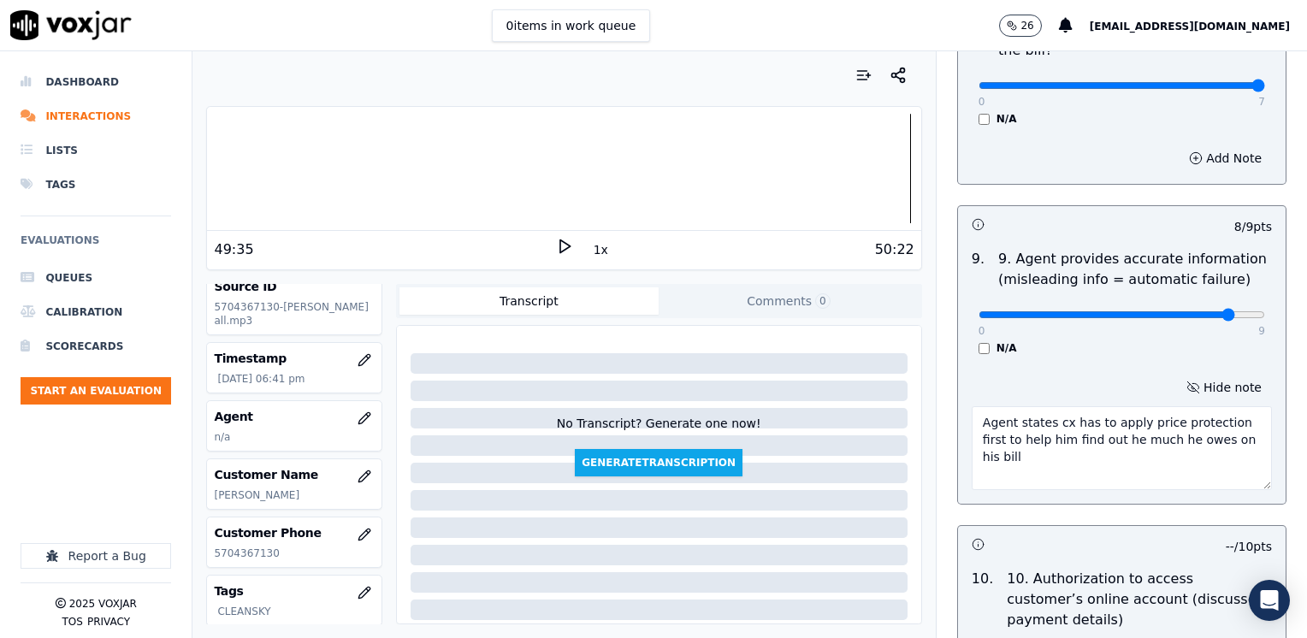
scroll to position [2151, 0]
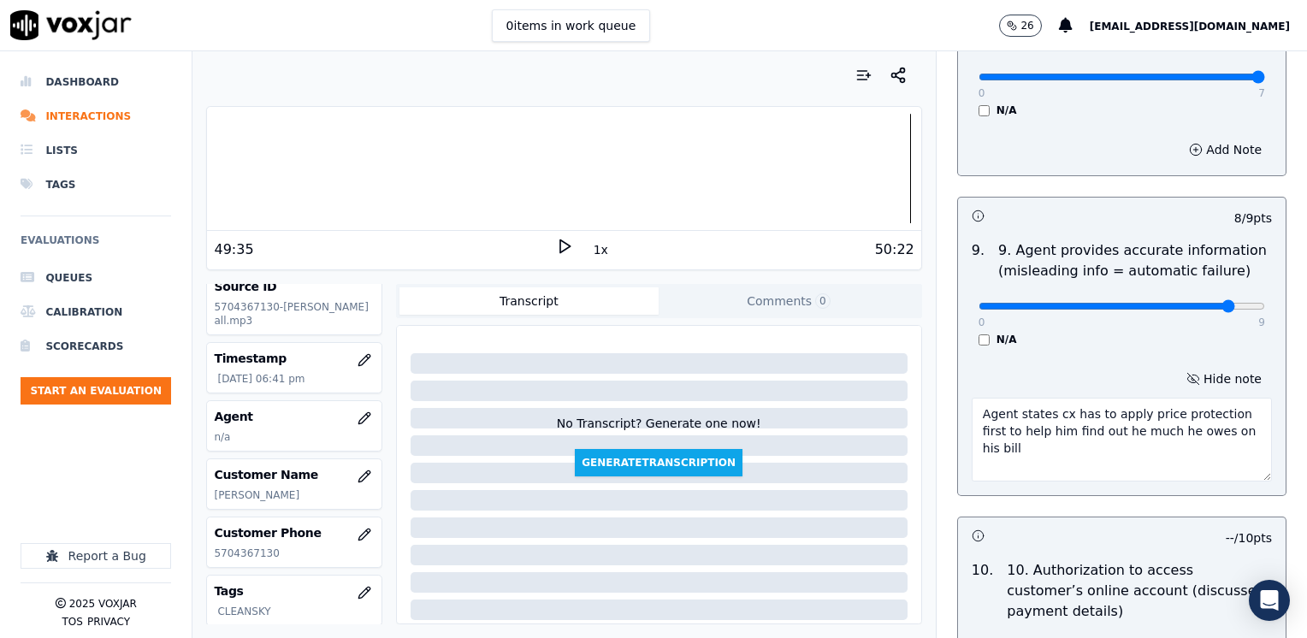
click at [971, 398] on textarea "Agent states cx has to apply price protection first to help him find out he muc…" at bounding box center [1121, 440] width 300 height 84
click at [1022, 398] on textarea "Agent states cx has to apply price protection first to help him find out he muc…" at bounding box center [1121, 440] width 300 height 84
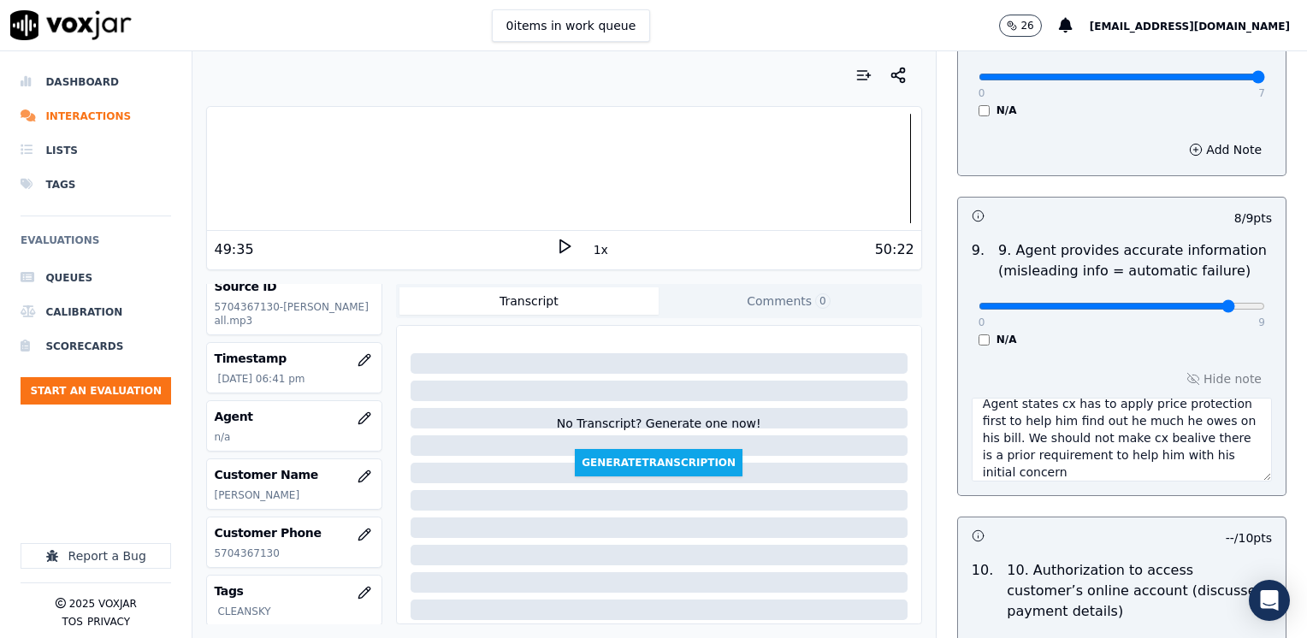
click at [1153, 398] on textarea "Agent states cx has to apply price protection first to help him find out he muc…" at bounding box center [1121, 440] width 300 height 84
click at [1049, 416] on textarea "Agent states cx has to apply price protection first to help him find out he muc…" at bounding box center [1121, 440] width 300 height 84
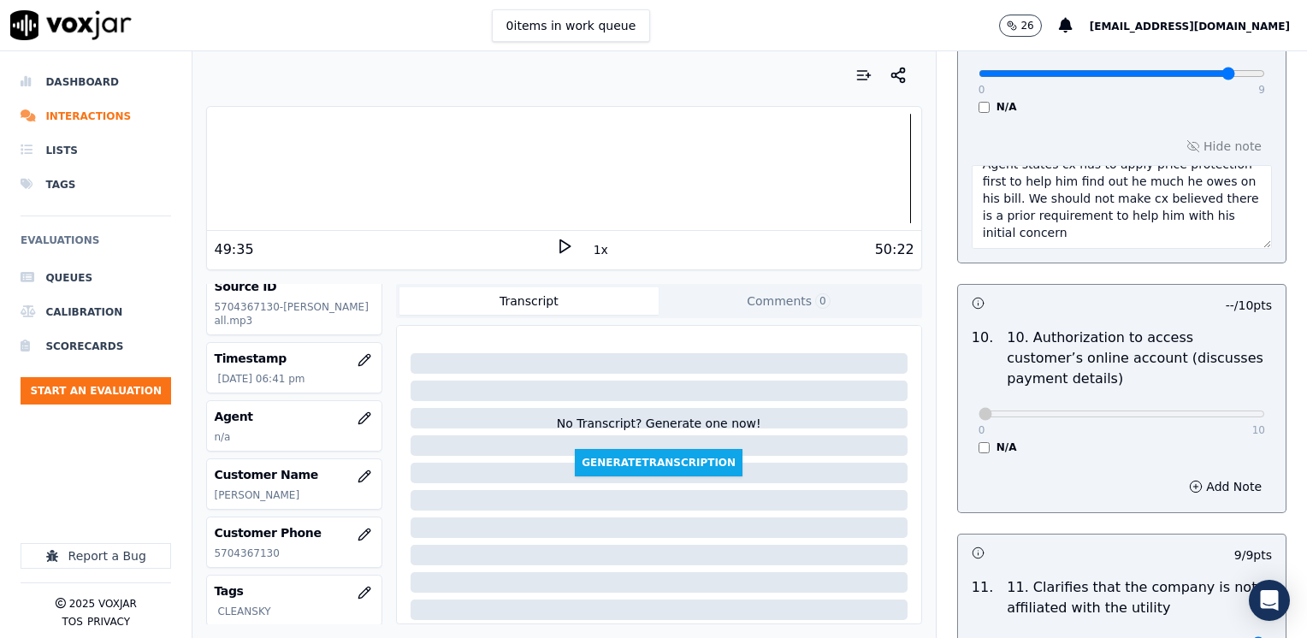
scroll to position [2408, 0]
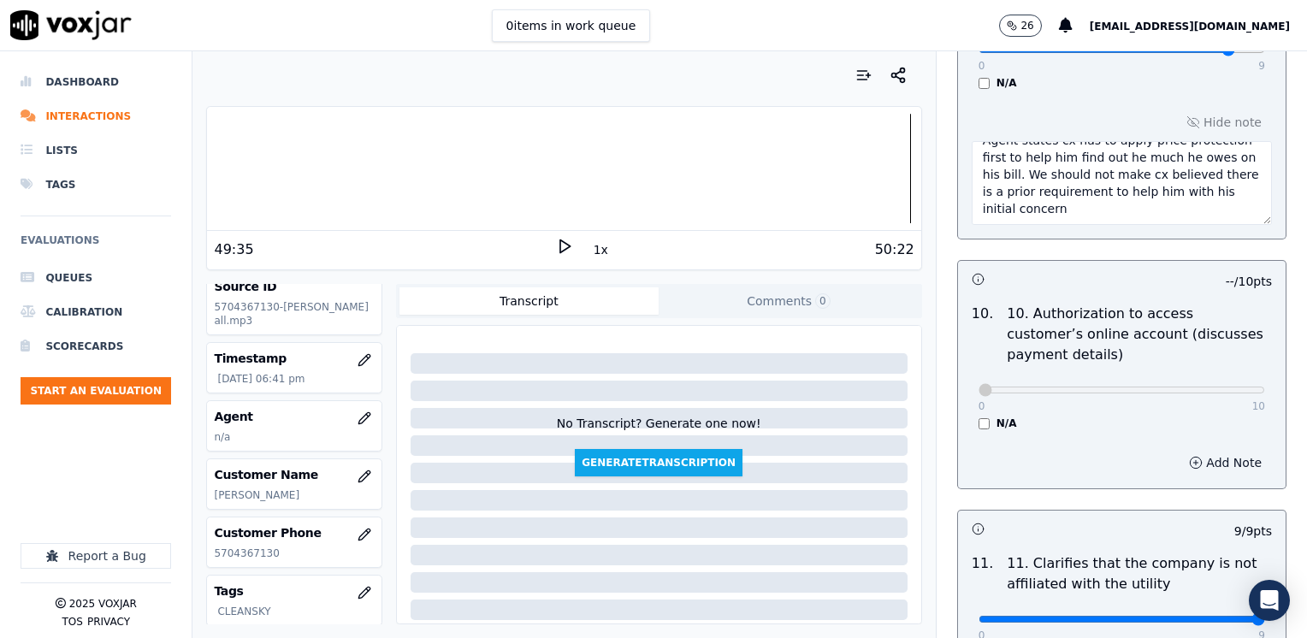
type textarea "Agent states cx has to apply price protection first to help him find out he muc…"
click at [1206, 451] on button "Add Note" at bounding box center [1224, 463] width 93 height 24
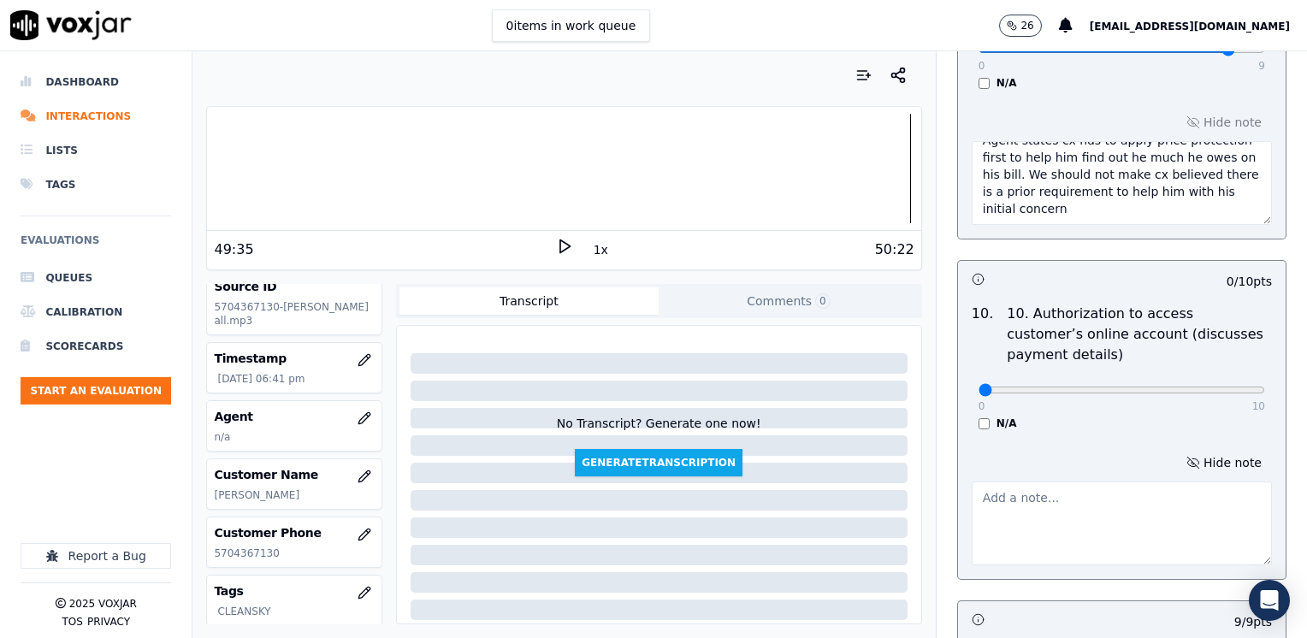
click at [1019, 492] on textarea at bounding box center [1121, 523] width 300 height 84
click at [1207, 451] on button "Hide note" at bounding box center [1224, 463] width 96 height 24
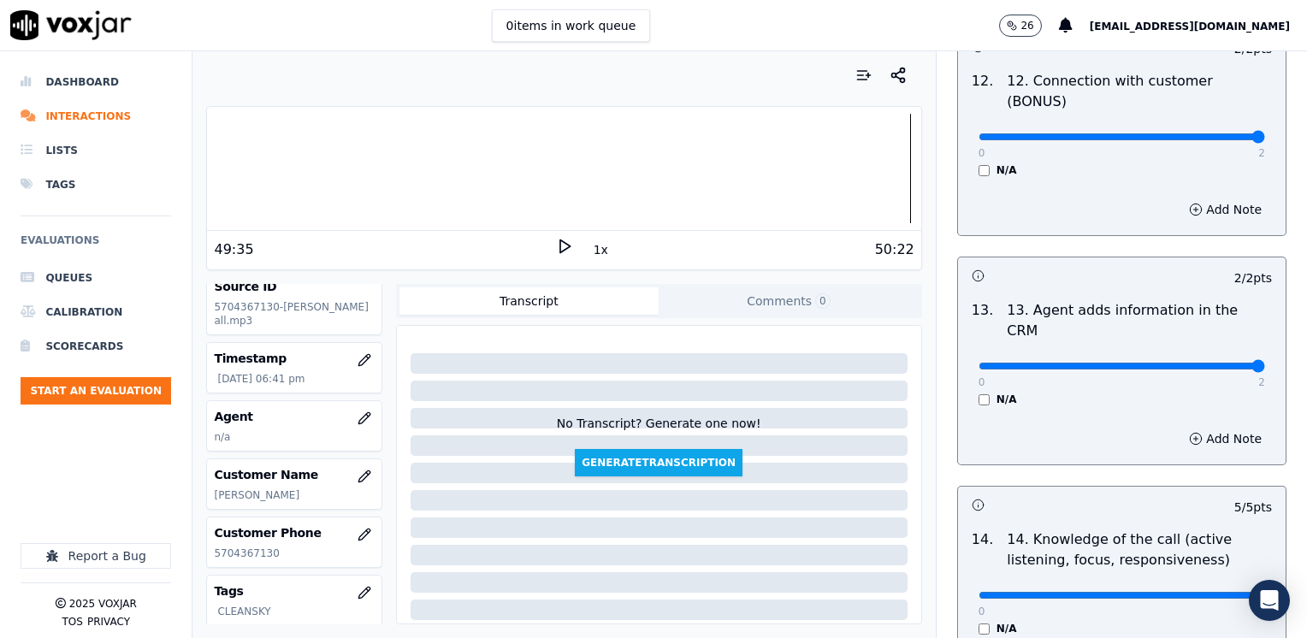
scroll to position [3229, 0]
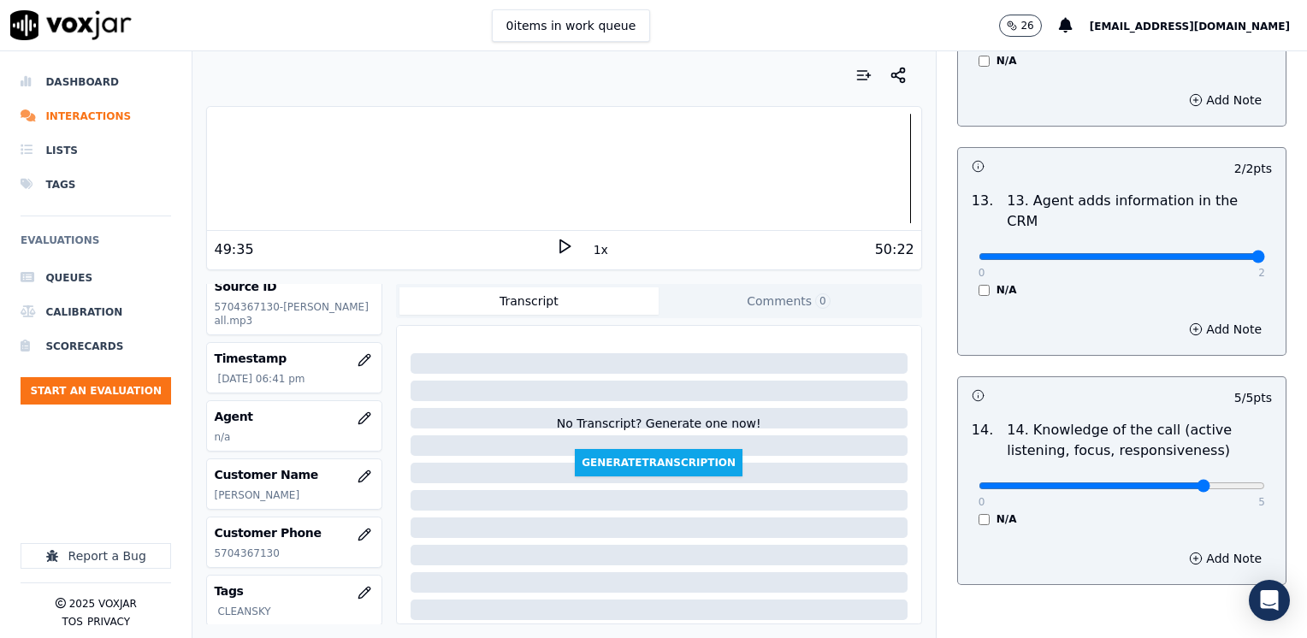
type input "4"
click at [357, 422] on icon "button" at bounding box center [364, 418] width 14 height 14
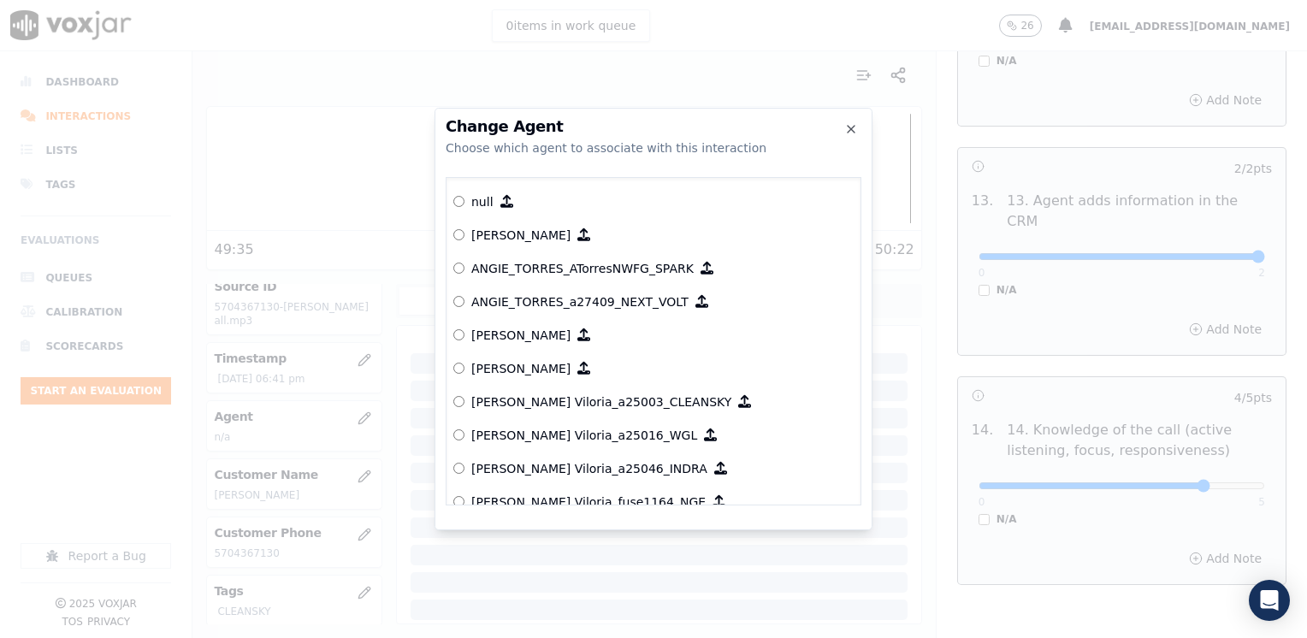
drag, startPoint x: 581, startPoint y: 147, endPoint x: 582, endPoint y: 173, distance: 25.7
click at [581, 147] on div "Choose which agent to associate with this interaction" at bounding box center [653, 147] width 416 height 17
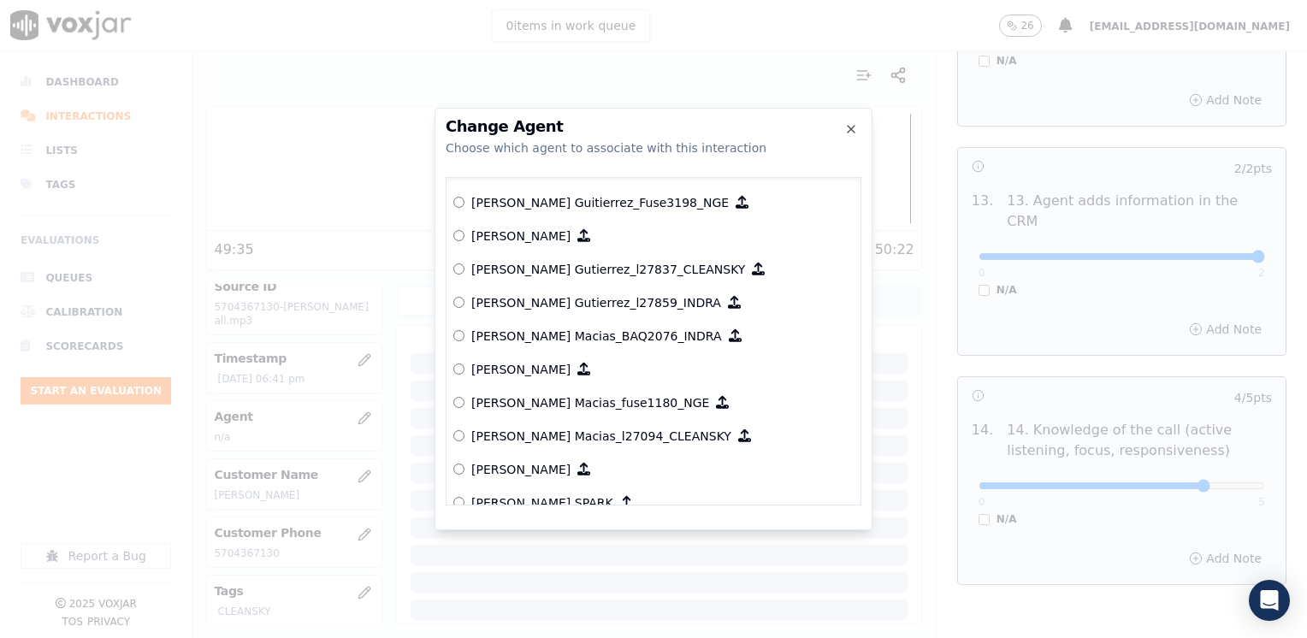
scroll to position [5706, 0]
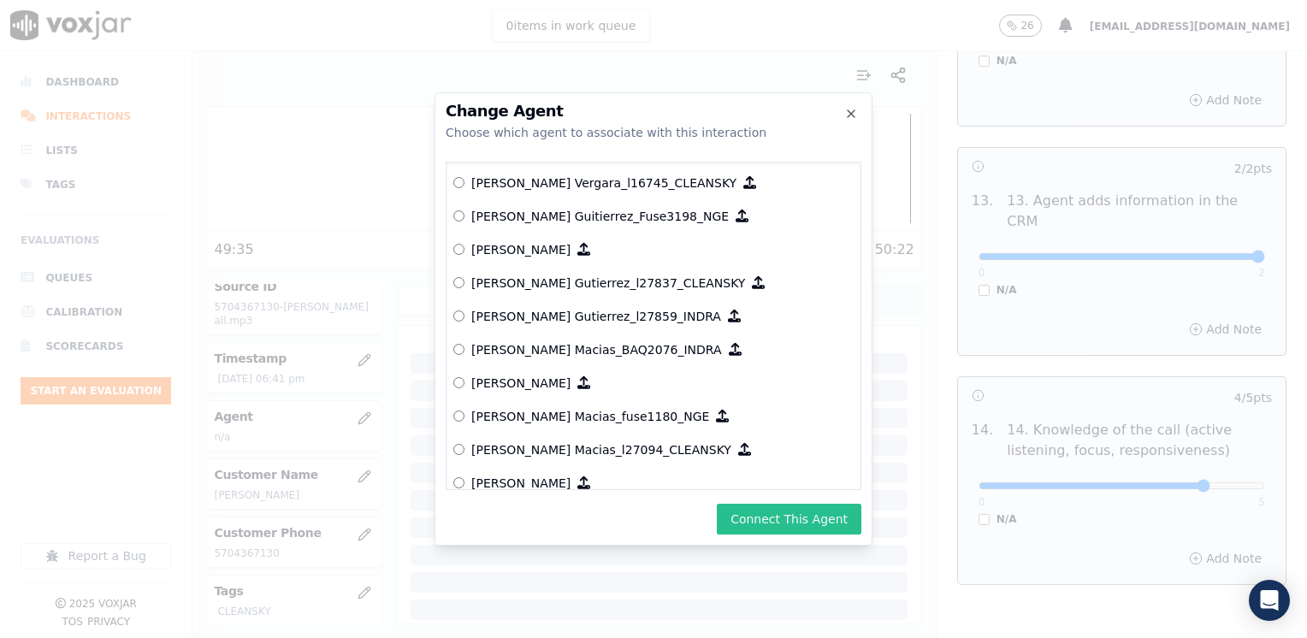
click at [805, 520] on button "Connect This Agent" at bounding box center [789, 519] width 145 height 31
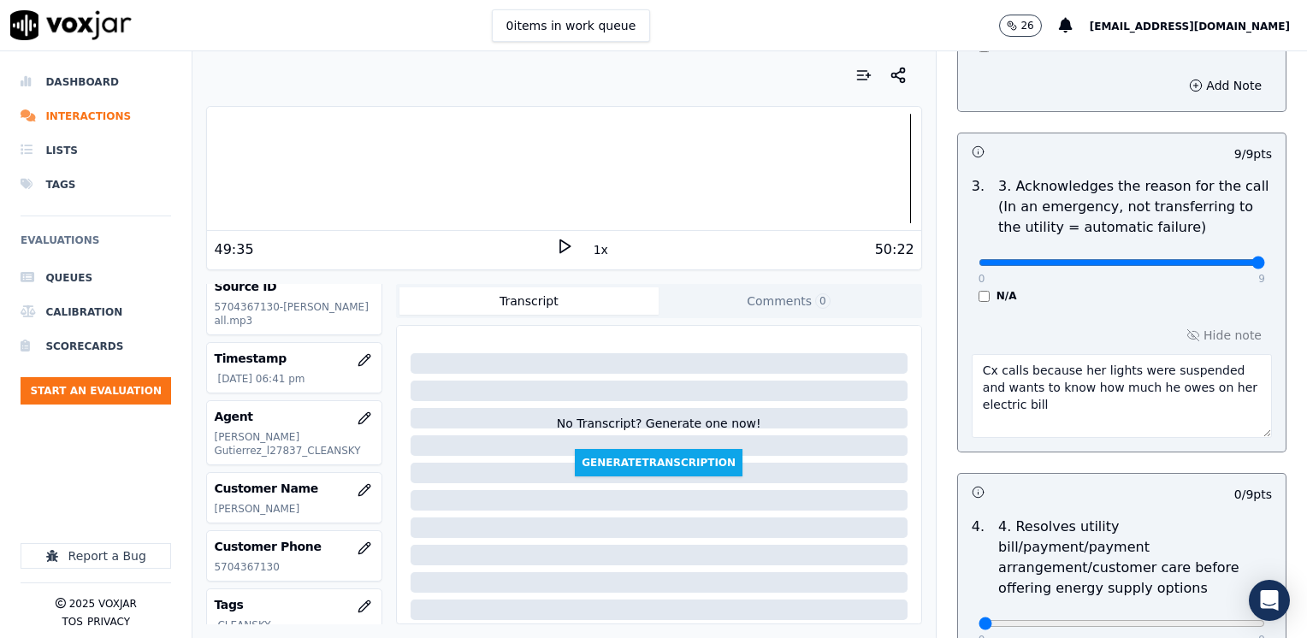
scroll to position [578, 0]
click at [1034, 407] on textarea "Cx calls because her lights were suspended and wants to know how much he owes o…" at bounding box center [1121, 395] width 300 height 84
click at [1010, 433] on textarea "Cx calls because her lights were suspended and wants to know how much he owes o…" at bounding box center [1121, 395] width 300 height 84
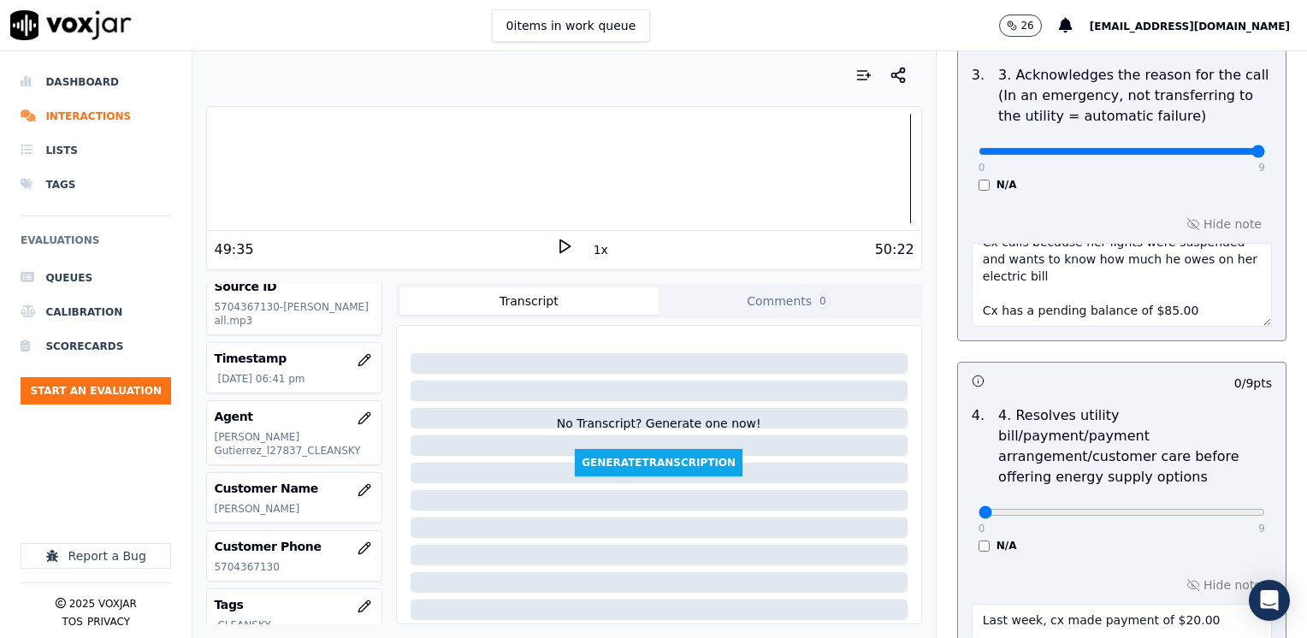
scroll to position [920, 0]
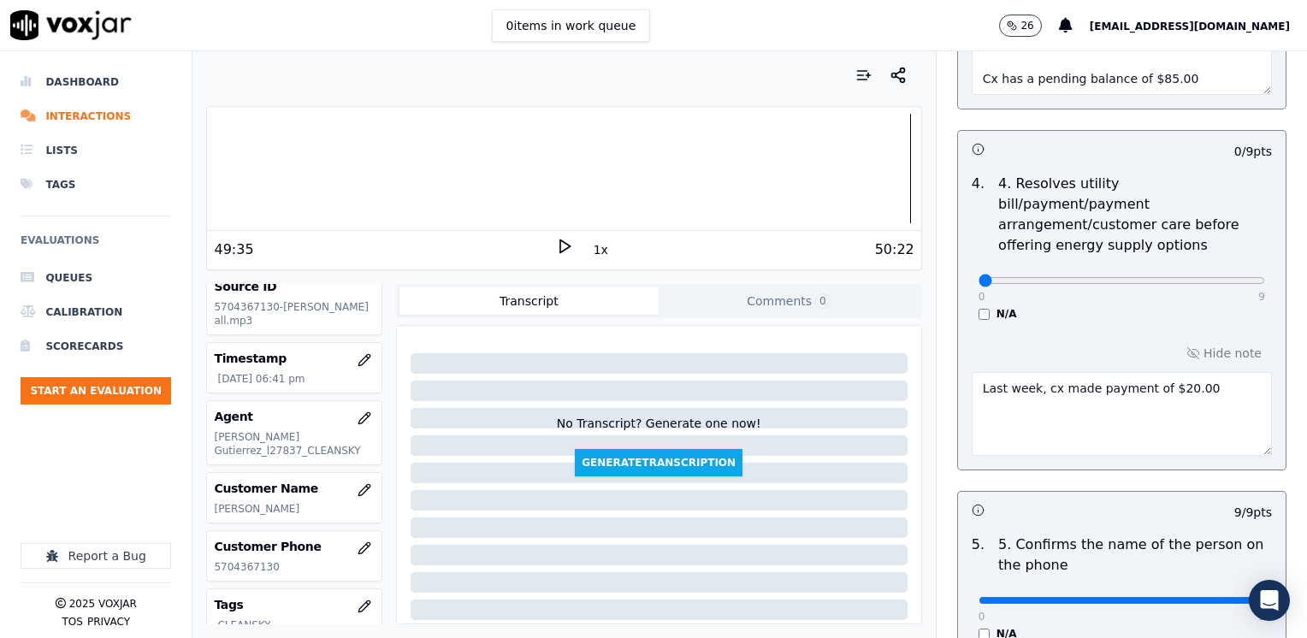
type textarea "Cx calls because her lights were suspended and wants to know how much he owes o…"
drag, startPoint x: 974, startPoint y: 258, endPoint x: 1309, endPoint y: 263, distance: 335.2
type input "9"
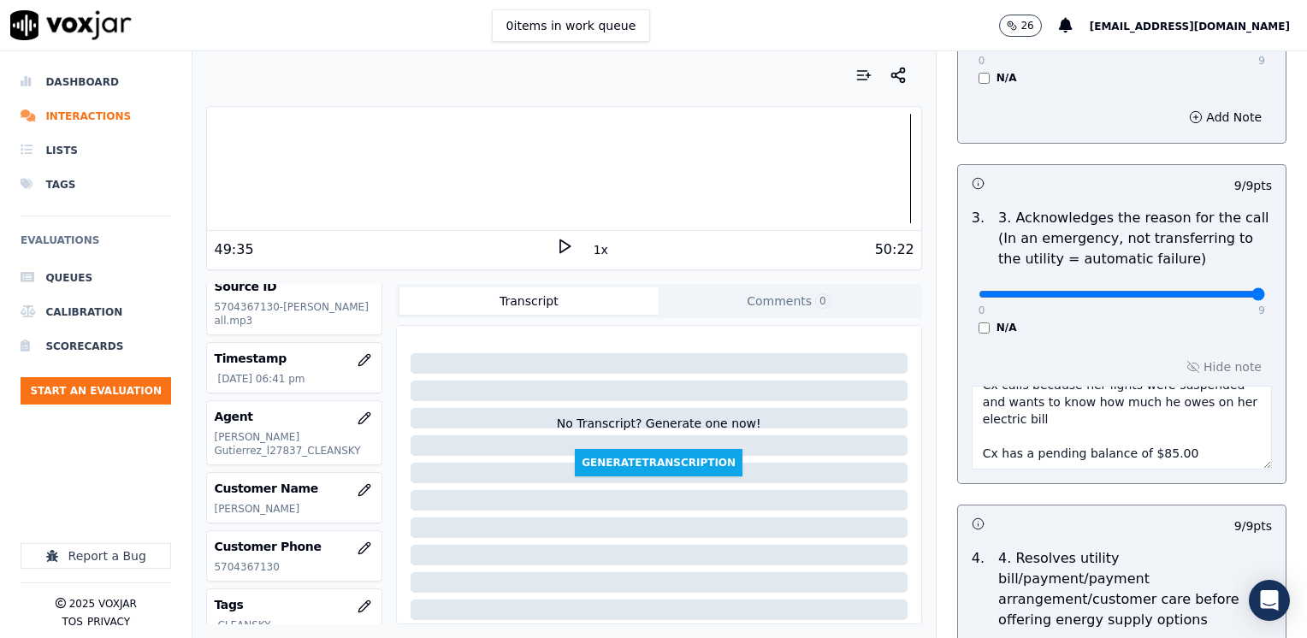
scroll to position [599, 0]
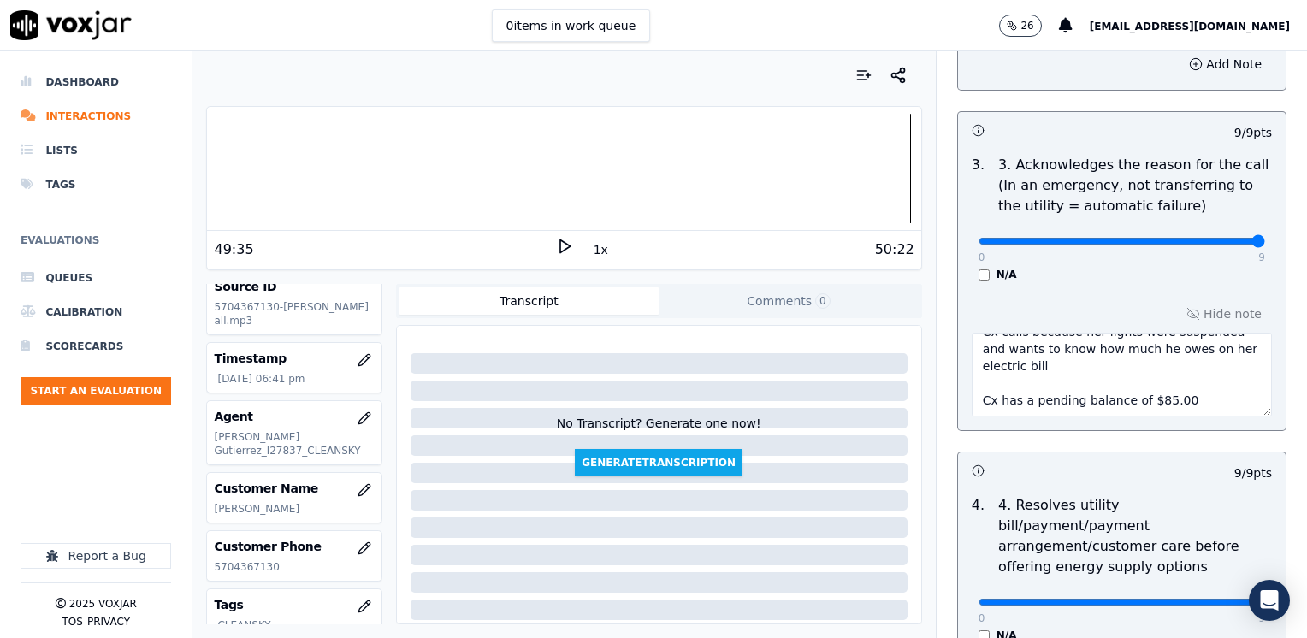
click at [1171, 398] on textarea "Cx calls because her lights were suspended and wants to know how much he owes o…" at bounding box center [1121, 375] width 300 height 84
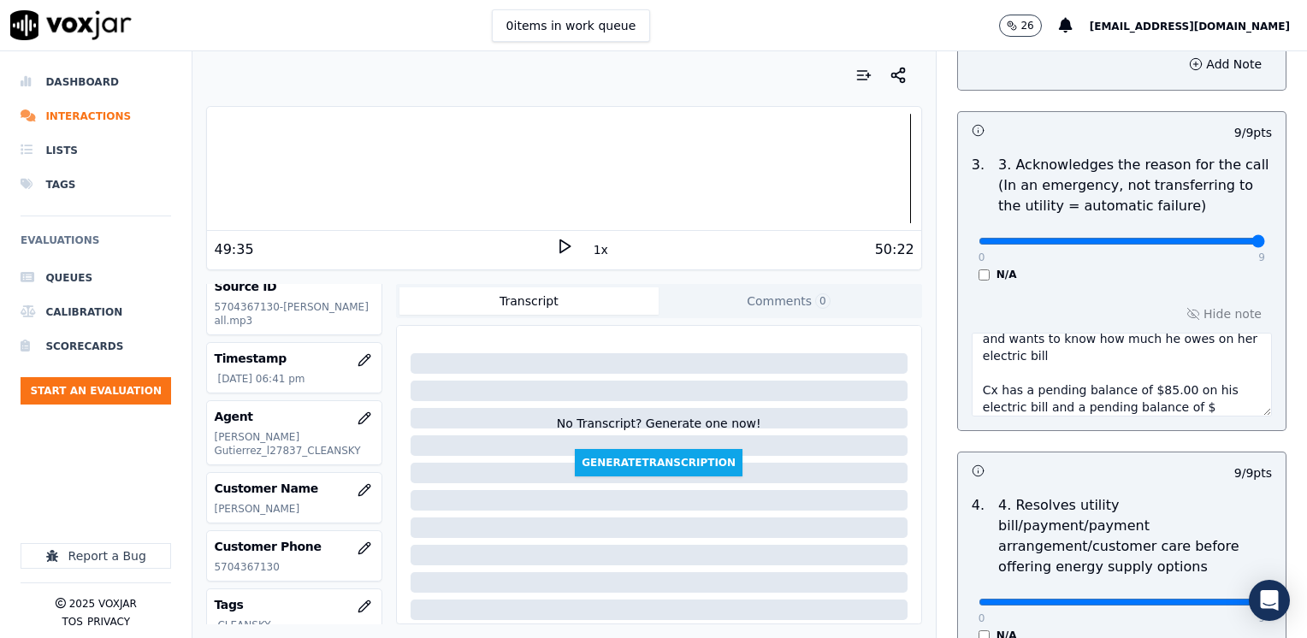
click at [1174, 399] on textarea "Cx calls because her lights were suspended and wants to know how much he owes o…" at bounding box center [1121, 375] width 300 height 84
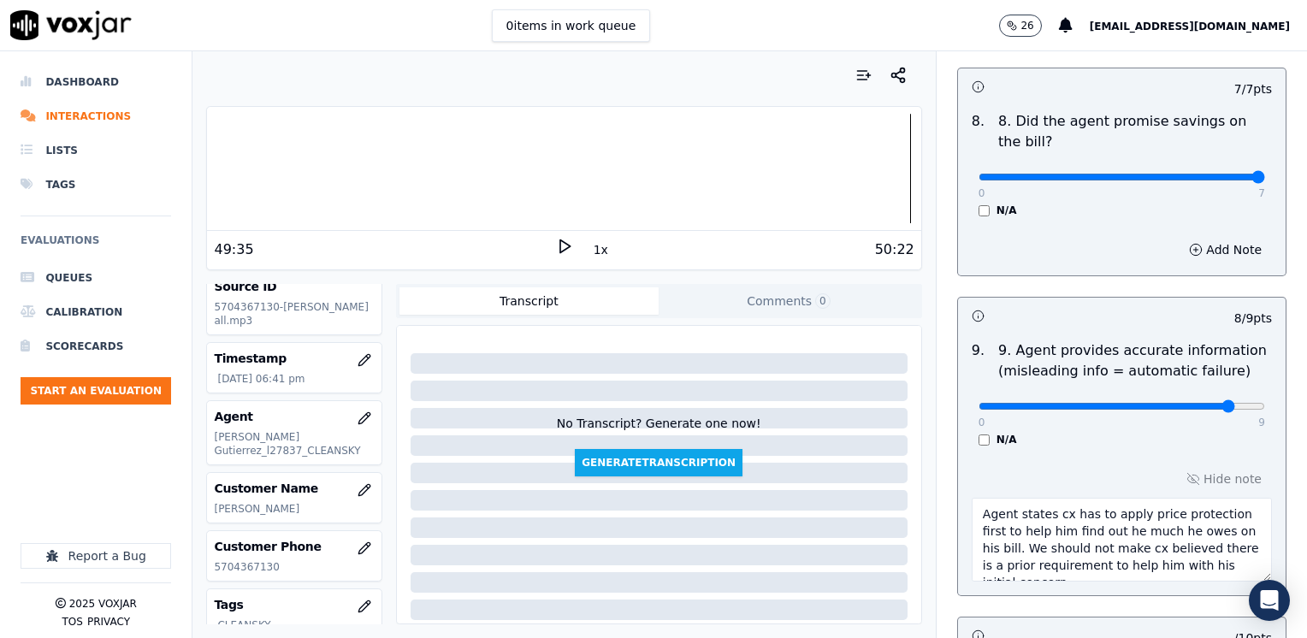
scroll to position [2052, 0]
type textarea "Cx calls because her lights were suspended and wants to know how much he owes o…"
type input "5"
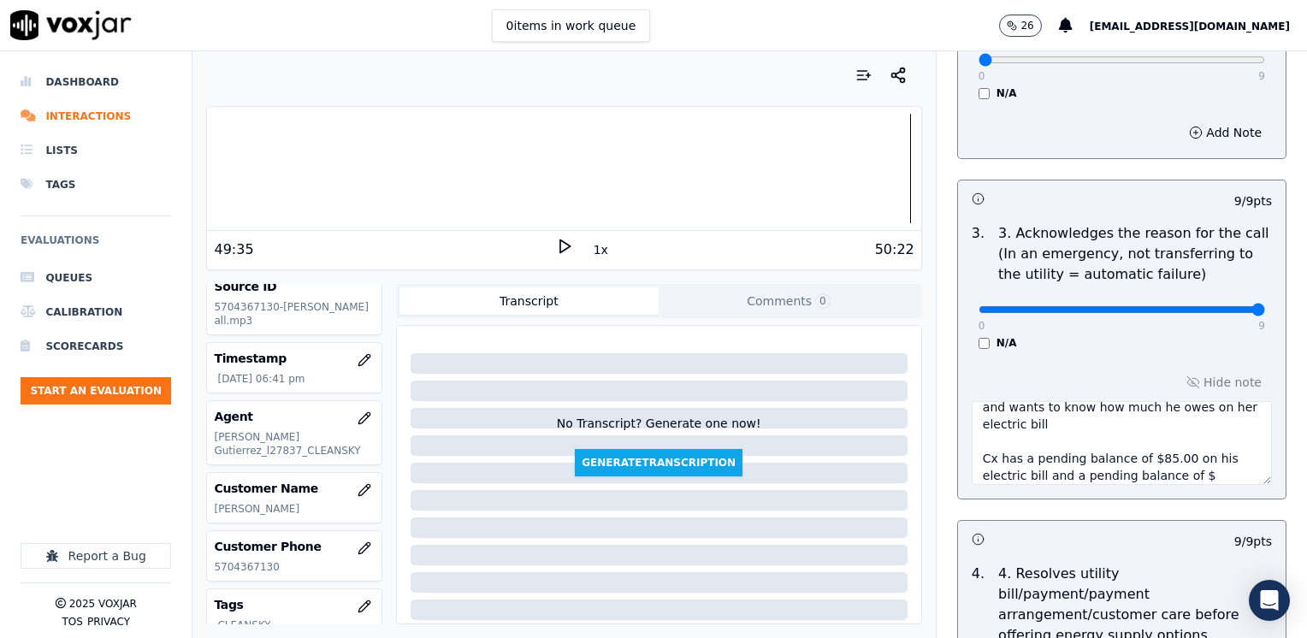
scroll to position [513, 0]
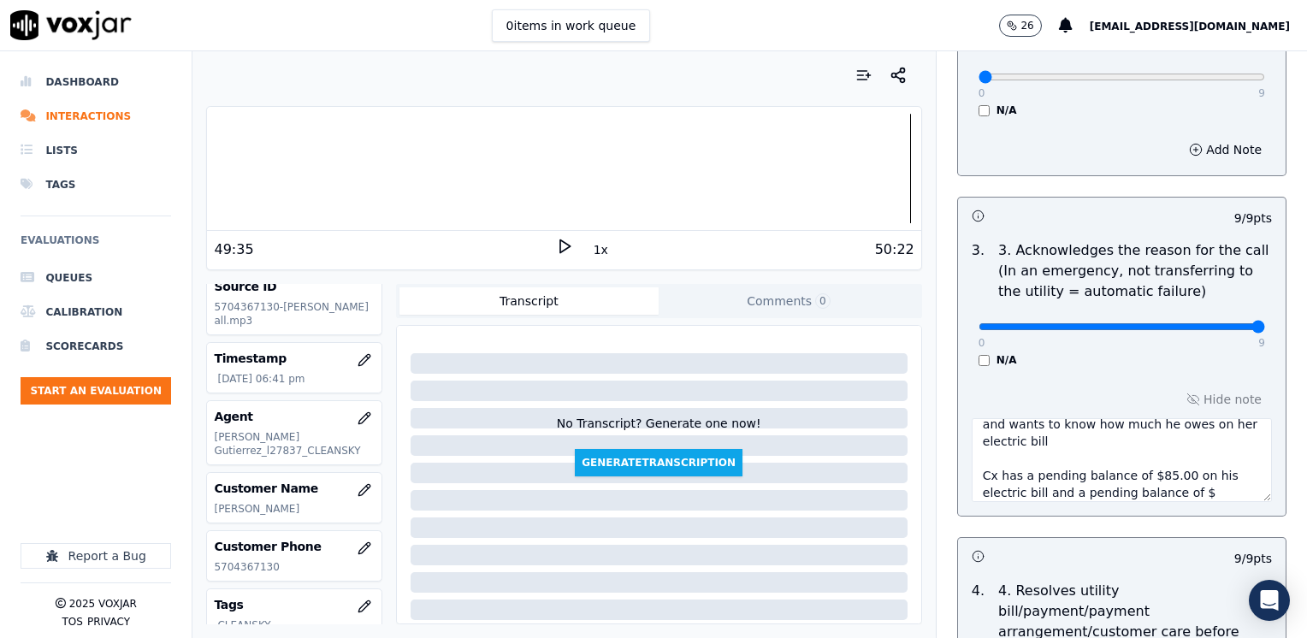
click at [1189, 493] on textarea "Cx calls because her lights were suspended and wants to know how much he owes o…" at bounding box center [1121, 460] width 300 height 84
drag, startPoint x: 1174, startPoint y: 484, endPoint x: 1025, endPoint y: 490, distance: 148.9
click at [1025, 490] on textarea "Cx calls because her lights were suspended and wants to know how much he owes o…" at bounding box center [1121, 460] width 300 height 84
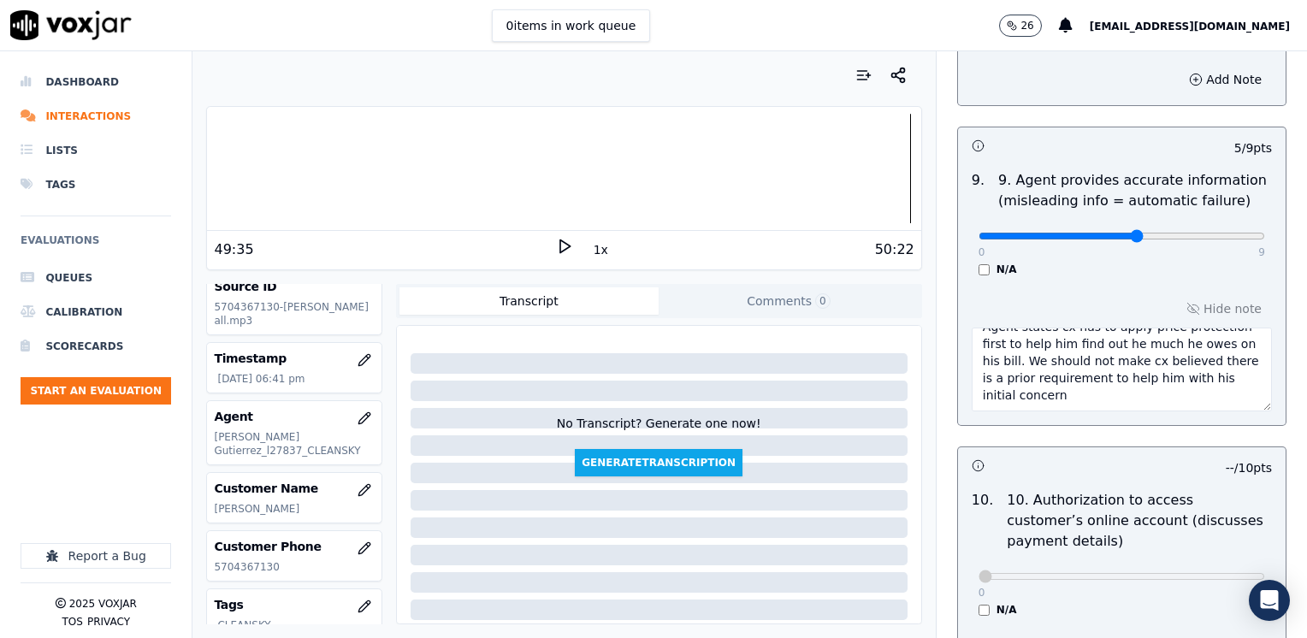
scroll to position [2138, 0]
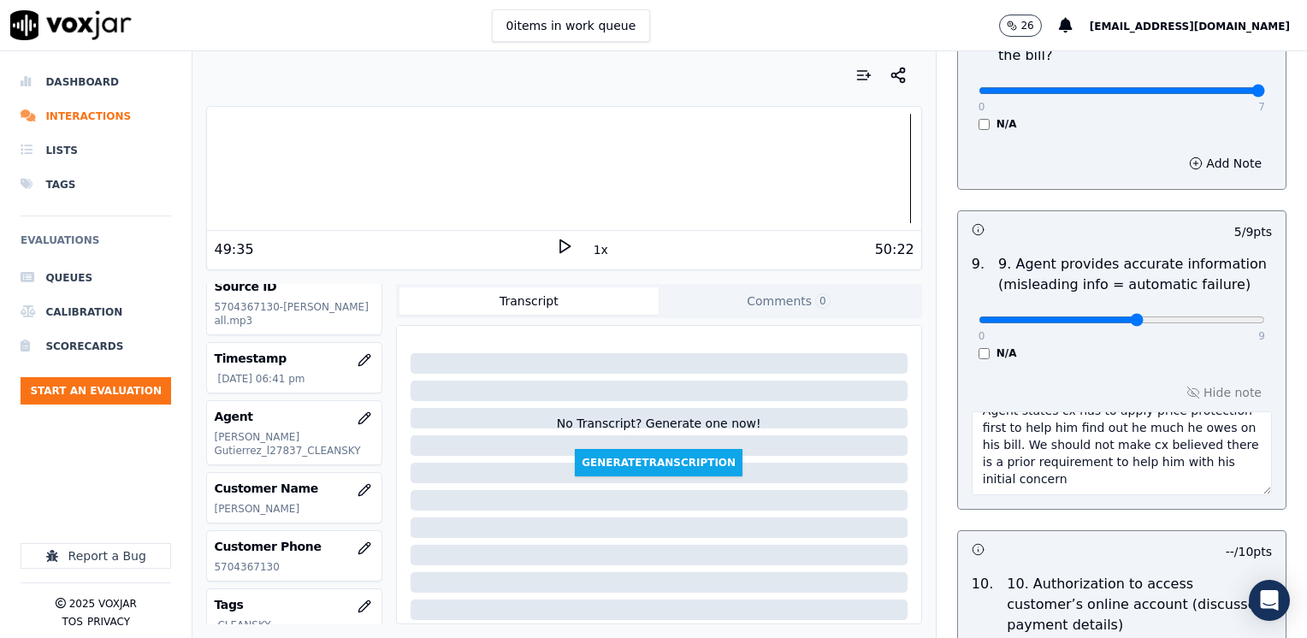
type textarea "Cx calls because her lights were suspended and wants to know how much he owes o…"
click at [1101, 411] on textarea "Agent states cx has to apply price protection first to help him find out he muc…" at bounding box center [1121, 453] width 300 height 84
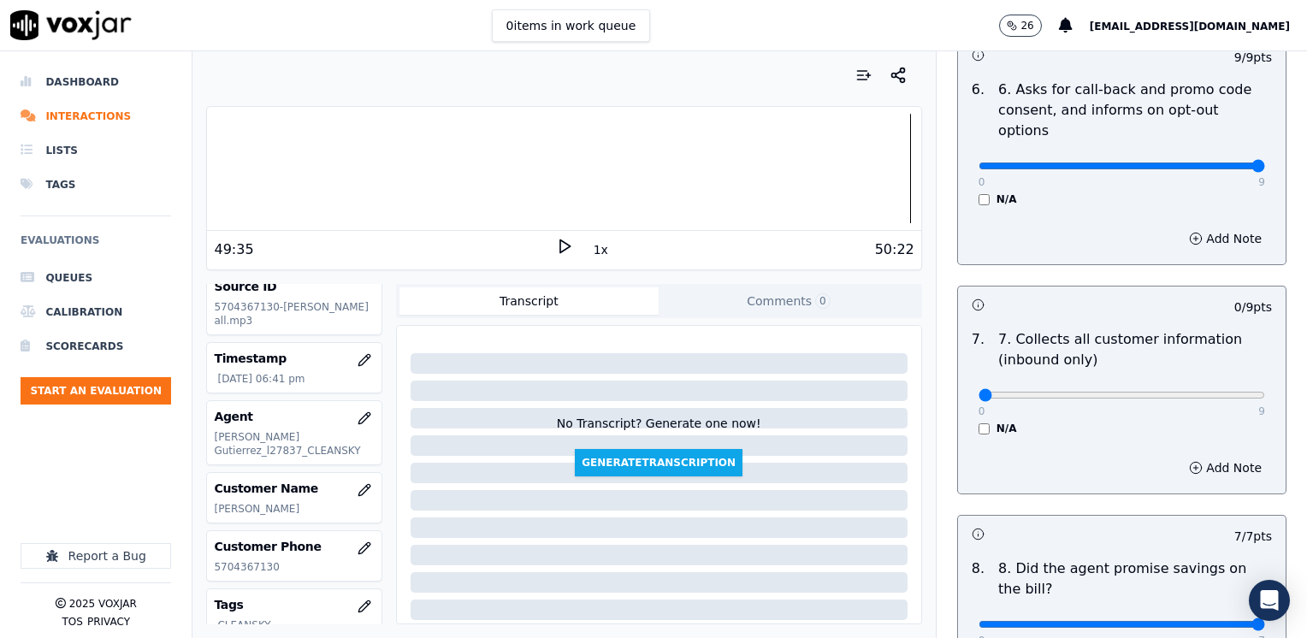
scroll to position [1690, 0]
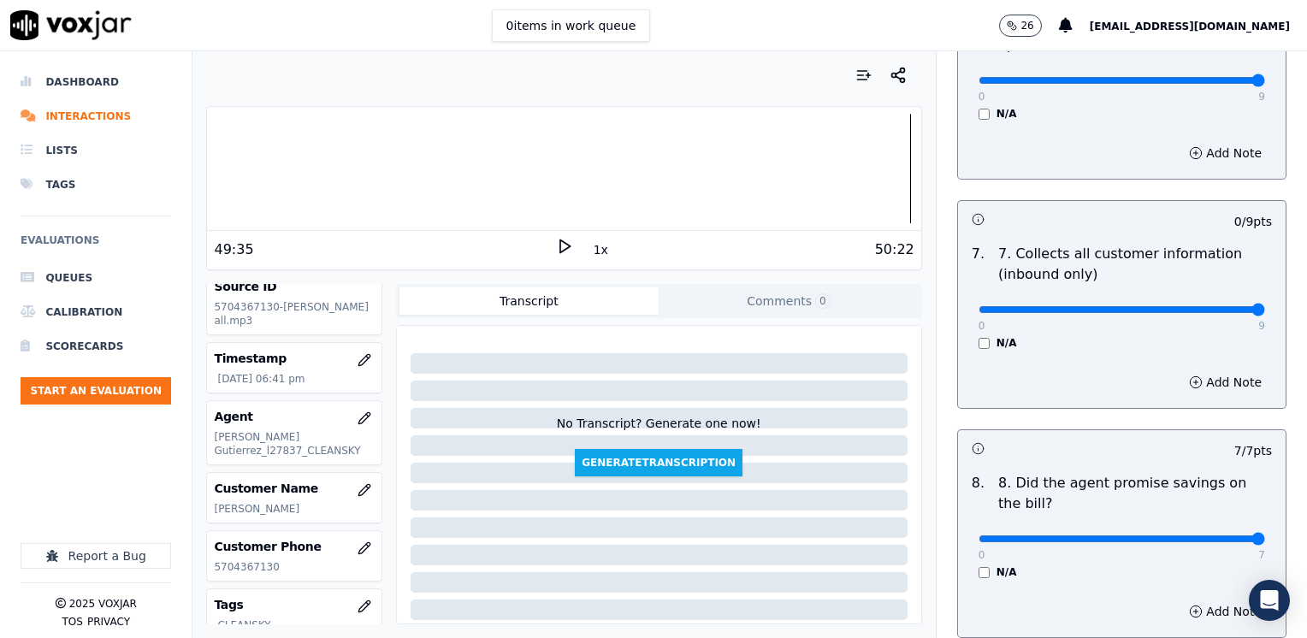
drag, startPoint x: 963, startPoint y: 265, endPoint x: 1205, endPoint y: 313, distance: 246.7
type input "9"
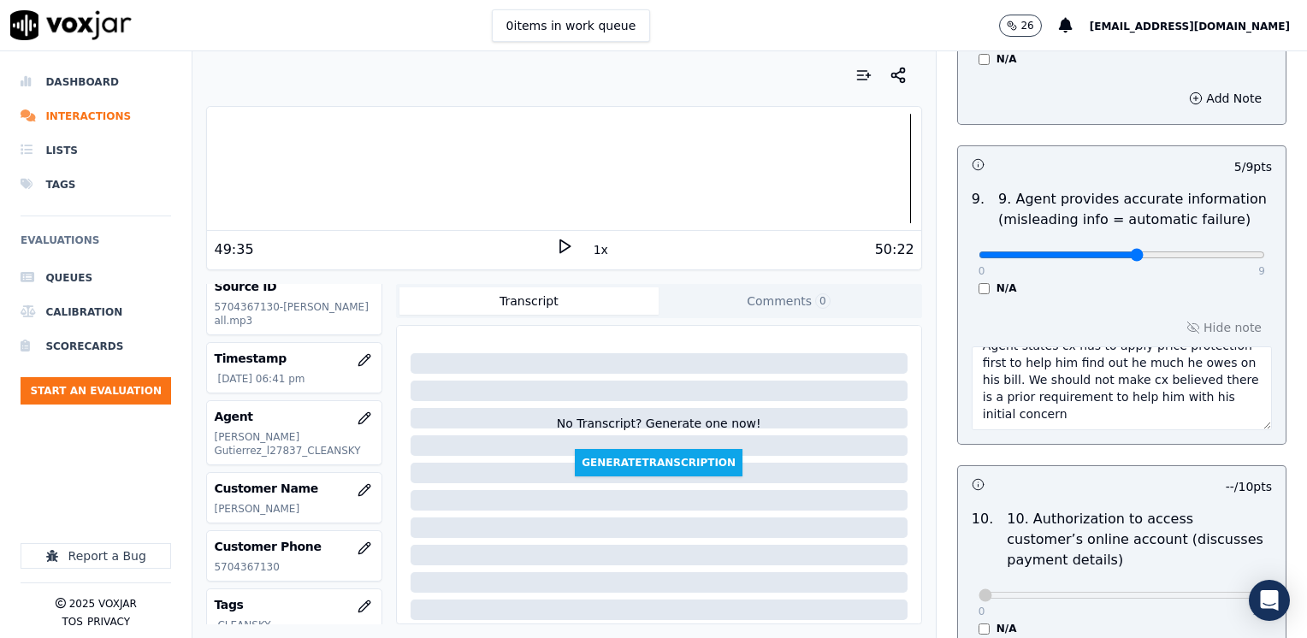
scroll to position [2203, 0]
type input "5"
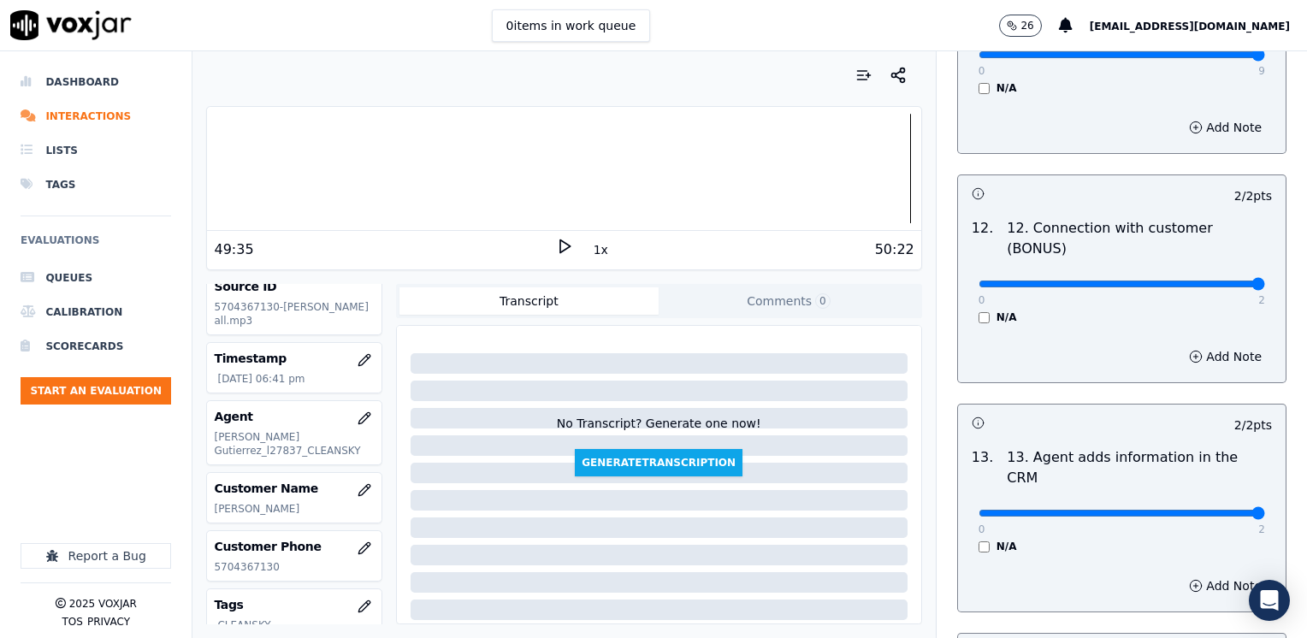
scroll to position [3229, 0]
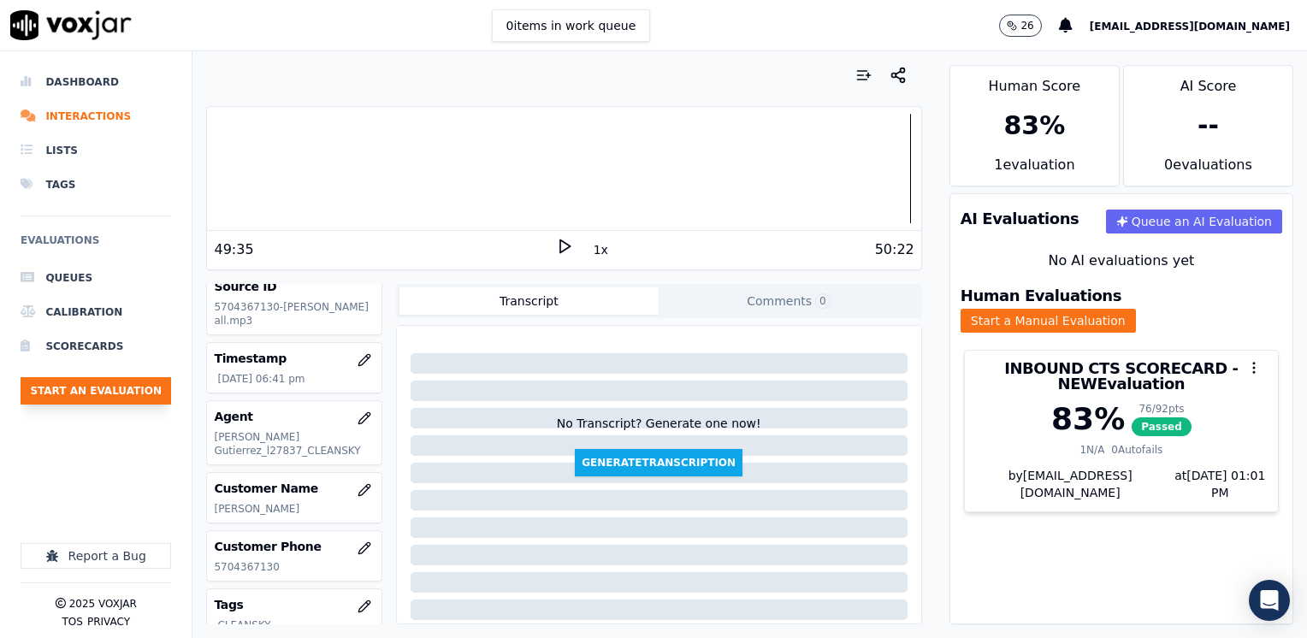
click at [85, 389] on button "Start an Evaluation" at bounding box center [96, 390] width 150 height 27
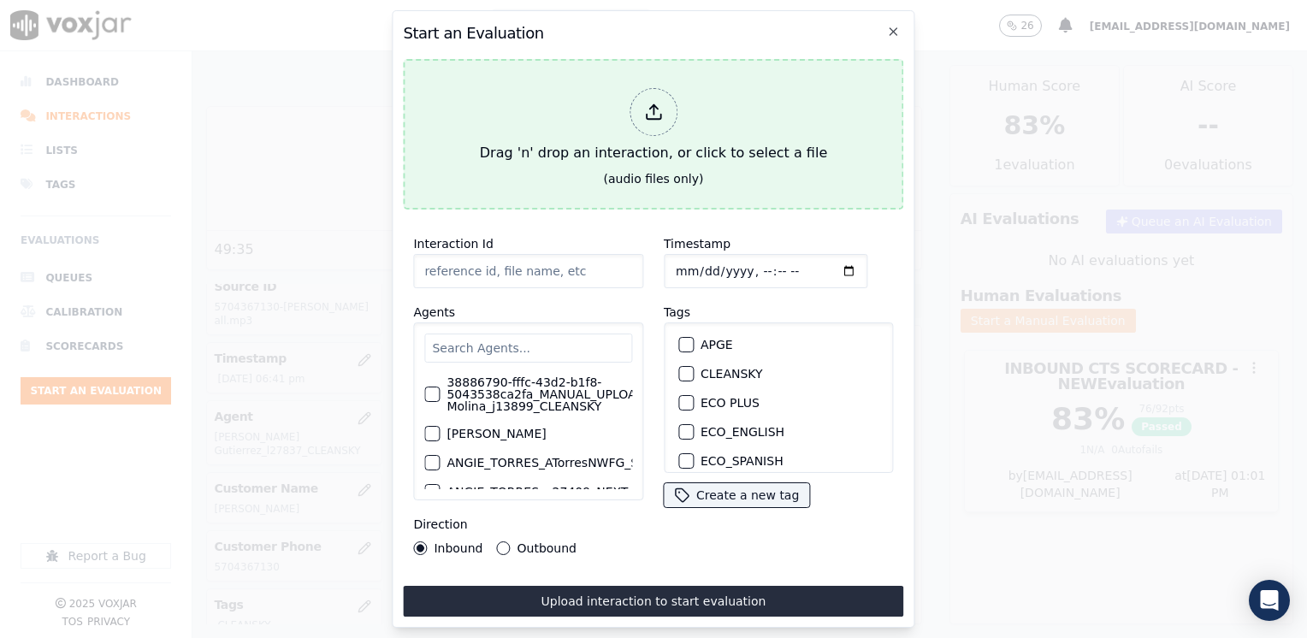
click at [647, 109] on icon at bounding box center [653, 112] width 19 height 19
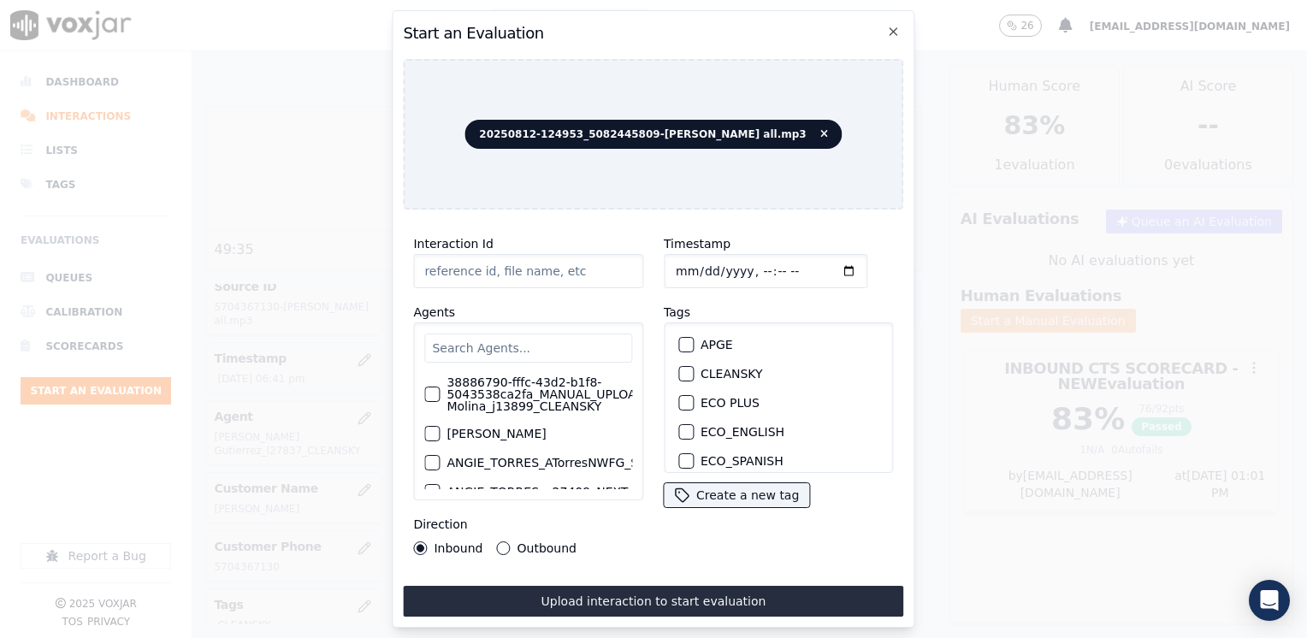
type input "20250812-124953_5082445809-BRIAN VALBUENA all.mp3"
click at [492, 344] on input "text" at bounding box center [528, 347] width 208 height 29
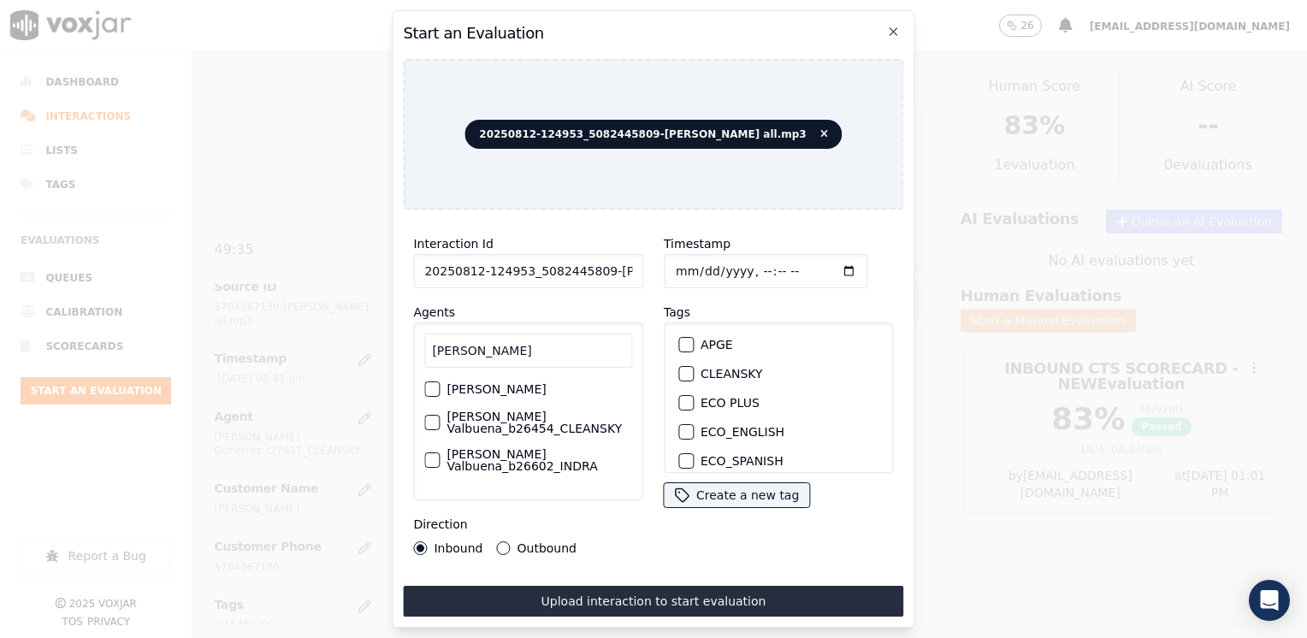
type input "brian"
click at [425, 423] on div "button" at bounding box center [431, 422] width 12 height 12
click at [679, 372] on div "button" at bounding box center [685, 374] width 12 height 12
click at [825, 264] on input "Timestamp" at bounding box center [766, 271] width 204 height 34
type input "2025-08-12T19:01"
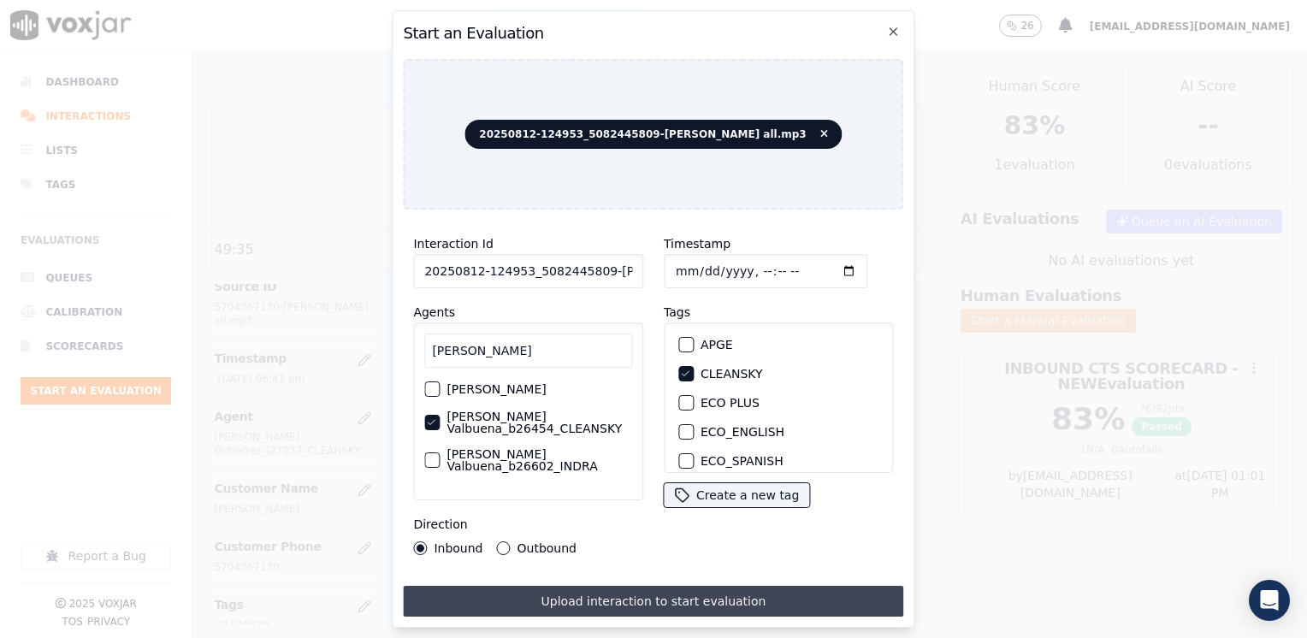
click at [674, 596] on button "Upload interaction to start evaluation" at bounding box center [653, 601] width 500 height 31
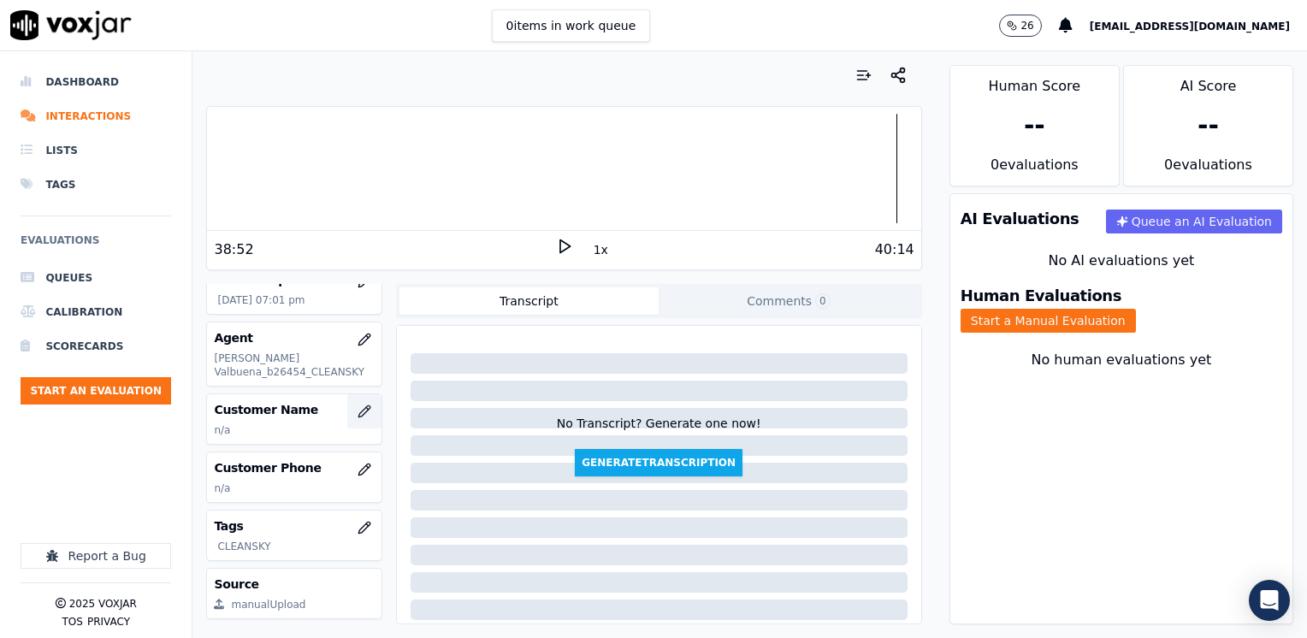
scroll to position [171, 0]
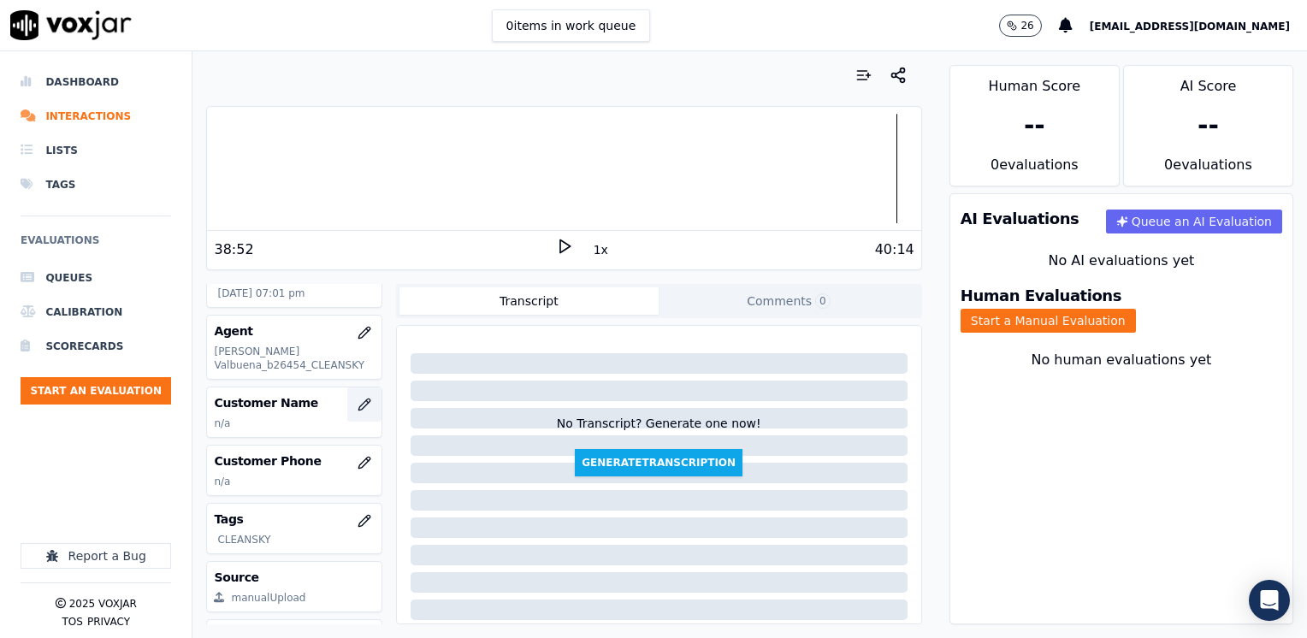
click at [357, 407] on icon "button" at bounding box center [364, 405] width 14 height 14
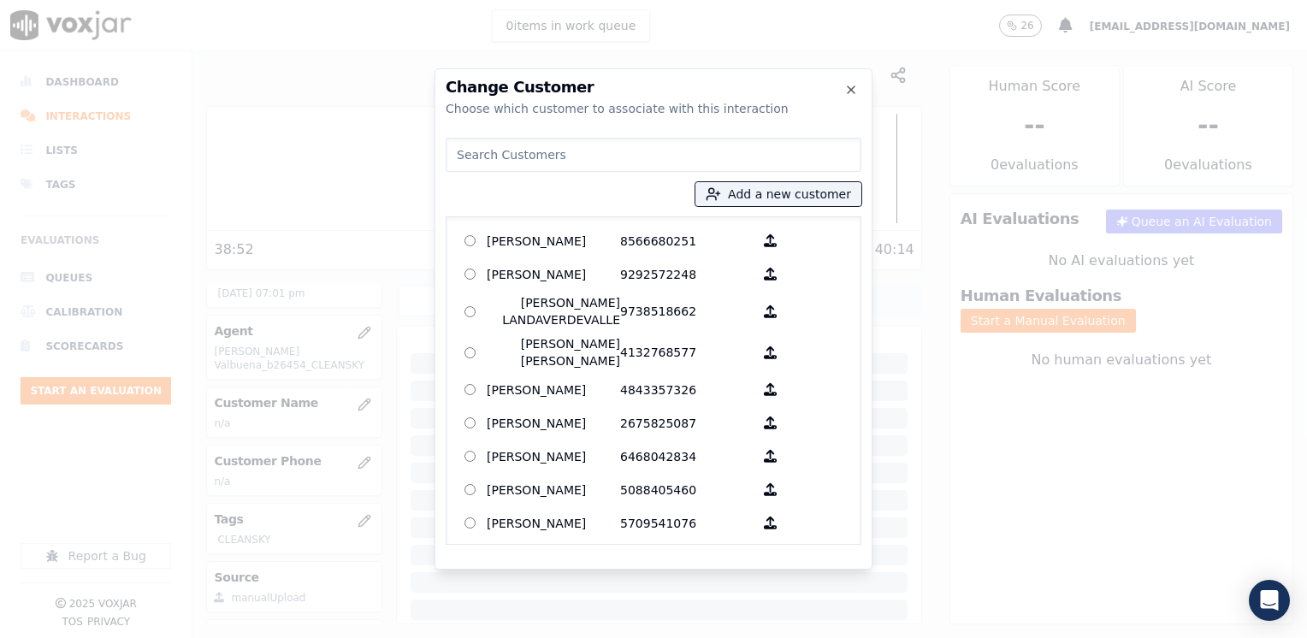
click at [619, 149] on input at bounding box center [653, 155] width 416 height 34
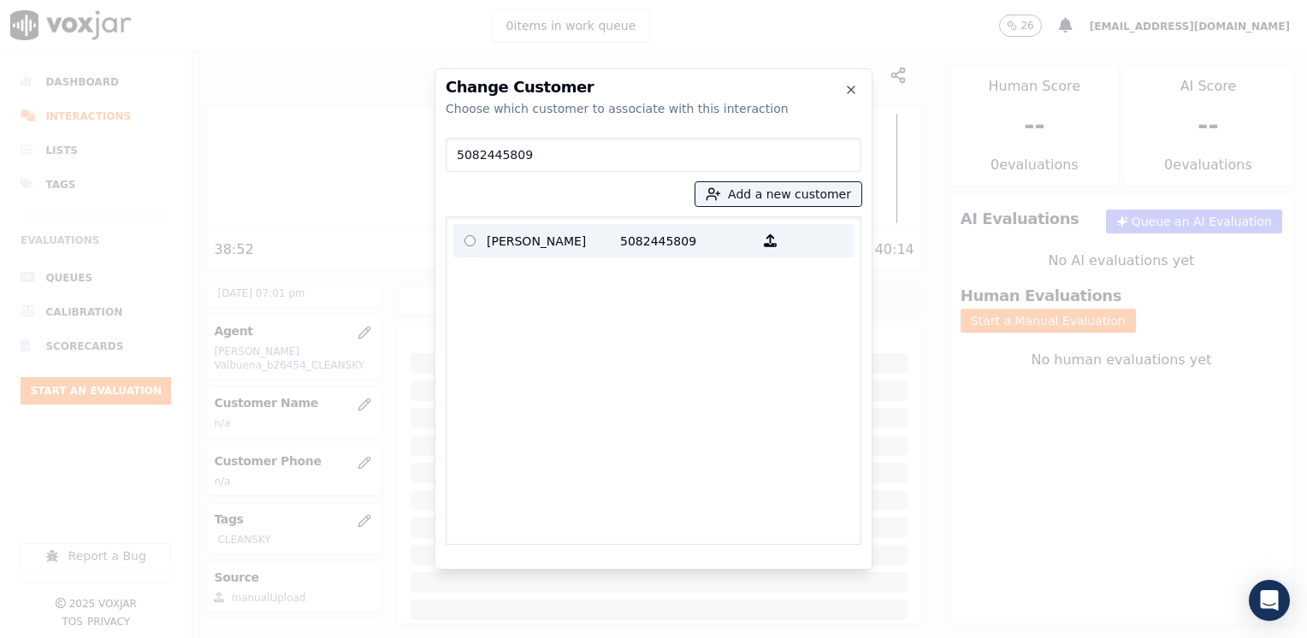
type input "5082445809"
click at [567, 241] on p "selene martinez" at bounding box center [553, 240] width 133 height 27
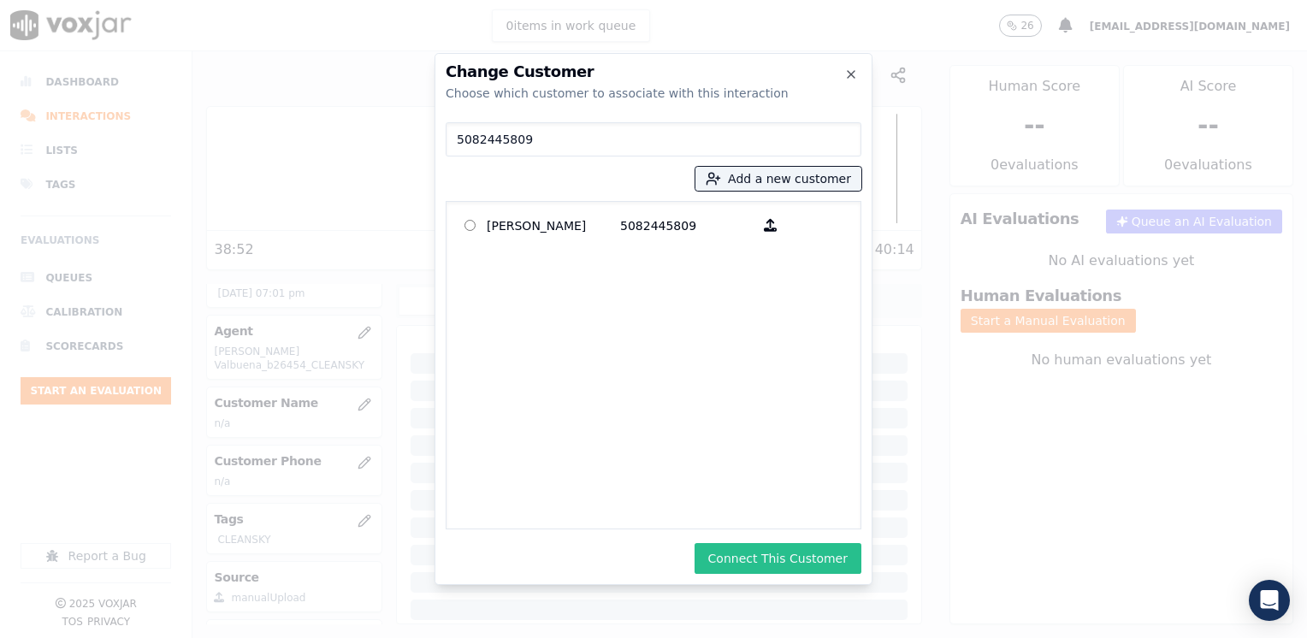
click at [777, 563] on button "Connect This Customer" at bounding box center [777, 558] width 167 height 31
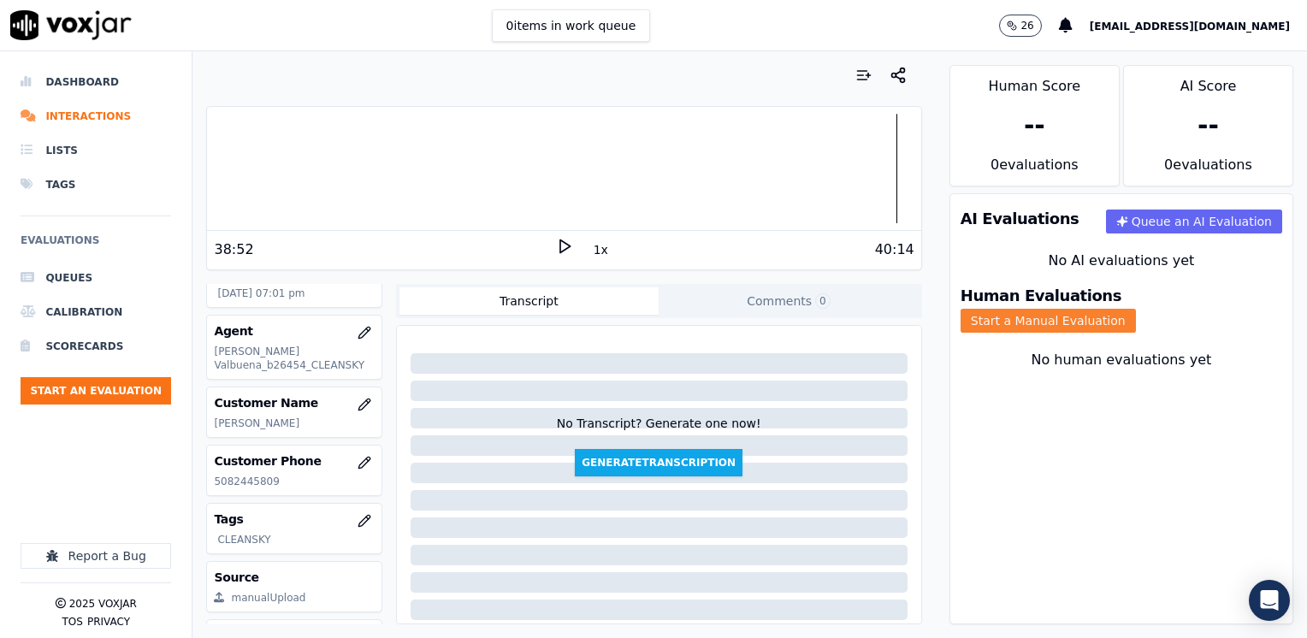
click at [1136, 309] on button "Start a Manual Evaluation" at bounding box center [1047, 321] width 175 height 24
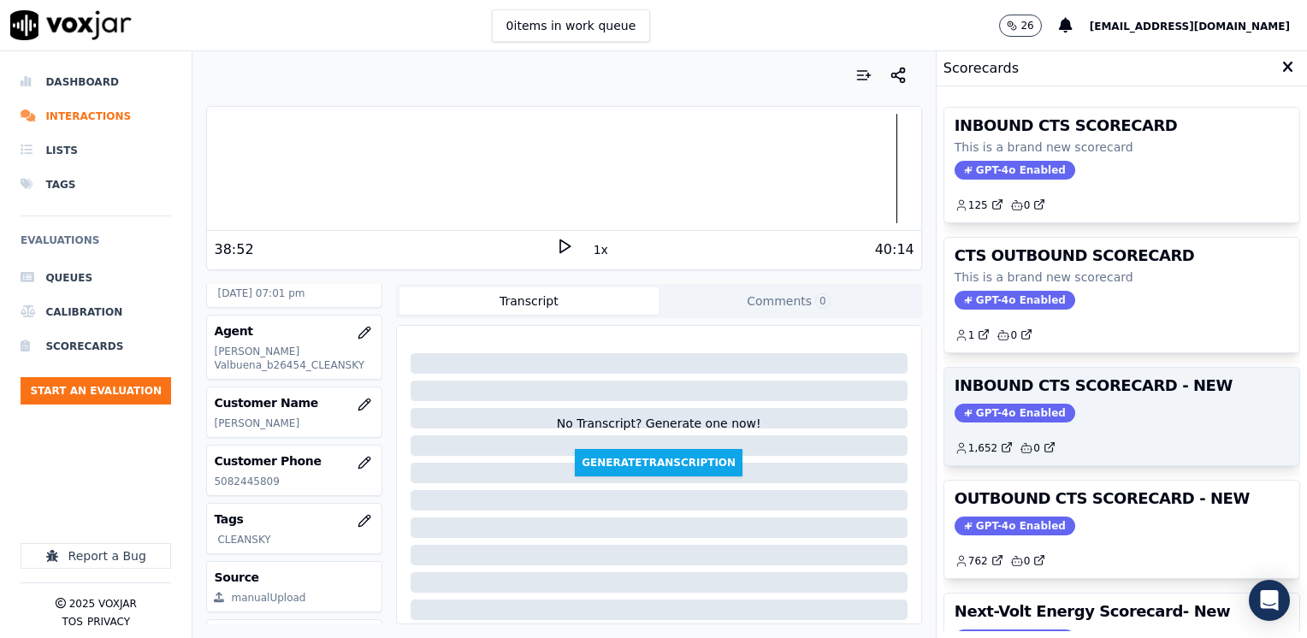
click at [997, 409] on span "GPT-4o Enabled" at bounding box center [1014, 413] width 121 height 19
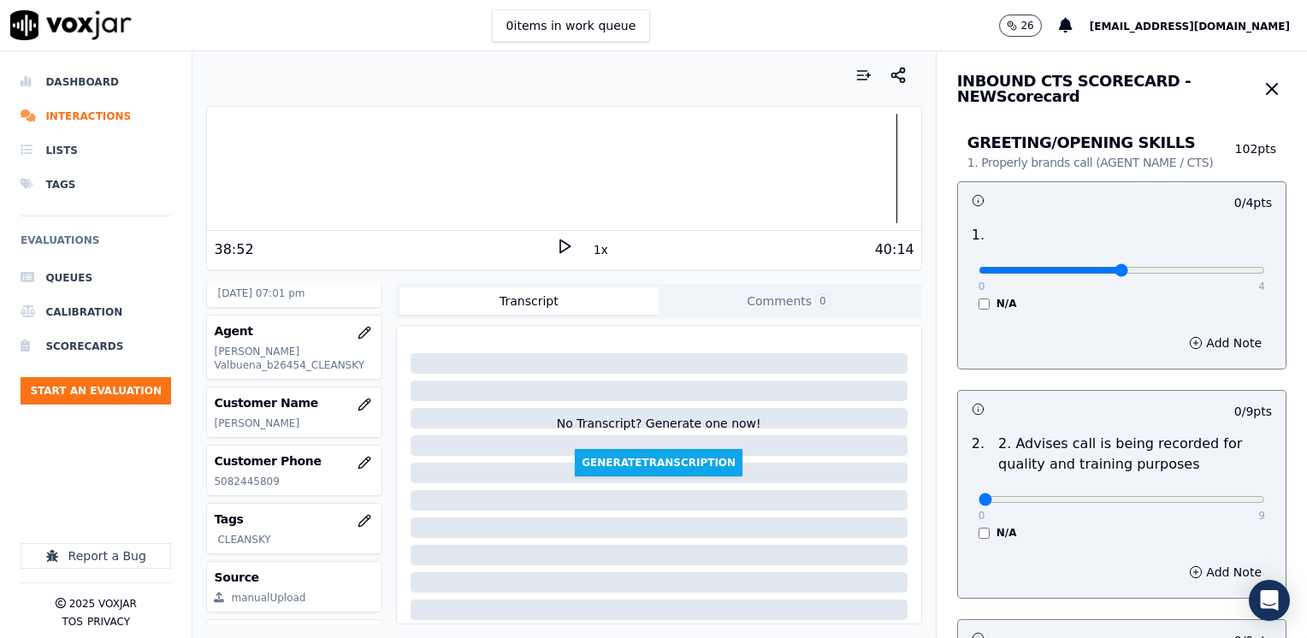
type input "2"
click at [1094, 268] on input "range" at bounding box center [1121, 270] width 286 height 7
click at [1183, 339] on button "Add Note" at bounding box center [1224, 343] width 93 height 24
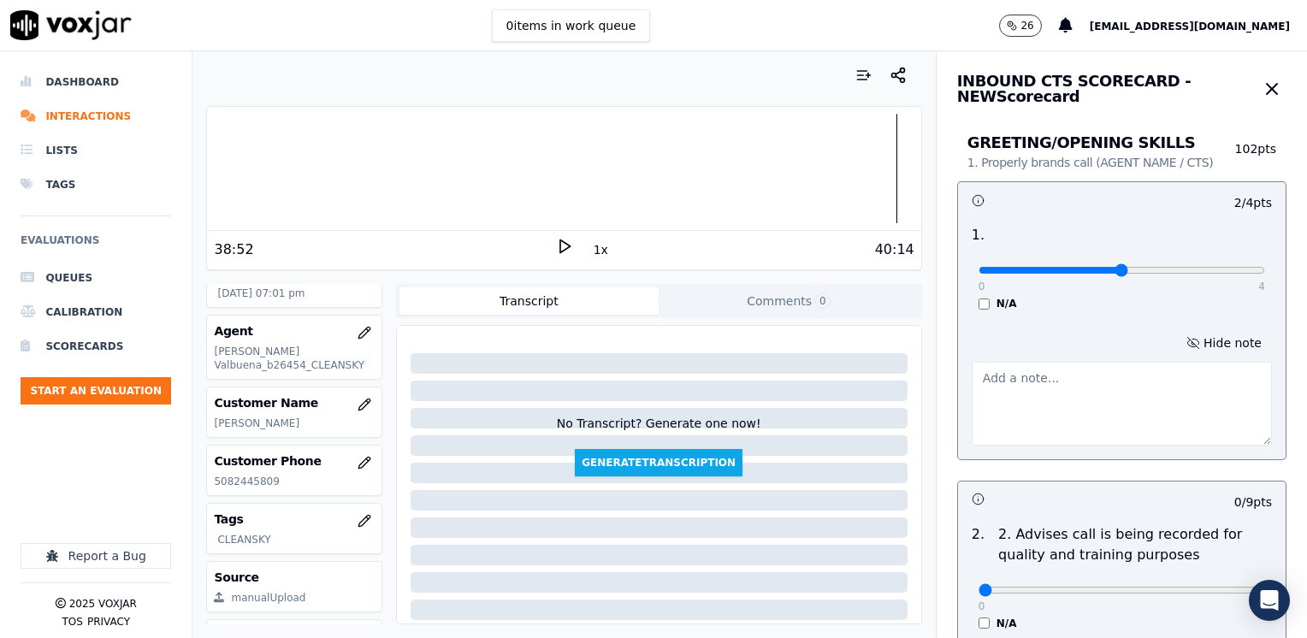
click at [1075, 414] on textarea at bounding box center [1121, 404] width 300 height 84
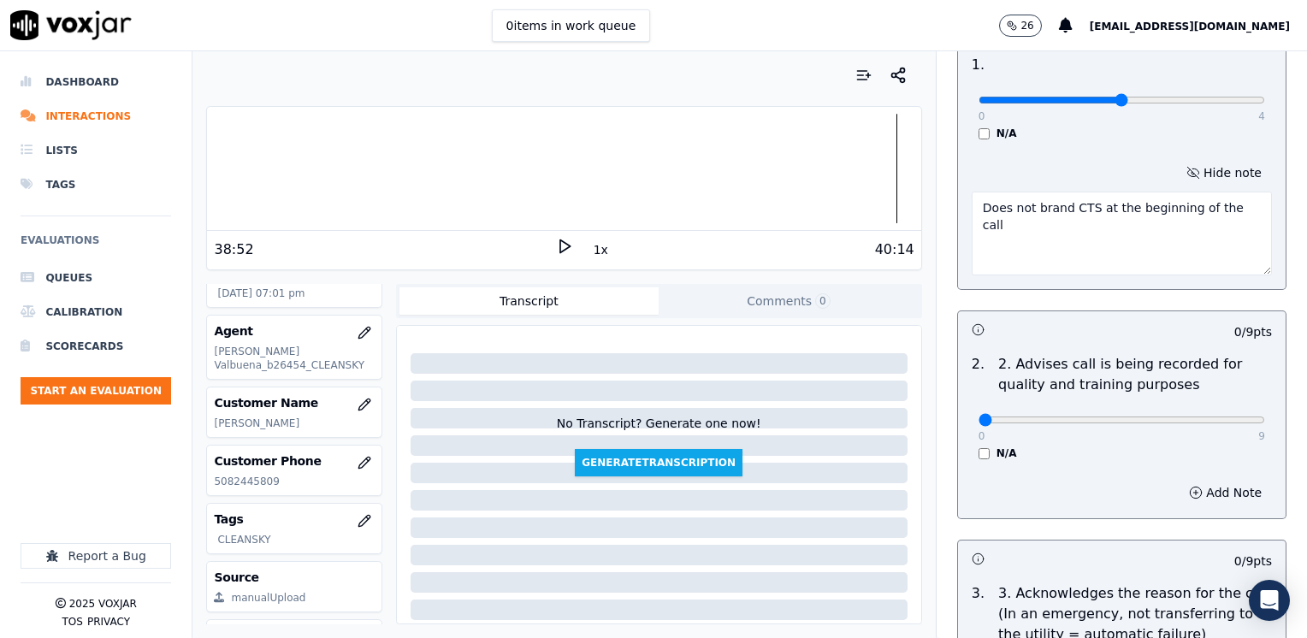
scroll to position [342, 0]
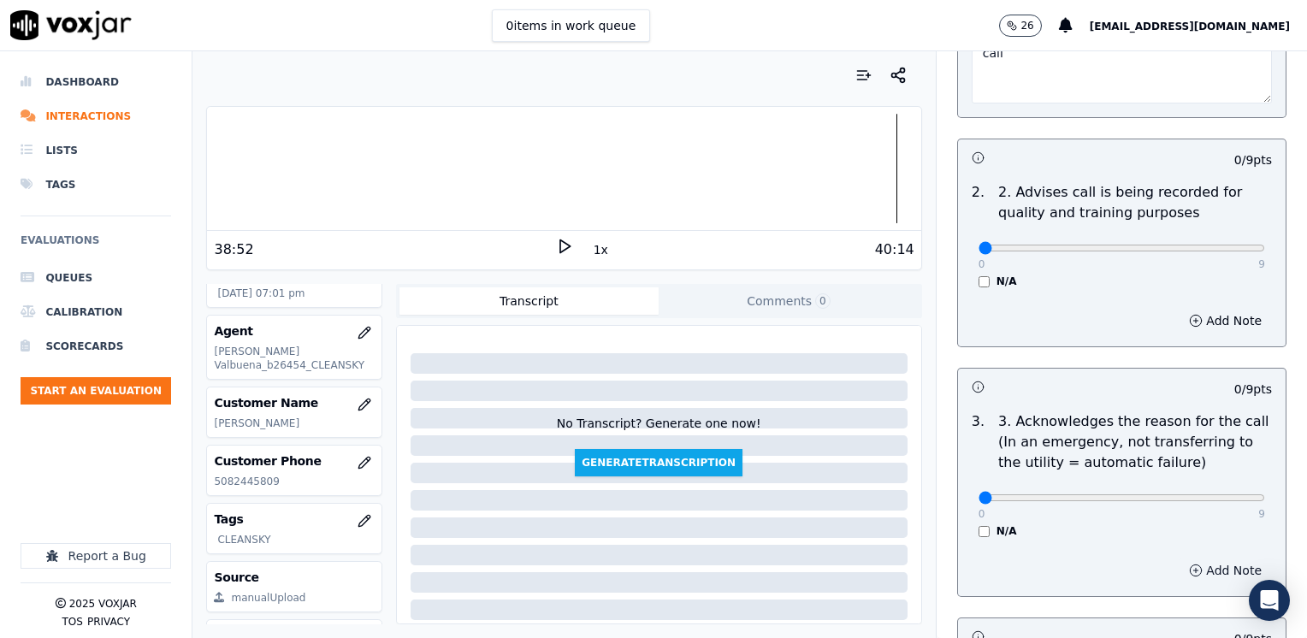
type textarea "Does not brand CTS at the beginning of the call"
click at [1193, 559] on button "Add Note" at bounding box center [1224, 570] width 93 height 24
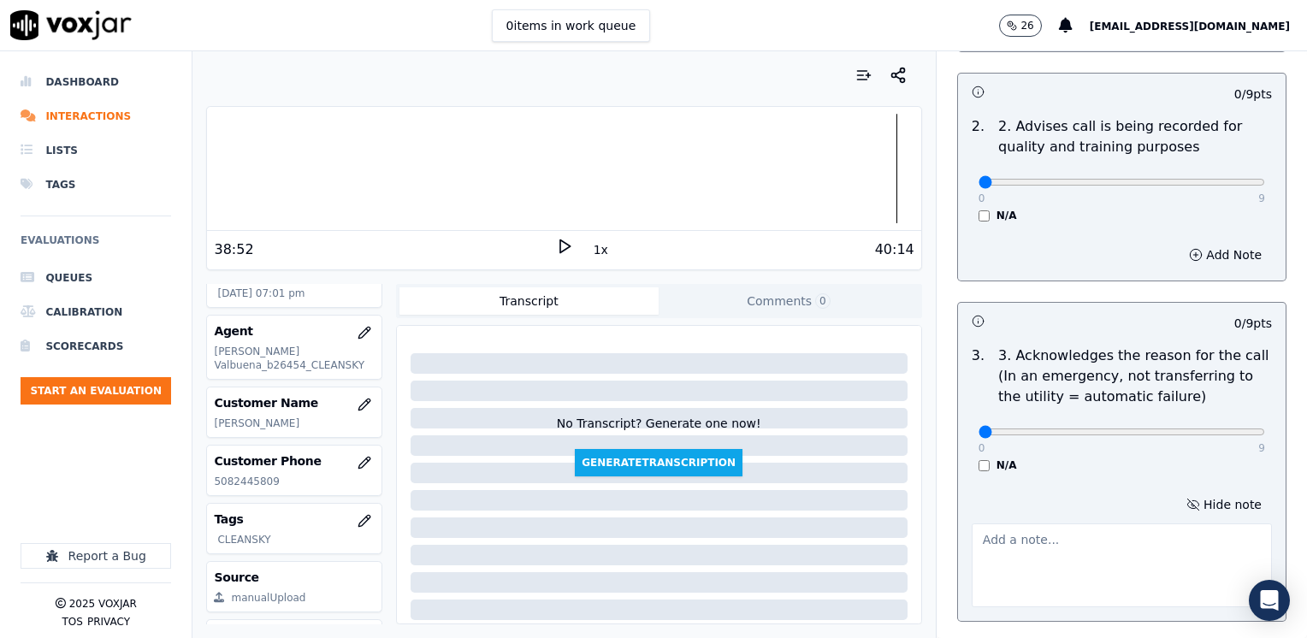
scroll to position [513, 0]
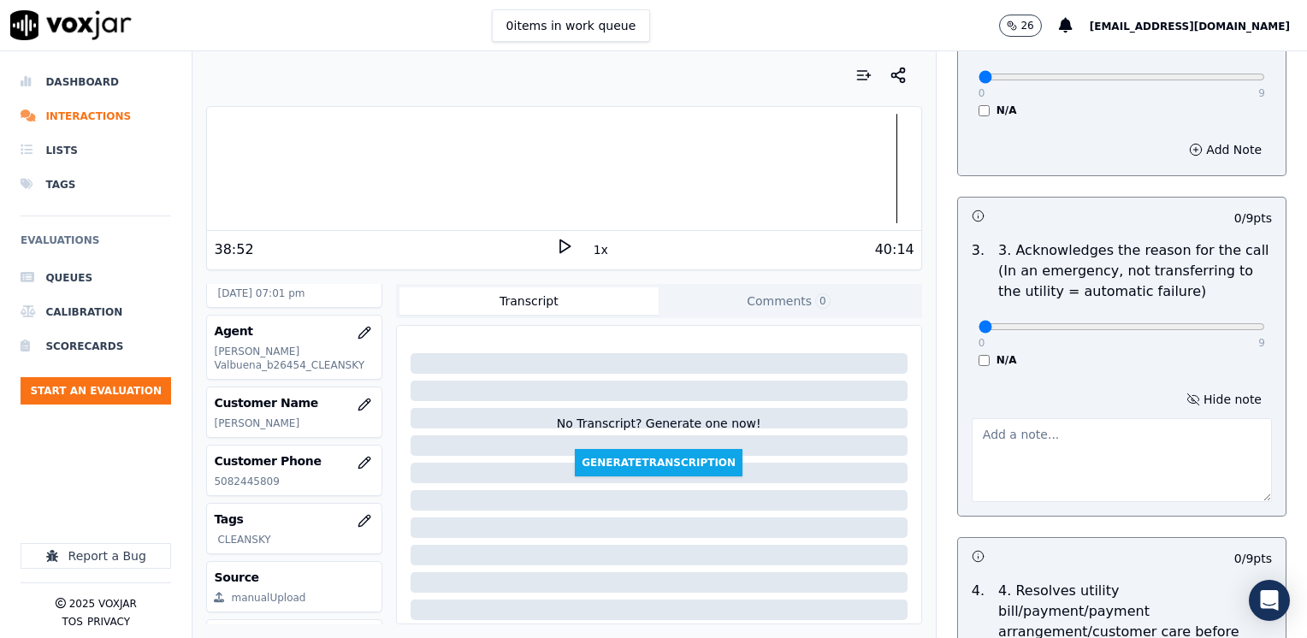
click at [1070, 428] on textarea at bounding box center [1121, 460] width 300 height 84
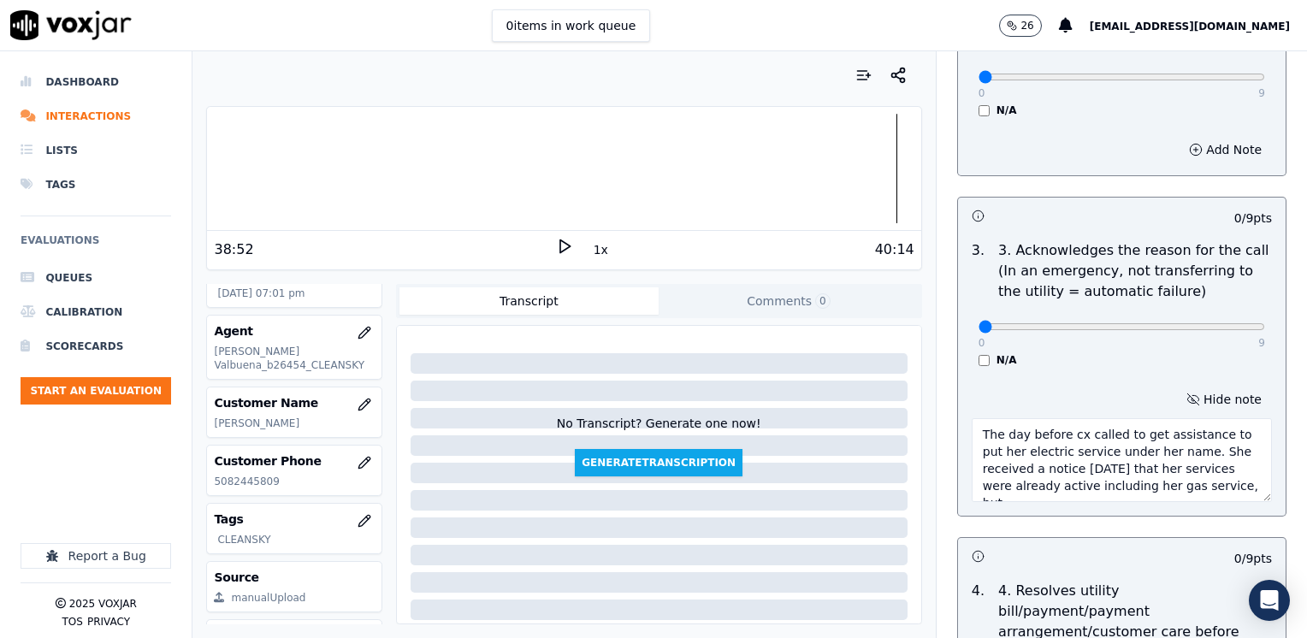
scroll to position [10, 0]
type textarea "The day before cx called to get assistance to put her electric service under he…"
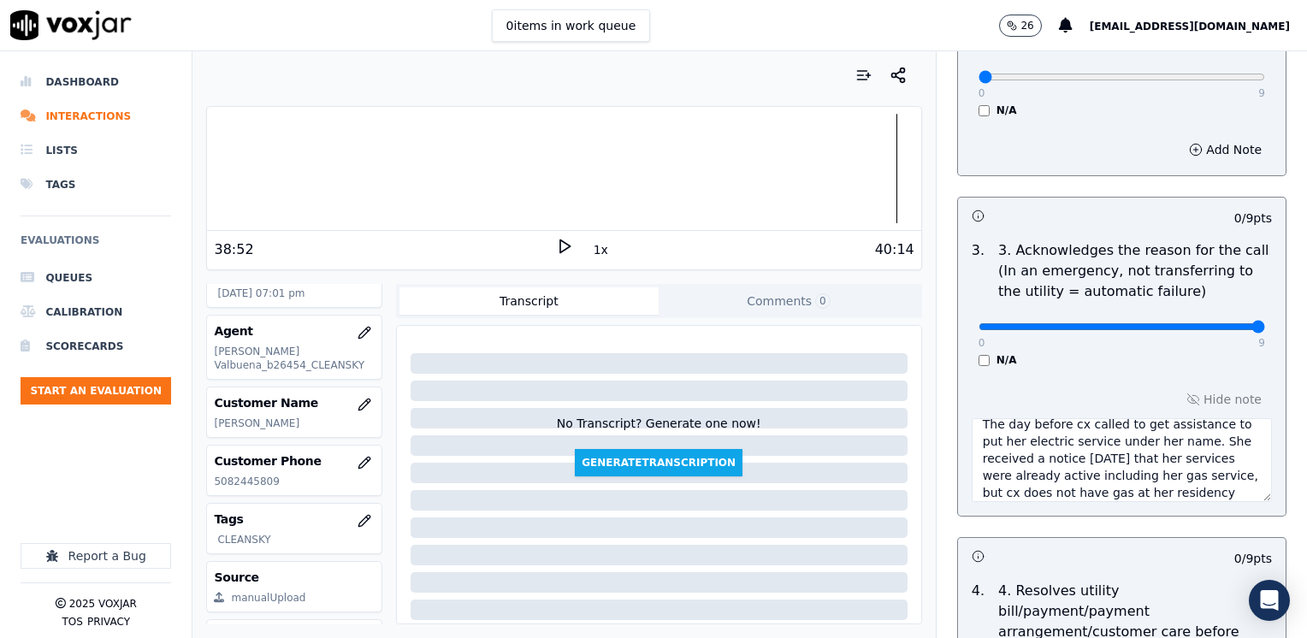
drag, startPoint x: 967, startPoint y: 324, endPoint x: 1309, endPoint y: 320, distance: 342.0
type input "9"
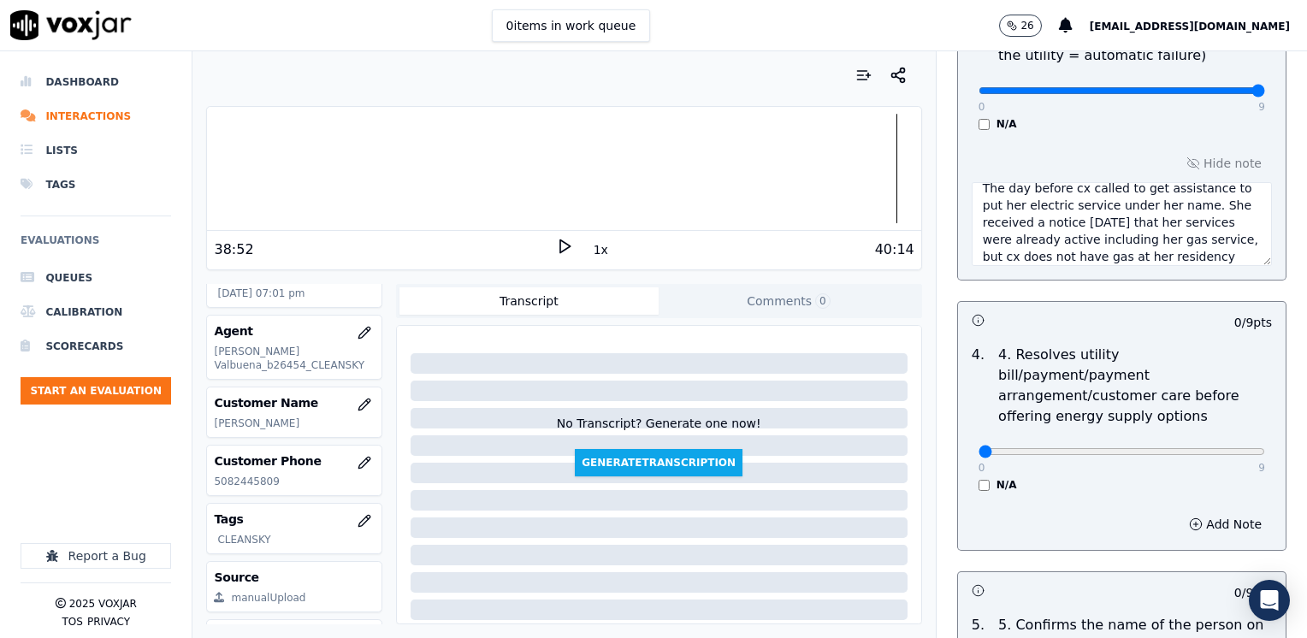
scroll to position [855, 0]
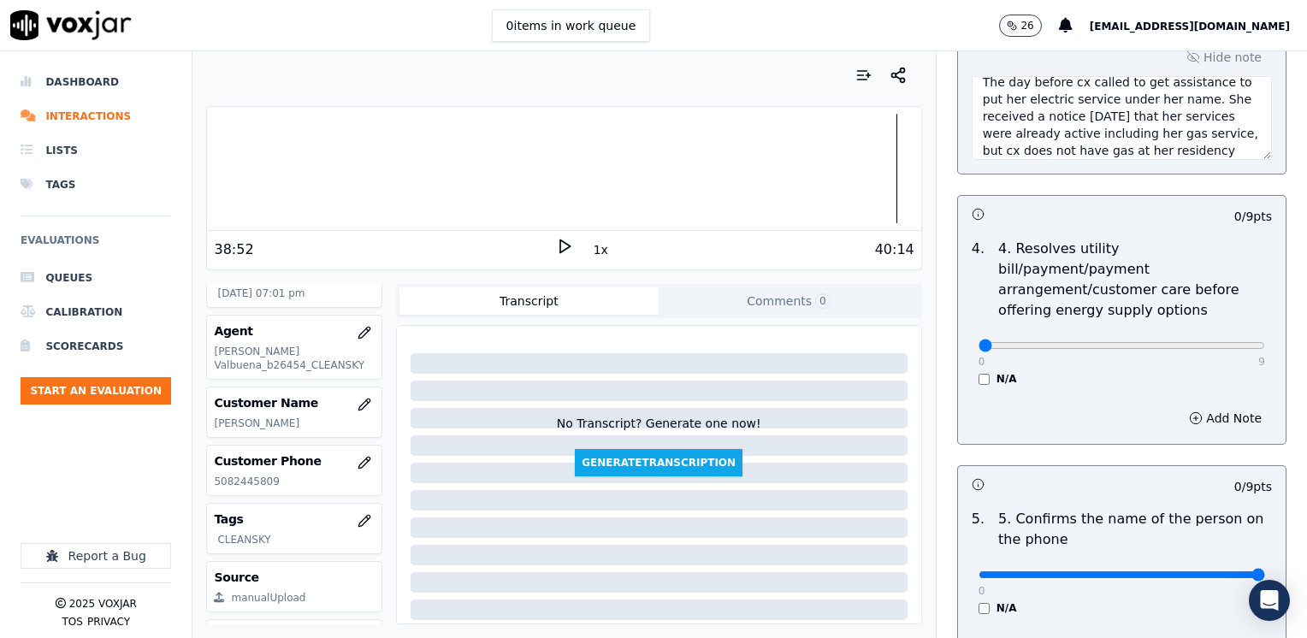
drag, startPoint x: 966, startPoint y: 555, endPoint x: 1306, endPoint y: 524, distance: 340.8
type input "9"
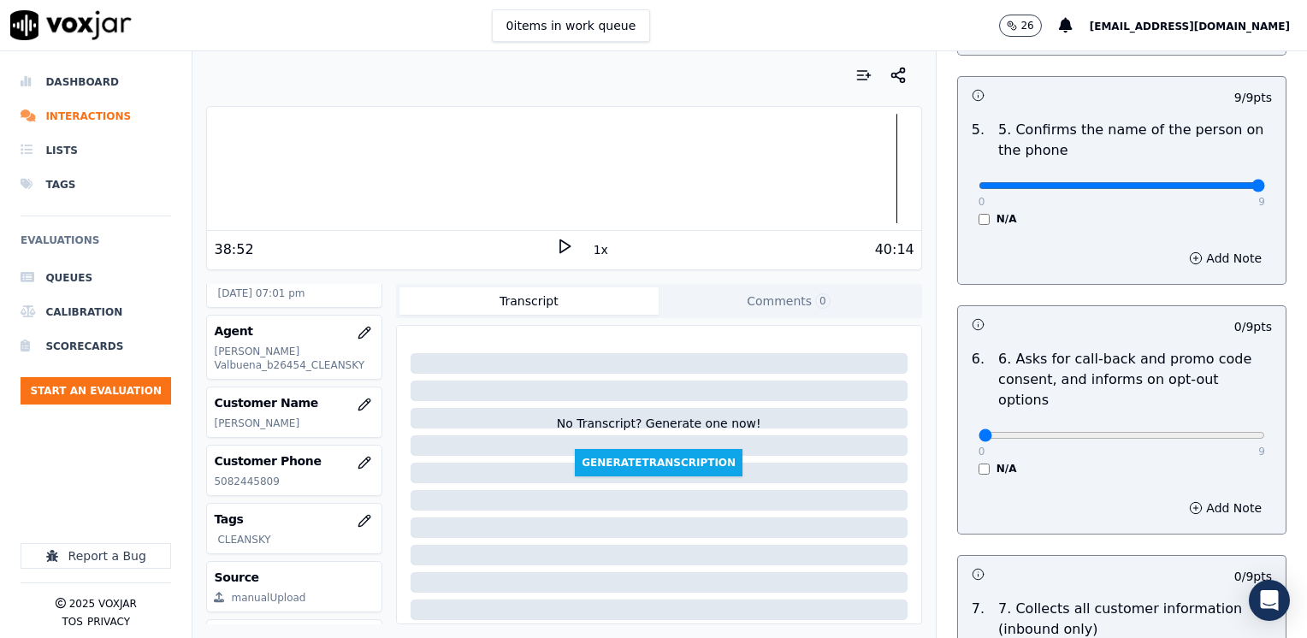
scroll to position [1283, 0]
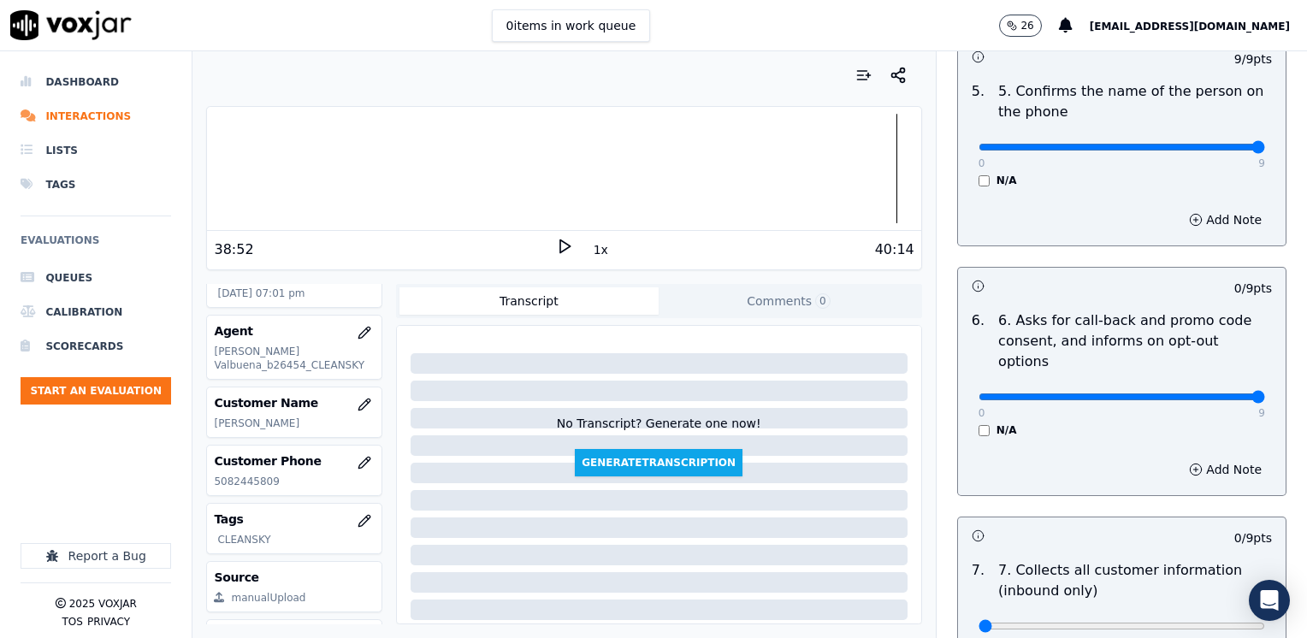
drag, startPoint x: 971, startPoint y: 357, endPoint x: 1309, endPoint y: 344, distance: 338.0
type input "9"
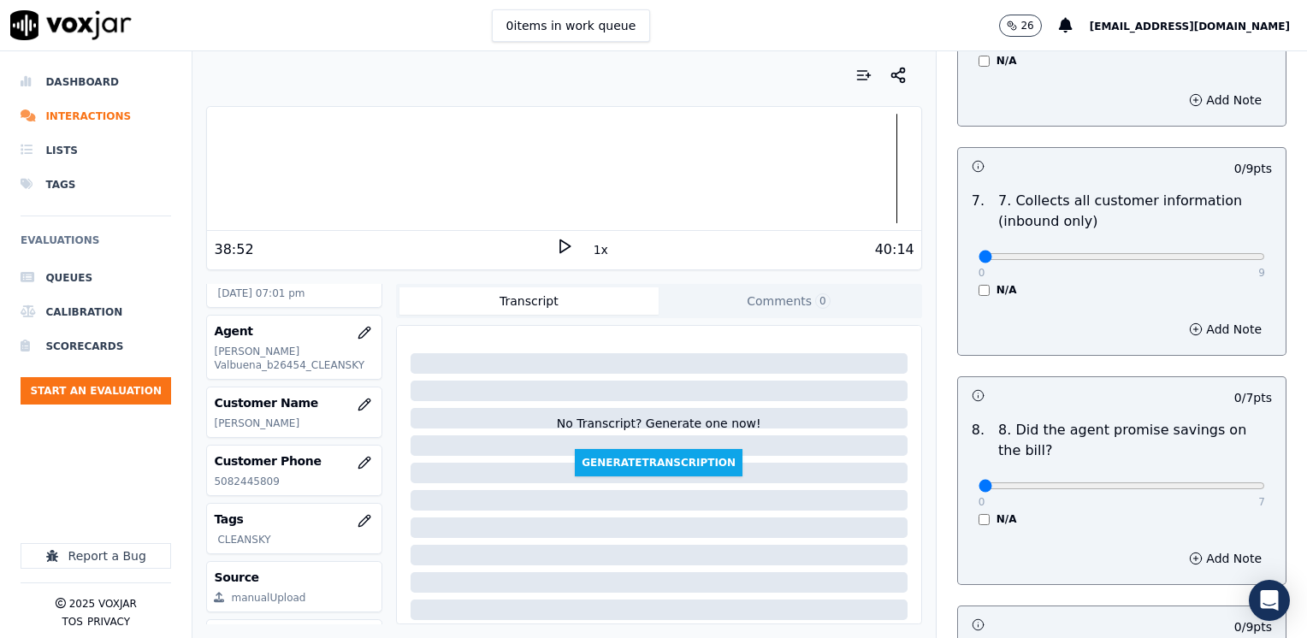
scroll to position [1796, 0]
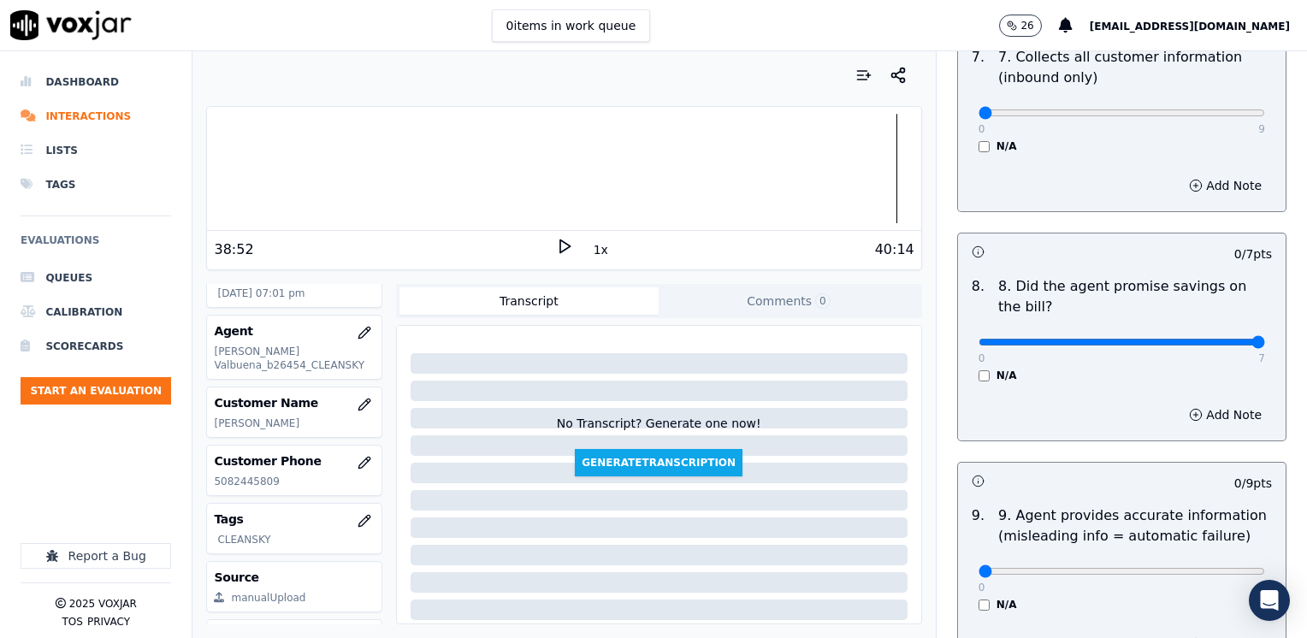
drag, startPoint x: 970, startPoint y: 298, endPoint x: 1306, endPoint y: 338, distance: 338.4
type input "7"
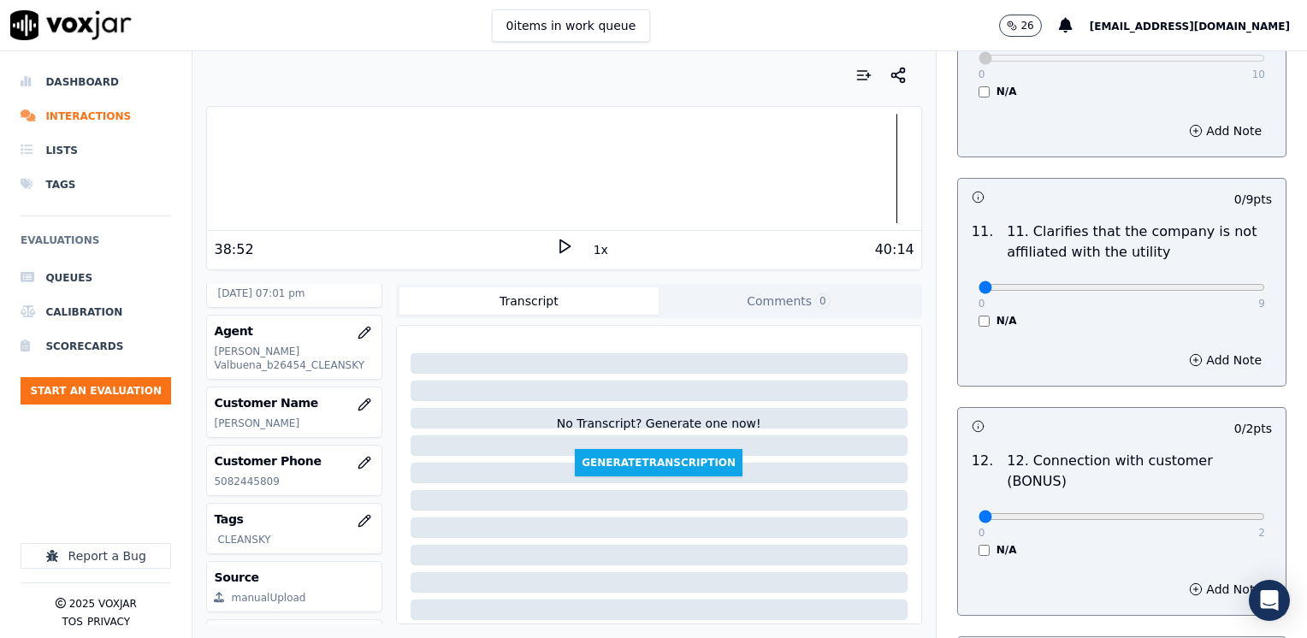
scroll to position [2565, 0]
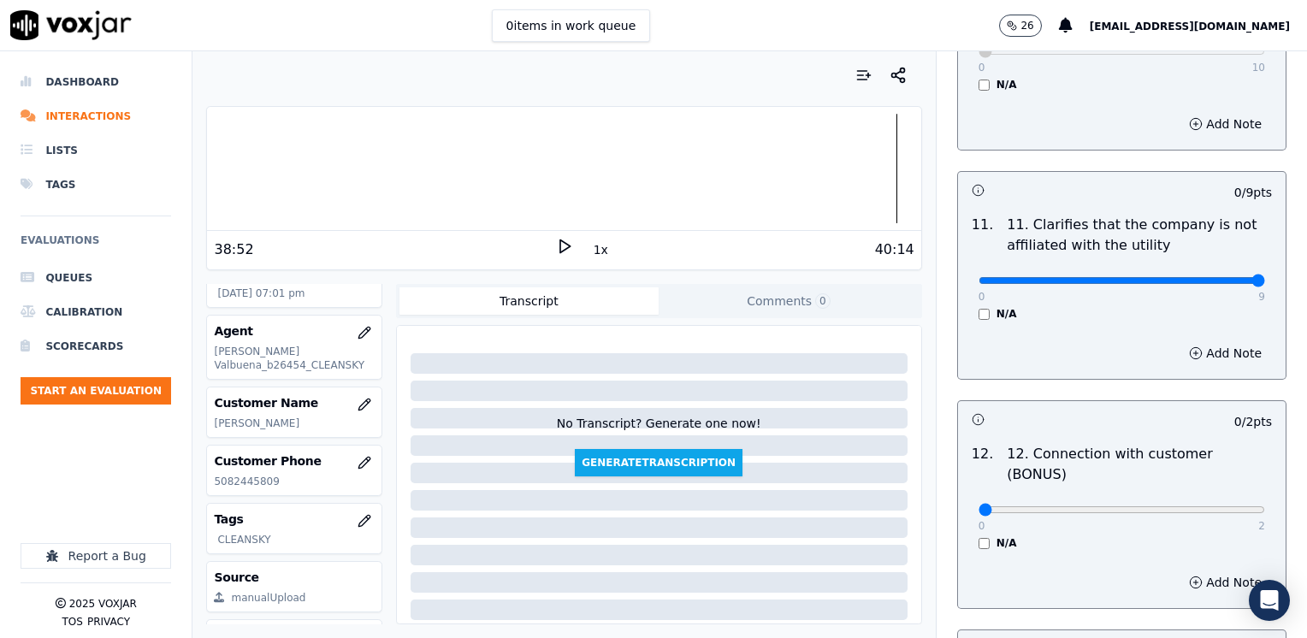
drag, startPoint x: 960, startPoint y: 233, endPoint x: 1309, endPoint y: 234, distance: 348.9
type input "9"
drag, startPoint x: 966, startPoint y: 438, endPoint x: 1306, endPoint y: 441, distance: 339.5
type input "2"
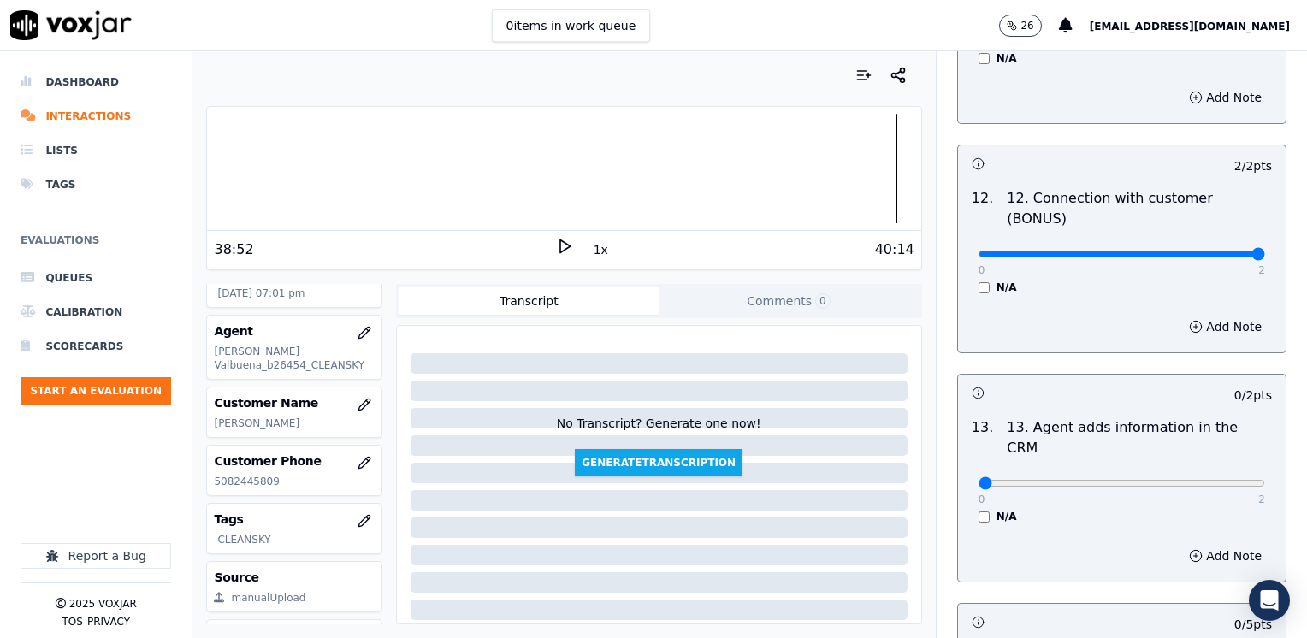
scroll to position [2822, 0]
drag, startPoint x: 966, startPoint y: 392, endPoint x: 1309, endPoint y: 404, distance: 343.1
type input "2"
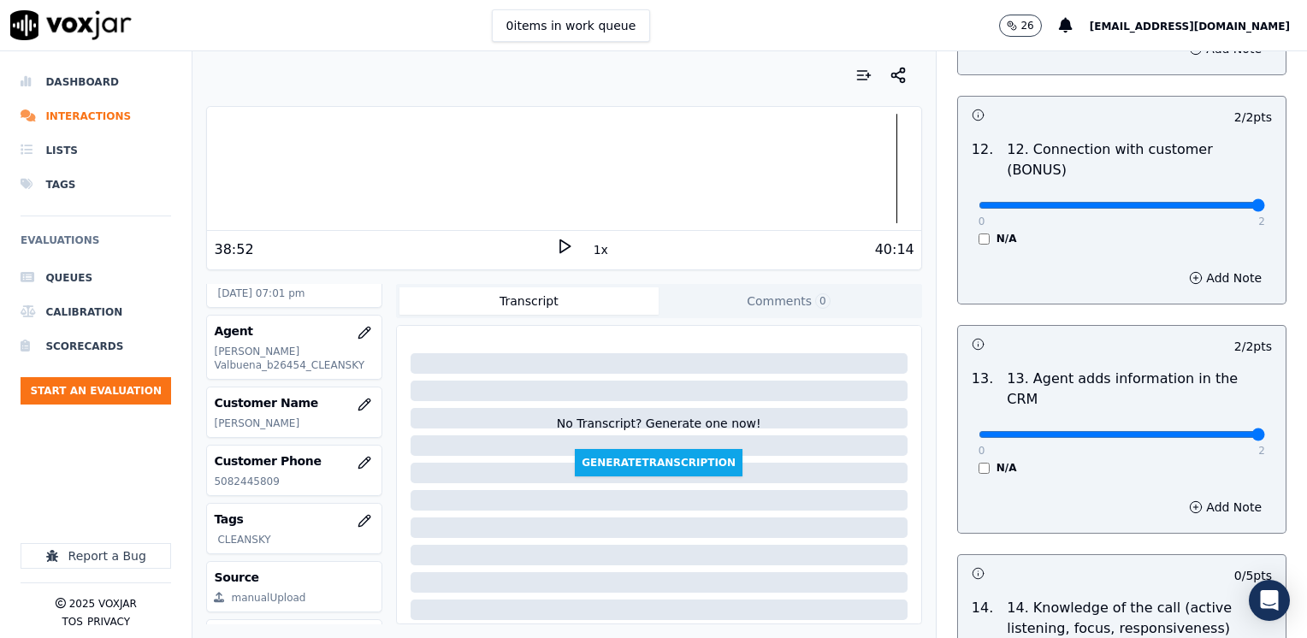
scroll to position [2907, 0]
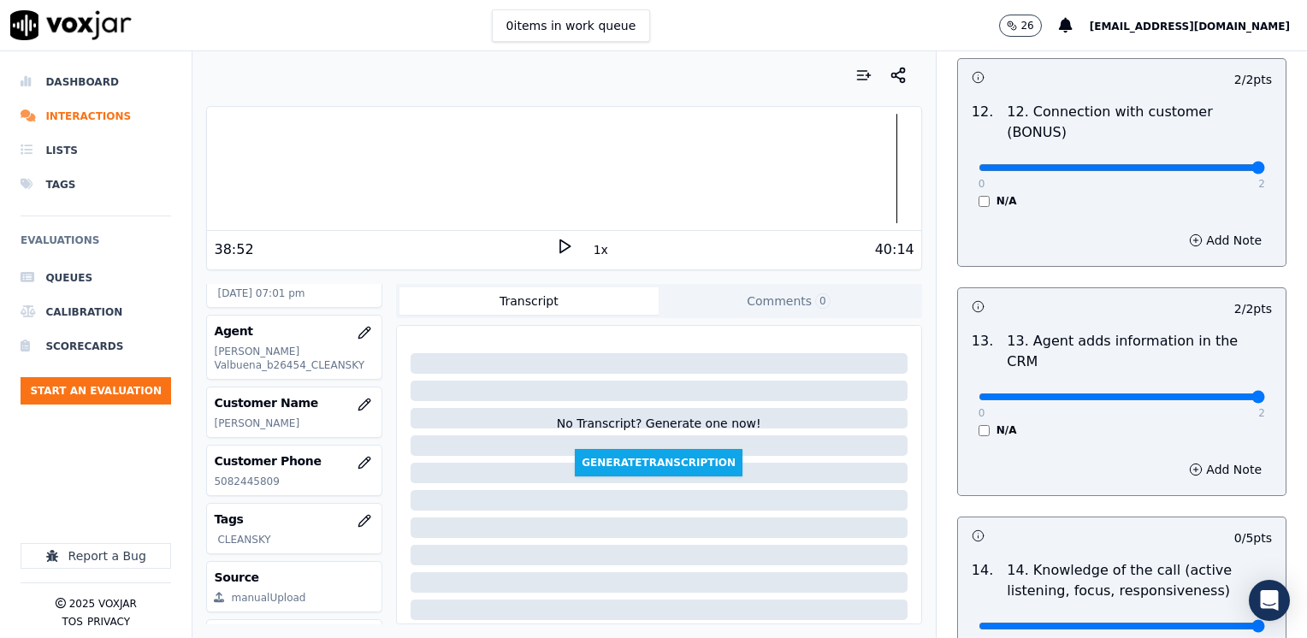
drag, startPoint x: 964, startPoint y: 544, endPoint x: 1309, endPoint y: 569, distance: 345.5
type input "5"
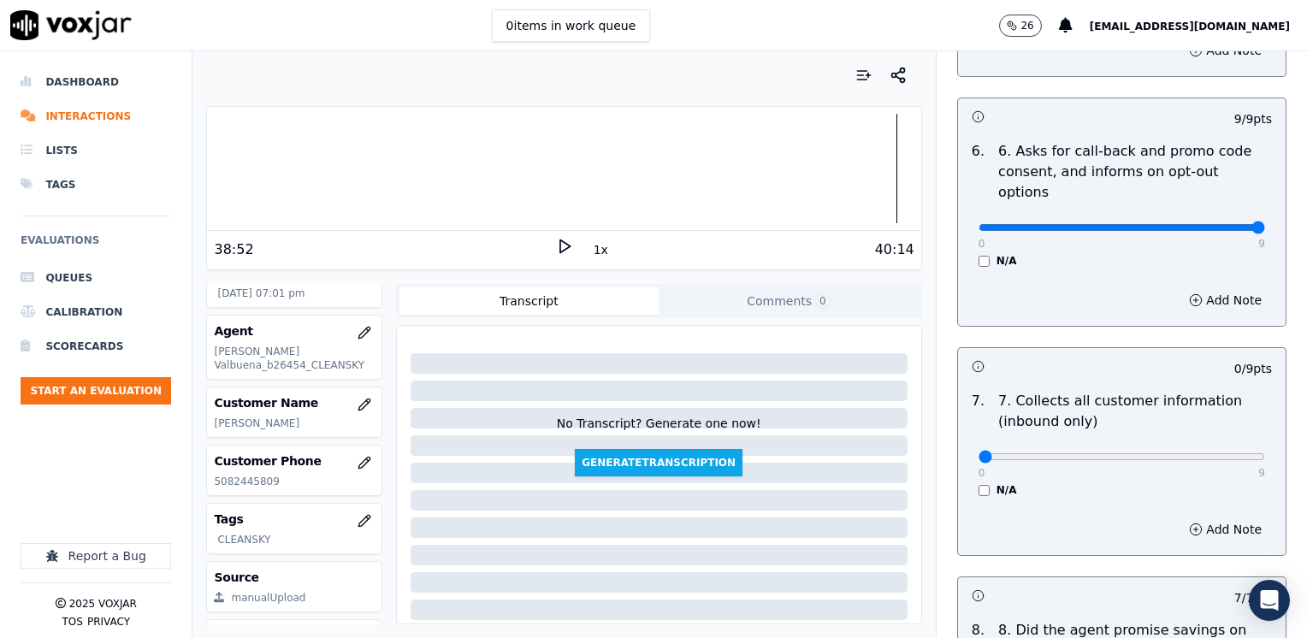
scroll to position [1454, 0]
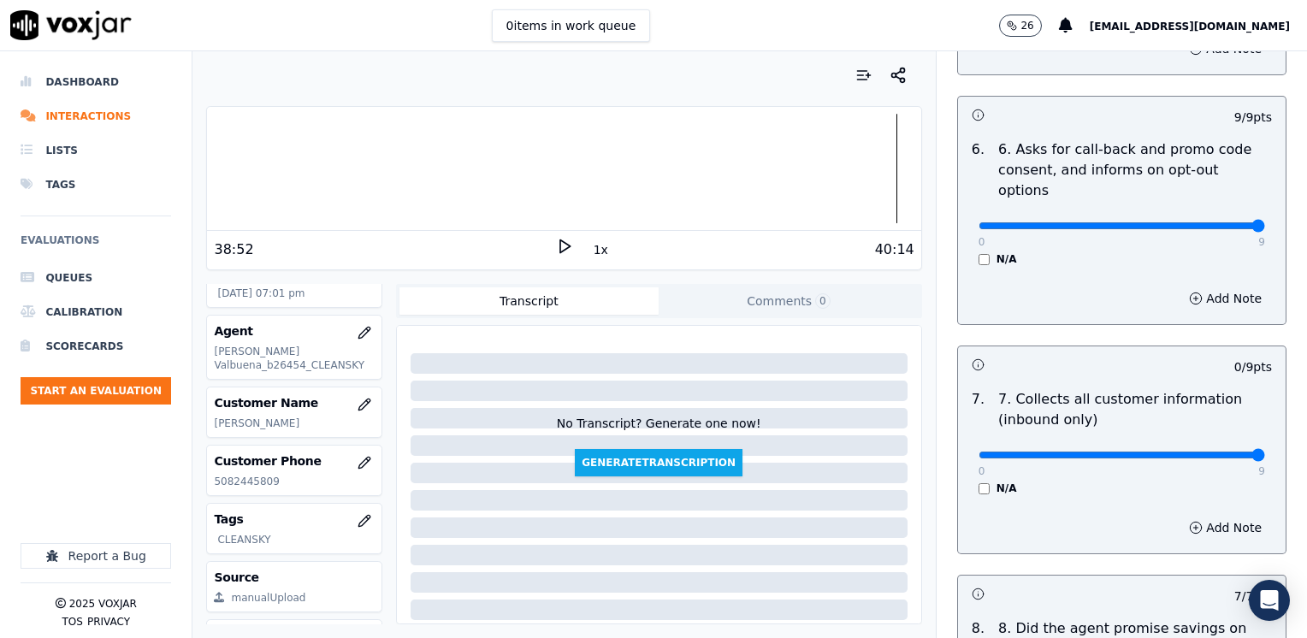
drag, startPoint x: 964, startPoint y: 415, endPoint x: 1306, endPoint y: 398, distance: 342.4
type input "9"
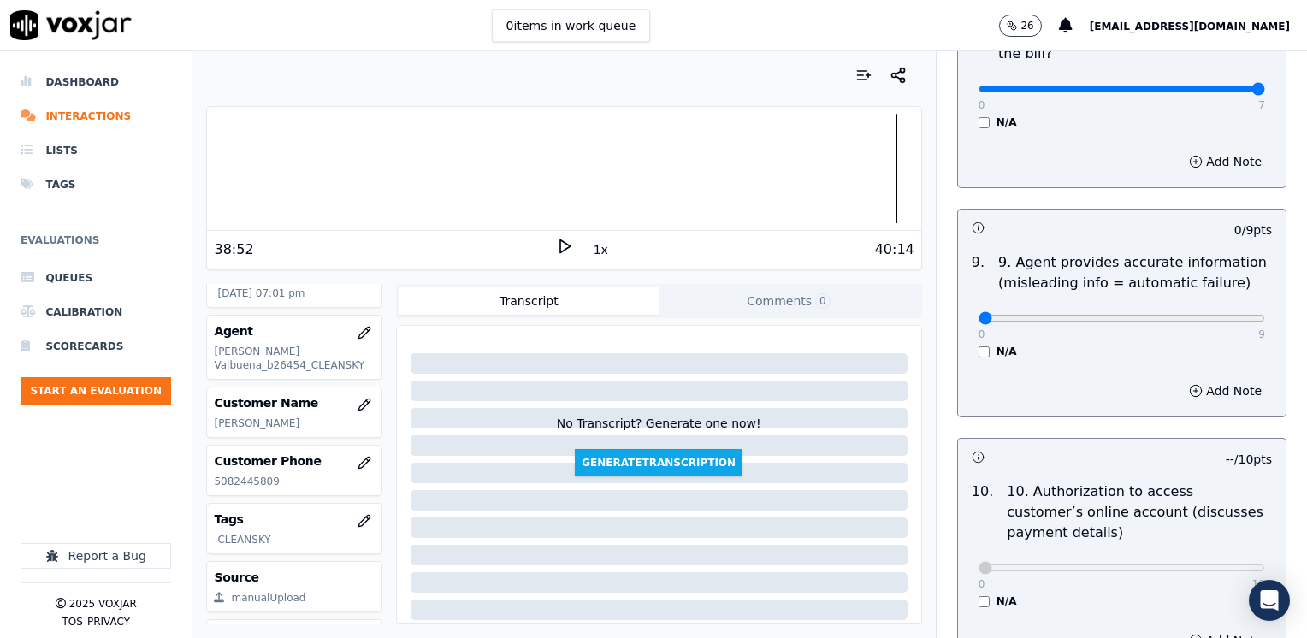
scroll to position [2052, 0]
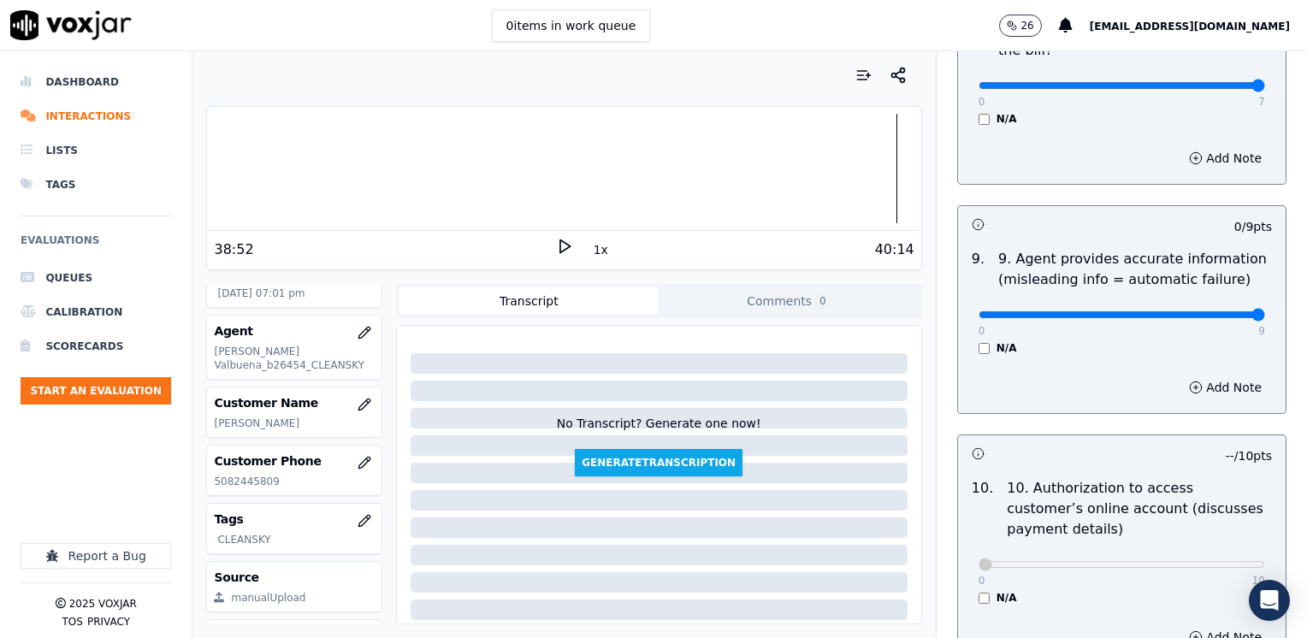
drag, startPoint x: 969, startPoint y: 271, endPoint x: 1309, endPoint y: 325, distance: 344.5
type input "9"
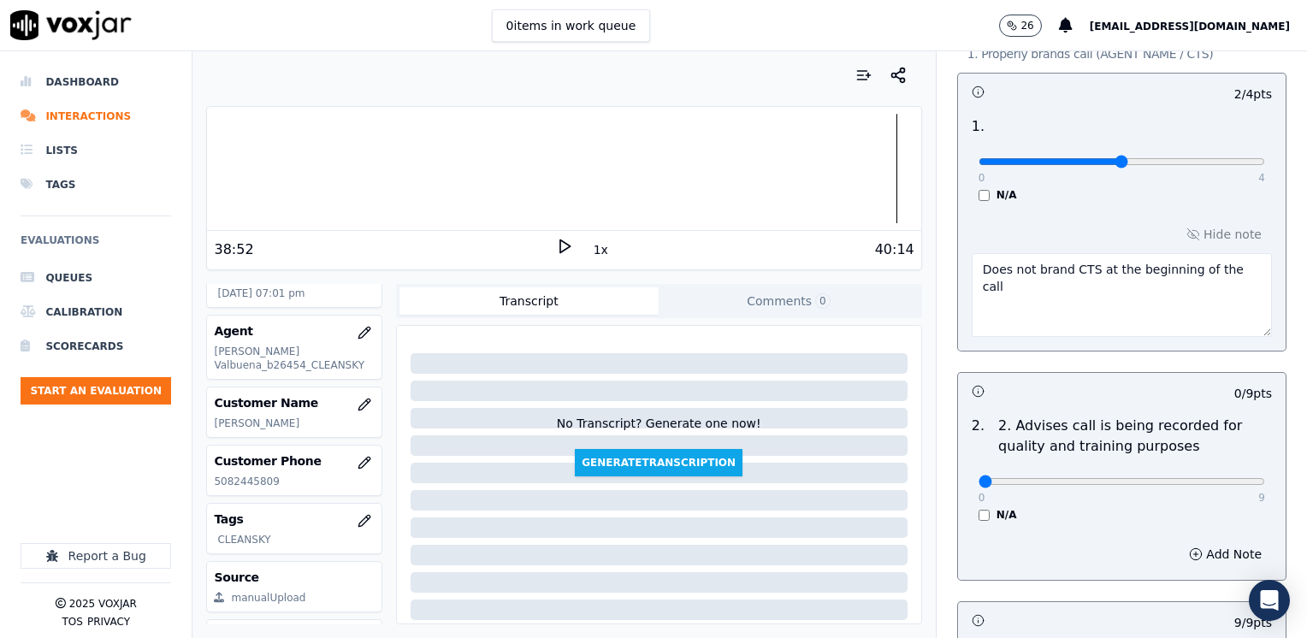
scroll to position [257, 0]
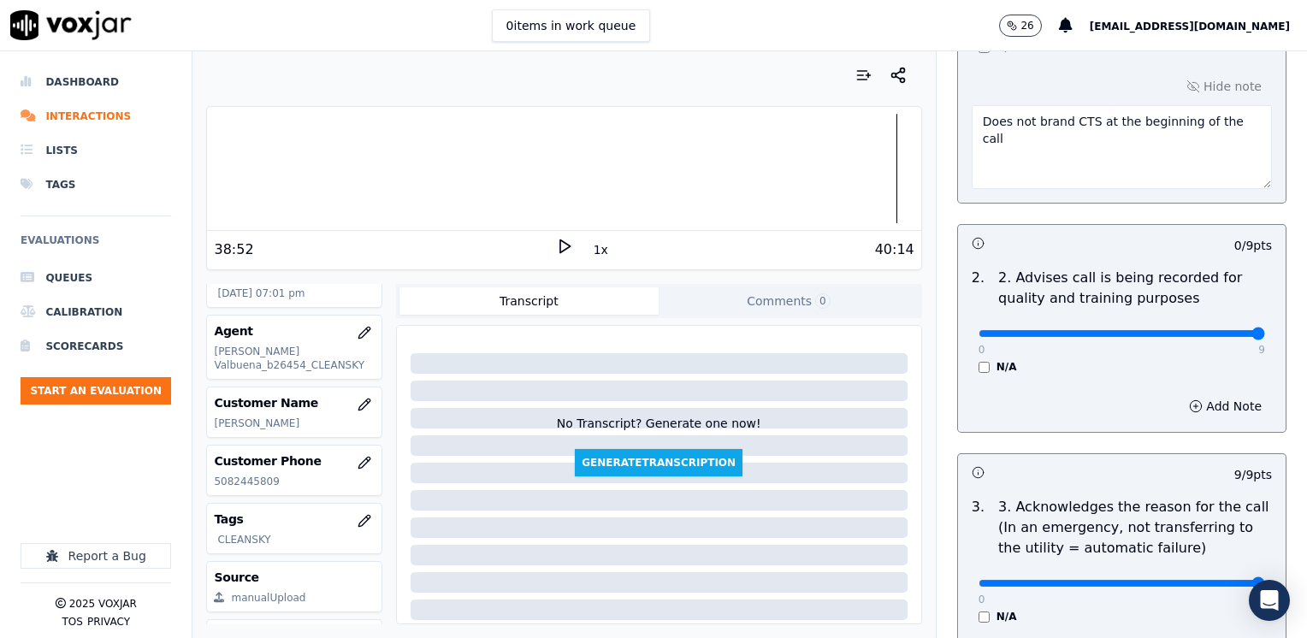
drag, startPoint x: 965, startPoint y: 332, endPoint x: 1309, endPoint y: 315, distance: 344.2
click at [1265, 17] on input "range" at bounding box center [1121, 13] width 286 height 7
drag, startPoint x: 1183, startPoint y: 333, endPoint x: 646, endPoint y: 330, distance: 537.0
type input "0"
click at [978, 17] on input "range" at bounding box center [1121, 13] width 286 height 7
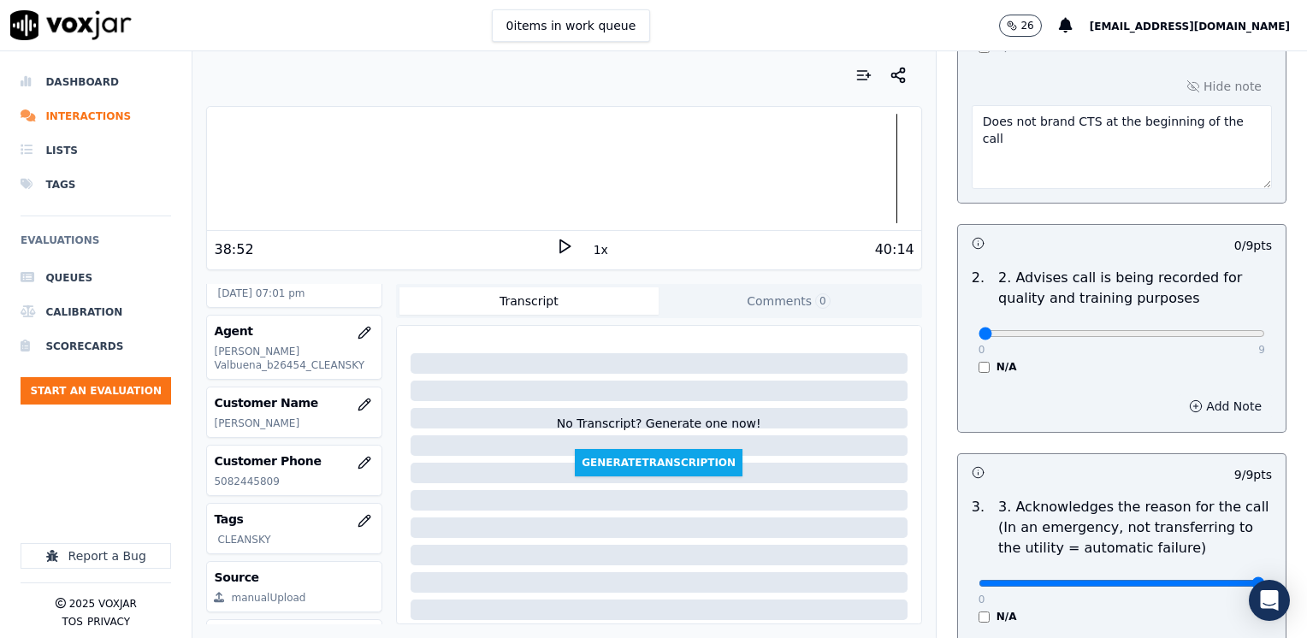
scroll to position [86, 0]
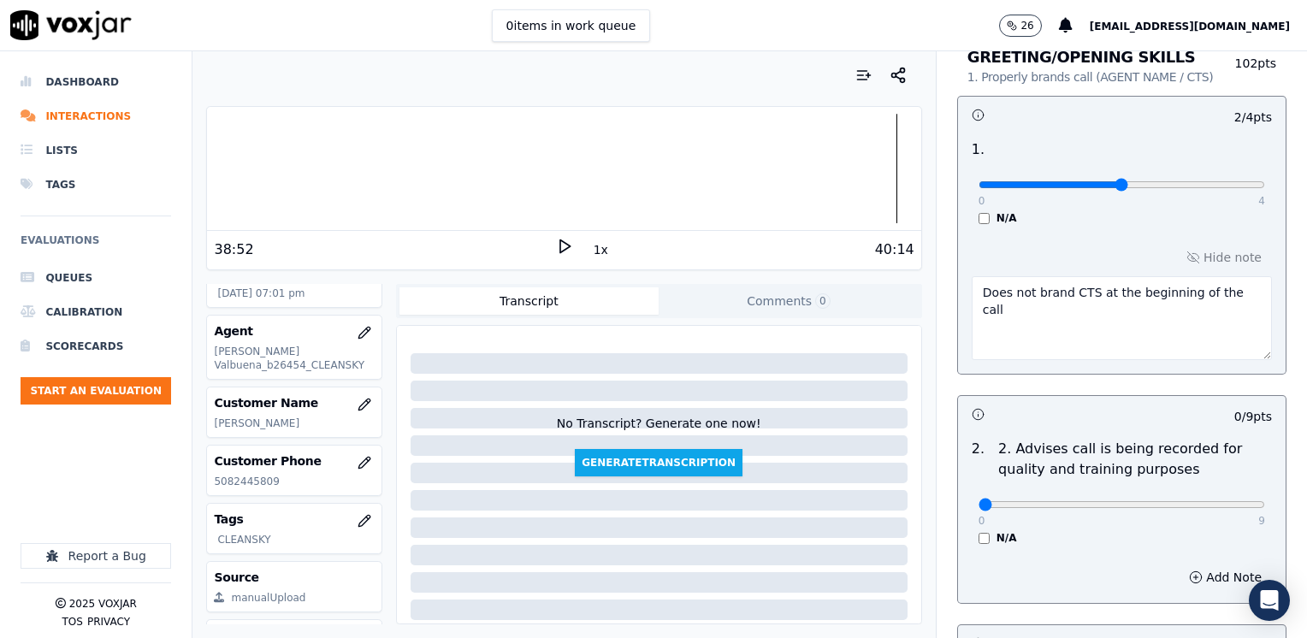
click at [1228, 292] on textarea "Does not brand CTS at the beginning of the call" at bounding box center [1121, 318] width 300 height 84
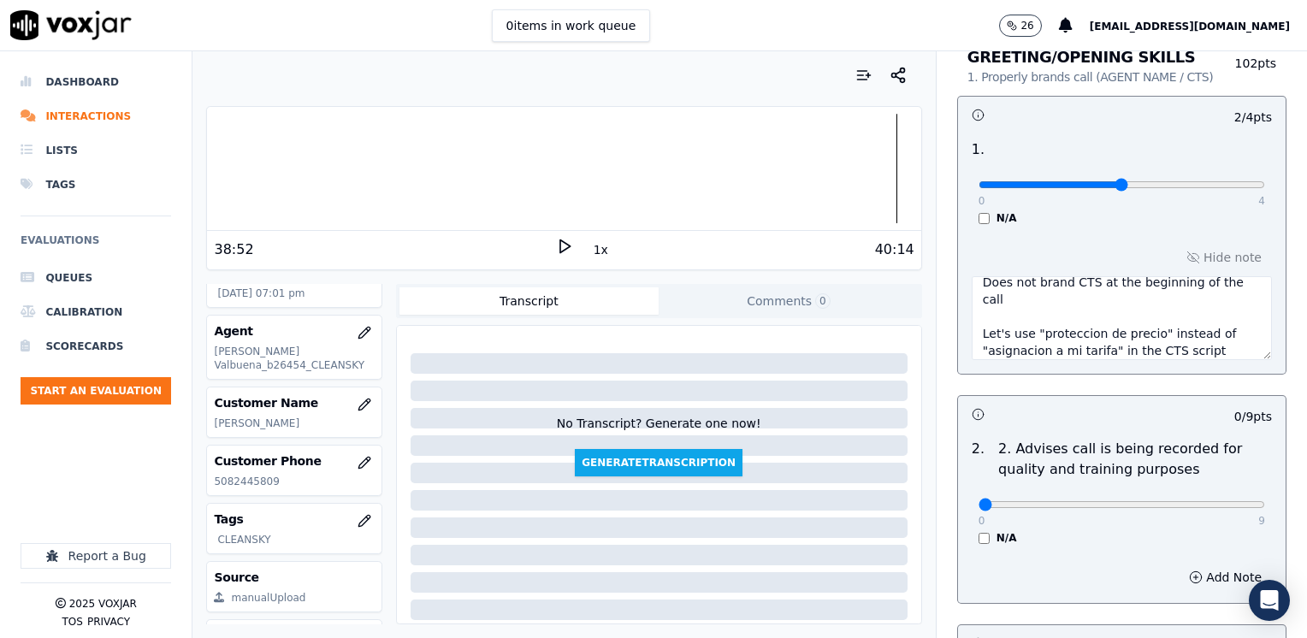
type textarea "Does not brand CTS at the beginning of the call Let's use "proteccion de precio…"
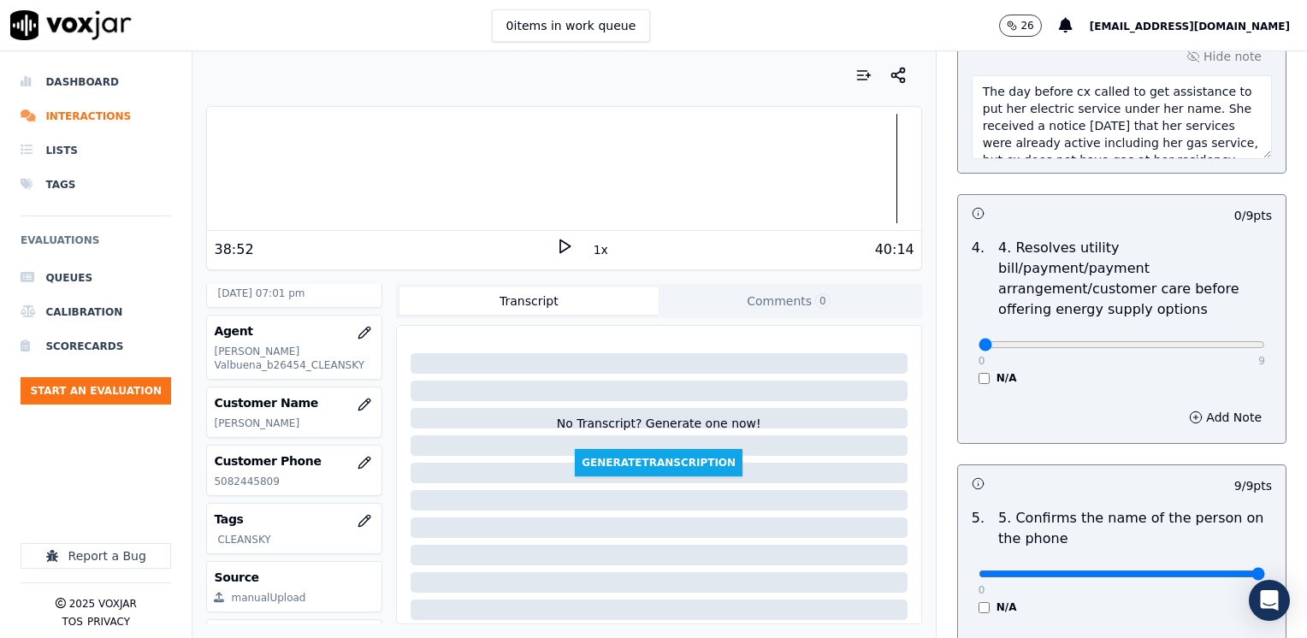
scroll to position [855, 0]
drag, startPoint x: 971, startPoint y: 315, endPoint x: 1309, endPoint y: 354, distance: 340.0
click at [1306, 354] on html "0 items in work queue 26 maleman@newavepower.net Dashboard Interactions Lists T…" at bounding box center [653, 319] width 1307 height 638
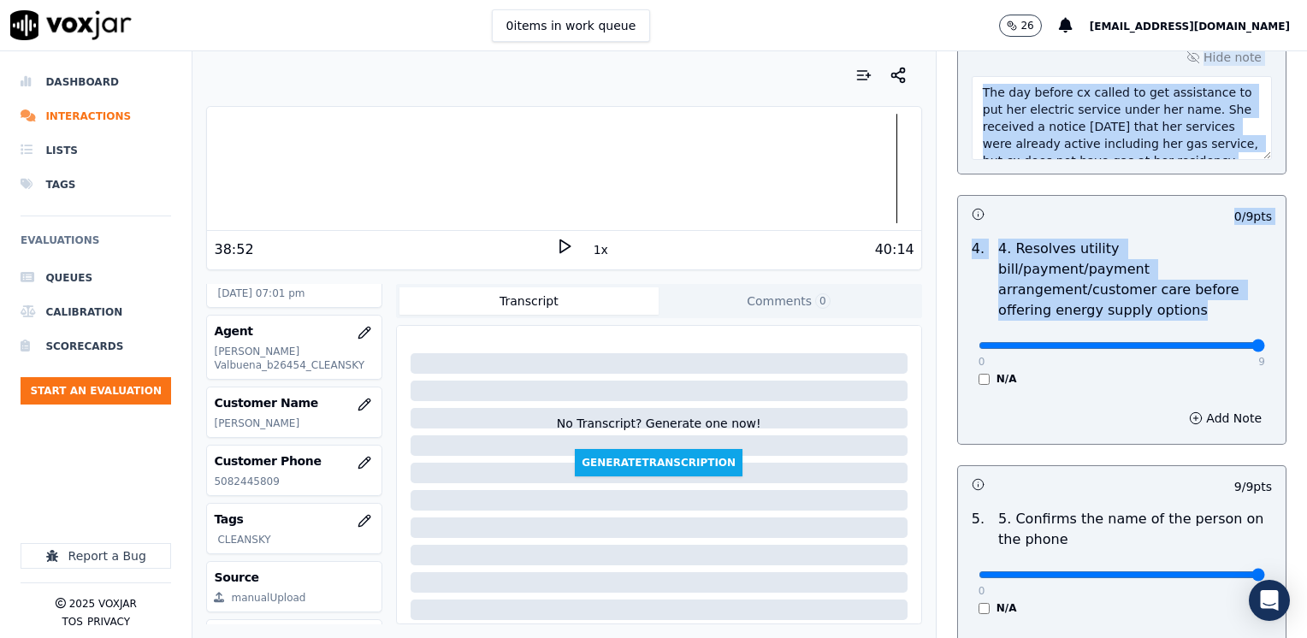
drag, startPoint x: 972, startPoint y: 321, endPoint x: 1309, endPoint y: 345, distance: 337.7
type input "9"
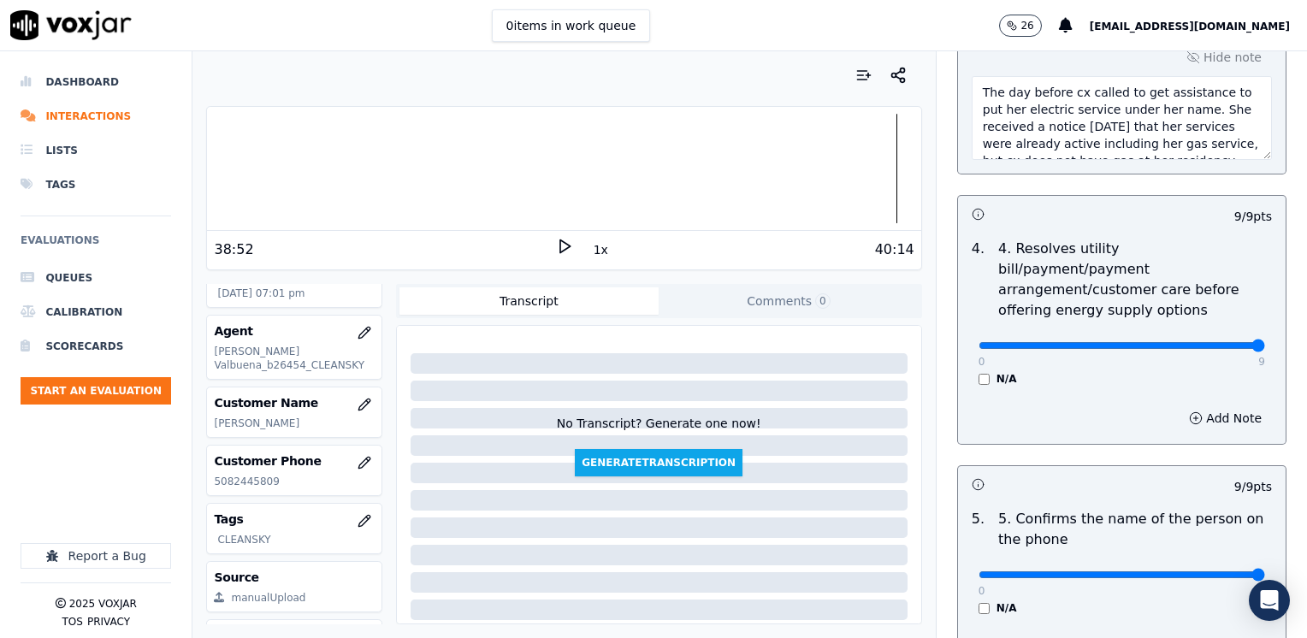
click at [1112, 392] on div "Add Note" at bounding box center [1121, 417] width 327 height 51
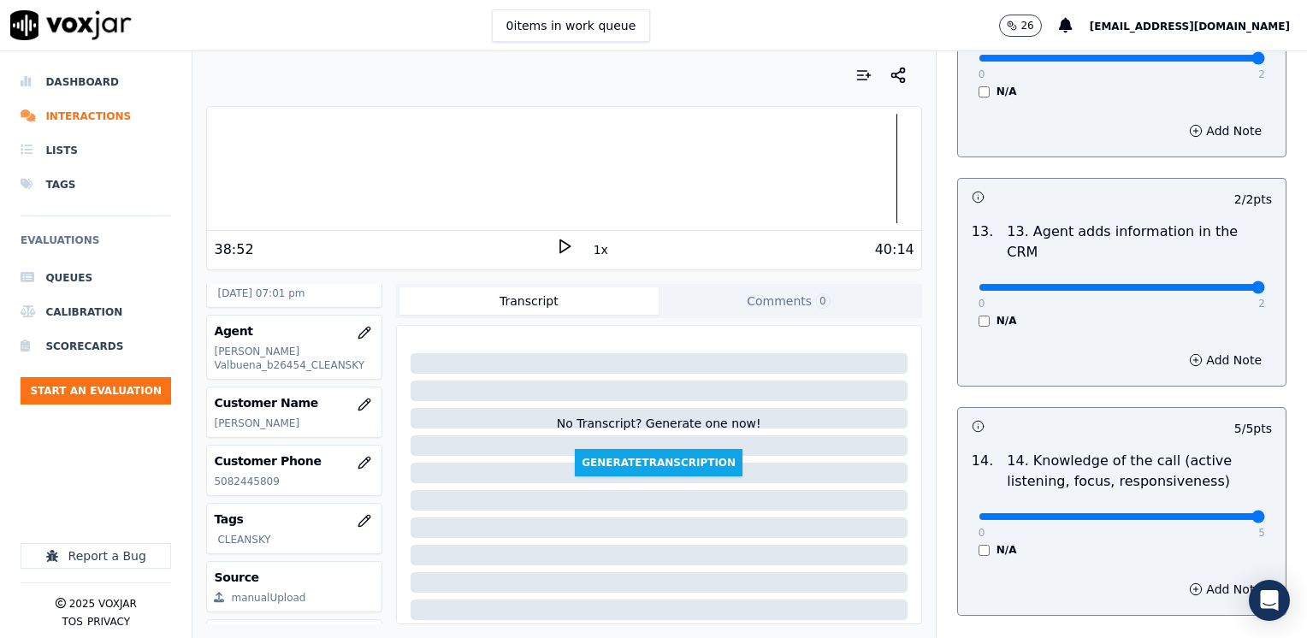
scroll to position [3047, 0]
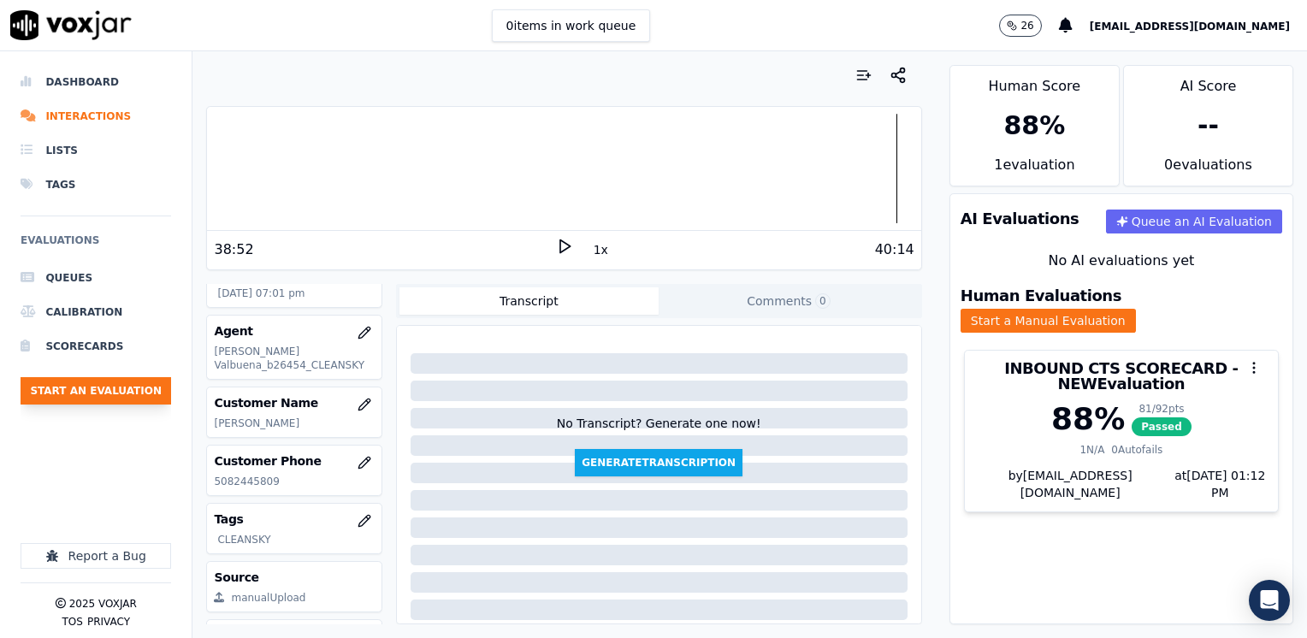
click at [133, 388] on button "Start an Evaluation" at bounding box center [96, 390] width 150 height 27
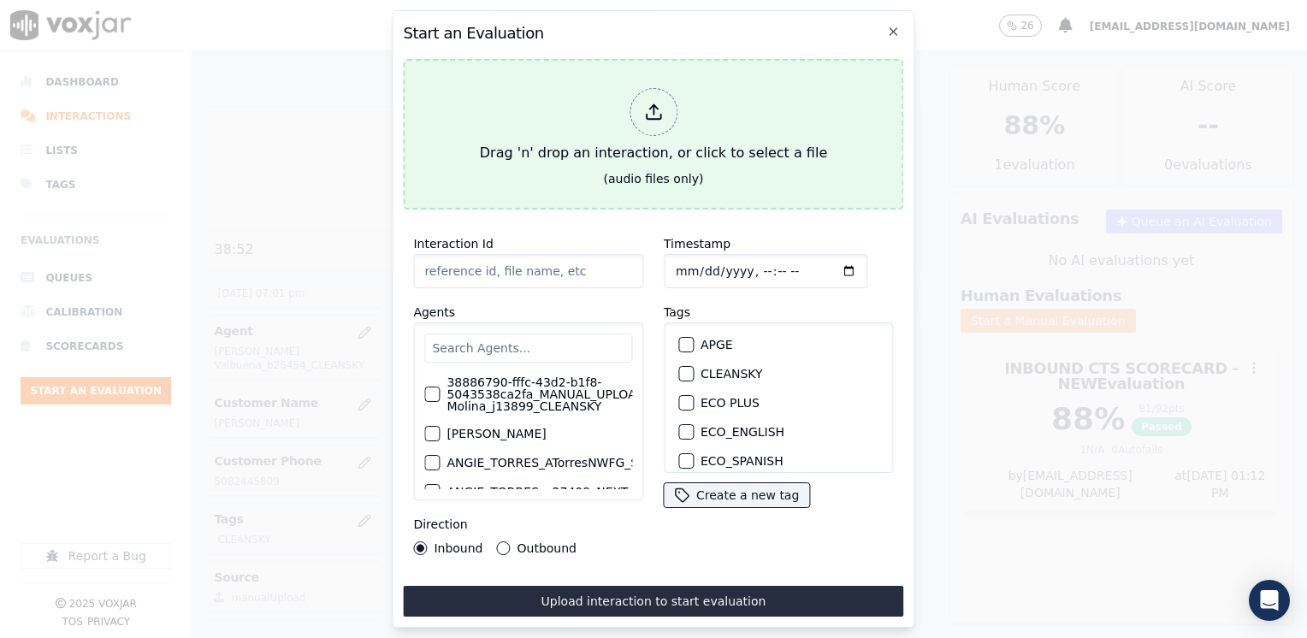
click at [652, 115] on div at bounding box center [653, 112] width 48 height 48
type input "20250812-133803_9734604661-VALENTINA COSSIO all.mp3"
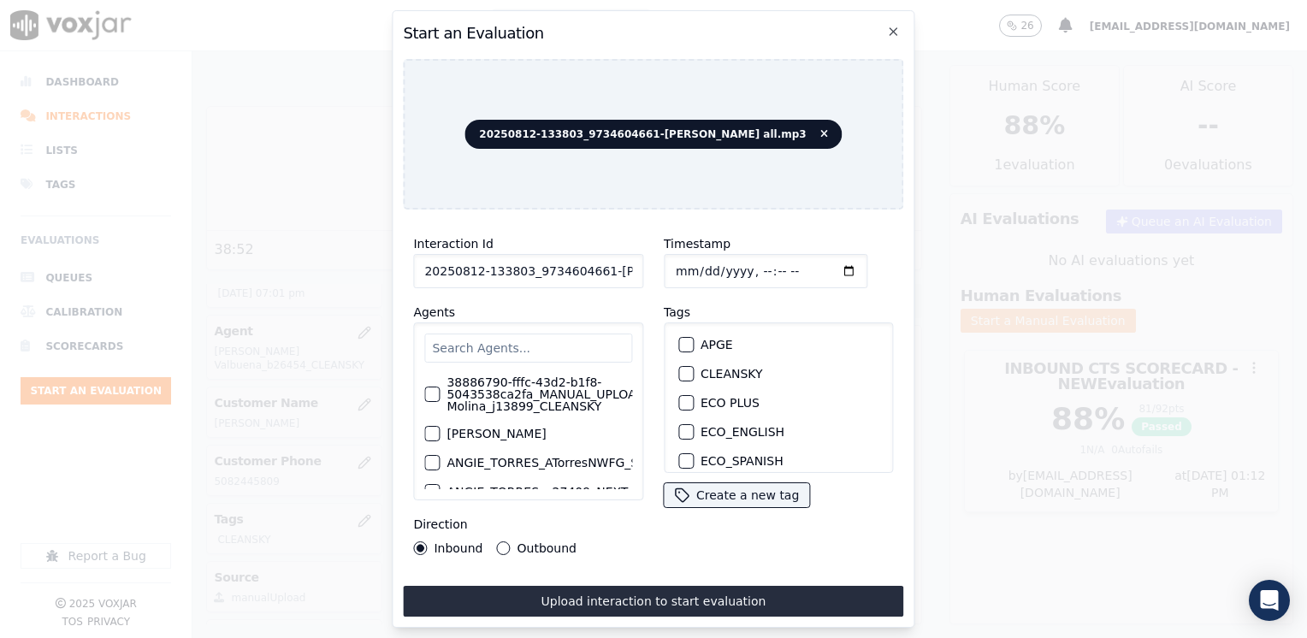
click at [519, 342] on input "text" at bounding box center [528, 347] width 208 height 29
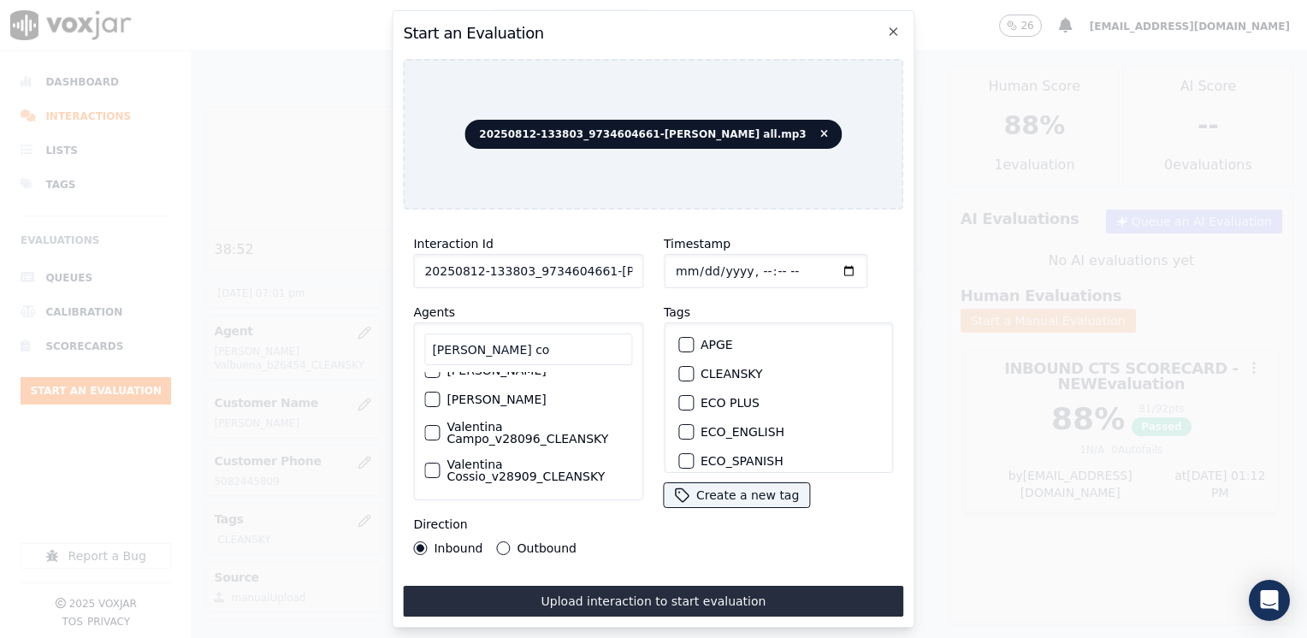
scroll to position [0, 0]
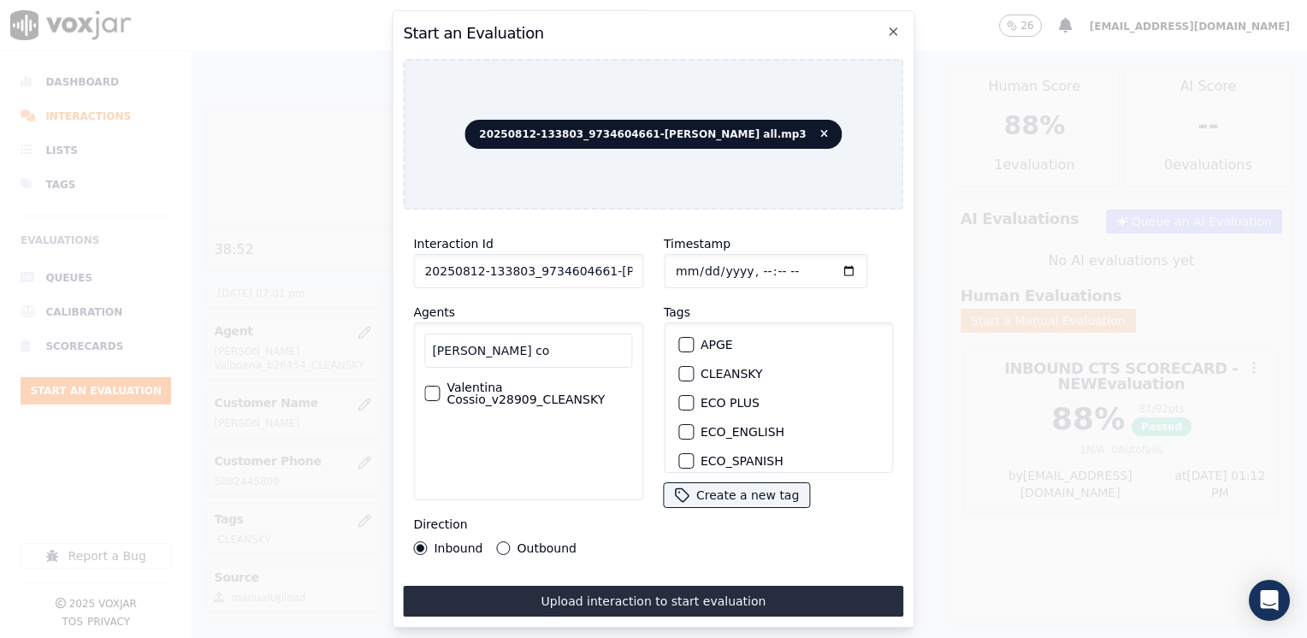
type input "valentina co"
click at [422, 386] on div "valentina co Valentina Cossio_v28909_CLEANSKY" at bounding box center [528, 411] width 230 height 178
click at [428, 387] on div "button" at bounding box center [431, 393] width 12 height 12
click at [683, 369] on div "button" at bounding box center [685, 374] width 12 height 12
click at [823, 269] on input "Timestamp" at bounding box center [766, 271] width 204 height 34
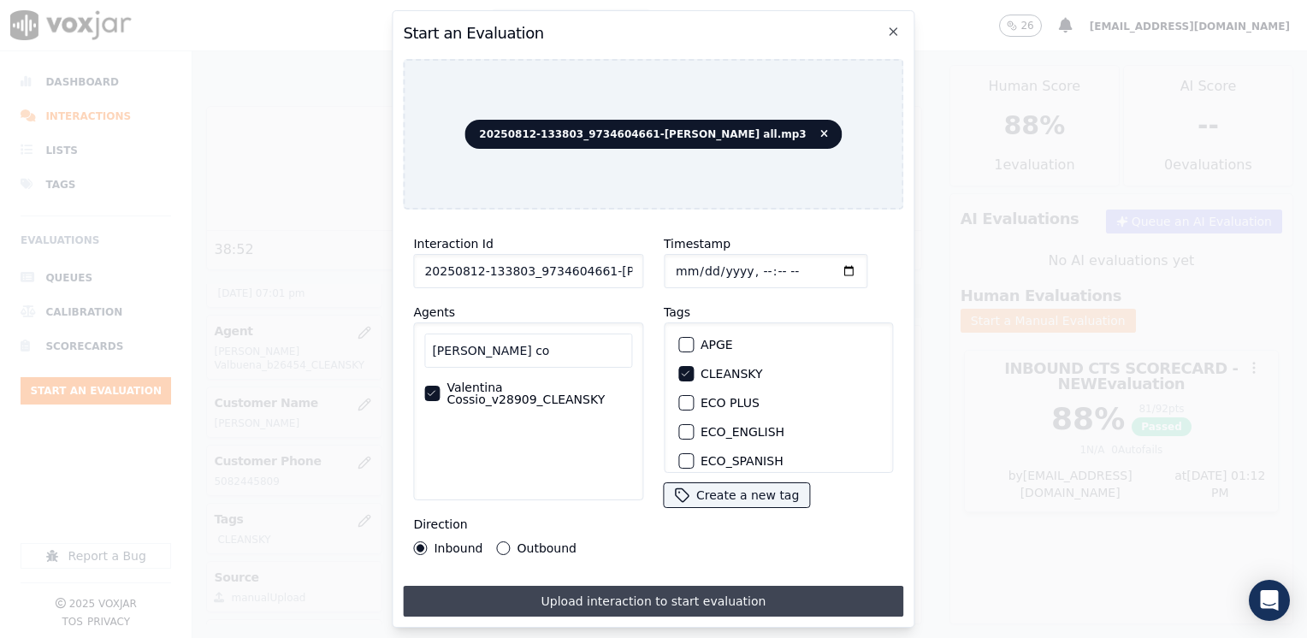
type input "2025-08-12T19:12"
click at [657, 599] on button "Upload interaction to start evaluation" at bounding box center [653, 601] width 500 height 31
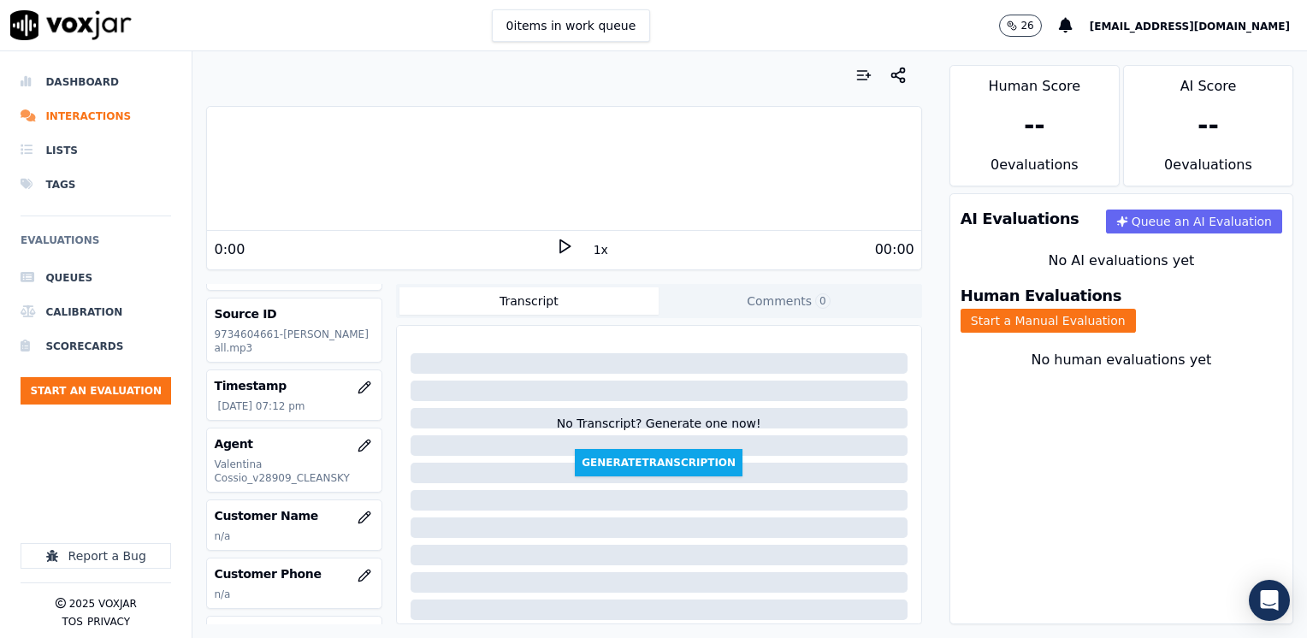
scroll to position [86, 0]
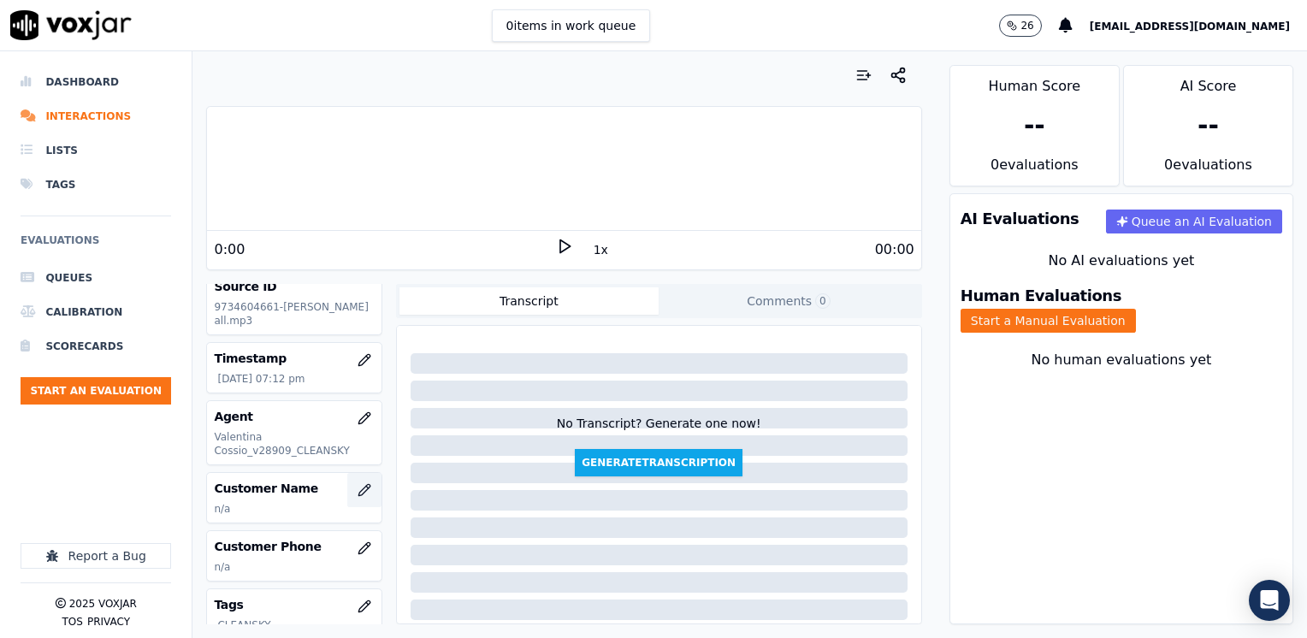
click at [358, 487] on icon "button" at bounding box center [363, 489] width 11 height 11
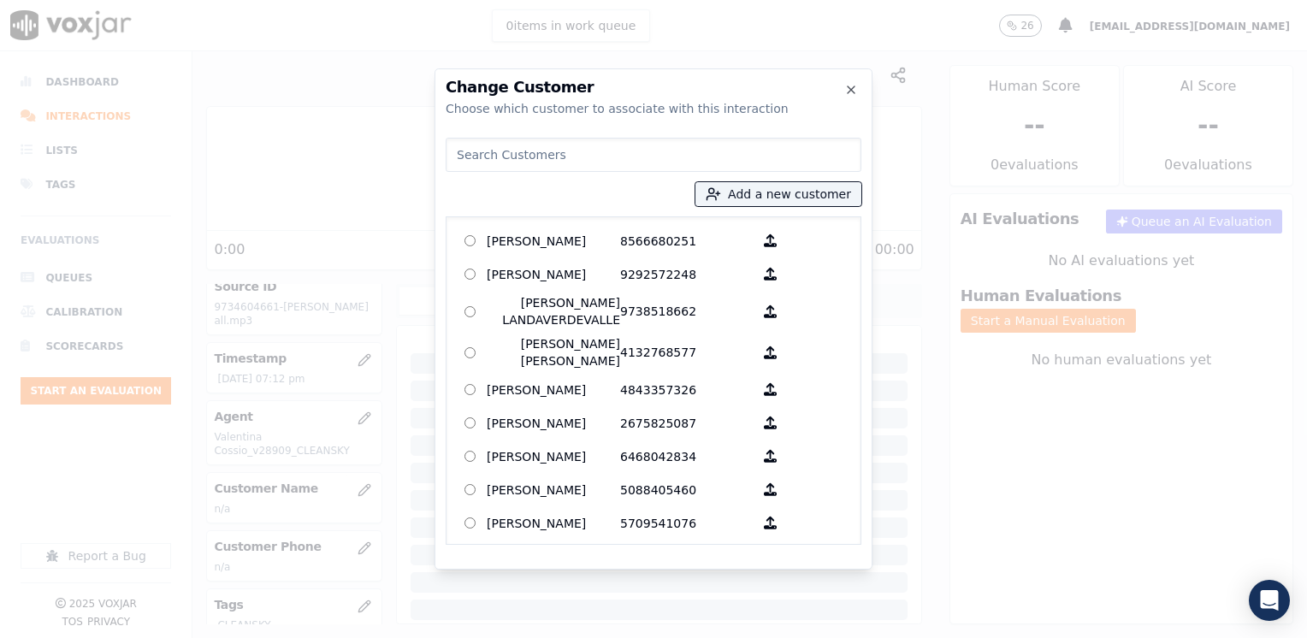
click at [510, 148] on input at bounding box center [653, 155] width 416 height 34
paste input "9734604661"
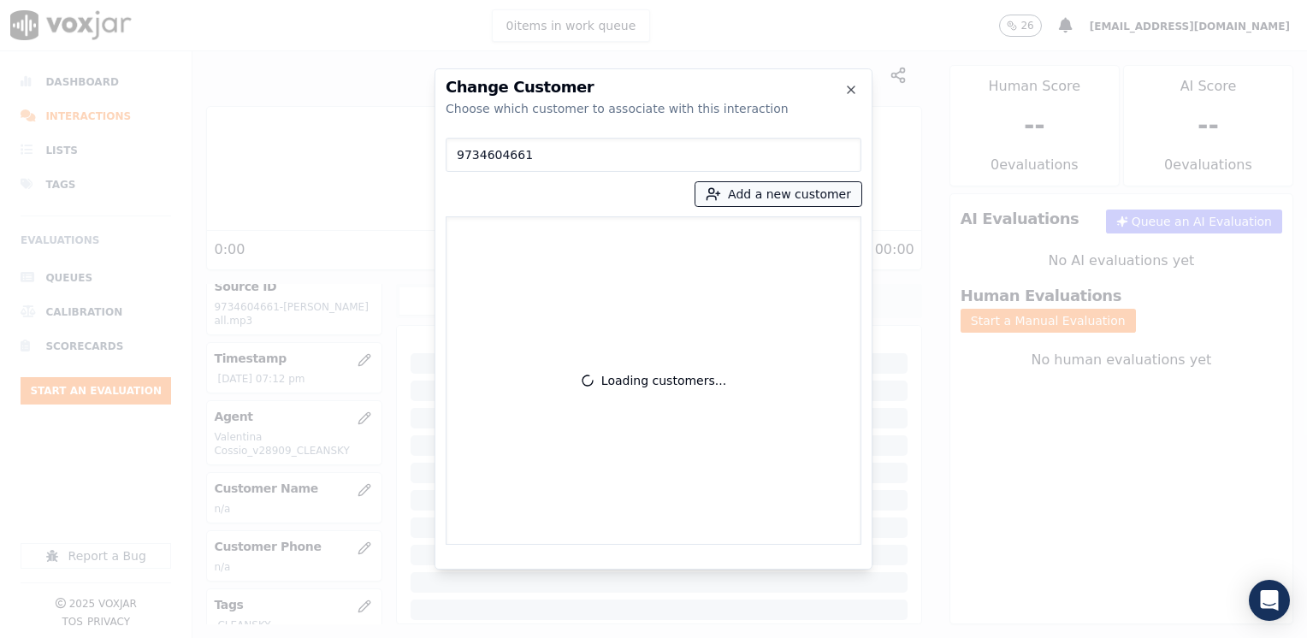
type input "9734604661"
click at [787, 189] on button "Add a new customer" at bounding box center [778, 194] width 166 height 24
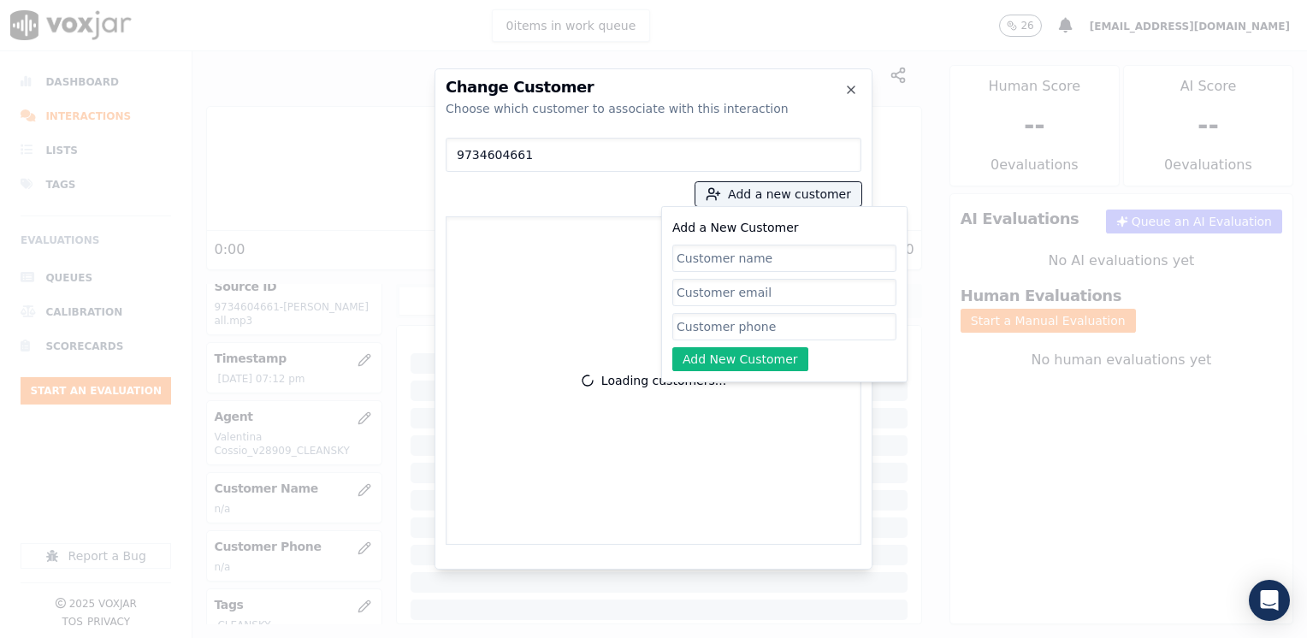
click at [799, 320] on input "Add a New Customer" at bounding box center [784, 326] width 224 height 27
paste input "9734604661"
type input "9734604661"
click at [739, 256] on input "Add a New Customer" at bounding box center [784, 258] width 224 height 27
paste input "Greivin Mendez"
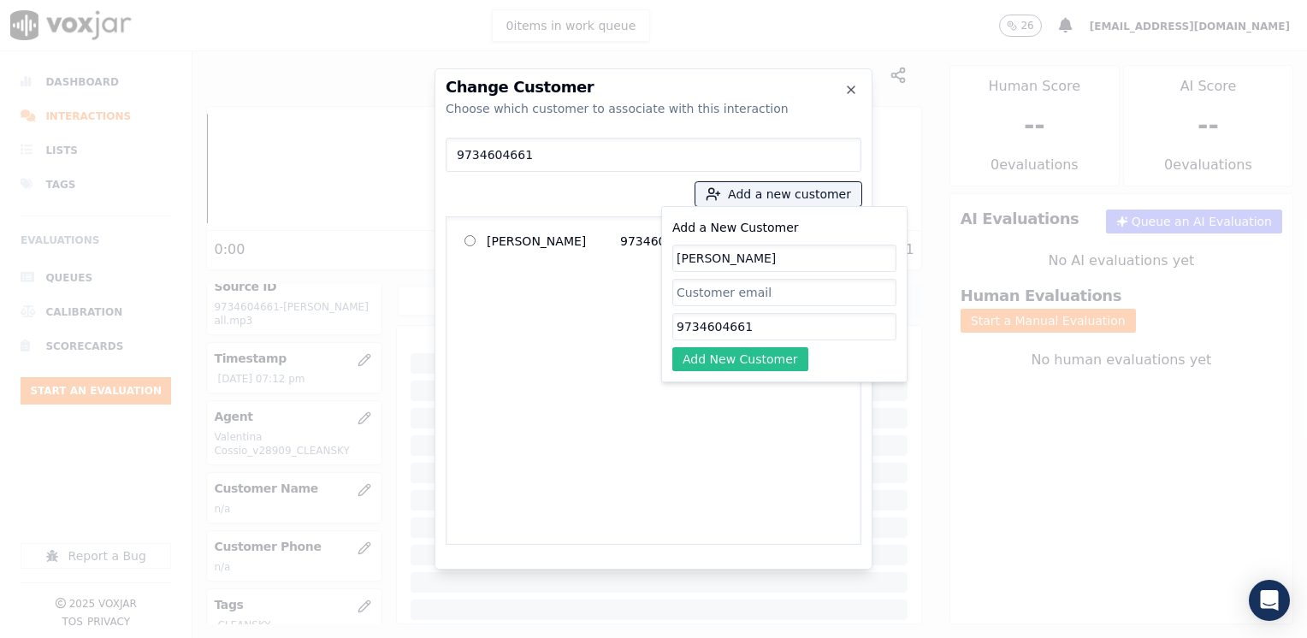
type input "Greivin Mendez"
click at [739, 362] on button "Add New Customer" at bounding box center [740, 359] width 136 height 24
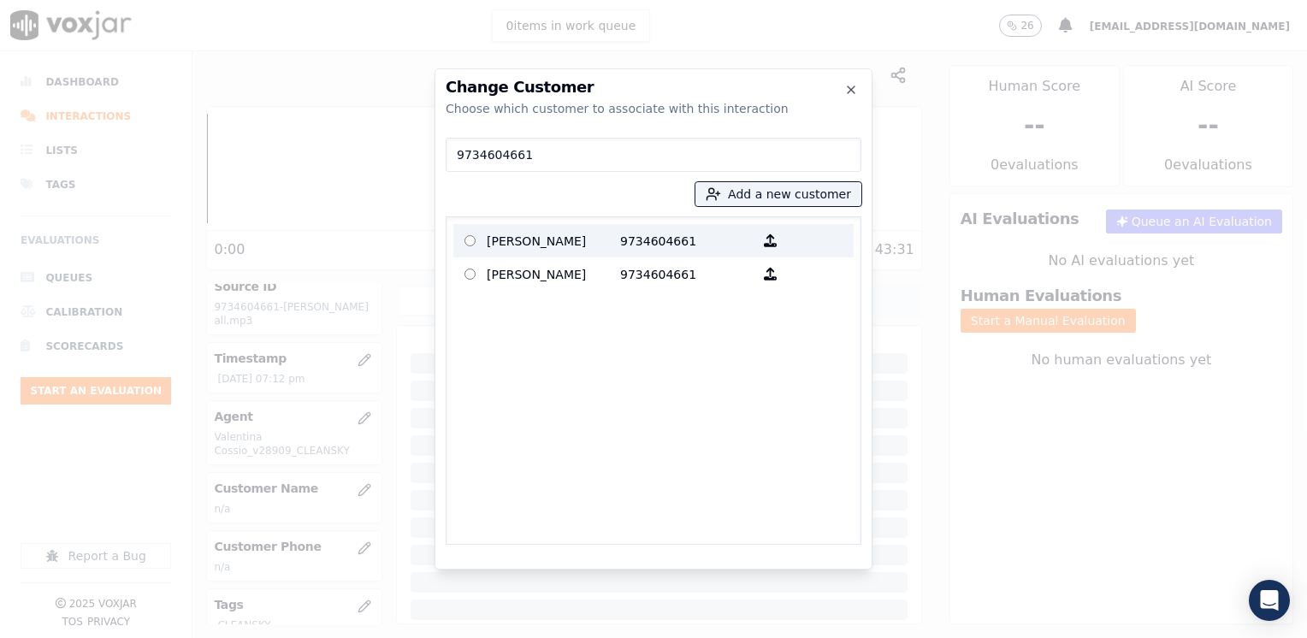
click at [646, 238] on p "9734604661" at bounding box center [686, 240] width 133 height 27
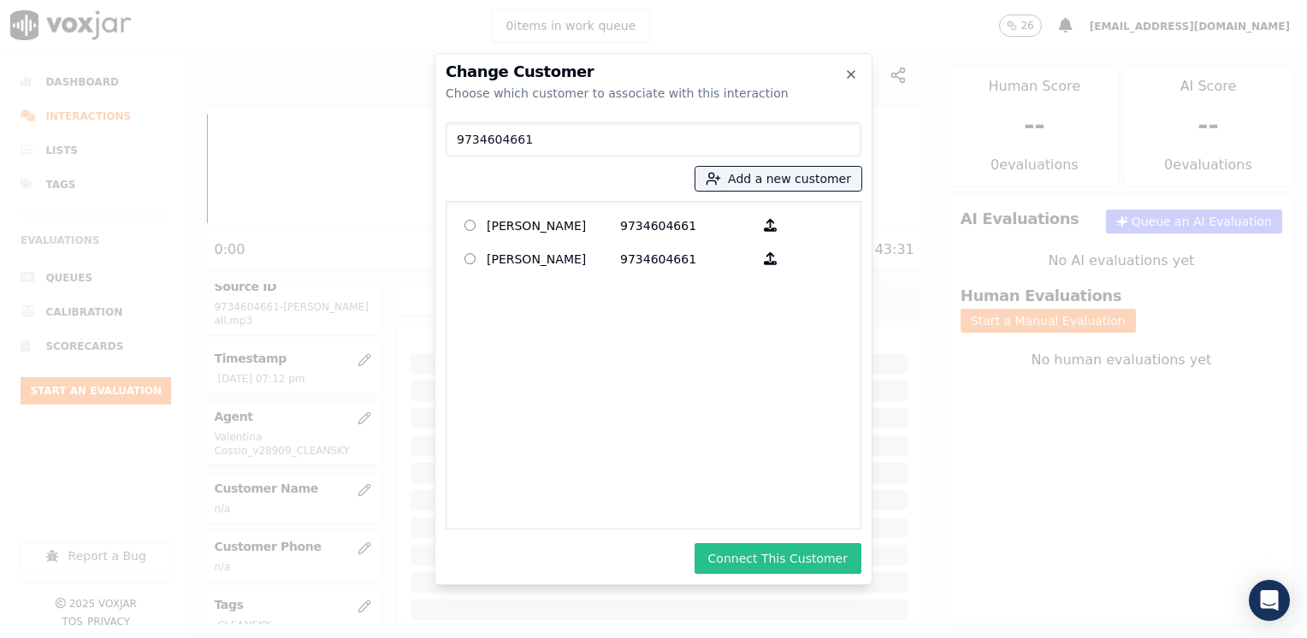
click at [812, 554] on button "Connect This Customer" at bounding box center [777, 558] width 167 height 31
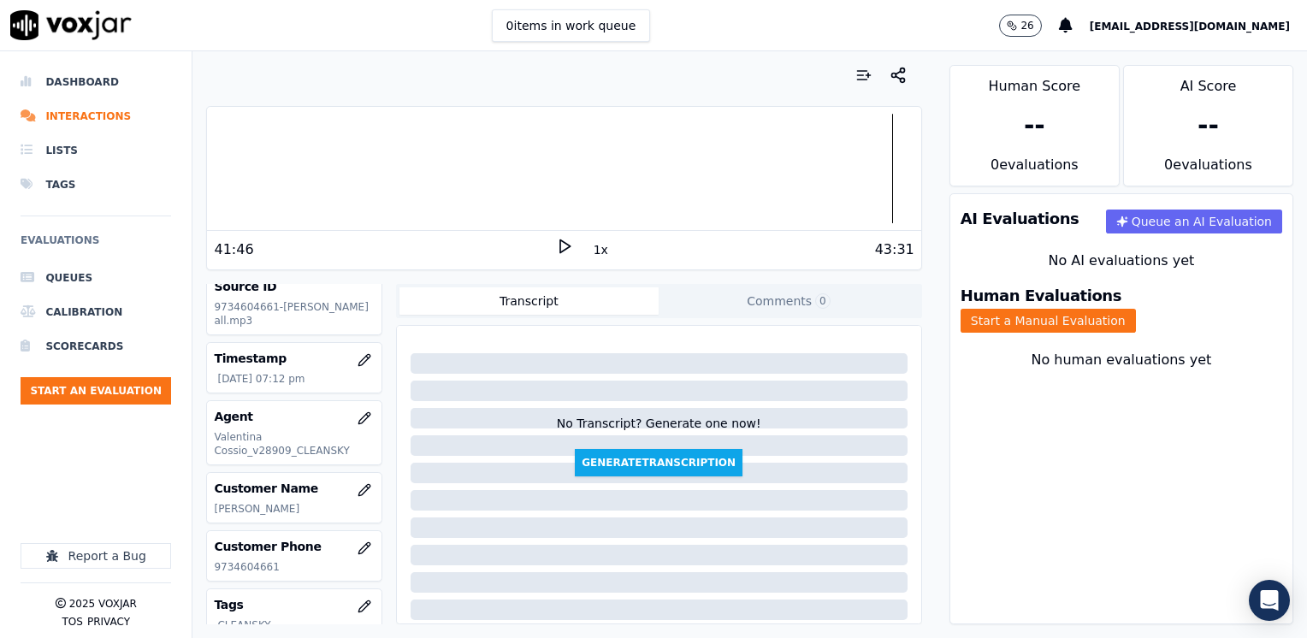
scroll to position [171, 0]
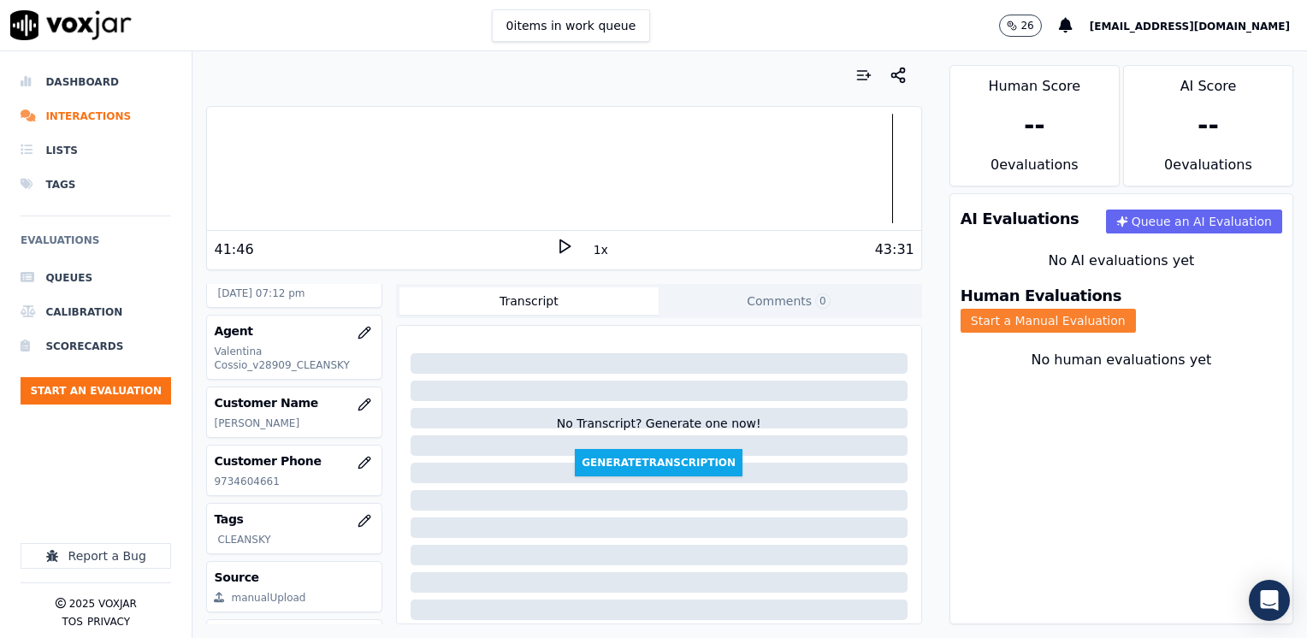
click at [1136, 309] on button "Start a Manual Evaluation" at bounding box center [1047, 321] width 175 height 24
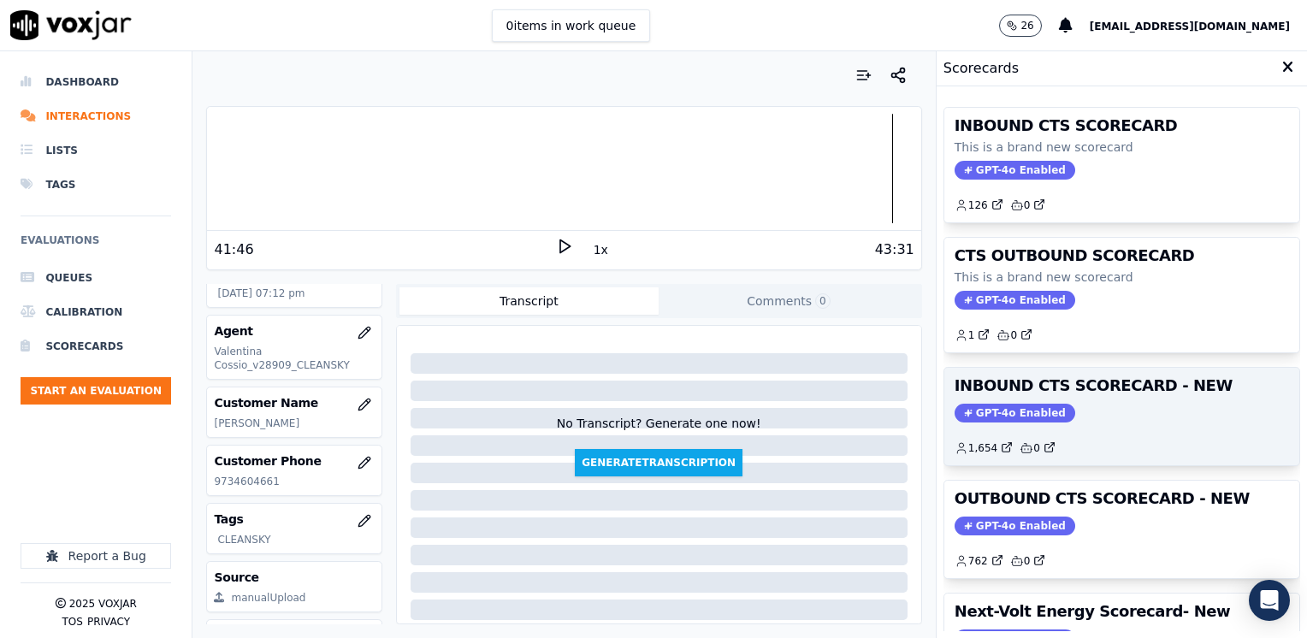
click at [1019, 410] on span "GPT-4o Enabled" at bounding box center [1014, 413] width 121 height 19
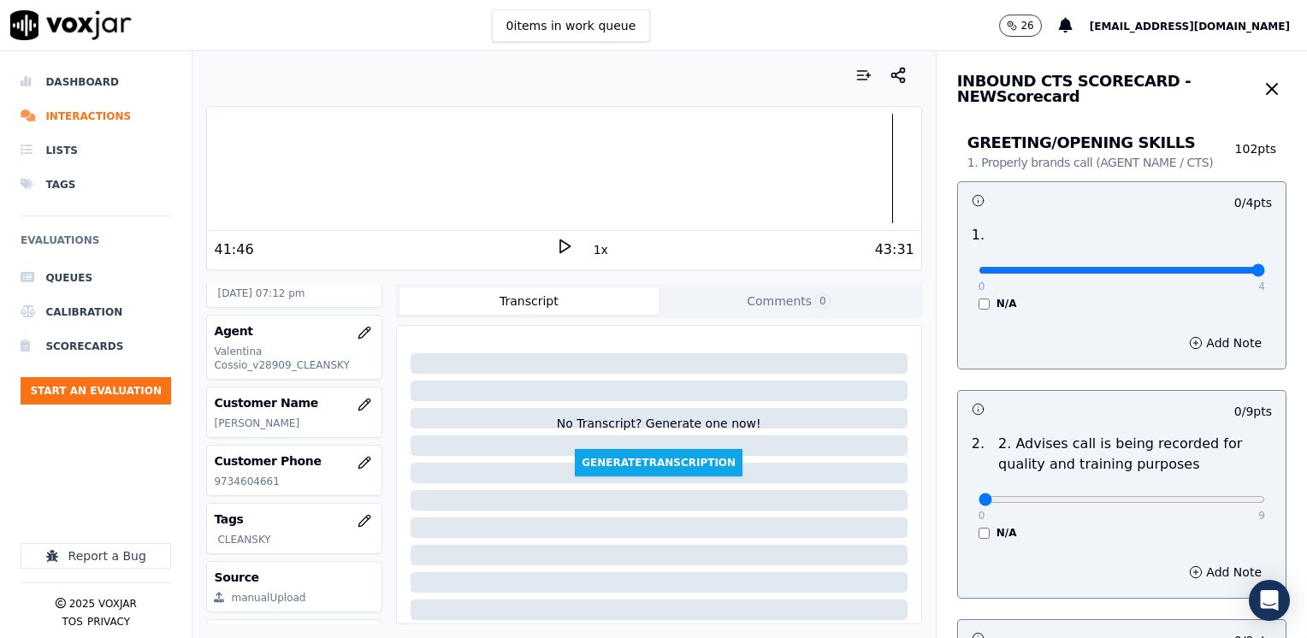
drag, startPoint x: 967, startPoint y: 274, endPoint x: 1309, endPoint y: 274, distance: 342.0
type input "4"
click at [1265, 274] on input "range" at bounding box center [1121, 270] width 286 height 7
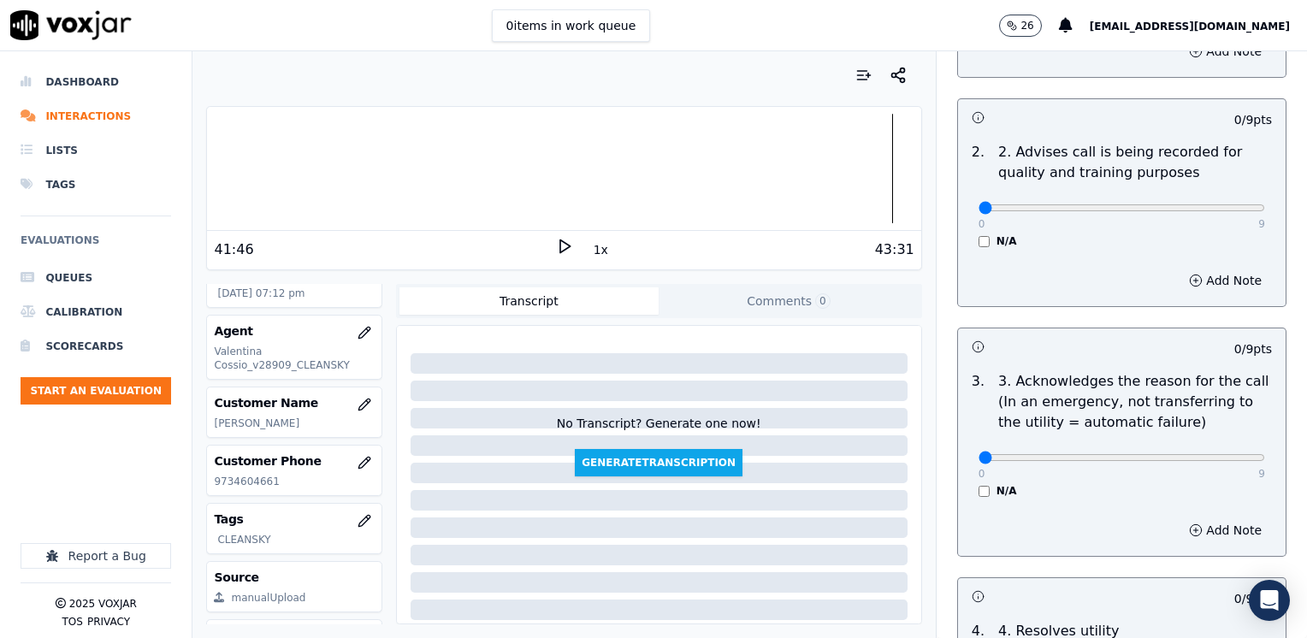
scroll to position [342, 0]
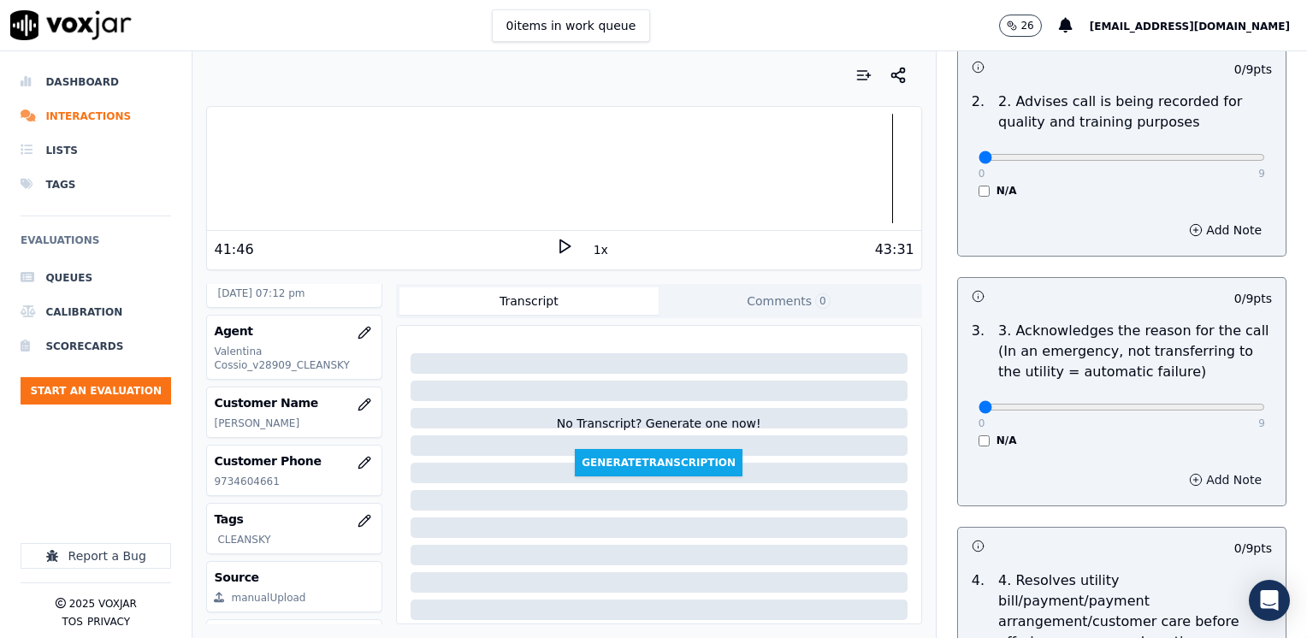
click at [1204, 481] on button "Add Note" at bounding box center [1224, 480] width 93 height 24
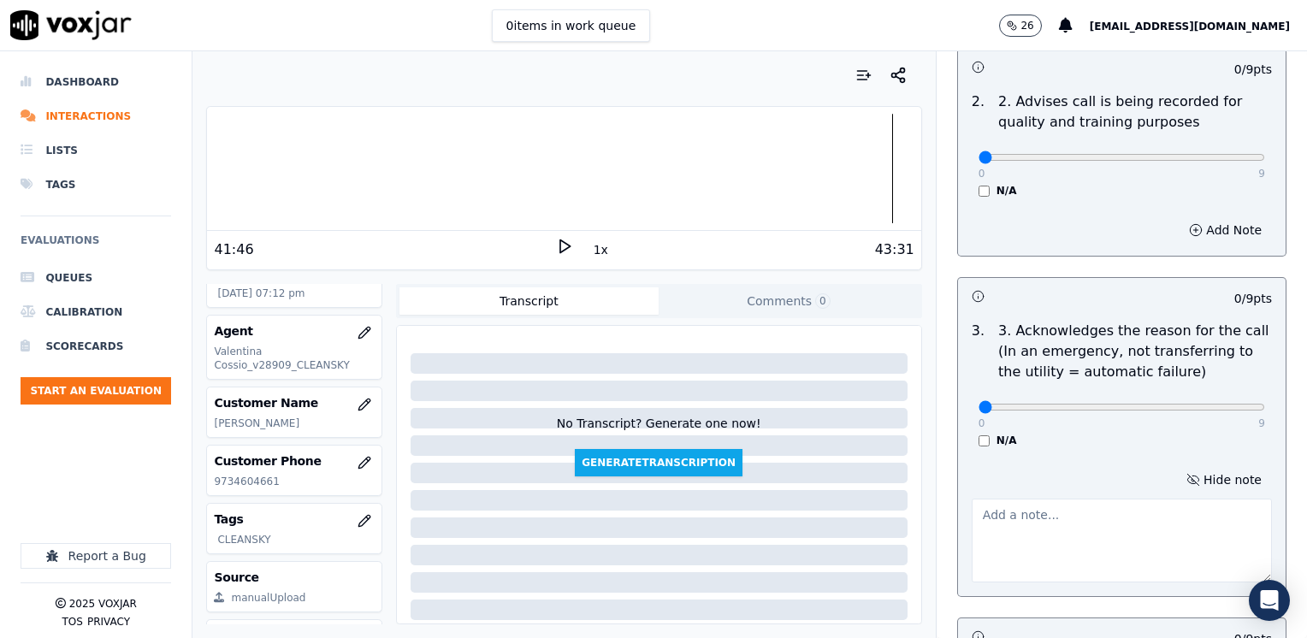
click at [1042, 552] on textarea at bounding box center [1121, 540] width 300 height 84
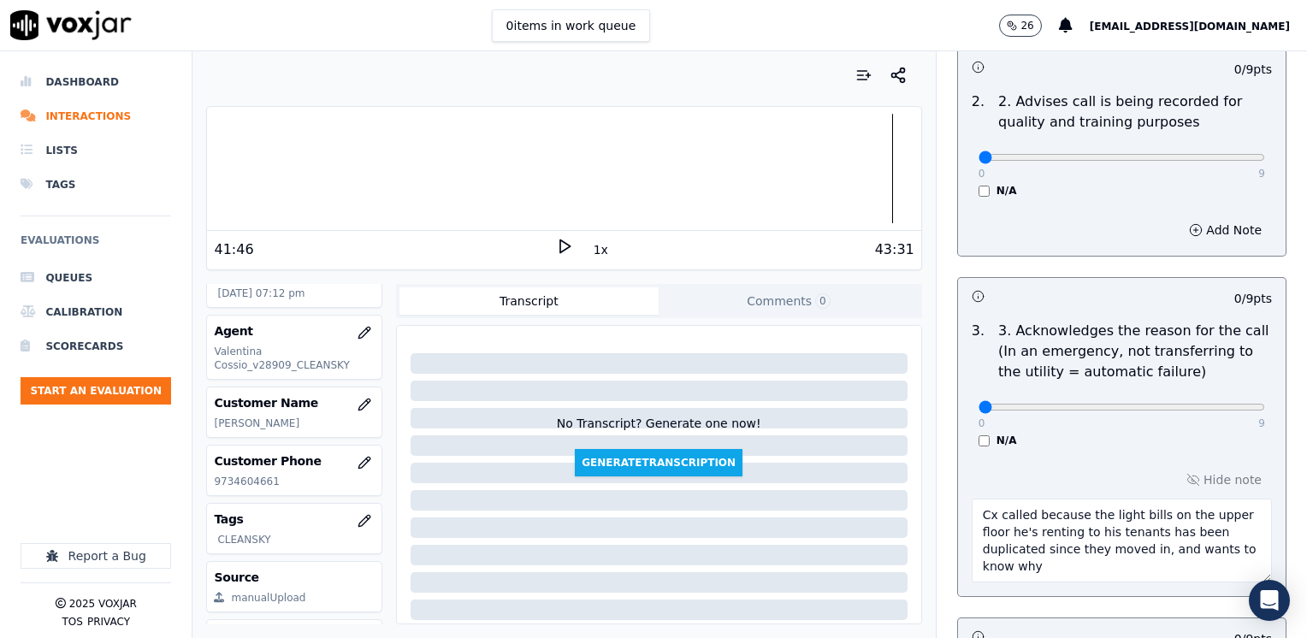
click at [1129, 515] on textarea "Cx called because the light bills on the upper floor he's renting to his tenant…" at bounding box center [1121, 540] width 300 height 84
click at [1185, 530] on textarea "Cx called because the light bill amounts on the upper floor he's renting to his…" at bounding box center [1121, 540] width 300 height 84
type textarea "Cx called because the light bill amounts on the upper floor he's renting to his…"
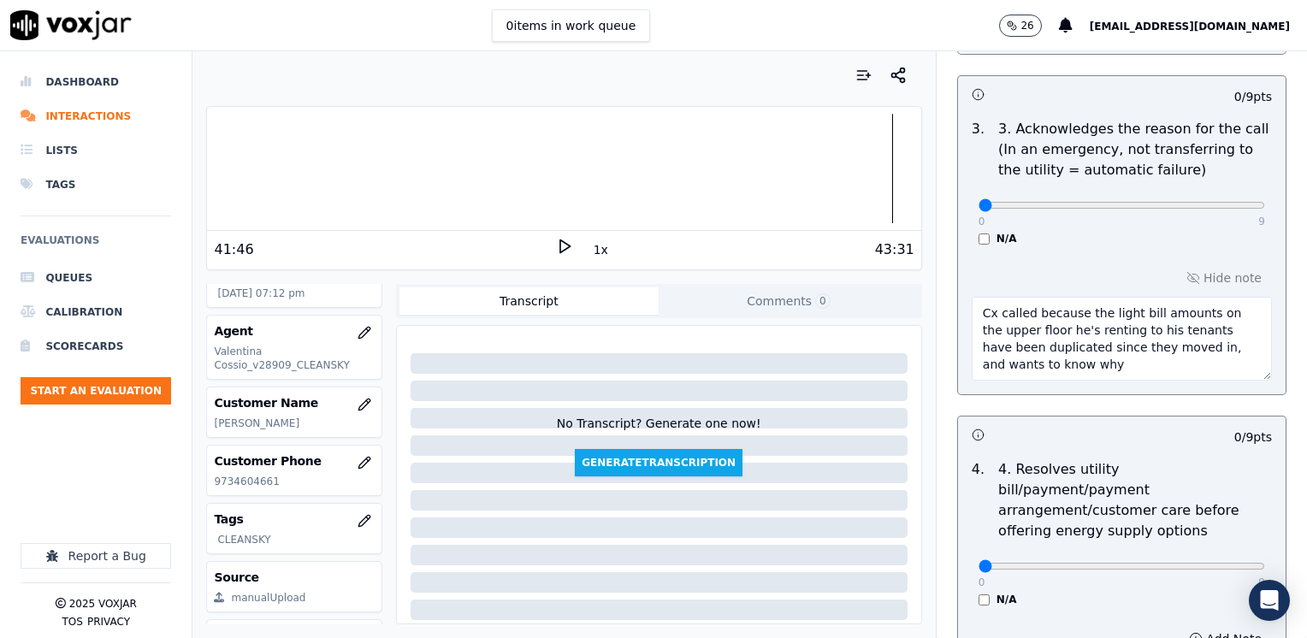
scroll to position [684, 0]
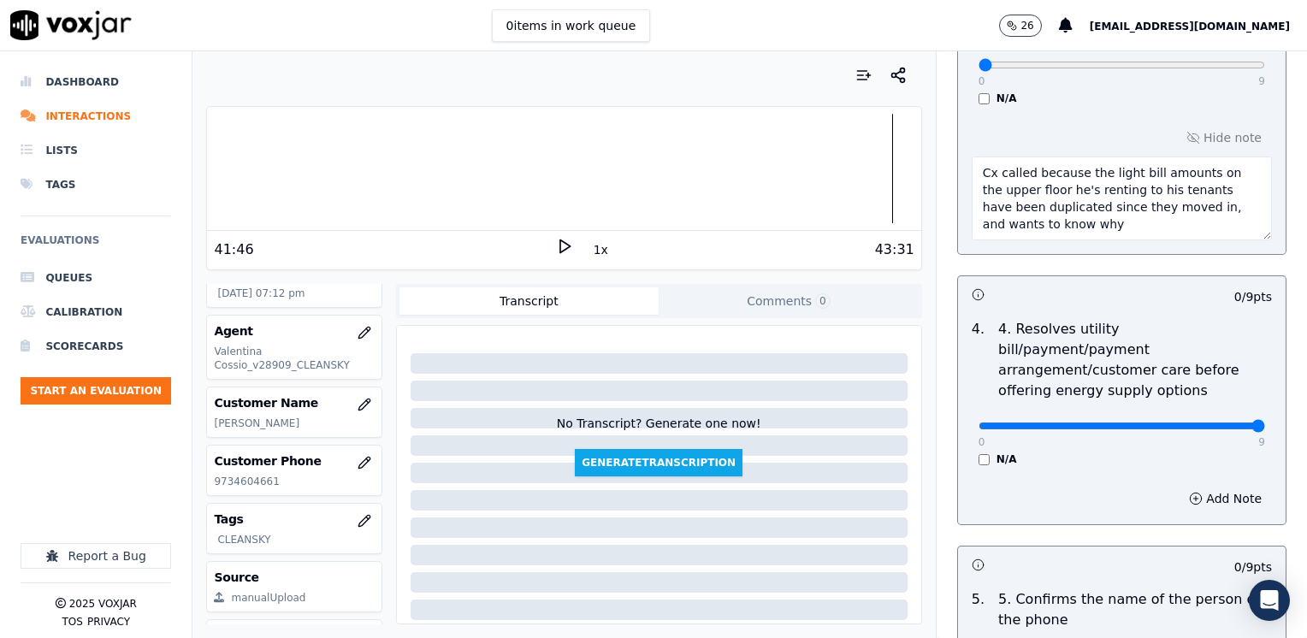
drag, startPoint x: 963, startPoint y: 405, endPoint x: 1309, endPoint y: 414, distance: 346.4
type input "9"
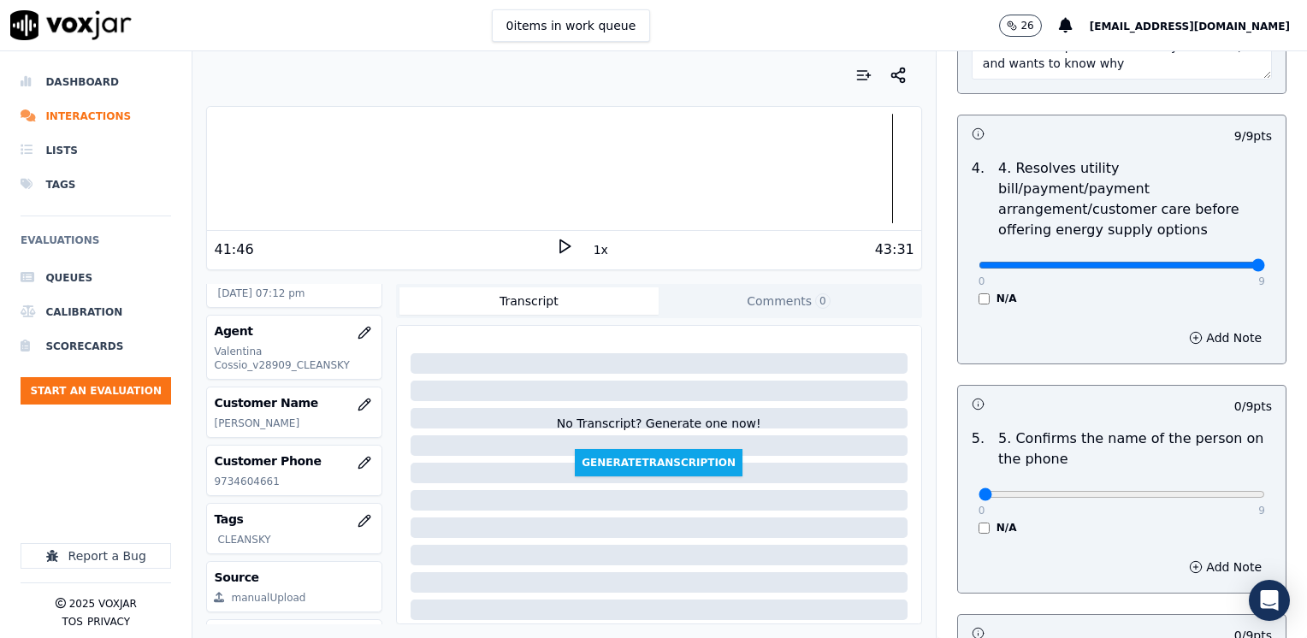
scroll to position [855, 0]
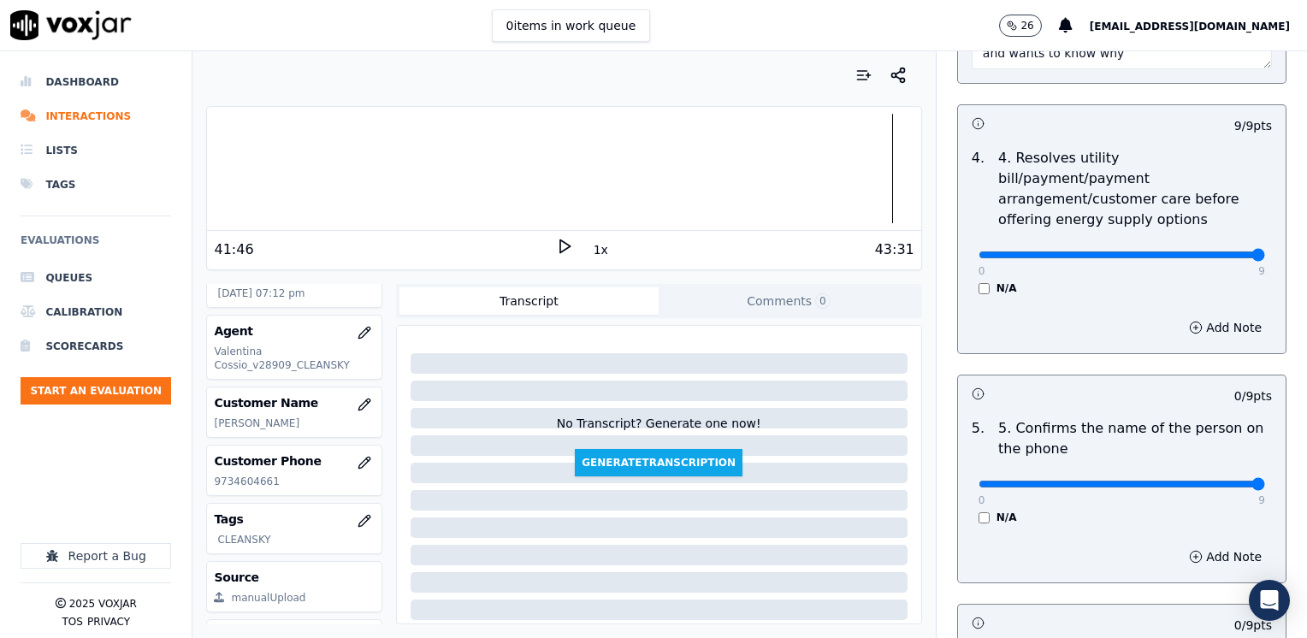
drag, startPoint x: 965, startPoint y: 463, endPoint x: 1309, endPoint y: 452, distance: 343.9
type input "9"
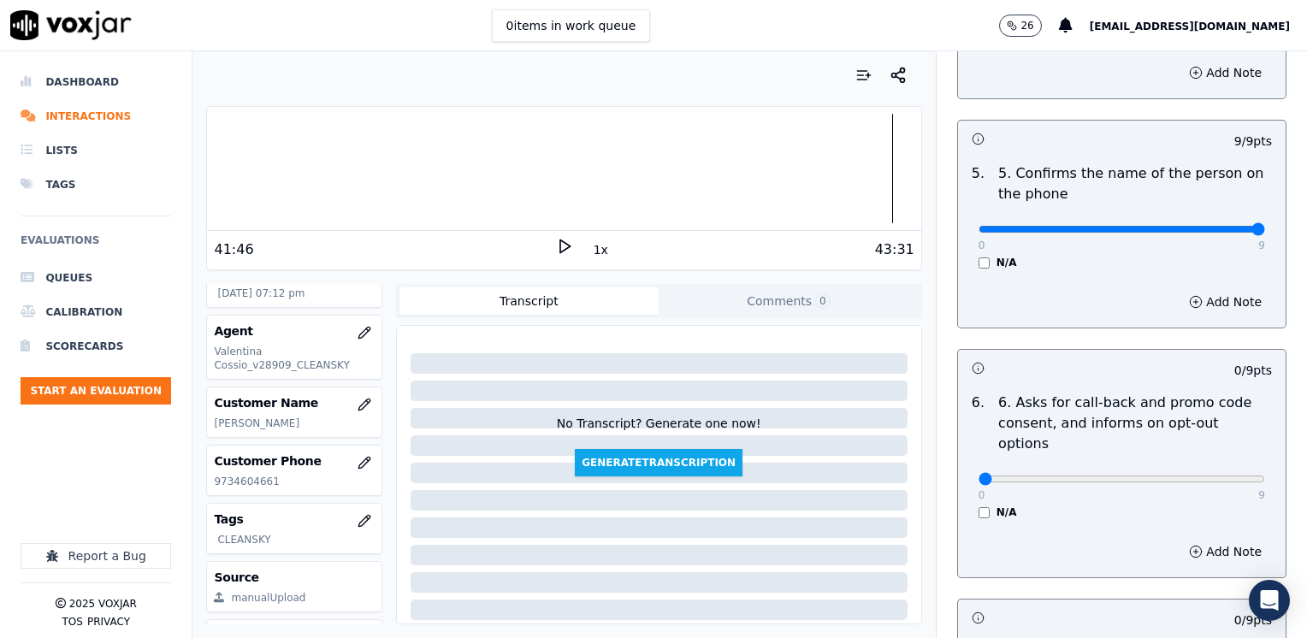
scroll to position [1112, 0]
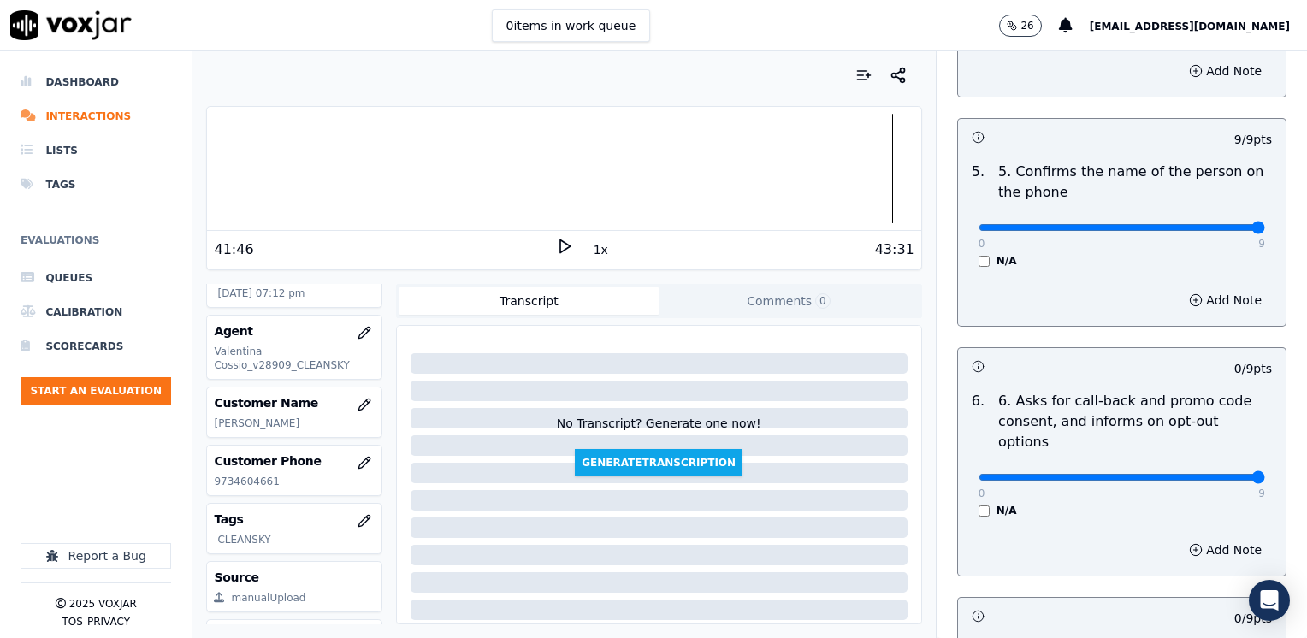
drag, startPoint x: 976, startPoint y: 435, endPoint x: 1309, endPoint y: 435, distance: 332.6
type input "9"
click at [1087, 504] on div "N/A" at bounding box center [1121, 511] width 286 height 14
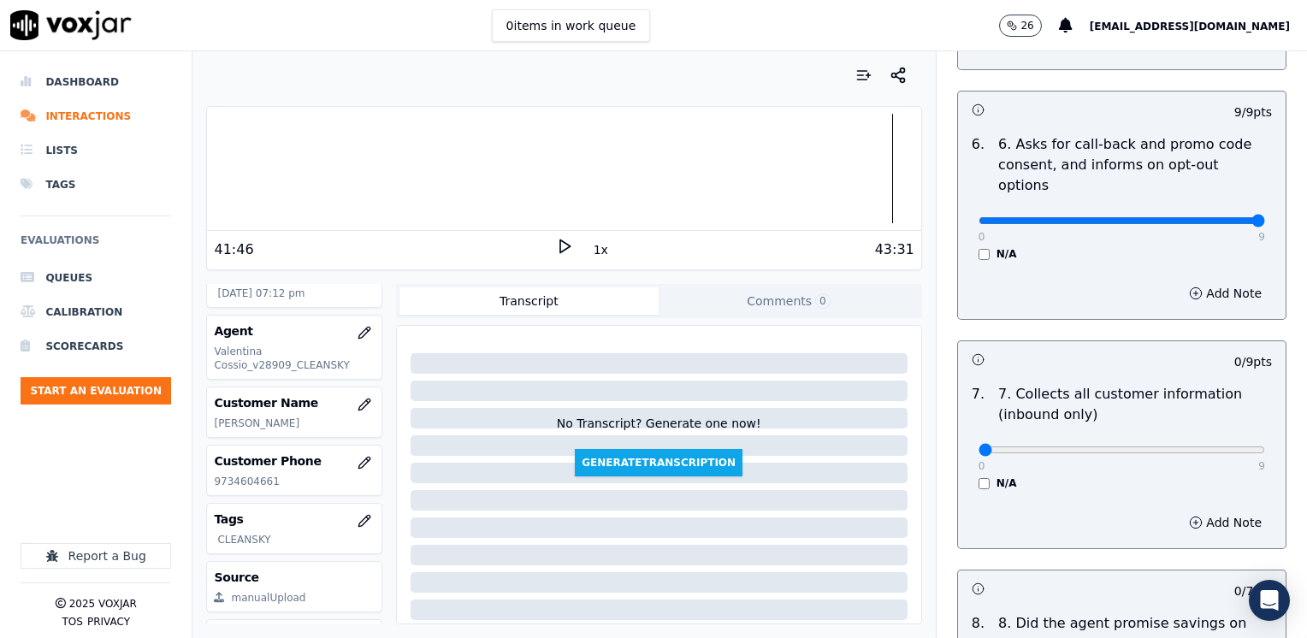
scroll to position [1539, 0]
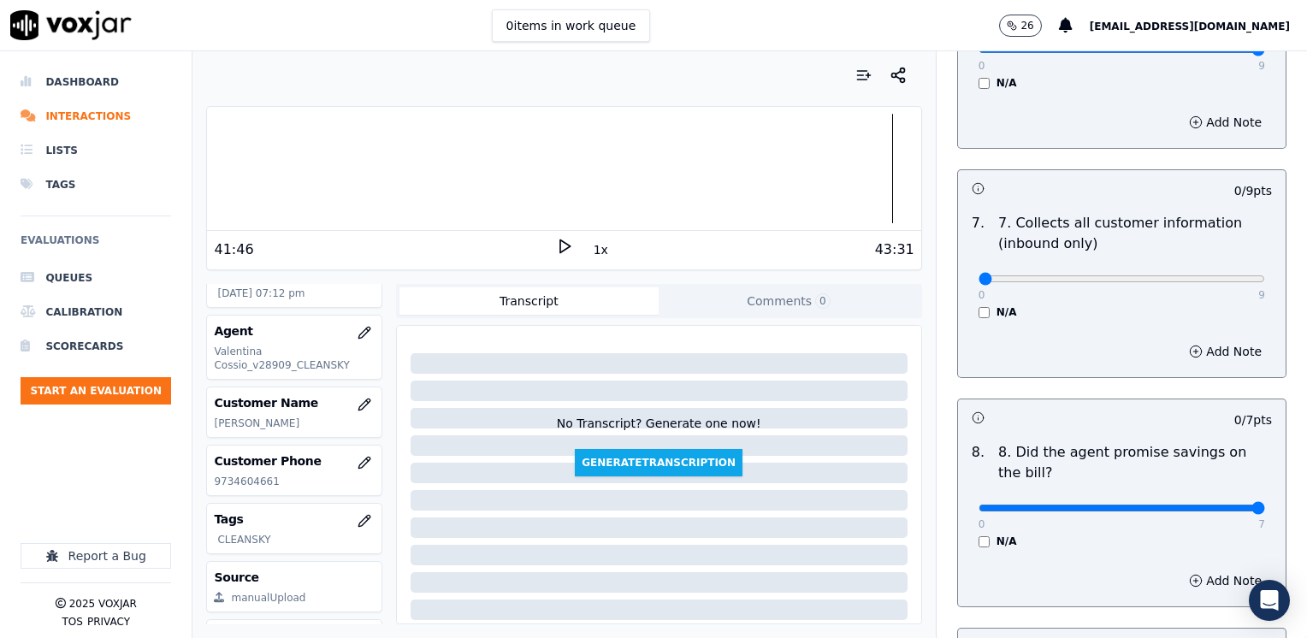
drag, startPoint x: 968, startPoint y: 463, endPoint x: 1309, endPoint y: 463, distance: 341.2
type input "7"
click at [1083, 555] on div "Add Note" at bounding box center [1121, 580] width 327 height 51
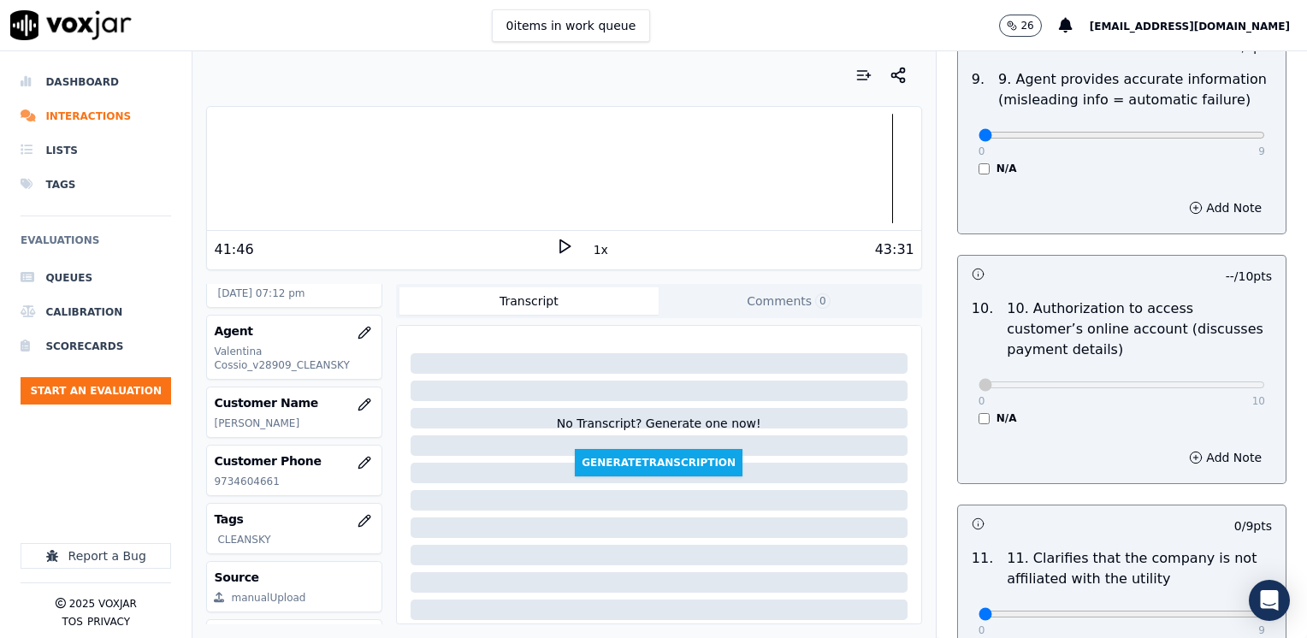
scroll to position [2309, 0]
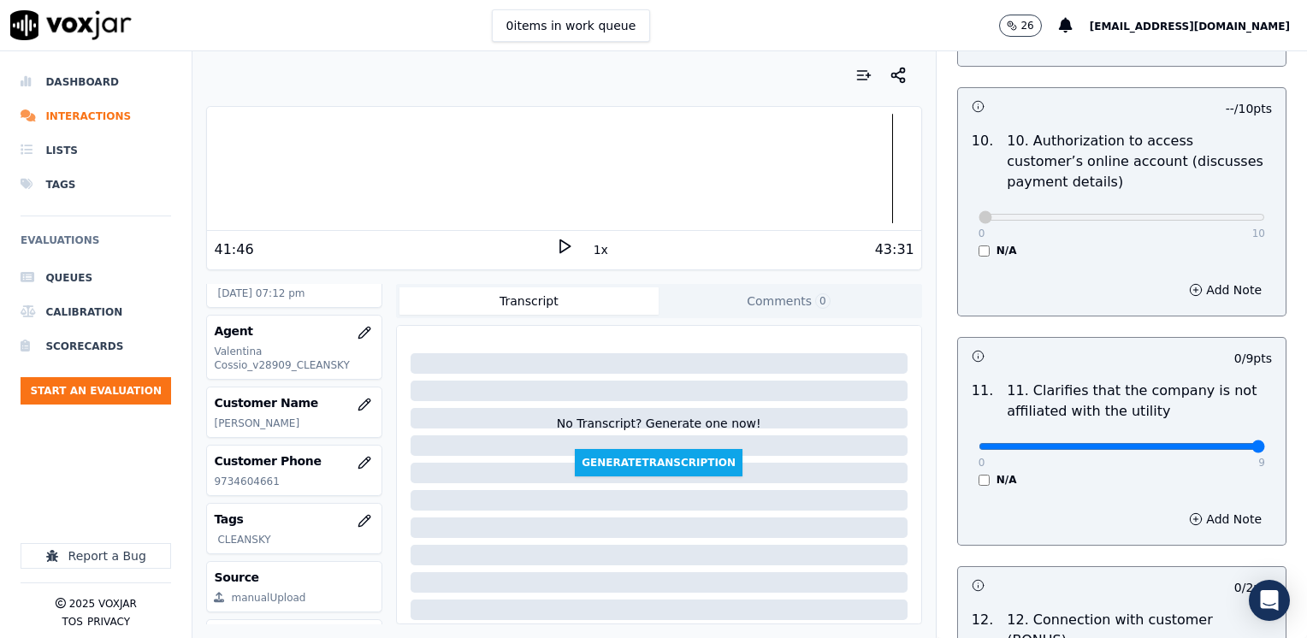
drag, startPoint x: 968, startPoint y: 404, endPoint x: 1309, endPoint y: 404, distance: 341.2
type input "9"
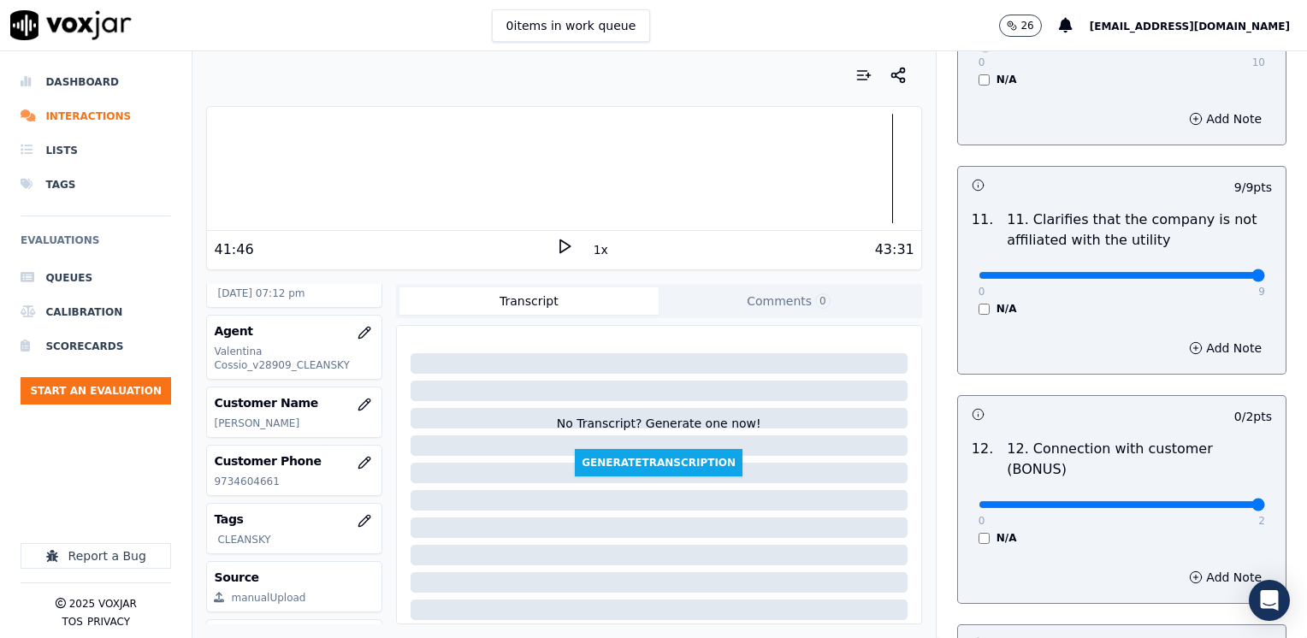
drag, startPoint x: 971, startPoint y: 436, endPoint x: 1309, endPoint y: 436, distance: 337.7
type input "2"
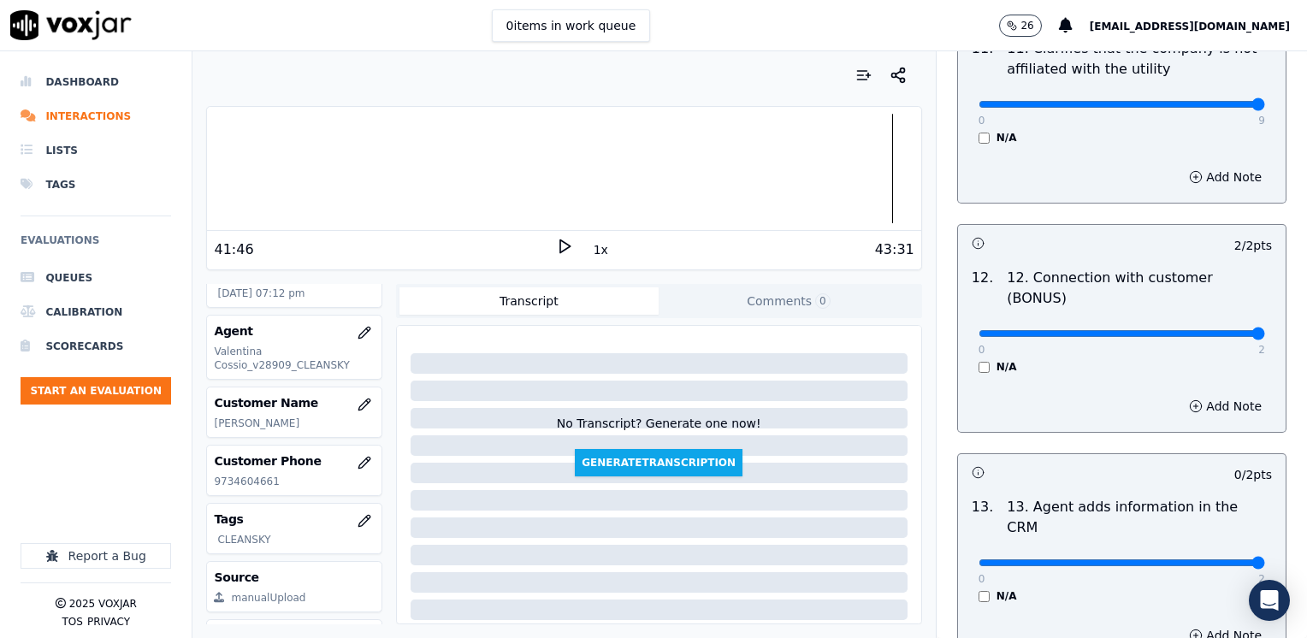
drag, startPoint x: 961, startPoint y: 481, endPoint x: 1306, endPoint y: 488, distance: 344.7
type input "2"
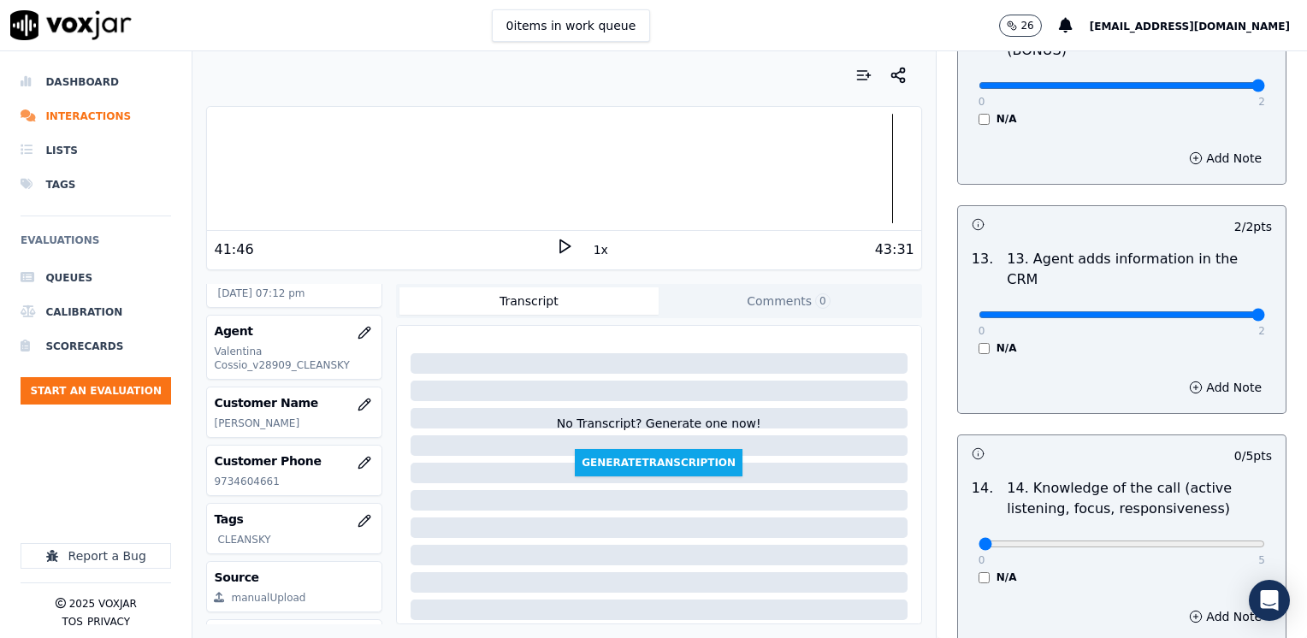
scroll to position [2907, 0]
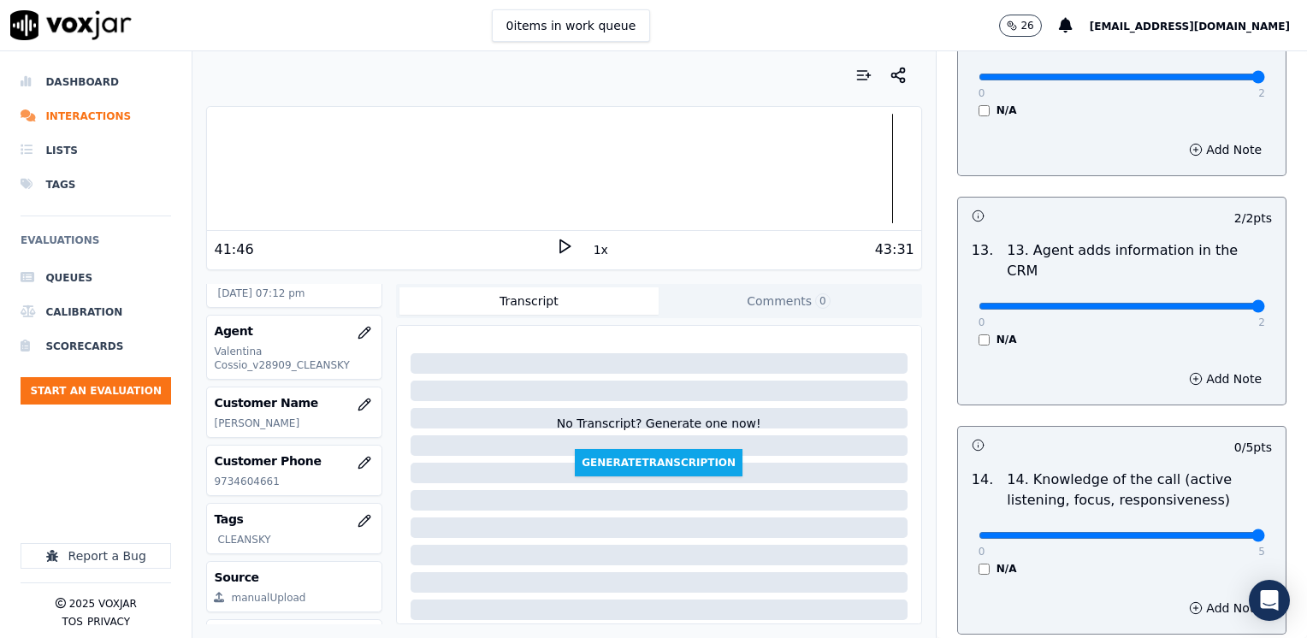
drag, startPoint x: 971, startPoint y: 455, endPoint x: 1306, endPoint y: 452, distance: 334.3
type input "5"
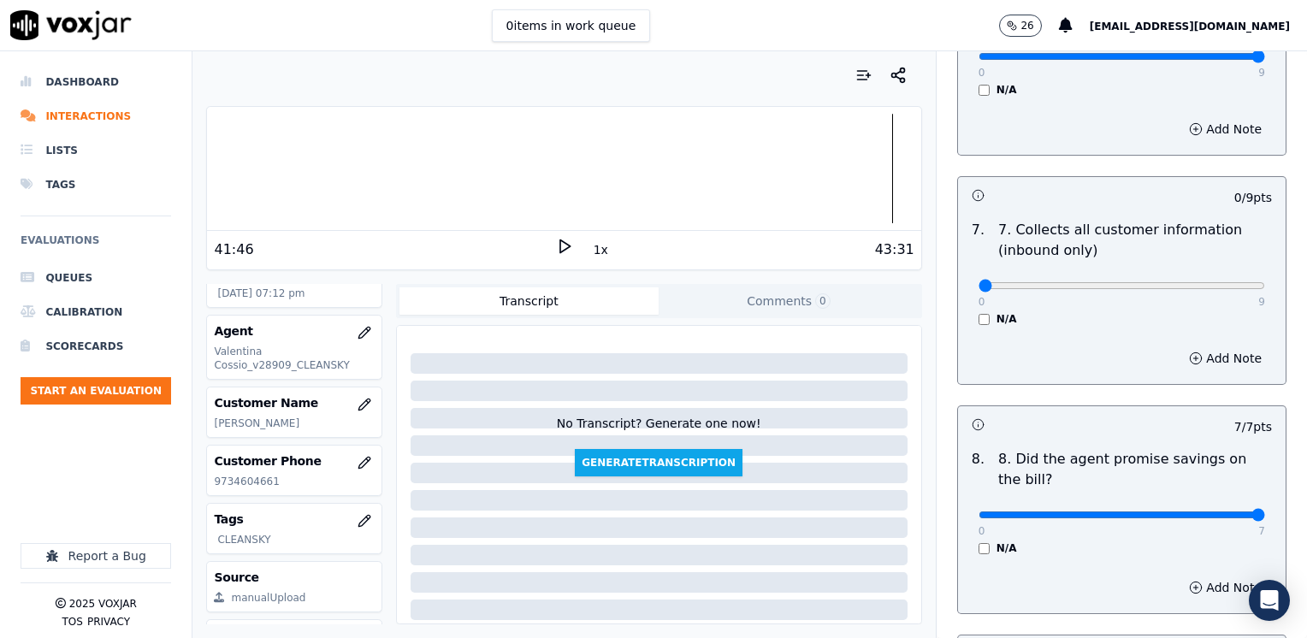
scroll to position [1539, 0]
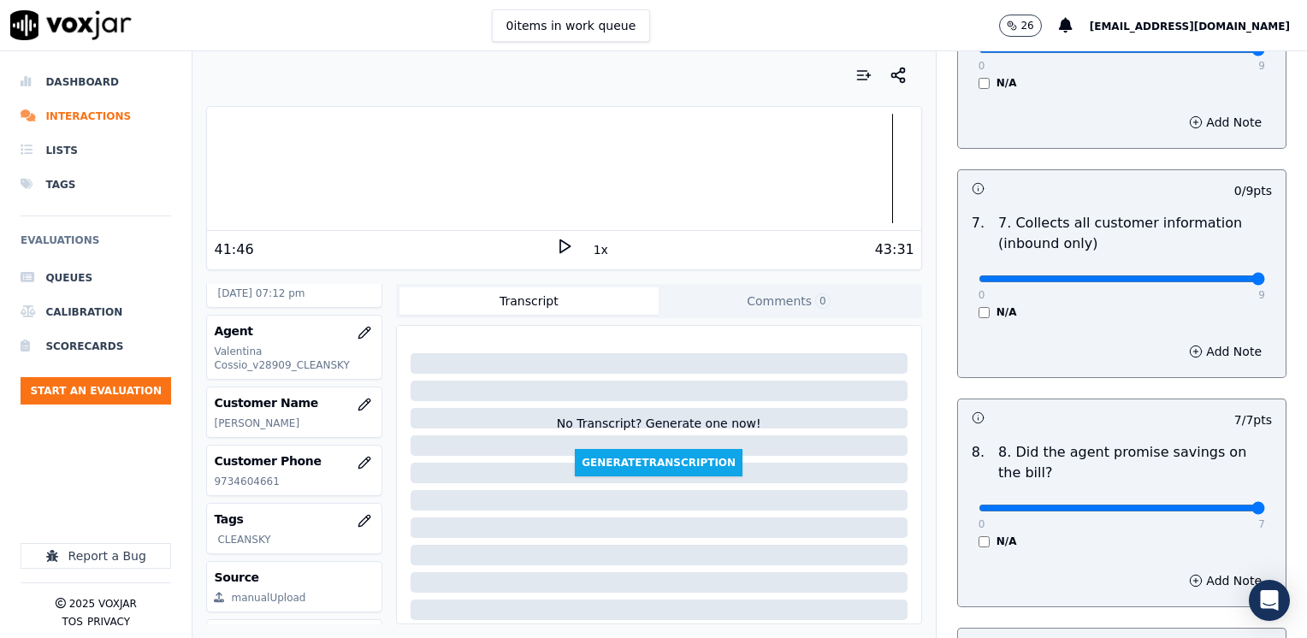
drag, startPoint x: 1050, startPoint y: 234, endPoint x: 1309, endPoint y: 234, distance: 259.1
type input "9"
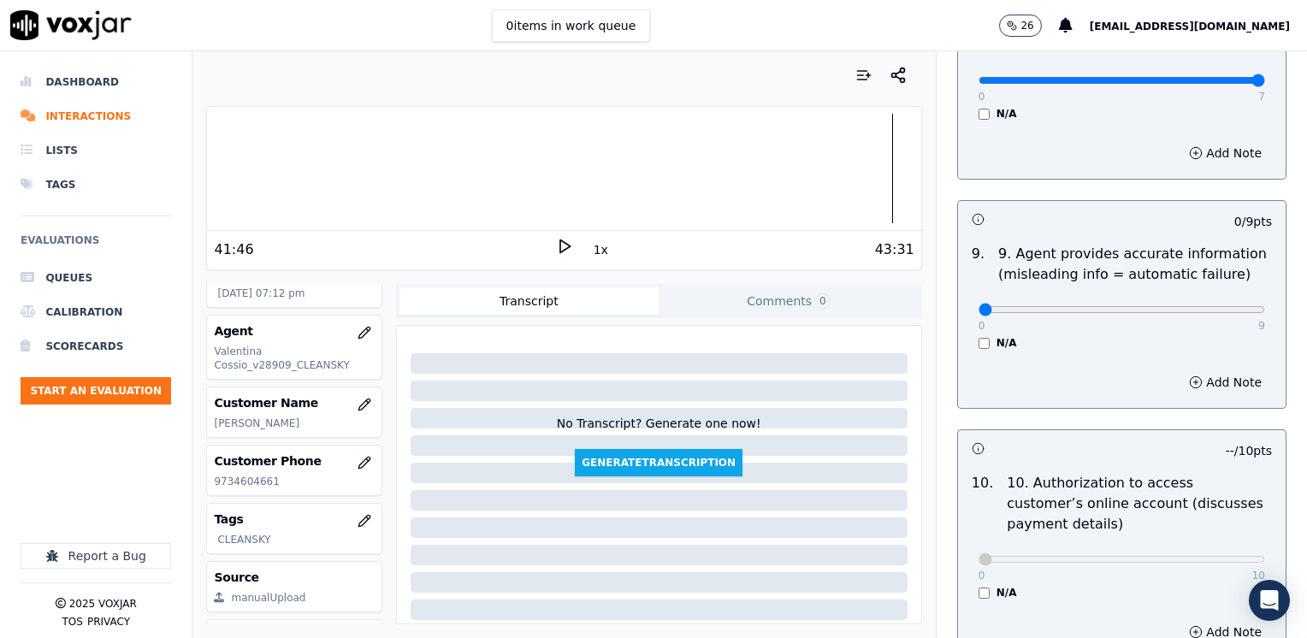
scroll to position [2052, 0]
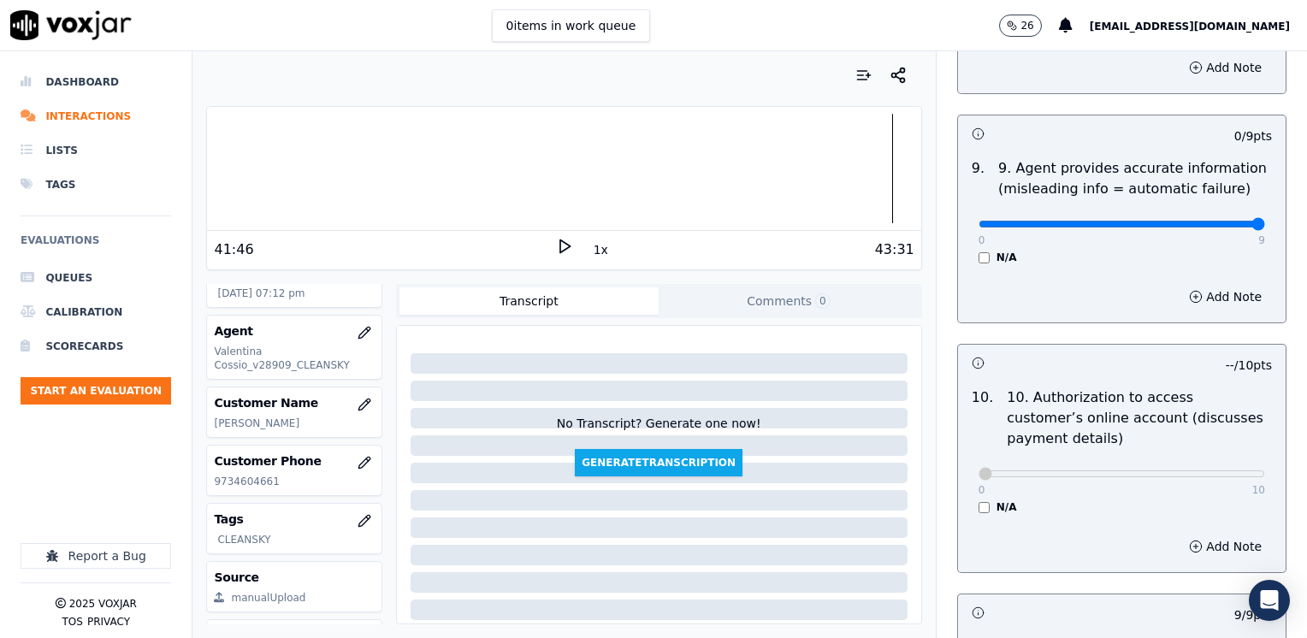
drag, startPoint x: 968, startPoint y: 182, endPoint x: 1309, endPoint y: 182, distance: 341.2
type input "9"
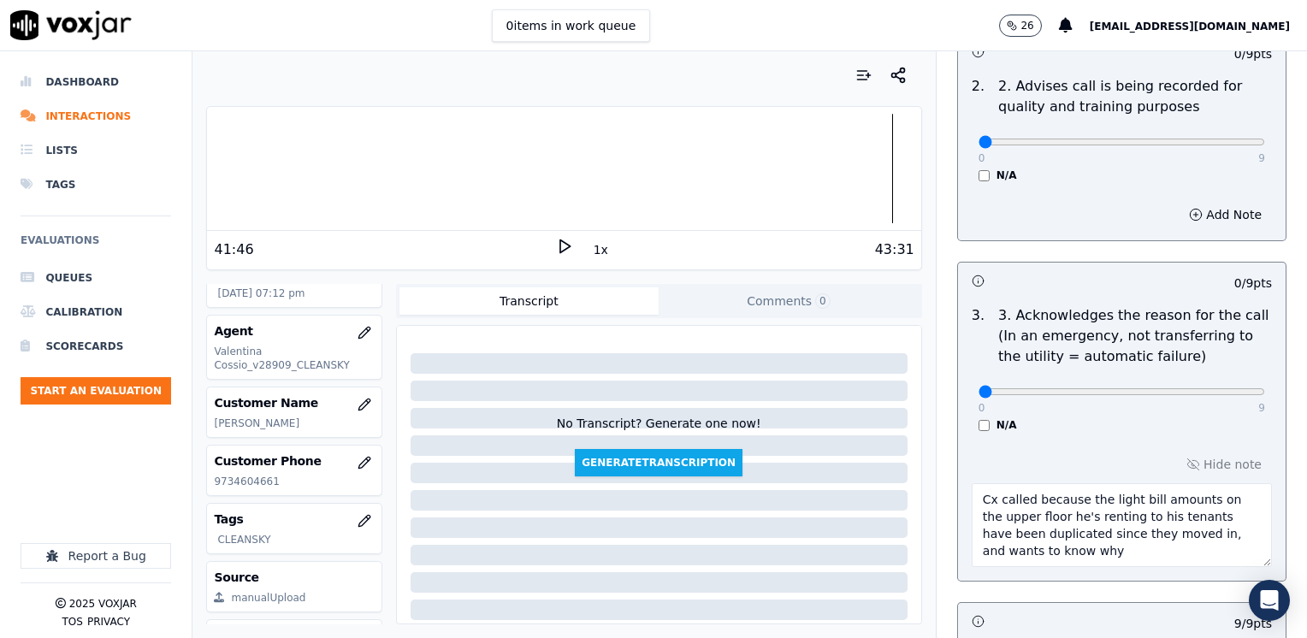
scroll to position [342, 0]
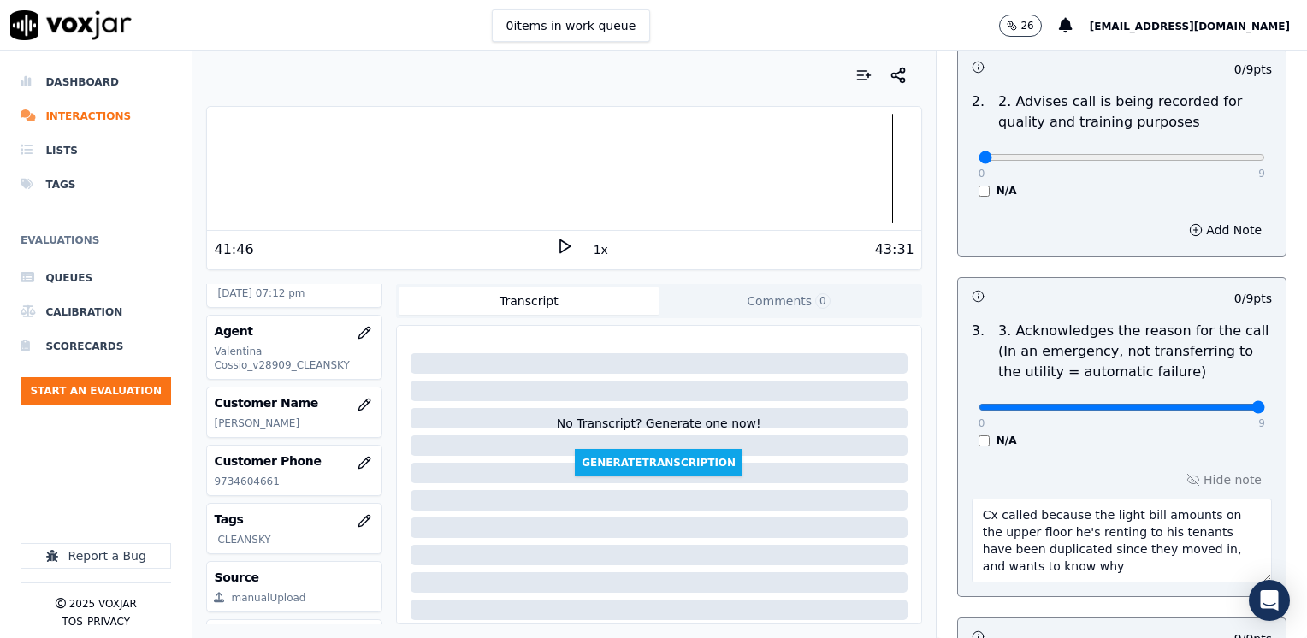
drag, startPoint x: 971, startPoint y: 405, endPoint x: 1309, endPoint y: 399, distance: 337.8
type input "9"
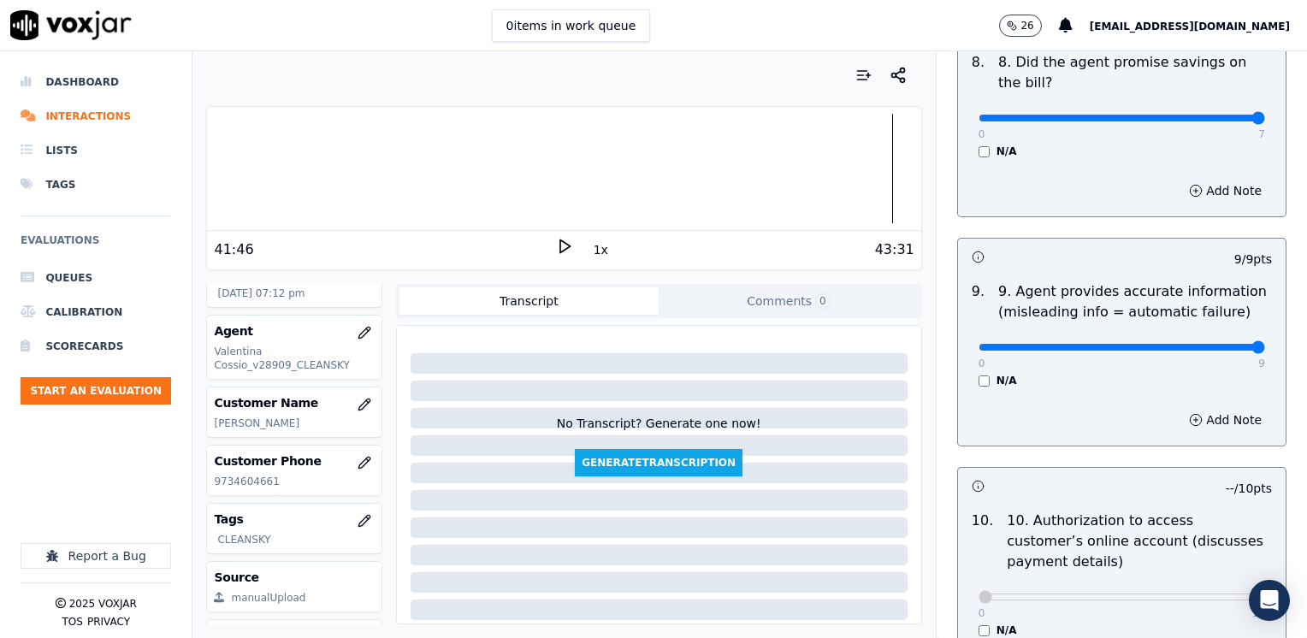
scroll to position [1967, 0]
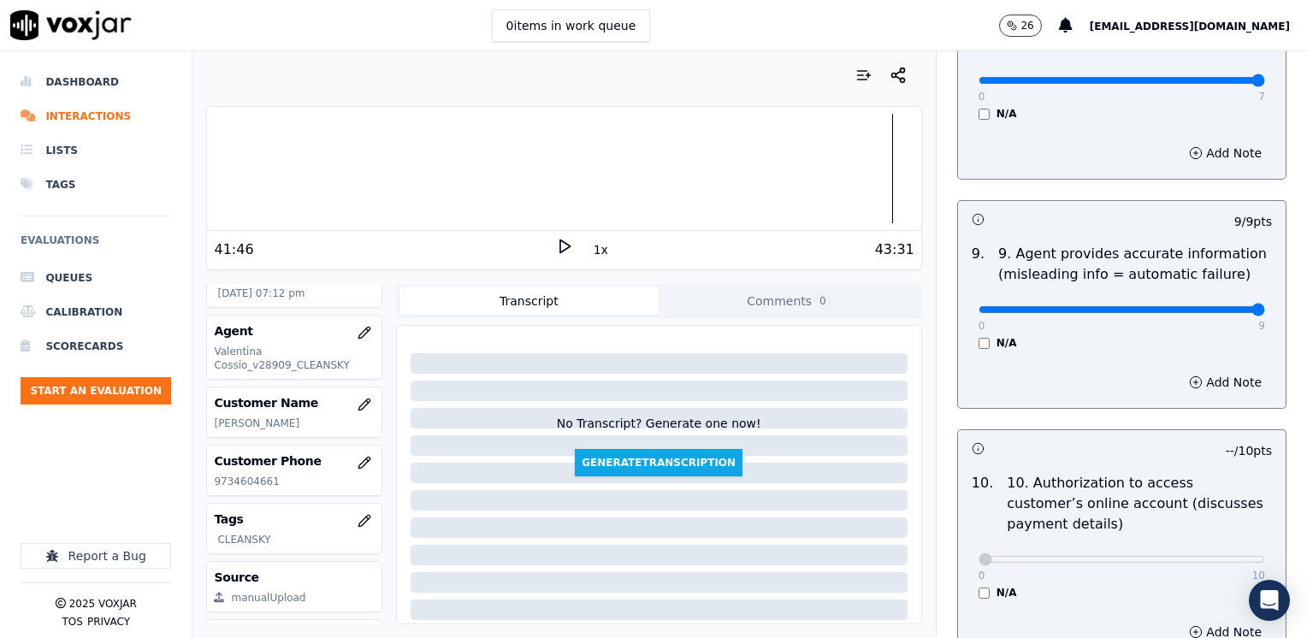
click at [1177, 298] on div "0 9" at bounding box center [1121, 308] width 286 height 21
type input "7"
click at [1205, 370] on button "Add Note" at bounding box center [1224, 382] width 93 height 24
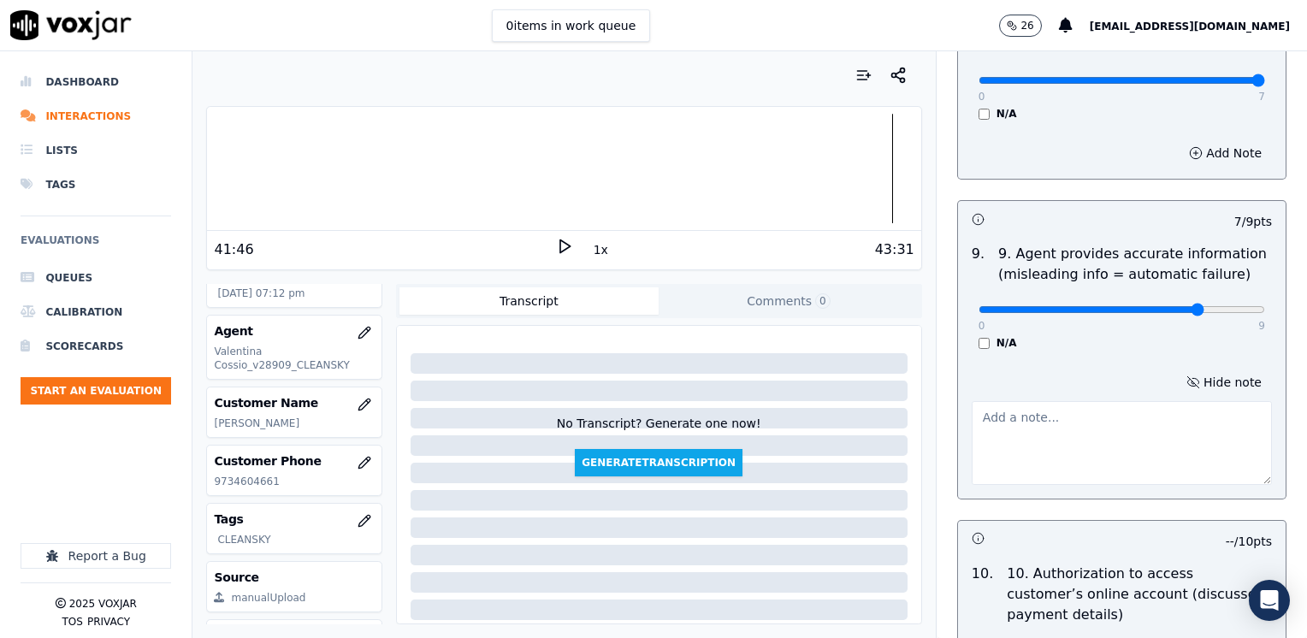
click at [1053, 412] on textarea at bounding box center [1121, 443] width 300 height 84
type textarea "Avoid advising cx won't pay the $75.00 cancellation fee"
click at [1115, 298] on div "0 9" at bounding box center [1121, 308] width 286 height 21
type input "6"
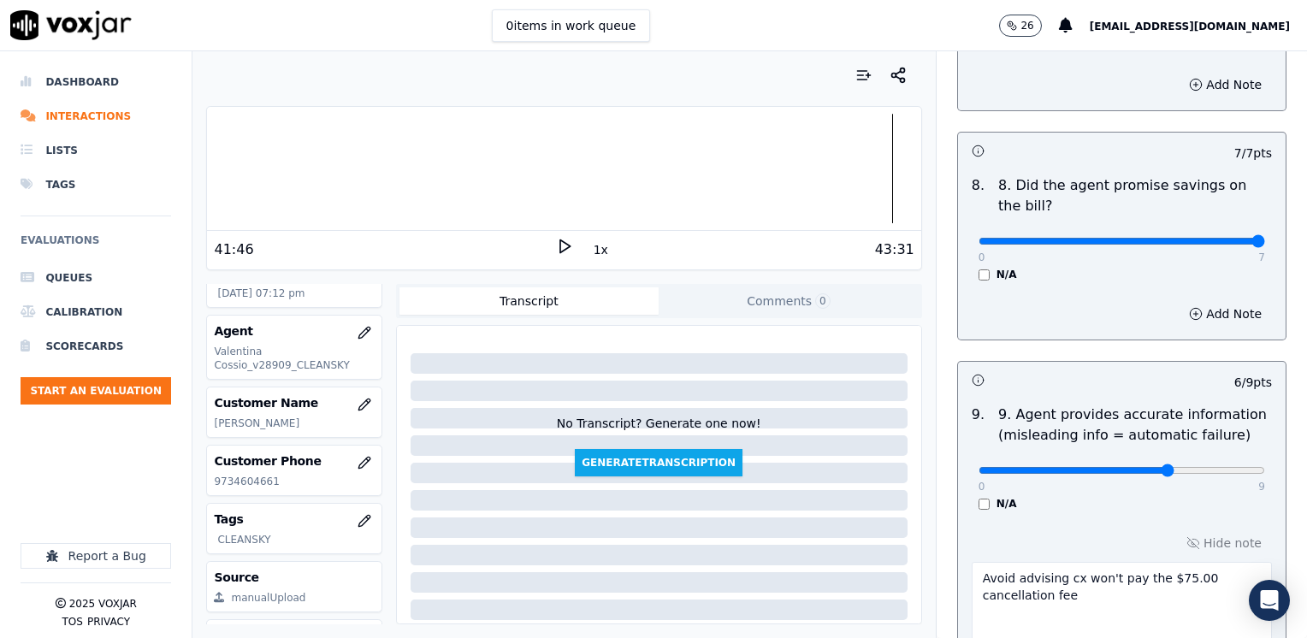
scroll to position [1796, 0]
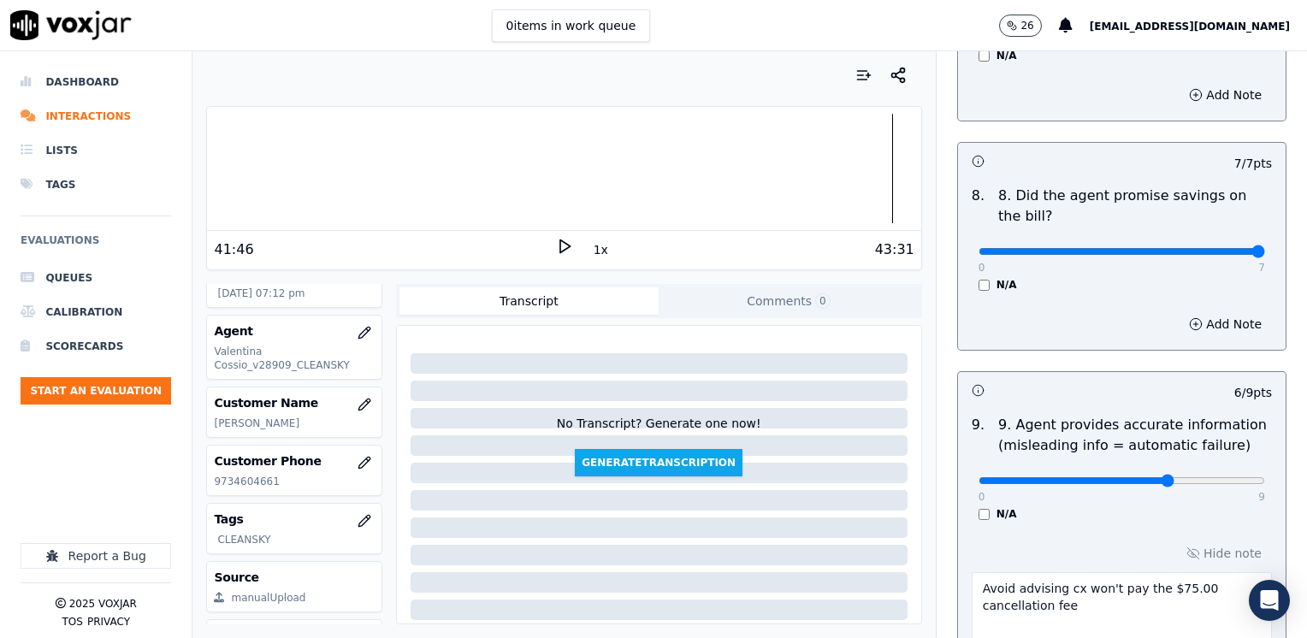
click at [1142, 572] on textarea "Avoid advising cx won't pay the $75.00 cancellation fee" at bounding box center [1121, 614] width 300 height 84
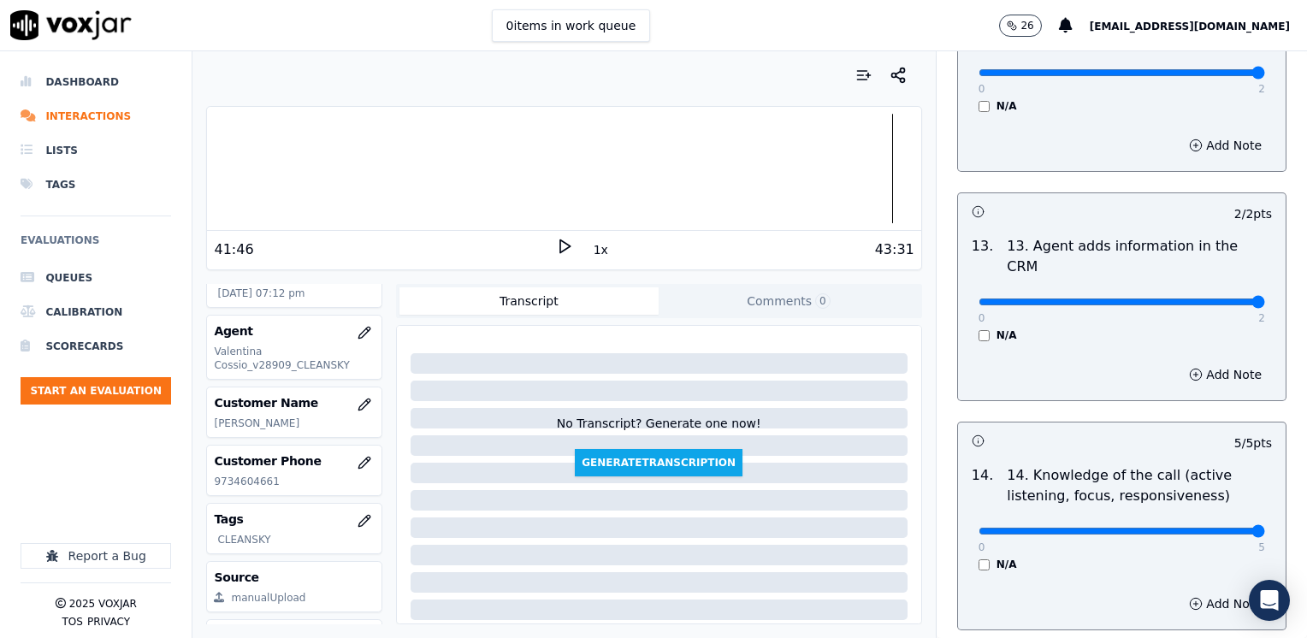
scroll to position [3047, 0]
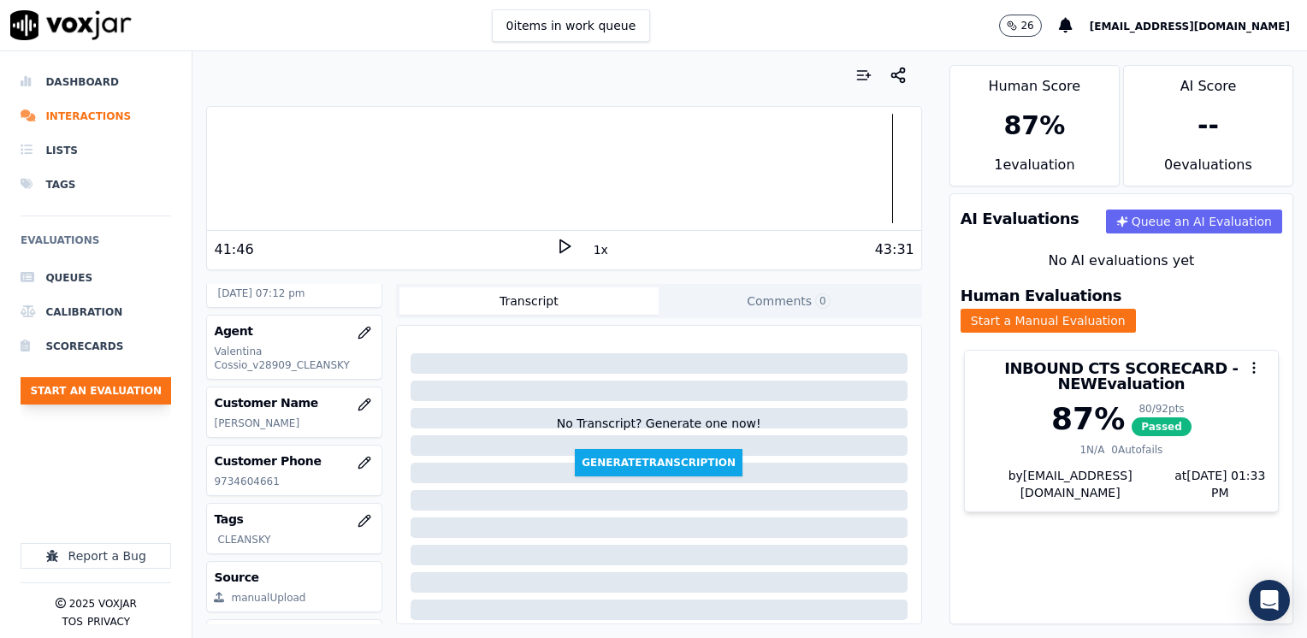
click at [100, 387] on button "Start an Evaluation" at bounding box center [96, 390] width 150 height 27
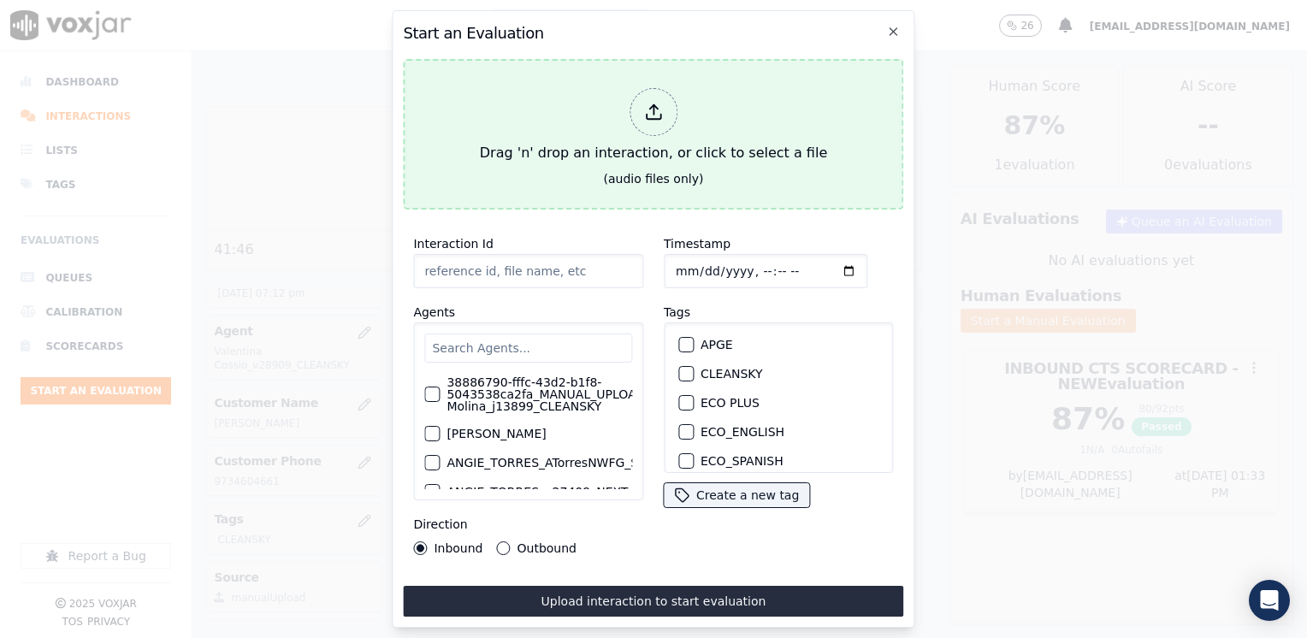
click at [650, 103] on icon at bounding box center [653, 112] width 19 height 19
type input "20250812-135341_9785529866-[PERSON_NAME] all.mp3"
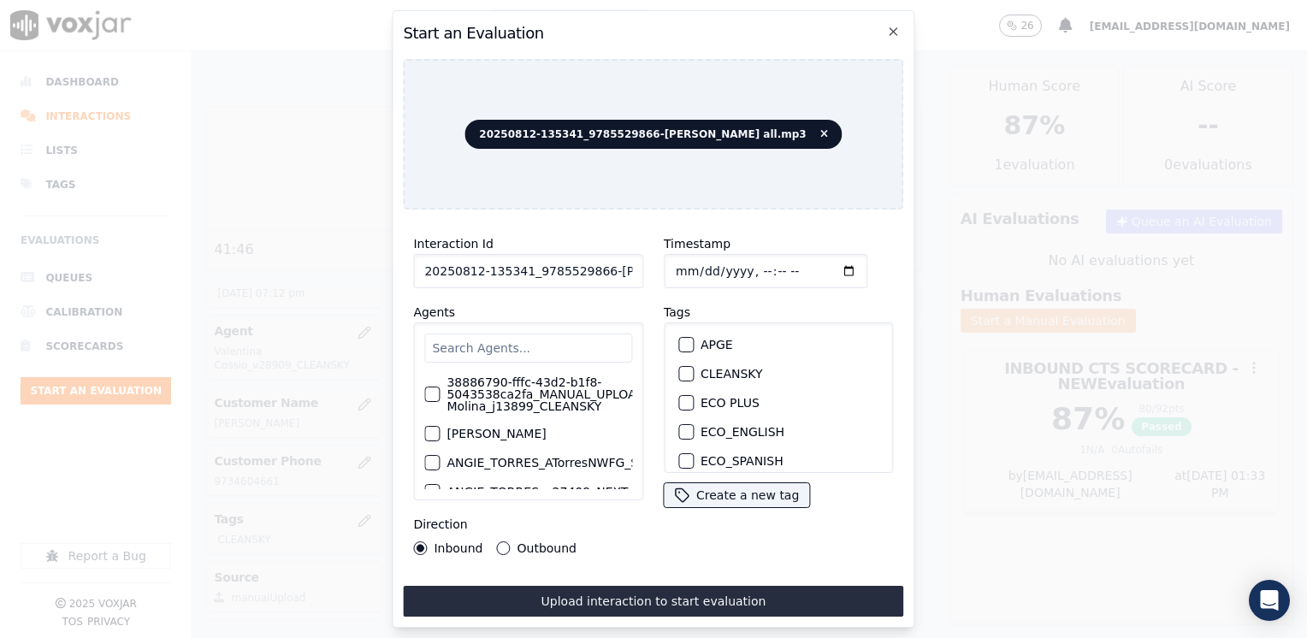
click at [460, 344] on input "text" at bounding box center [528, 347] width 208 height 29
click at [575, 337] on input "text" at bounding box center [528, 347] width 208 height 29
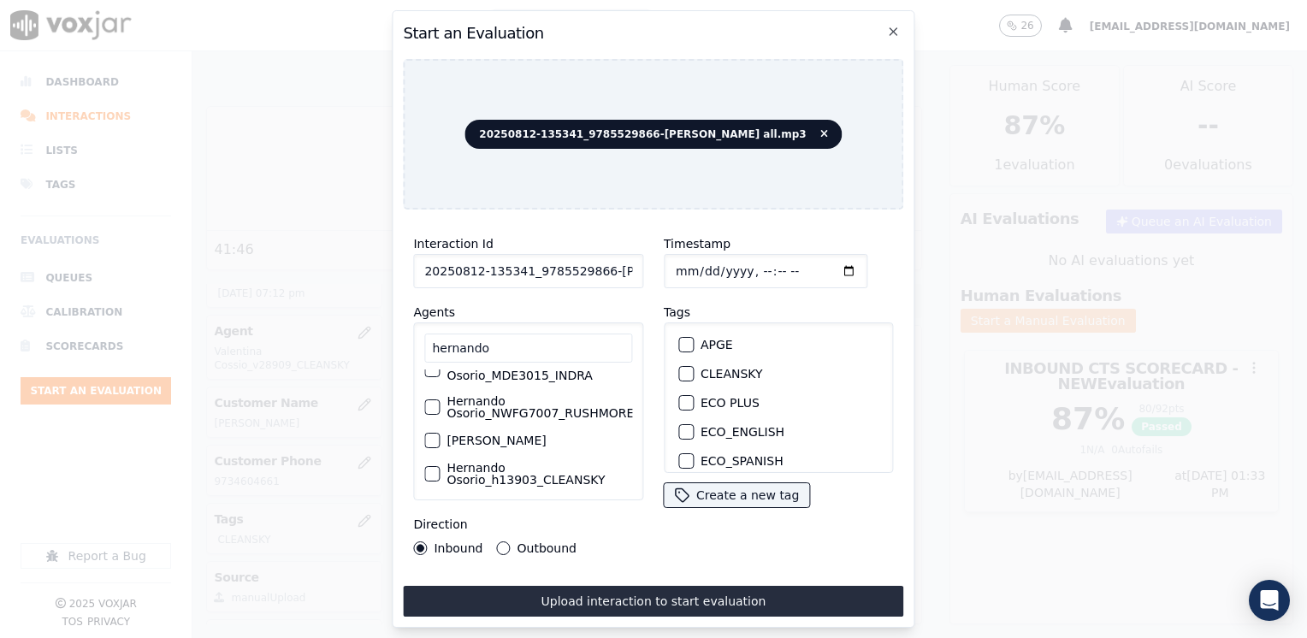
scroll to position [111, 0]
type input "hernando"
click at [433, 464] on div "button" at bounding box center [431, 470] width 12 height 12
click at [681, 369] on div "button" at bounding box center [685, 374] width 12 height 12
click at [823, 262] on input "Timestamp" at bounding box center [766, 271] width 204 height 34
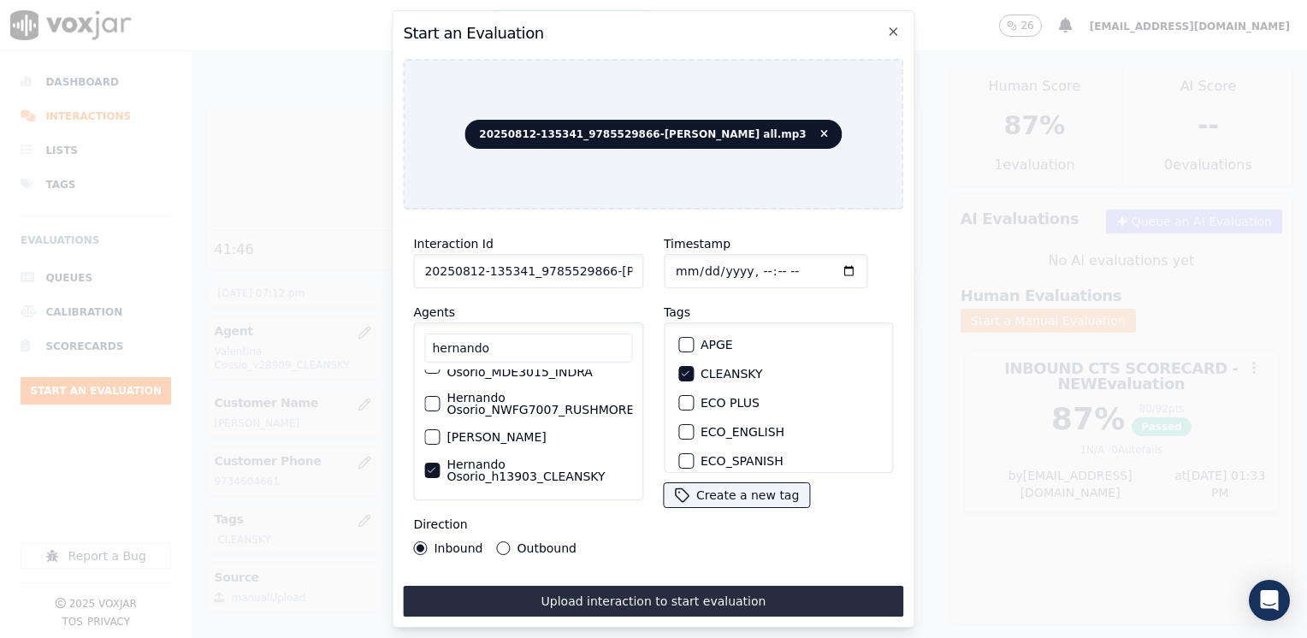
type input "2025-08-12T19:33"
drag, startPoint x: 495, startPoint y: 539, endPoint x: 569, endPoint y: 570, distance: 80.8
click at [497, 541] on button "Outbound" at bounding box center [504, 548] width 14 height 14
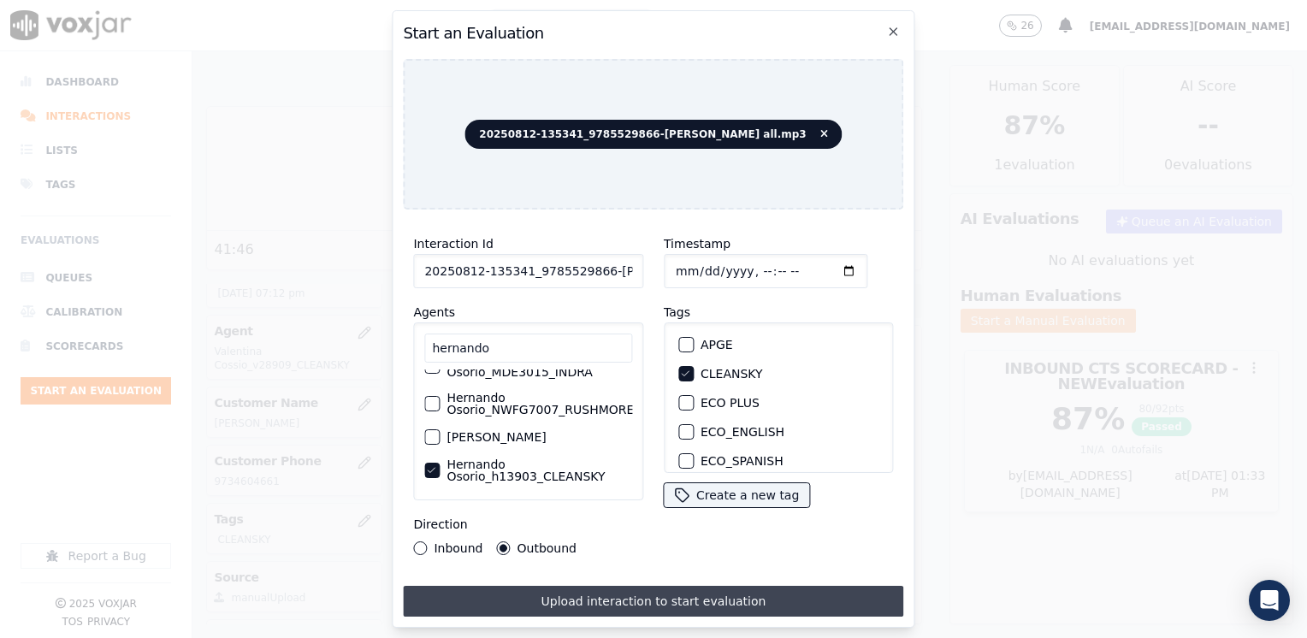
click at [626, 593] on button "Upload interaction to start evaluation" at bounding box center [653, 601] width 500 height 31
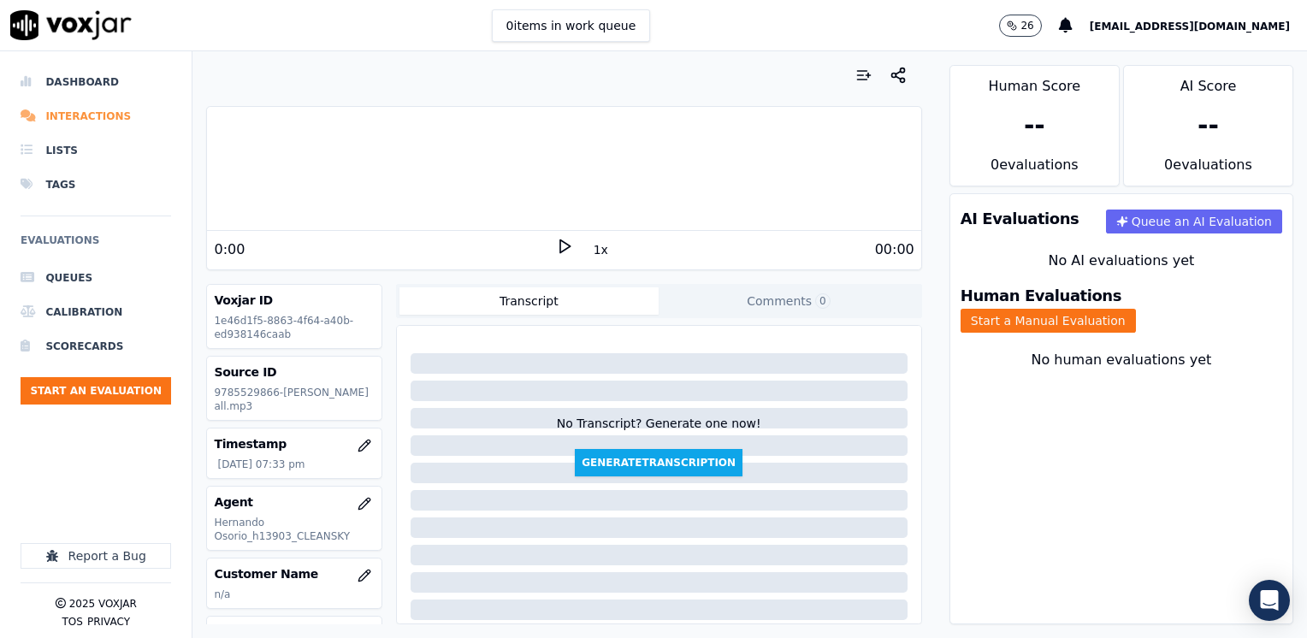
click at [99, 115] on li "Interactions" at bounding box center [96, 116] width 150 height 34
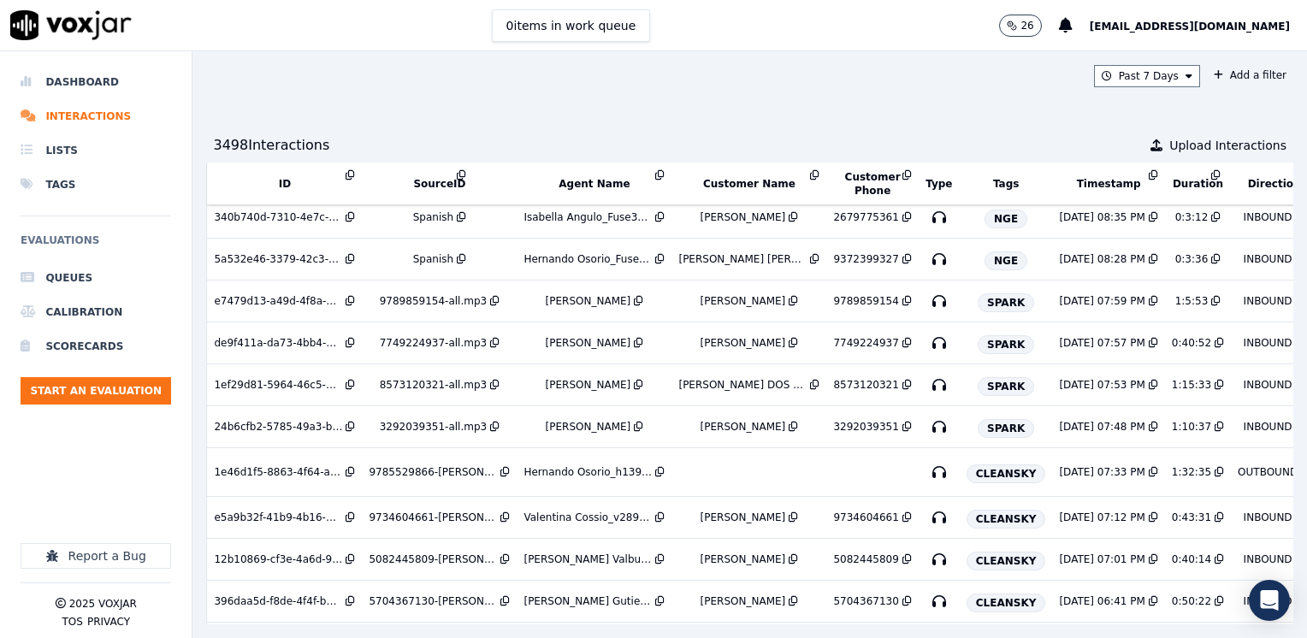
scroll to position [3129, 198]
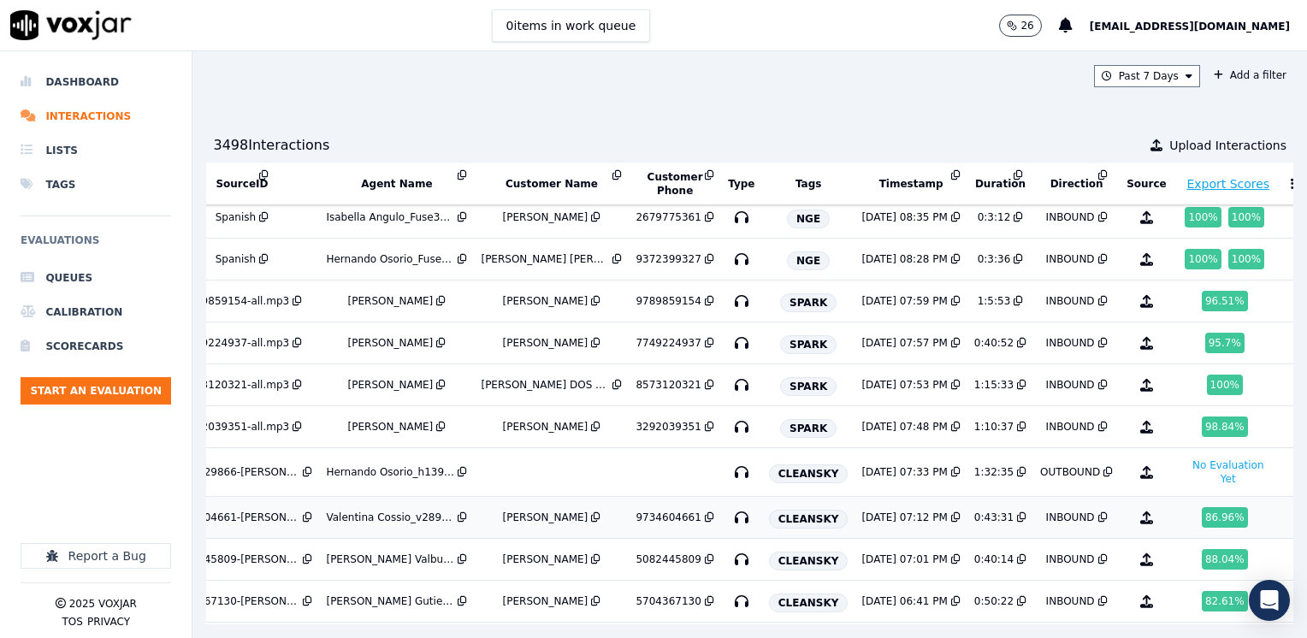
click at [1201, 507] on div "86.96 %" at bounding box center [1224, 517] width 46 height 21
click at [602, 455] on td at bounding box center [551, 472] width 155 height 49
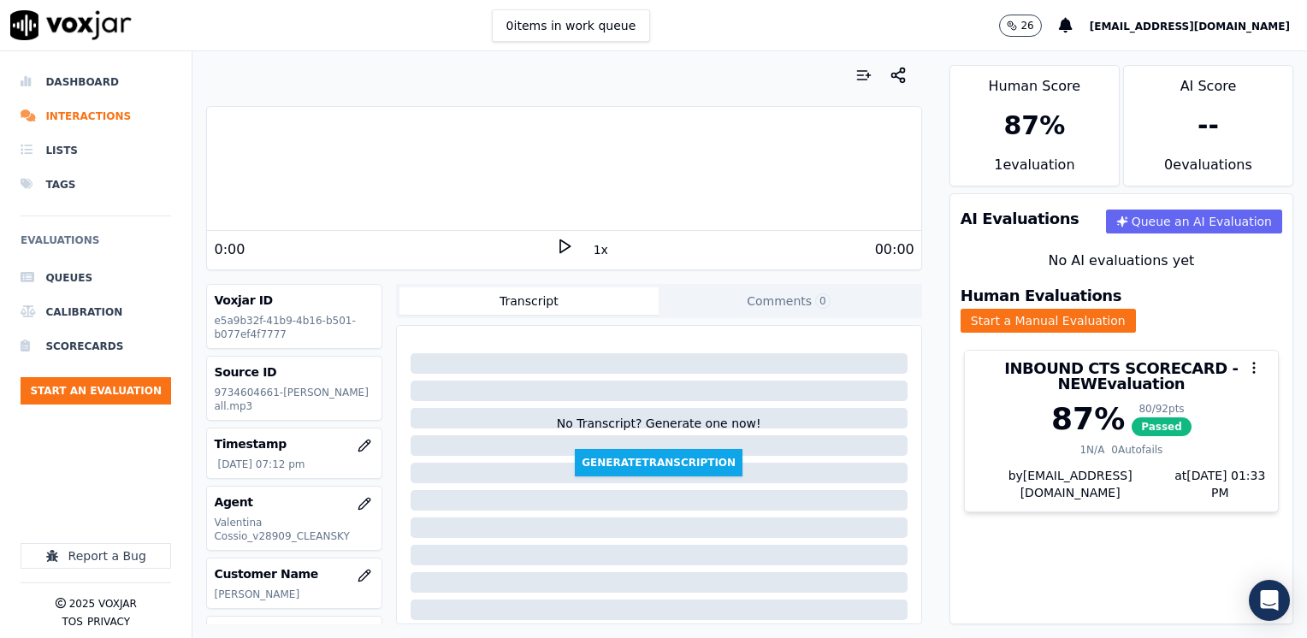
click at [1094, 364] on div at bounding box center [1120, 368] width 313 height 34
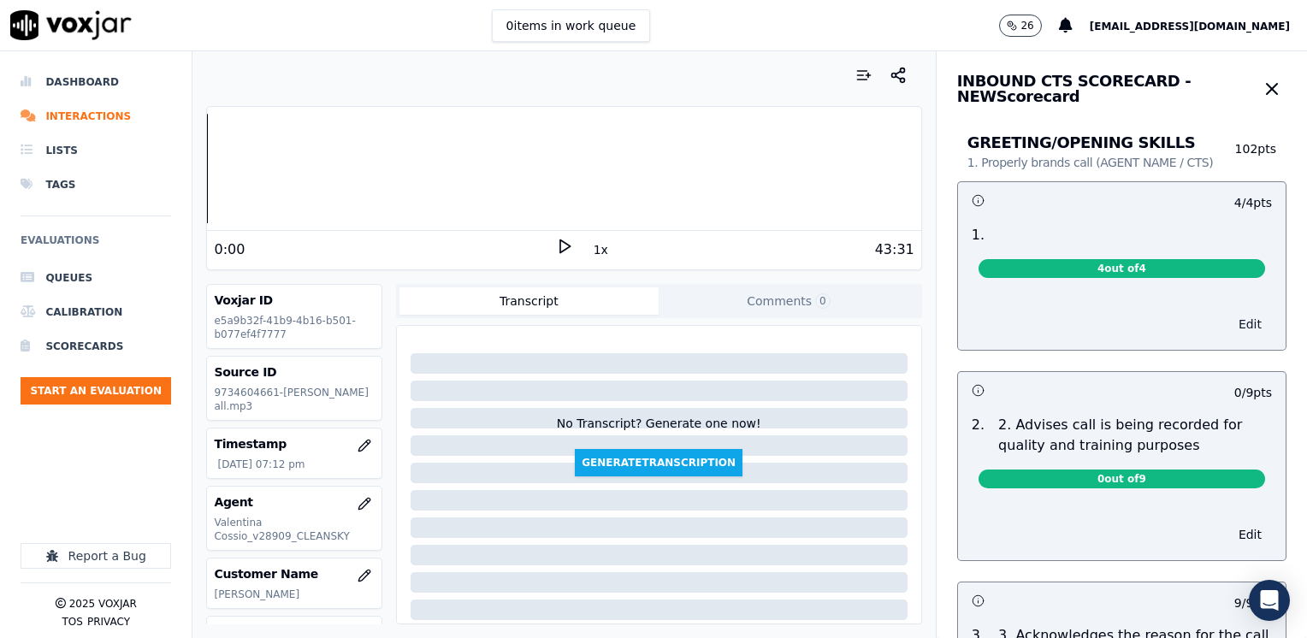
click at [1228, 328] on button "Edit" at bounding box center [1250, 324] width 44 height 24
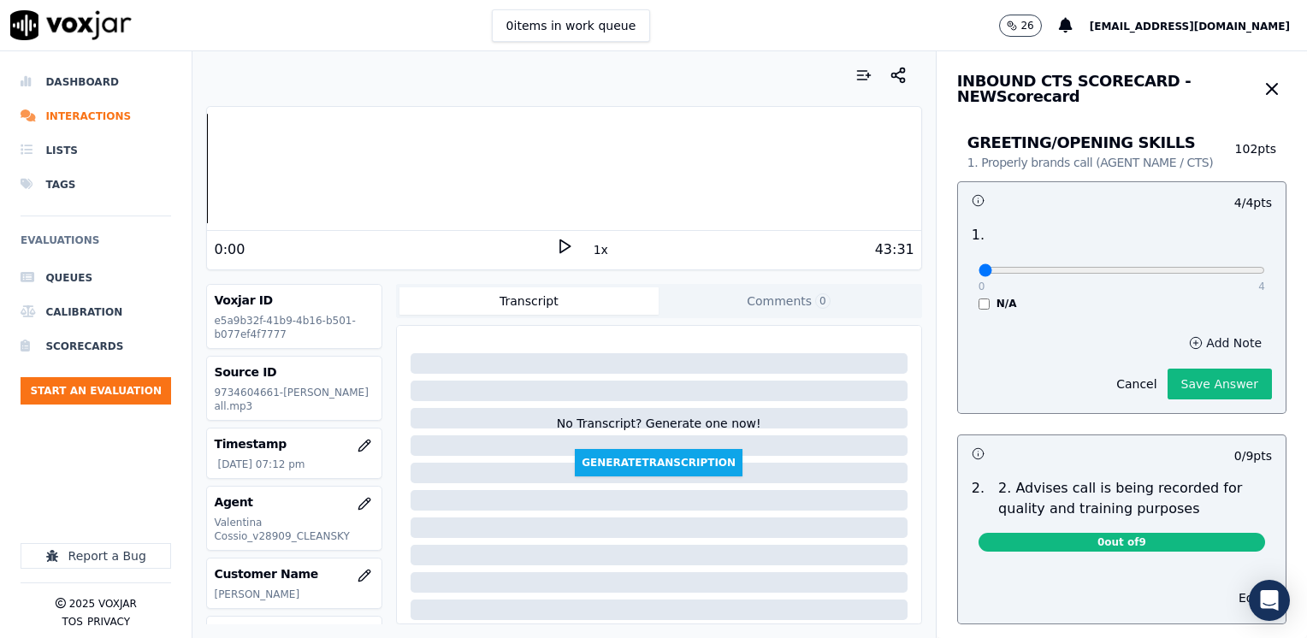
click at [1193, 339] on button "Add Note" at bounding box center [1224, 343] width 93 height 24
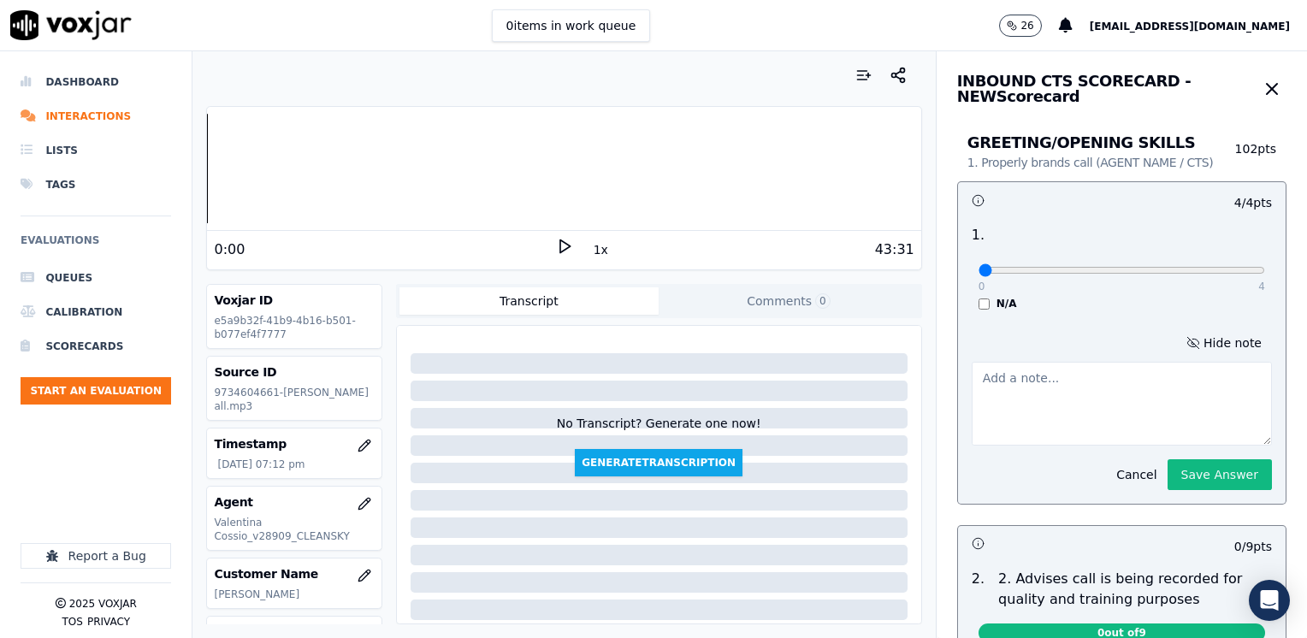
click at [1041, 405] on textarea at bounding box center [1121, 404] width 300 height 84
click at [1079, 400] on textarea at bounding box center [1121, 404] width 300 height 84
type textarea "A"
click at [1197, 335] on button "Hide note" at bounding box center [1224, 343] width 96 height 24
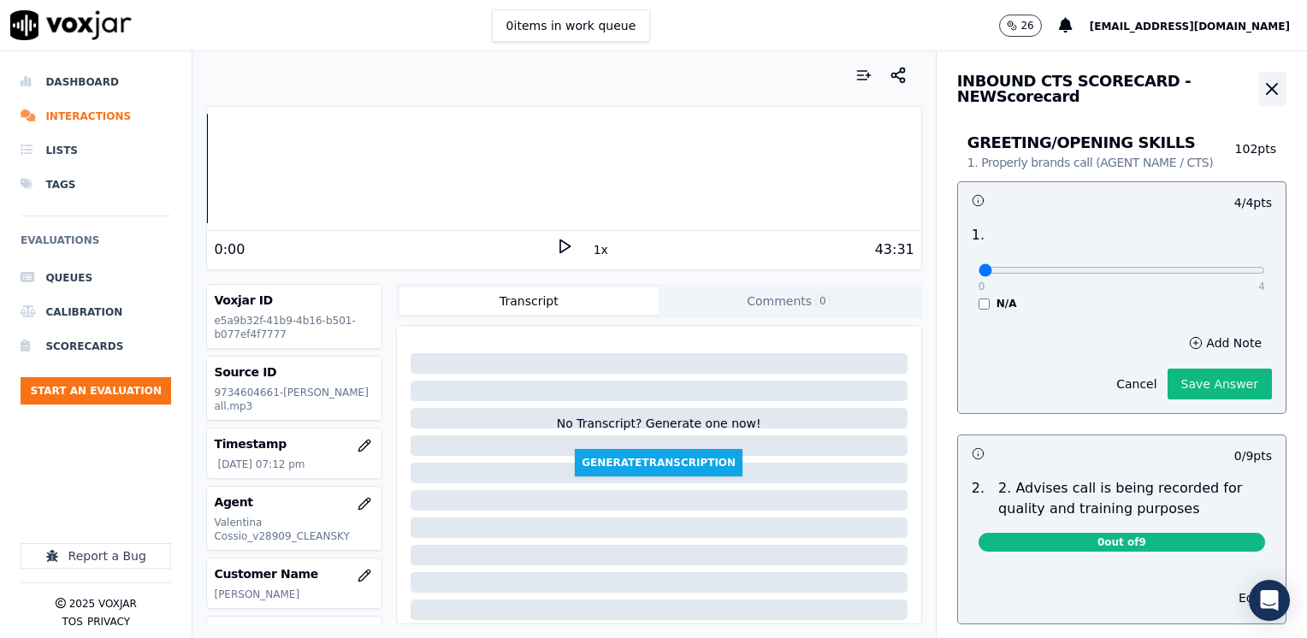
click at [1266, 89] on icon "button" at bounding box center [1271, 89] width 10 height 10
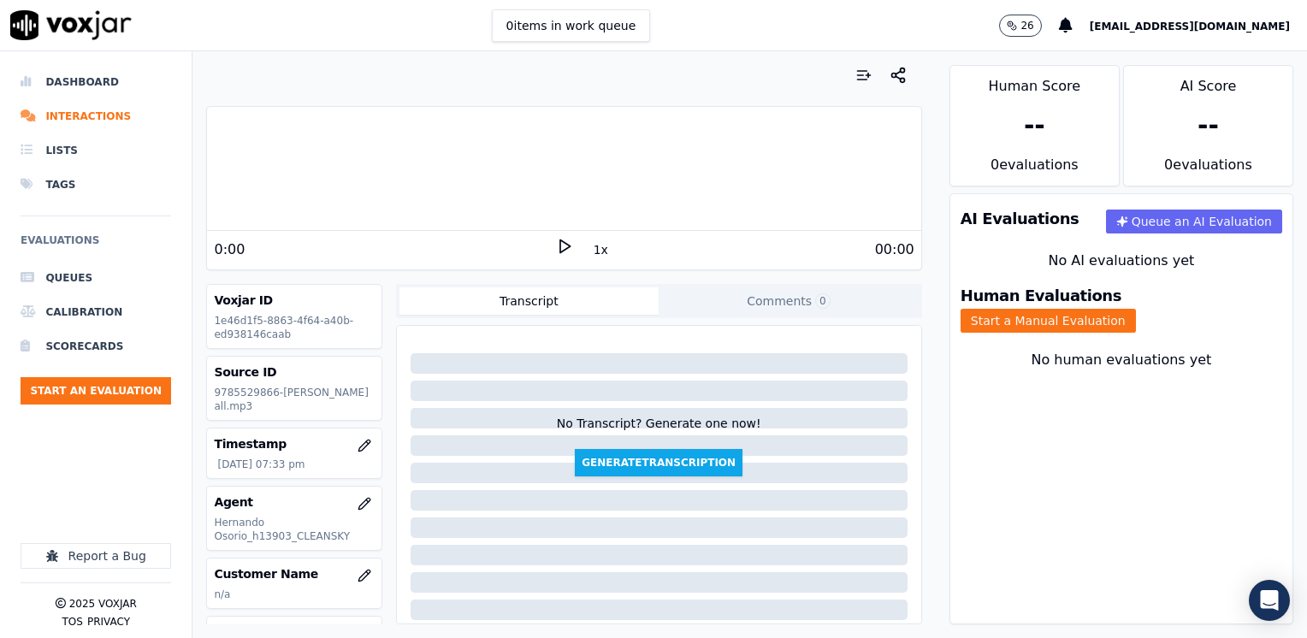
click at [560, 240] on polygon at bounding box center [565, 246] width 10 height 13
click at [560, 240] on rect at bounding box center [561, 245] width 3 height 11
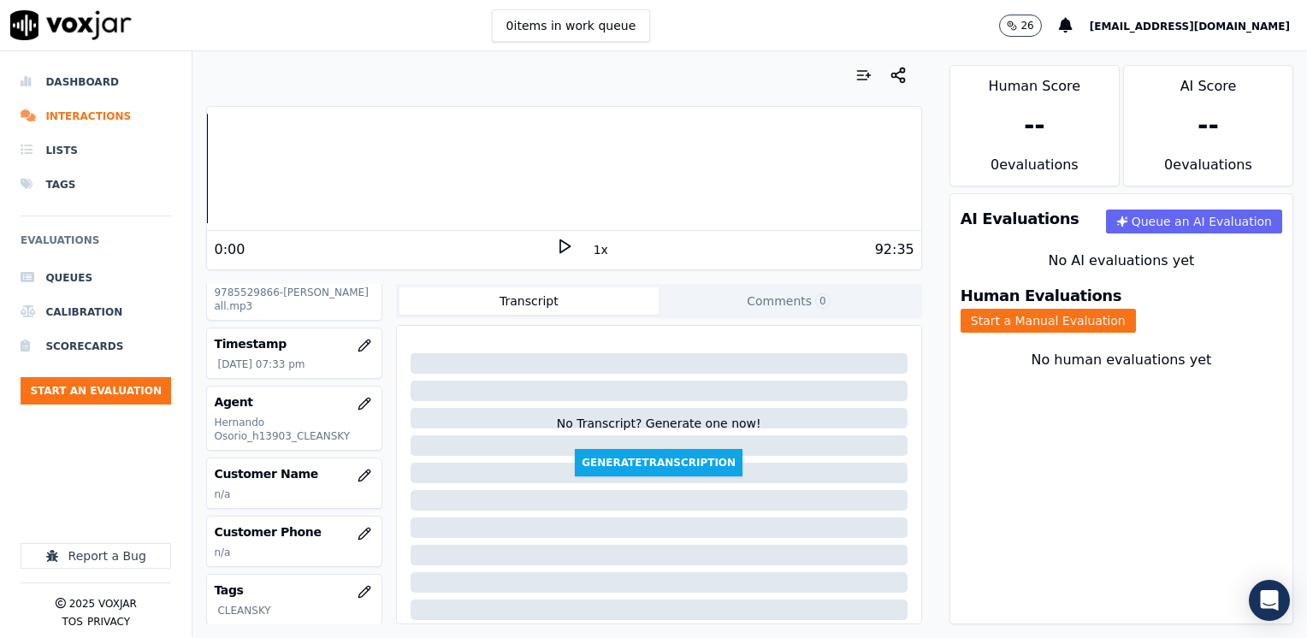
scroll to position [171, 0]
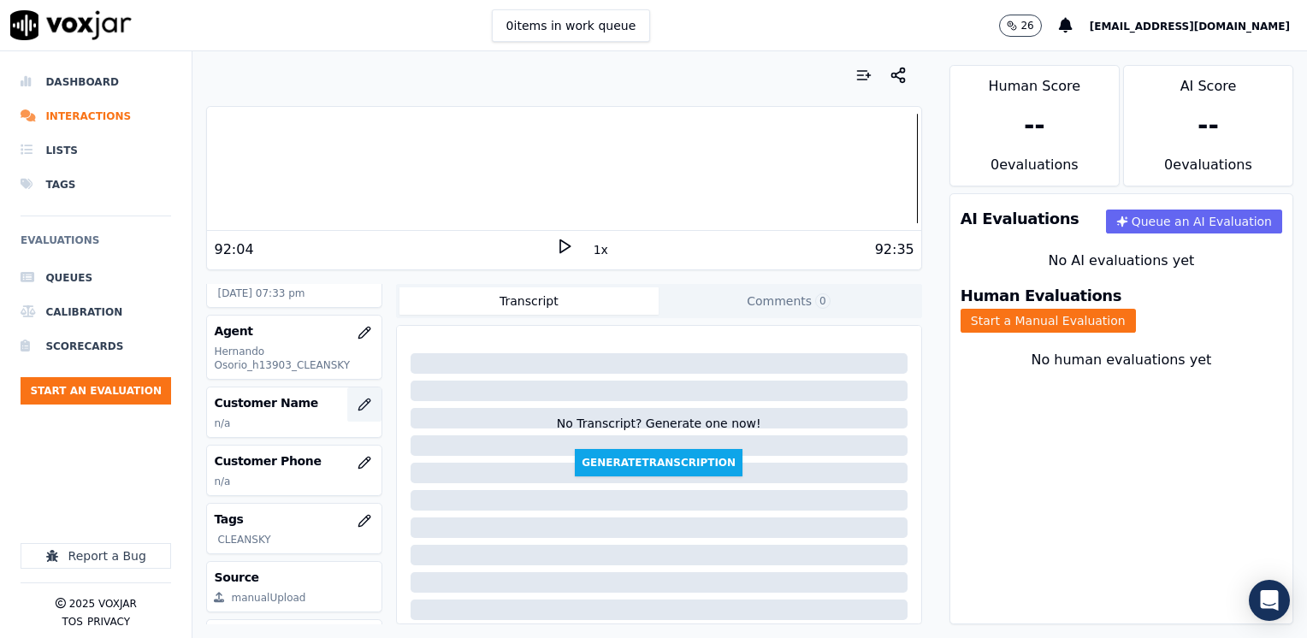
click at [358, 402] on icon "button" at bounding box center [363, 403] width 11 height 11
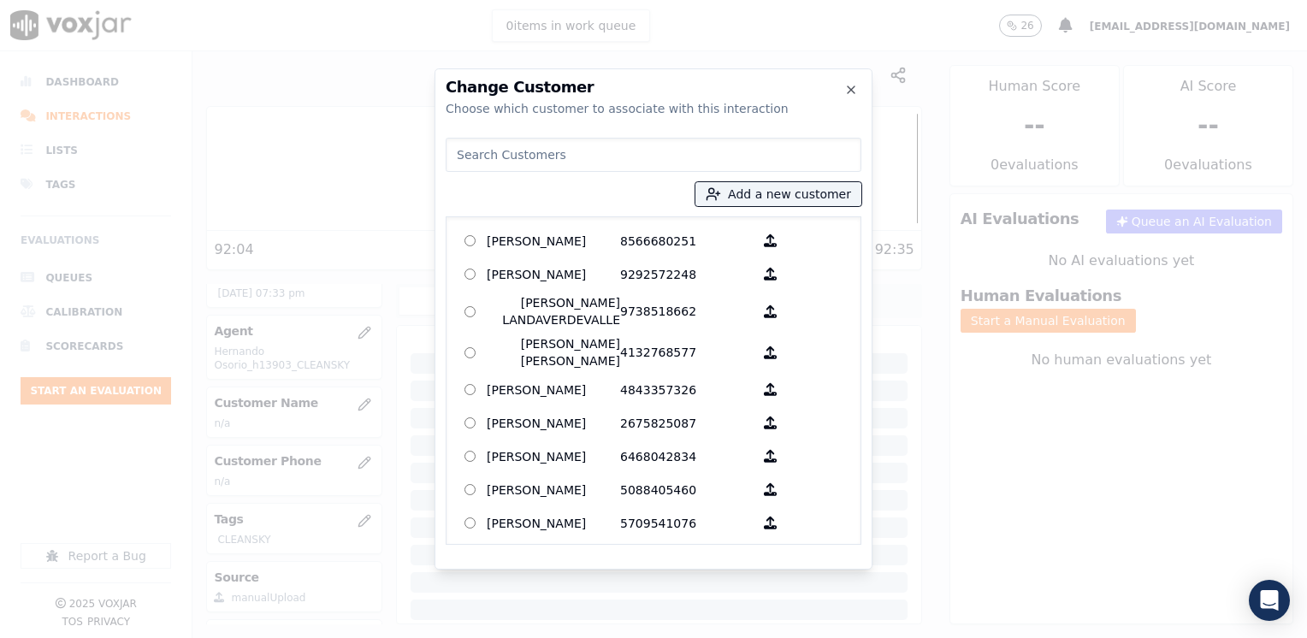
click at [663, 152] on input at bounding box center [653, 155] width 416 height 34
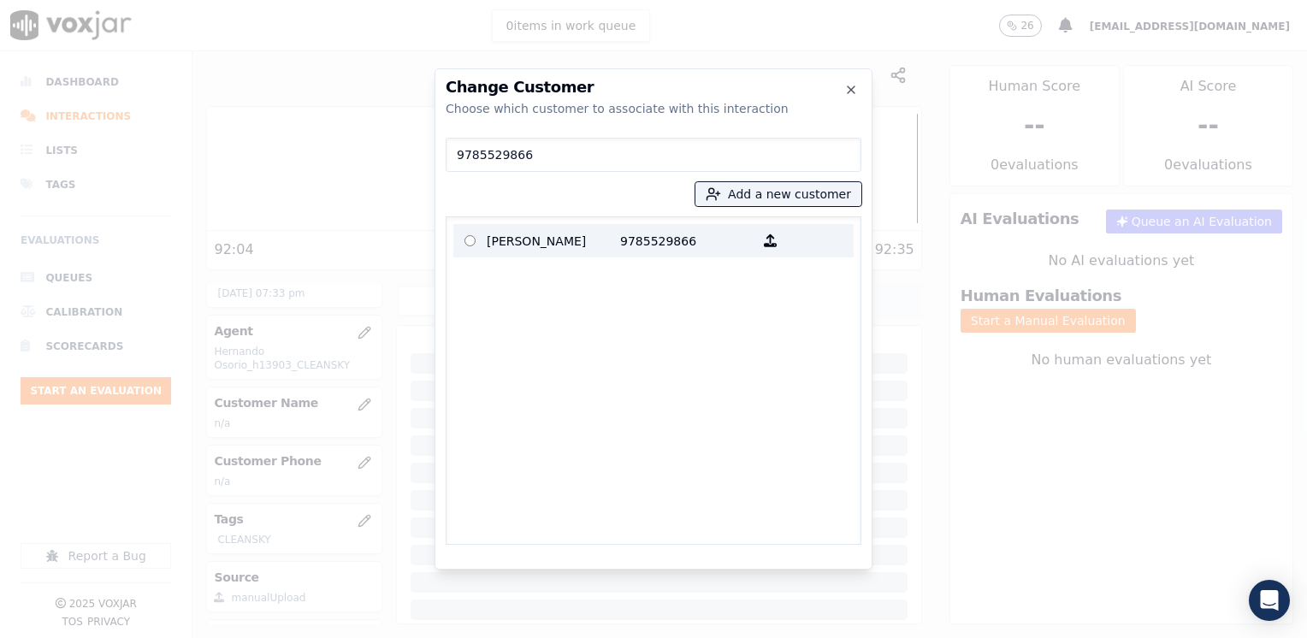
type input "9785529866"
click at [620, 234] on p "9785529866" at bounding box center [686, 240] width 133 height 27
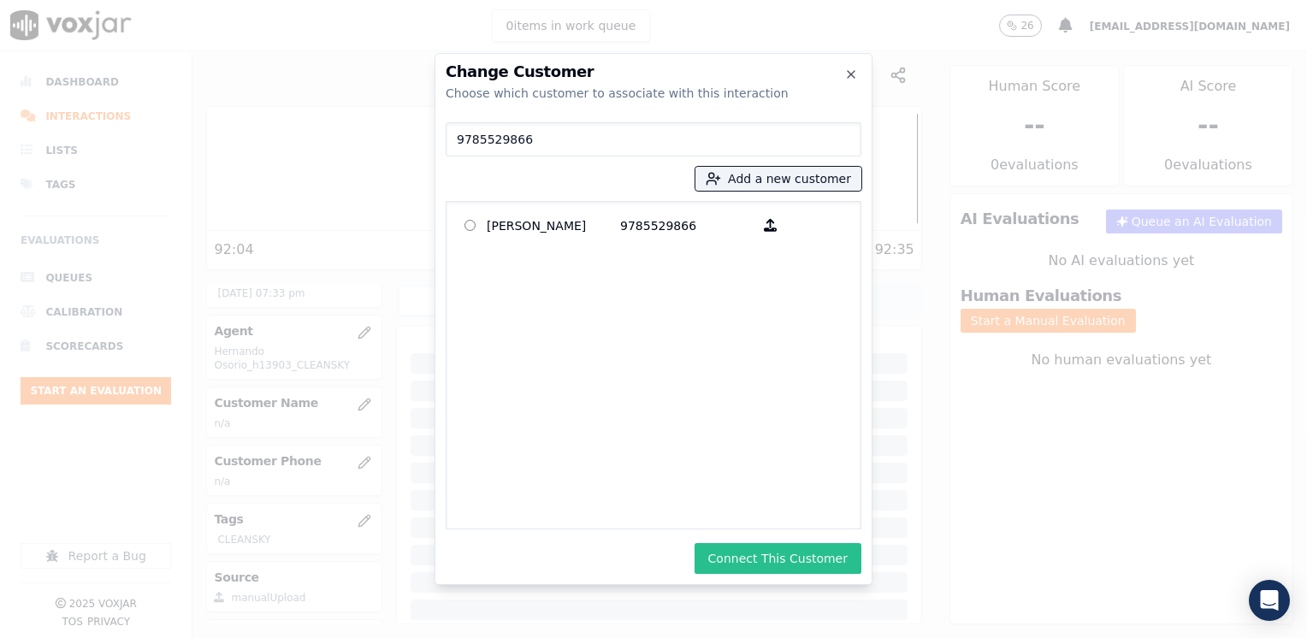
click at [785, 562] on button "Connect This Customer" at bounding box center [777, 558] width 167 height 31
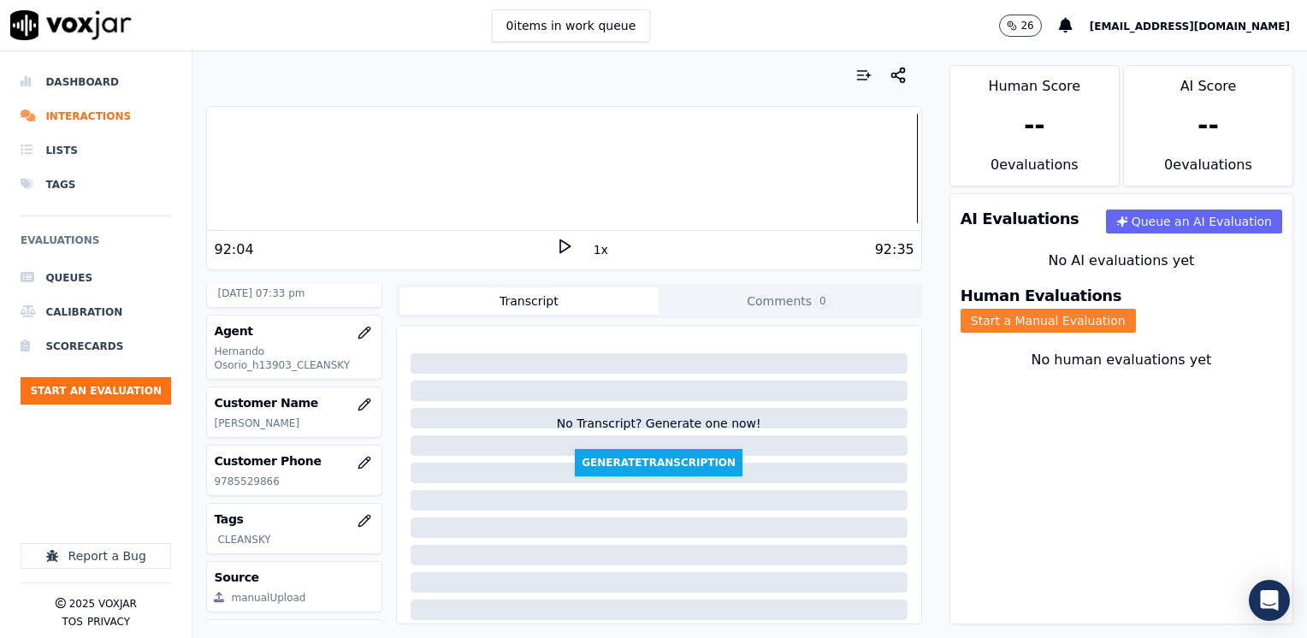
click at [1136, 311] on button "Start a Manual Evaluation" at bounding box center [1047, 321] width 175 height 24
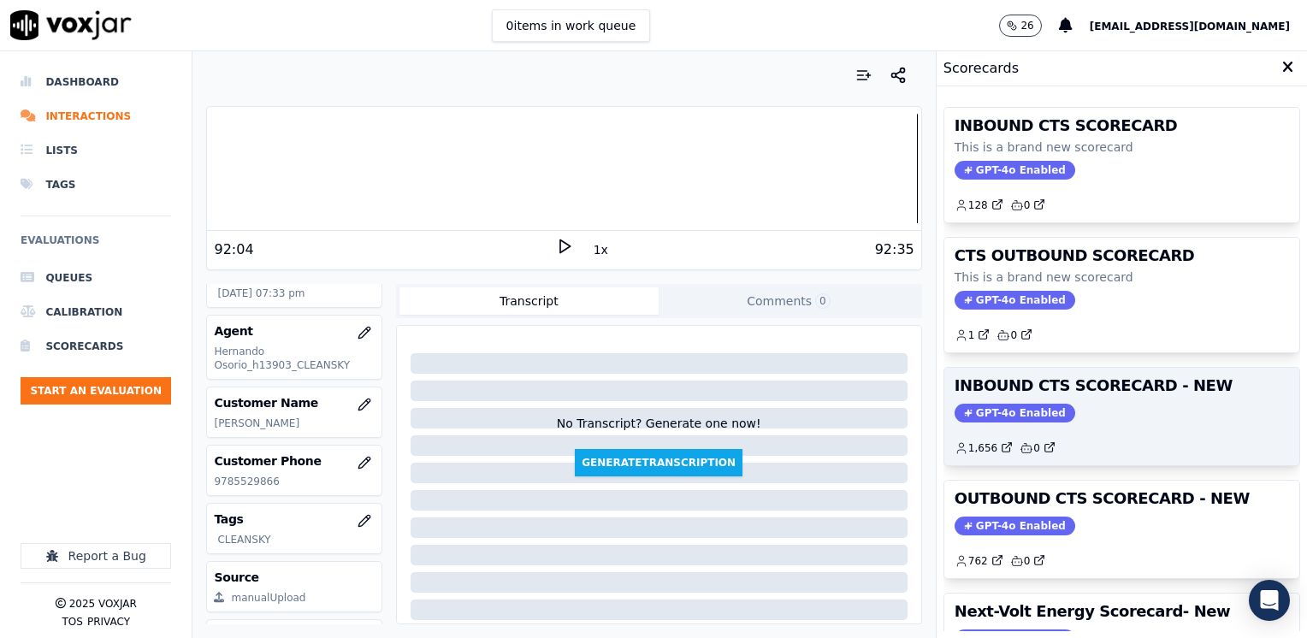
click at [980, 384] on h3 "INBOUND CTS SCORECARD - NEW" at bounding box center [1121, 385] width 334 height 15
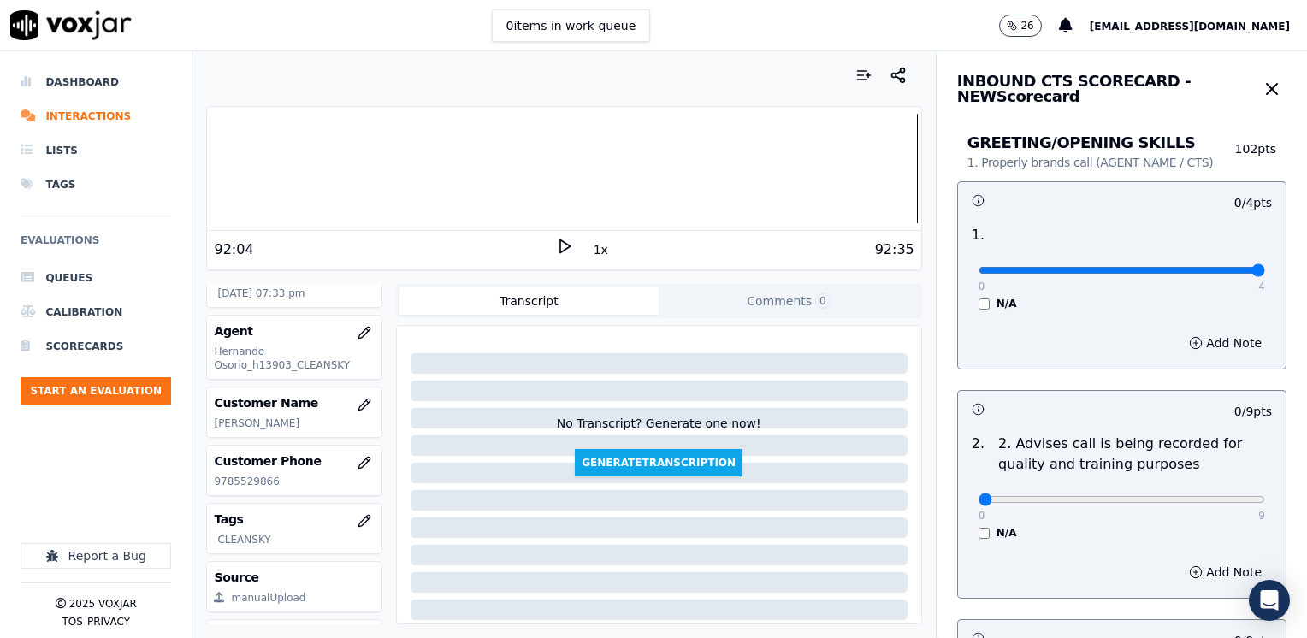
drag, startPoint x: 969, startPoint y: 271, endPoint x: 1309, endPoint y: 348, distance: 348.9
type input "4"
click at [1265, 274] on input "range" at bounding box center [1121, 270] width 286 height 7
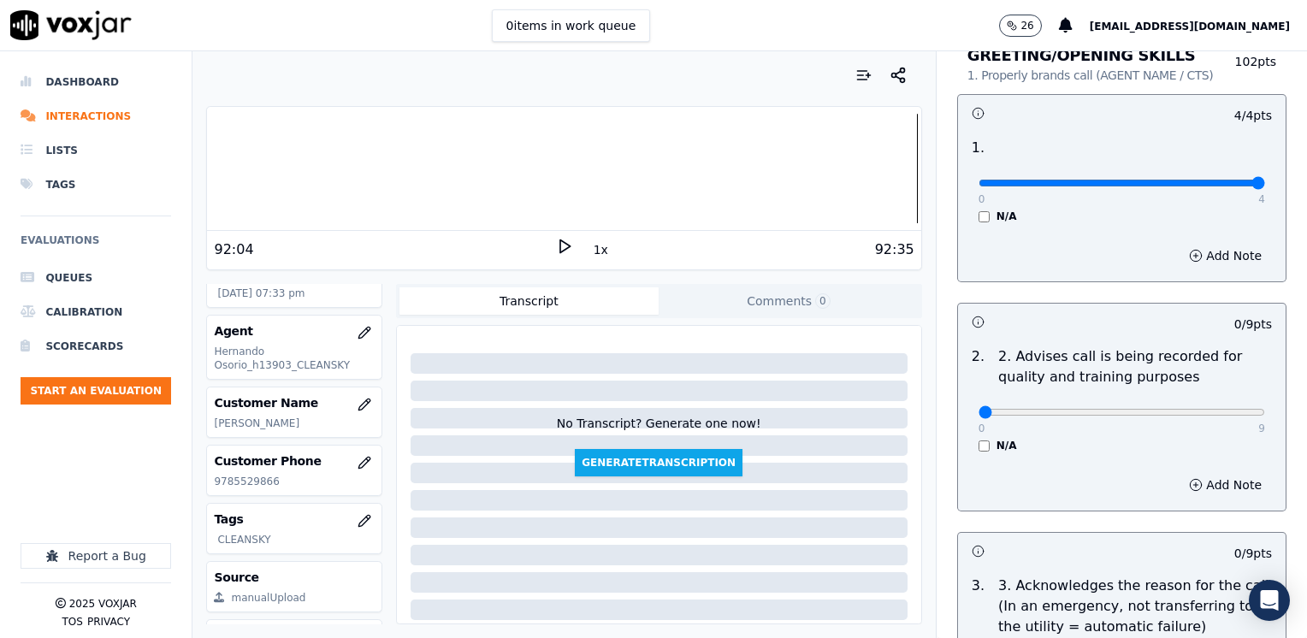
scroll to position [257, 0]
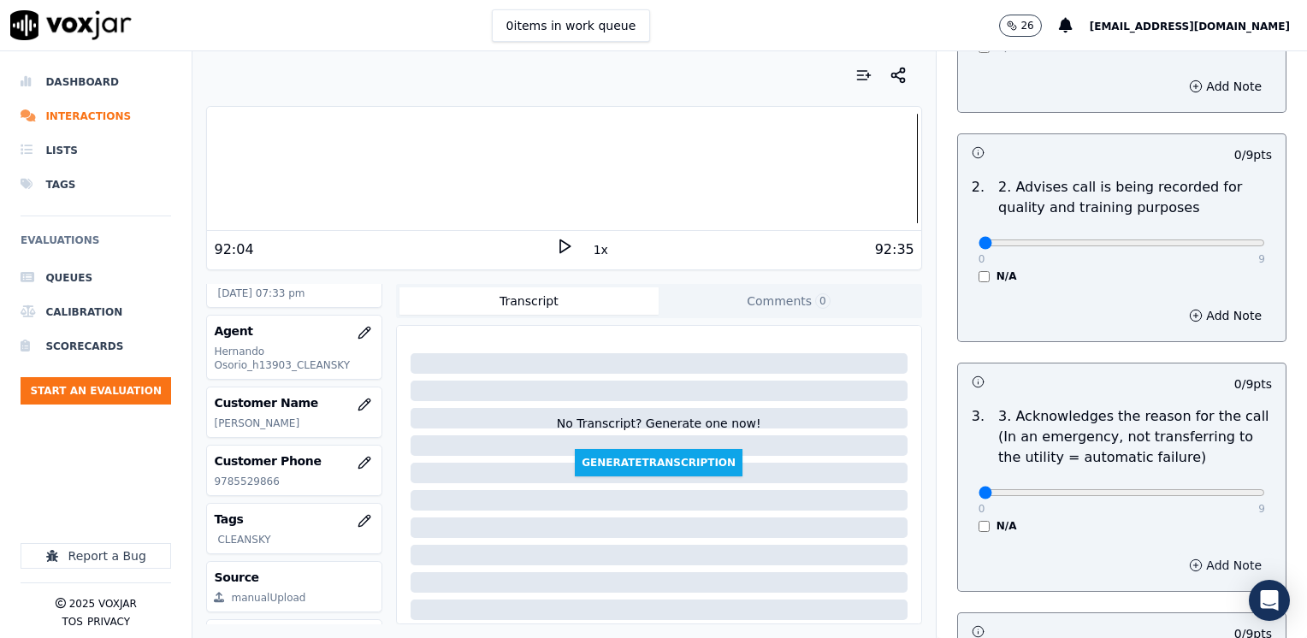
click at [1211, 569] on button "Add Note" at bounding box center [1224, 565] width 93 height 24
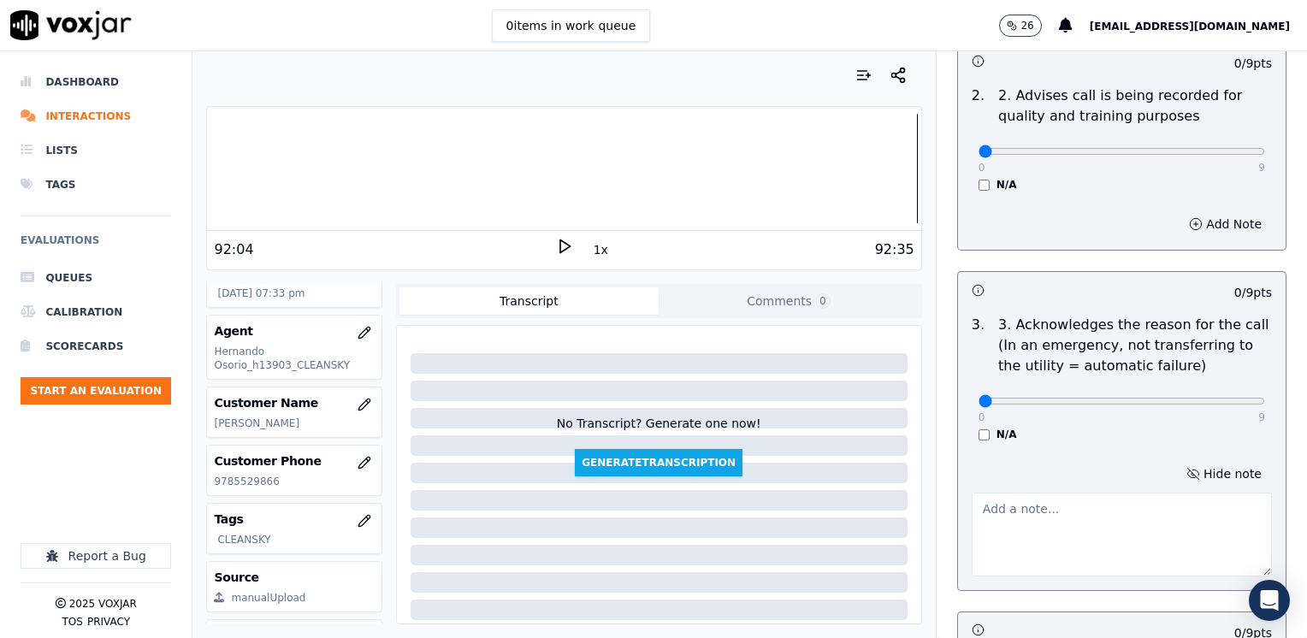
scroll to position [428, 0]
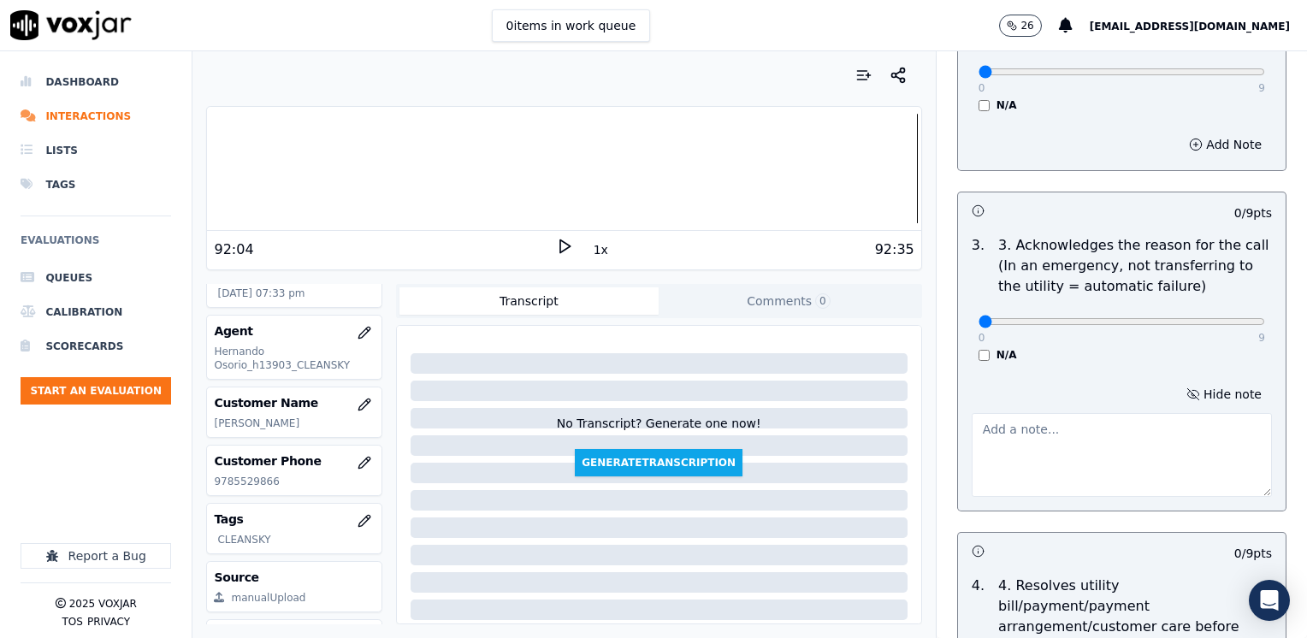
click at [1086, 467] on textarea at bounding box center [1121, 455] width 300 height 84
type textarea "Cx wants to set a payment agreement for her electric service"
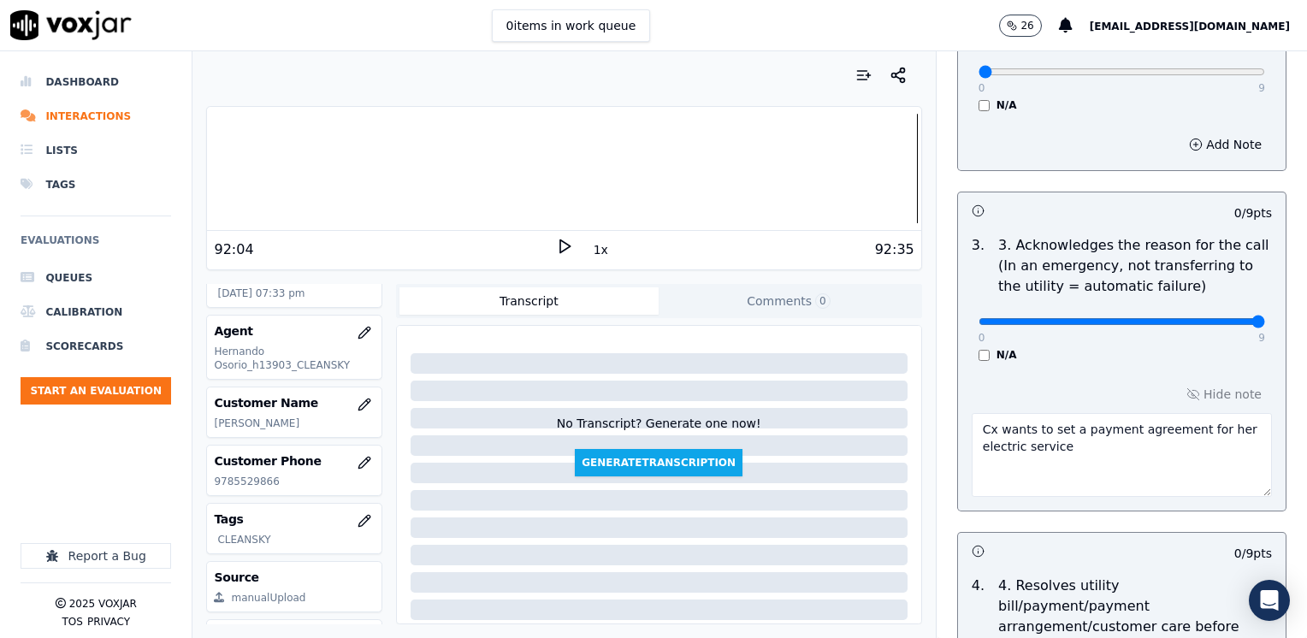
drag, startPoint x: 965, startPoint y: 323, endPoint x: 1116, endPoint y: 100, distance: 269.2
type input "9"
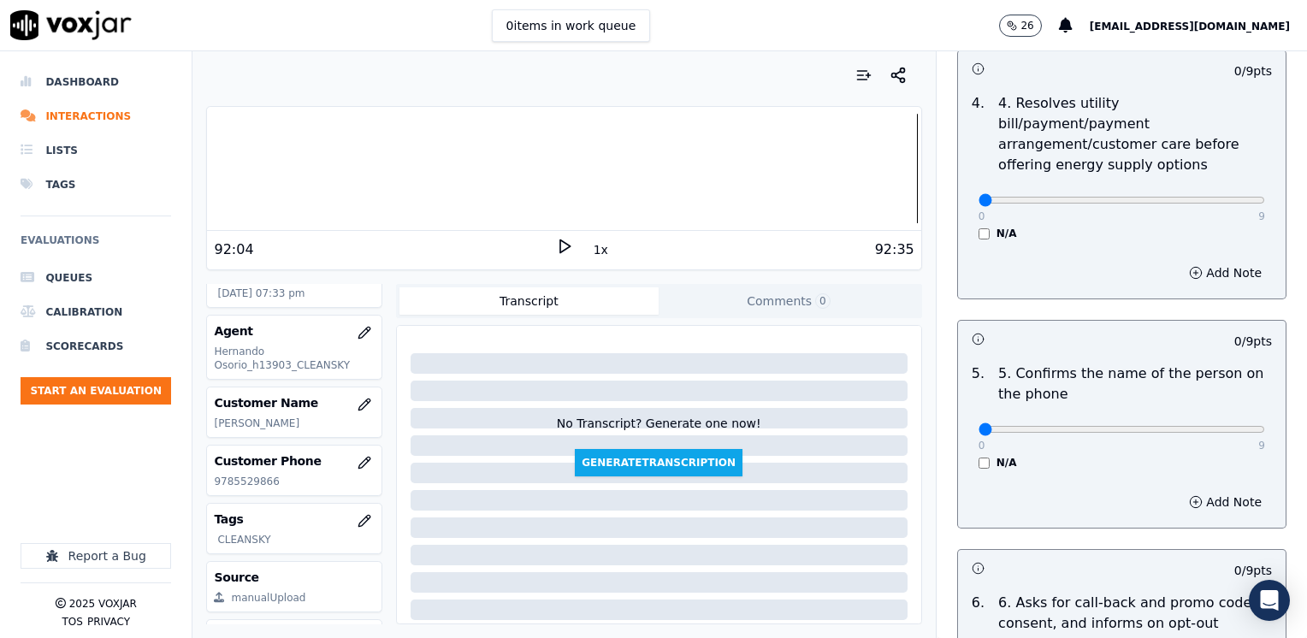
scroll to position [941, 0]
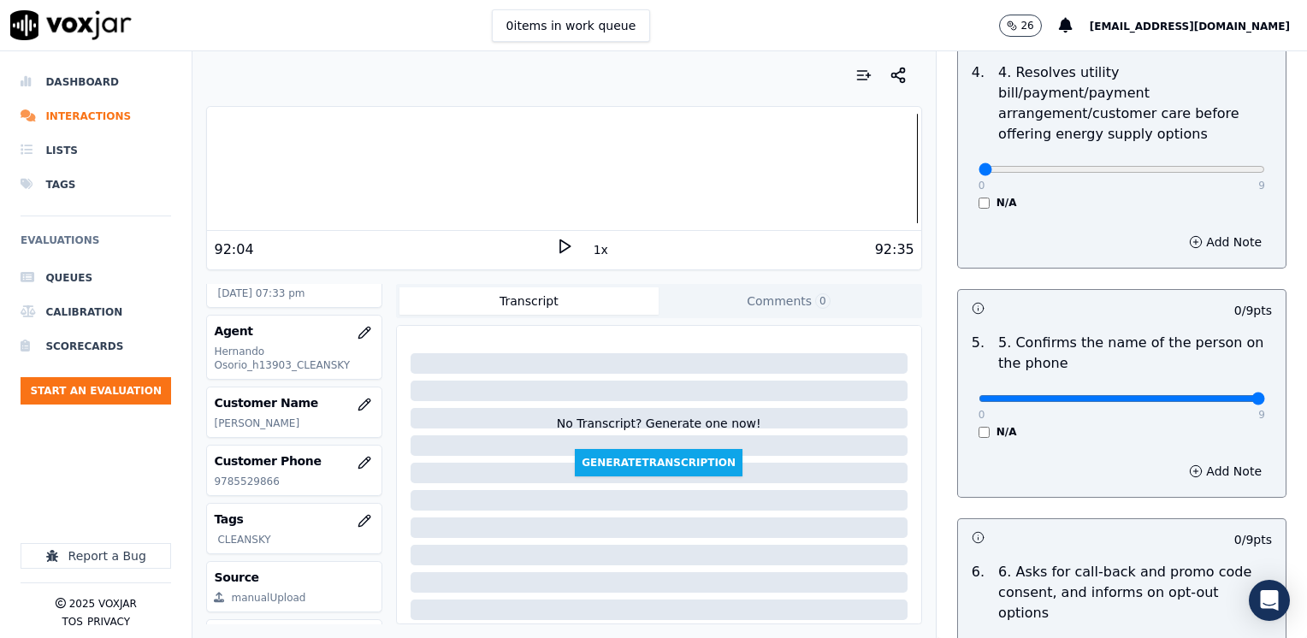
drag, startPoint x: 968, startPoint y: 375, endPoint x: 1309, endPoint y: 391, distance: 341.6
type input "9"
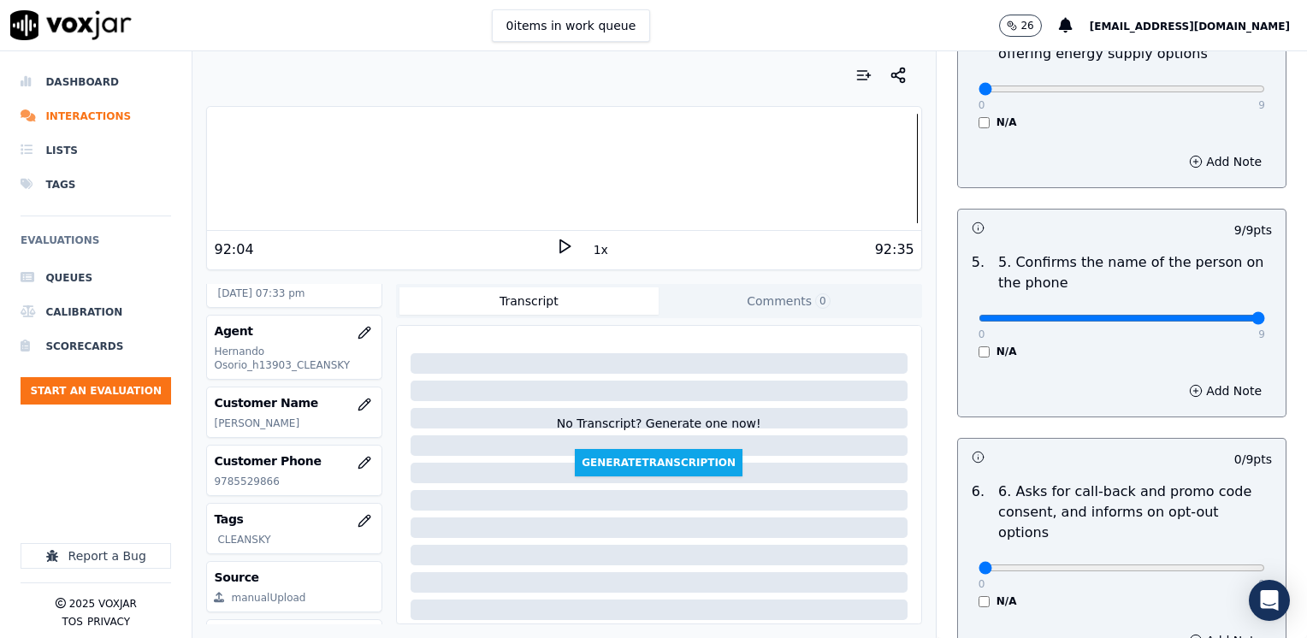
scroll to position [1197, 0]
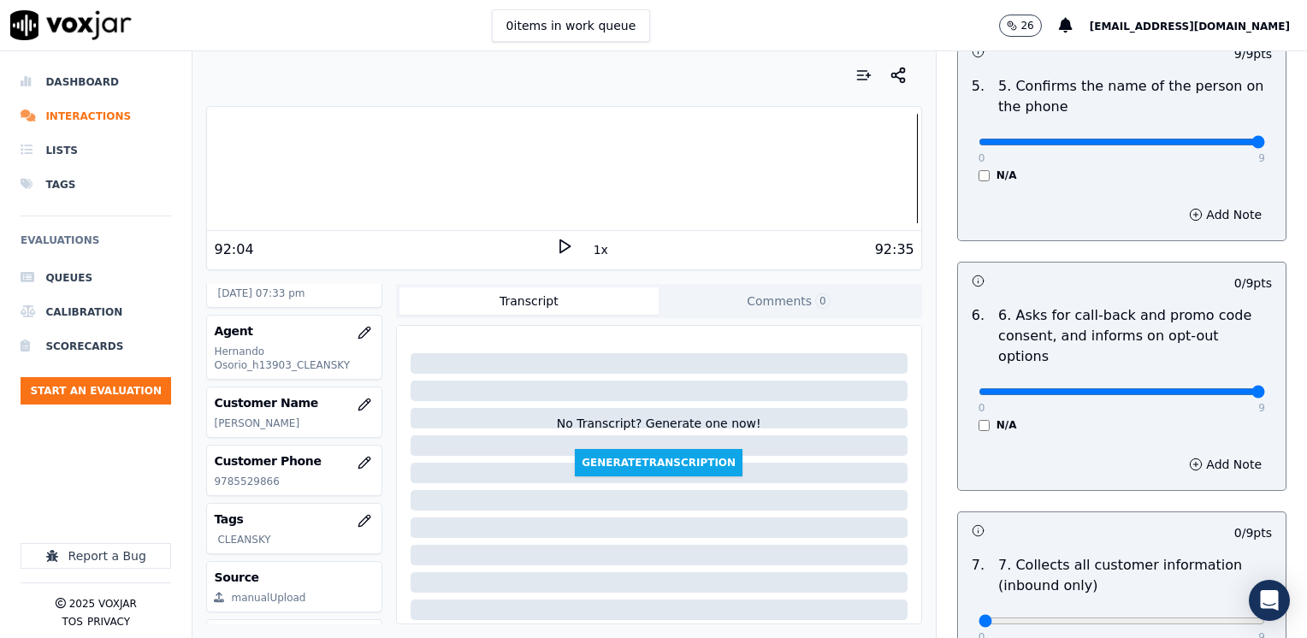
drag, startPoint x: 966, startPoint y: 346, endPoint x: 1306, endPoint y: 395, distance: 342.9
type input "9"
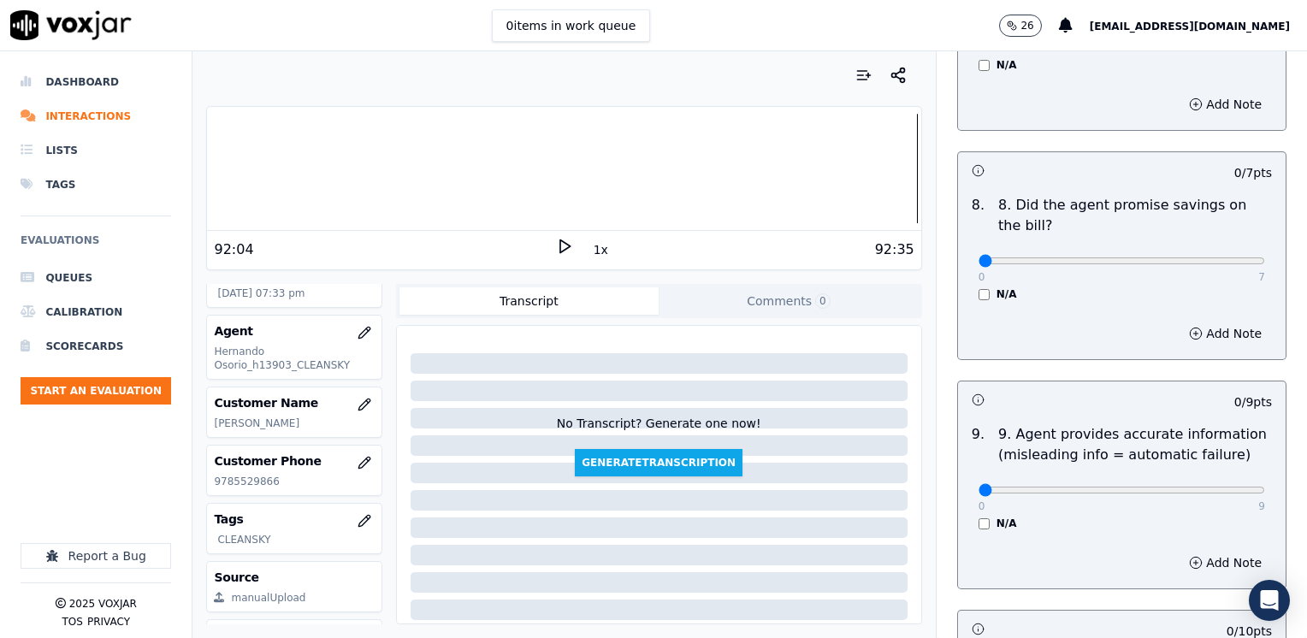
scroll to position [1796, 0]
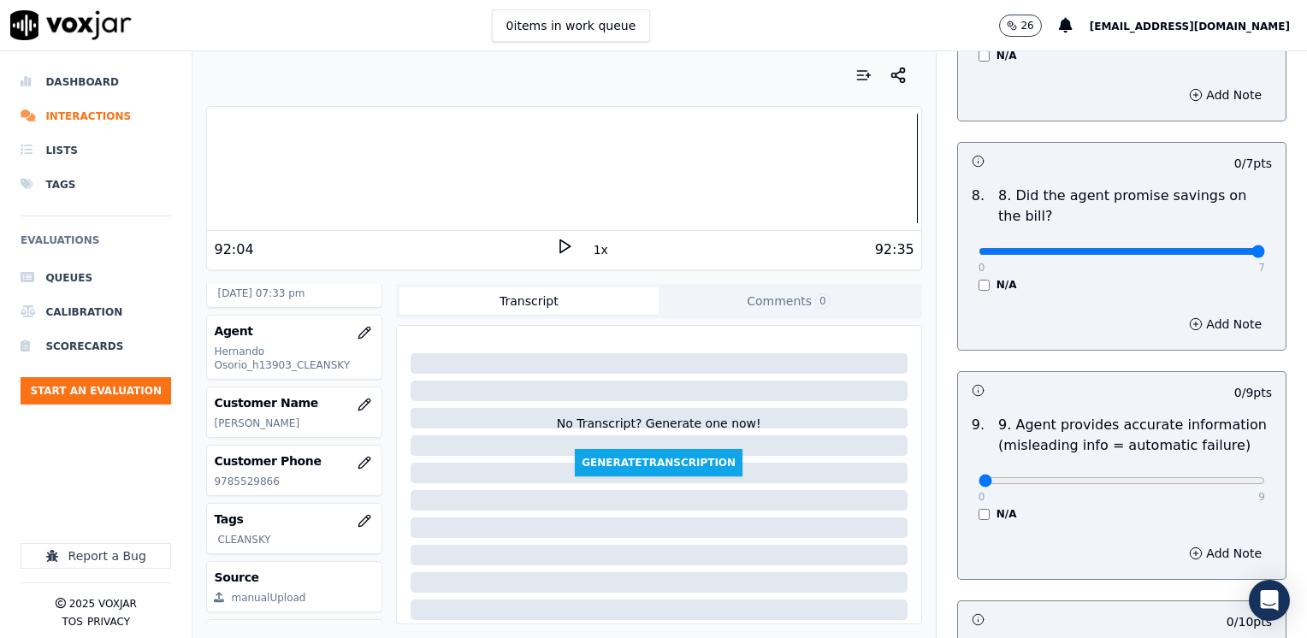
drag, startPoint x: 970, startPoint y: 212, endPoint x: 1309, endPoint y: 274, distance: 344.2
type input "7"
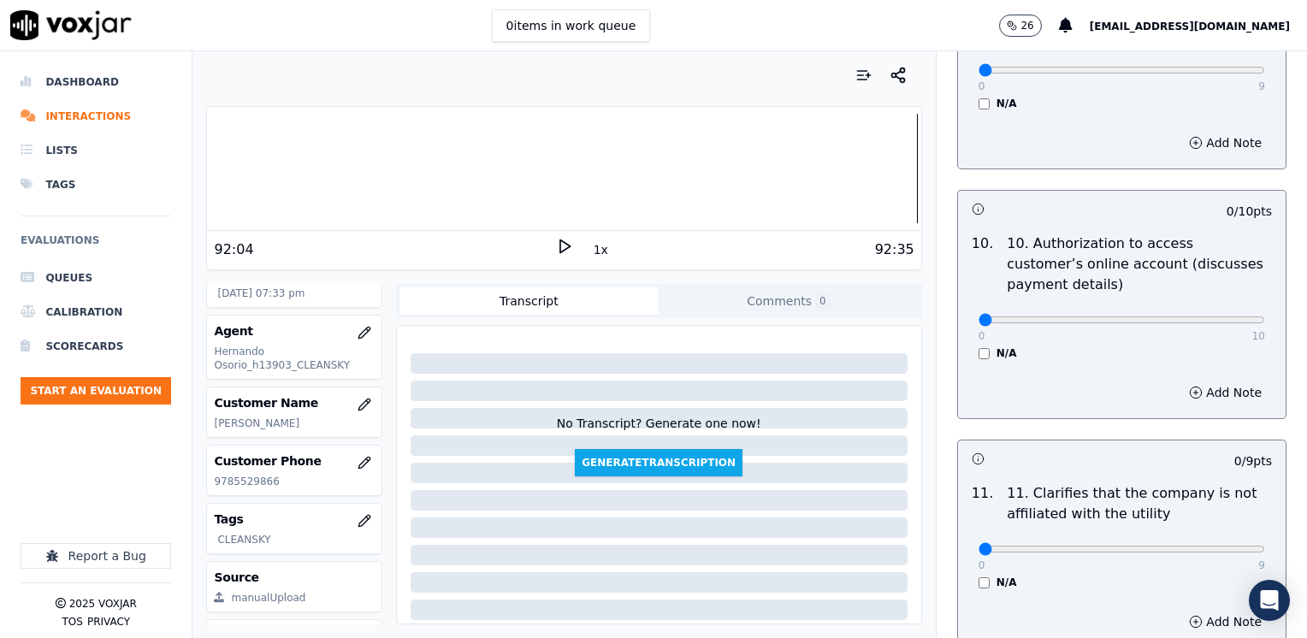
scroll to position [2223, 0]
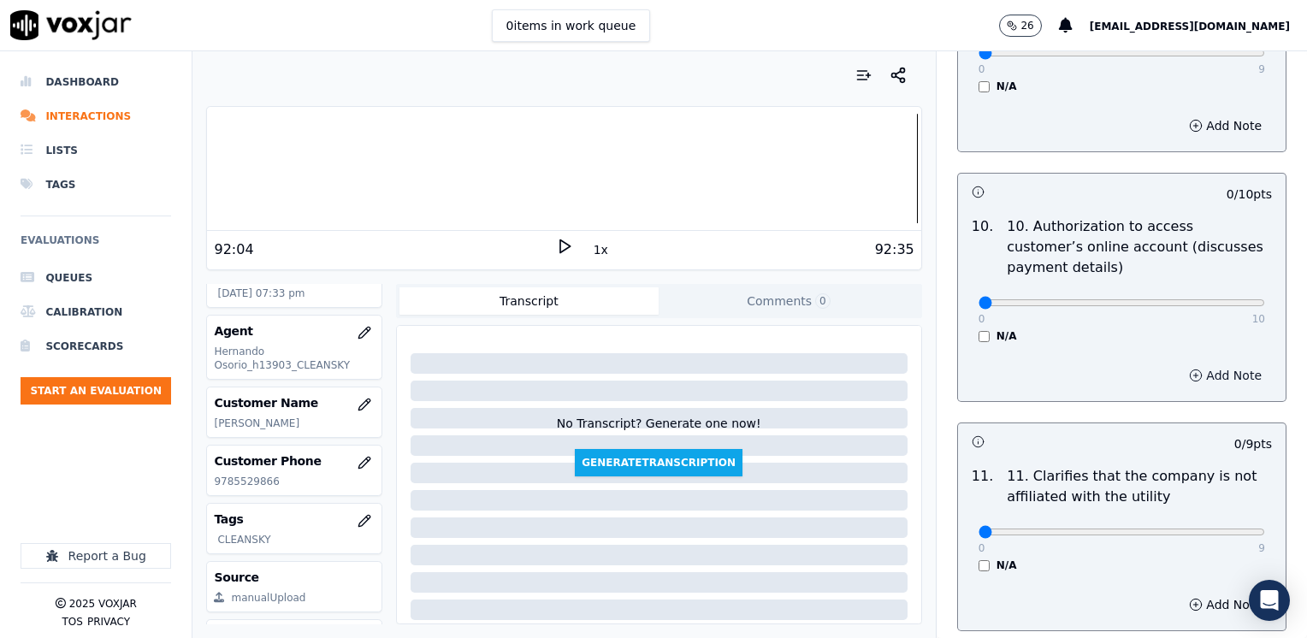
click at [1194, 363] on button "Add Note" at bounding box center [1224, 375] width 93 height 24
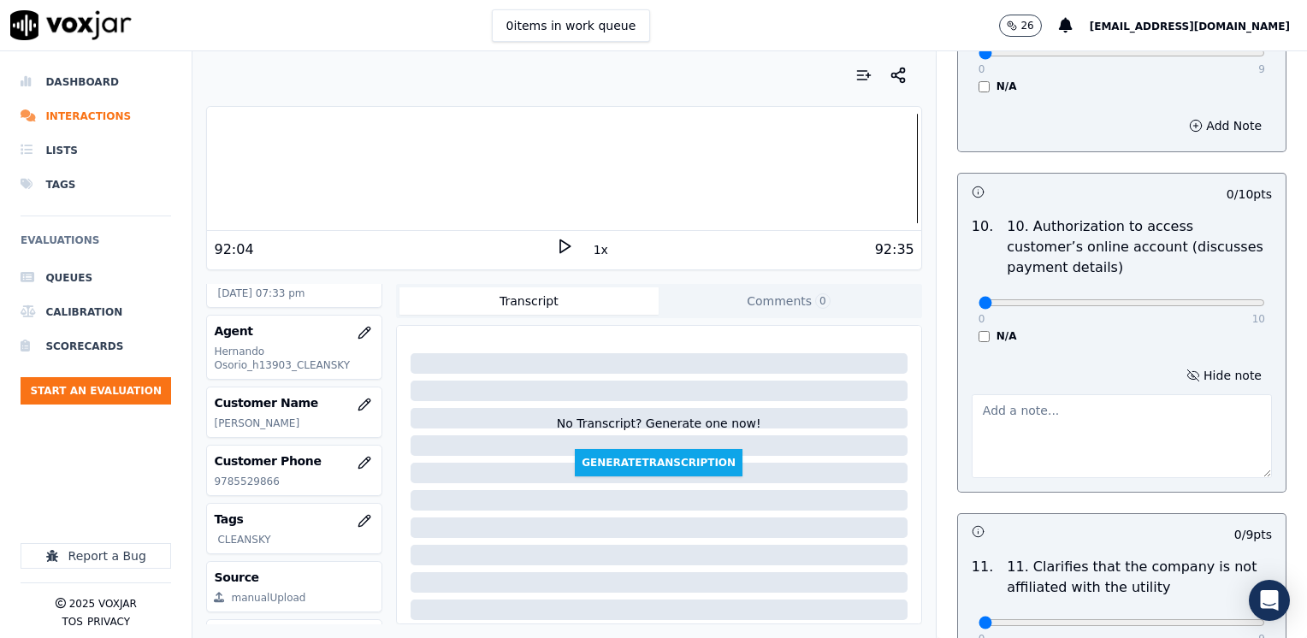
click at [1052, 428] on textarea at bounding box center [1121, 436] width 300 height 84
type textarea "d"
drag, startPoint x: 1041, startPoint y: 393, endPoint x: 947, endPoint y: 351, distance: 103.0
click at [958, 351] on div "Hide note Does not ask authorization to access cx online account" at bounding box center [1121, 421] width 327 height 142
type textarea "Does not ask authorization to access cx online account"
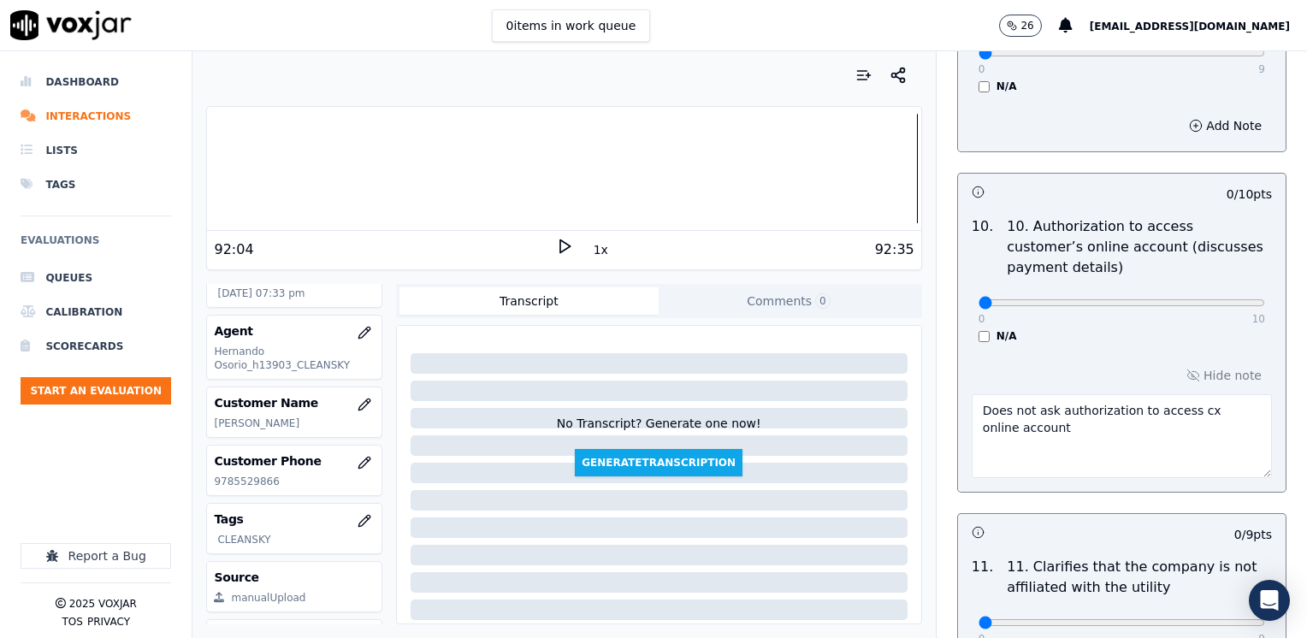
click at [1116, 394] on textarea "Does not ask authorization to access cx online account" at bounding box center [1121, 436] width 300 height 84
click at [85, 391] on button "Start an Evaluation" at bounding box center [96, 390] width 150 height 27
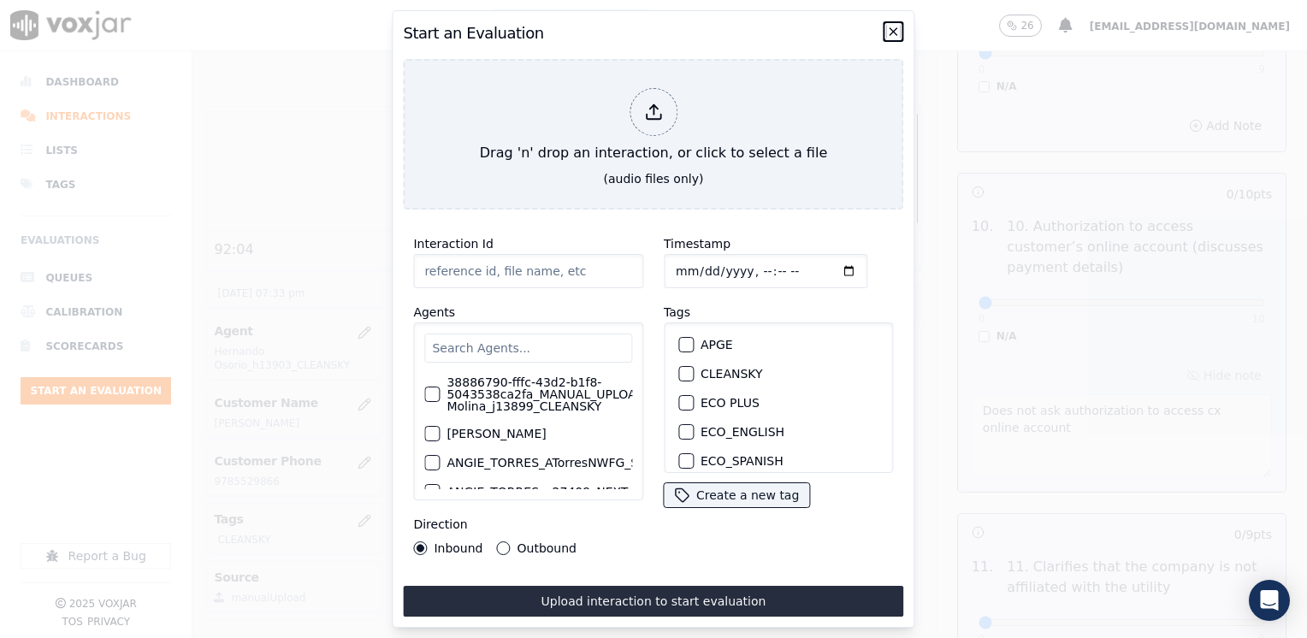
click at [894, 28] on icon "button" at bounding box center [893, 31] width 7 height 7
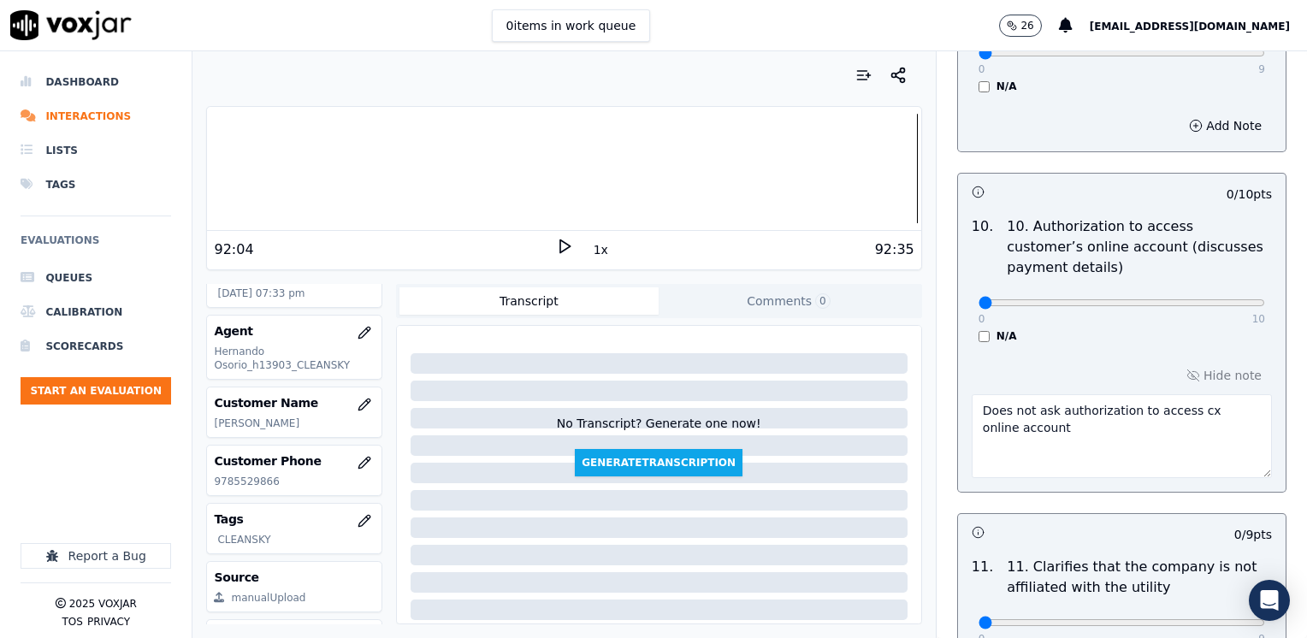
drag, startPoint x: 112, startPoint y: 392, endPoint x: 120, endPoint y: 470, distance: 79.0
click at [120, 470] on div "Dashboard Interactions Lists Tags Evaluations Queues Calibration Scorecards Sta…" at bounding box center [96, 273] width 150 height 416
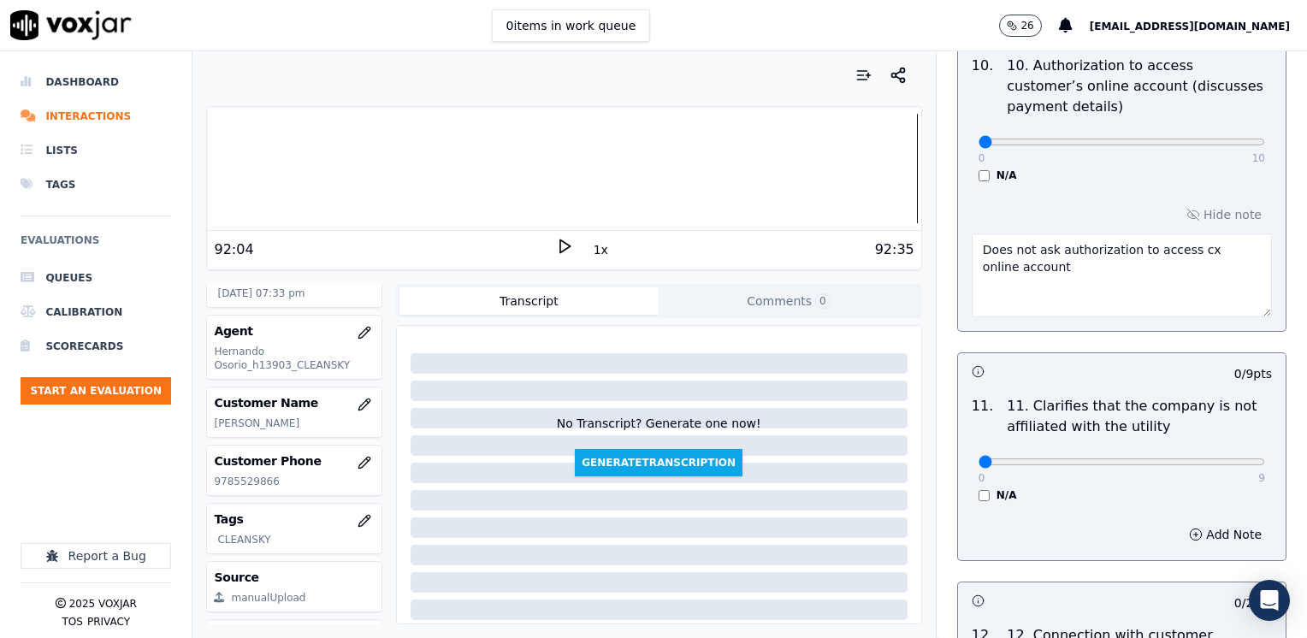
scroll to position [2394, 0]
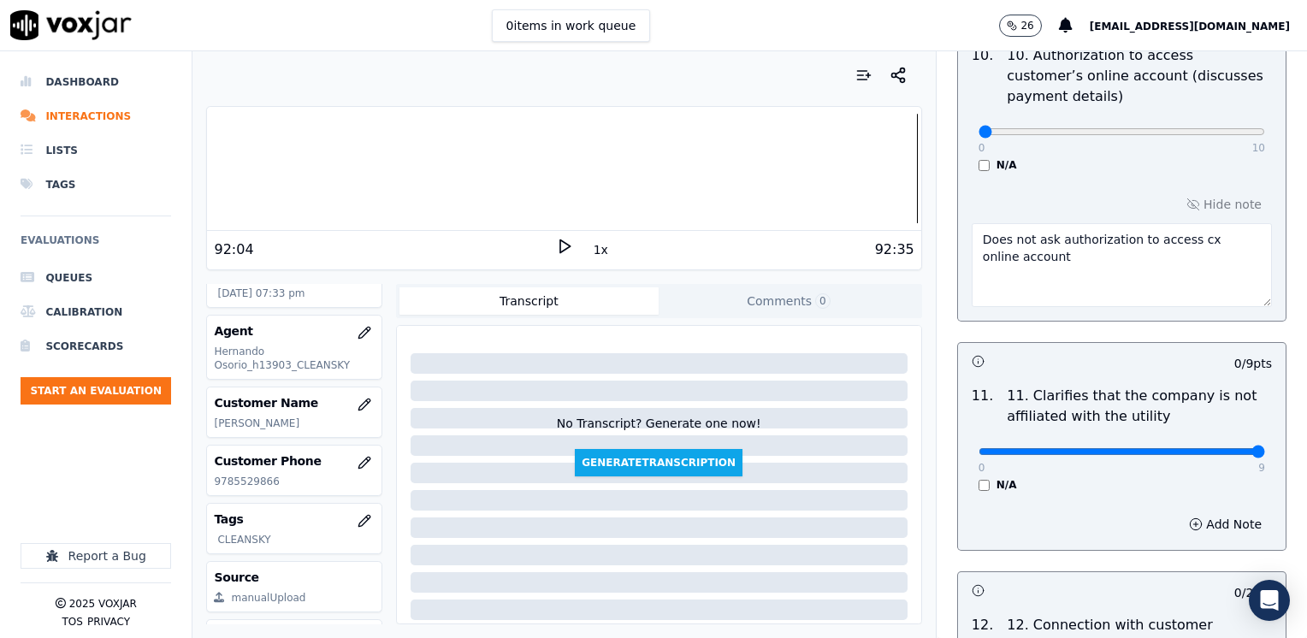
drag, startPoint x: 969, startPoint y: 406, endPoint x: 1309, endPoint y: 404, distance: 340.3
type input "9"
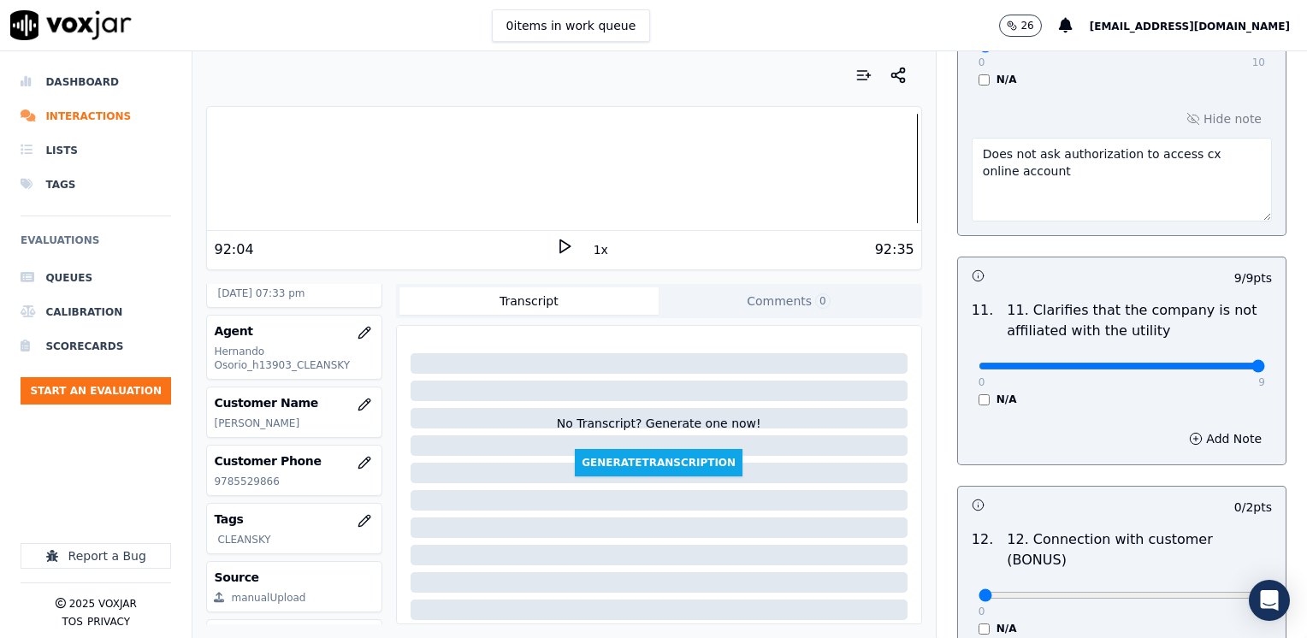
scroll to position [2565, 0]
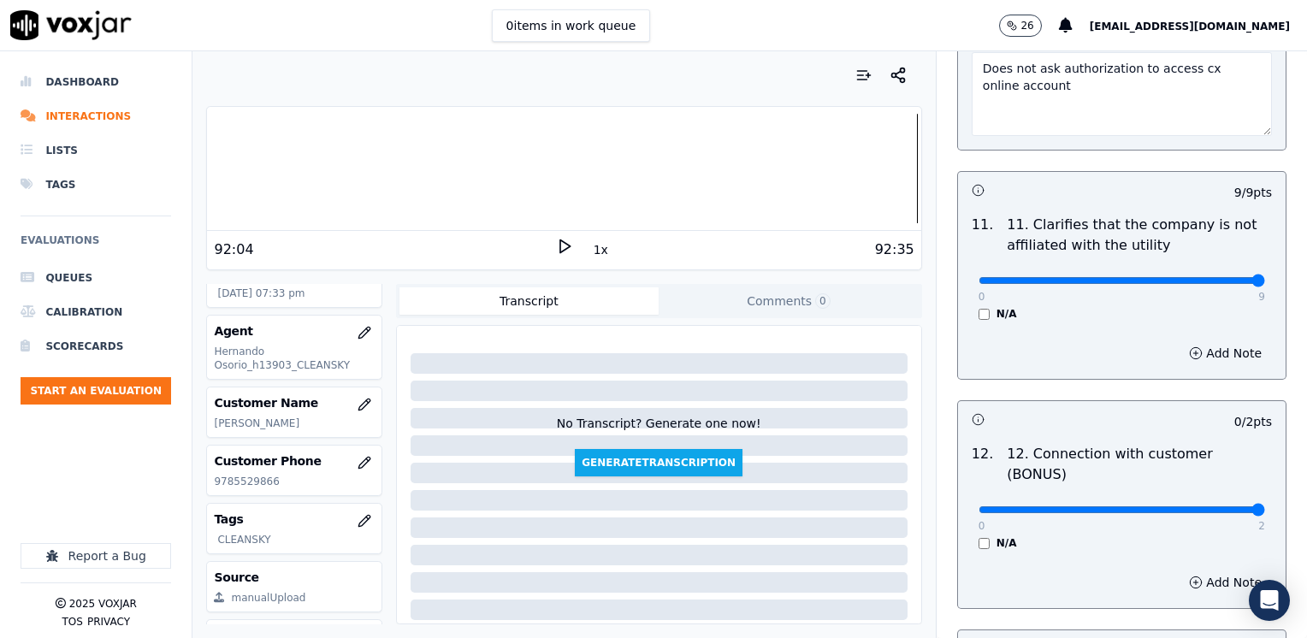
drag, startPoint x: 970, startPoint y: 445, endPoint x: 1309, endPoint y: 445, distance: 339.5
type input "2"
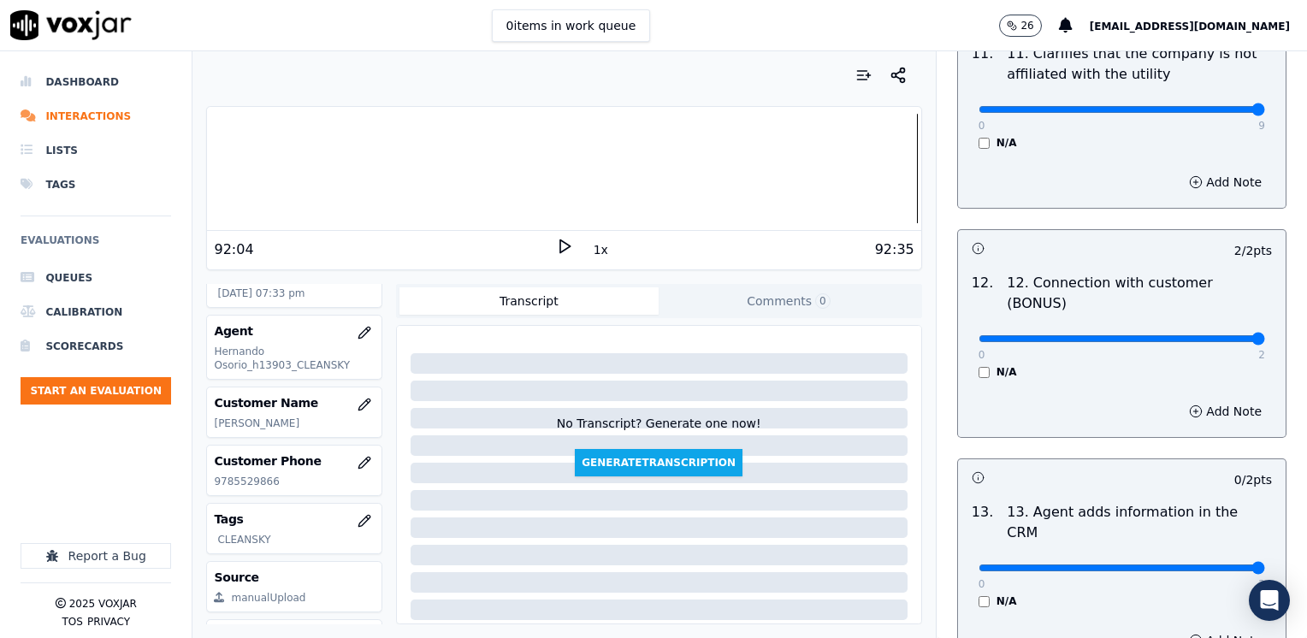
drag, startPoint x: 960, startPoint y: 484, endPoint x: 1306, endPoint y: 457, distance: 346.5
type input "2"
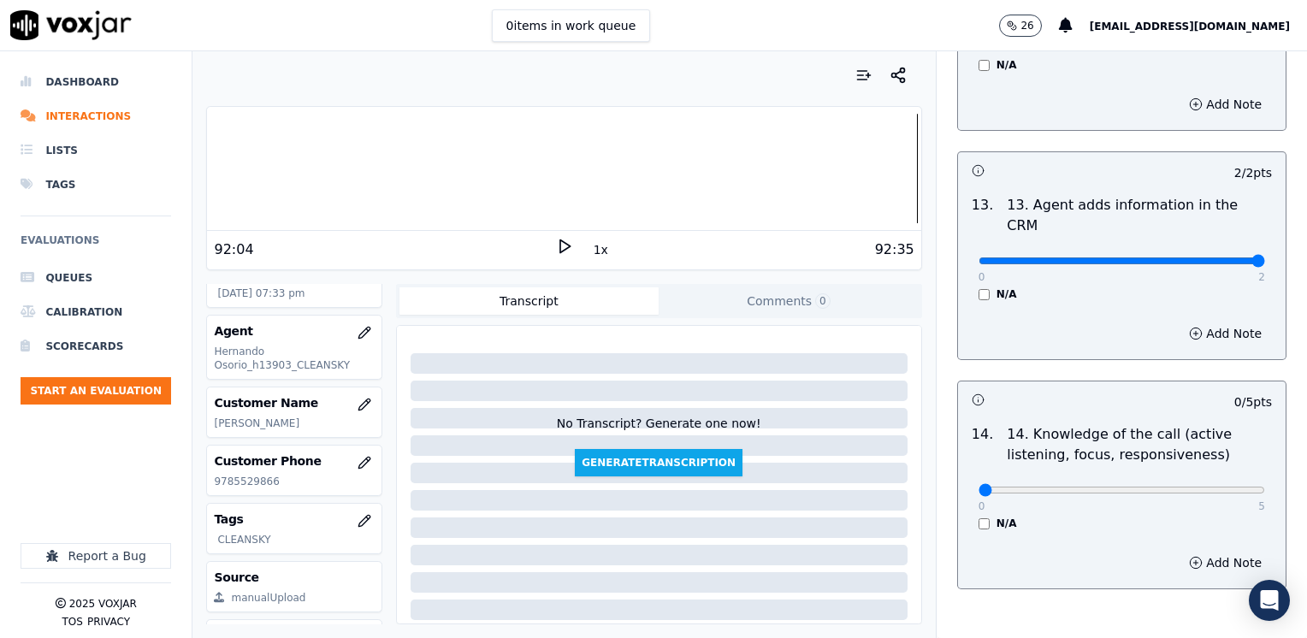
scroll to position [3047, 0]
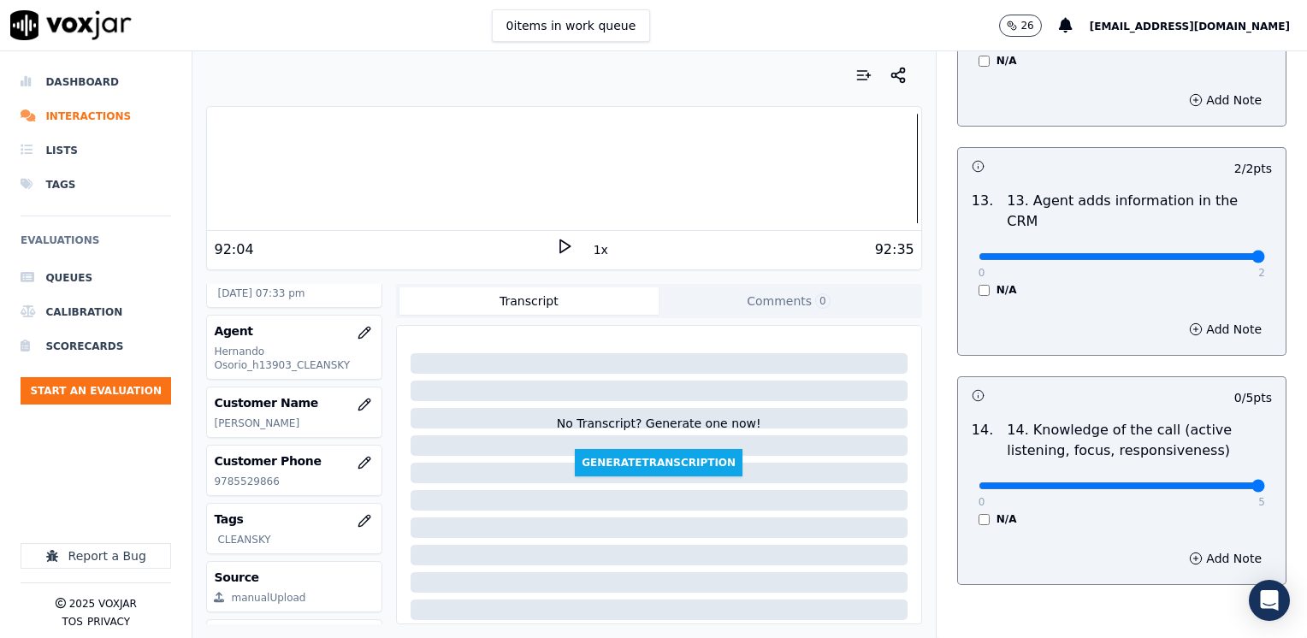
drag, startPoint x: 970, startPoint y: 400, endPoint x: 1309, endPoint y: 400, distance: 339.5
type input "5"
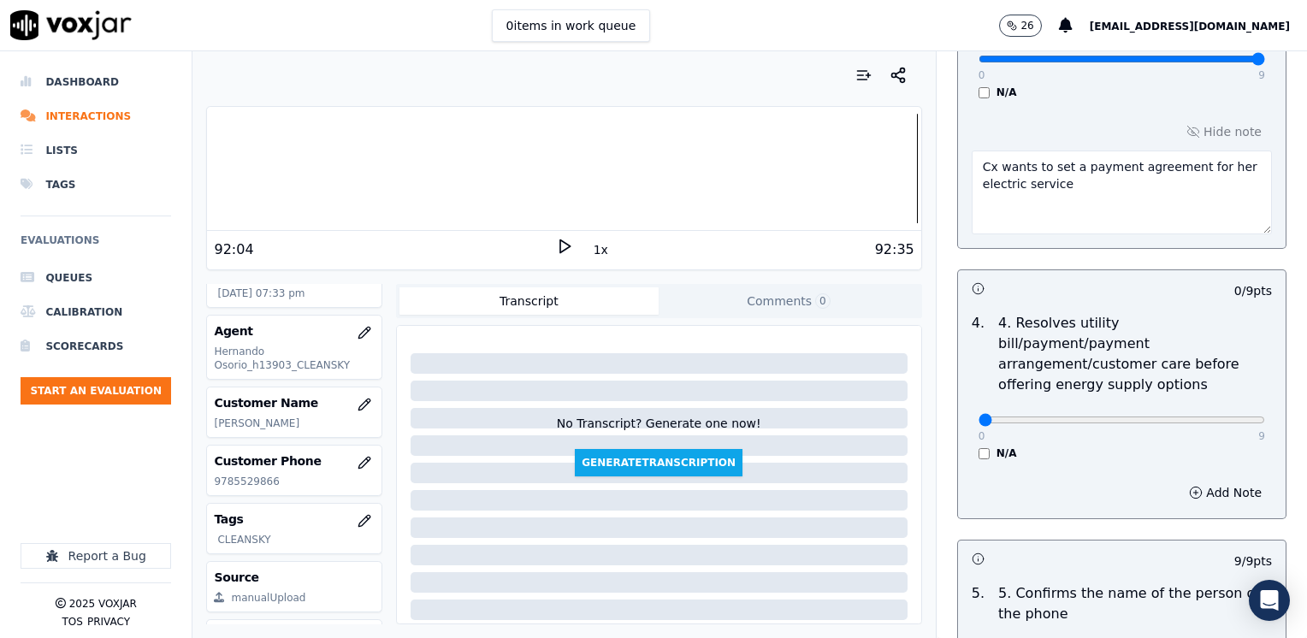
scroll to position [684, 0]
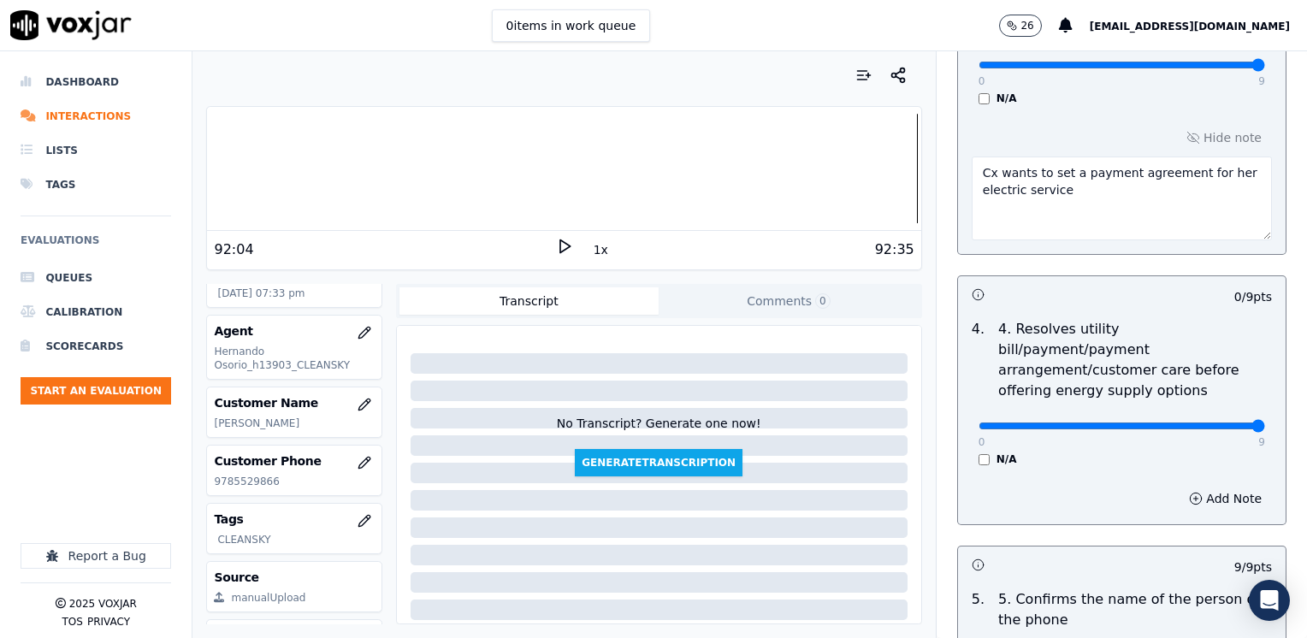
drag, startPoint x: 962, startPoint y: 402, endPoint x: 1309, endPoint y: 402, distance: 347.2
type input "9"
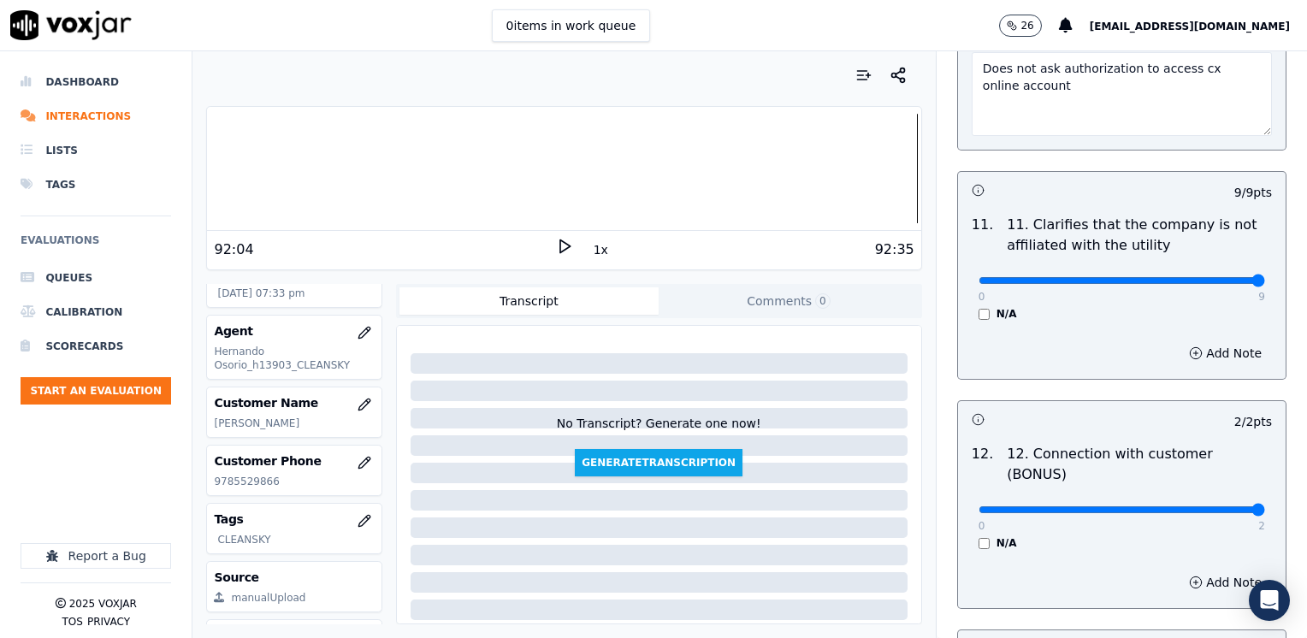
scroll to position [2993, 0]
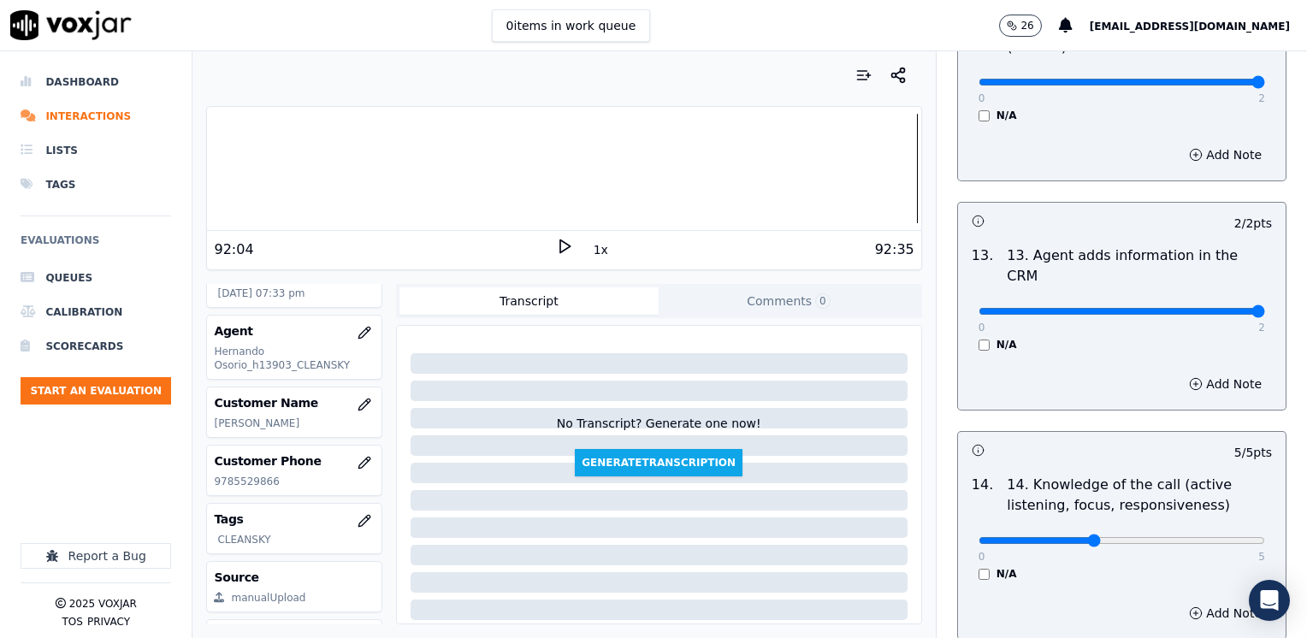
type input "2"
click at [1218, 601] on button "Add Note" at bounding box center [1224, 613] width 93 height 24
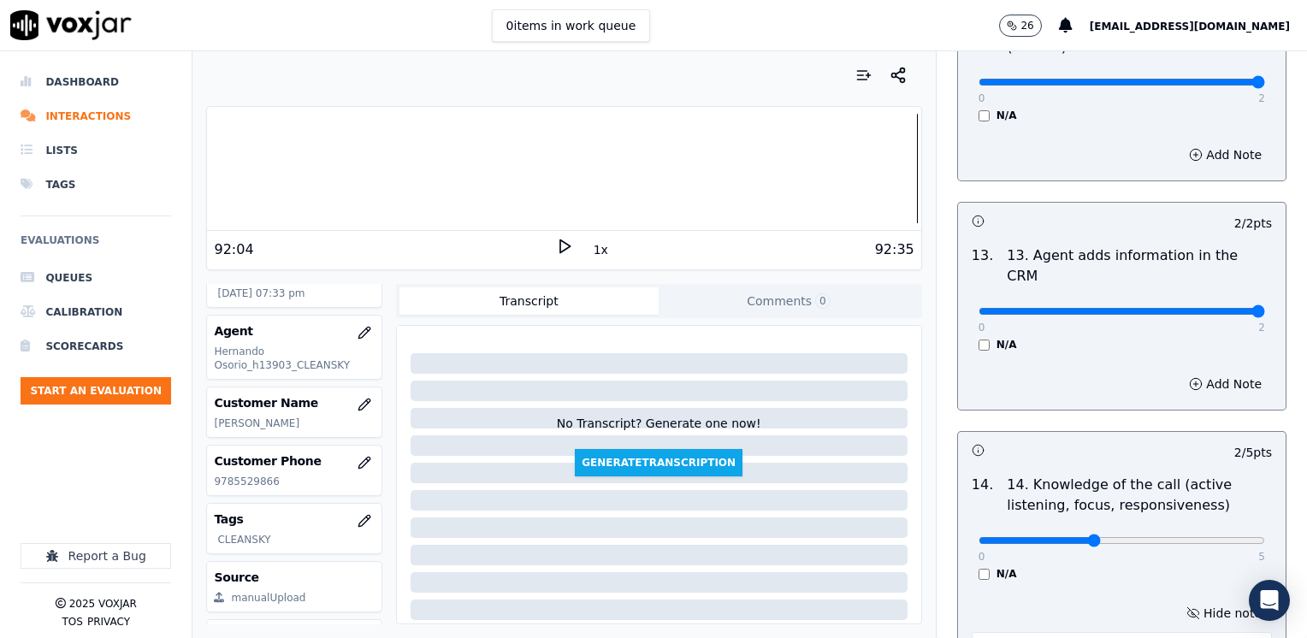
type textarea "A"
click at [1192, 601] on button "Hide note" at bounding box center [1224, 613] width 96 height 24
type input "4"
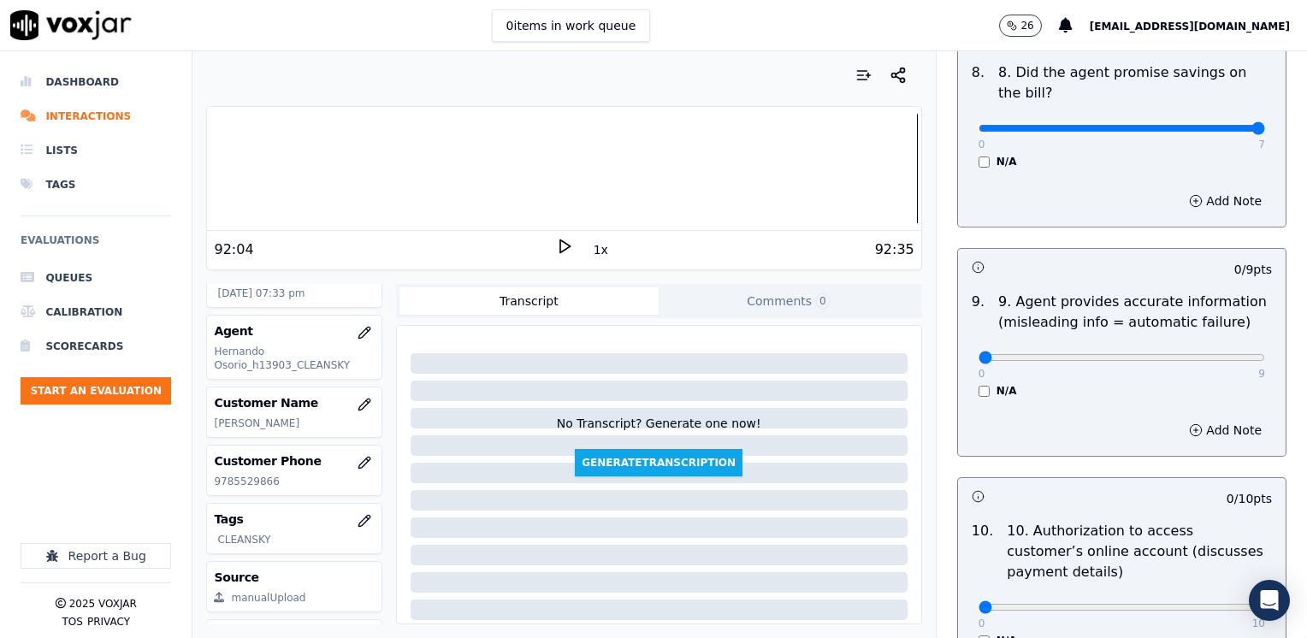
scroll to position [1967, 0]
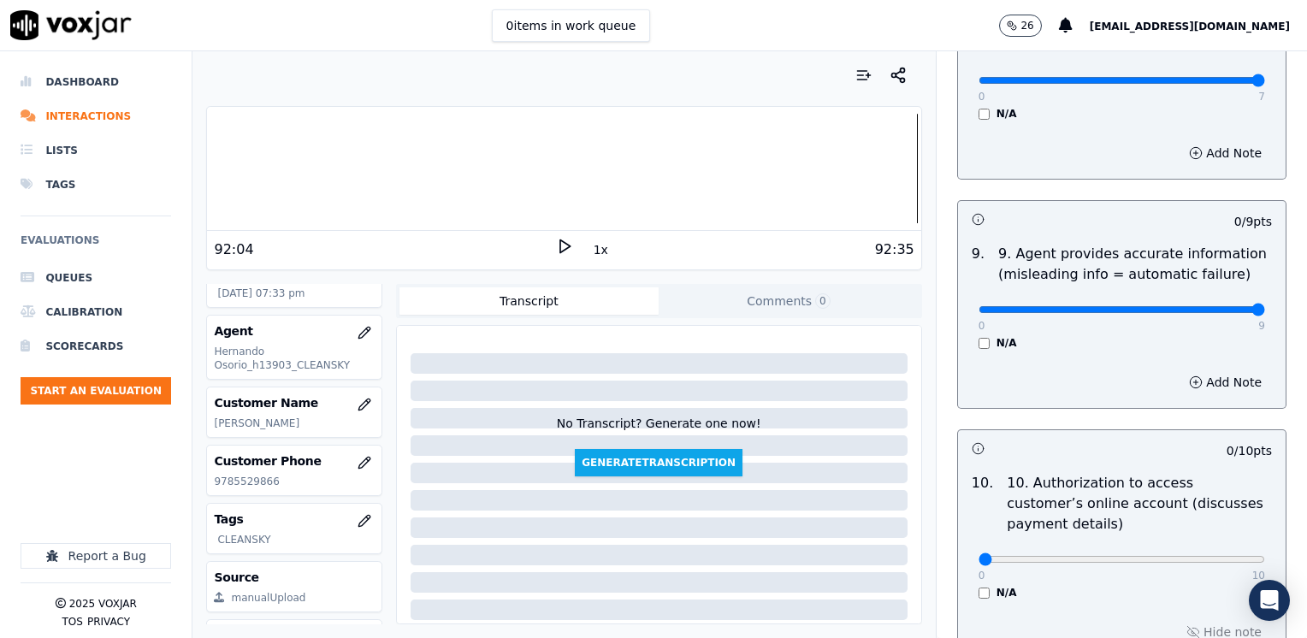
drag, startPoint x: 963, startPoint y: 270, endPoint x: 1276, endPoint y: 258, distance: 313.2
type input "9"
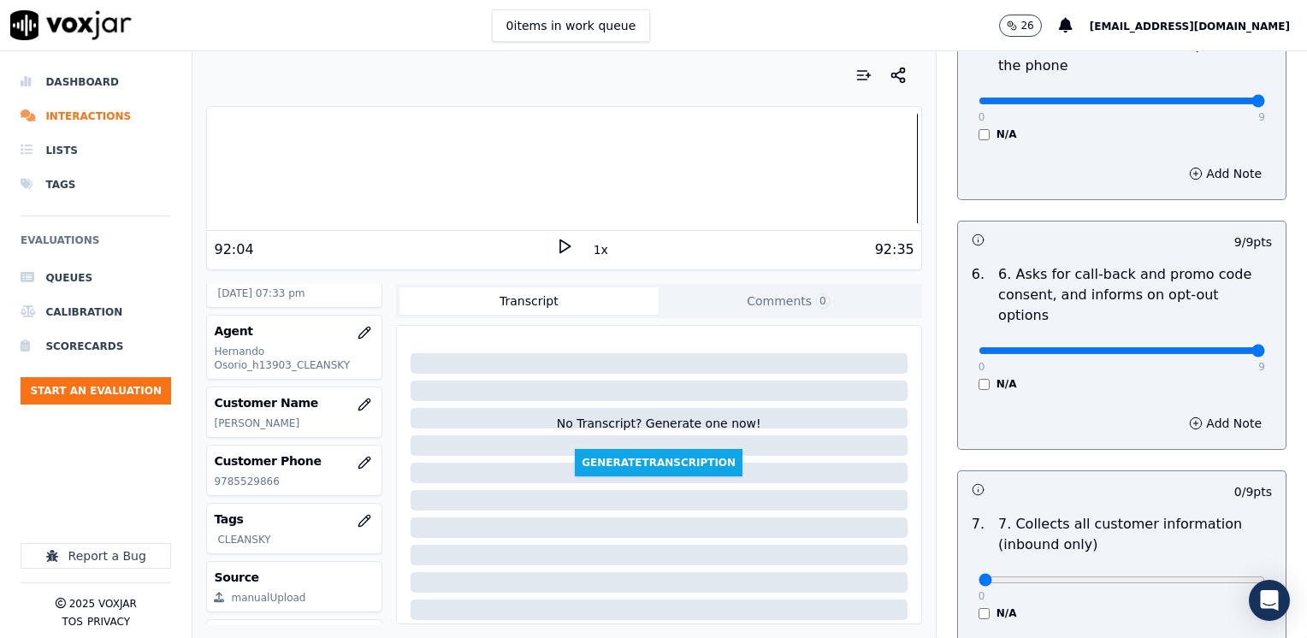
scroll to position [1454, 0]
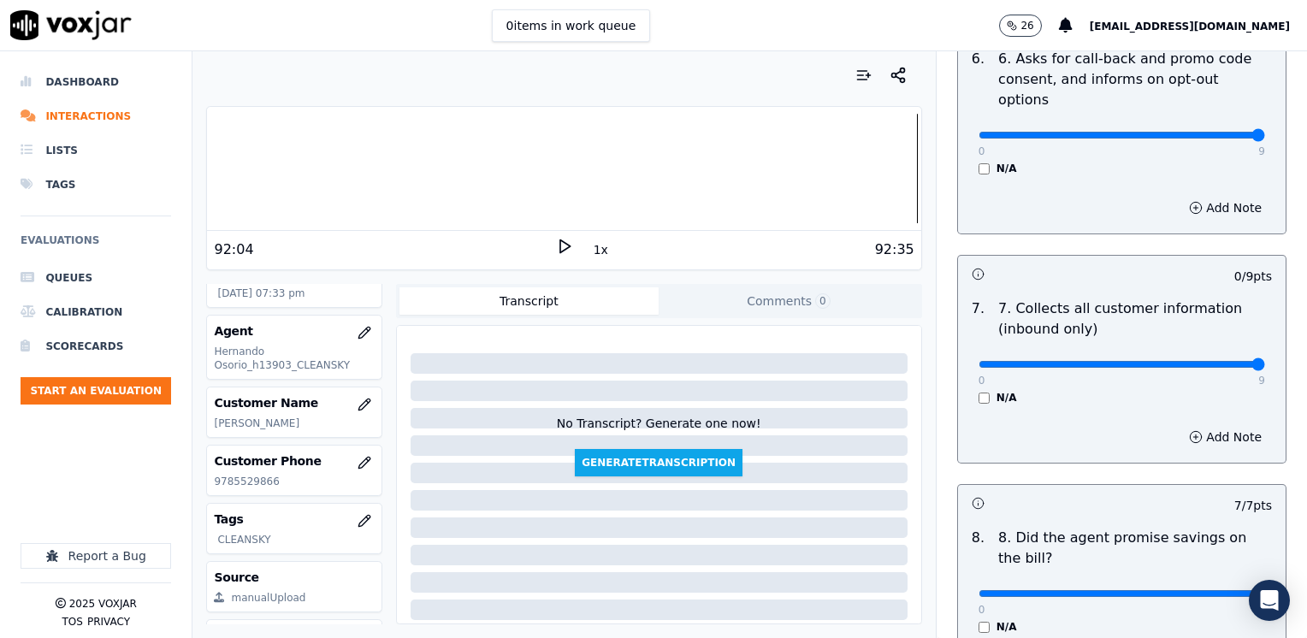
drag, startPoint x: 971, startPoint y: 316, endPoint x: 1309, endPoint y: 306, distance: 337.9
type input "9"
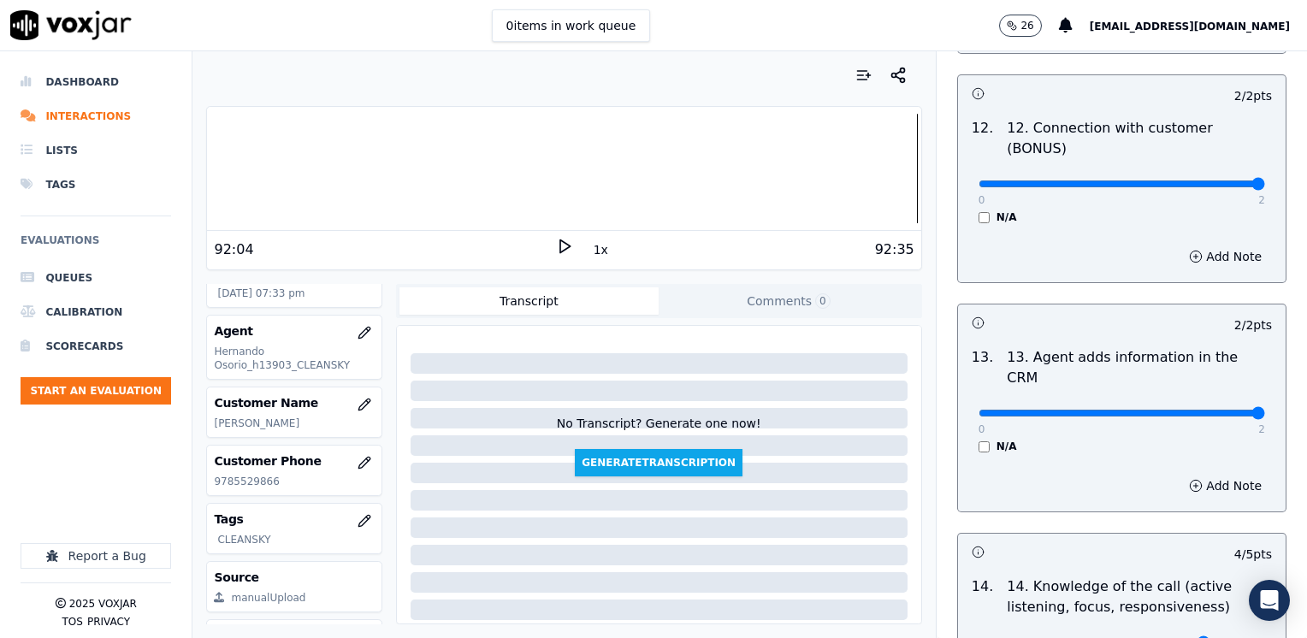
scroll to position [3047, 0]
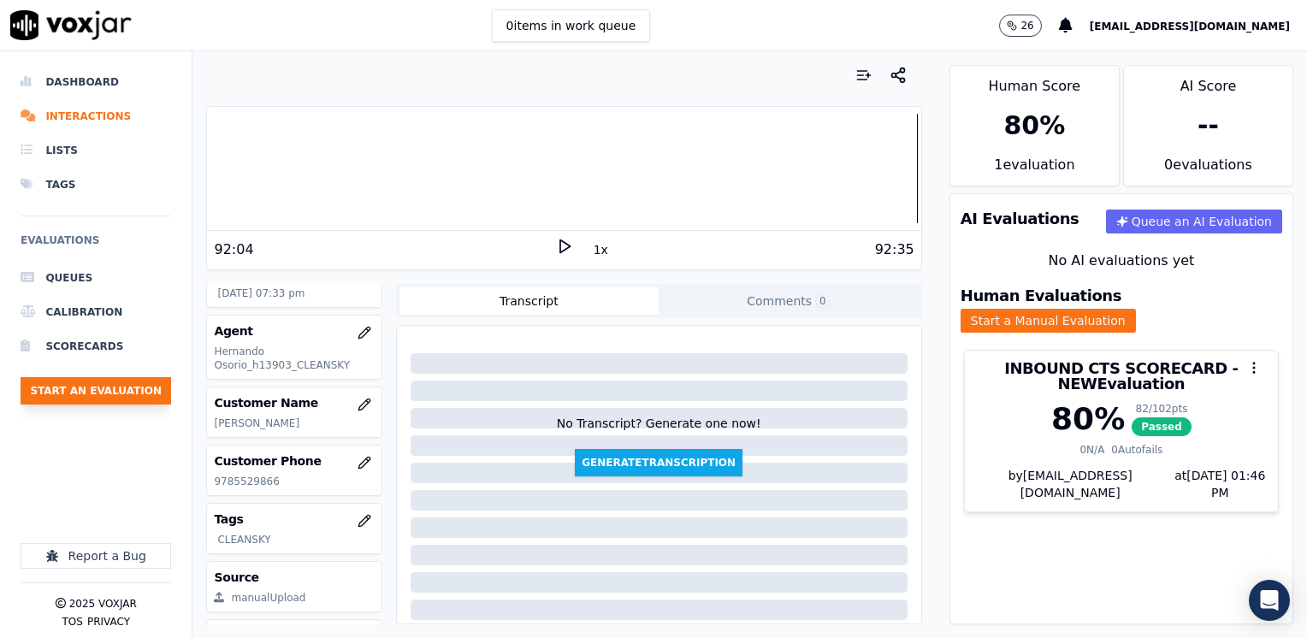
click at [127, 387] on button "Start an Evaluation" at bounding box center [96, 390] width 150 height 27
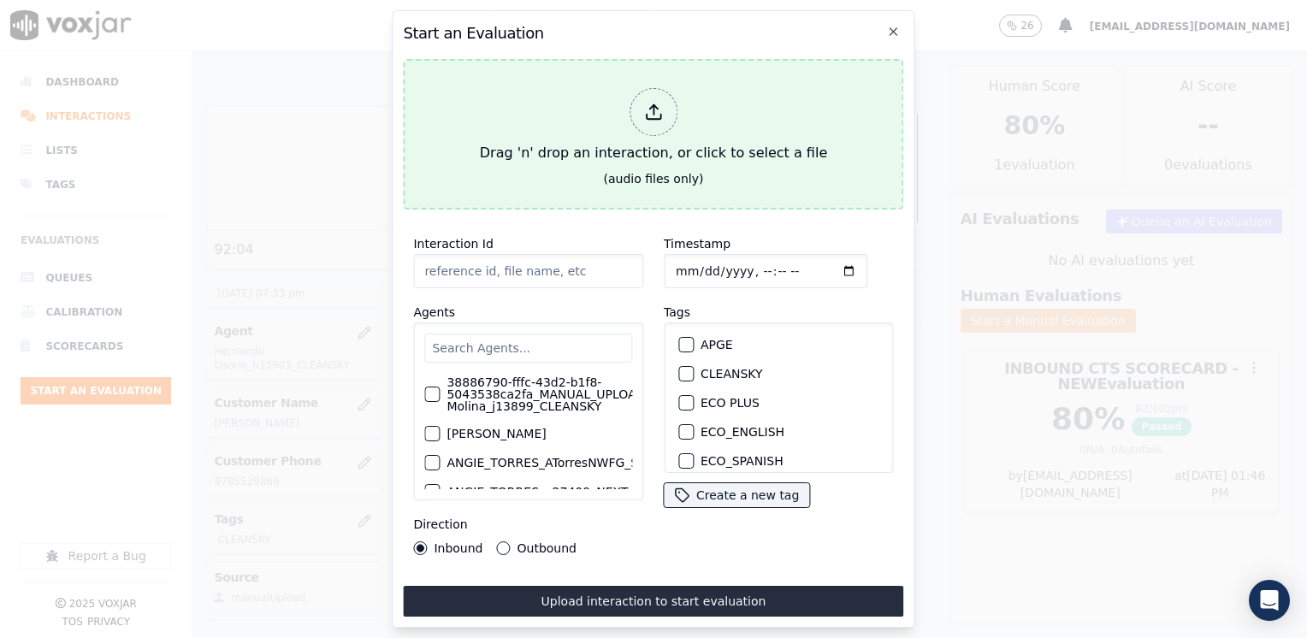
click at [653, 105] on line at bounding box center [653, 109] width 0 height 9
type input "20250812-135341_9785529866-[PERSON_NAME] all.mp3"
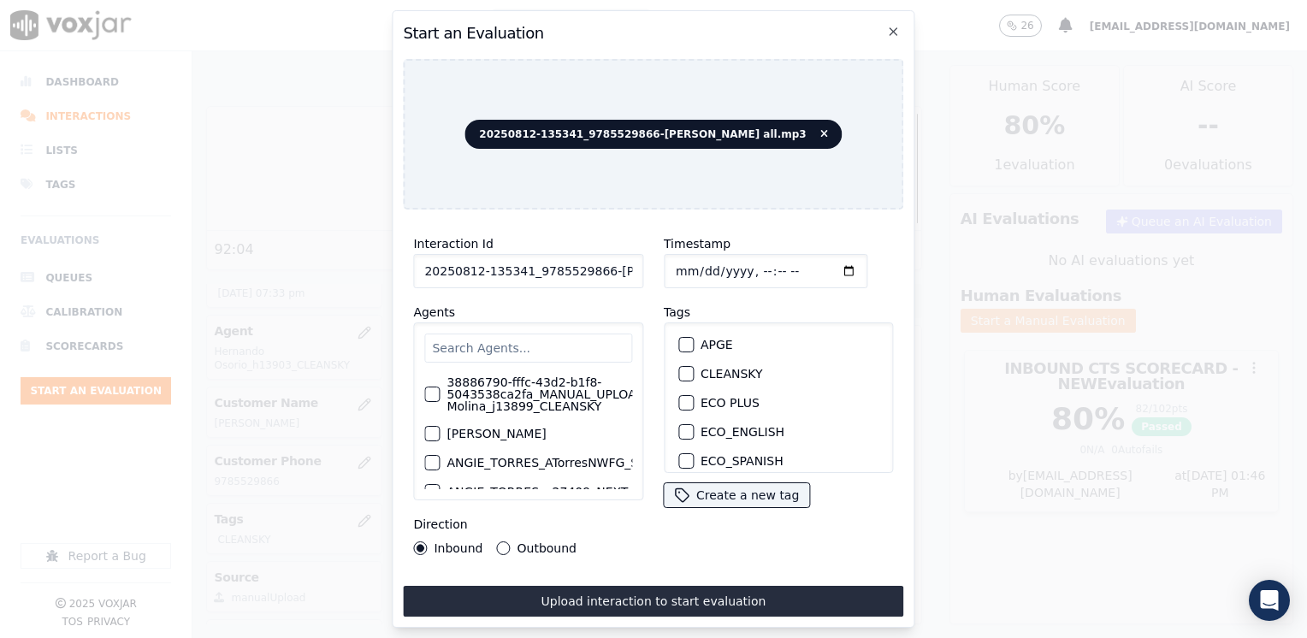
click at [523, 340] on input "text" at bounding box center [528, 347] width 208 height 29
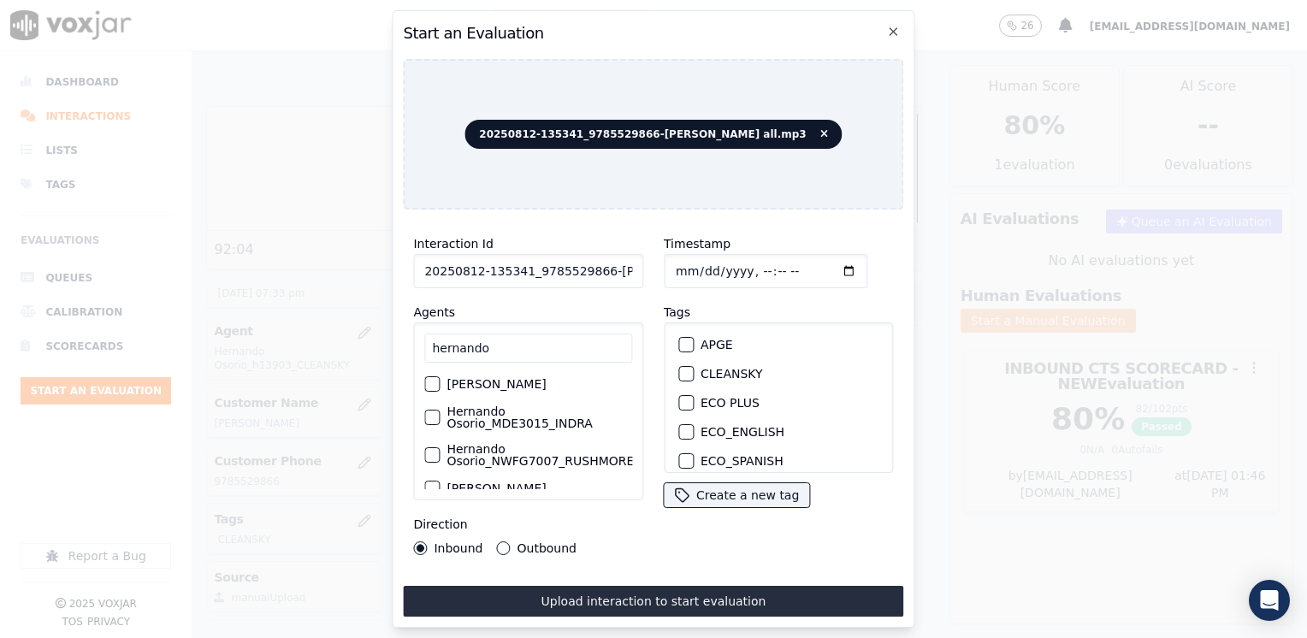
scroll to position [0, 0]
type input "hernando"
click at [432, 420] on div "button" at bounding box center [431, 422] width 12 height 12
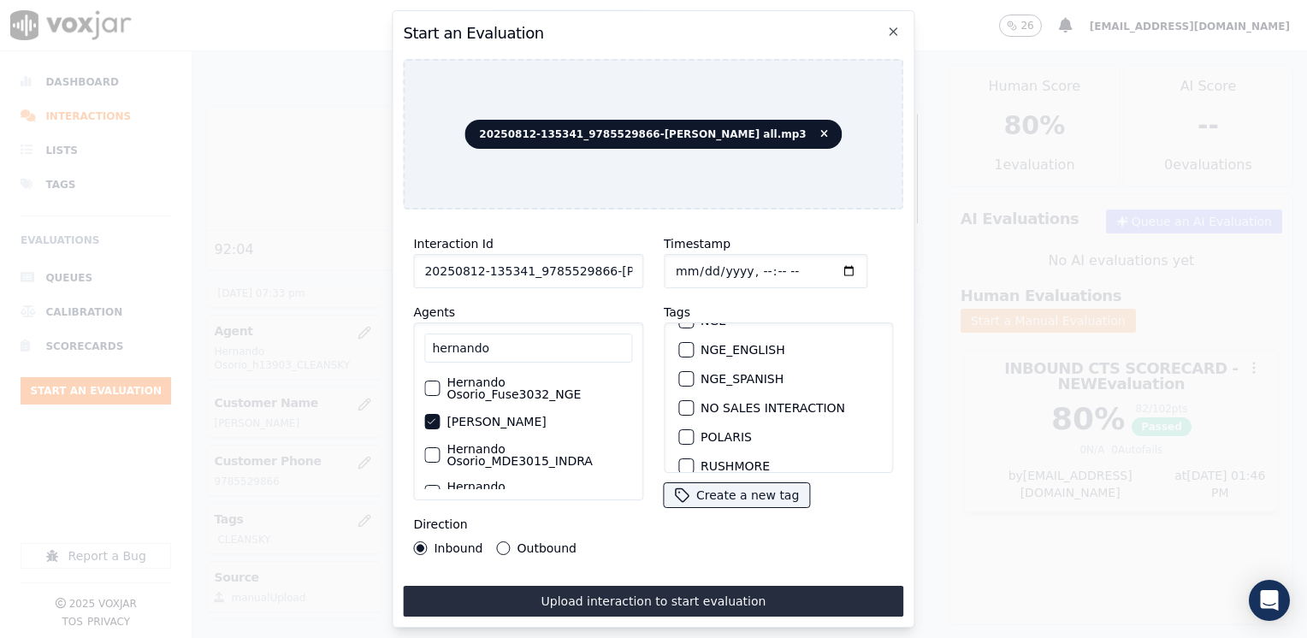
scroll to position [342, 0]
click at [679, 404] on div "button" at bounding box center [685, 410] width 12 height 12
click at [817, 264] on input "Timestamp" at bounding box center [766, 271] width 204 height 34
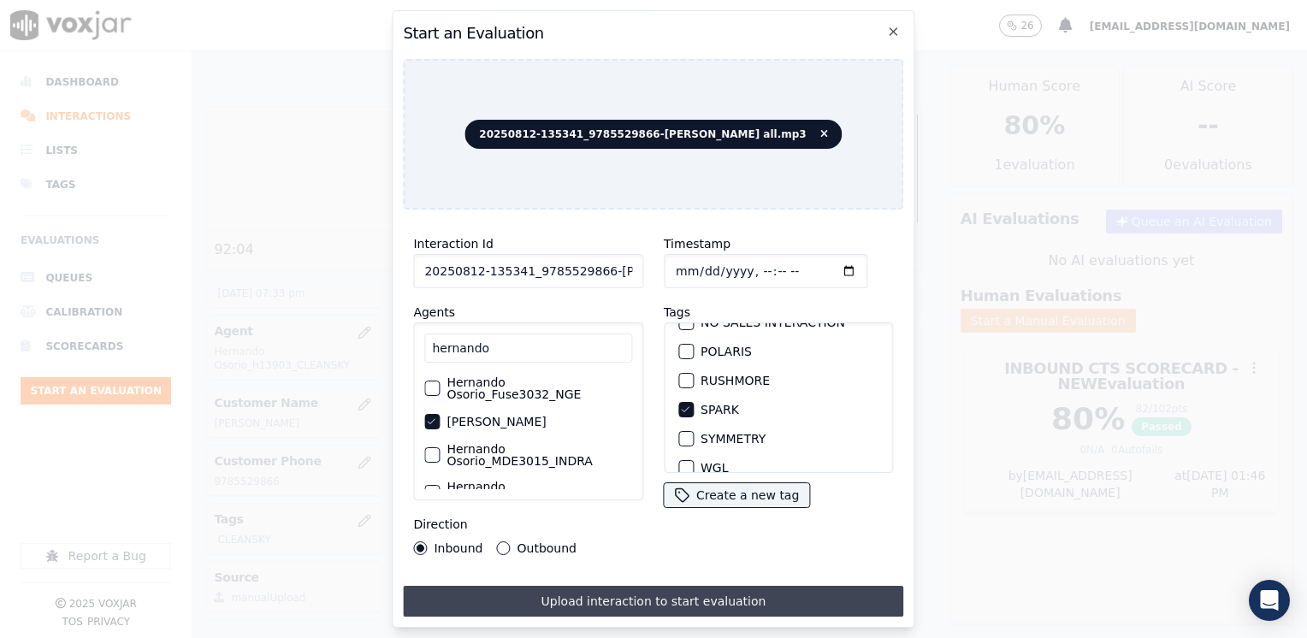
type input "[DATE]T19:46"
click at [614, 591] on button "Upload interaction to start evaluation" at bounding box center [653, 601] width 500 height 31
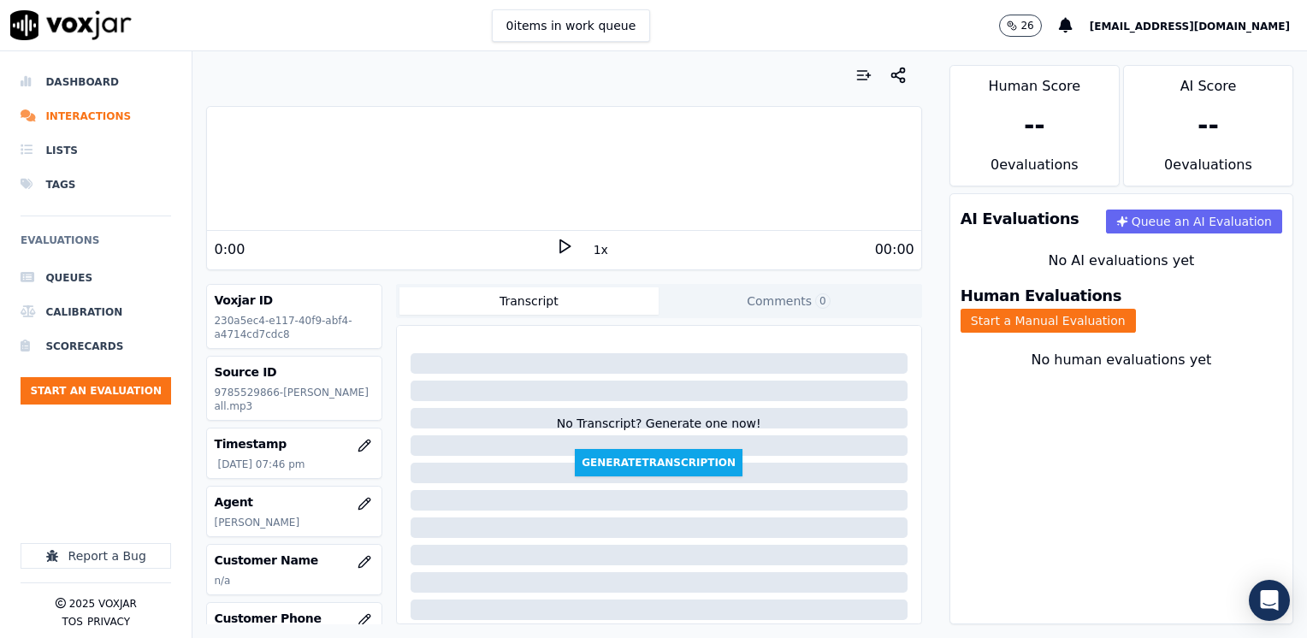
click at [370, 224] on div "Your browser does not support the audio element." at bounding box center [563, 169] width 713 height 124
click at [563, 242] on icon at bounding box center [564, 246] width 17 height 17
click at [562, 242] on icon at bounding box center [564, 246] width 17 height 17
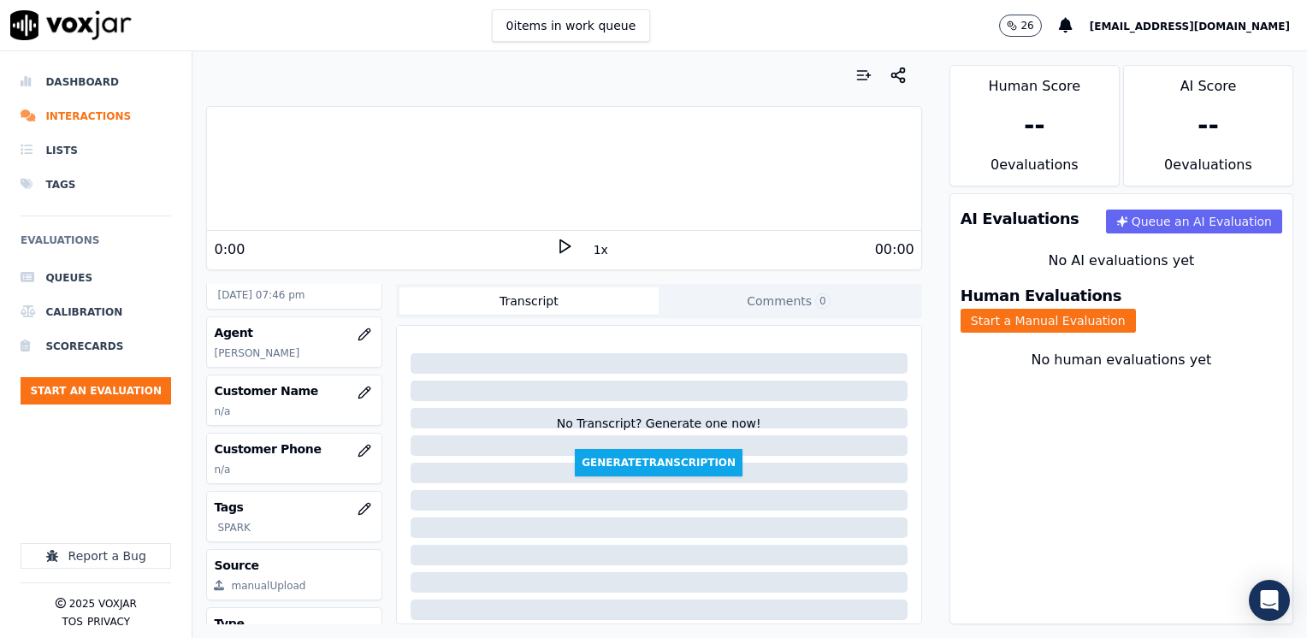
scroll to position [171, 0]
click at [357, 398] on icon "button" at bounding box center [364, 391] width 14 height 14
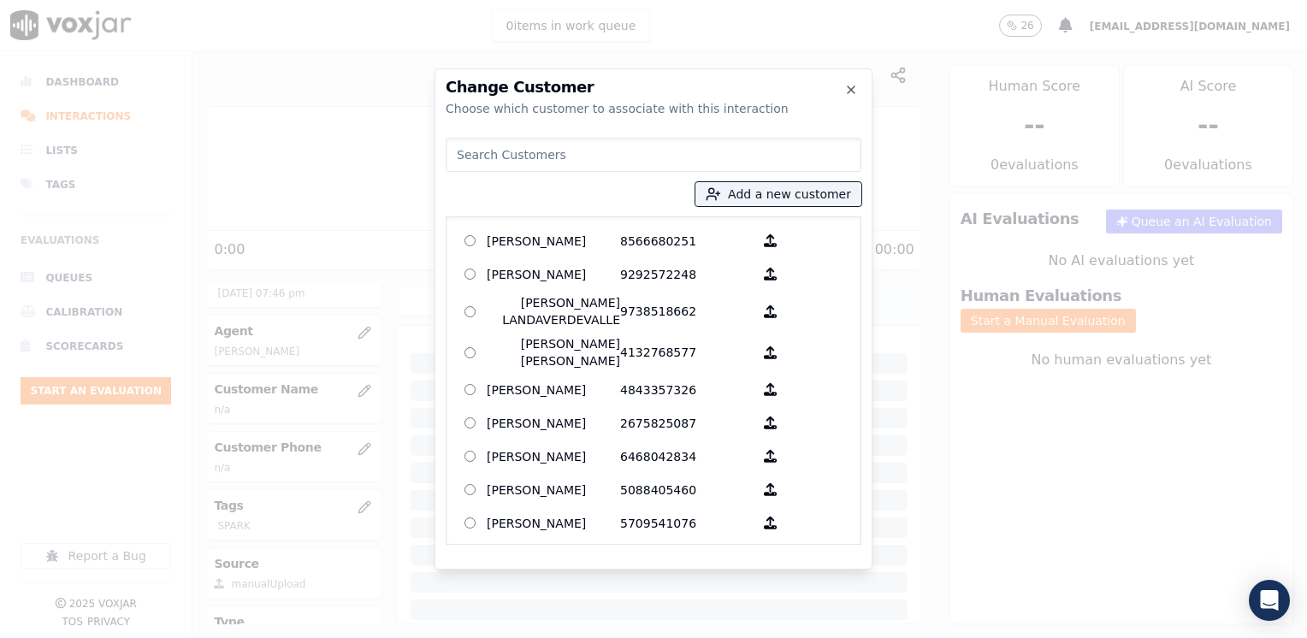
click at [585, 140] on input at bounding box center [653, 155] width 416 height 34
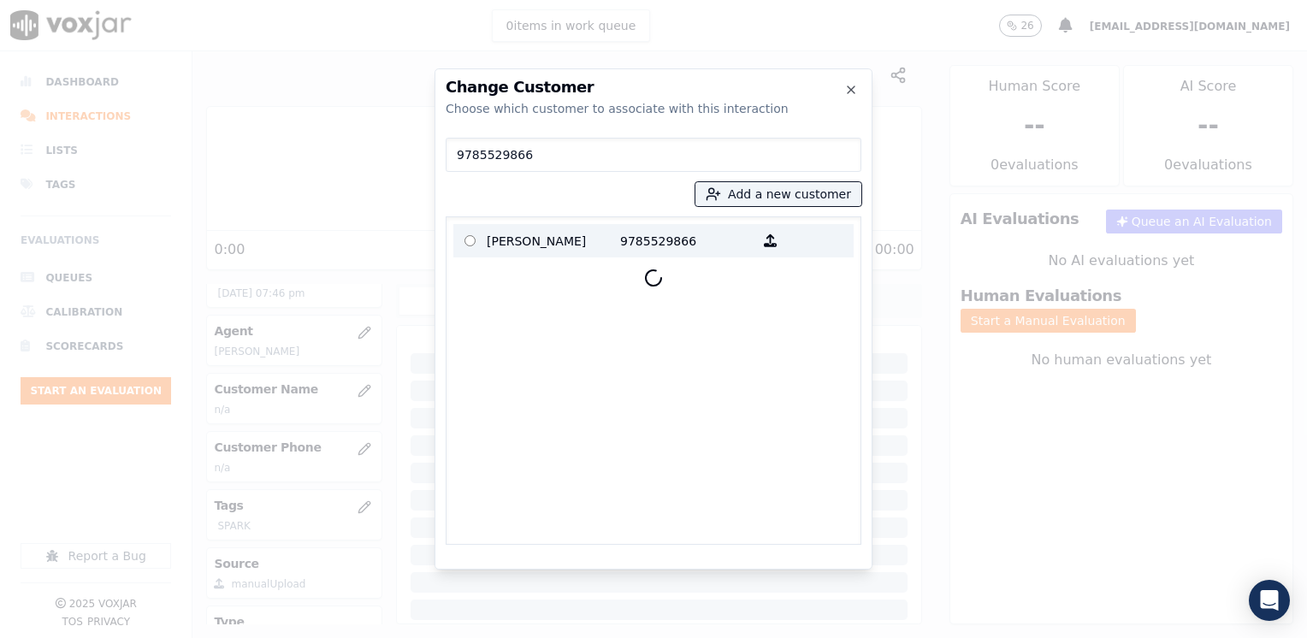
type input "9785529866"
click at [642, 235] on p "9785529866" at bounding box center [686, 240] width 133 height 27
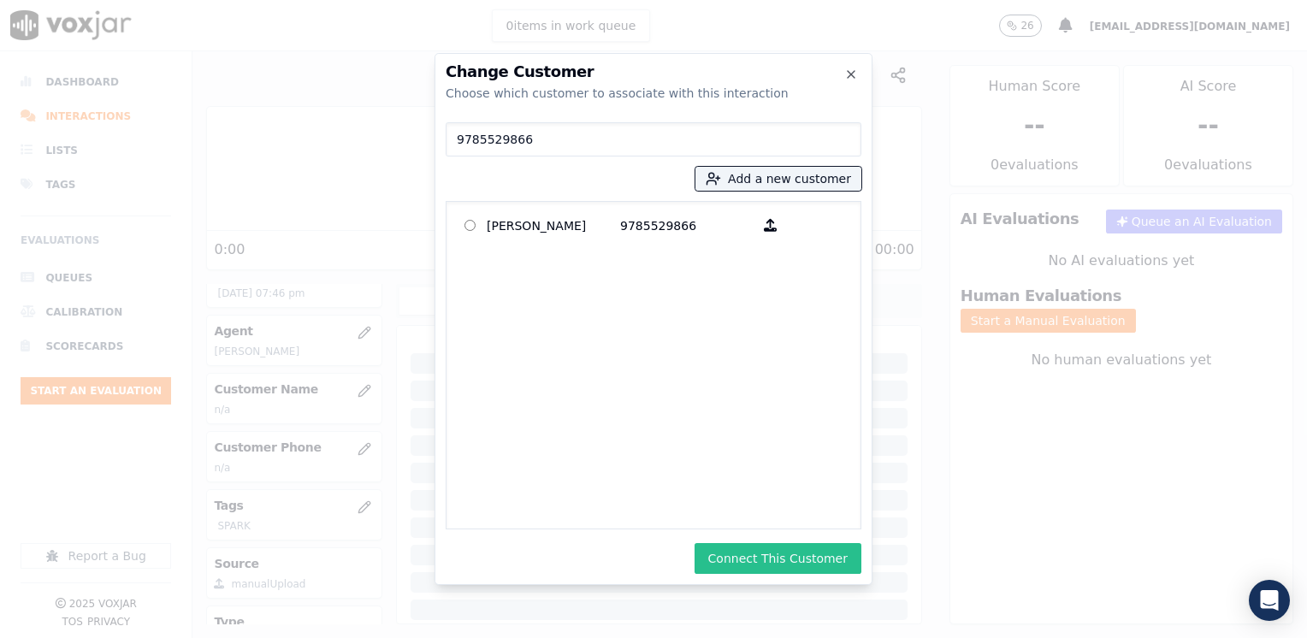
click at [780, 563] on button "Connect This Customer" at bounding box center [777, 558] width 167 height 31
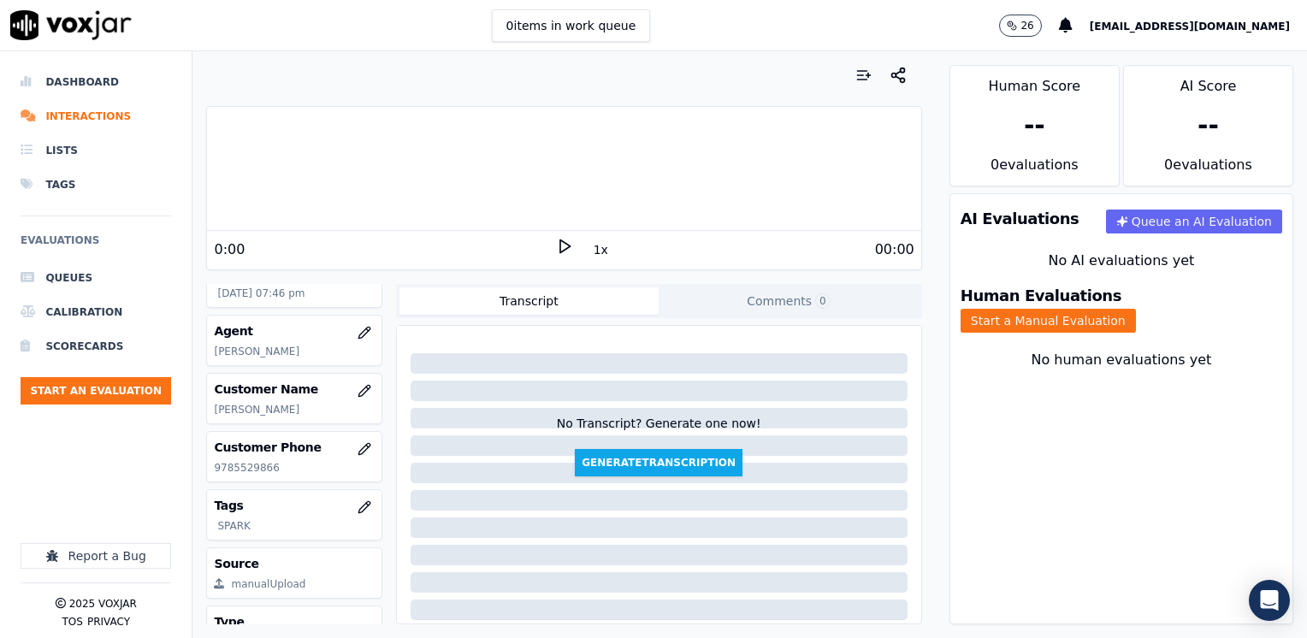
click at [1136, 309] on button "Start a Manual Evaluation" at bounding box center [1047, 321] width 175 height 24
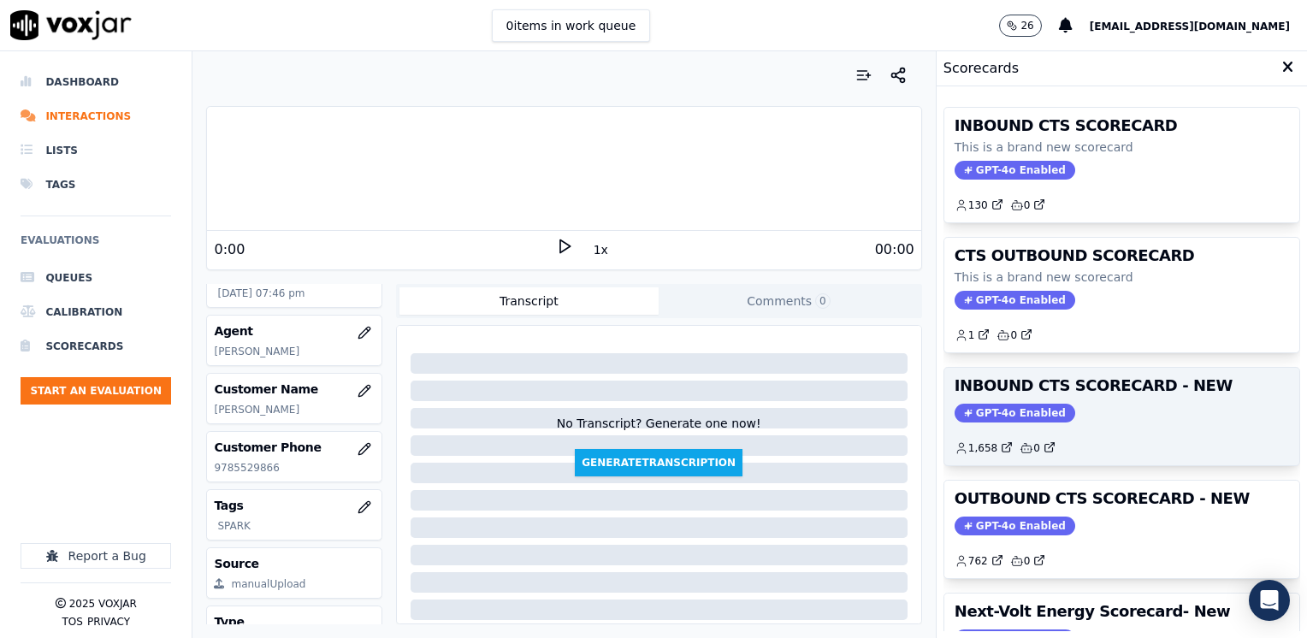
click at [997, 405] on span "GPT-4o Enabled" at bounding box center [1014, 413] width 121 height 19
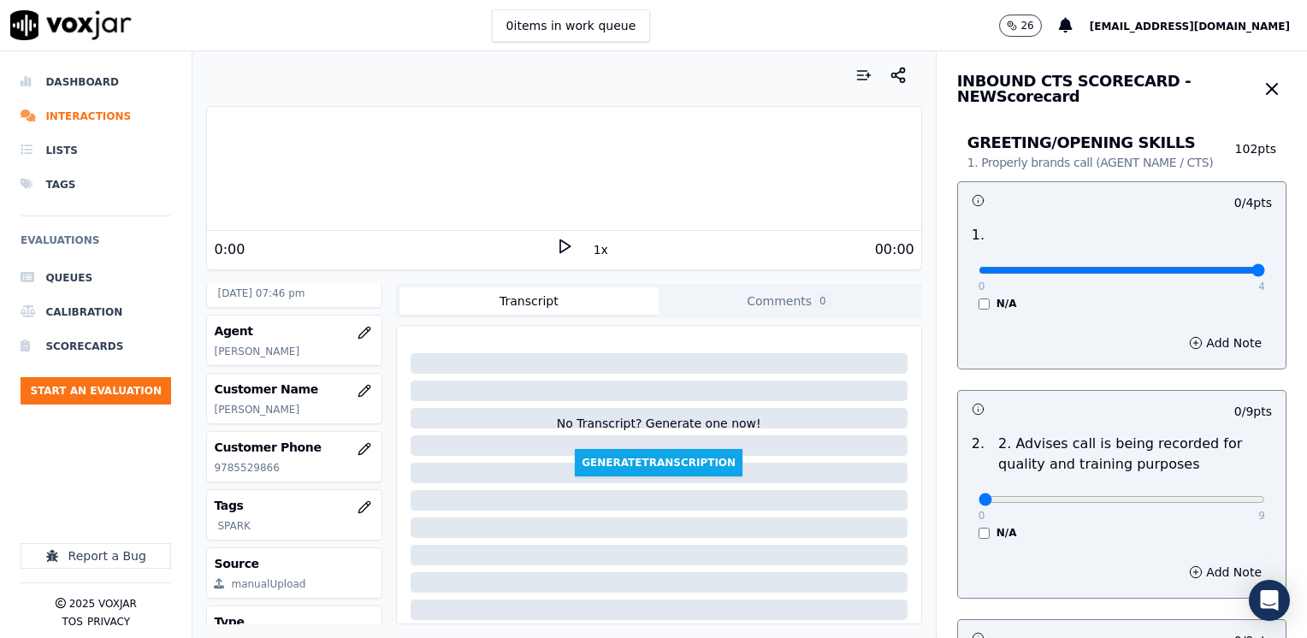
drag, startPoint x: 969, startPoint y: 271, endPoint x: 1306, endPoint y: 247, distance: 337.7
type input "4"
click at [1265, 267] on input "range" at bounding box center [1121, 270] width 286 height 7
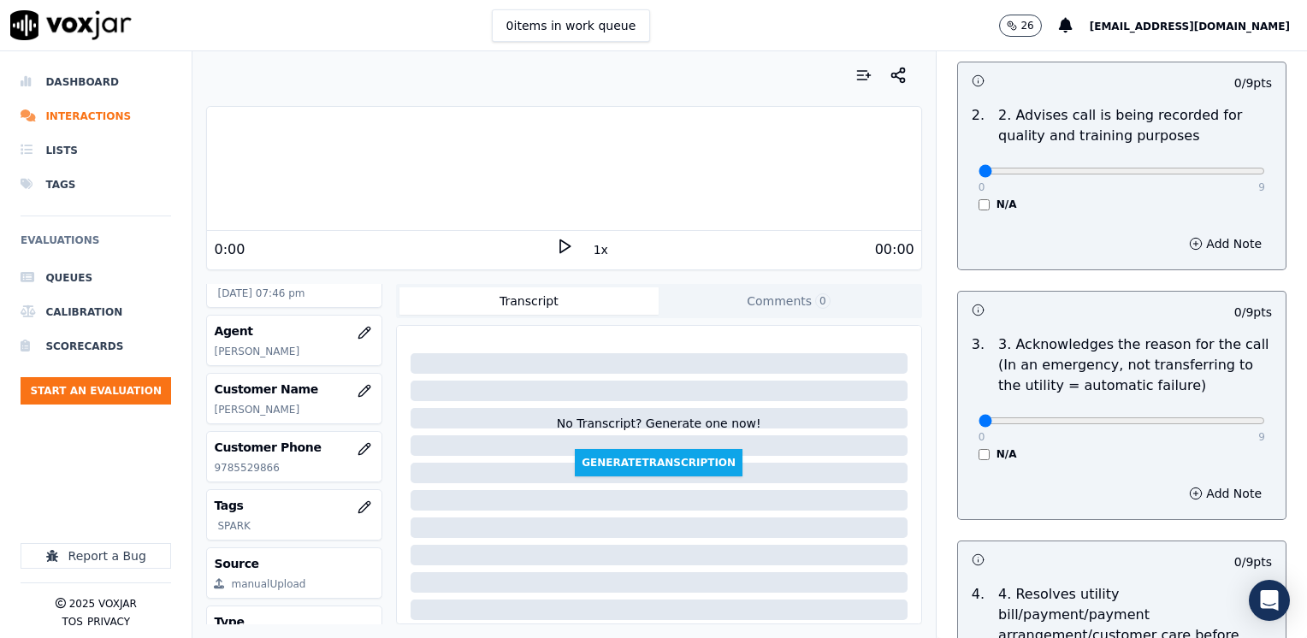
scroll to position [342, 0]
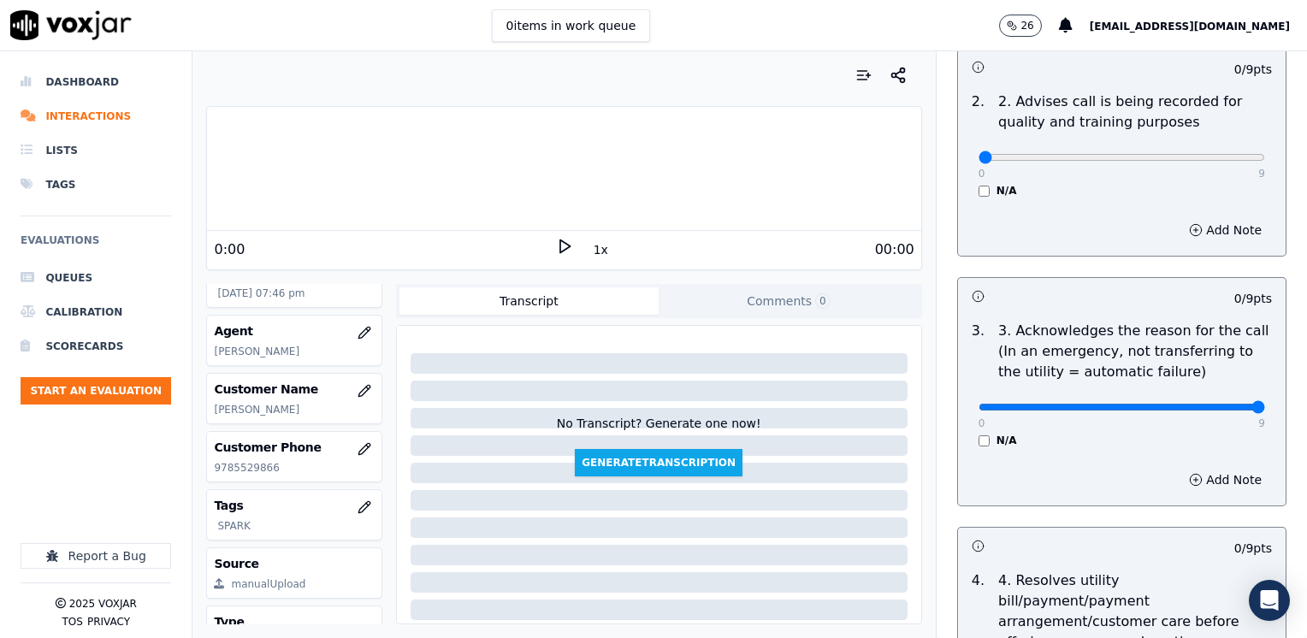
drag, startPoint x: 973, startPoint y: 410, endPoint x: 1309, endPoint y: 365, distance: 339.1
type input "9"
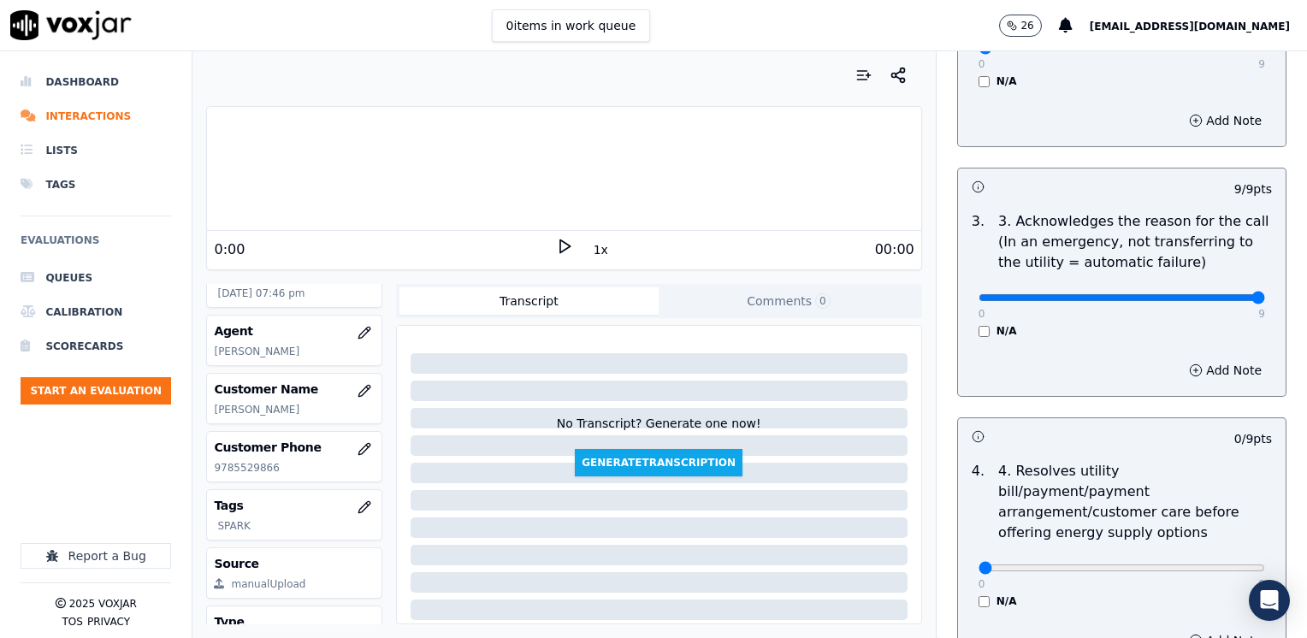
scroll to position [599, 0]
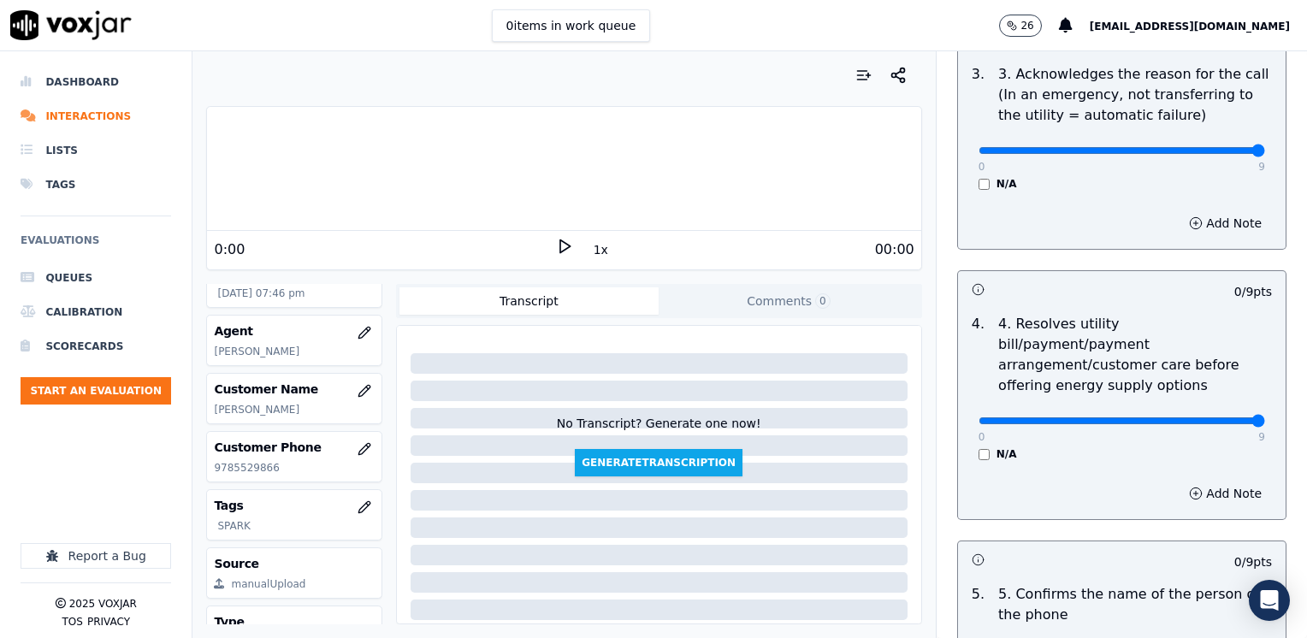
drag, startPoint x: 971, startPoint y: 401, endPoint x: 1272, endPoint y: 411, distance: 301.2
type input "9"
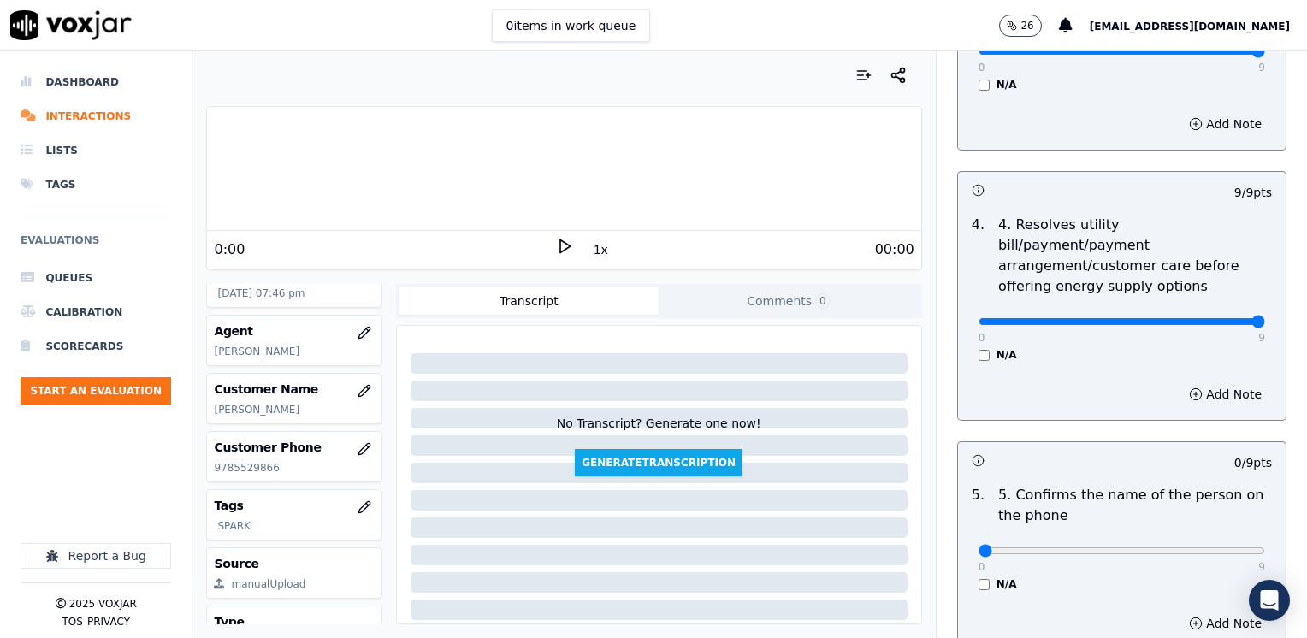
scroll to position [855, 0]
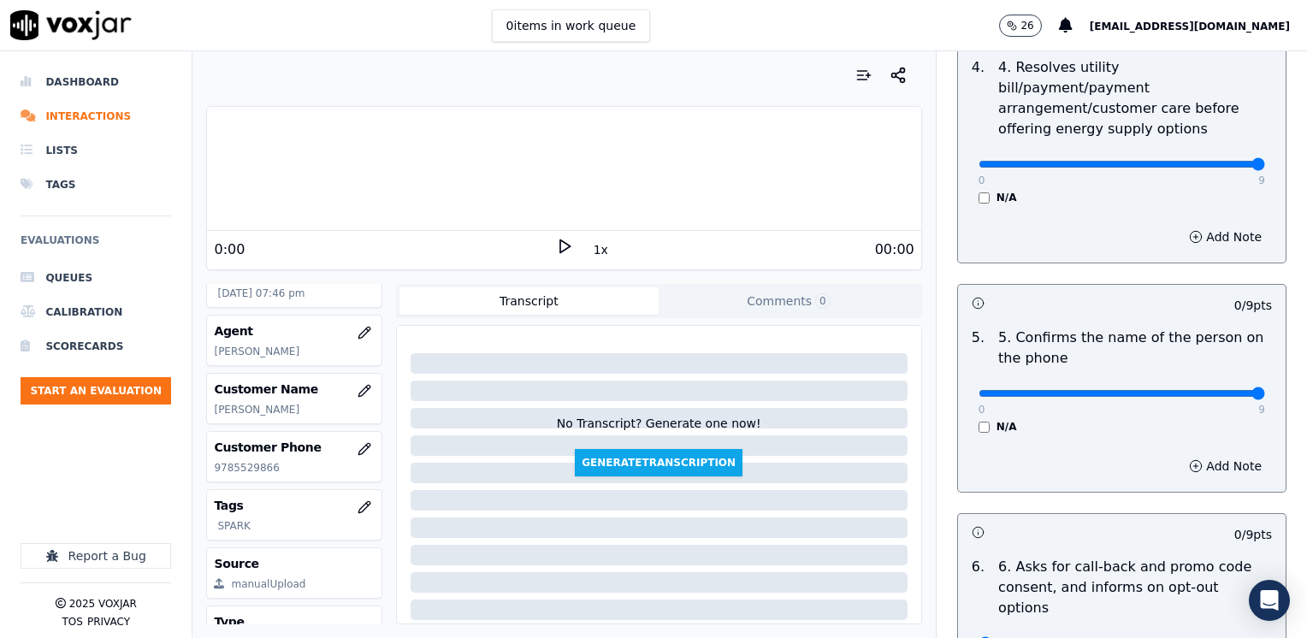
drag, startPoint x: 972, startPoint y: 373, endPoint x: 1309, endPoint y: 345, distance: 338.0
type input "9"
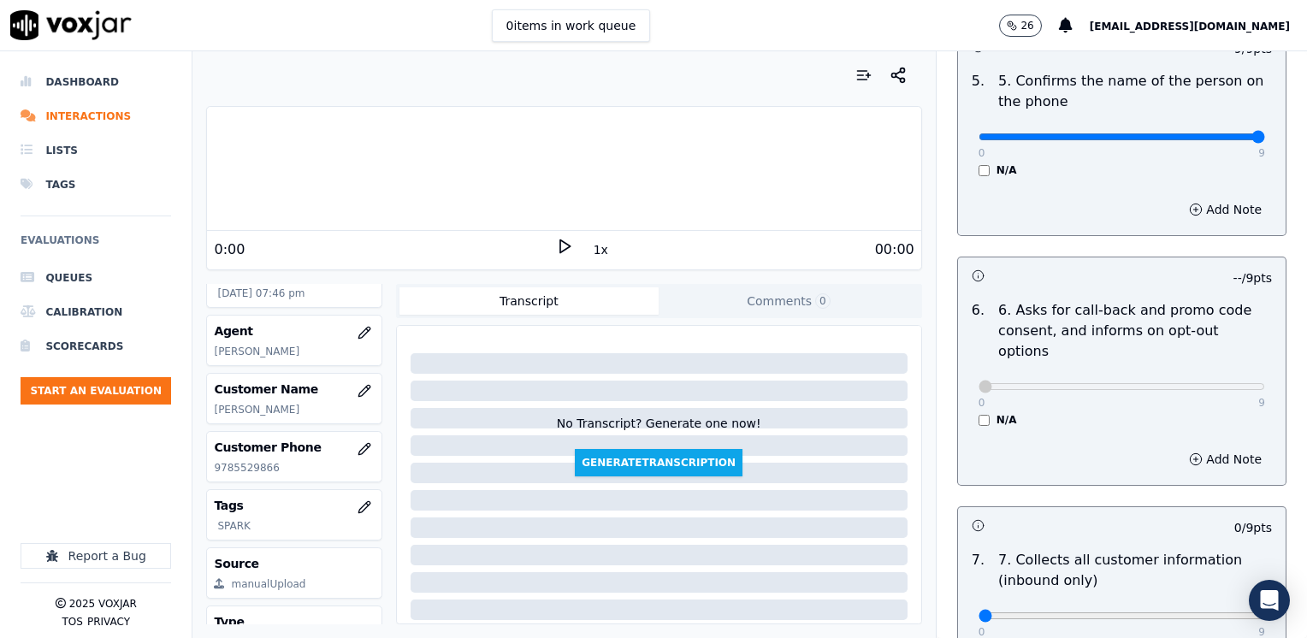
scroll to position [1368, 0]
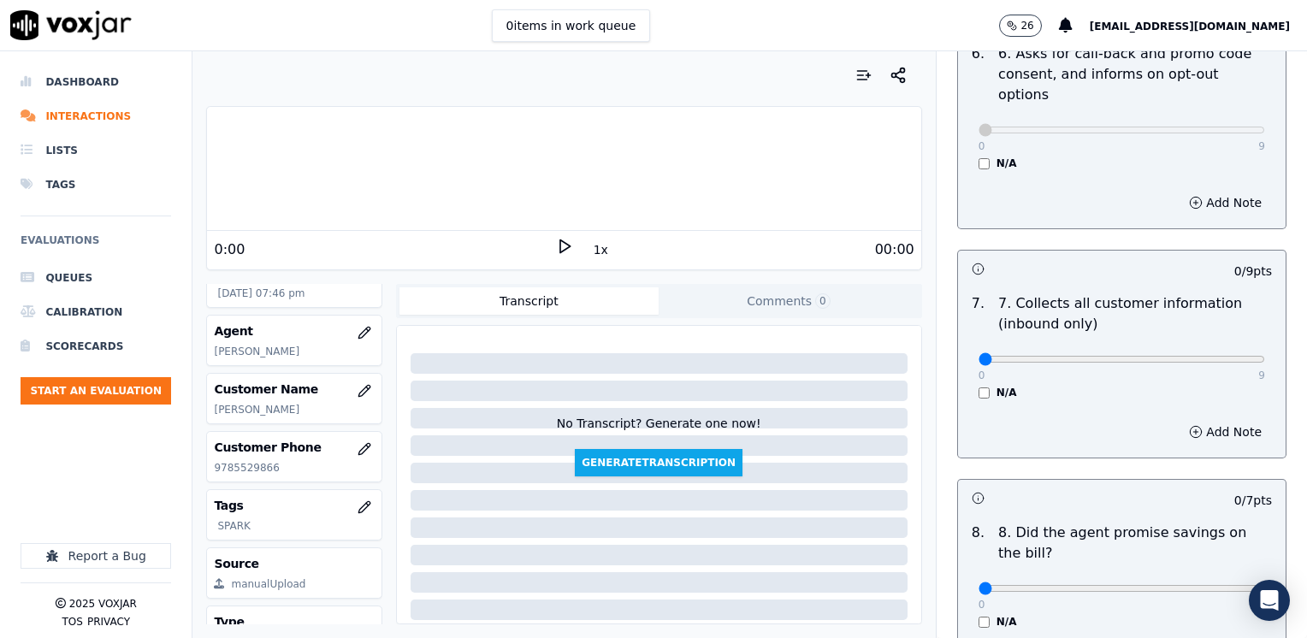
type input "9"
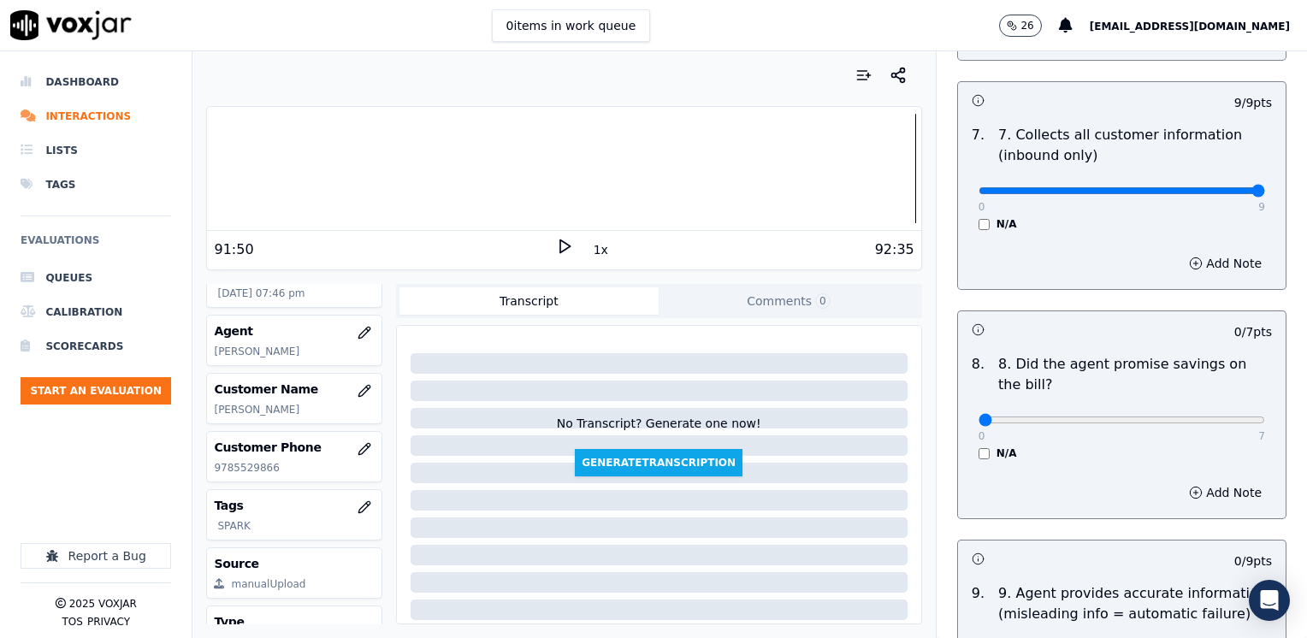
scroll to position [1539, 0]
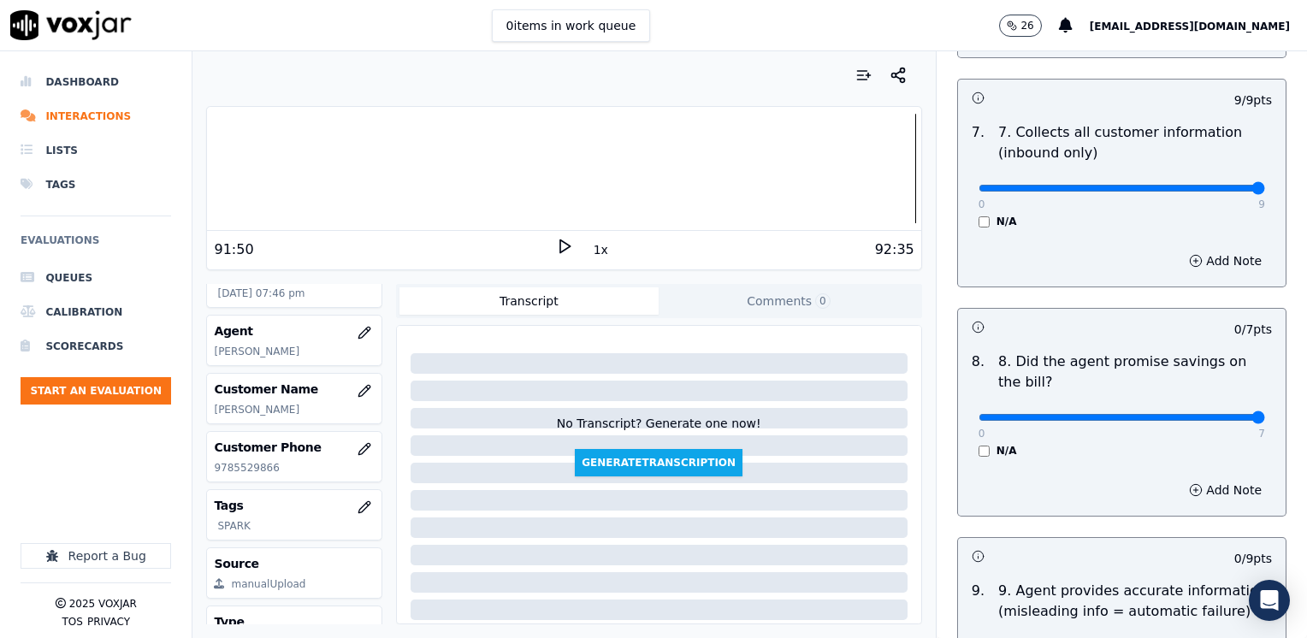
drag, startPoint x: 968, startPoint y: 378, endPoint x: 1306, endPoint y: 327, distance: 341.5
type input "7"
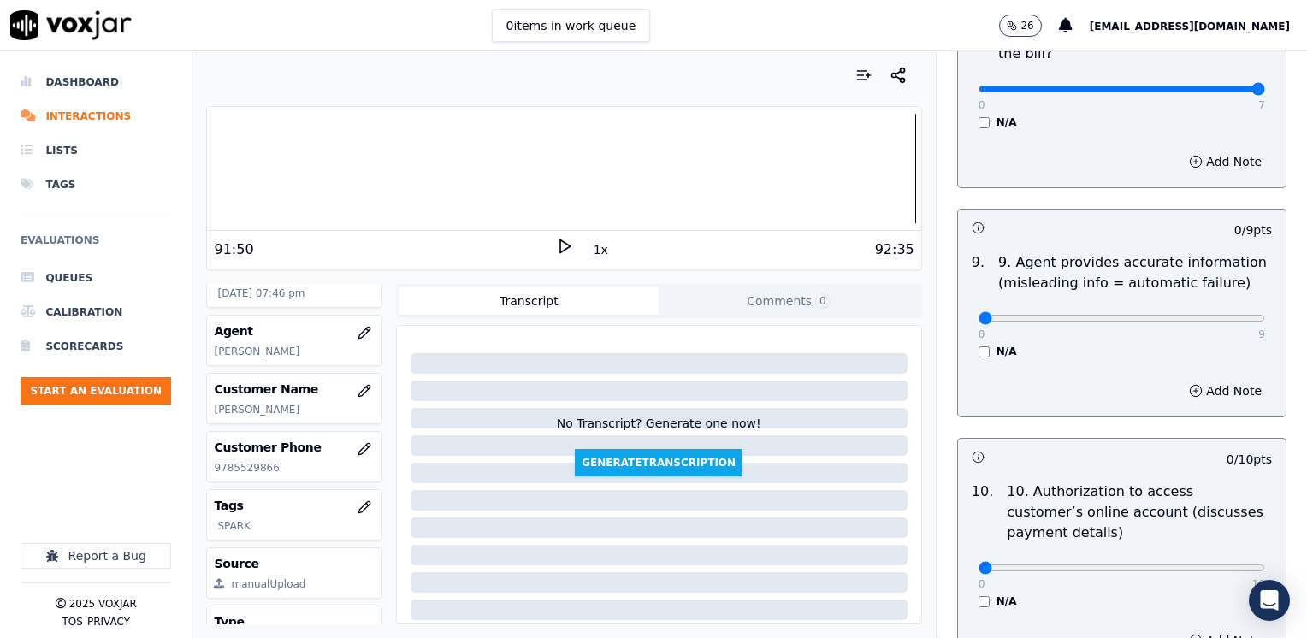
scroll to position [1881, 0]
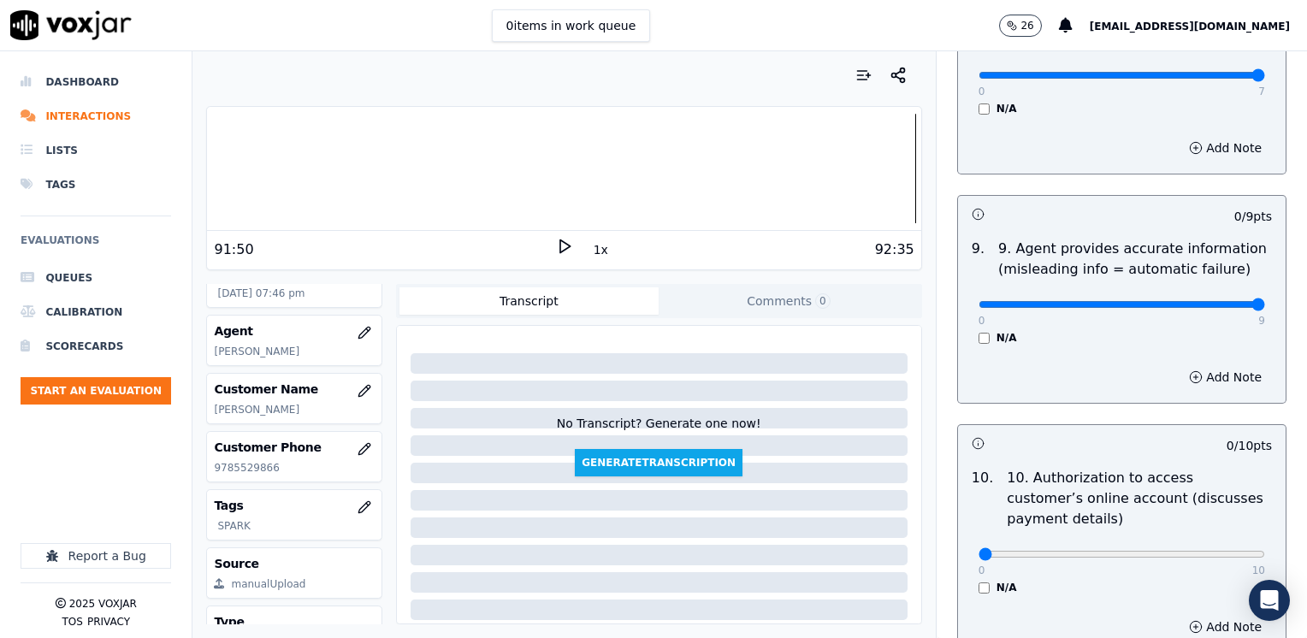
drag, startPoint x: 969, startPoint y: 264, endPoint x: 1309, endPoint y: 292, distance: 341.5
type input "9"
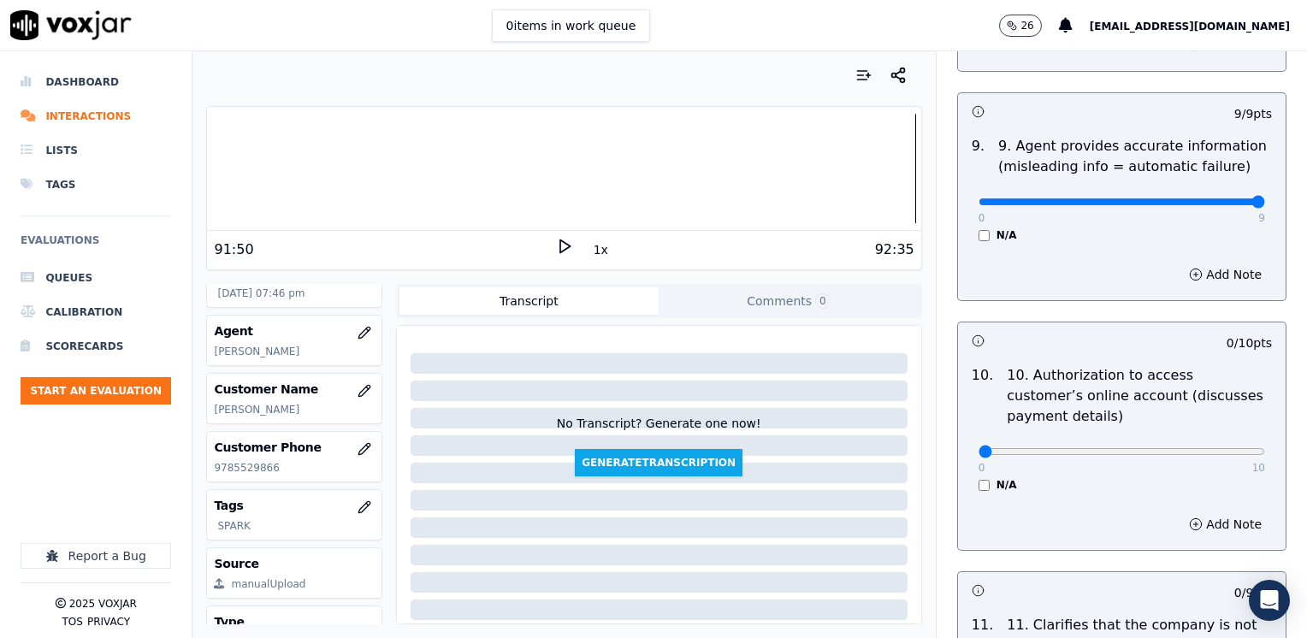
scroll to position [2138, 0]
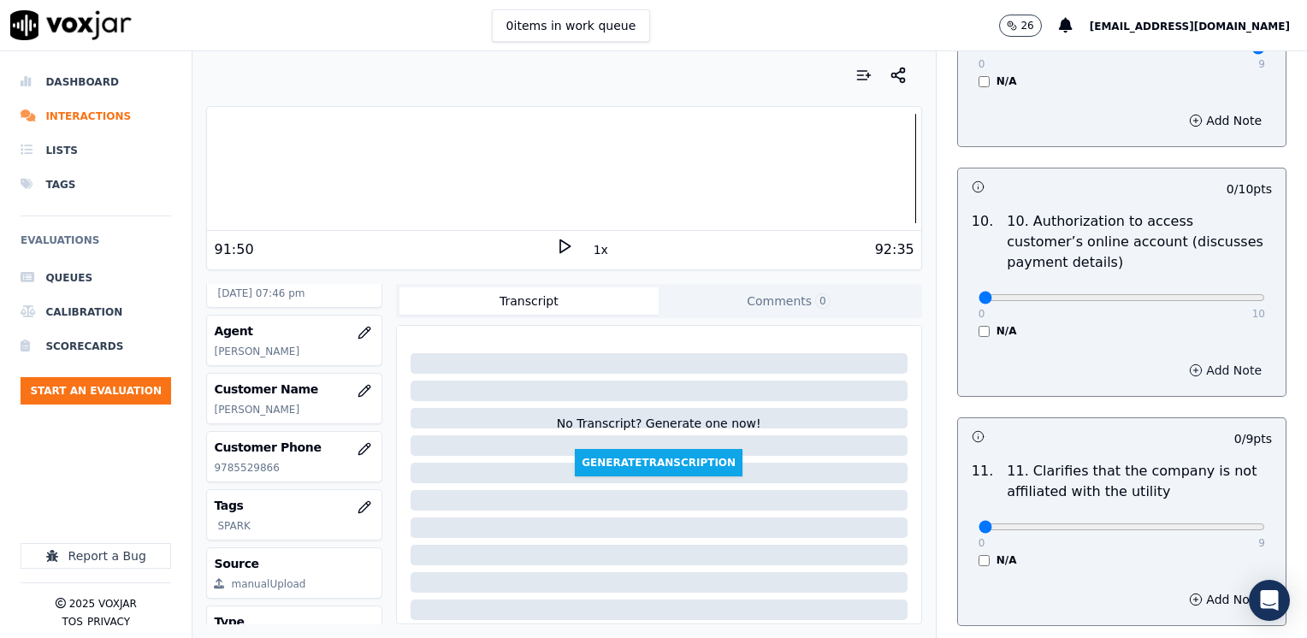
click at [1211, 358] on button "Add Note" at bounding box center [1224, 370] width 93 height 24
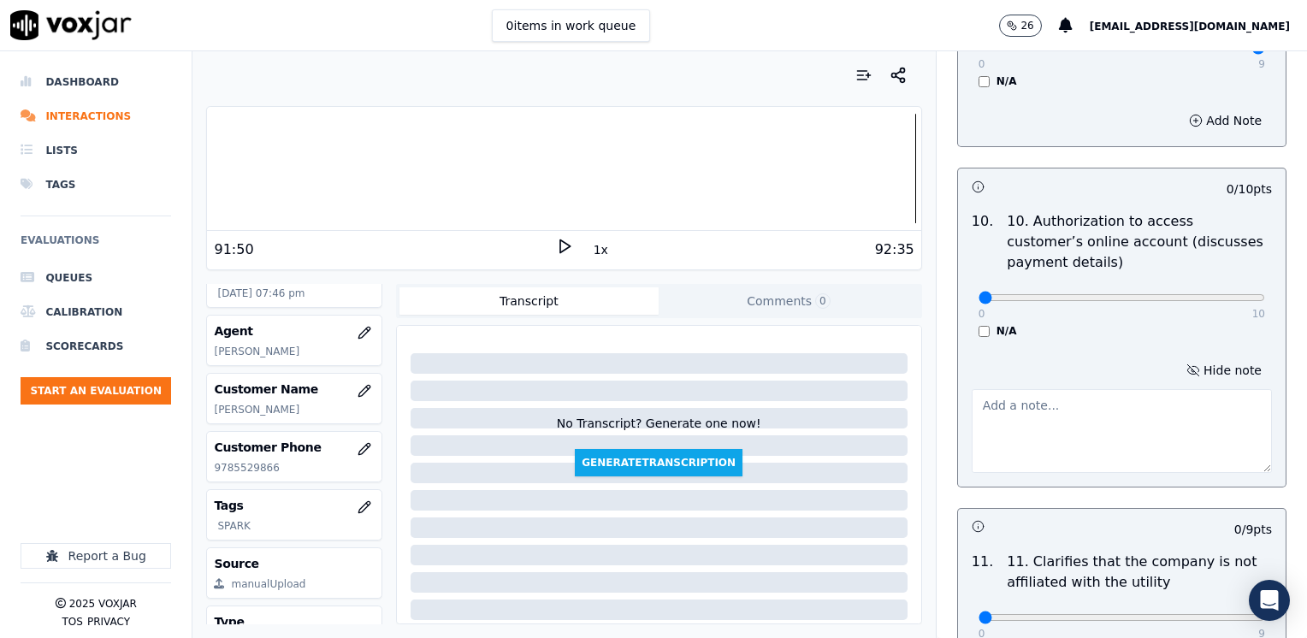
click at [1030, 405] on textarea at bounding box center [1121, 431] width 300 height 84
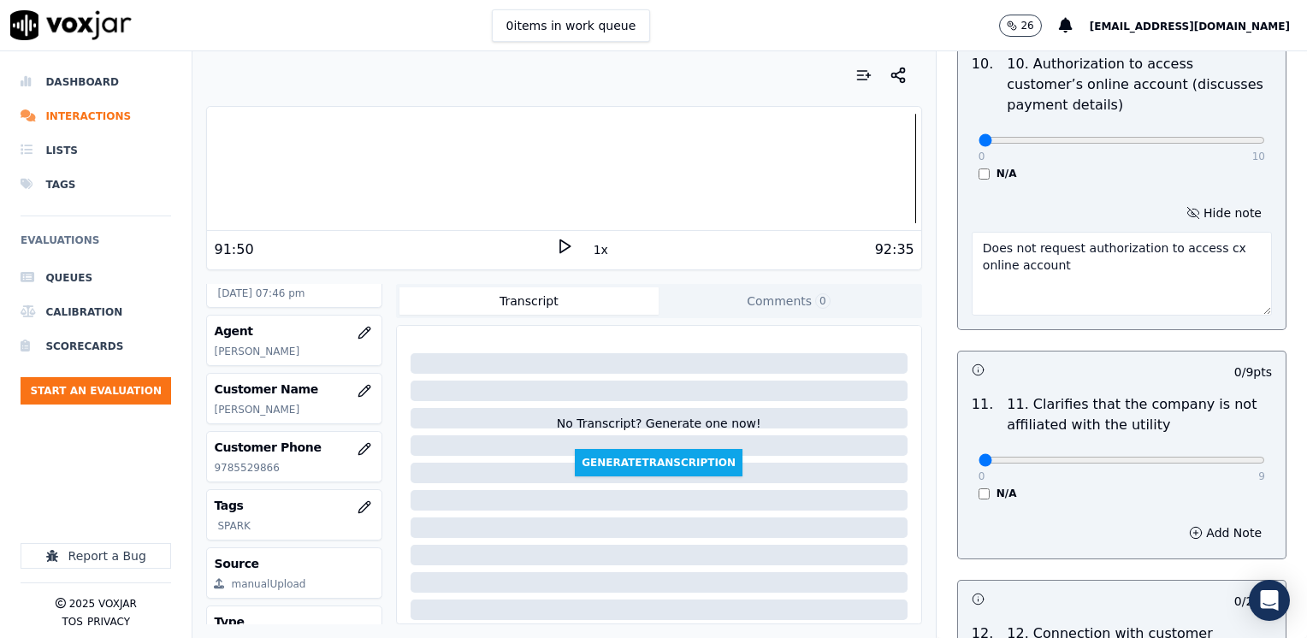
scroll to position [2394, 0]
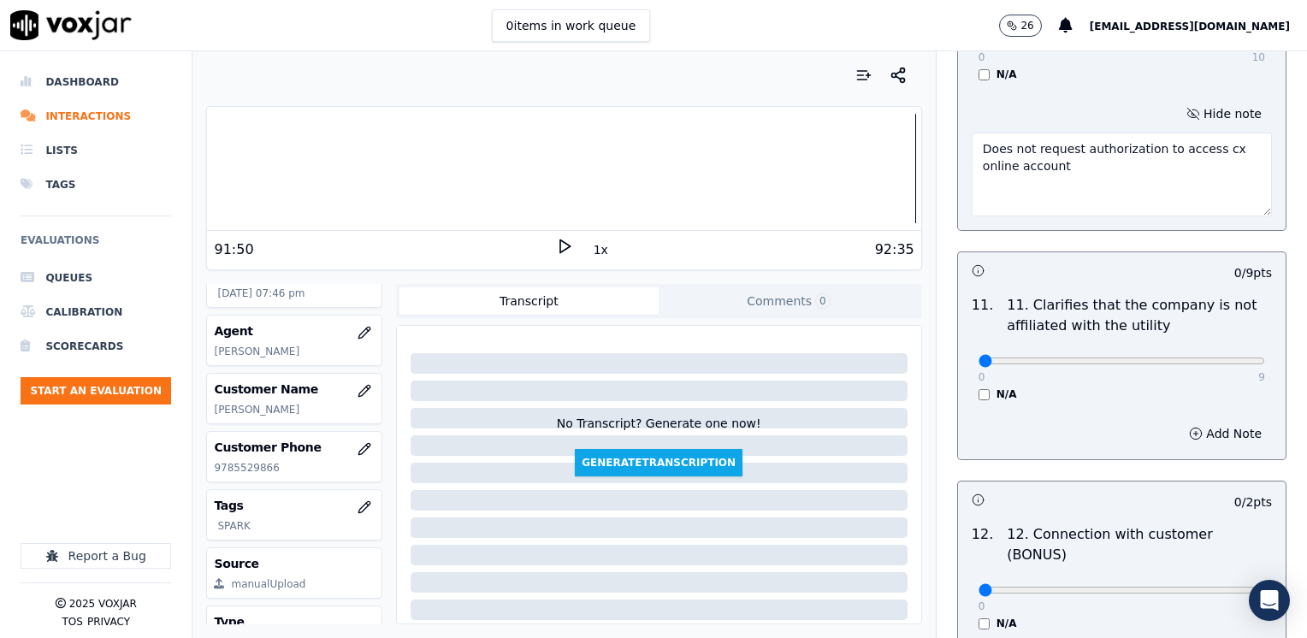
type textarea "Does not request authorization to access cx online account"
drag, startPoint x: 966, startPoint y: 314, endPoint x: 1309, endPoint y: 305, distance: 343.0
type input "9"
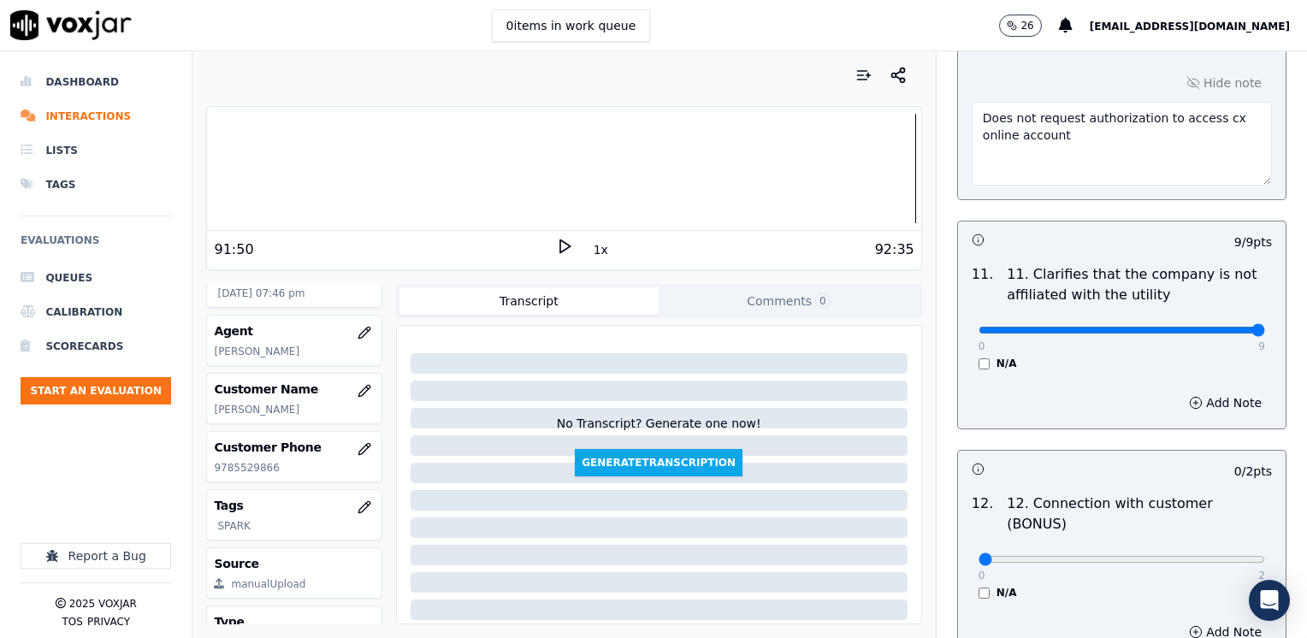
scroll to position [2651, 0]
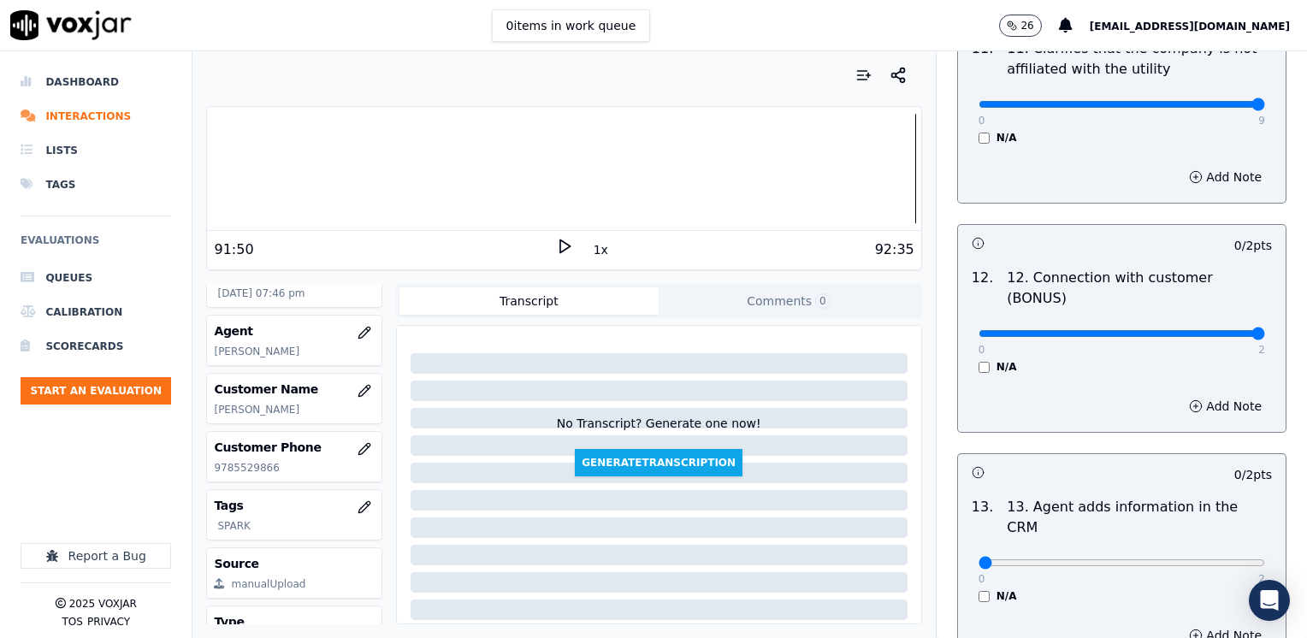
drag, startPoint x: 971, startPoint y: 273, endPoint x: 1252, endPoint y: 308, distance: 282.6
type input "2"
type input "7"
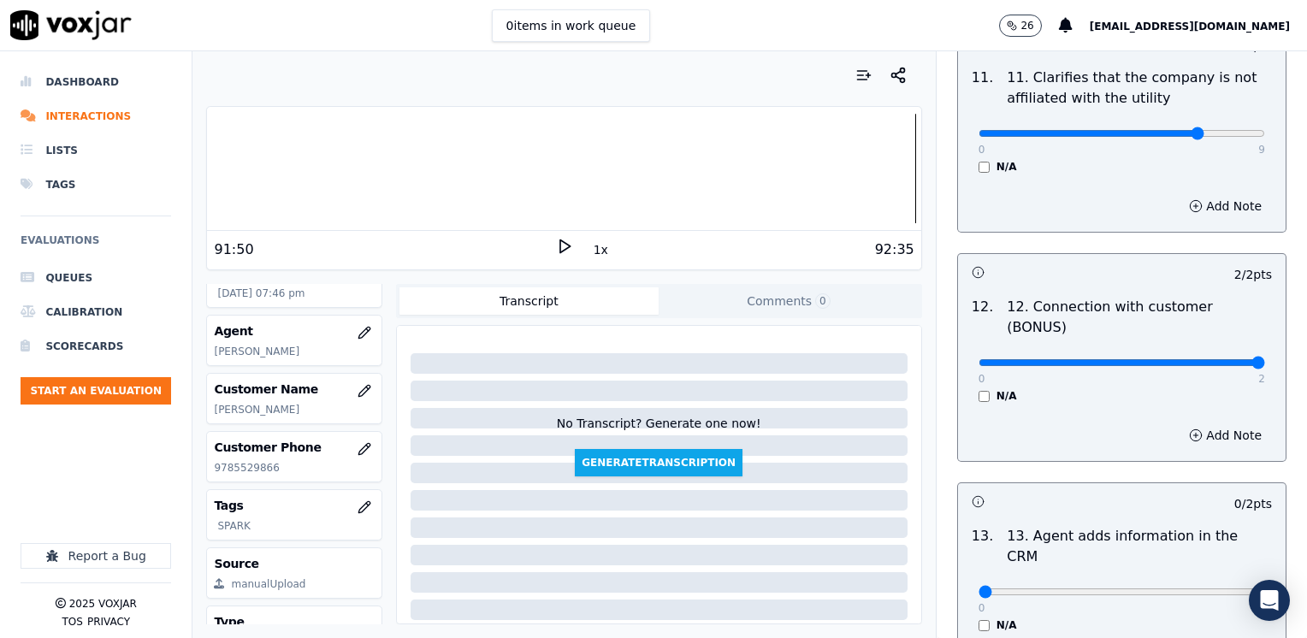
scroll to position [2822, 0]
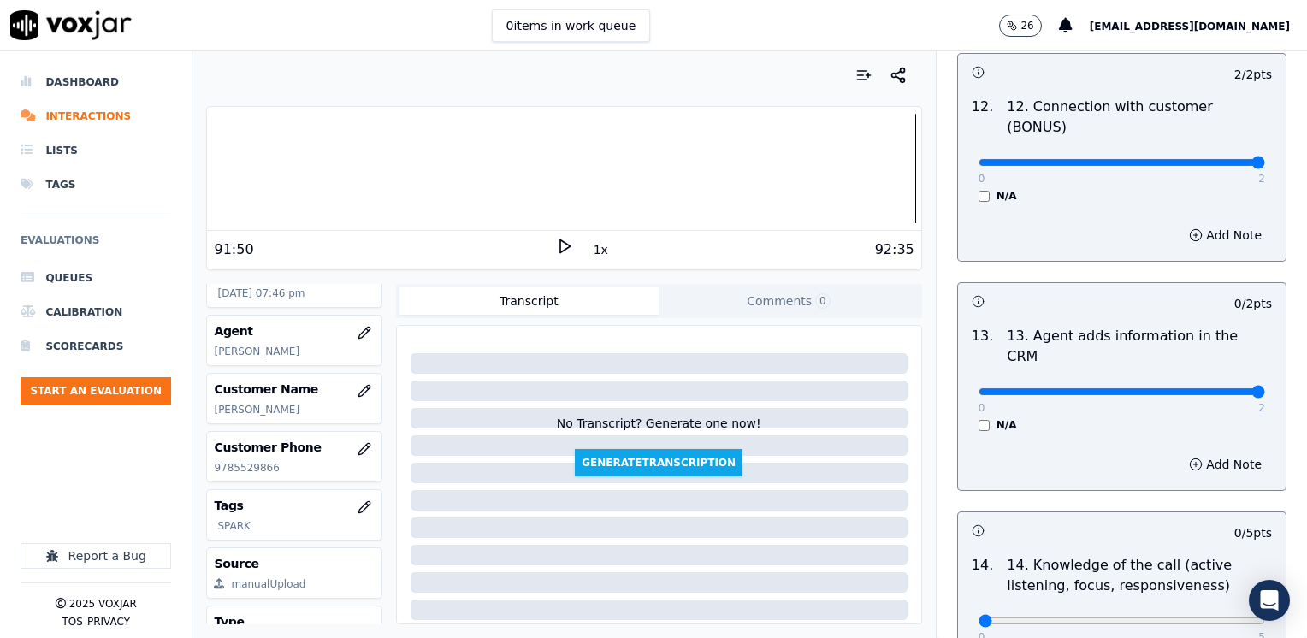
drag, startPoint x: 969, startPoint y: 302, endPoint x: 1309, endPoint y: 301, distance: 340.3
type input "2"
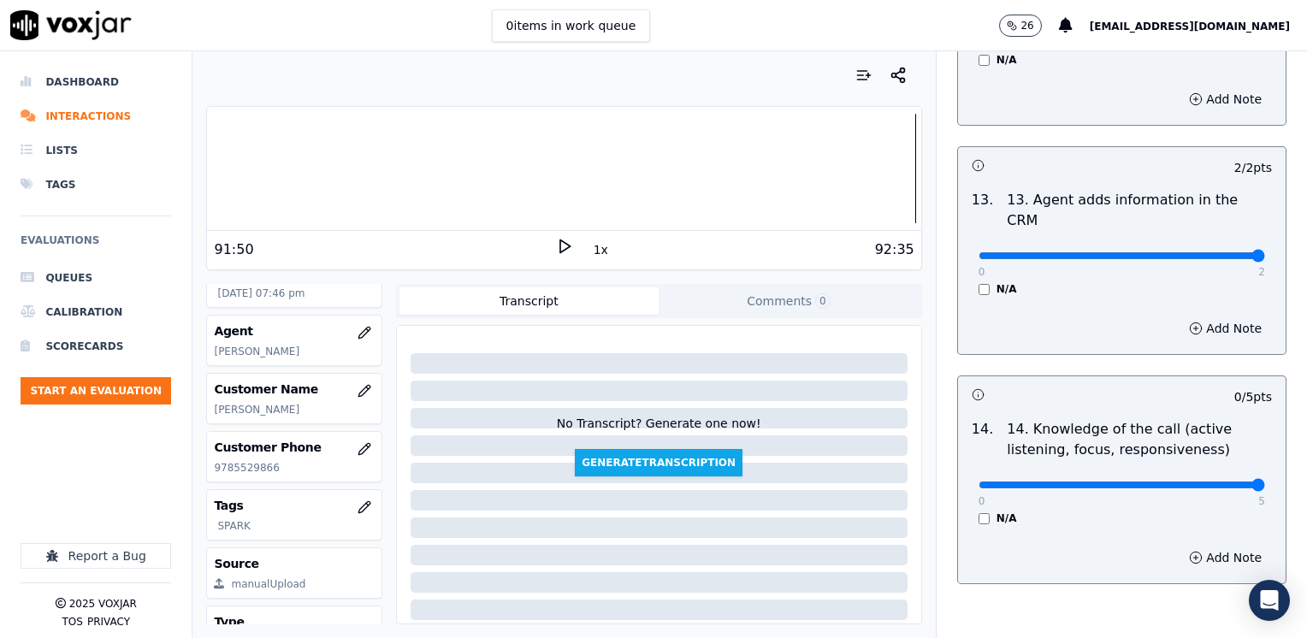
drag, startPoint x: 964, startPoint y: 394, endPoint x: 1309, endPoint y: 455, distance: 349.9
type input "5"
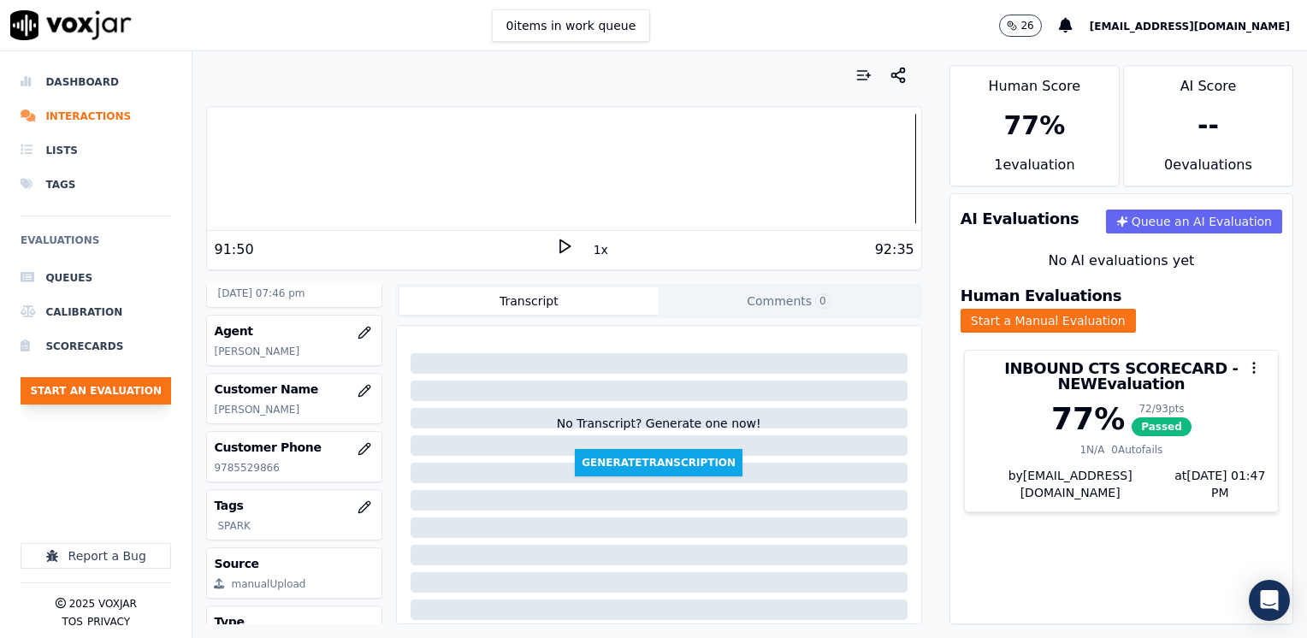
click at [121, 385] on button "Start an Evaluation" at bounding box center [96, 390] width 150 height 27
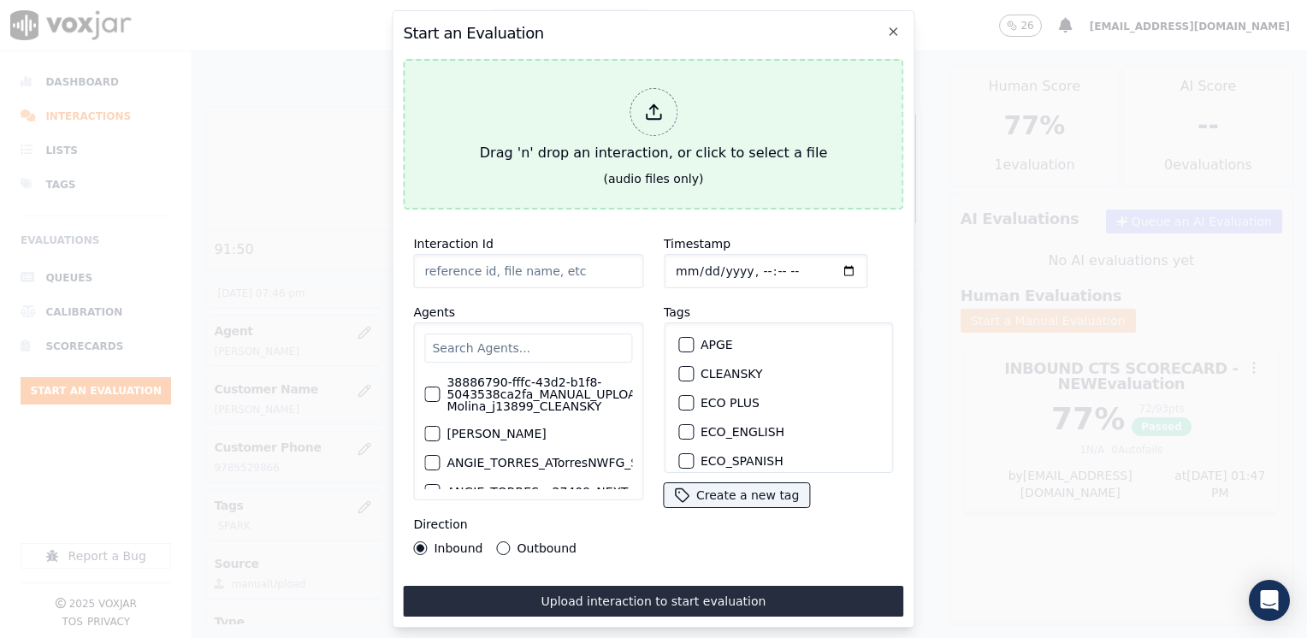
click at [646, 115] on icon at bounding box center [653, 117] width 15 height 5
type input "20250812-150050_6106808155-[PERSON_NAME] all.mp3"
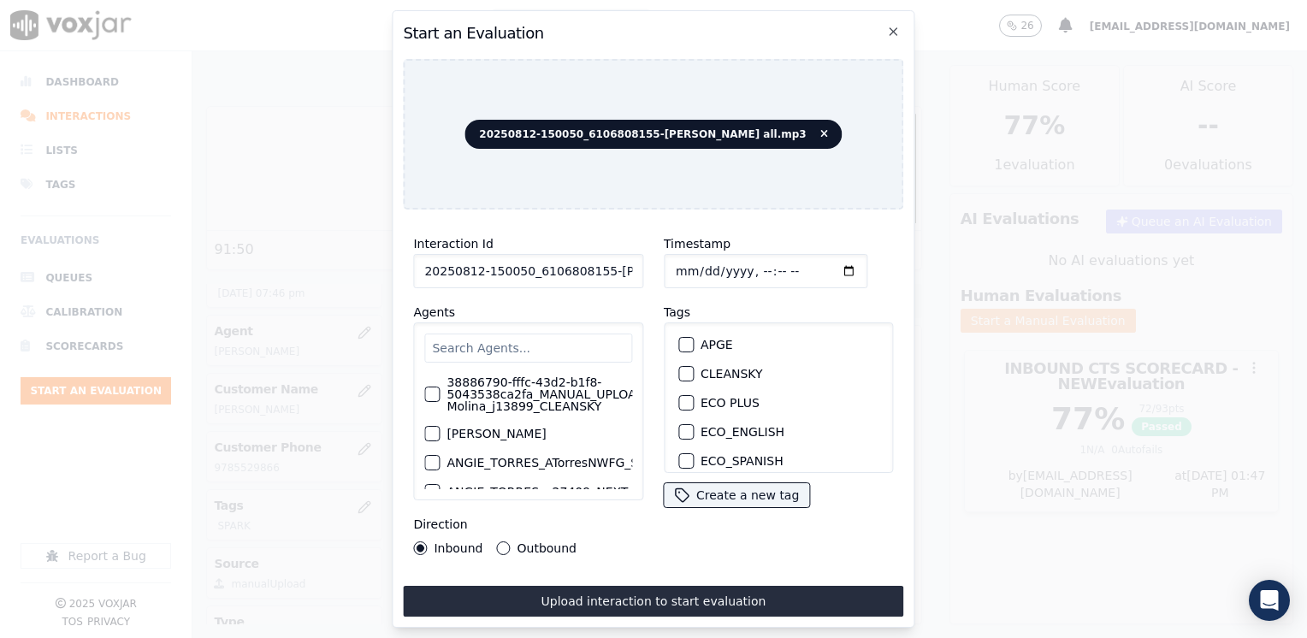
click at [516, 333] on input "text" at bounding box center [528, 347] width 208 height 29
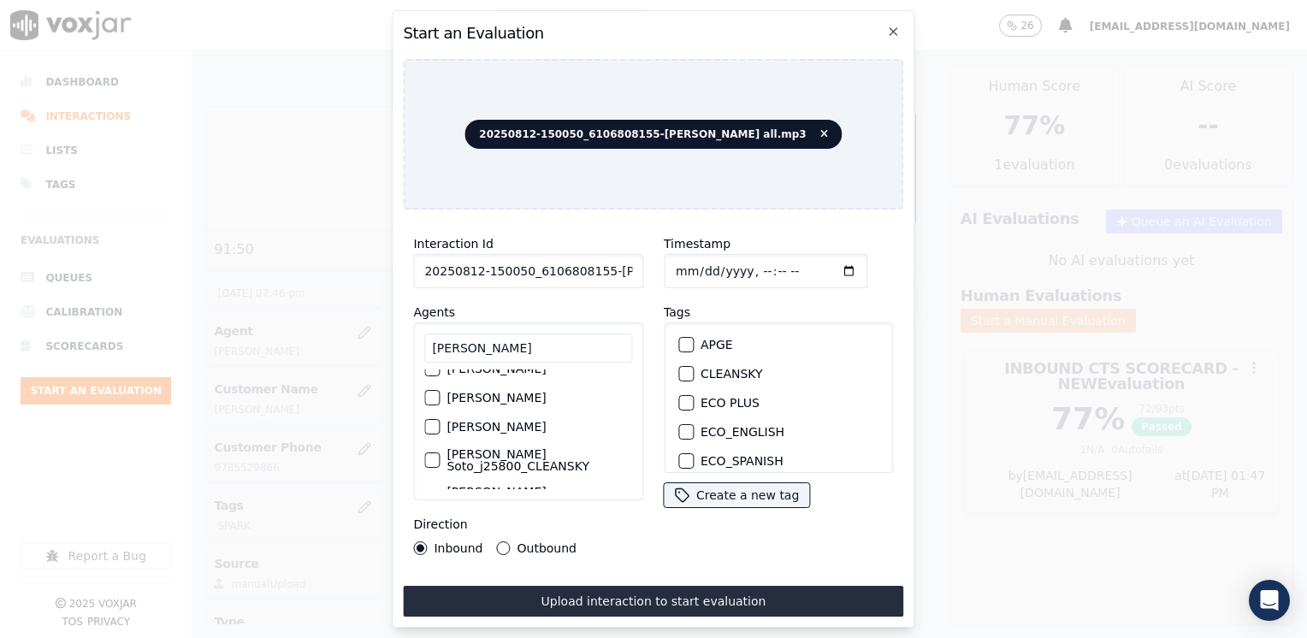
scroll to position [54, 0]
type input "[PERSON_NAME]"
click at [425, 453] on div "button" at bounding box center [431, 459] width 12 height 12
click at [684, 366] on button "CLEANSKY" at bounding box center [685, 373] width 15 height 15
click at [823, 264] on input "Timestamp" at bounding box center [766, 271] width 204 height 34
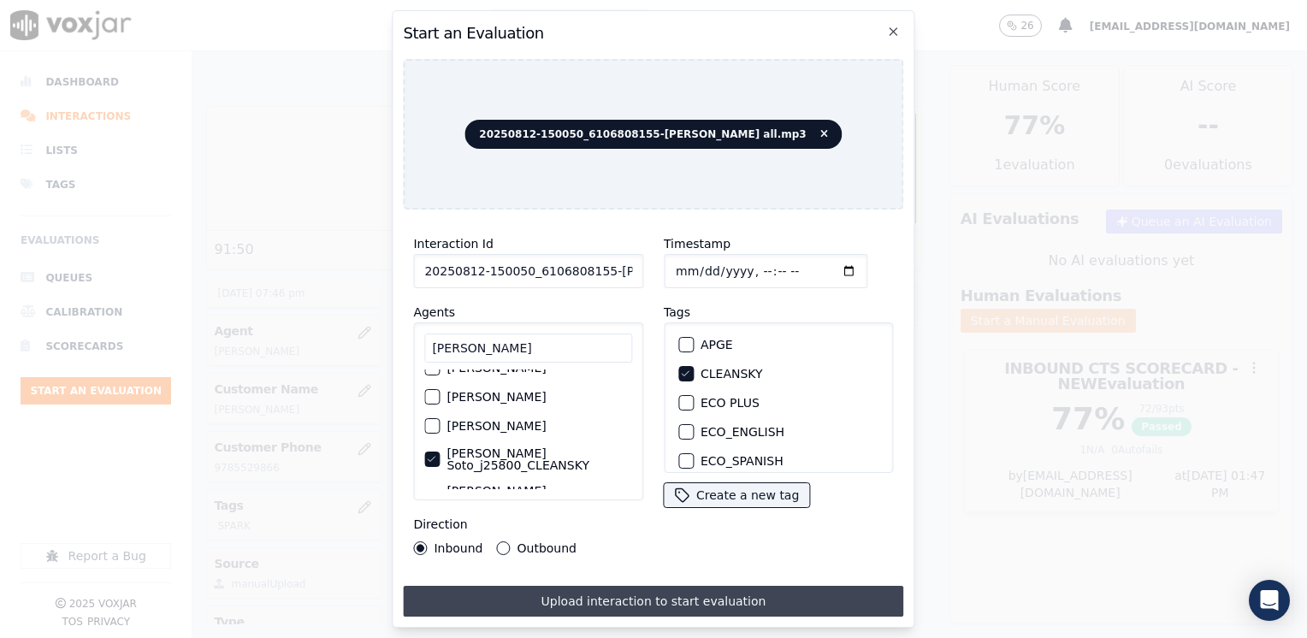
type input "[DATE]T19:48"
click at [631, 590] on button "Upload interaction to start evaluation" at bounding box center [653, 601] width 500 height 31
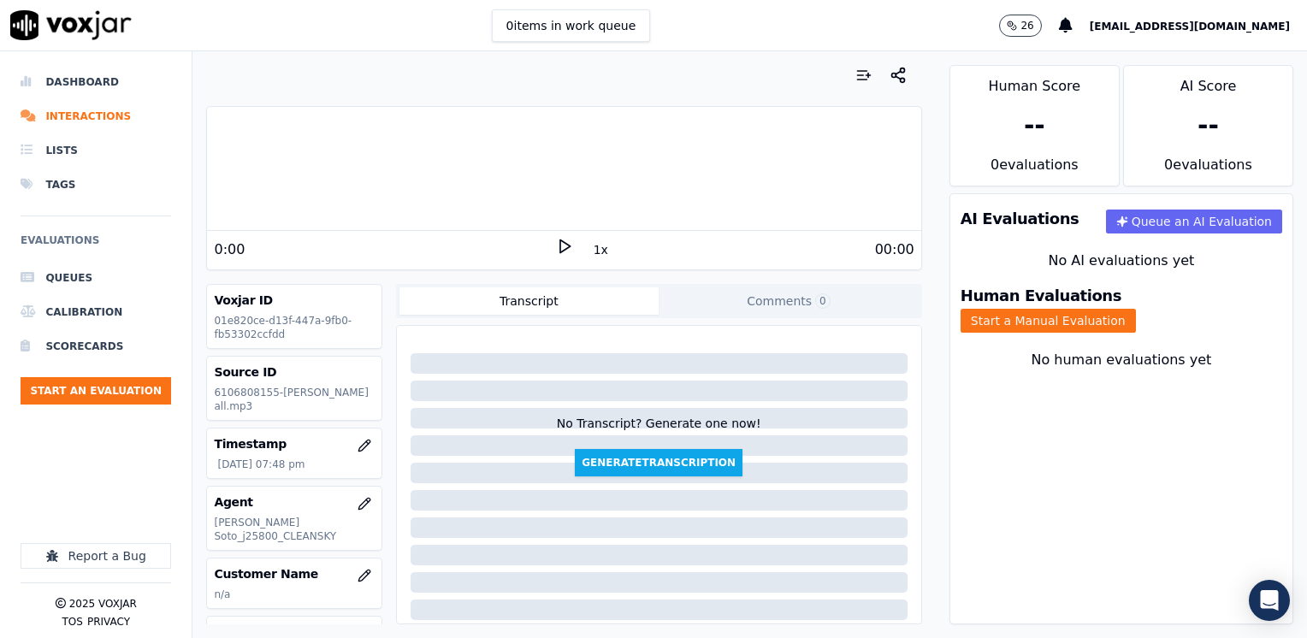
click at [556, 246] on icon at bounding box center [564, 246] width 17 height 17
click at [560, 246] on rect at bounding box center [561, 245] width 3 height 11
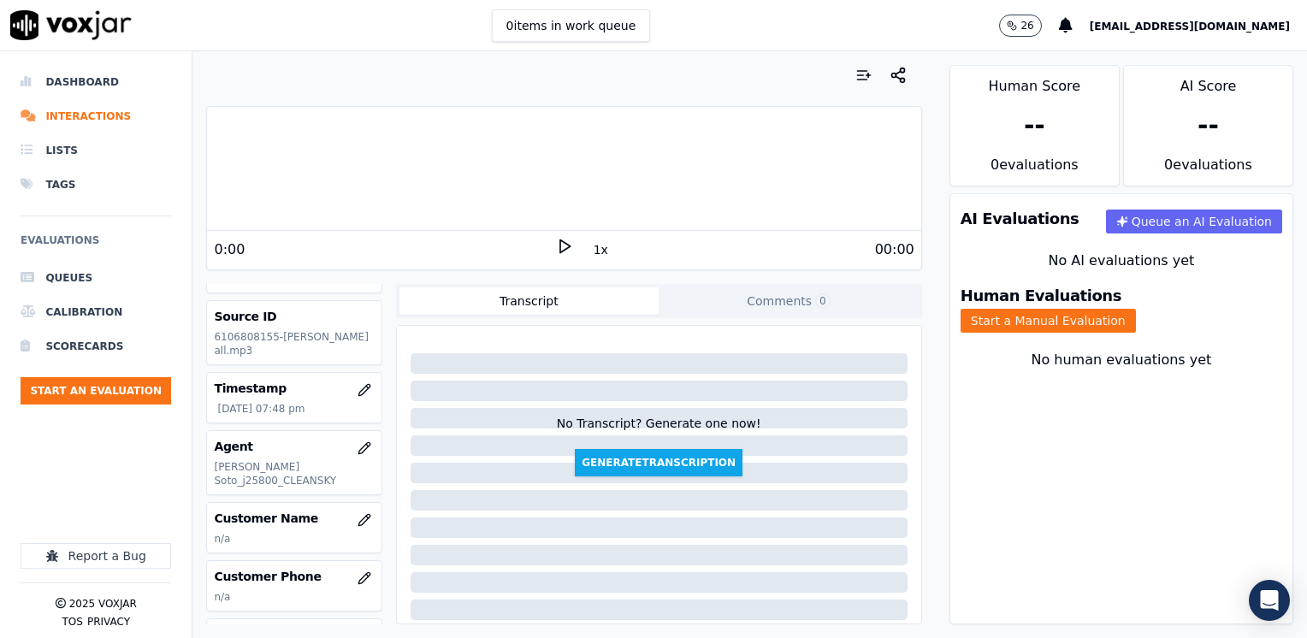
scroll to position [86, 0]
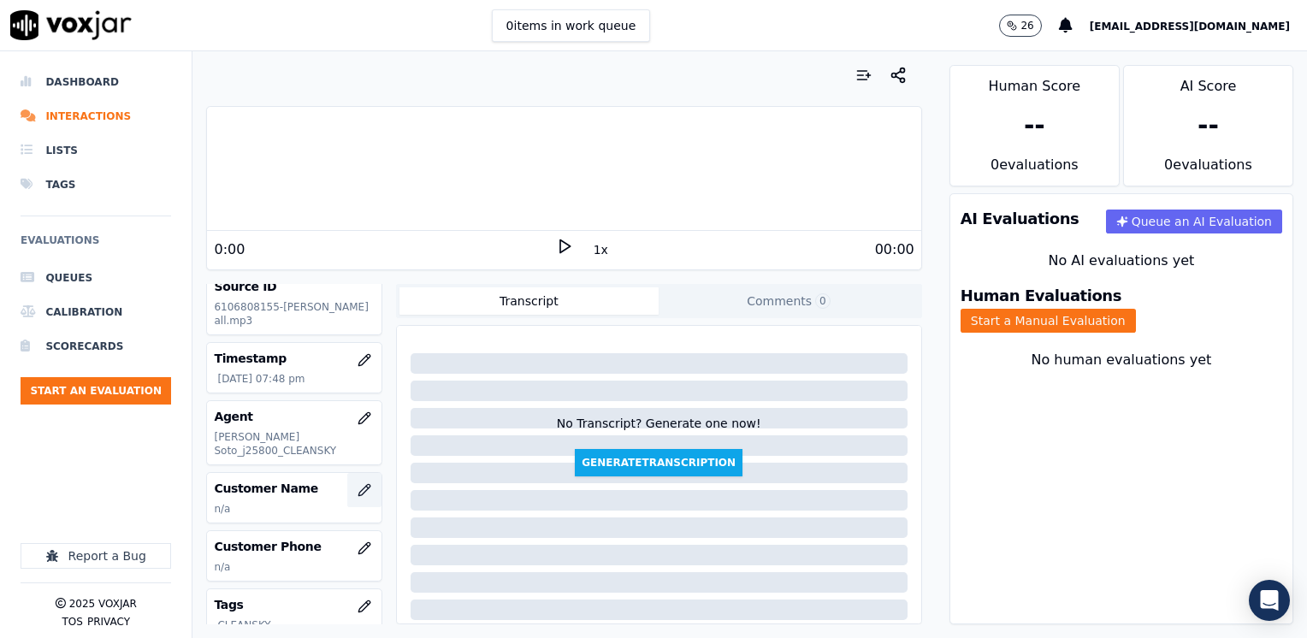
click at [357, 483] on icon "button" at bounding box center [364, 490] width 14 height 14
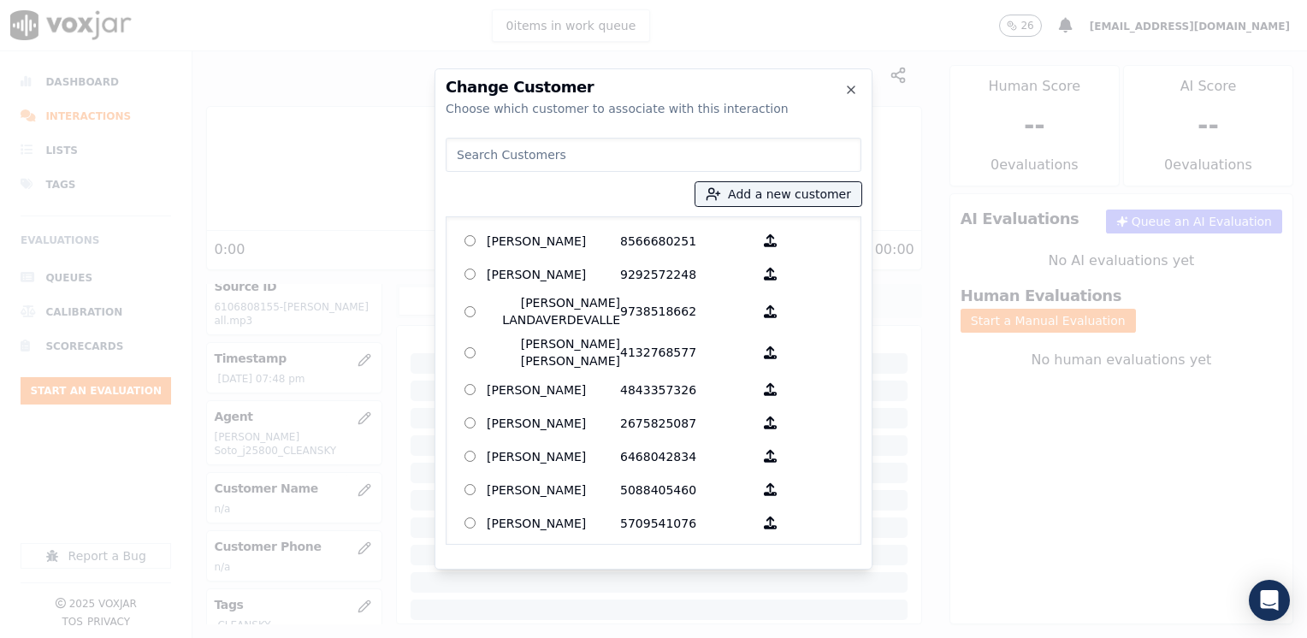
click at [629, 158] on input at bounding box center [653, 155] width 416 height 34
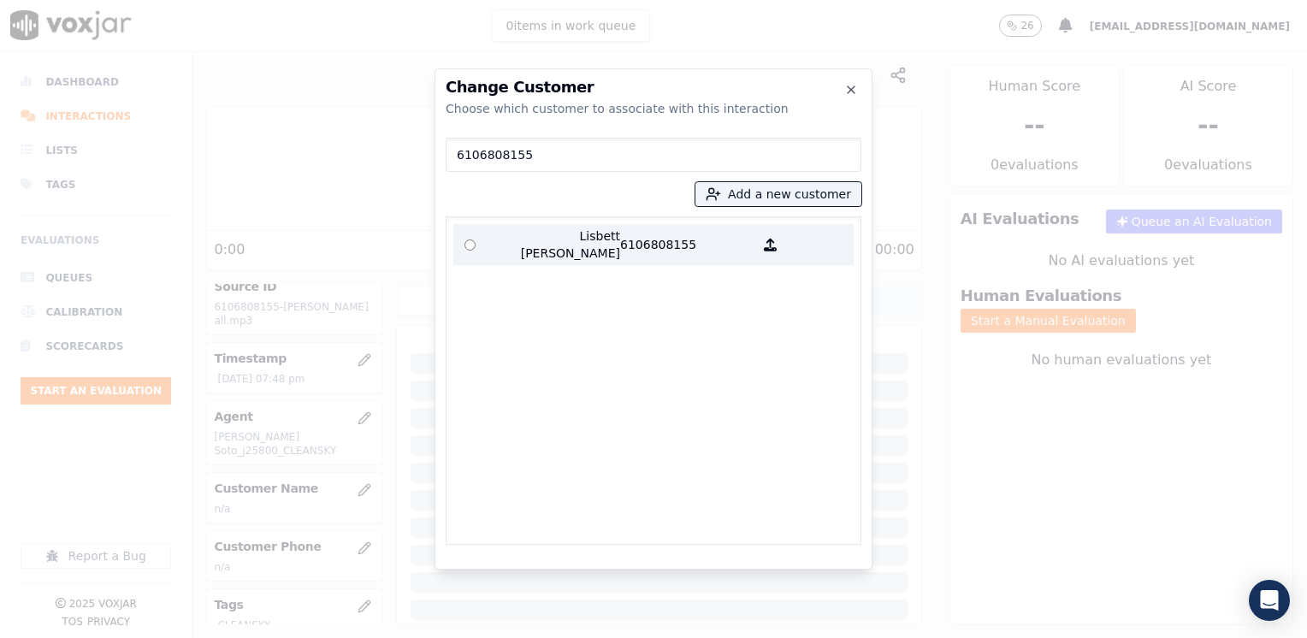
type input "6106808155"
click at [629, 245] on p "6106808155" at bounding box center [686, 244] width 133 height 34
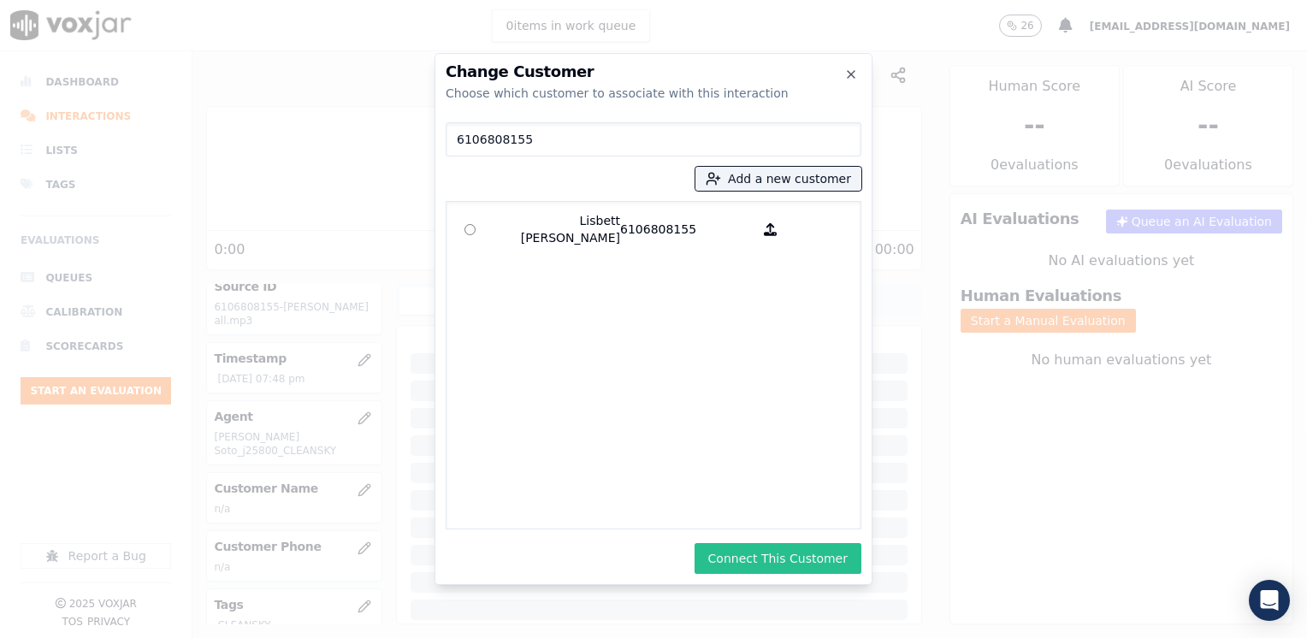
click at [811, 561] on button "Connect This Customer" at bounding box center [777, 558] width 167 height 31
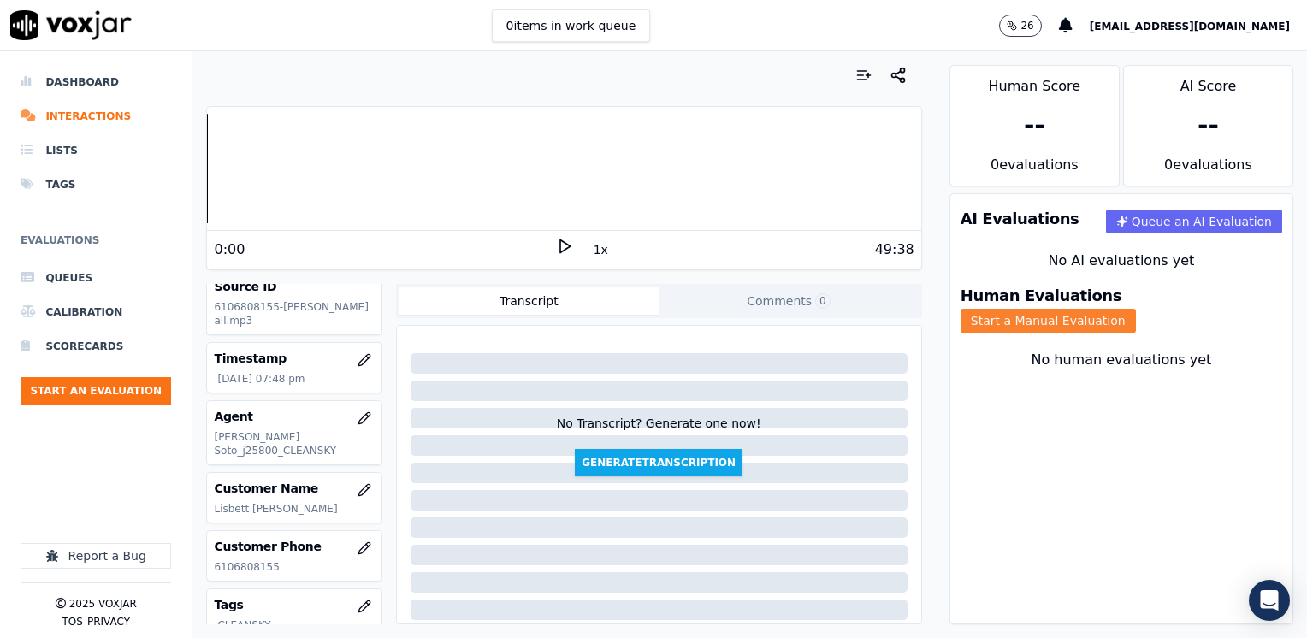
click at [1130, 309] on button "Start a Manual Evaluation" at bounding box center [1047, 321] width 175 height 24
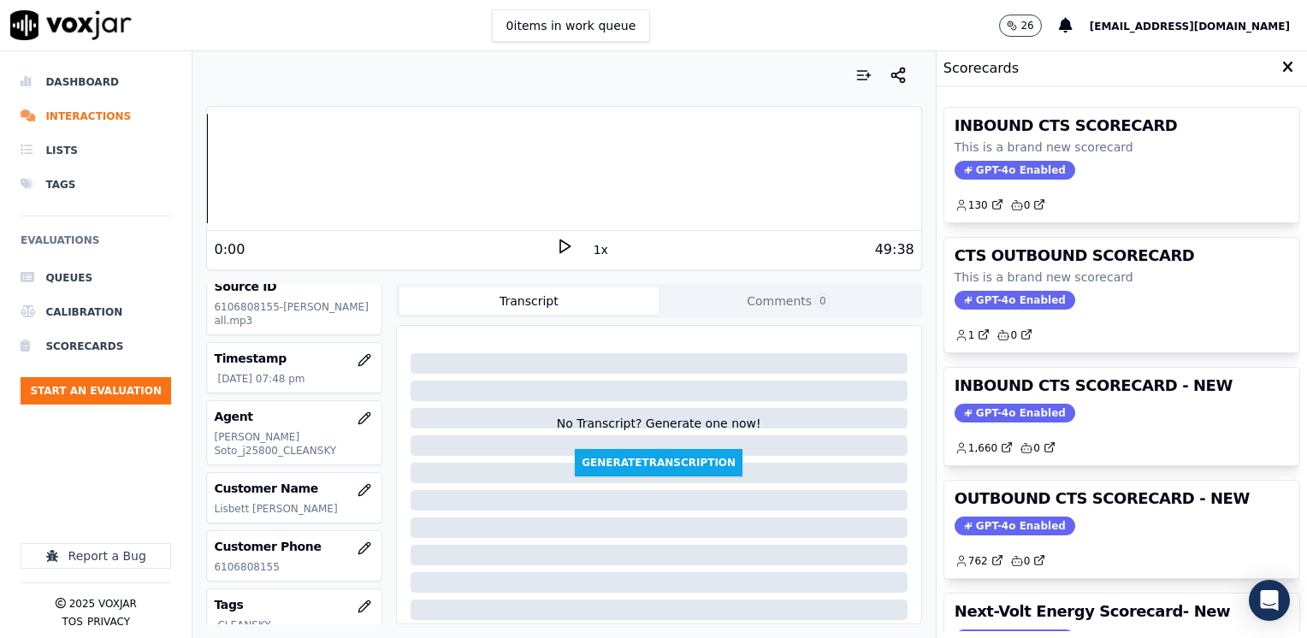
click at [985, 417] on span "GPT-4o Enabled" at bounding box center [1014, 413] width 121 height 19
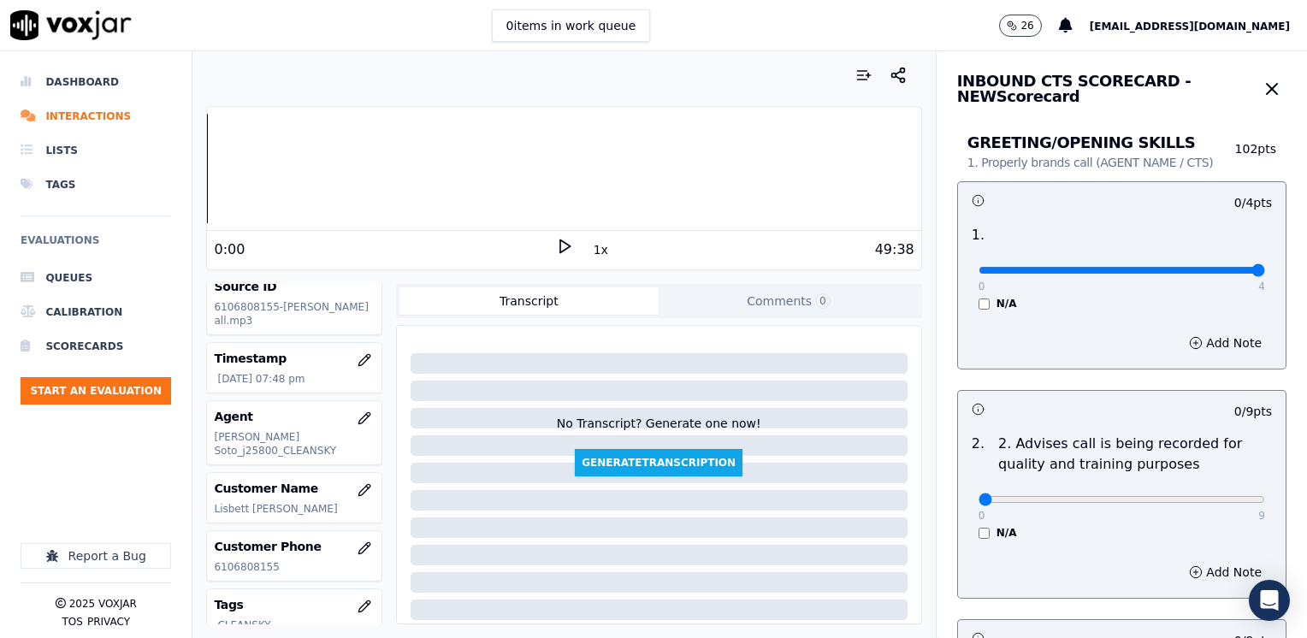
drag, startPoint x: 968, startPoint y: 268, endPoint x: 1309, endPoint y: 288, distance: 341.7
type input "4"
click at [1265, 274] on input "range" at bounding box center [1121, 270] width 286 height 7
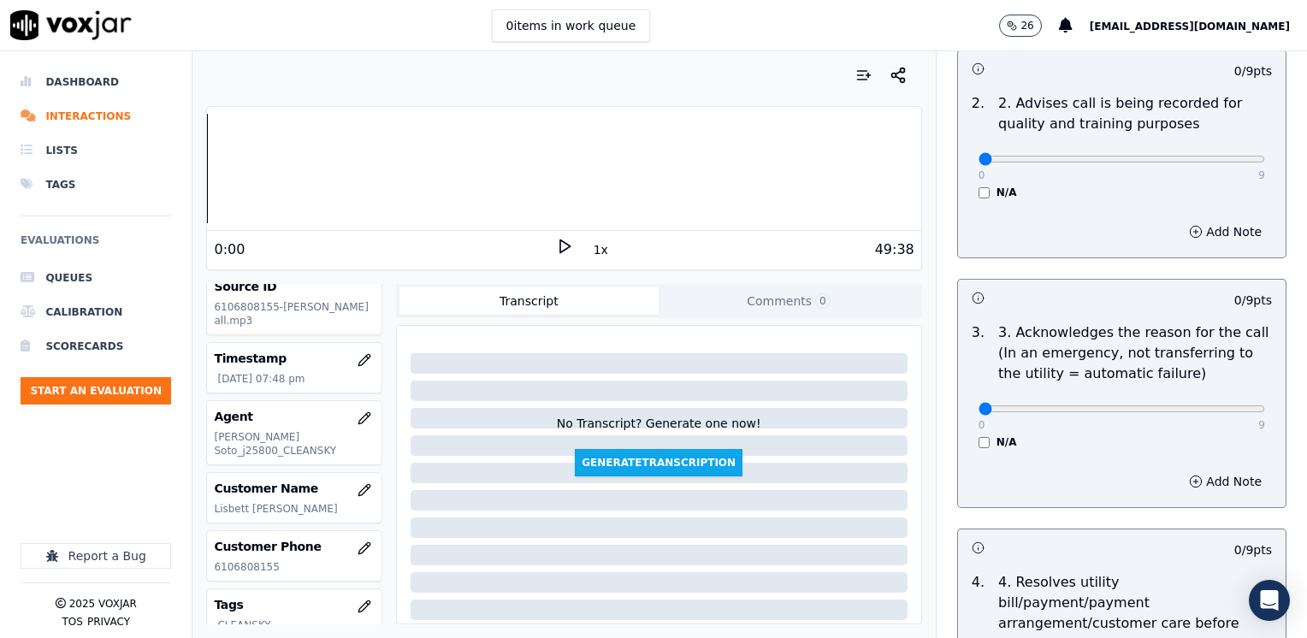
scroll to position [342, 0]
drag, startPoint x: 968, startPoint y: 405, endPoint x: 1306, endPoint y: 404, distance: 337.7
type input "9"
click at [1212, 479] on button "Add Note" at bounding box center [1224, 480] width 93 height 24
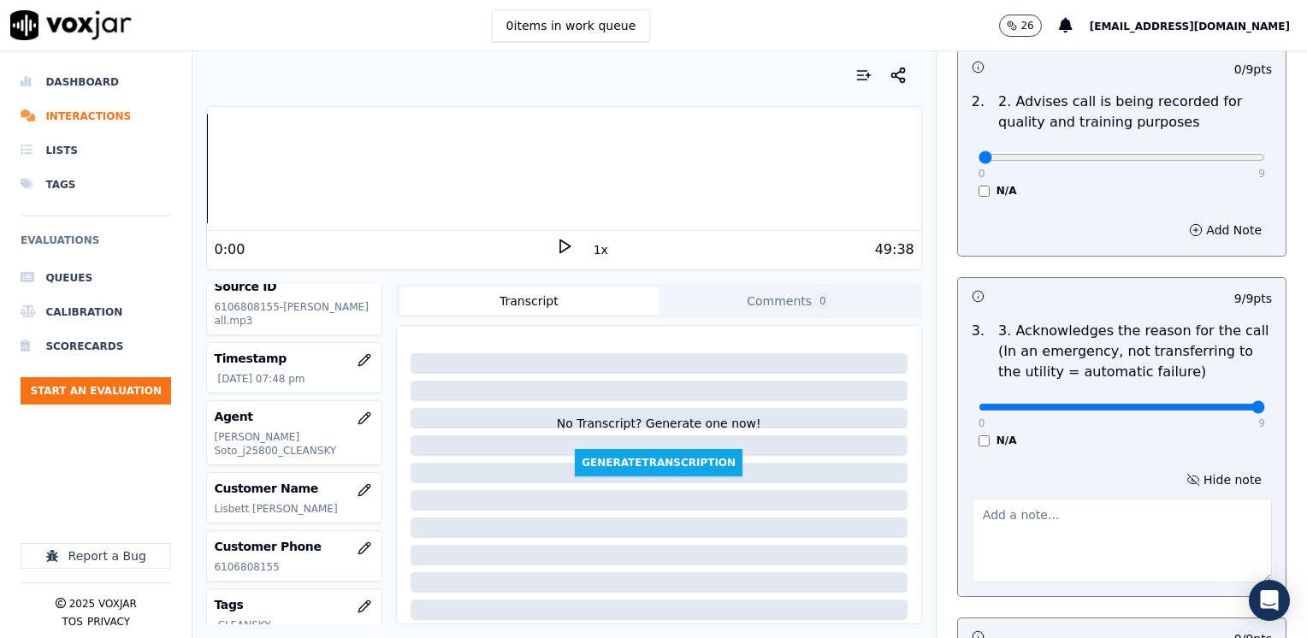
click at [1053, 535] on textarea at bounding box center [1121, 540] width 300 height 84
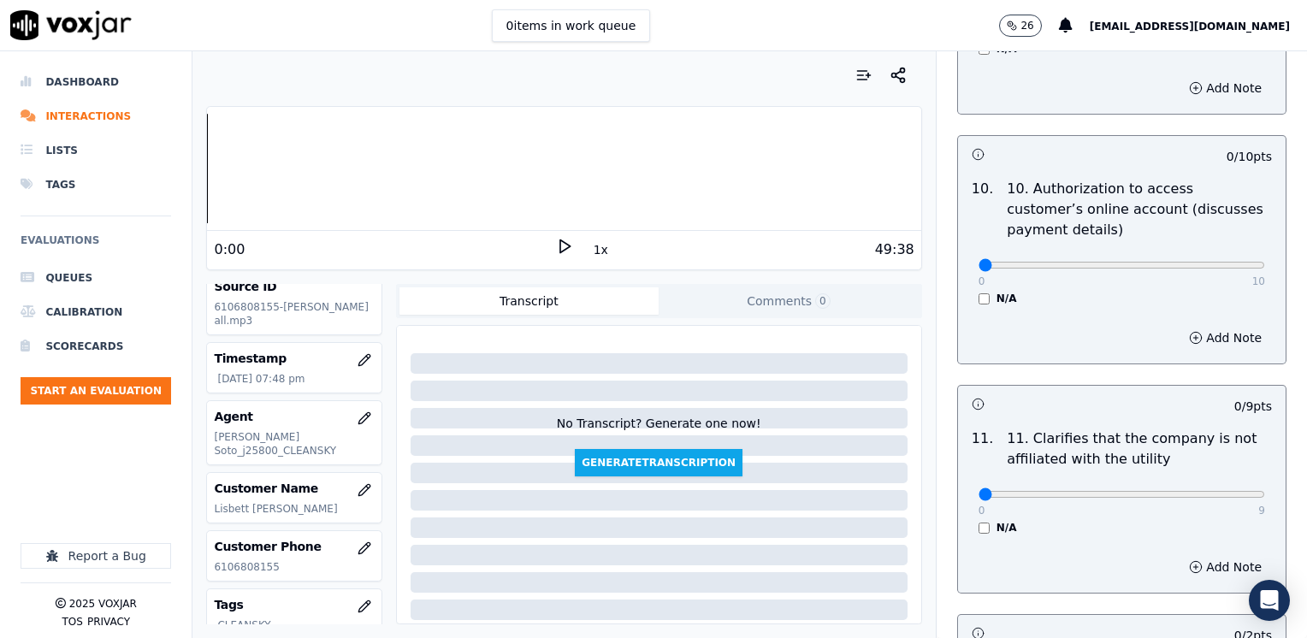
scroll to position [2480, 0]
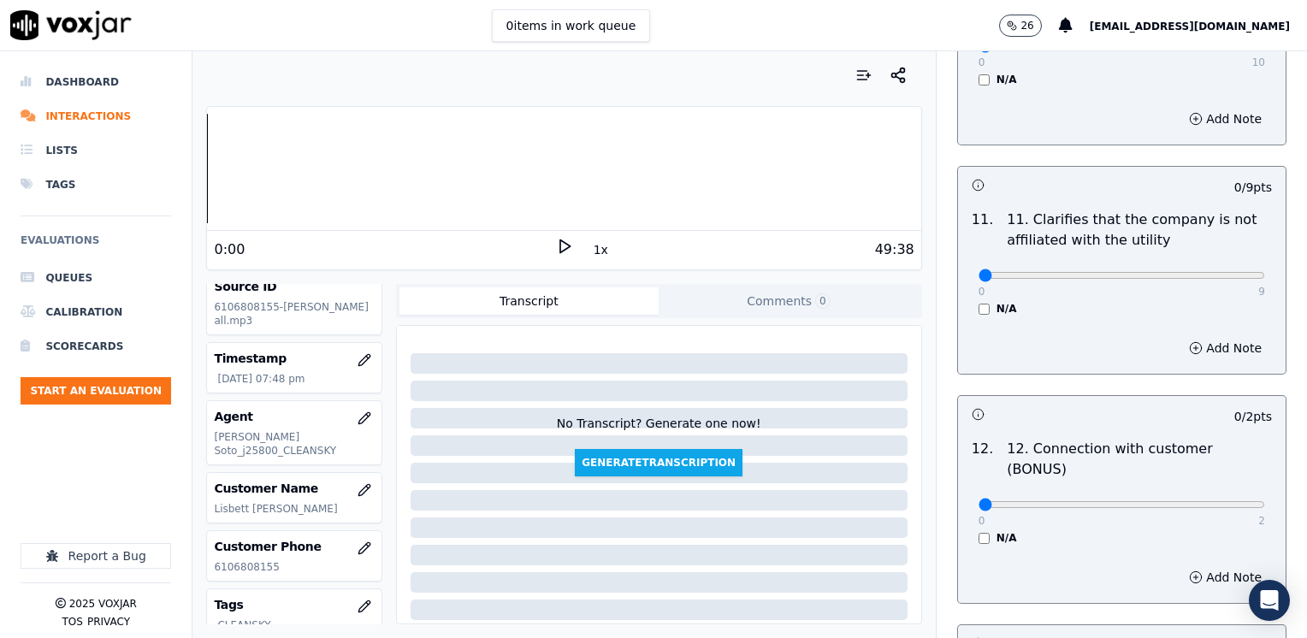
type textarea "Cx"
type input "4"
click at [1178, 336] on button "Add Note" at bounding box center [1224, 348] width 93 height 24
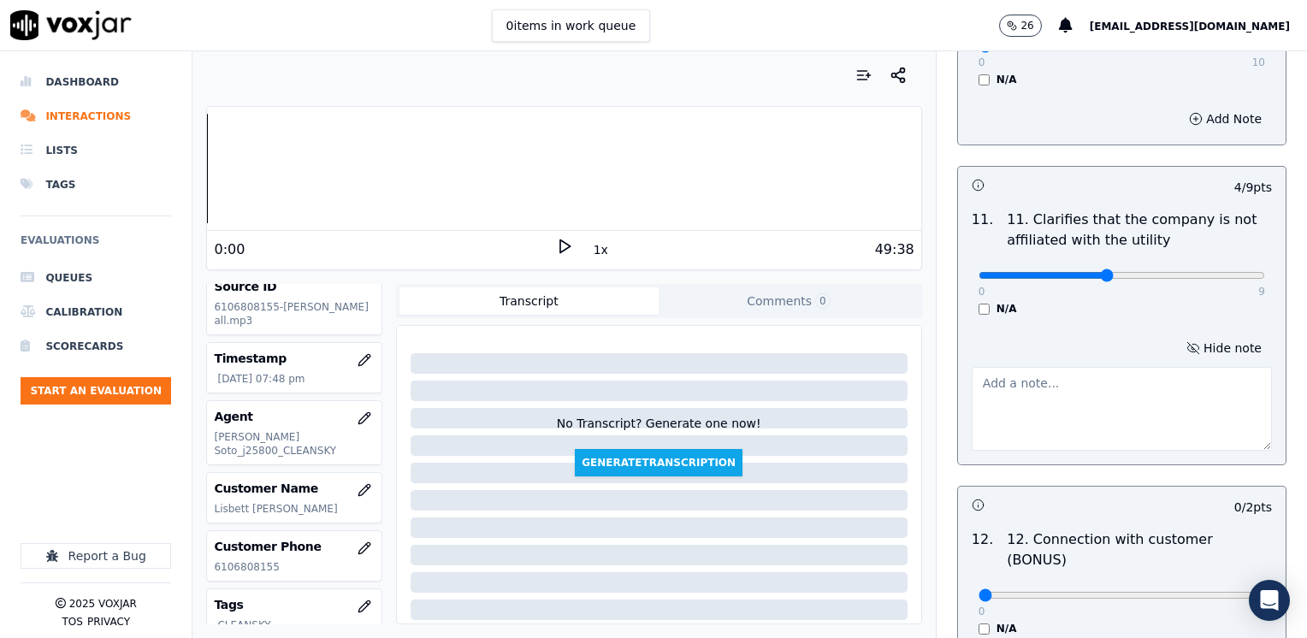
click at [1089, 367] on textarea at bounding box center [1121, 409] width 300 height 84
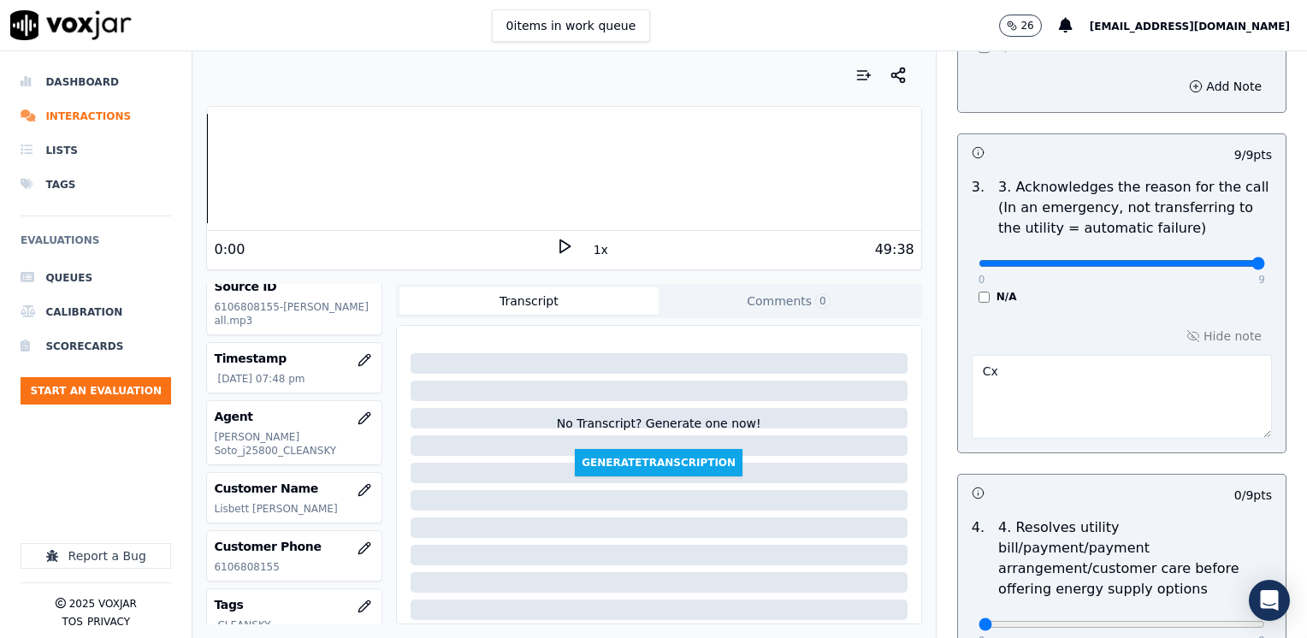
scroll to position [513, 0]
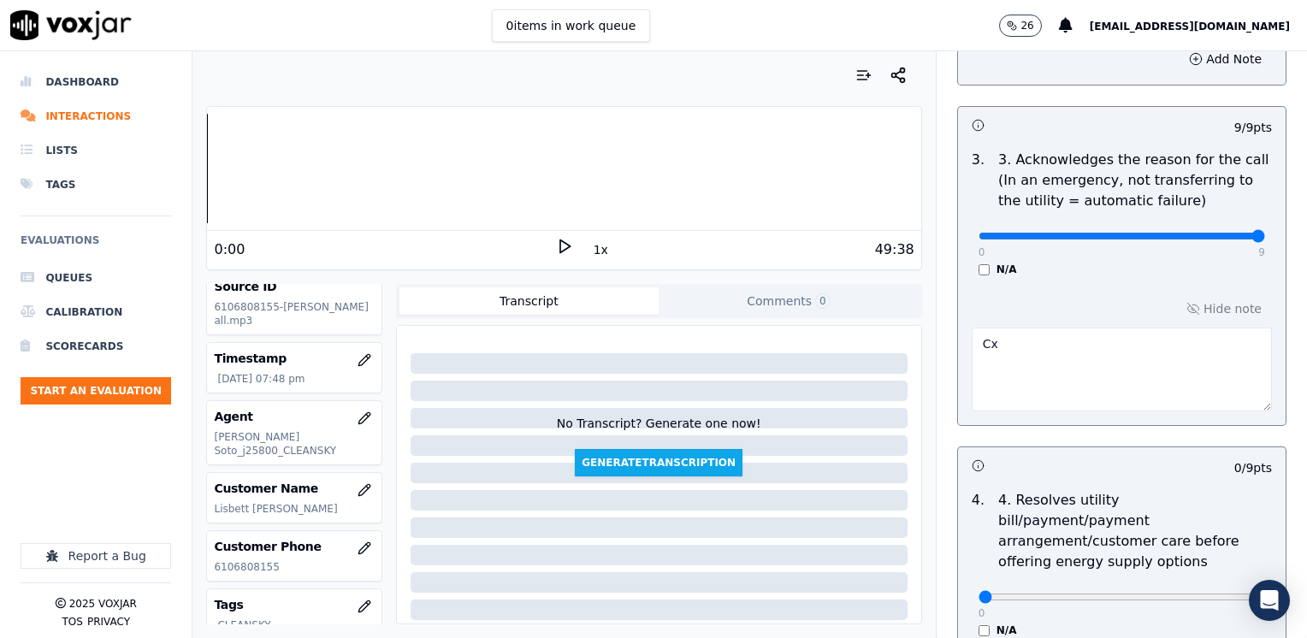
type textarea "Does not clarify he's not from PECO at the beginning of the call"
click at [1105, 381] on textarea "Cx" at bounding box center [1121, 369] width 300 height 84
type textarea "Cx has not received her bill yet"
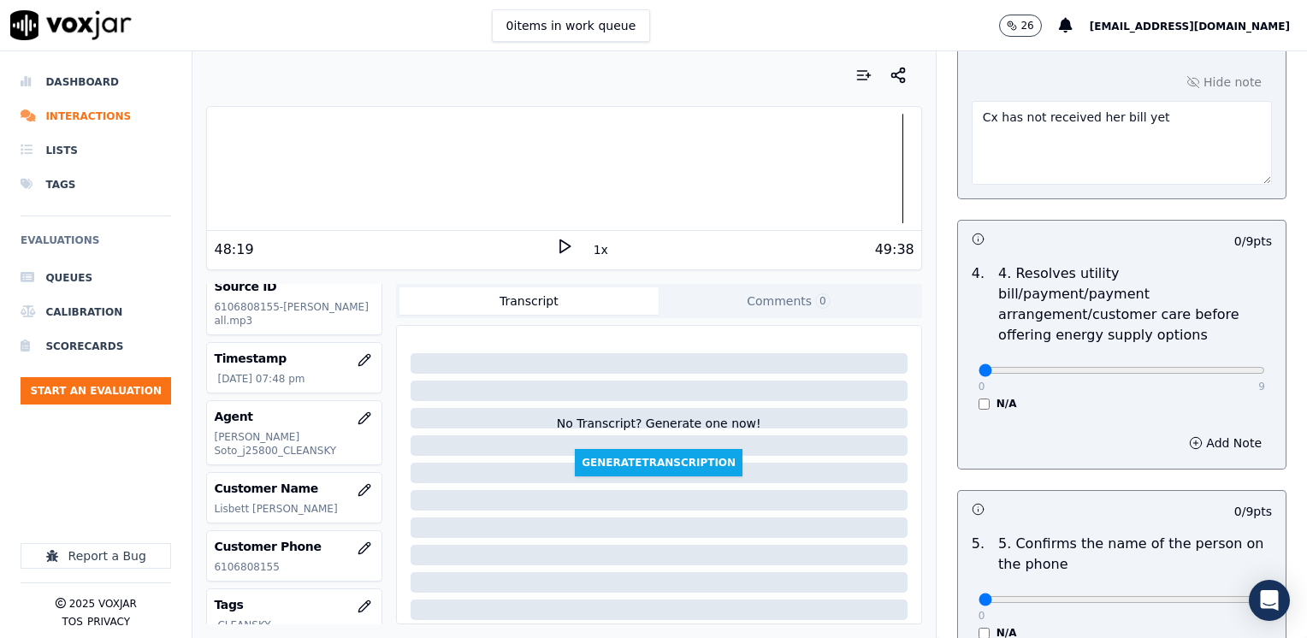
scroll to position [770, 0]
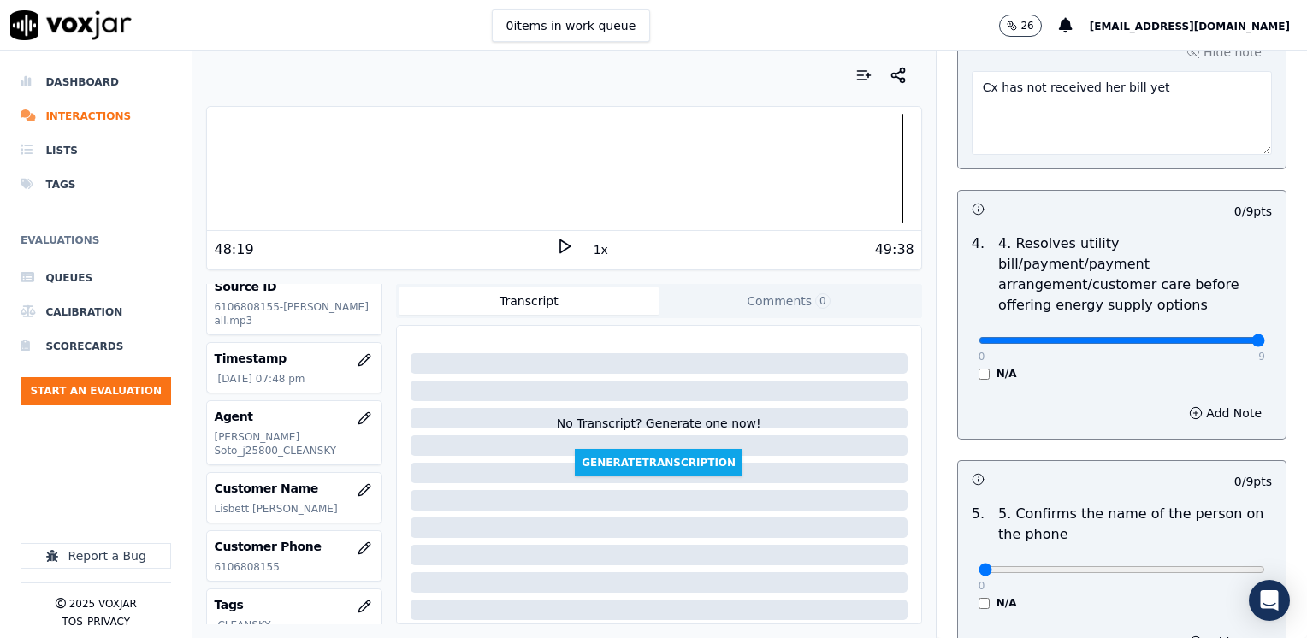
drag, startPoint x: 971, startPoint y: 321, endPoint x: 1309, endPoint y: 282, distance: 340.0
drag, startPoint x: 1217, startPoint y: 323, endPoint x: 628, endPoint y: 350, distance: 589.7
type input "0"
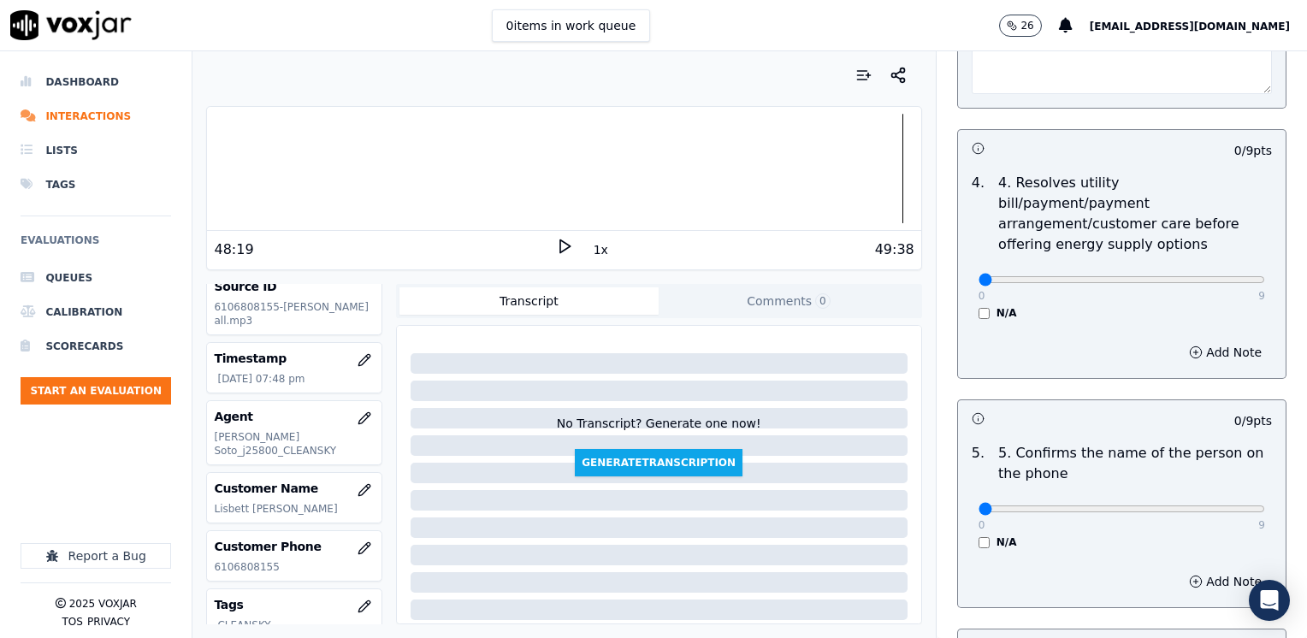
scroll to position [941, 0]
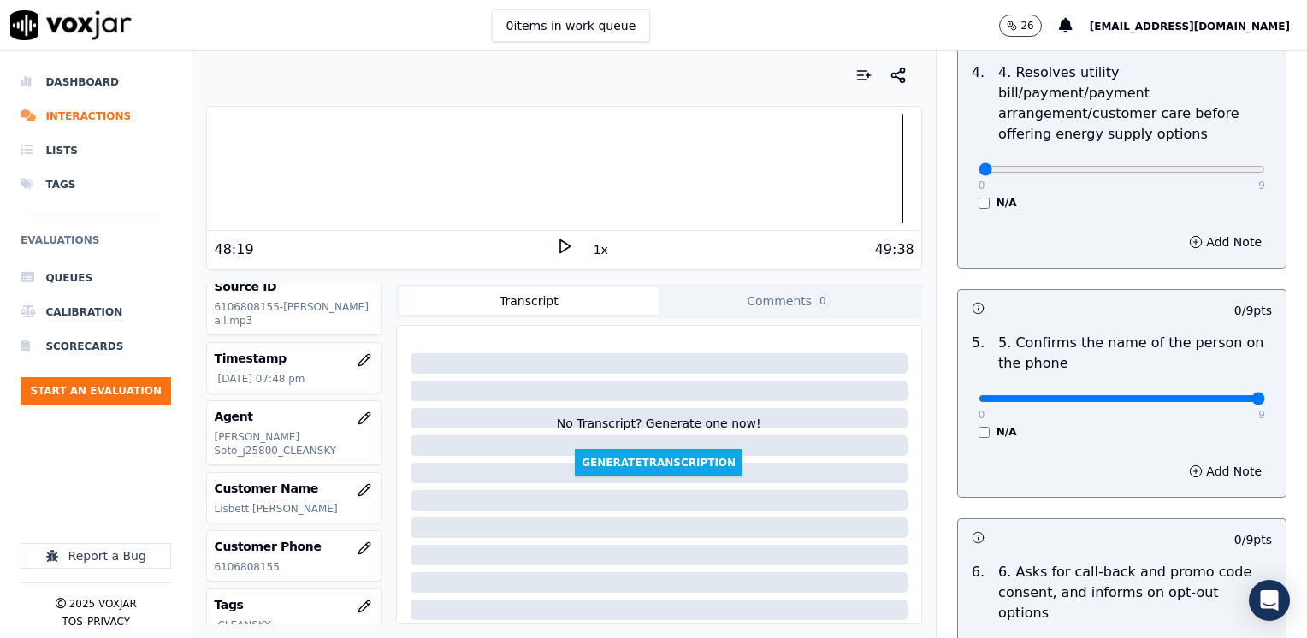
drag, startPoint x: 965, startPoint y: 375, endPoint x: 1309, endPoint y: 374, distance: 343.7
type input "9"
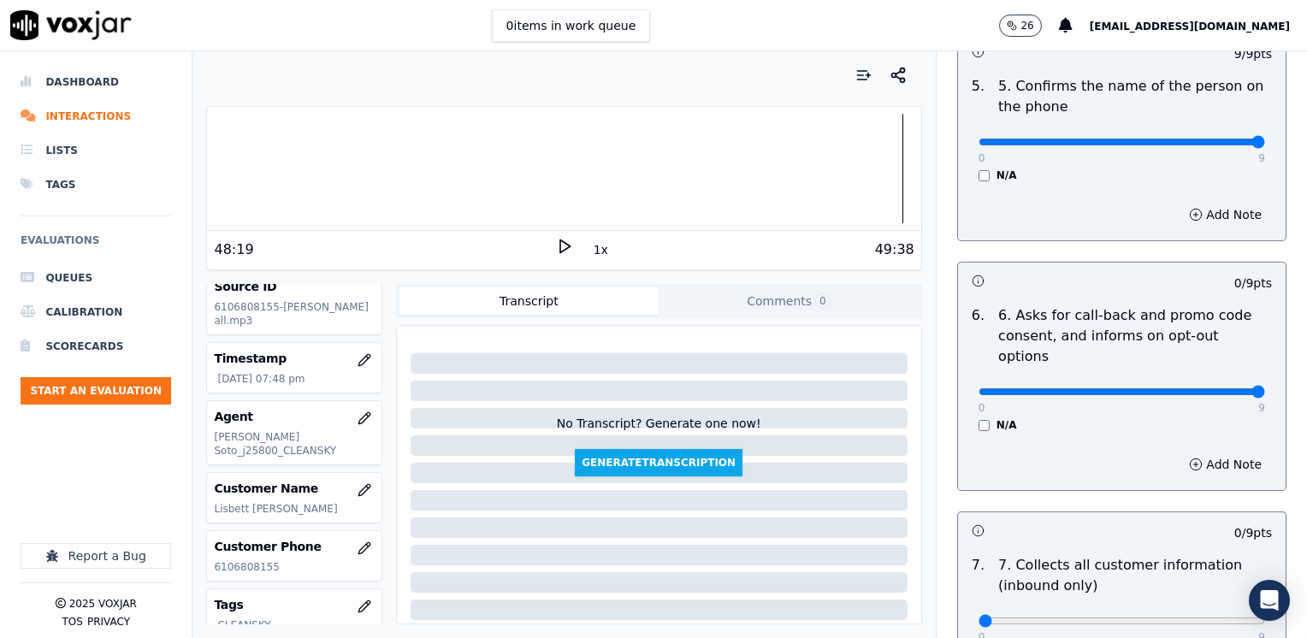
drag, startPoint x: 964, startPoint y: 351, endPoint x: 1309, endPoint y: 305, distance: 347.7
type input "9"
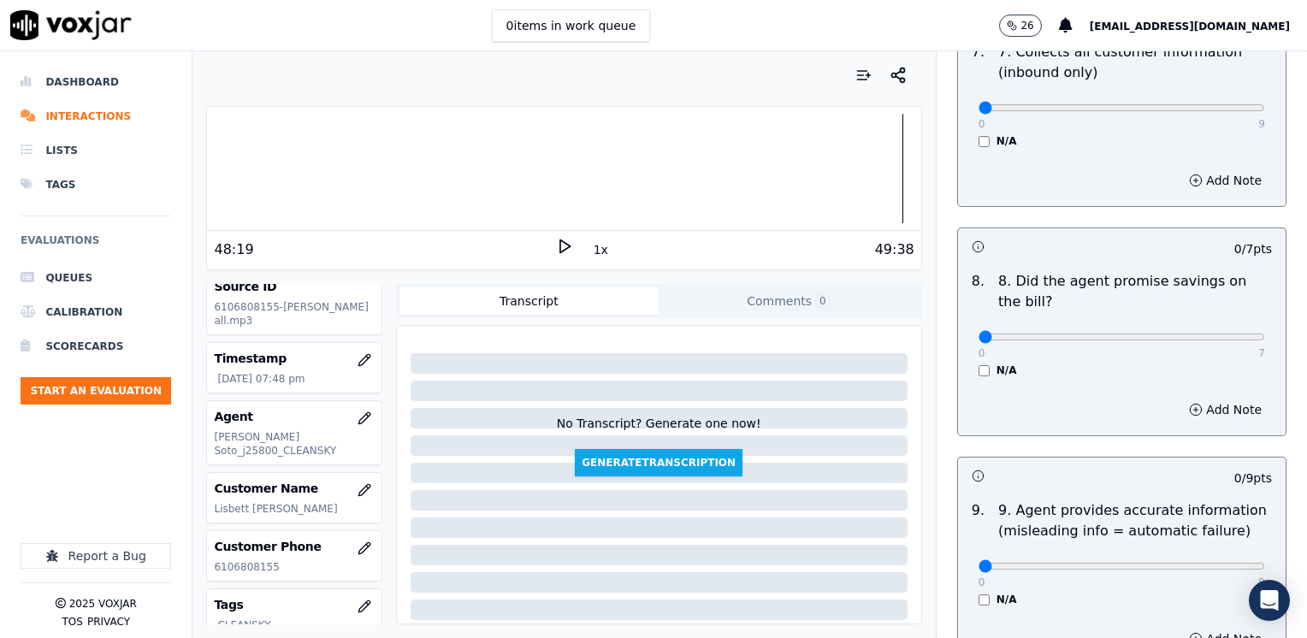
scroll to position [1796, 0]
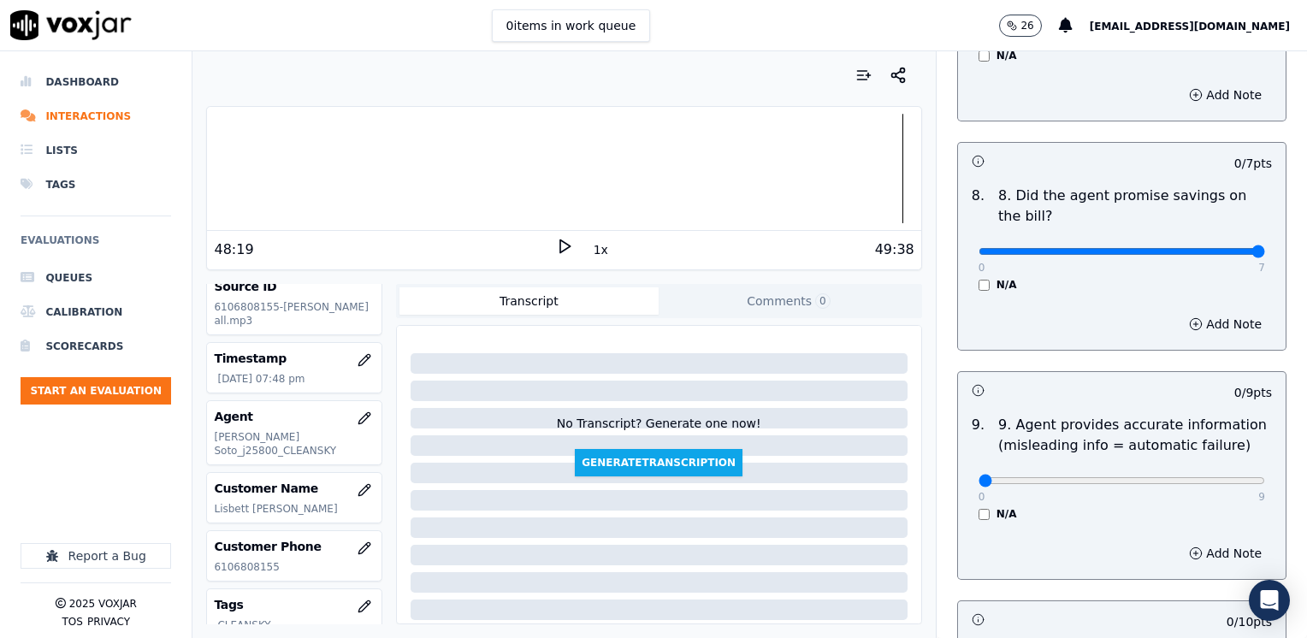
drag, startPoint x: 970, startPoint y: 209, endPoint x: 1309, endPoint y: 233, distance: 339.5
type input "7"
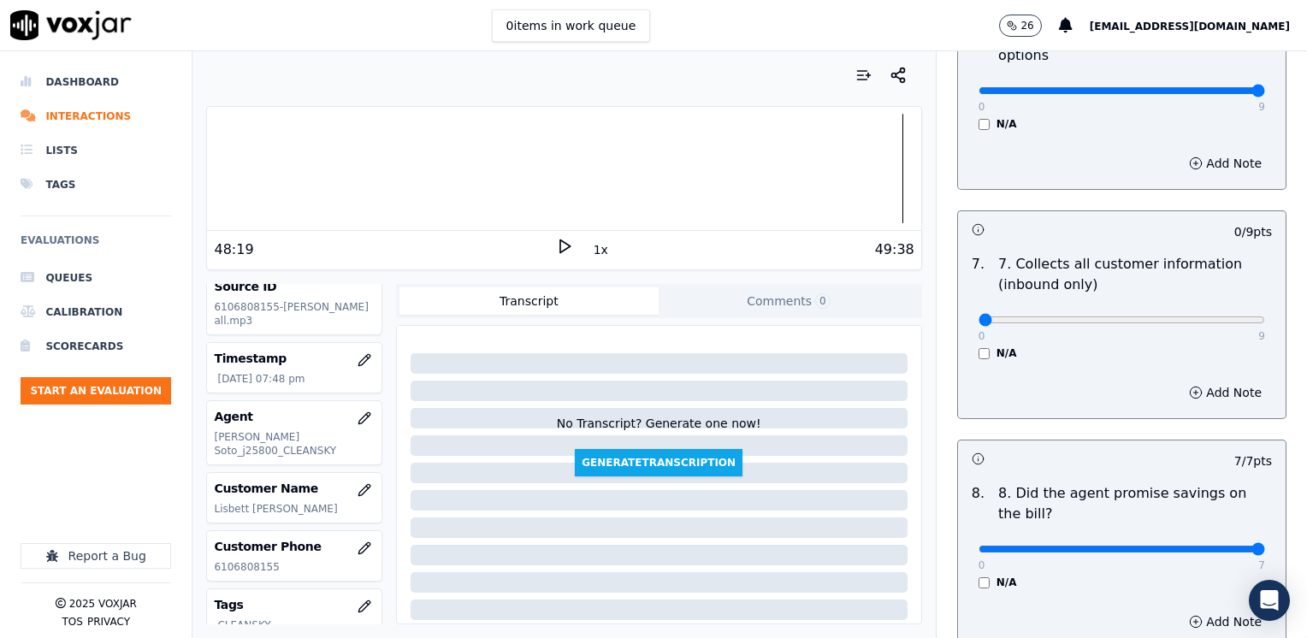
scroll to position [1539, 0]
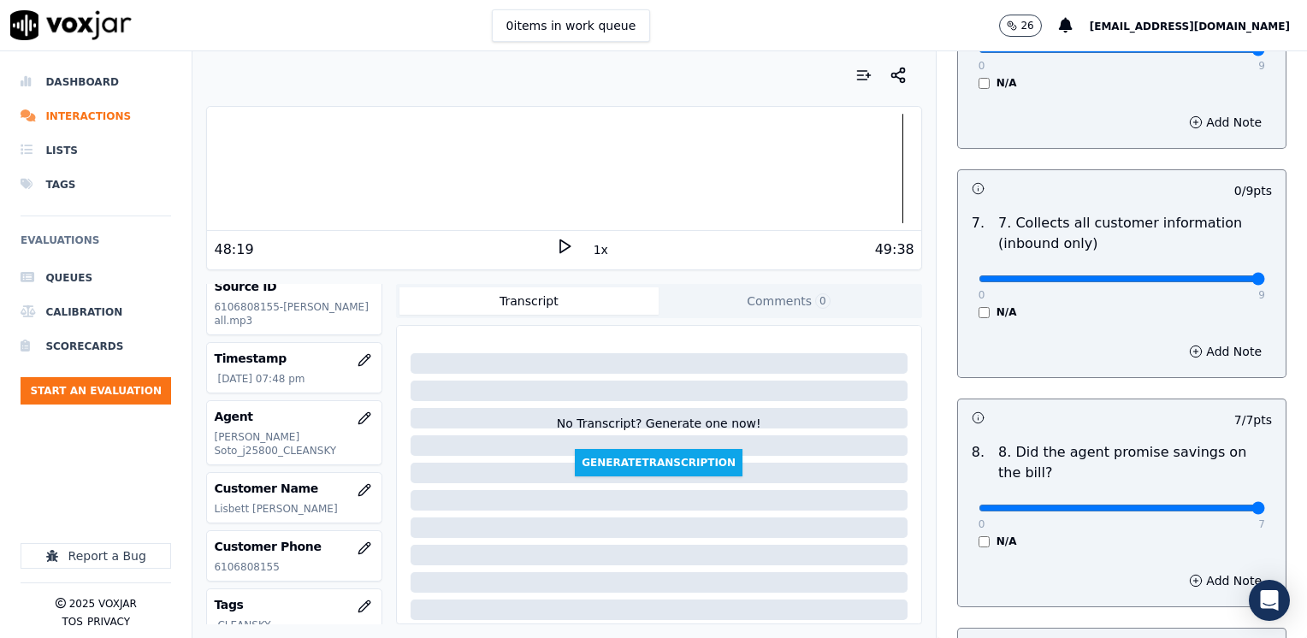
drag, startPoint x: 968, startPoint y: 237, endPoint x: 1309, endPoint y: 206, distance: 342.6
type input "9"
click at [1197, 339] on button "Add Note" at bounding box center [1224, 351] width 93 height 24
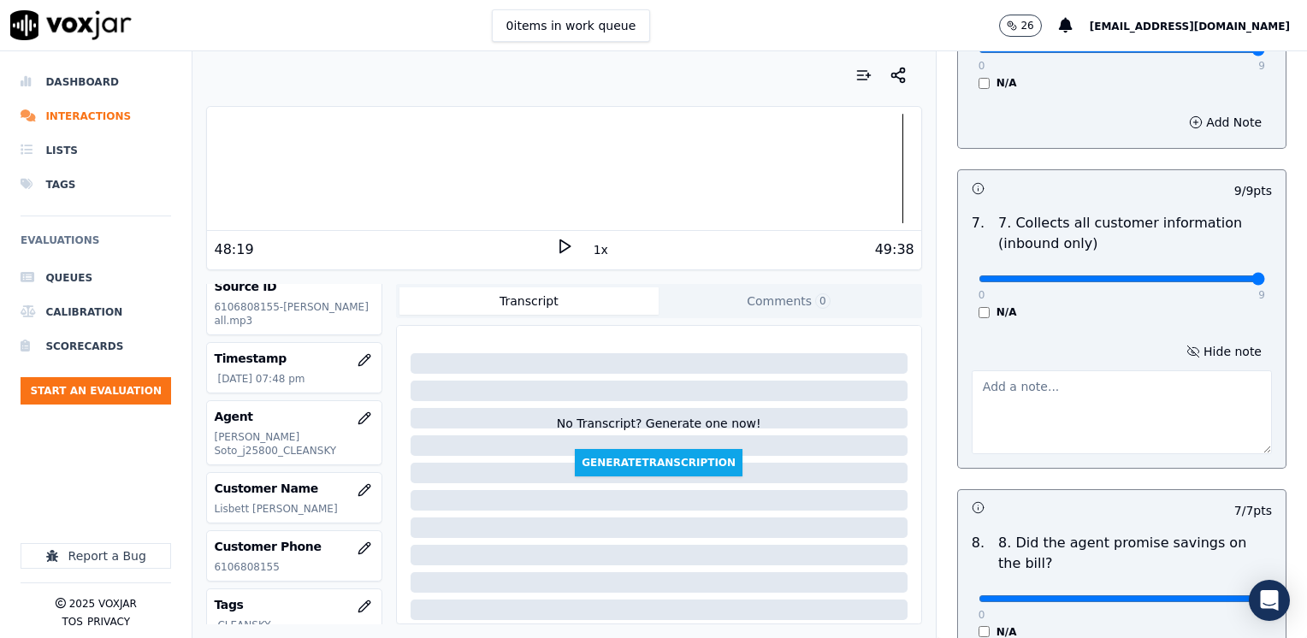
click at [1067, 370] on textarea at bounding box center [1121, 412] width 300 height 84
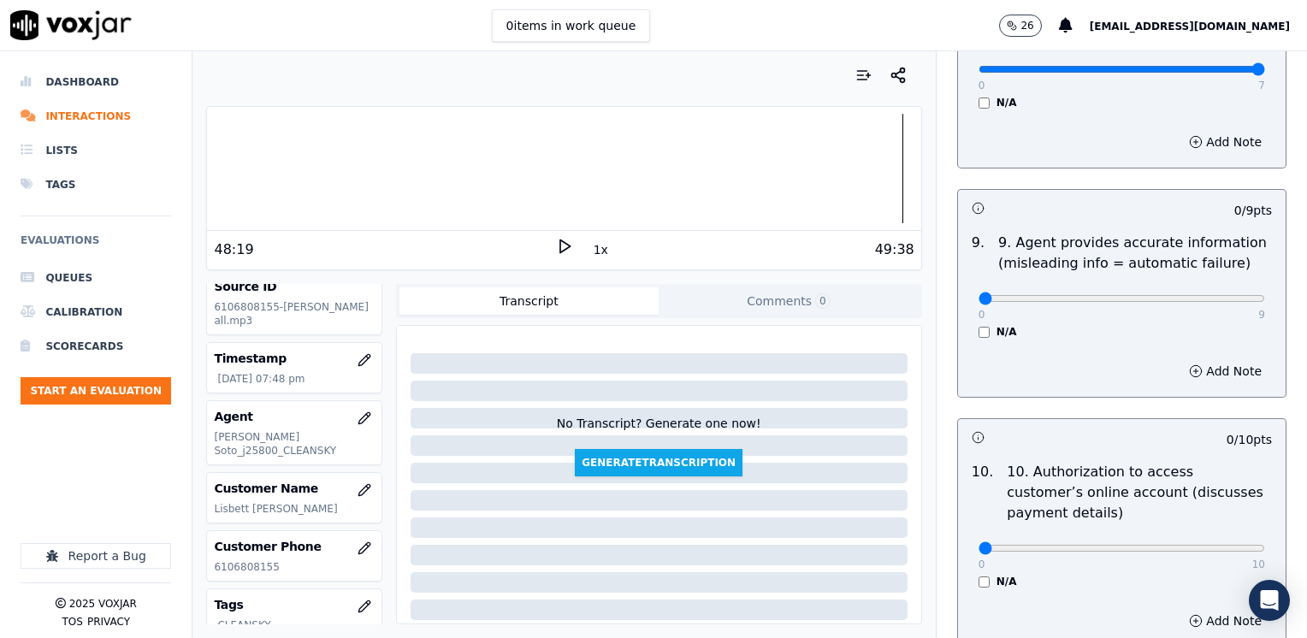
scroll to position [2309, 0]
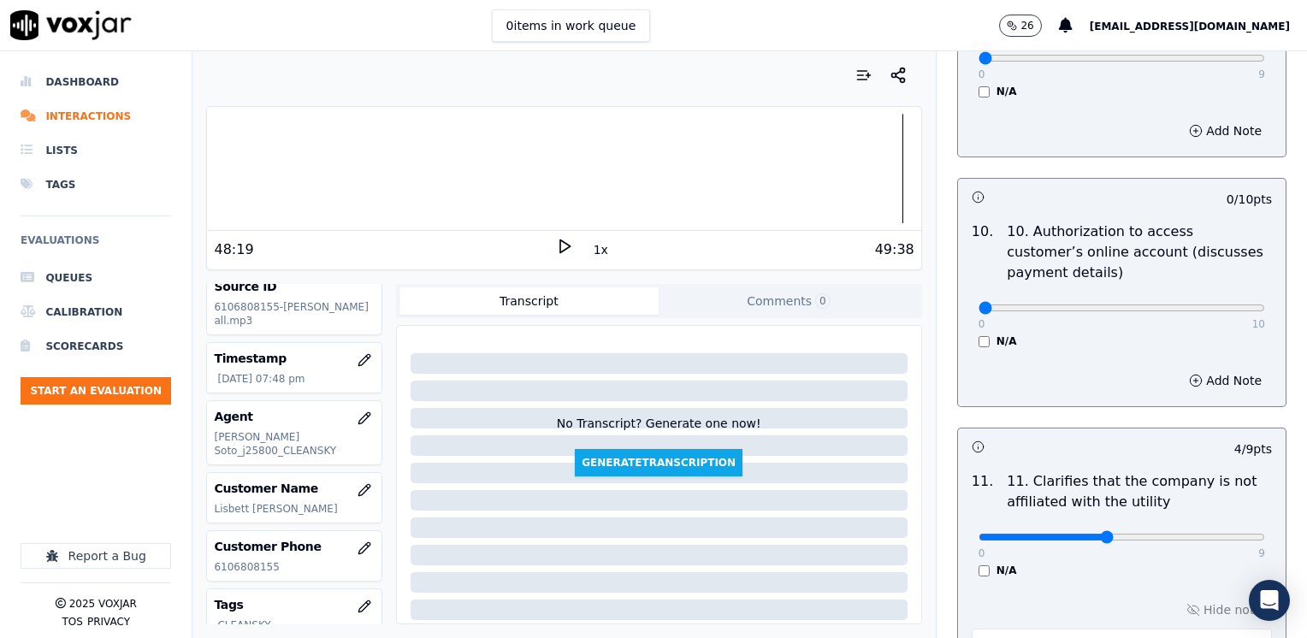
type textarea "Make sure to confirm full service address, the name as it appears on the bill a…"
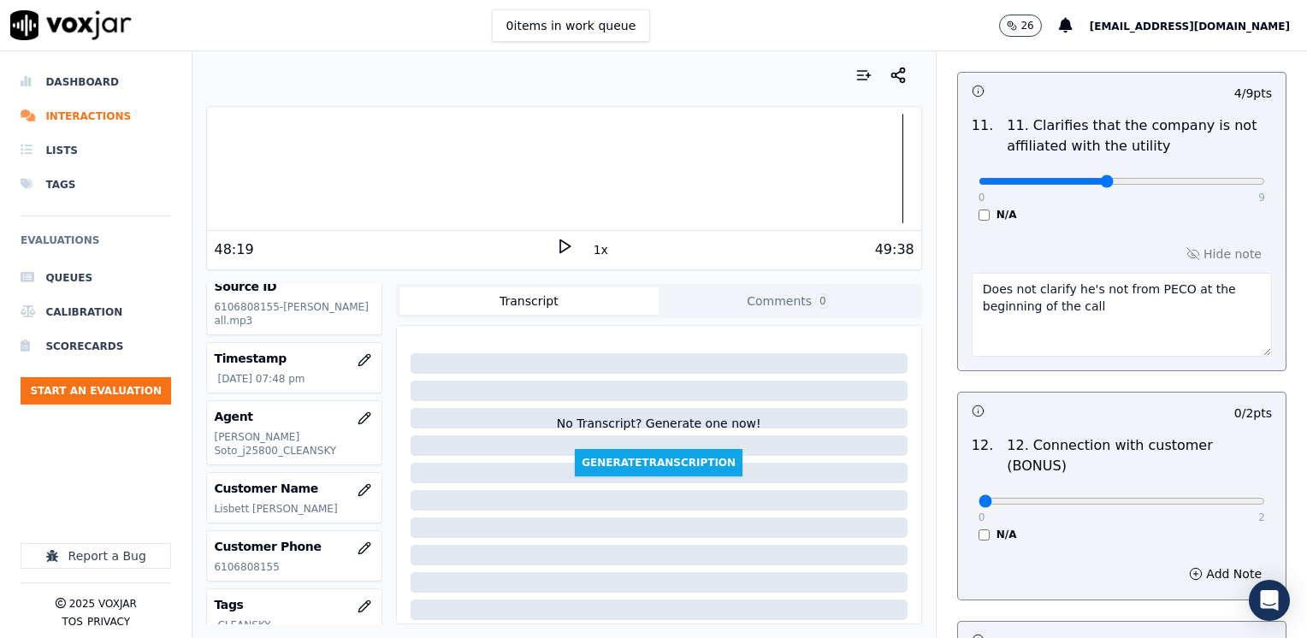
scroll to position [2822, 0]
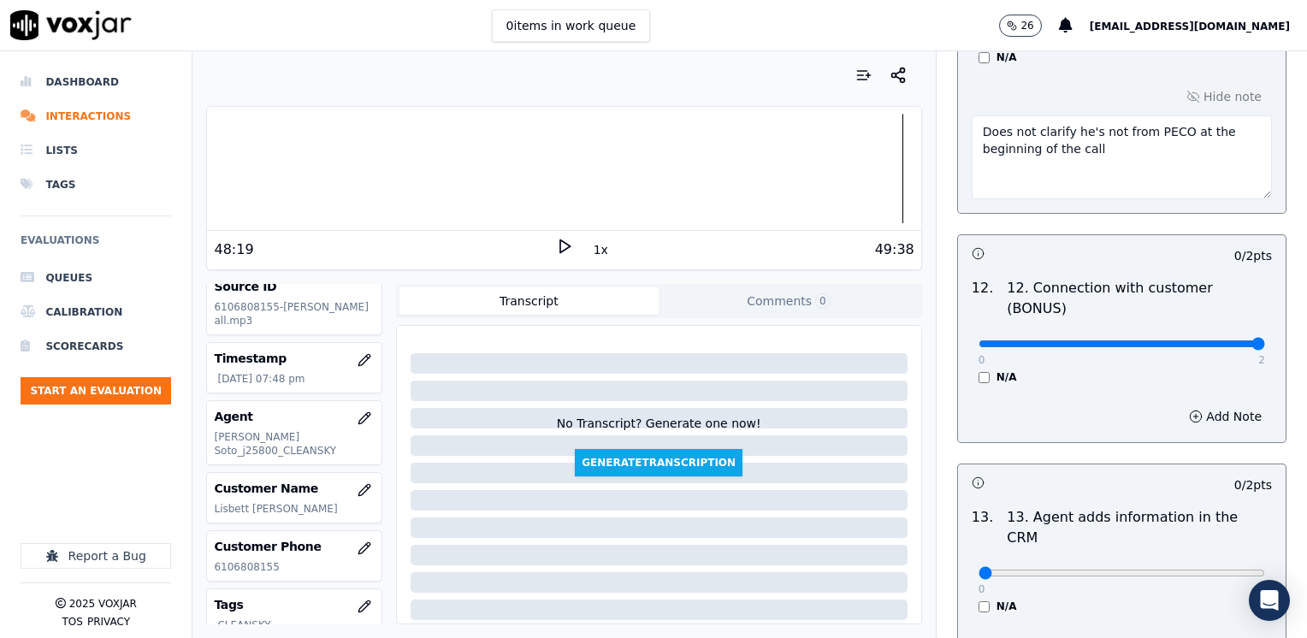
drag, startPoint x: 970, startPoint y: 274, endPoint x: 1309, endPoint y: 270, distance: 339.5
type input "2"
drag, startPoint x: 964, startPoint y: 485, endPoint x: 1306, endPoint y: 431, distance: 345.4
type input "2"
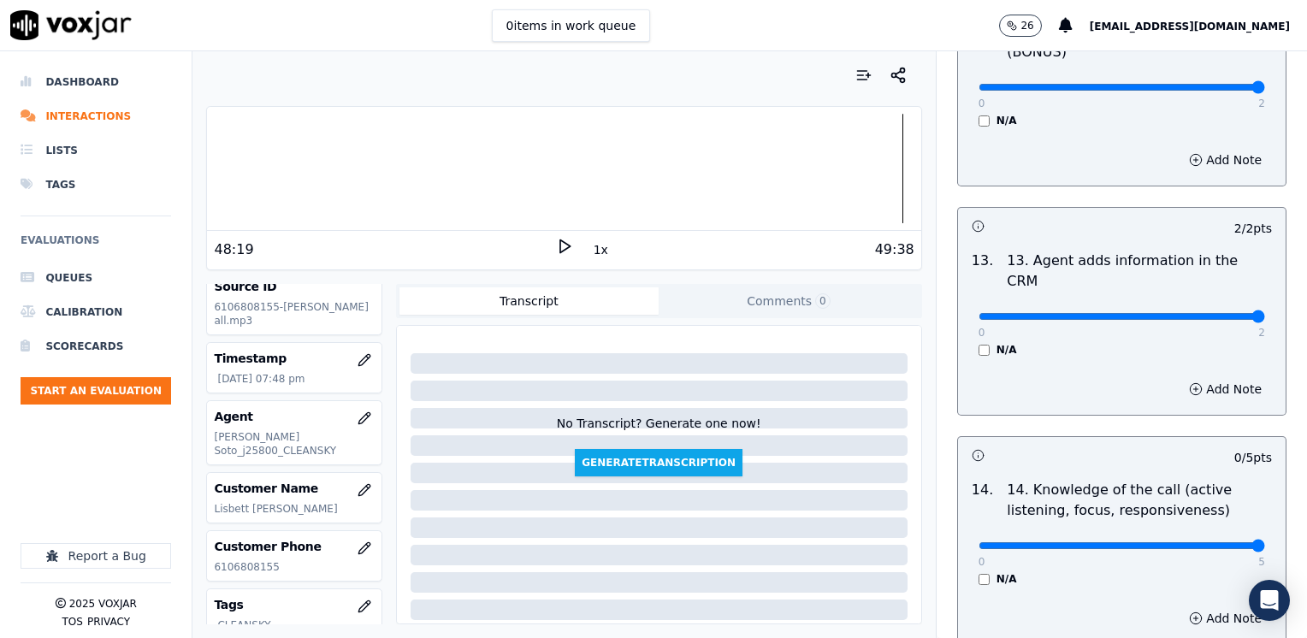
drag, startPoint x: 968, startPoint y: 460, endPoint x: 1303, endPoint y: 425, distance: 337.0
type input "5"
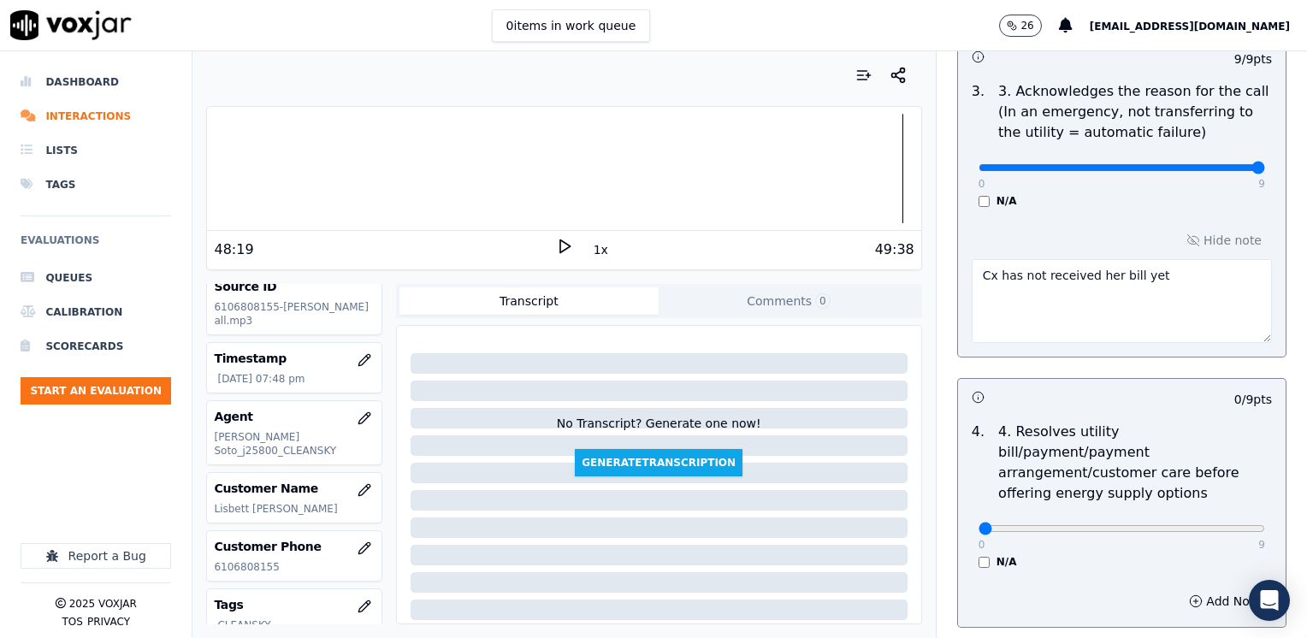
scroll to position [573, 0]
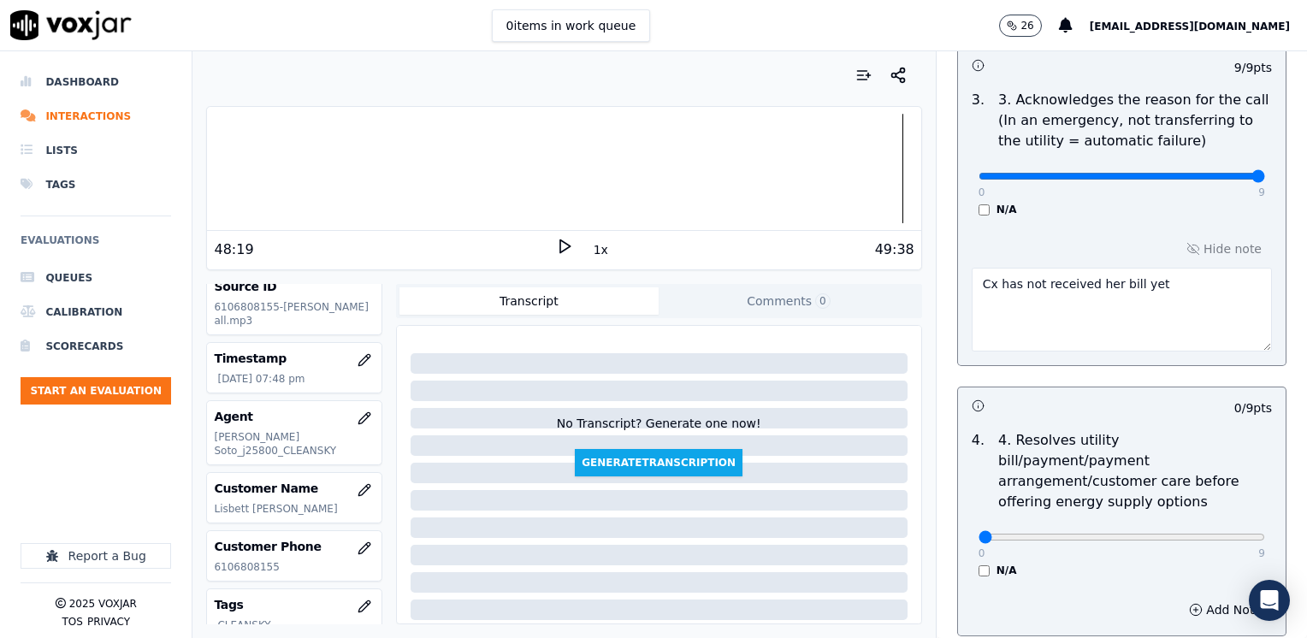
click at [1155, 296] on textarea "Cx has not received her bill yet" at bounding box center [1121, 310] width 300 height 84
drag, startPoint x: 1114, startPoint y: 310, endPoint x: 910, endPoint y: 313, distance: 204.4
click at [910, 313] on div "Your browser does not support the audio element. 48:19 1x 49:38 Voxjar ID 01e82…" at bounding box center [749, 344] width 1114 height 587
drag, startPoint x: 1126, startPoint y: 339, endPoint x: 1135, endPoint y: 306, distance: 34.4
click at [1135, 306] on textarea "Cx has not received her bill yet" at bounding box center [1121, 310] width 300 height 84
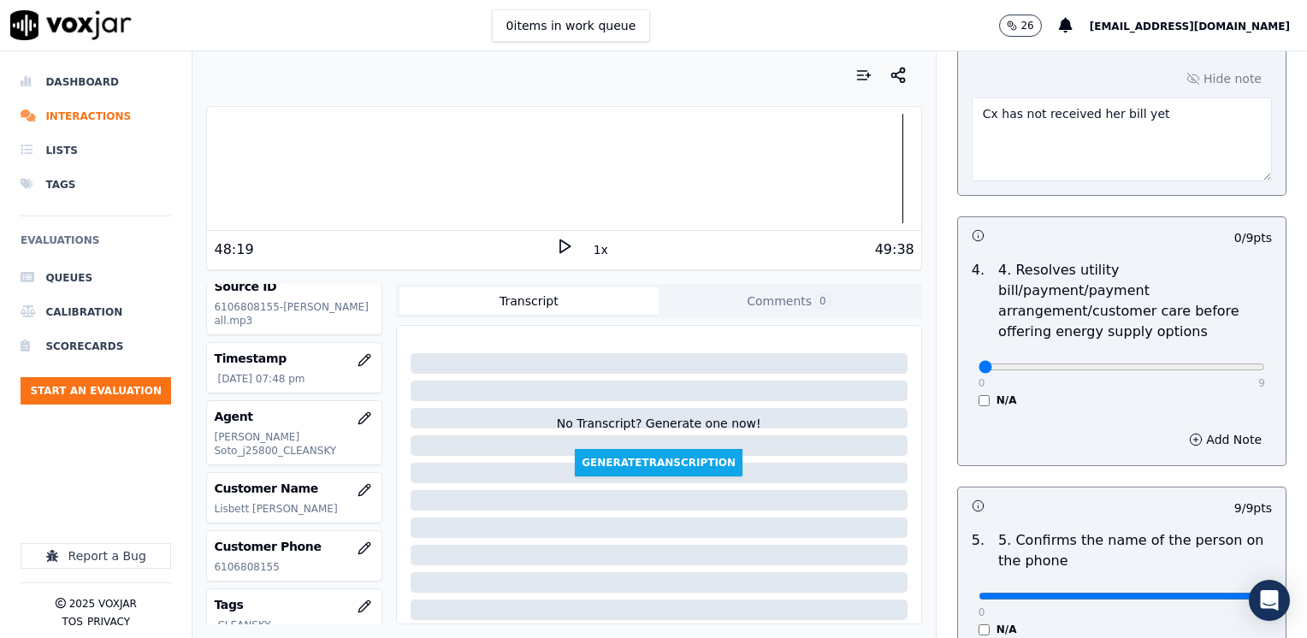
scroll to position [829, 0]
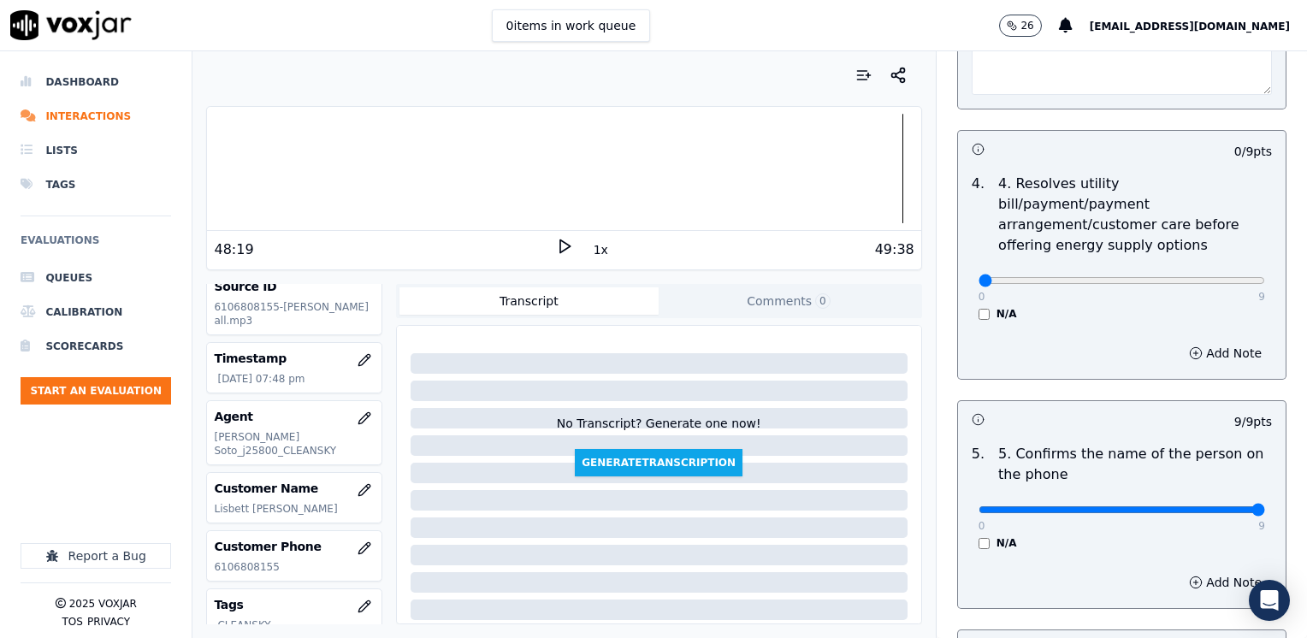
type textarea "Cx has not received her bill yet"
drag, startPoint x: 961, startPoint y: 255, endPoint x: 1306, endPoint y: 248, distance: 344.7
type input "9"
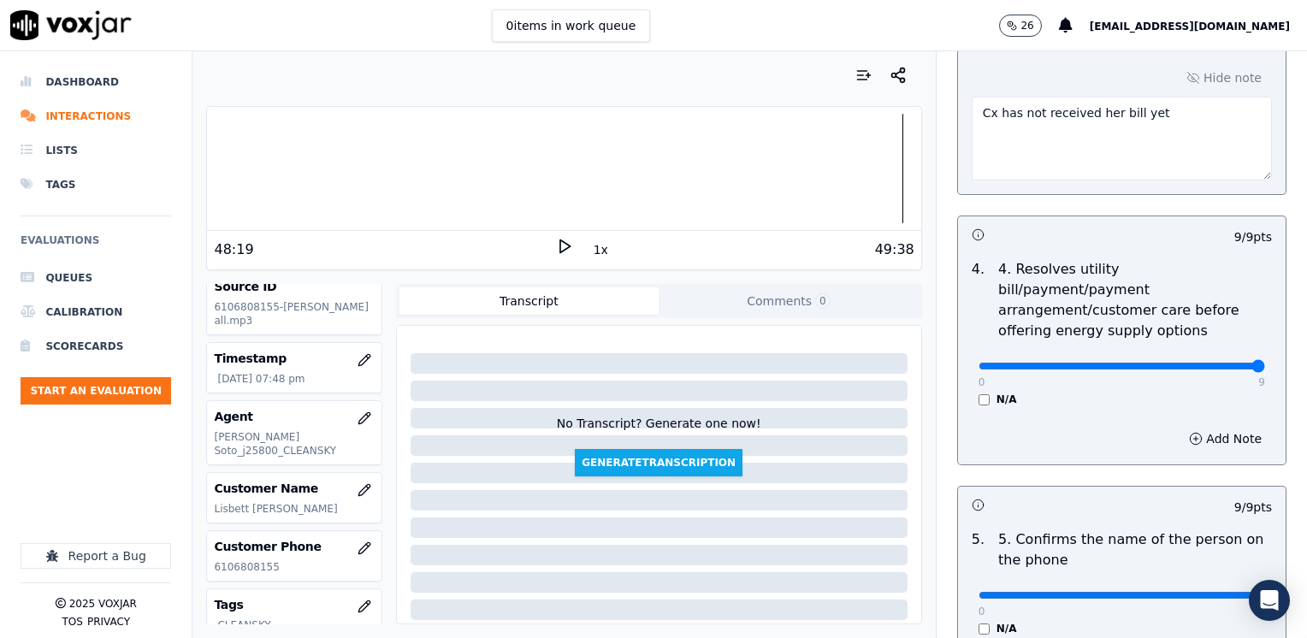
click at [1167, 111] on textarea "Cx has not received her bill yet" at bounding box center [1121, 139] width 300 height 84
click at [1125, 128] on textarea "Cx has not received her bill yet Cx has a current balance of $" at bounding box center [1121, 139] width 300 height 84
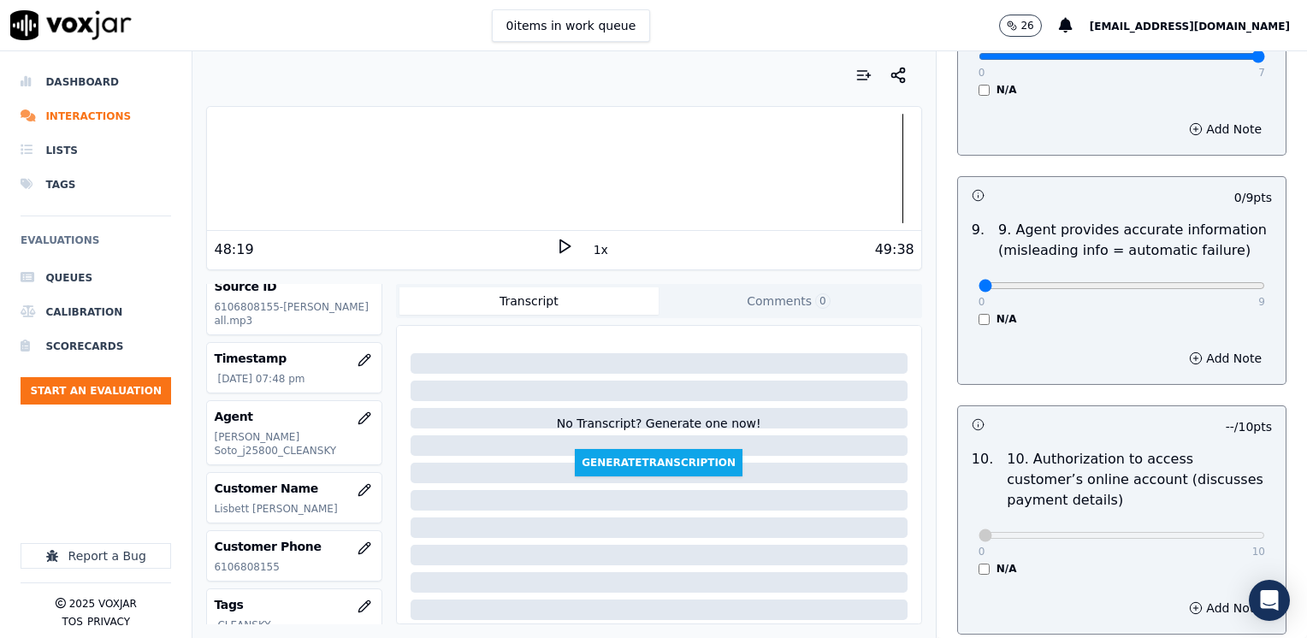
scroll to position [2112, 0]
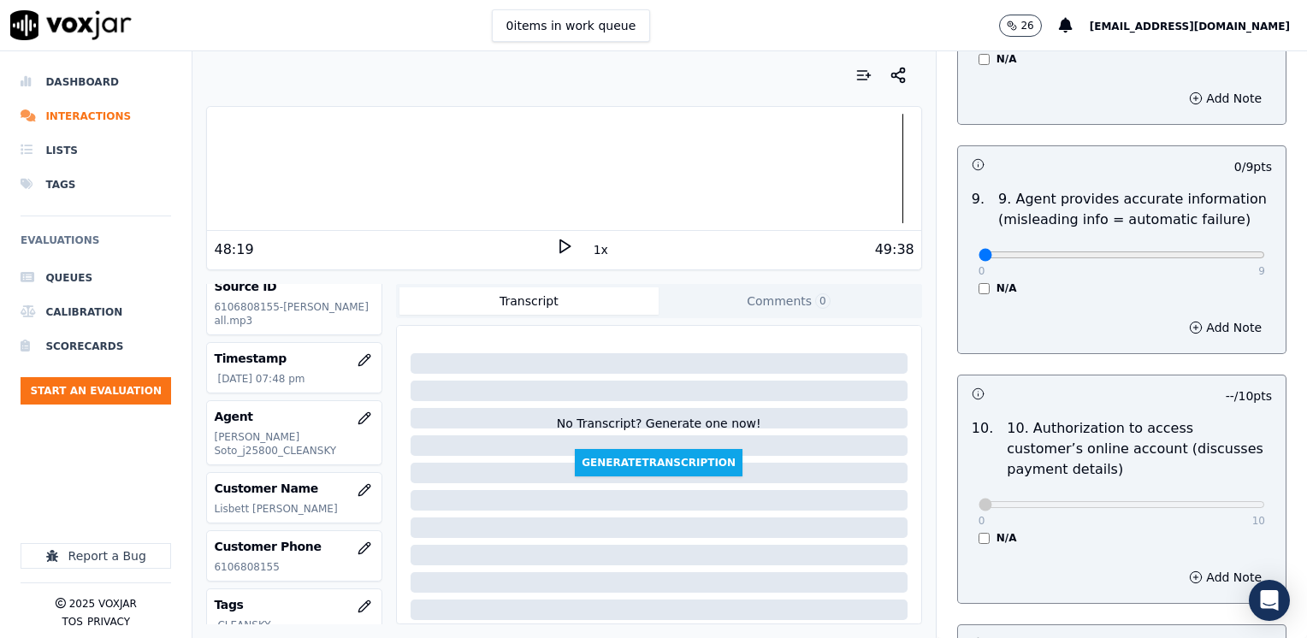
type textarea "Cx has not received her bill yet Cx has a current balance of $77.55"
drag, startPoint x: 968, startPoint y: 210, endPoint x: 1309, endPoint y: 214, distance: 341.2
type input "9"
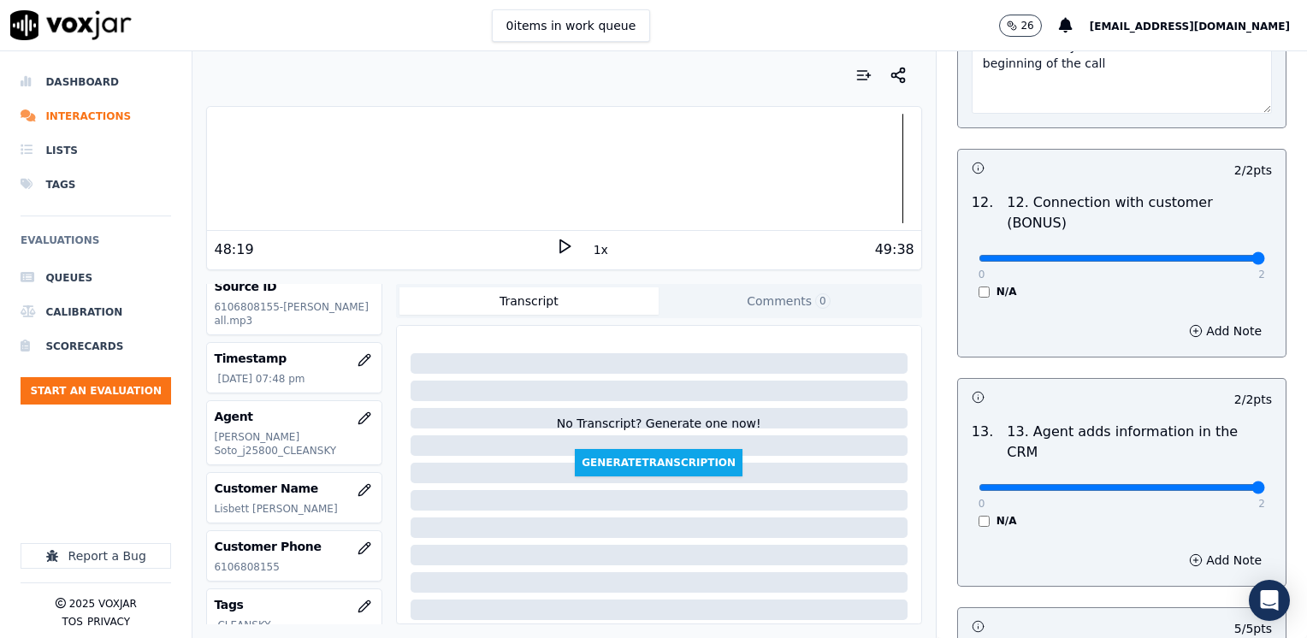
scroll to position [3138, 0]
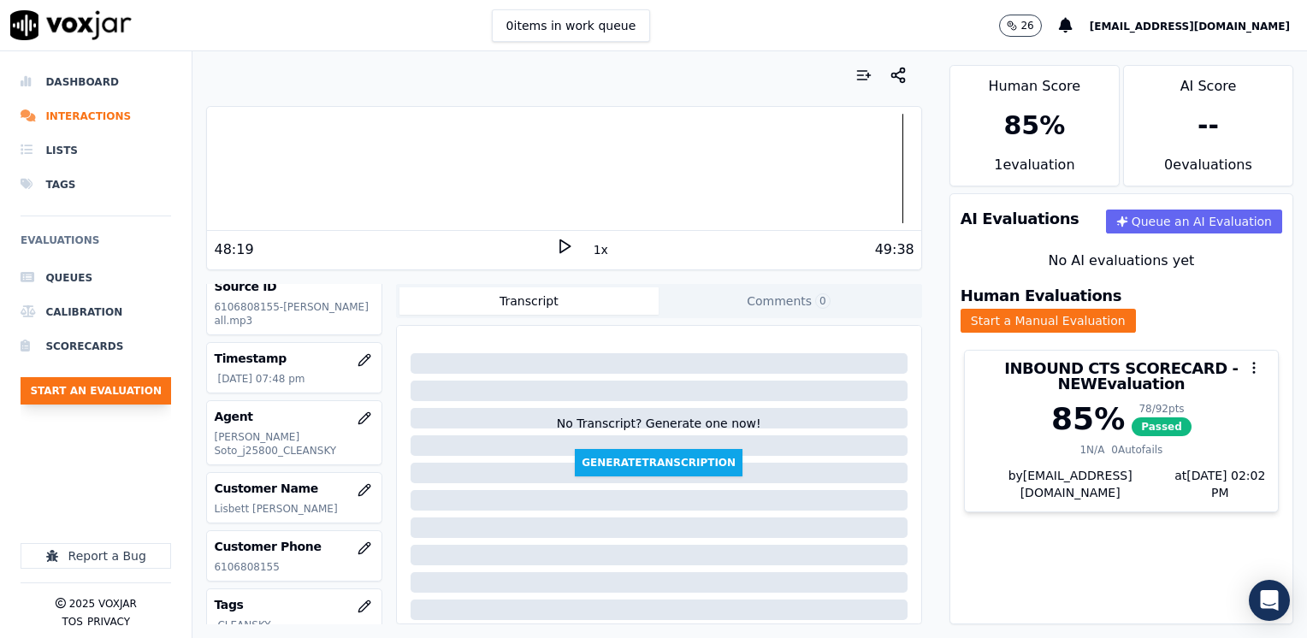
click at [125, 379] on button "Start an Evaluation" at bounding box center [96, 390] width 150 height 27
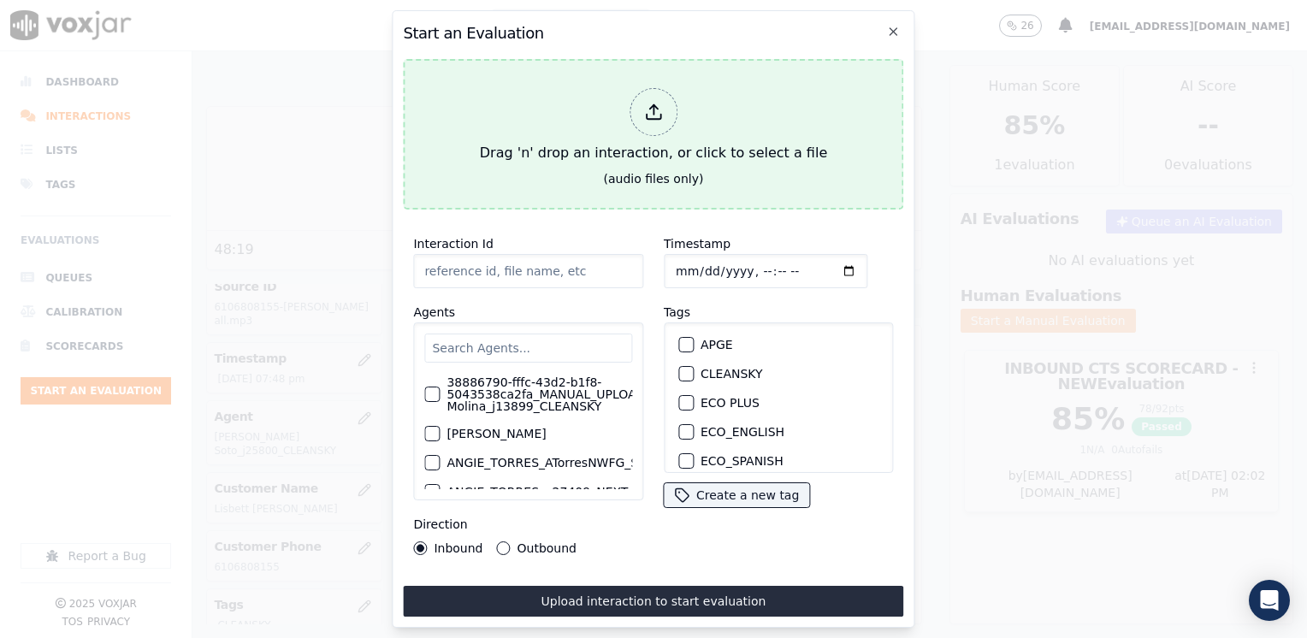
click at [634, 110] on div at bounding box center [653, 112] width 48 height 48
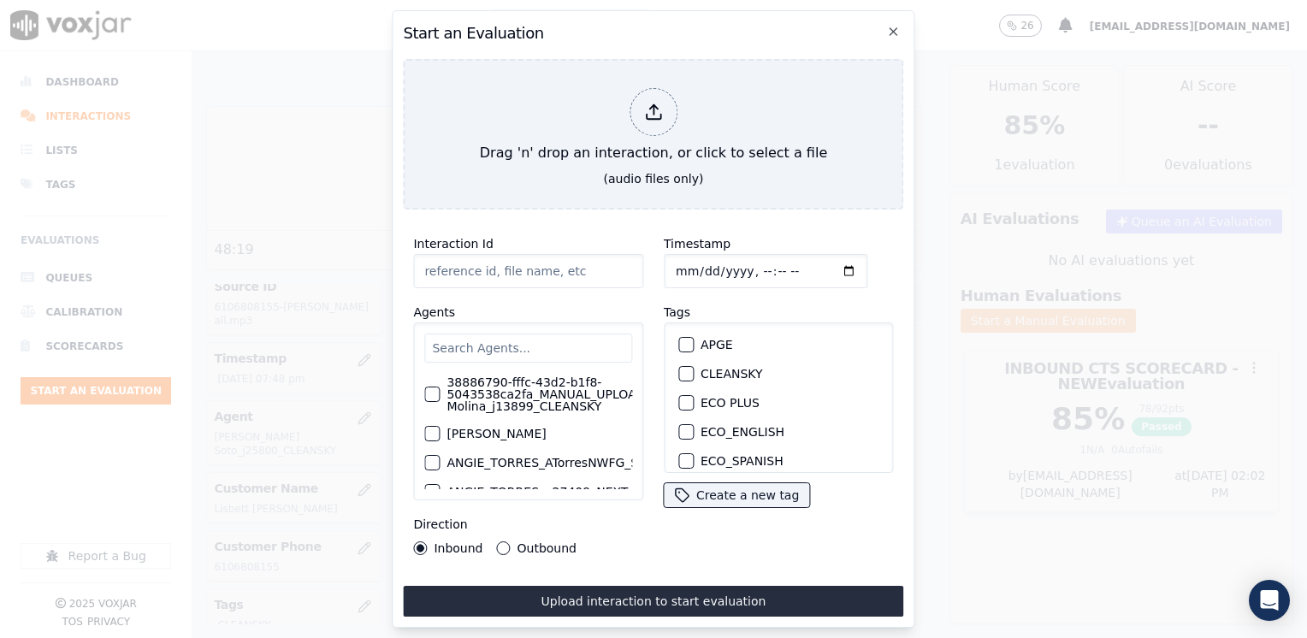
type input "20250812-173348_9377168943-[PERSON_NAME] all.mp3"
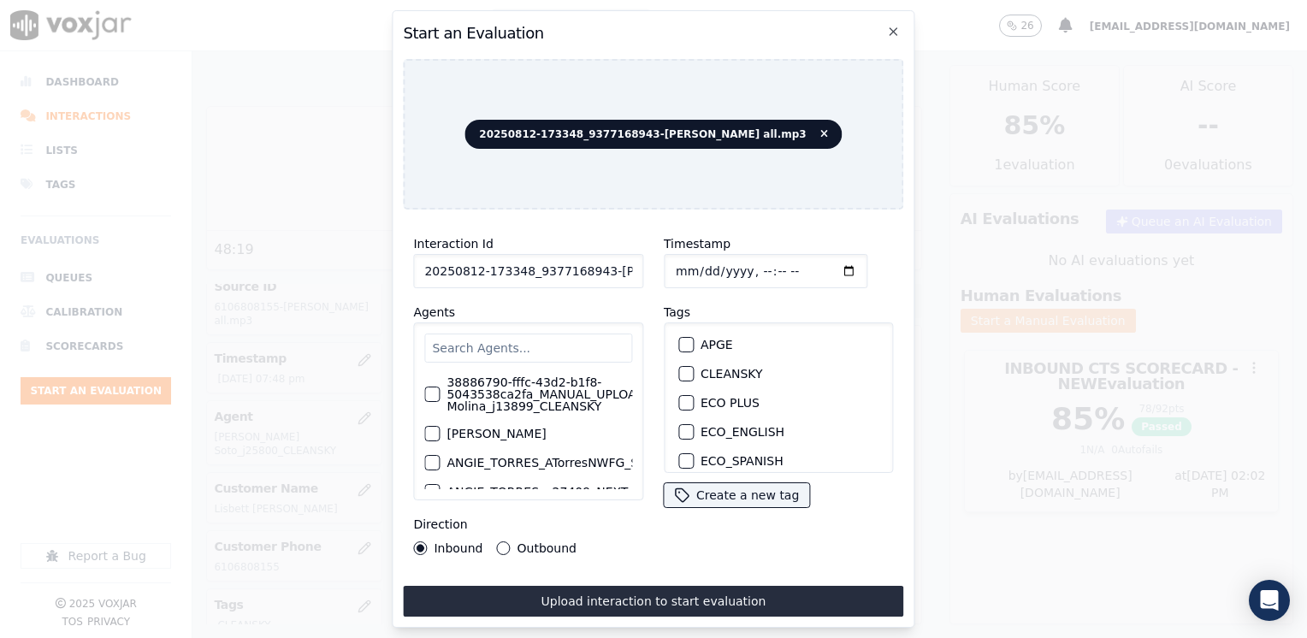
click at [522, 333] on input "text" at bounding box center [528, 347] width 208 height 29
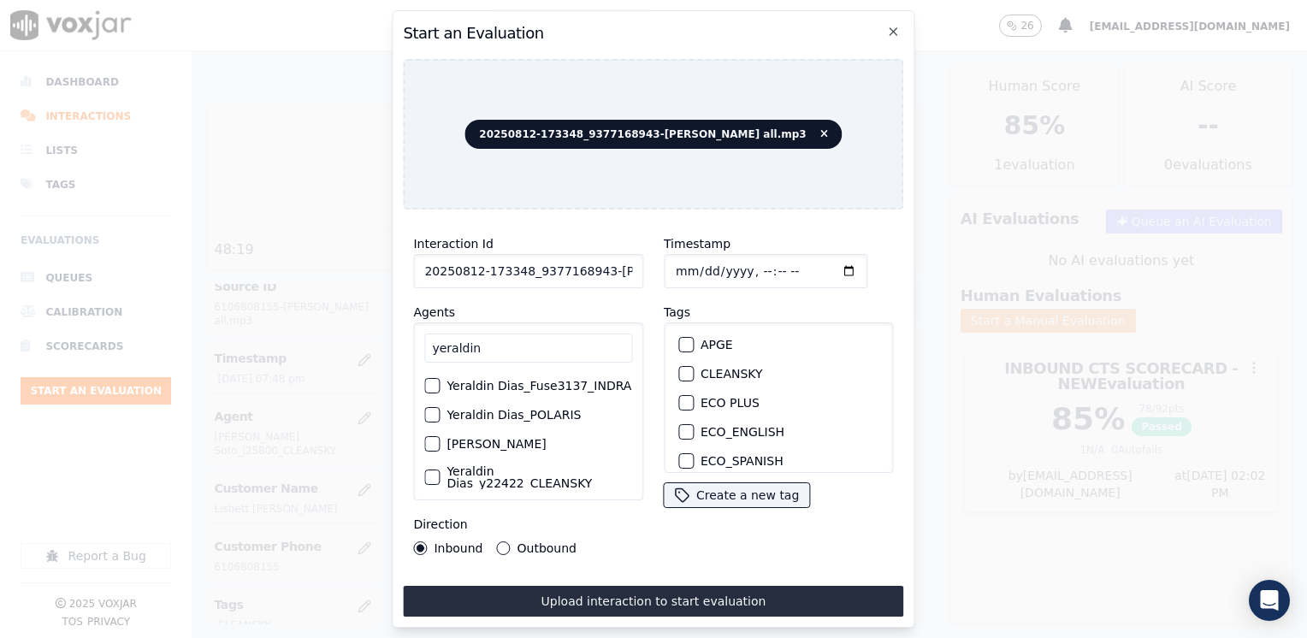
scroll to position [157, 0]
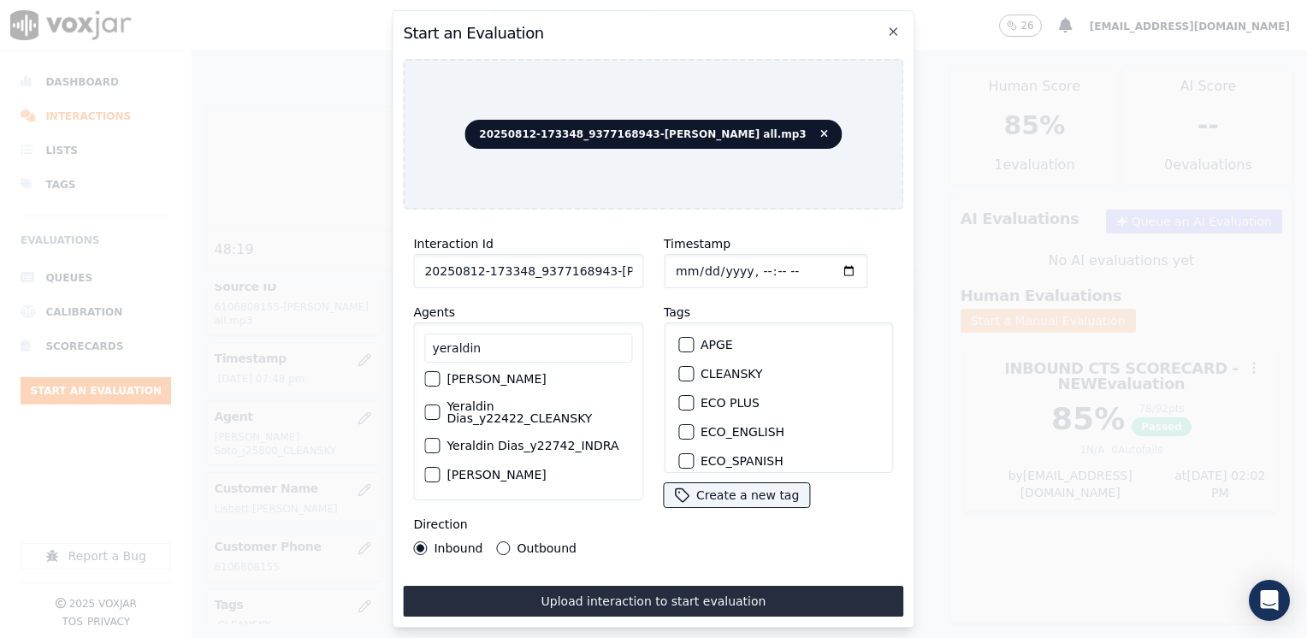
type input "yeraldin"
click at [433, 409] on div "button" at bounding box center [431, 412] width 12 height 12
click at [681, 368] on div "button" at bounding box center [685, 374] width 12 height 12
click at [829, 263] on input "Timestamp" at bounding box center [766, 271] width 204 height 34
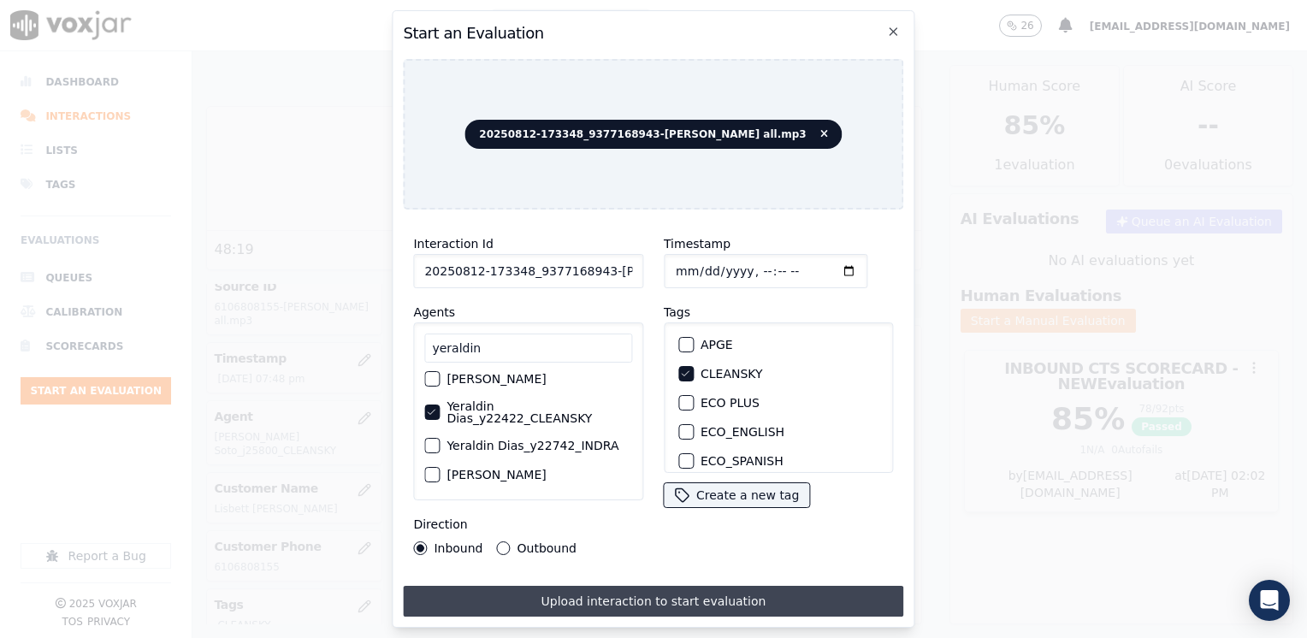
type input "[DATE]T20:02"
click at [580, 586] on button "Upload interaction to start evaluation" at bounding box center [653, 601] width 500 height 31
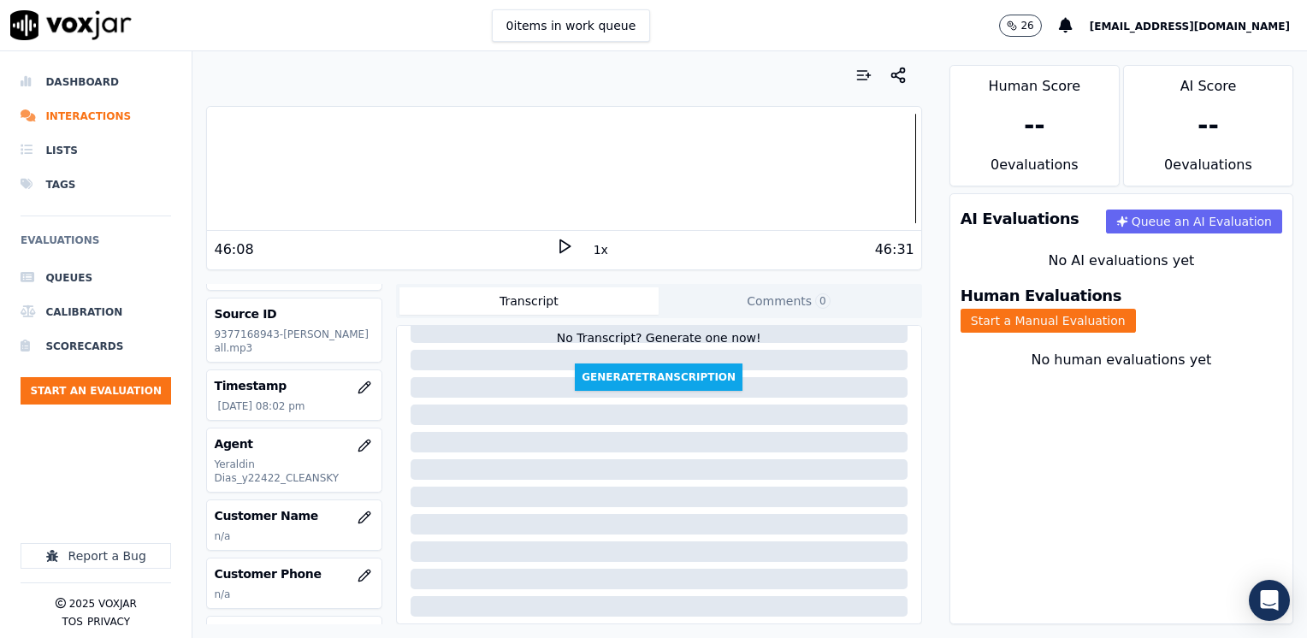
scroll to position [171, 0]
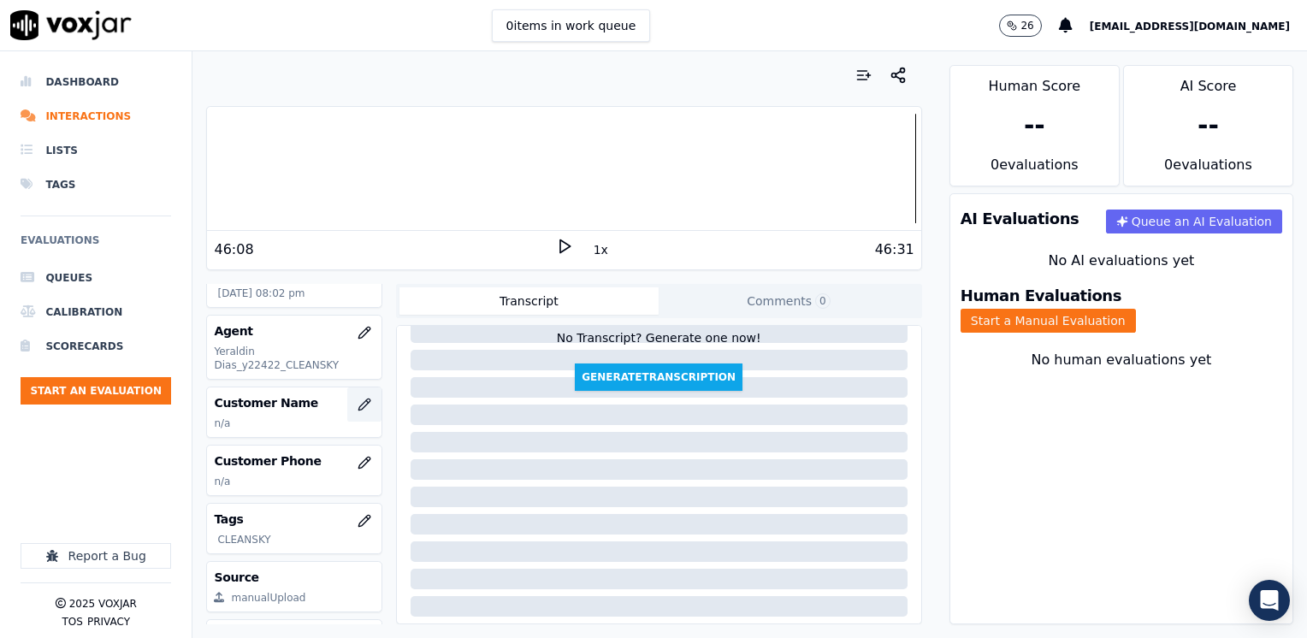
click at [354, 409] on button "button" at bounding box center [364, 404] width 34 height 34
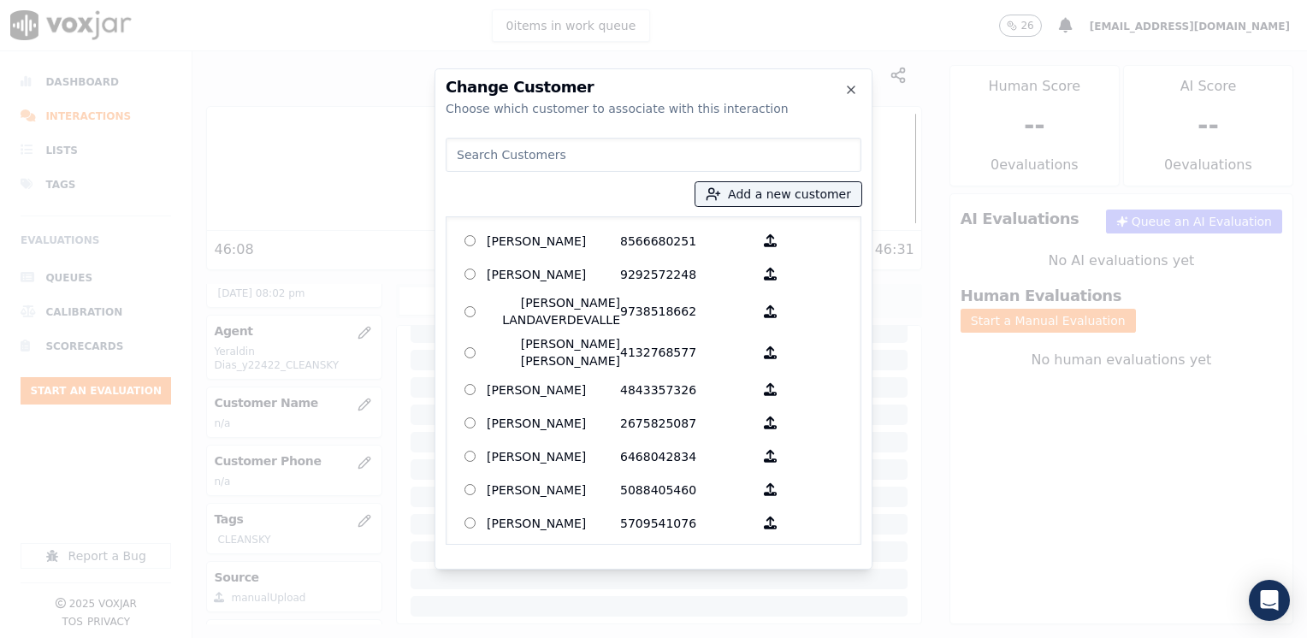
click at [660, 168] on input at bounding box center [653, 155] width 416 height 34
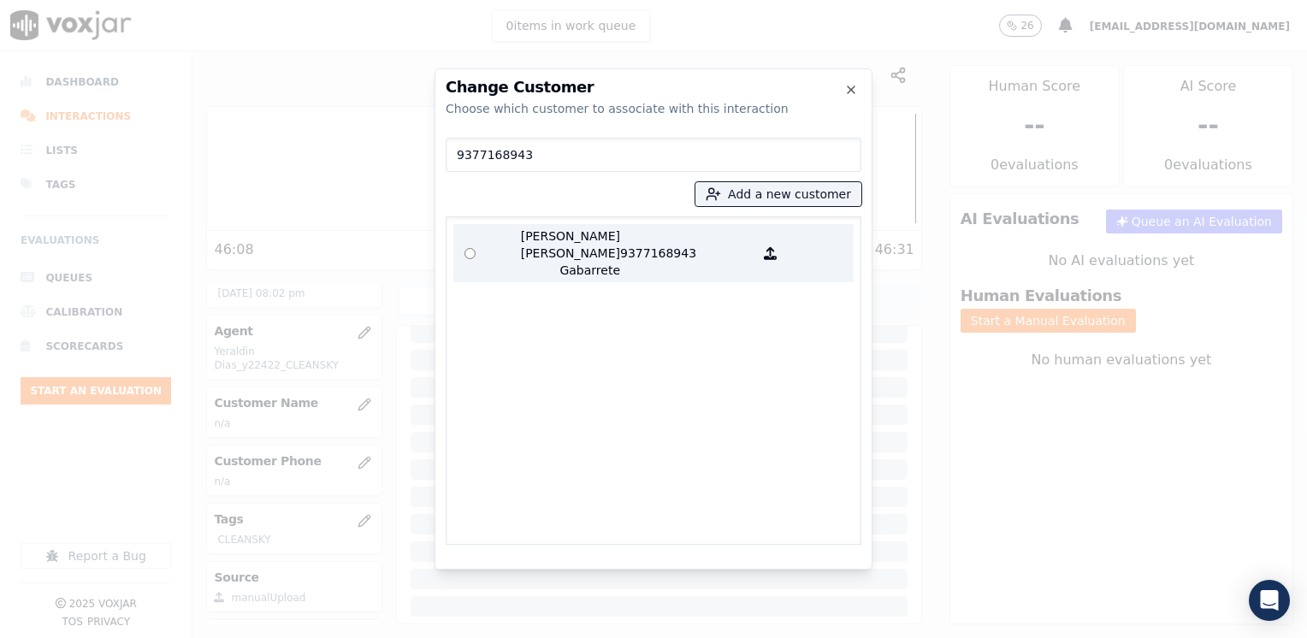
type input "9377168943"
click at [607, 256] on p "[PERSON_NAME] [PERSON_NAME] Gabarrete" at bounding box center [553, 252] width 133 height 51
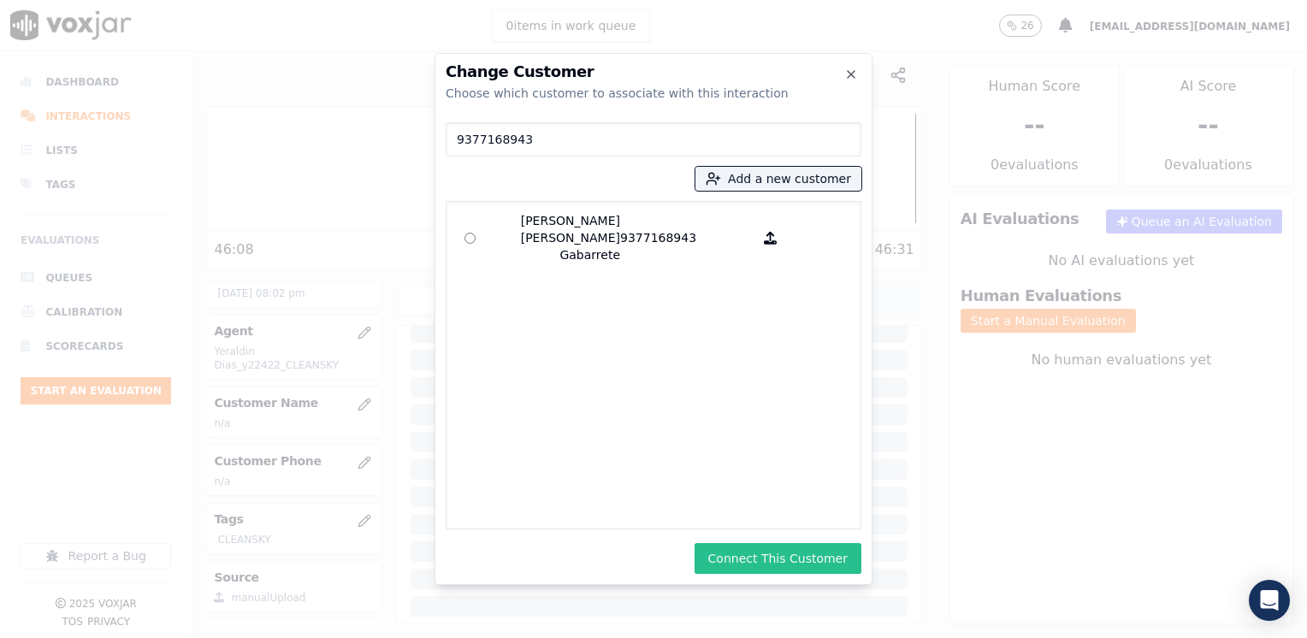
click at [777, 570] on button "Connect This Customer" at bounding box center [777, 558] width 167 height 31
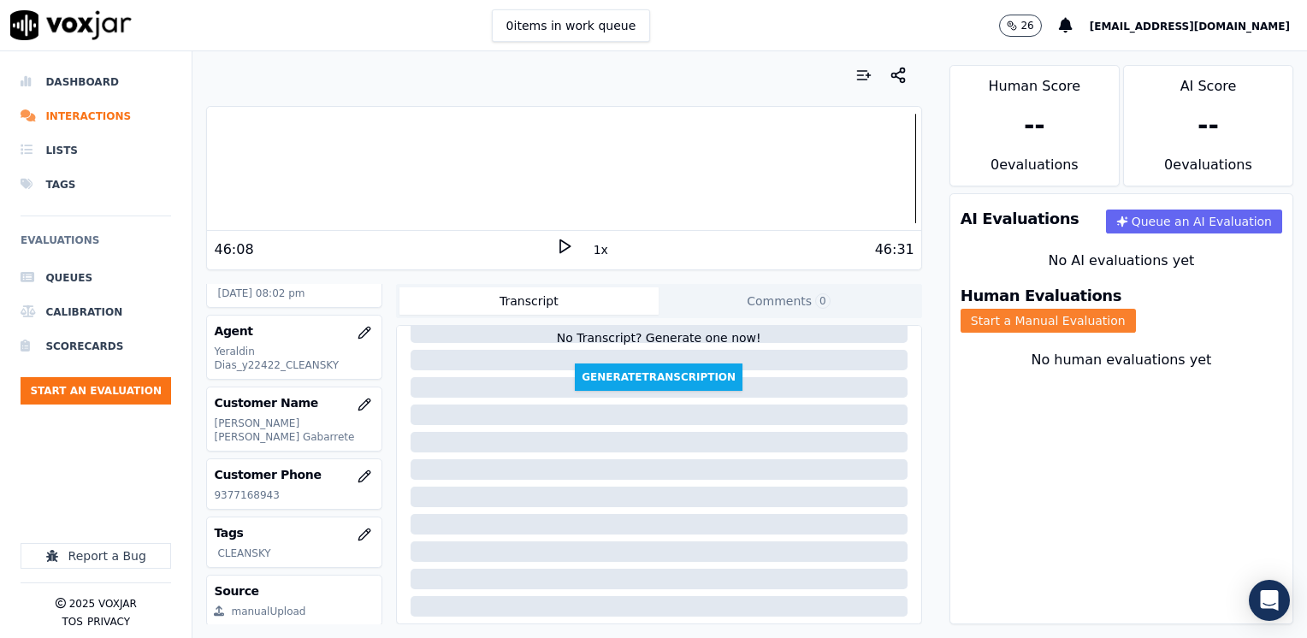
click at [1136, 309] on button "Start a Manual Evaluation" at bounding box center [1047, 321] width 175 height 24
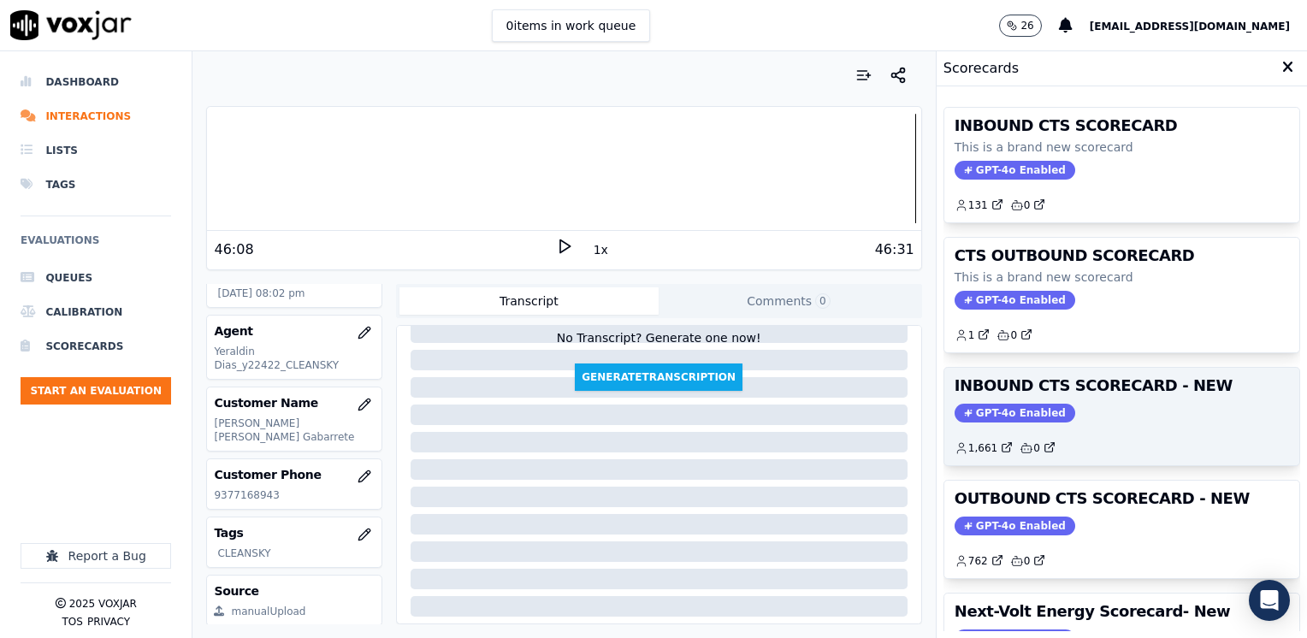
click at [987, 410] on span "GPT-4o Enabled" at bounding box center [1014, 413] width 121 height 19
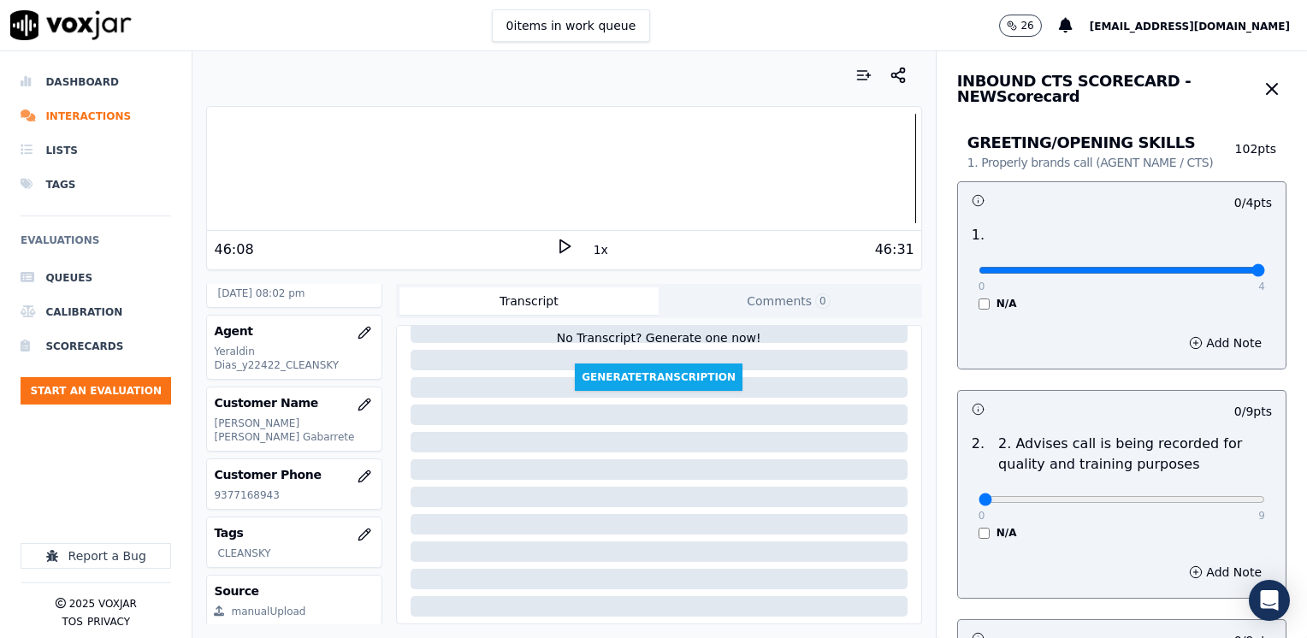
drag, startPoint x: 971, startPoint y: 268, endPoint x: 1297, endPoint y: 298, distance: 327.1
type input "4"
click at [1265, 274] on input "range" at bounding box center [1121, 270] width 286 height 7
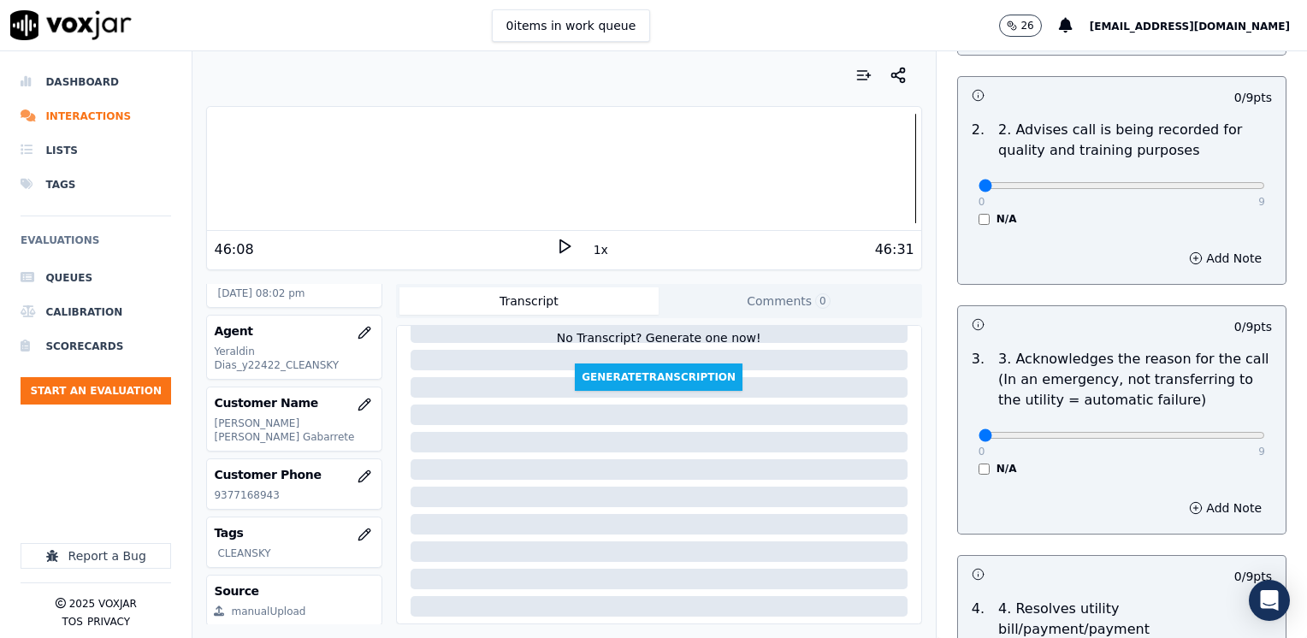
scroll to position [342, 0]
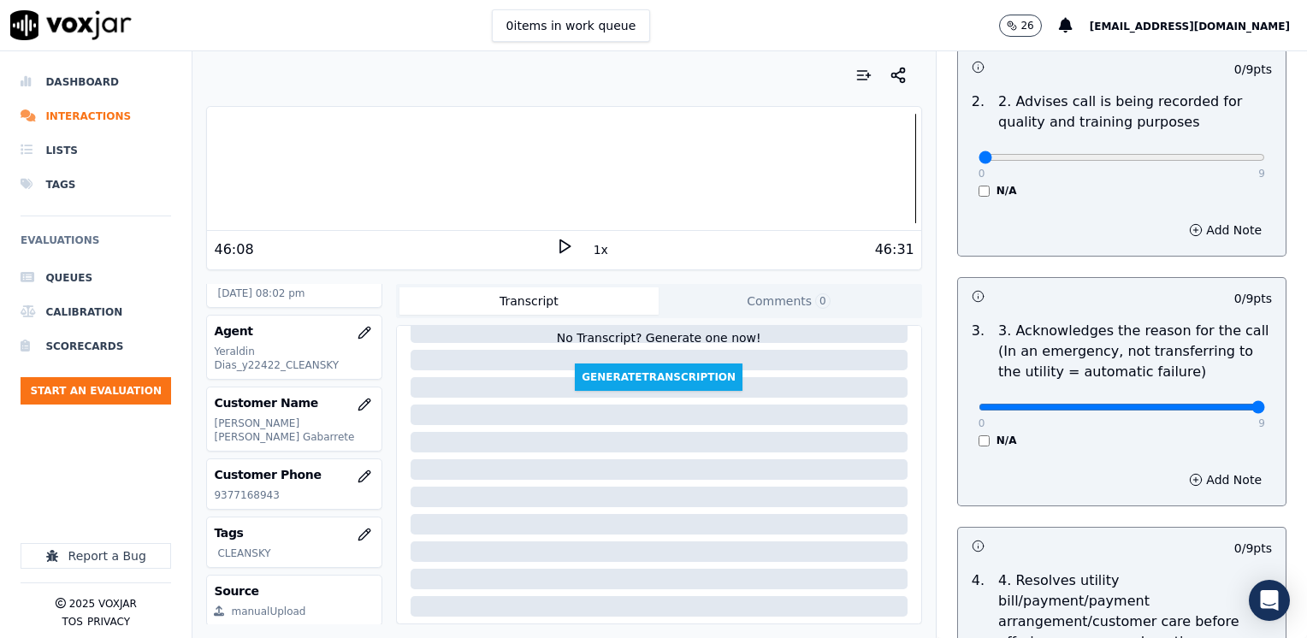
drag, startPoint x: 1289, startPoint y: 402, endPoint x: 1309, endPoint y: 402, distance: 19.7
type input "9"
click at [1197, 470] on button "Add Note" at bounding box center [1224, 480] width 93 height 24
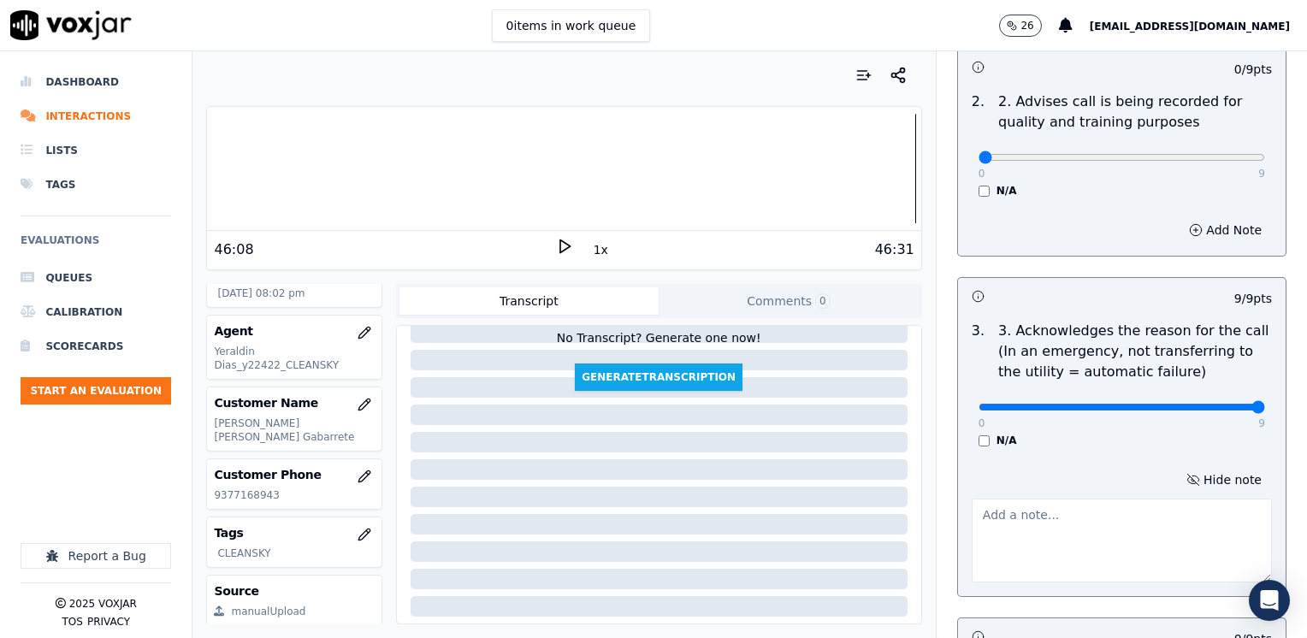
click at [1032, 515] on textarea at bounding box center [1121, 540] width 300 height 84
type textarea "Cx calls because he received the same bill twice, and he had already paid that …"
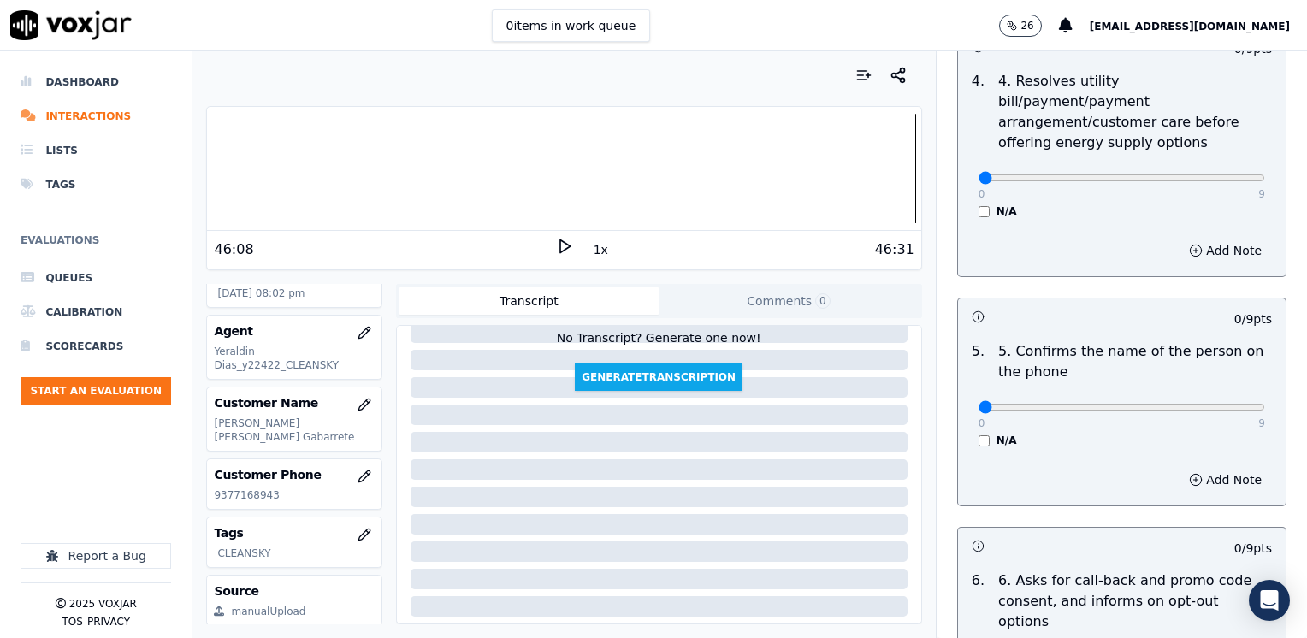
scroll to position [941, 0]
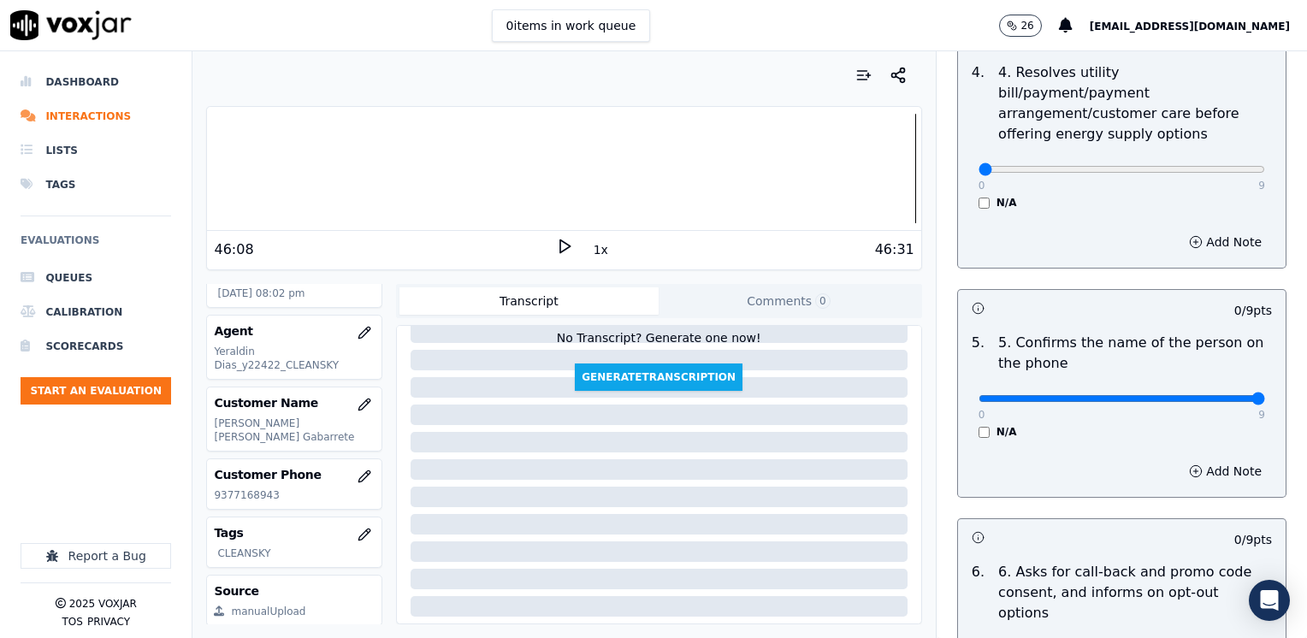
drag, startPoint x: 964, startPoint y: 375, endPoint x: 1309, endPoint y: 363, distance: 345.6
type input "9"
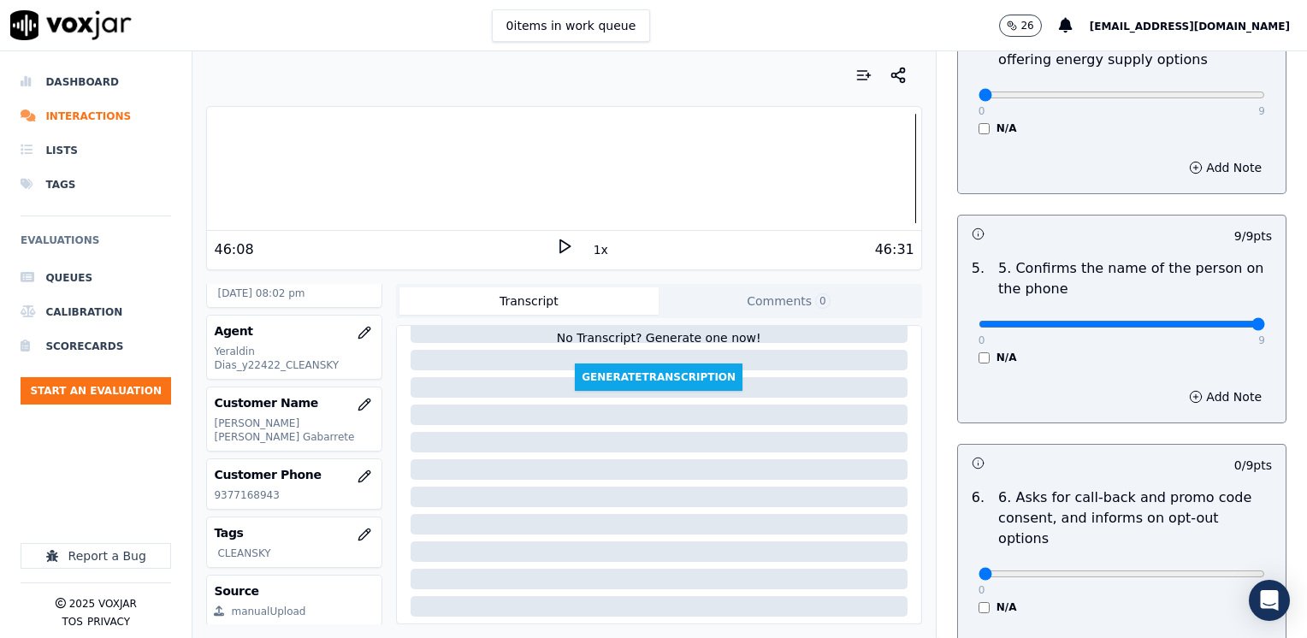
scroll to position [1112, 0]
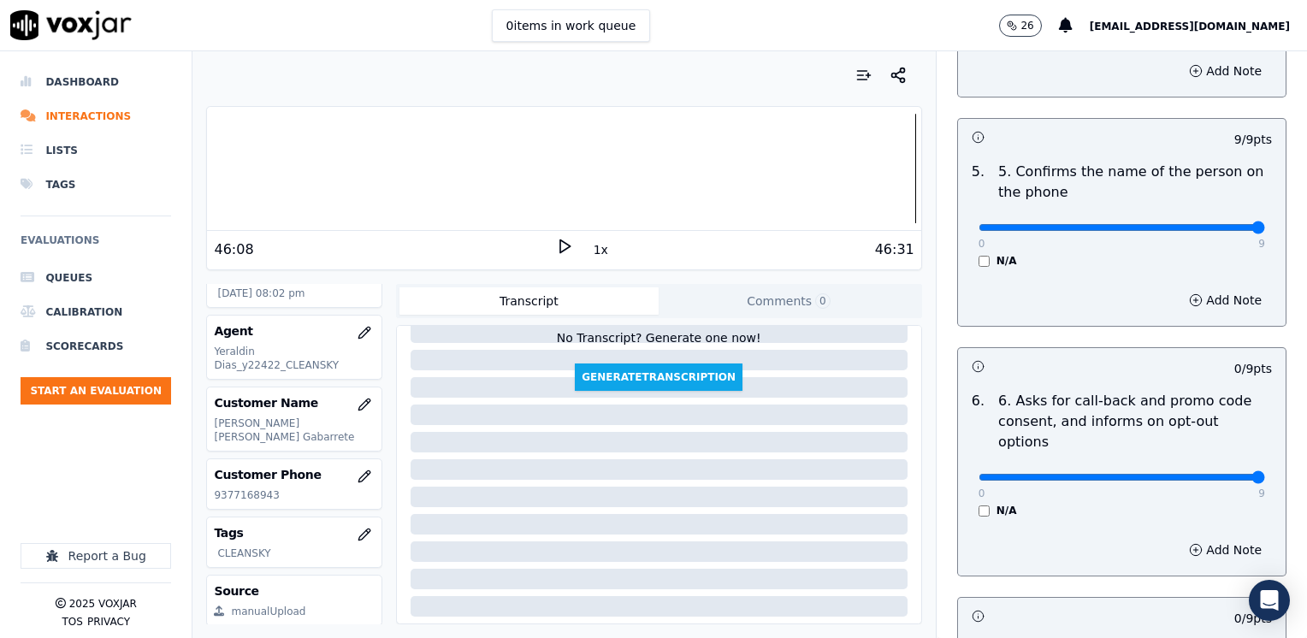
drag, startPoint x: 967, startPoint y: 433, endPoint x: 1306, endPoint y: 395, distance: 340.7
type input "9"
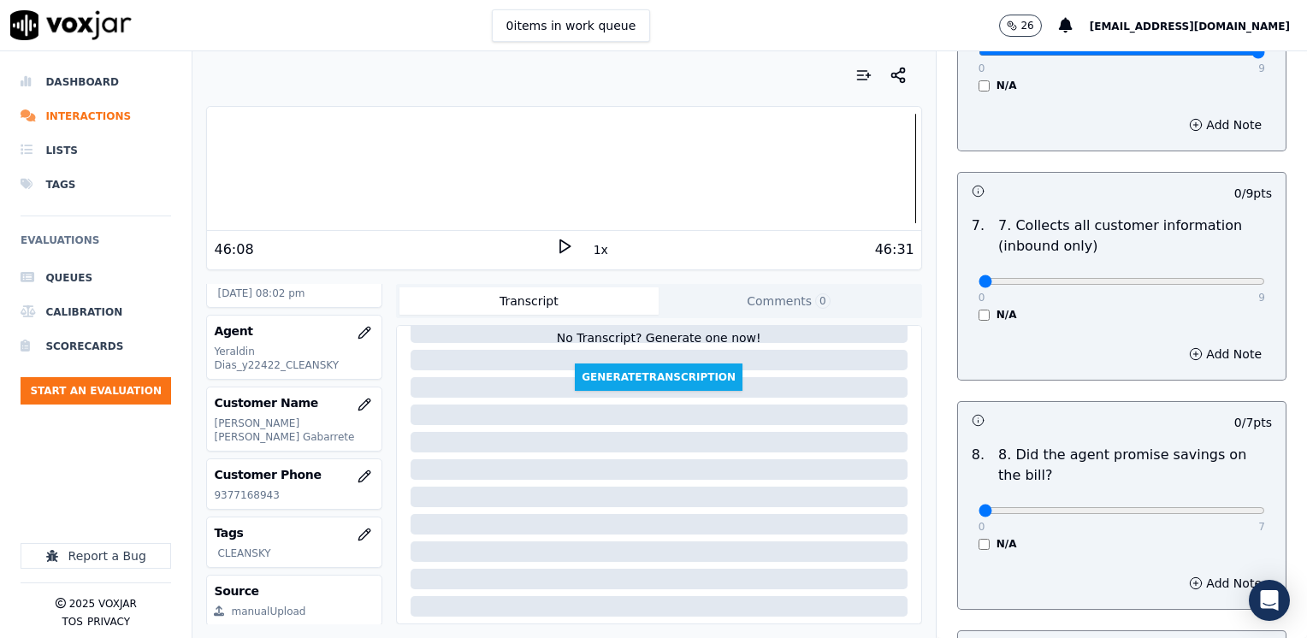
scroll to position [1539, 0]
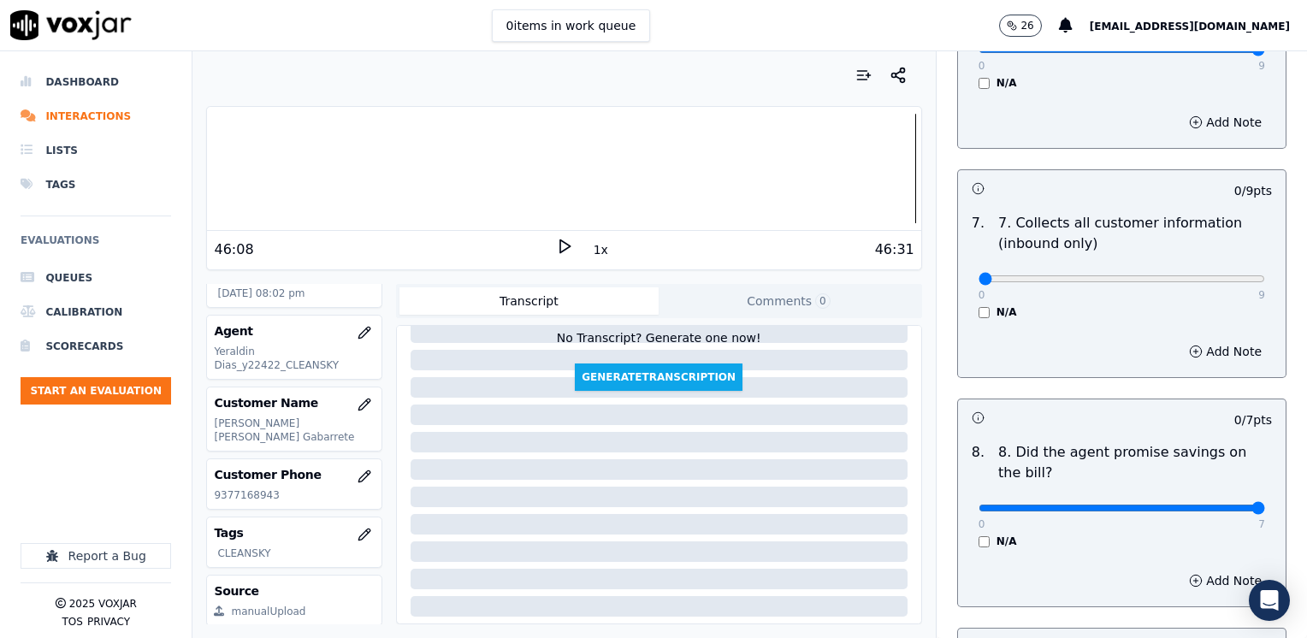
drag, startPoint x: 961, startPoint y: 463, endPoint x: 1306, endPoint y: 454, distance: 344.7
type input "7"
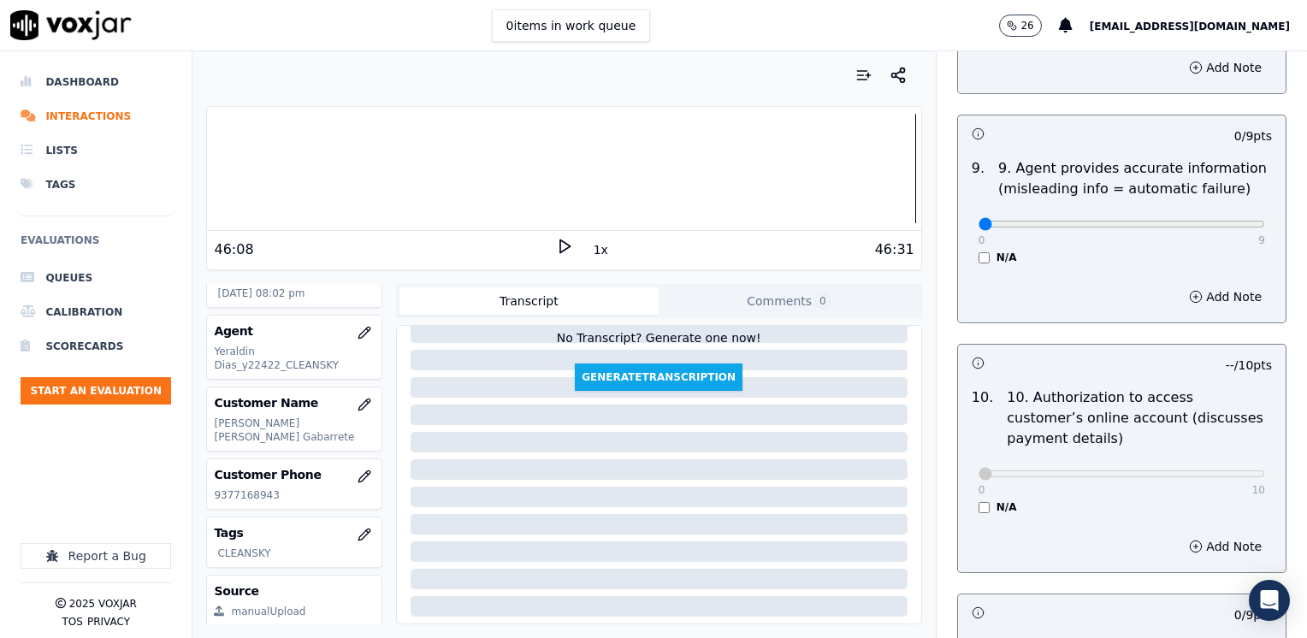
scroll to position [2394, 0]
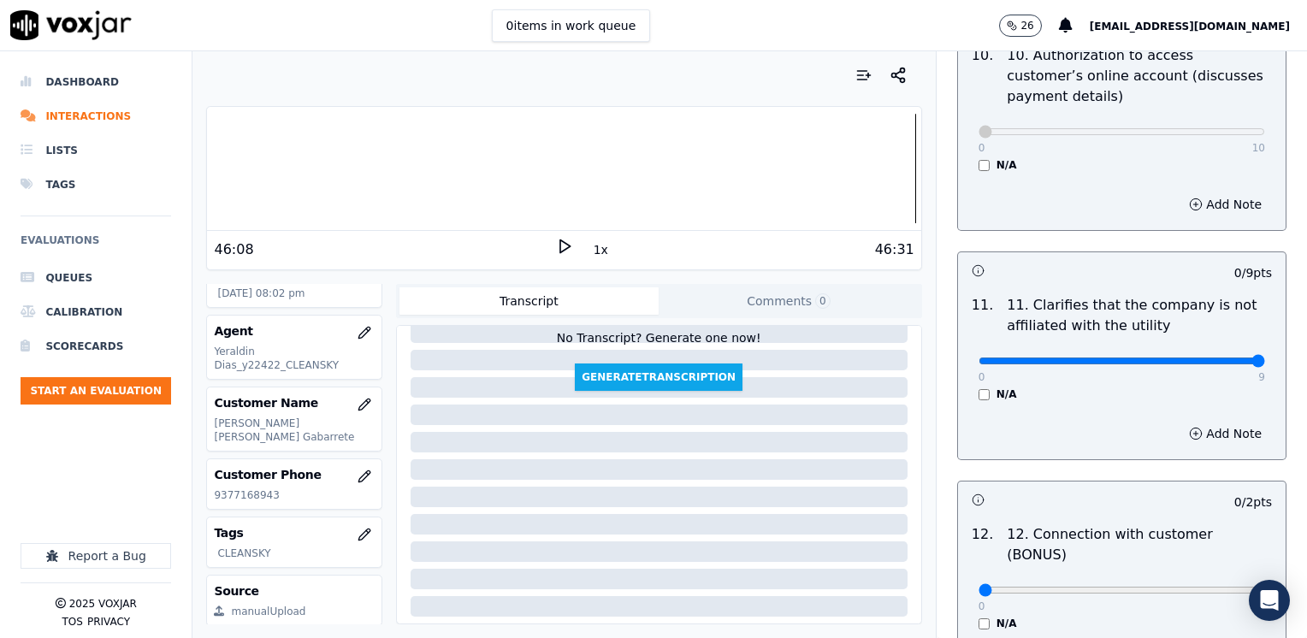
drag, startPoint x: 969, startPoint y: 320, endPoint x: 1309, endPoint y: 320, distance: 340.3
type input "9"
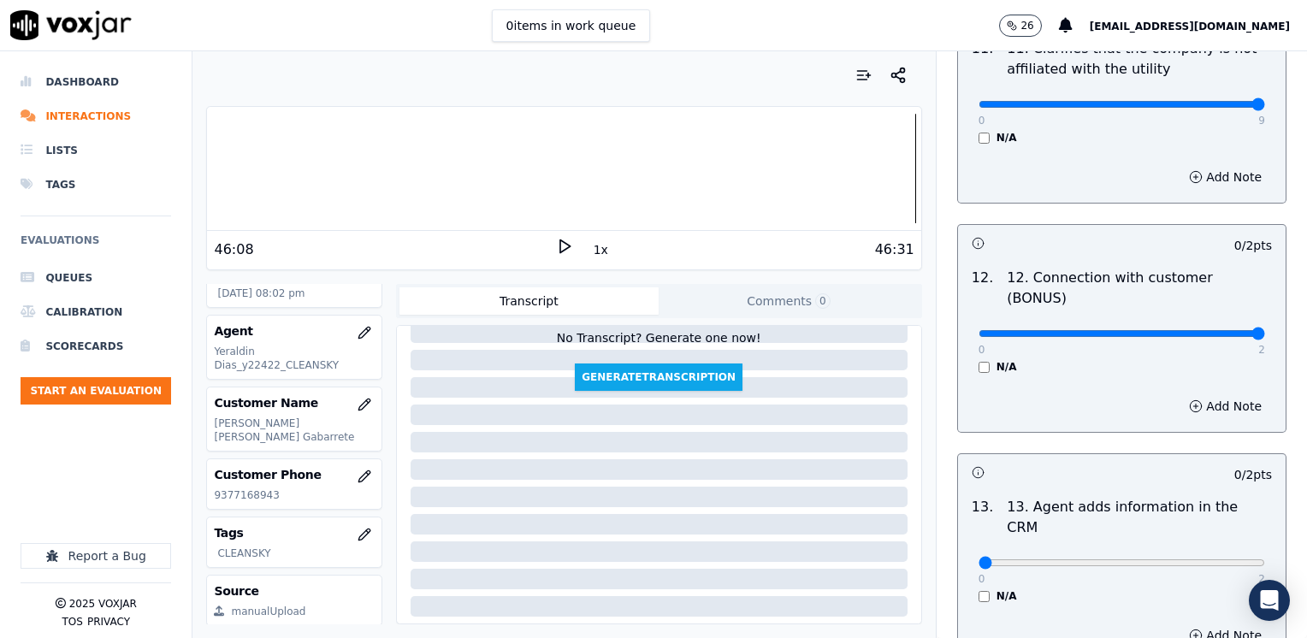
drag, startPoint x: 969, startPoint y: 267, endPoint x: 1309, endPoint y: 277, distance: 340.5
type input "2"
drag, startPoint x: 968, startPoint y: 474, endPoint x: 1306, endPoint y: 446, distance: 338.9
type input "2"
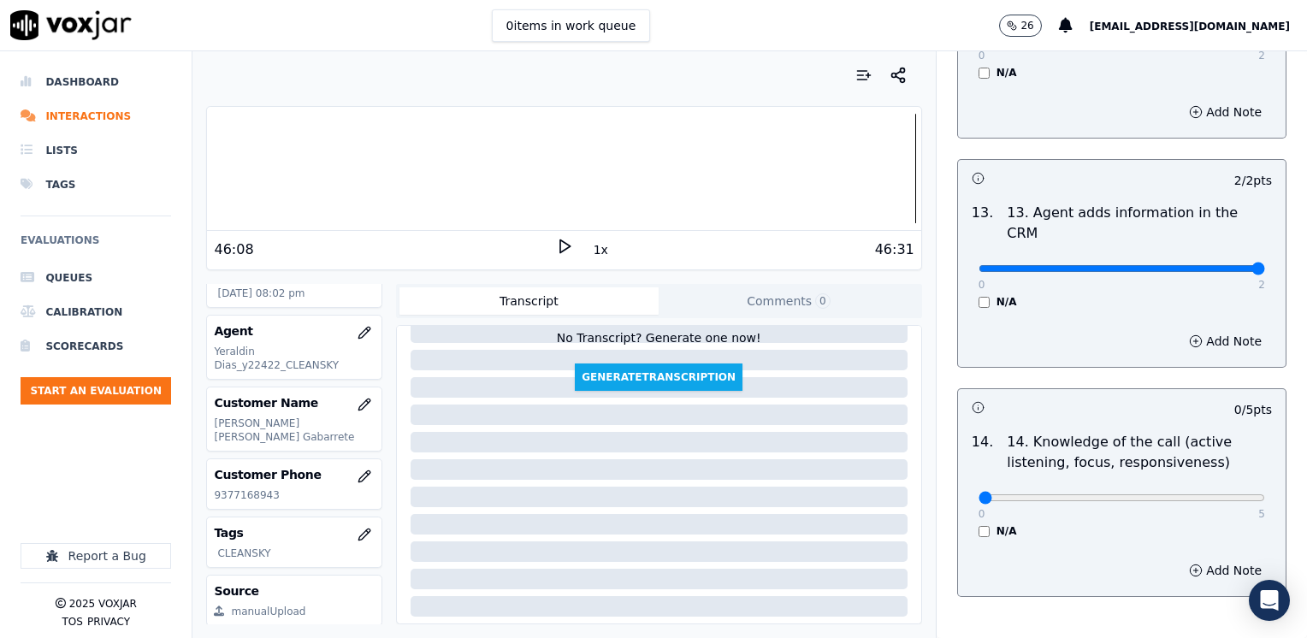
scroll to position [2958, 0]
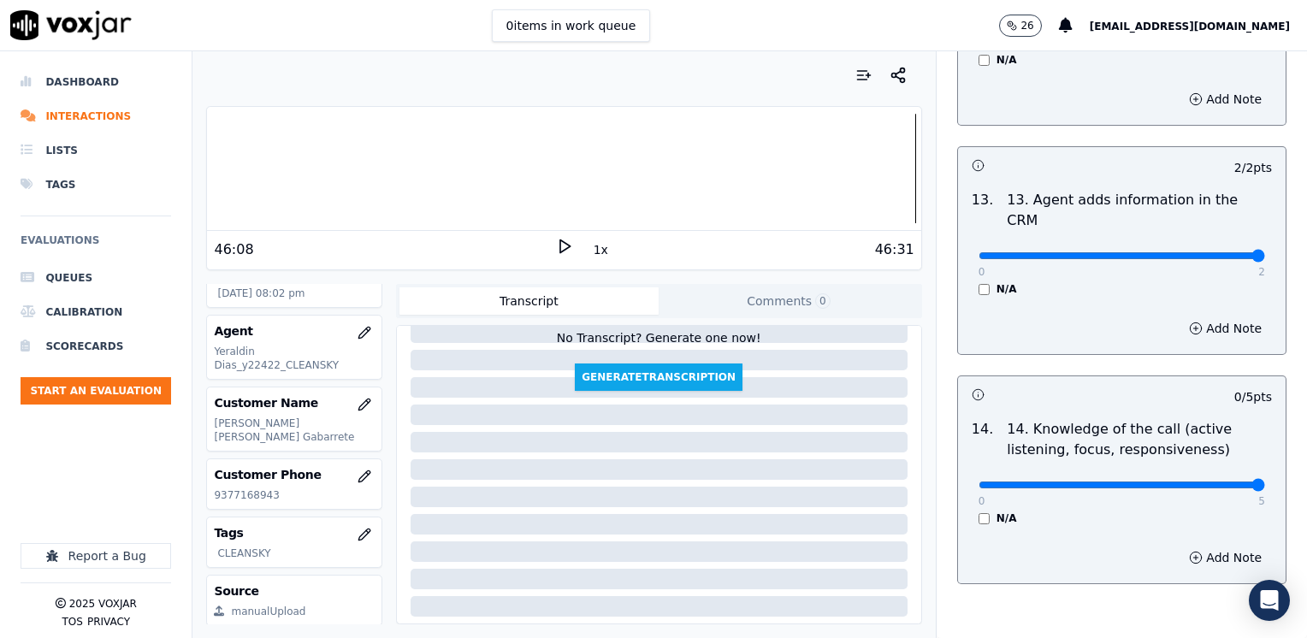
drag, startPoint x: 971, startPoint y: 399, endPoint x: 1309, endPoint y: 347, distance: 341.7
type input "5"
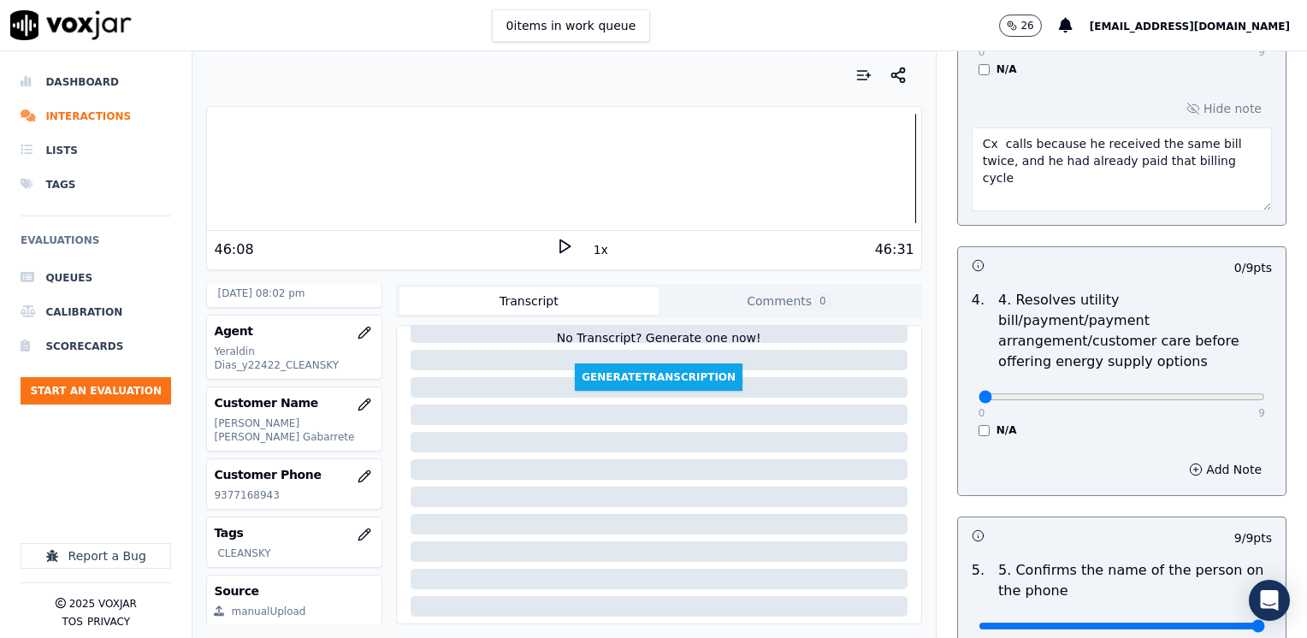
scroll to position [855, 0]
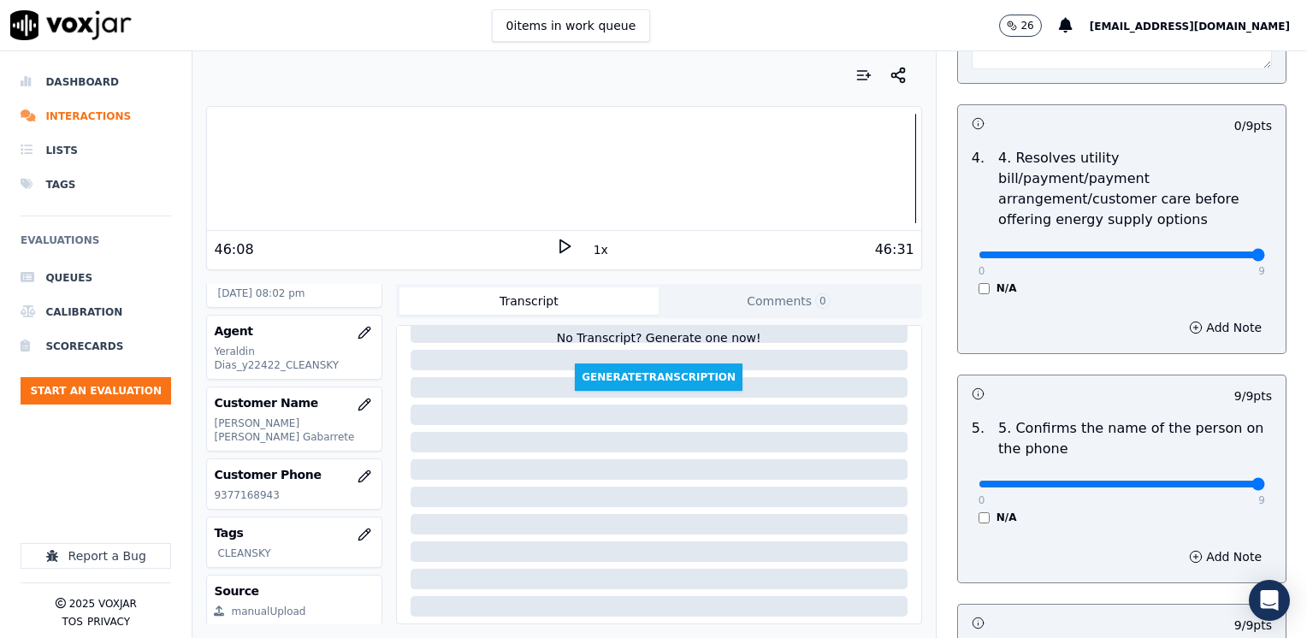
drag, startPoint x: 960, startPoint y: 237, endPoint x: 1306, endPoint y: 231, distance: 345.5
type input "9"
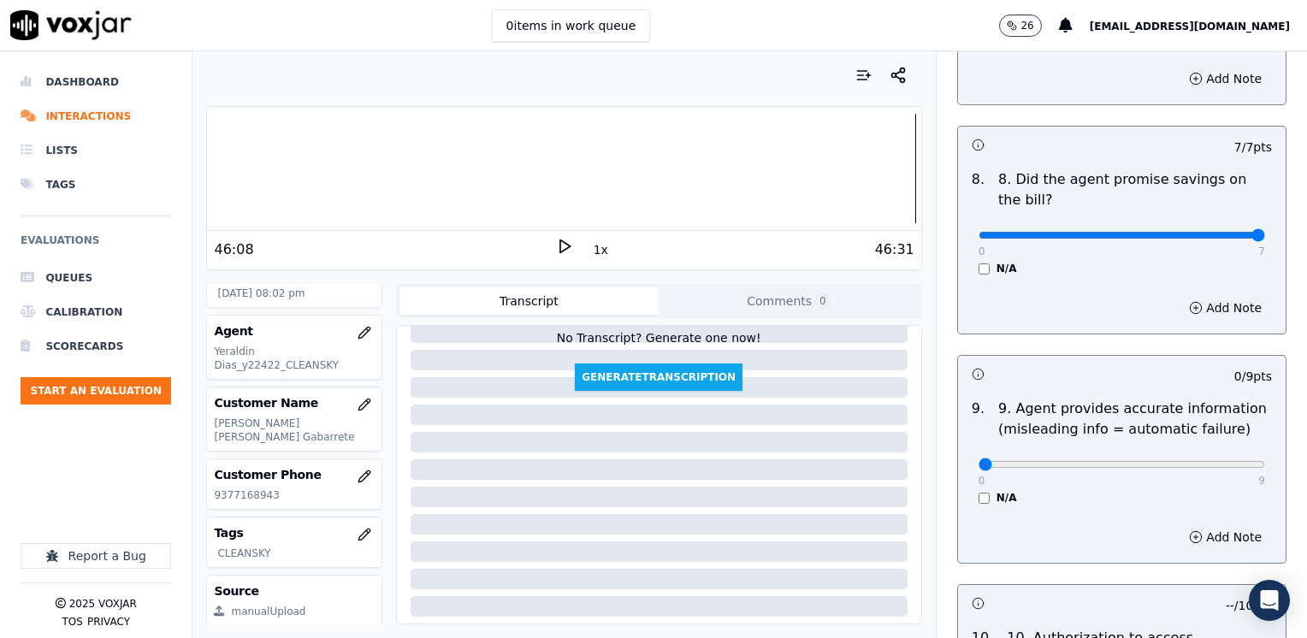
scroll to position [1881, 0]
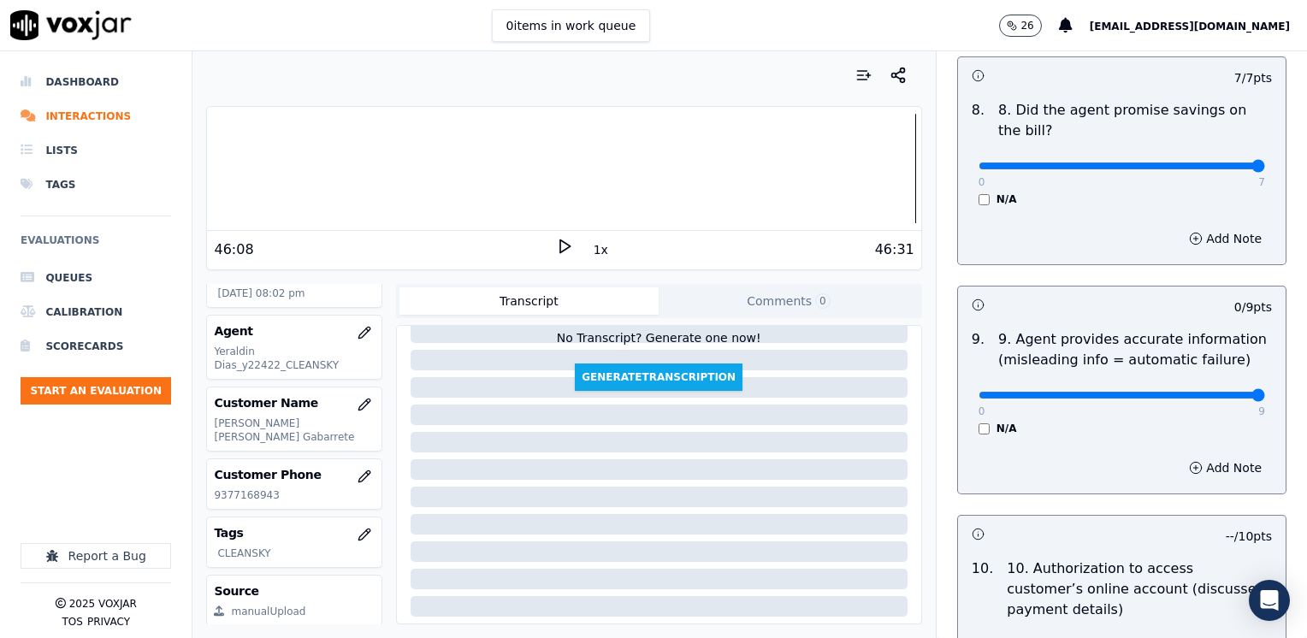
drag, startPoint x: 968, startPoint y: 345, endPoint x: 1309, endPoint y: 348, distance: 341.2
type input "9"
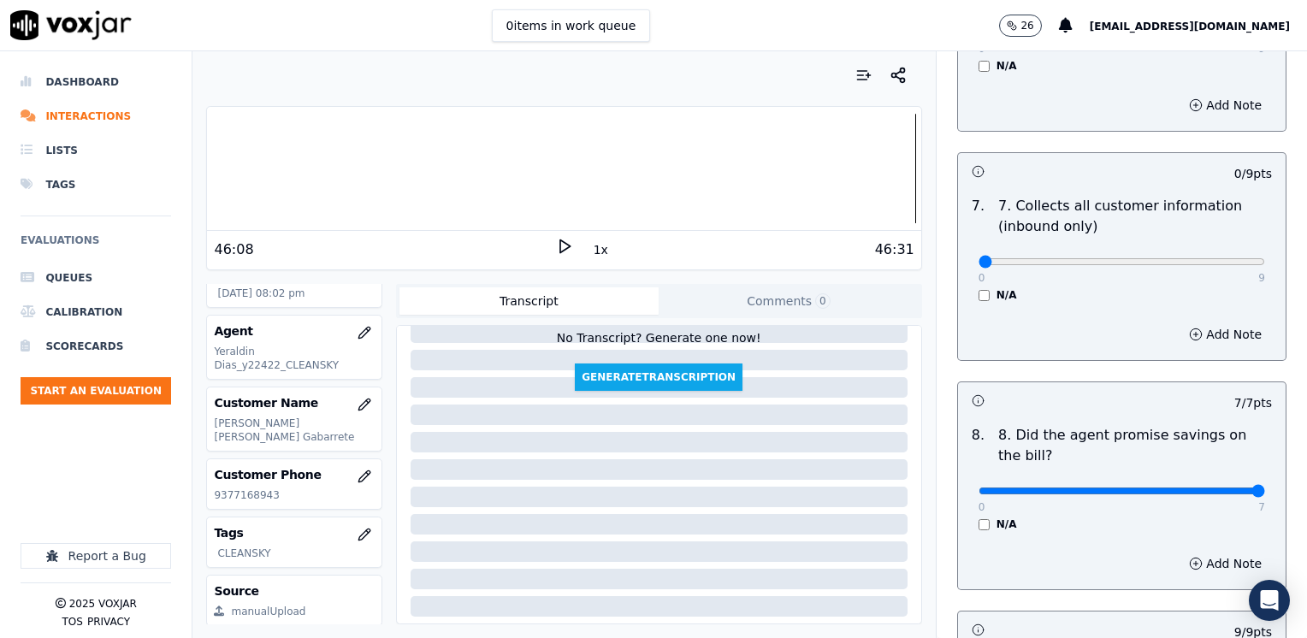
scroll to position [1454, 0]
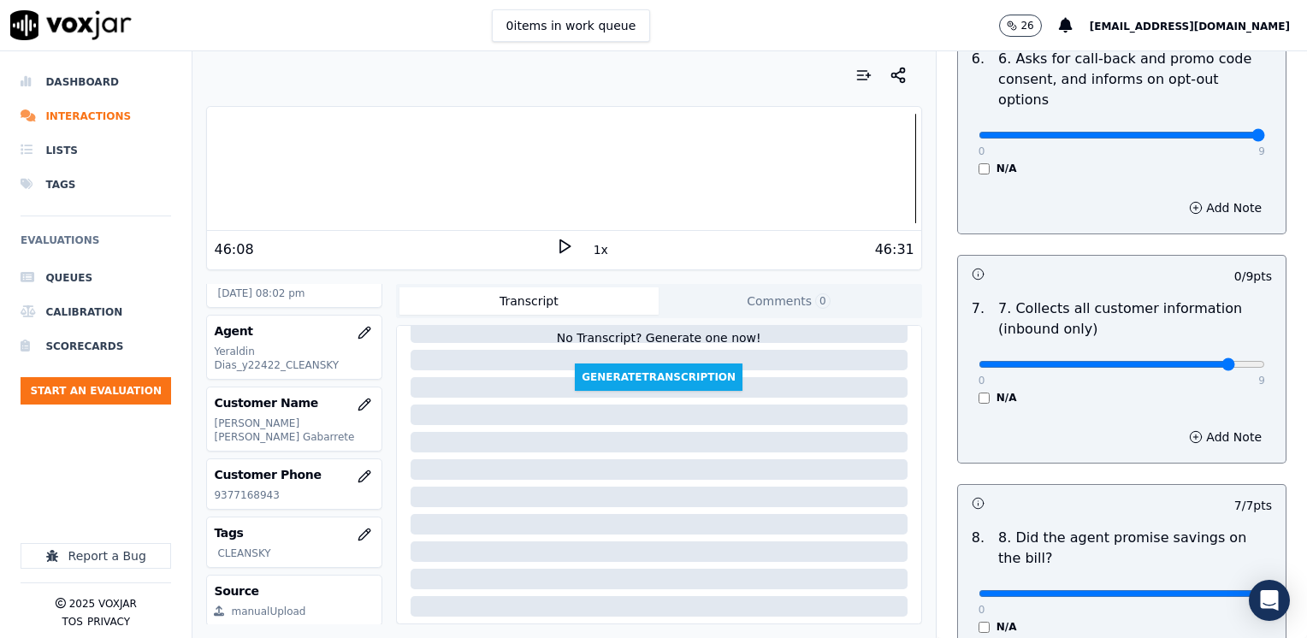
type input "8"
click at [1235, 411] on div "Add Note" at bounding box center [1121, 436] width 327 height 51
click at [1194, 425] on button "Add Note" at bounding box center [1224, 437] width 93 height 24
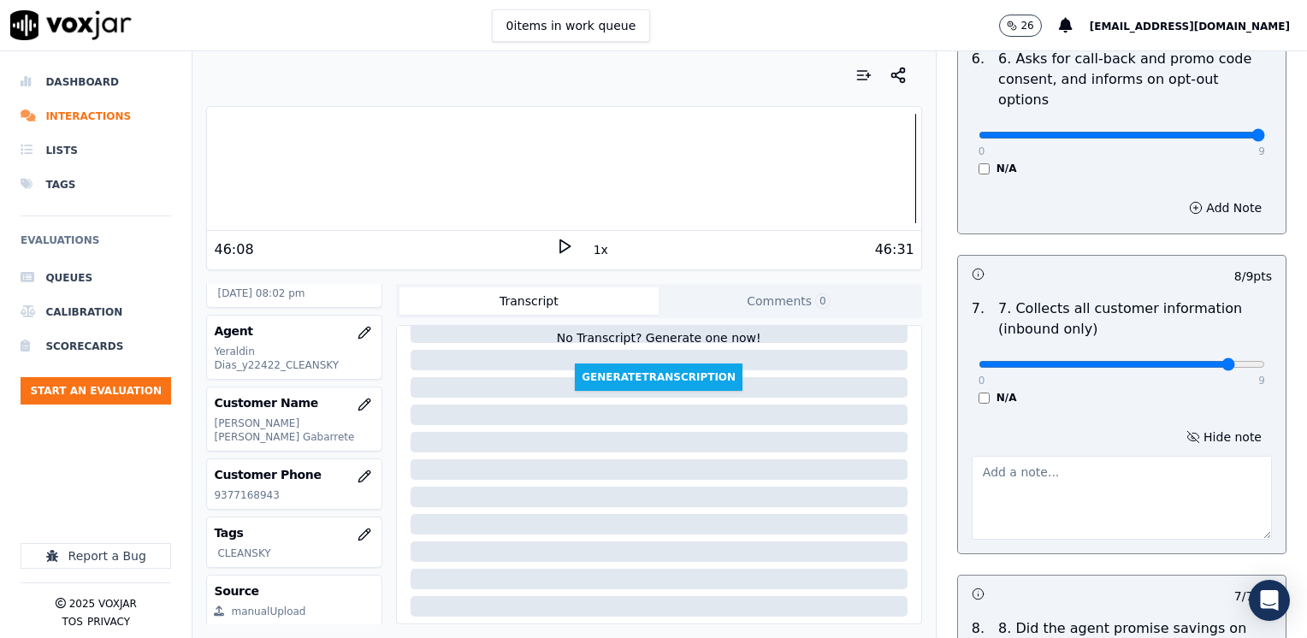
click at [1018, 463] on textarea at bounding box center [1121, 498] width 300 height 84
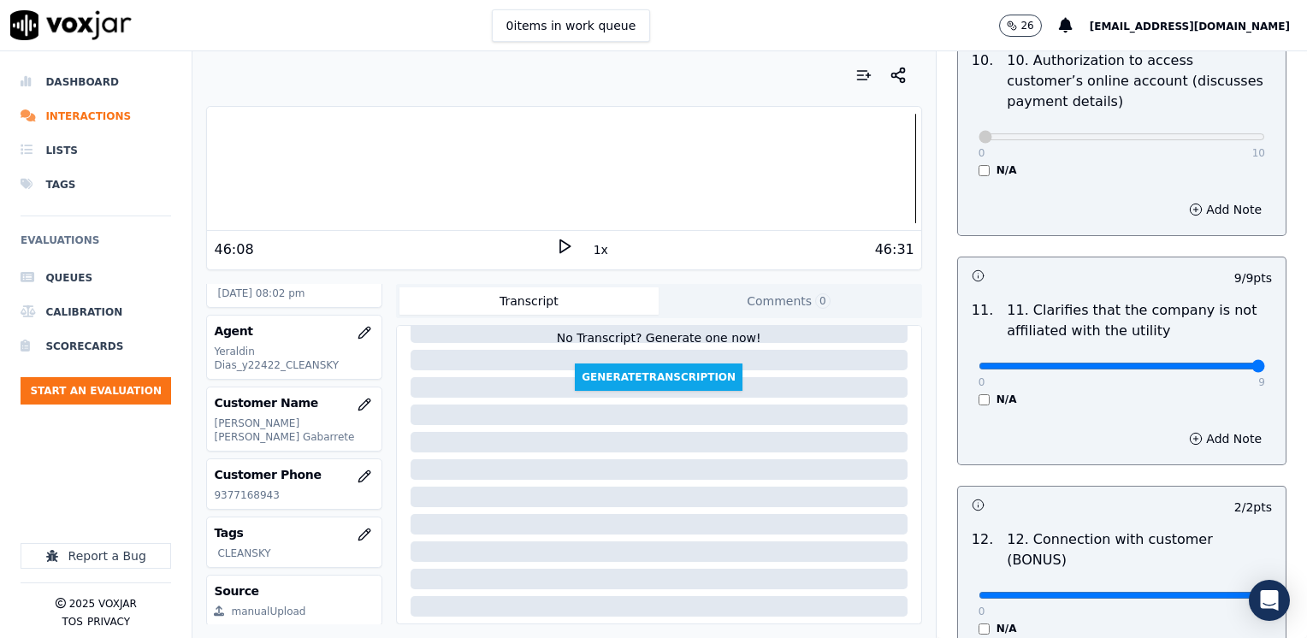
scroll to position [3047, 0]
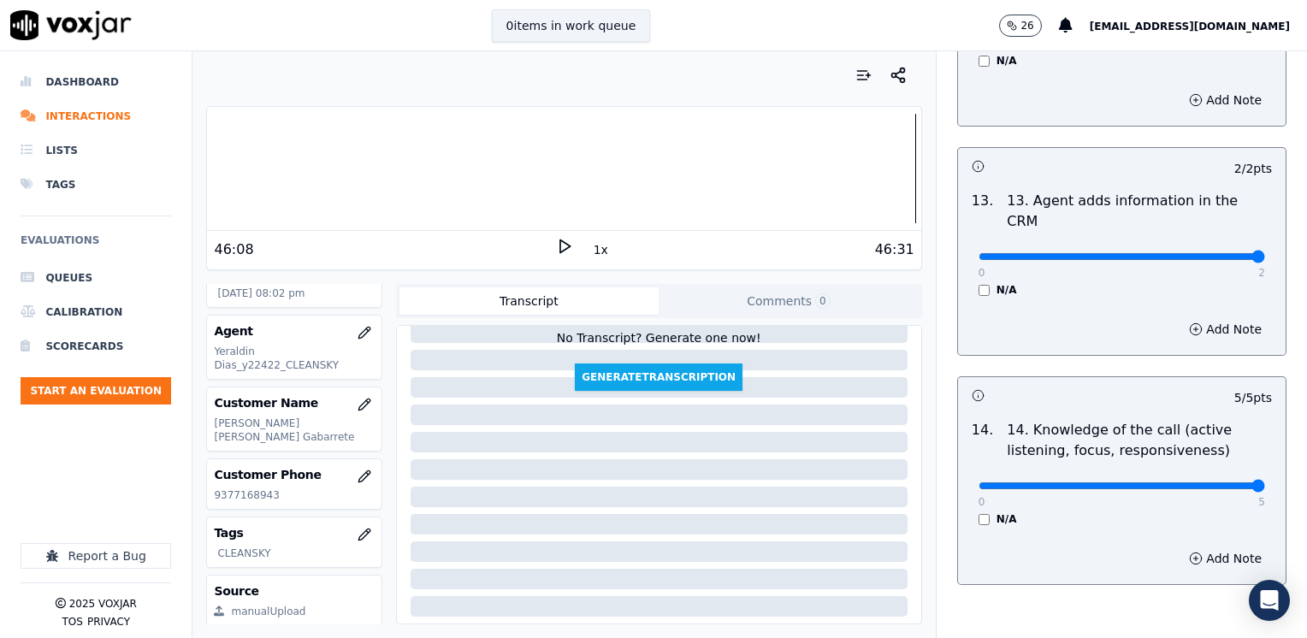
type textarea "Make sure to confirm full service adedress, the name as it appears on the bill,…"
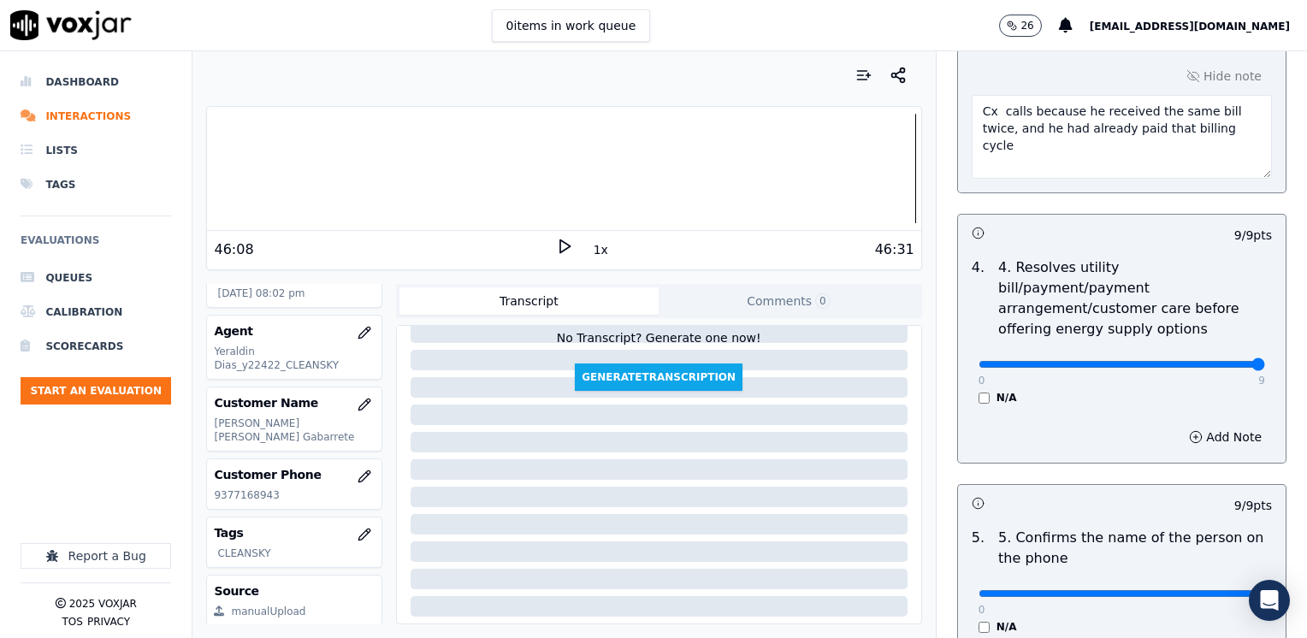
scroll to position [653, 0]
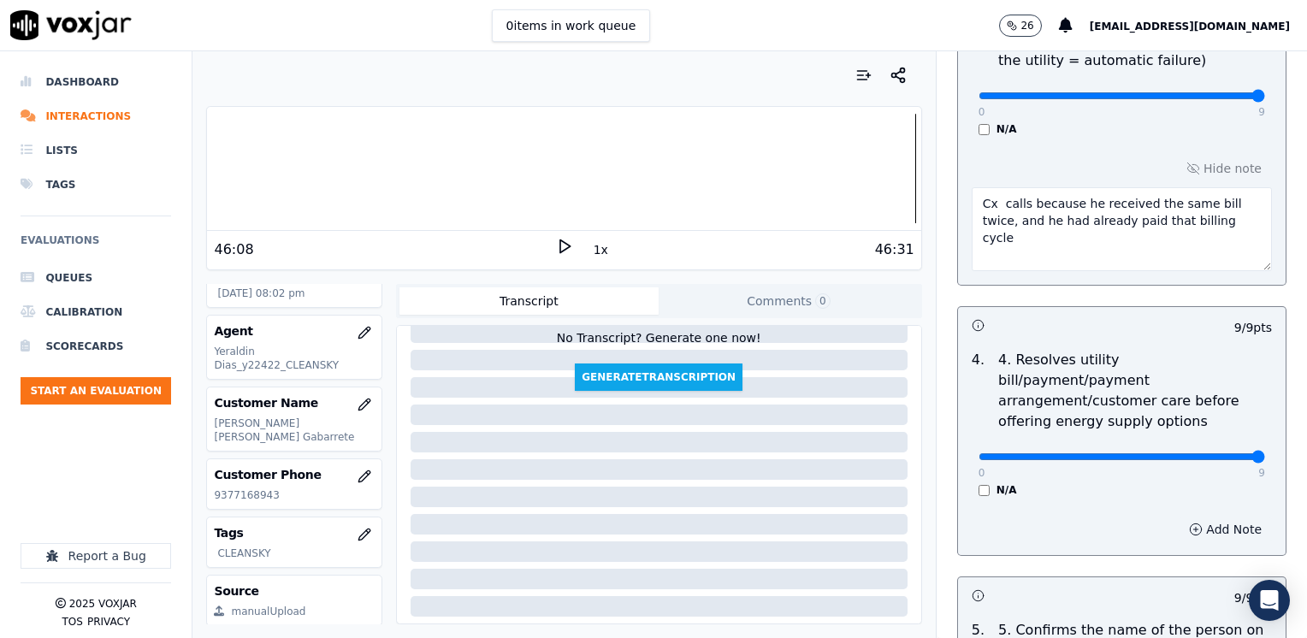
click at [1207, 517] on button "Add Note" at bounding box center [1224, 529] width 93 height 24
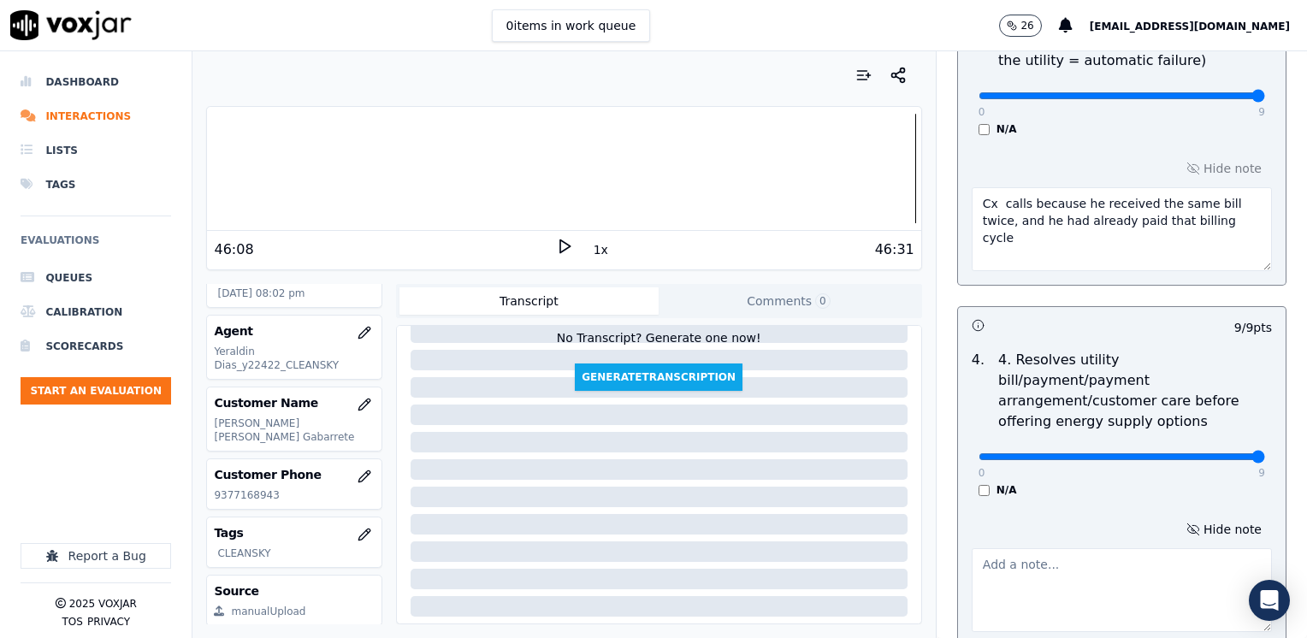
click at [1002, 564] on textarea at bounding box center [1121, 590] width 300 height 84
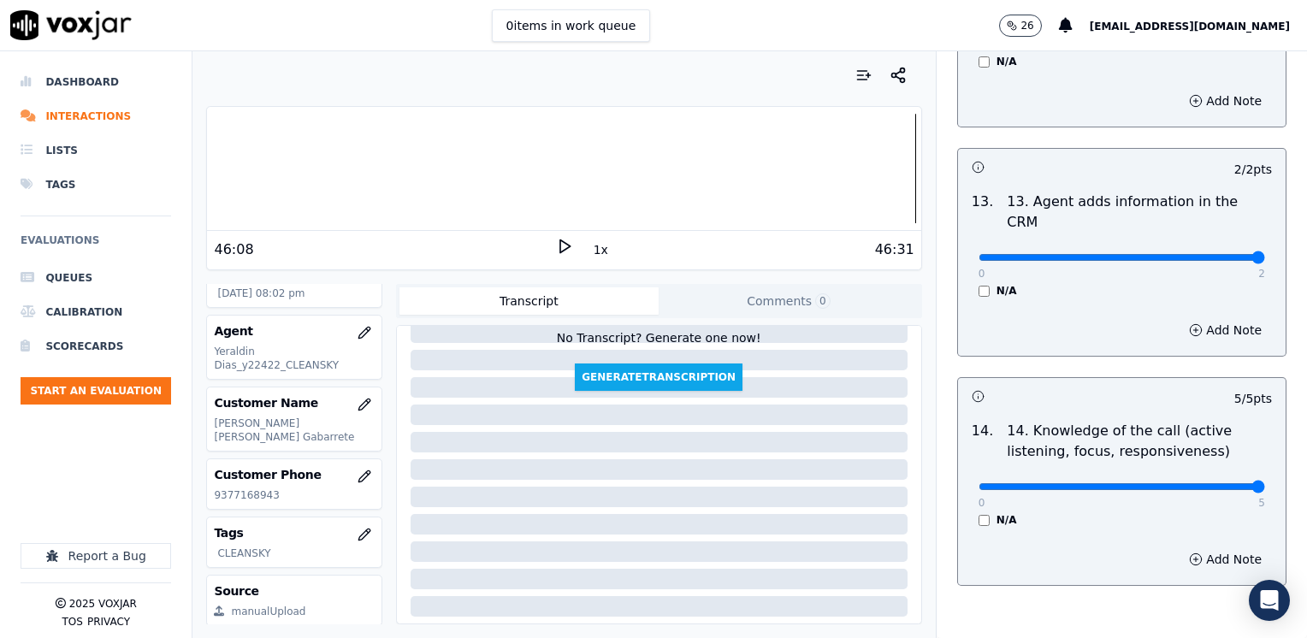
scroll to position [3138, 0]
type textarea "Agent advised to do a payment agreement"
